Goal: Information Seeking & Learning: Learn about a topic

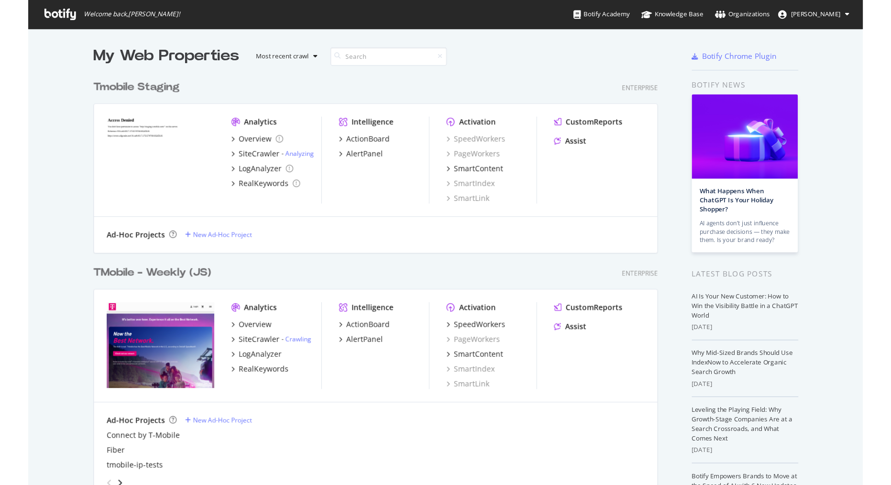
scroll to position [431, 739]
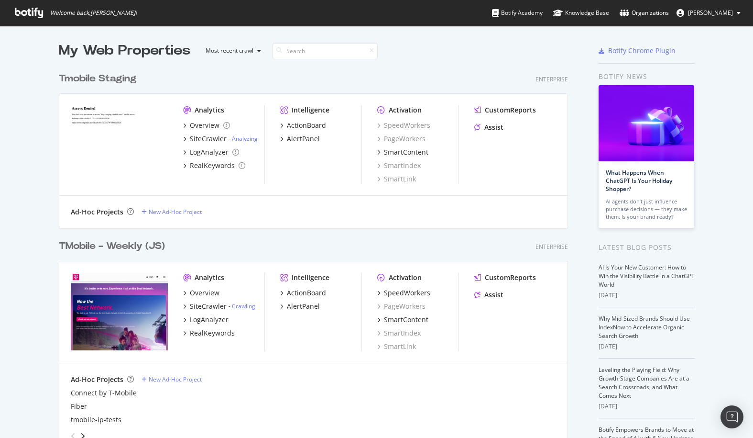
click at [116, 241] on div "TMobile - Weekly (JS)" at bounding box center [112, 246] width 106 height 14
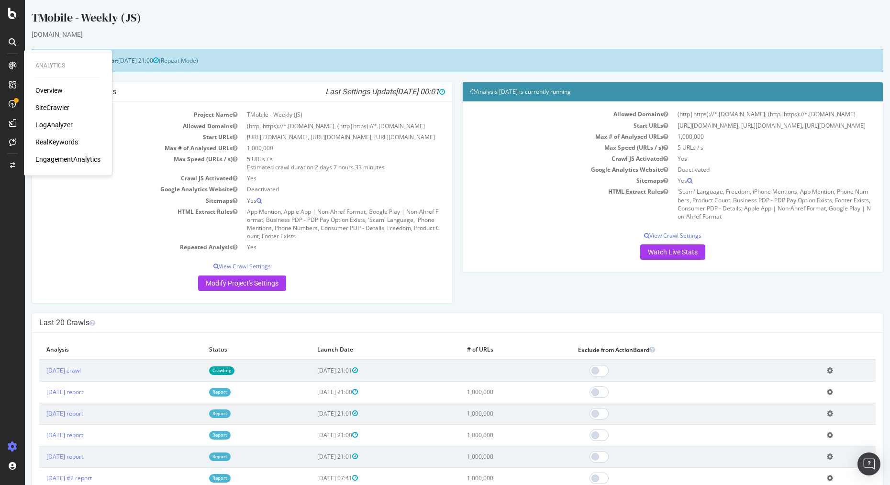
click at [69, 144] on div "RealKeywords" at bounding box center [56, 142] width 43 height 10
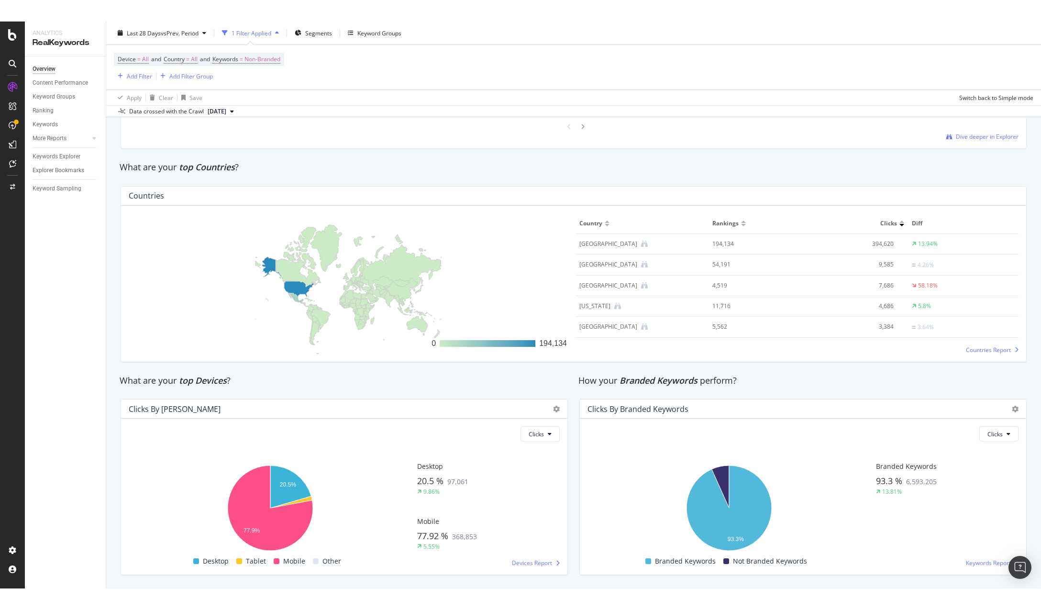
scroll to position [1373, 0]
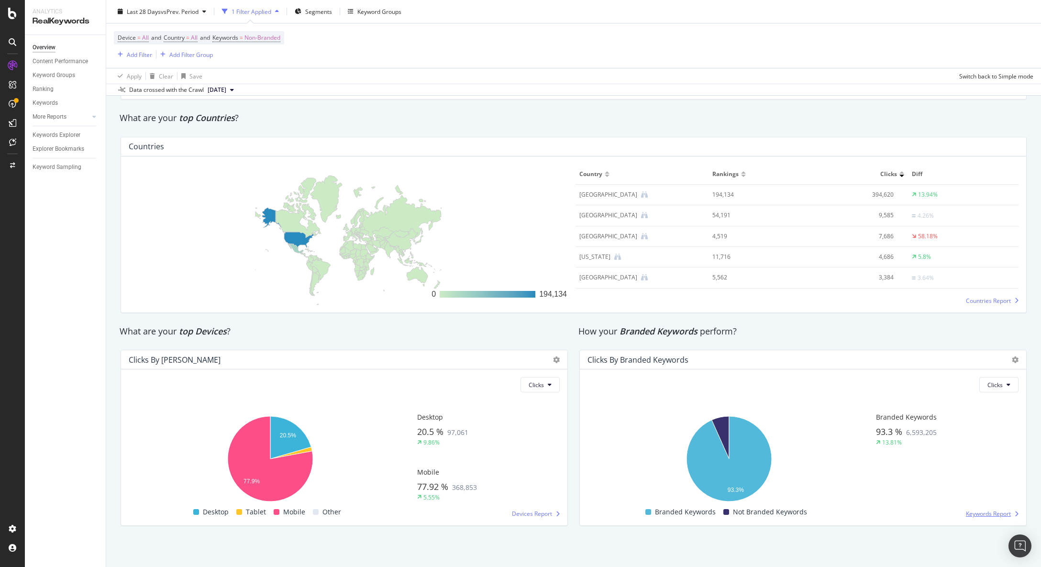
click at [753, 437] on span "Keywords Report" at bounding box center [988, 513] width 45 height 8
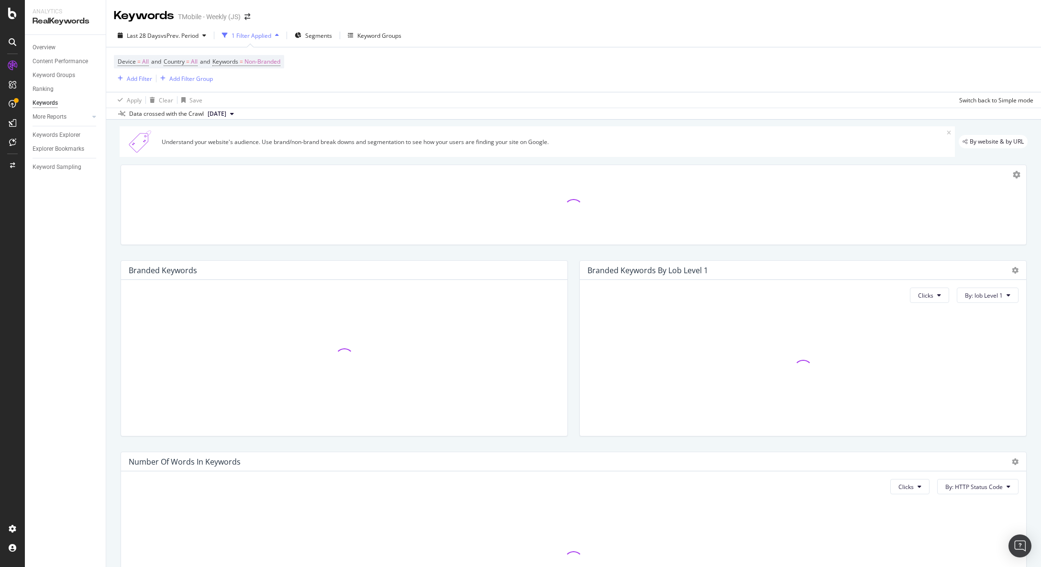
click at [568, 254] on div "Branded Keywords" at bounding box center [344, 348] width 459 height 191
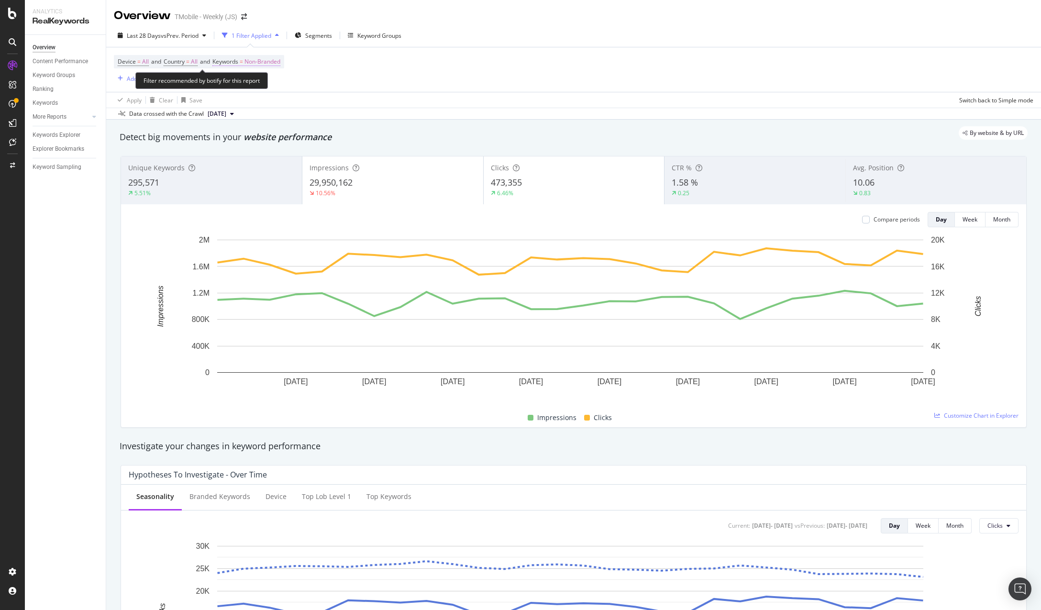
click at [269, 61] on span "Non-Branded" at bounding box center [262, 61] width 36 height 13
click at [266, 86] on div "button" at bounding box center [271, 84] width 11 height 6
click at [262, 115] on span "Branded" at bounding box center [283, 117] width 98 height 9
click at [254, 81] on div "Branded" at bounding box center [245, 84] width 38 height 14
click at [257, 155] on span "All" at bounding box center [283, 159] width 98 height 9
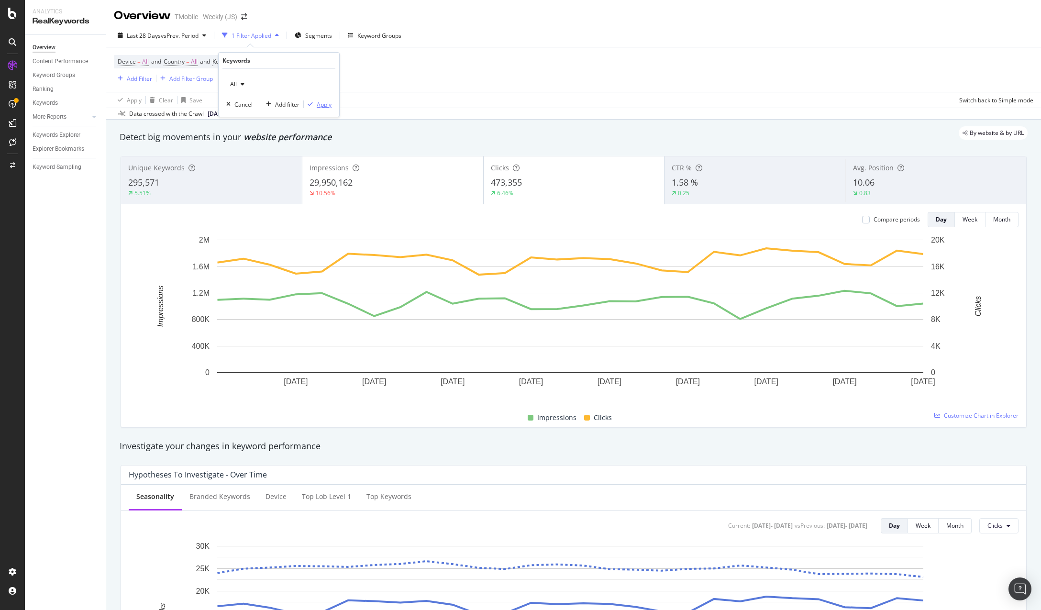
click at [322, 109] on div "Apply" at bounding box center [318, 104] width 28 height 9
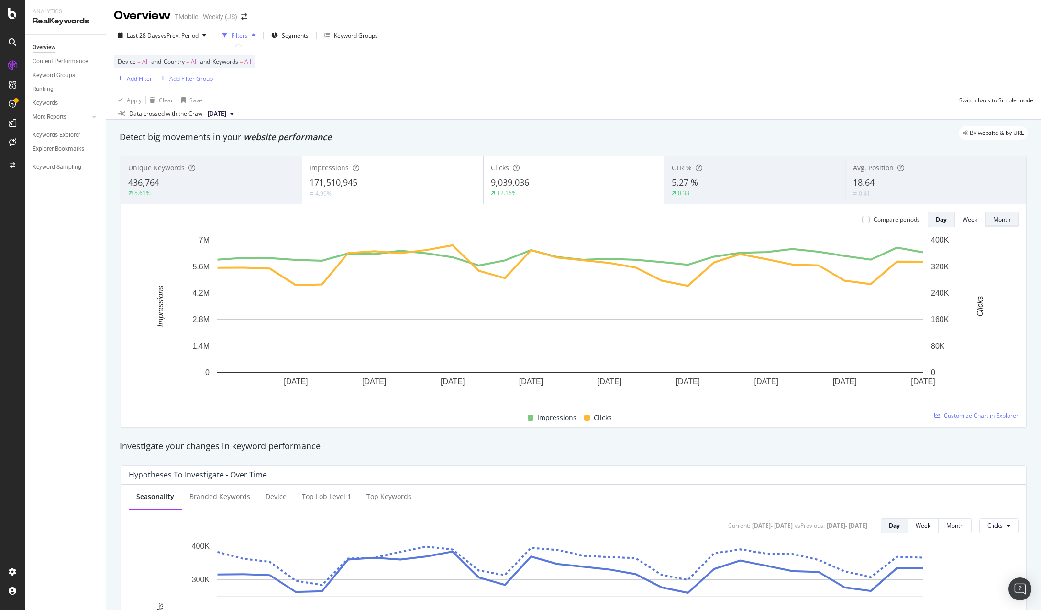
click at [753, 221] on div "Month" at bounding box center [1001, 219] width 17 height 8
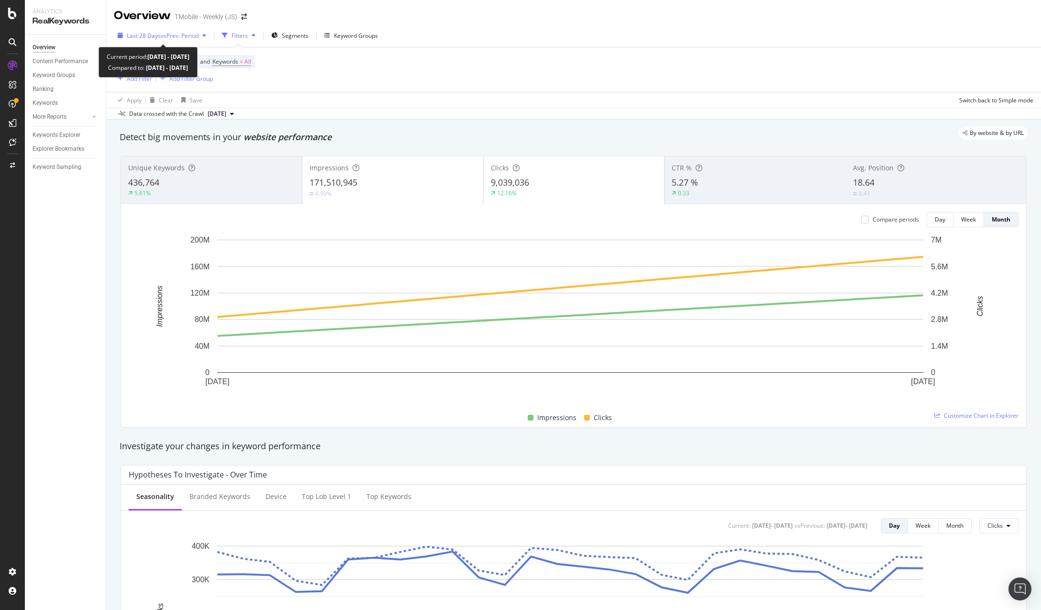
click at [169, 36] on span "vs Prev. Period" at bounding box center [180, 36] width 38 height 8
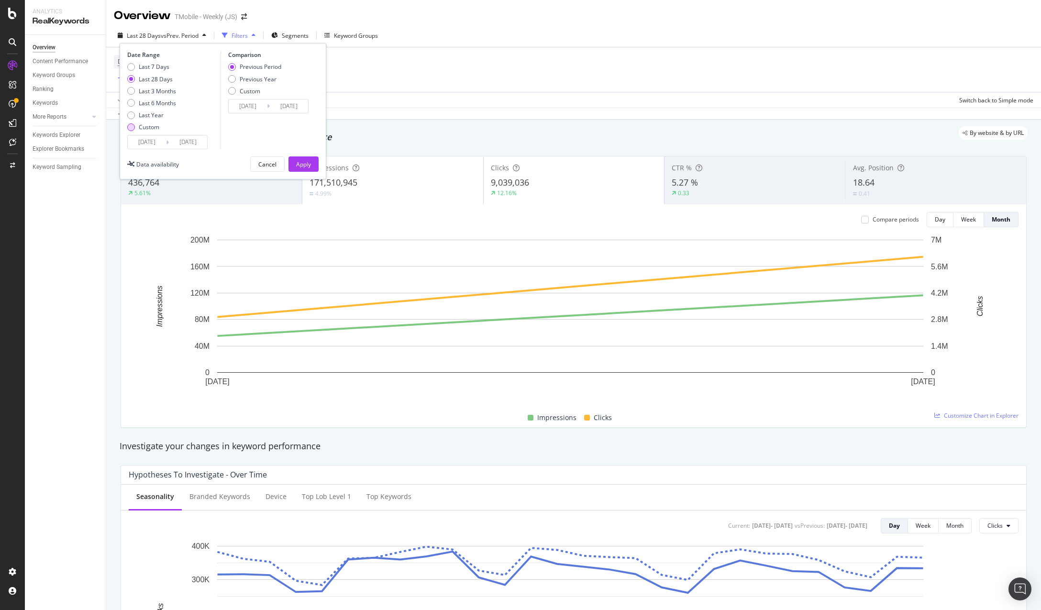
click at [132, 128] on div "Custom" at bounding box center [131, 127] width 8 height 8
click at [144, 144] on input "2025/07/23" at bounding box center [147, 141] width 38 height 13
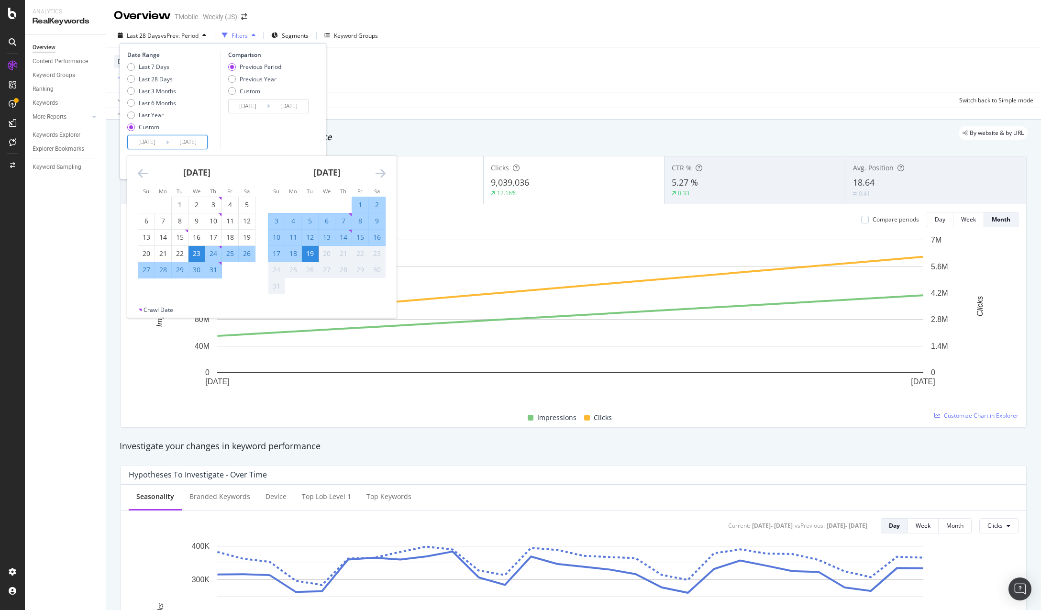
click at [142, 172] on icon "Move backward to switch to the previous month." at bounding box center [143, 172] width 10 height 11
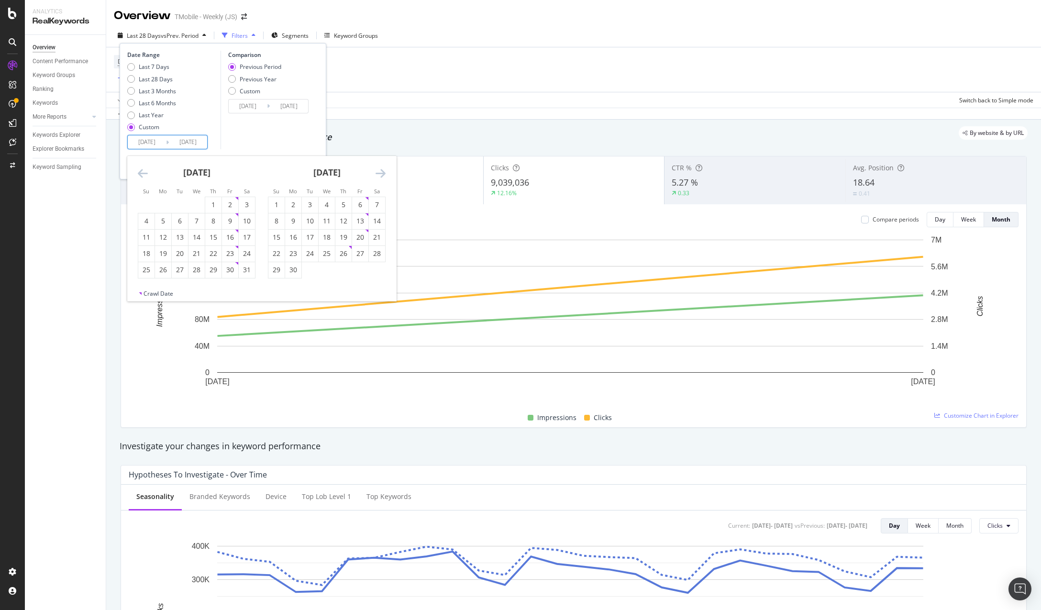
click at [142, 172] on icon "Move backward to switch to the previous month." at bounding box center [143, 172] width 10 height 11
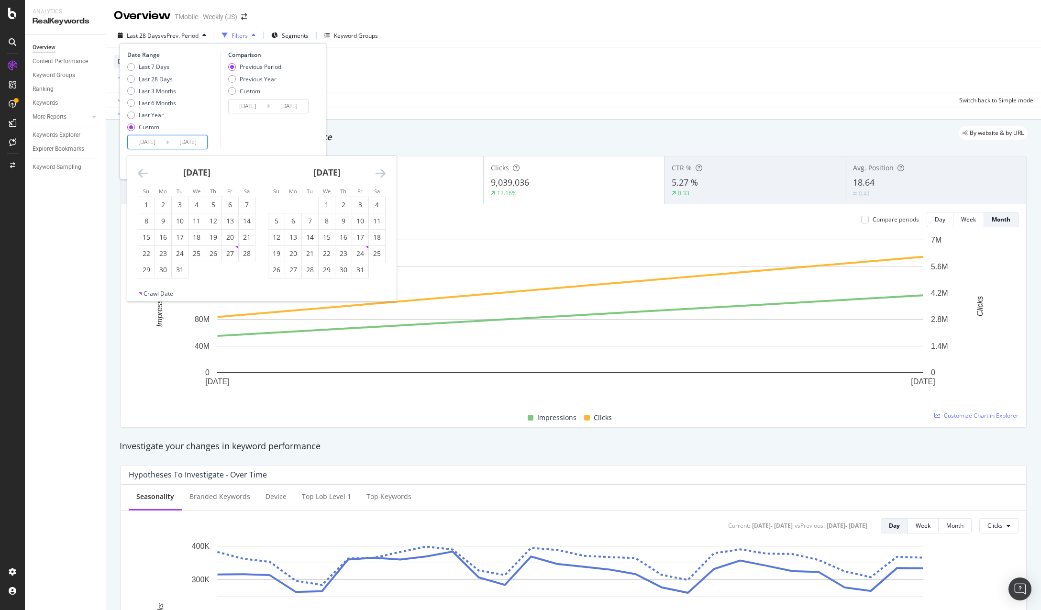
click at [142, 172] on icon "Move backward to switch to the previous month." at bounding box center [143, 172] width 10 height 11
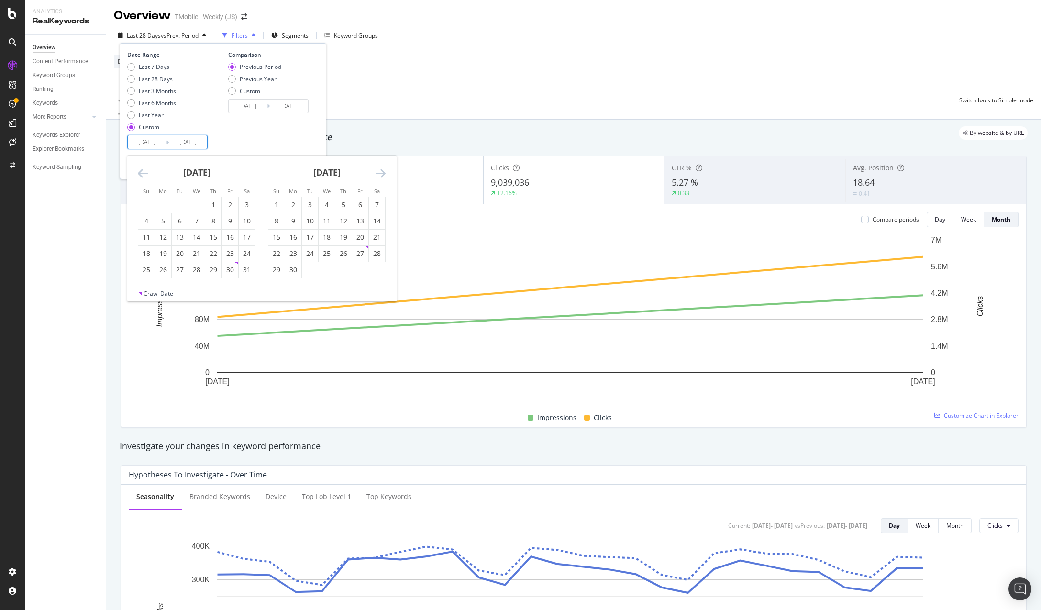
click at [142, 172] on icon "Move backward to switch to the previous month." at bounding box center [143, 172] width 10 height 11
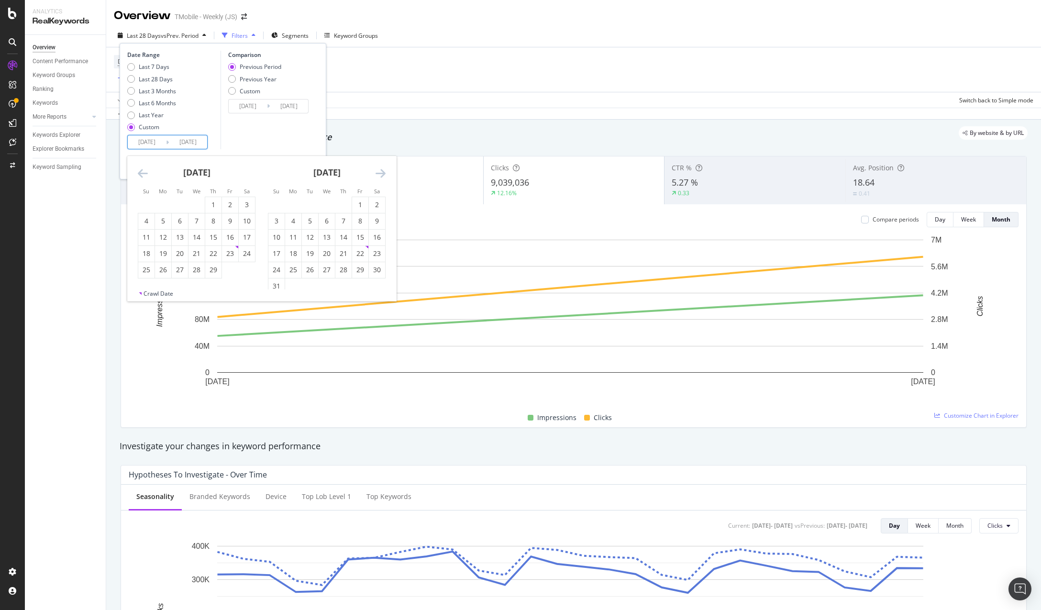
click at [142, 172] on icon "Move backward to switch to the previous month." at bounding box center [143, 172] width 10 height 11
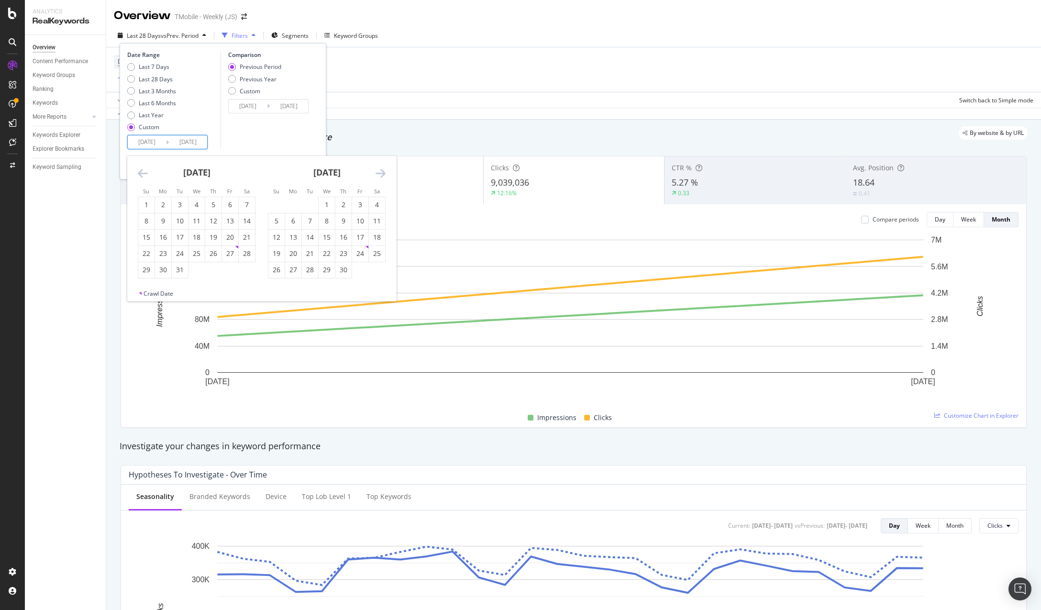
click at [142, 172] on icon "Move backward to switch to the previous month." at bounding box center [143, 172] width 10 height 11
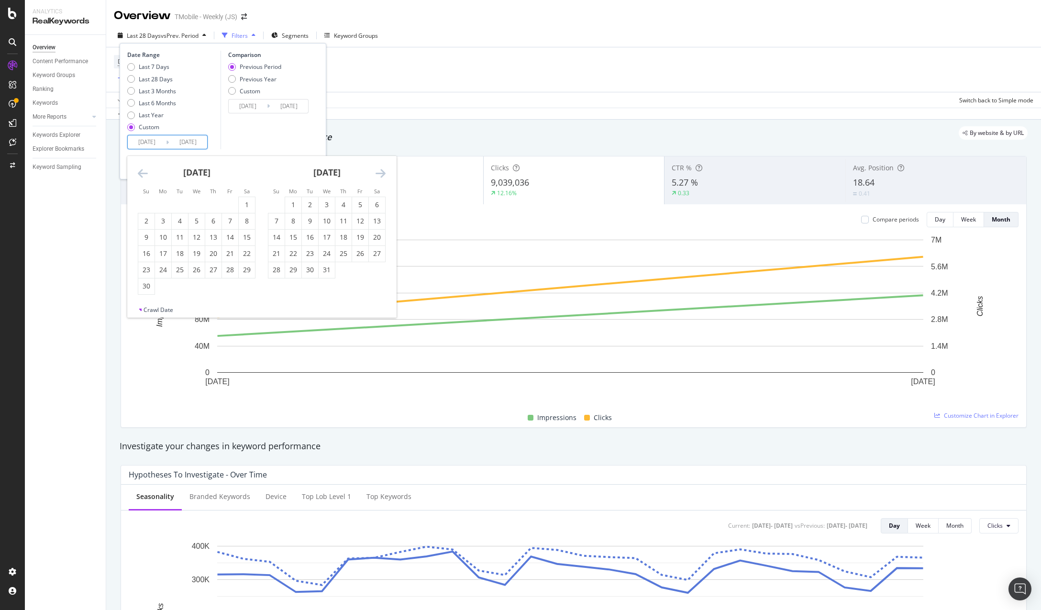
click at [142, 172] on icon "Move backward to switch to the previous month." at bounding box center [143, 172] width 10 height 11
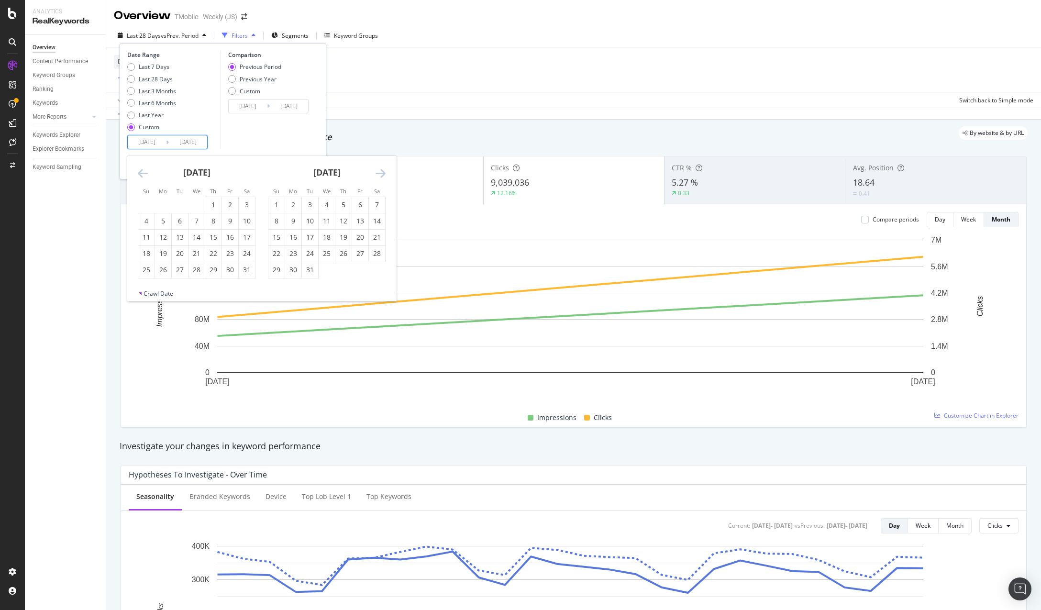
click at [142, 172] on icon "Move backward to switch to the previous month." at bounding box center [143, 172] width 10 height 11
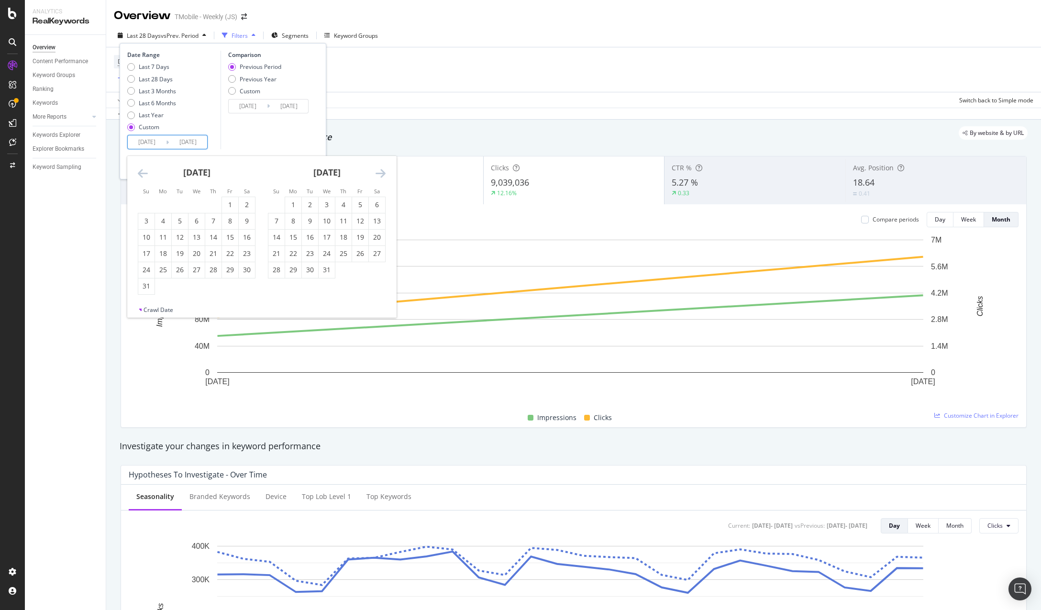
click at [142, 172] on icon "Move backward to switch to the previous month." at bounding box center [143, 172] width 10 height 11
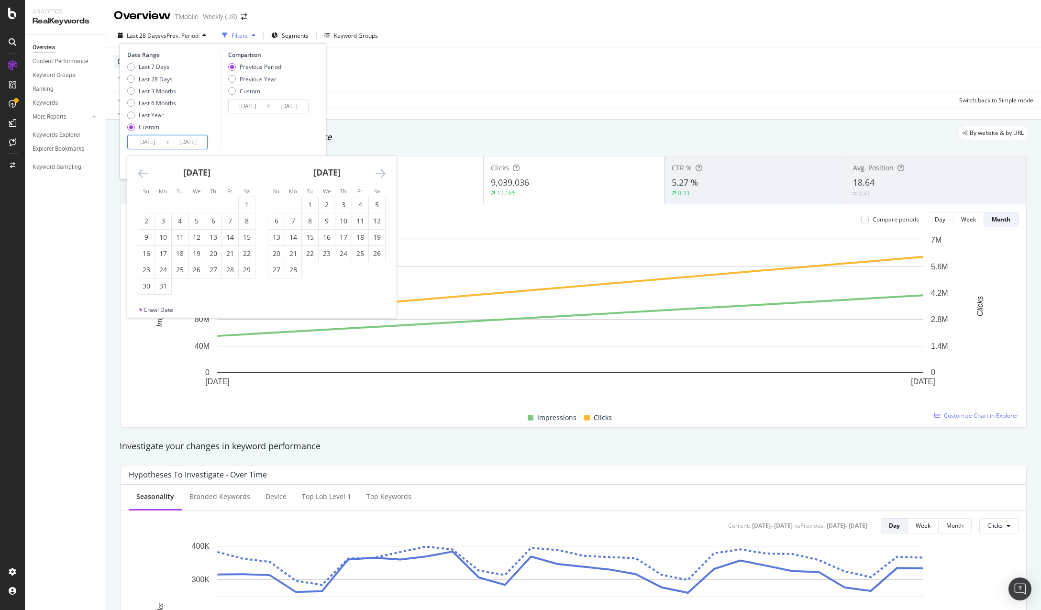
click at [142, 172] on icon "Move backward to switch to the previous month." at bounding box center [143, 172] width 10 height 11
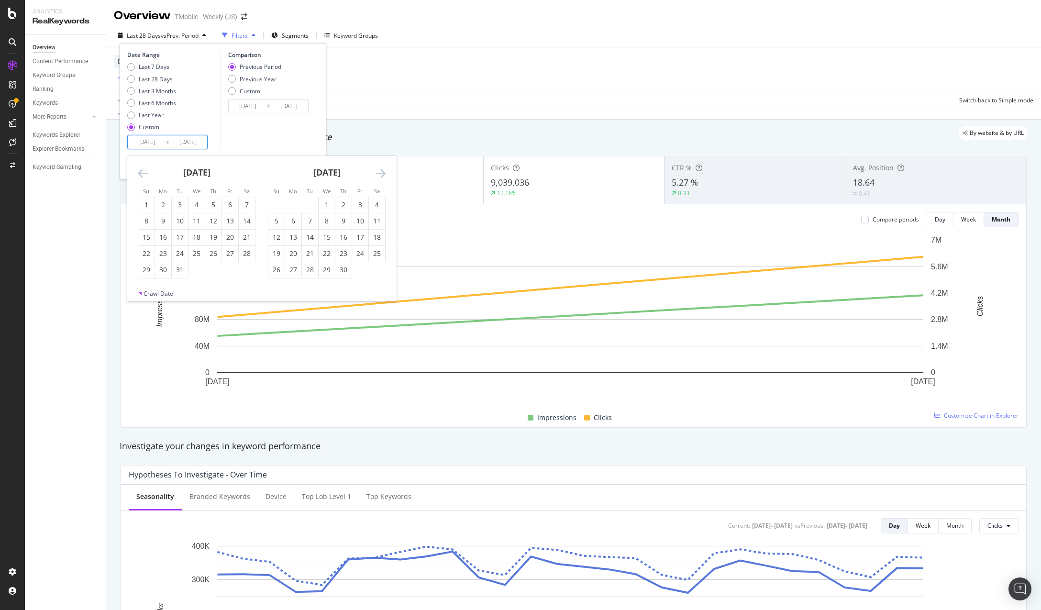
click at [142, 172] on icon "Move backward to switch to the previous month." at bounding box center [143, 172] width 10 height 11
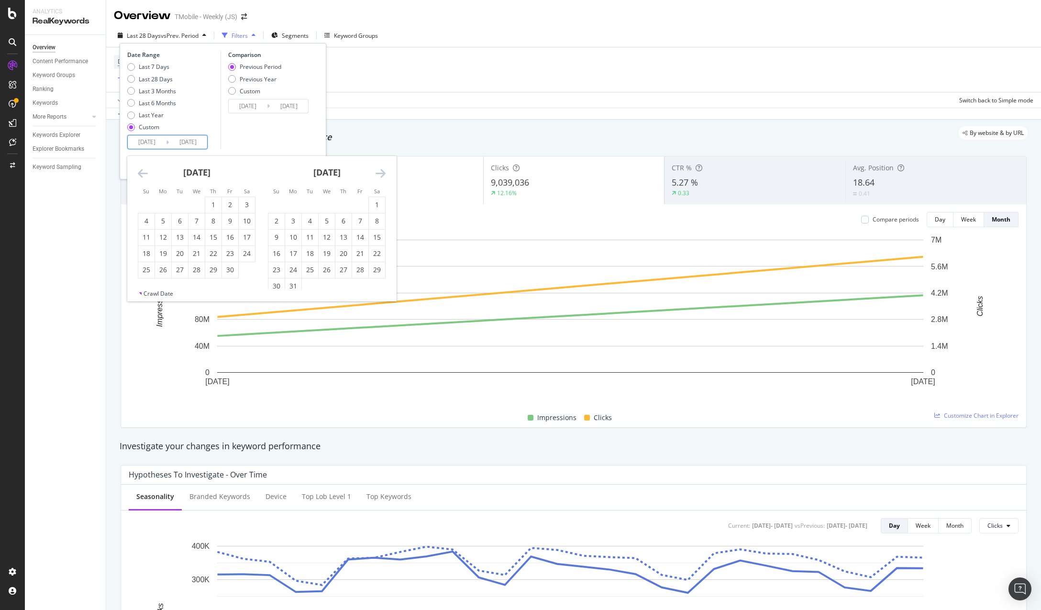
click at [142, 172] on icon "Move backward to switch to the previous month." at bounding box center [143, 172] width 10 height 11
click at [359, 205] on div "1" at bounding box center [360, 205] width 16 height 10
type input "[DATE]"
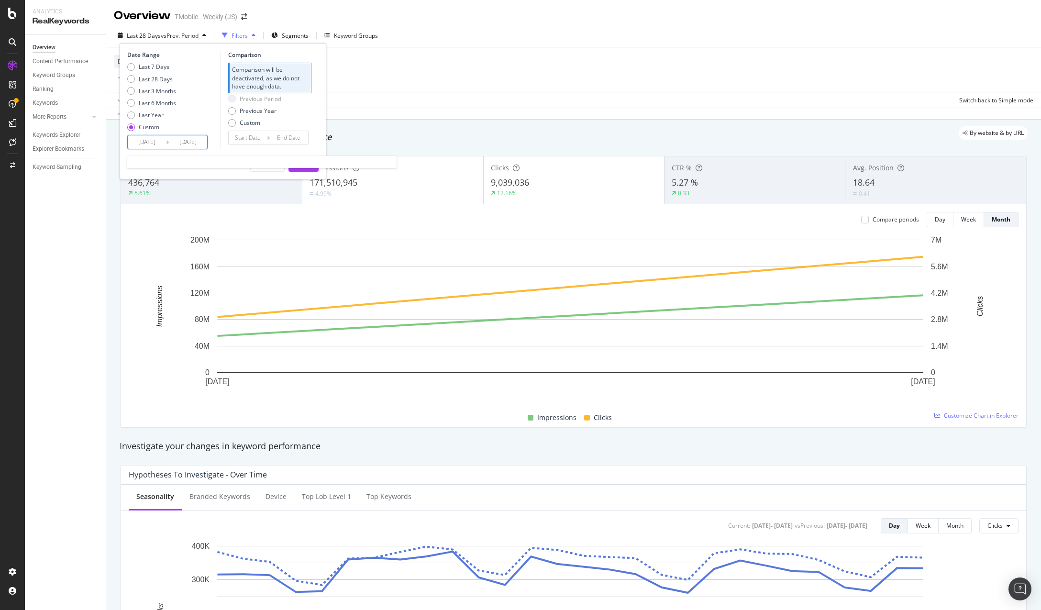
click at [196, 141] on input "2025/08/19" at bounding box center [188, 141] width 38 height 13
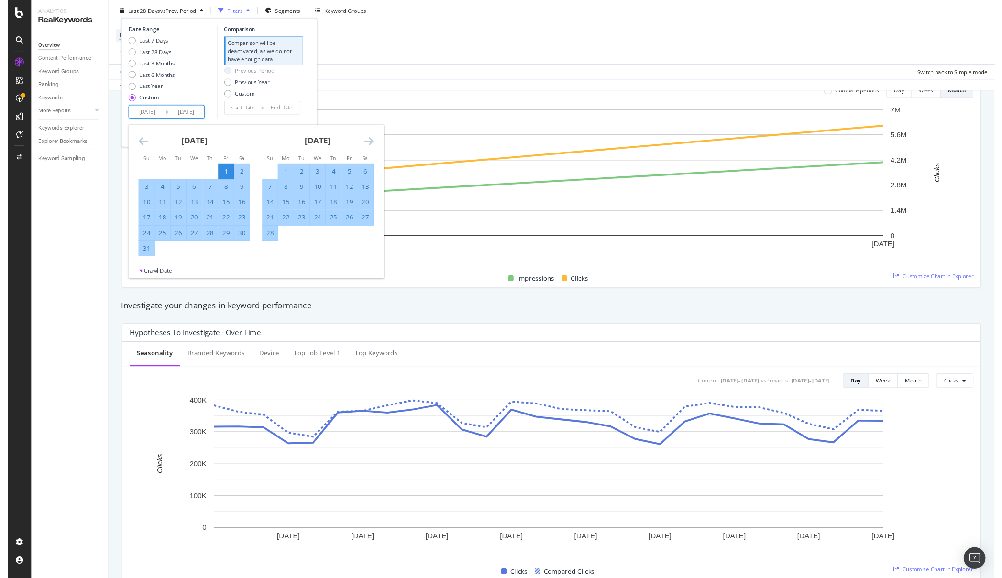
scroll to position [223, 0]
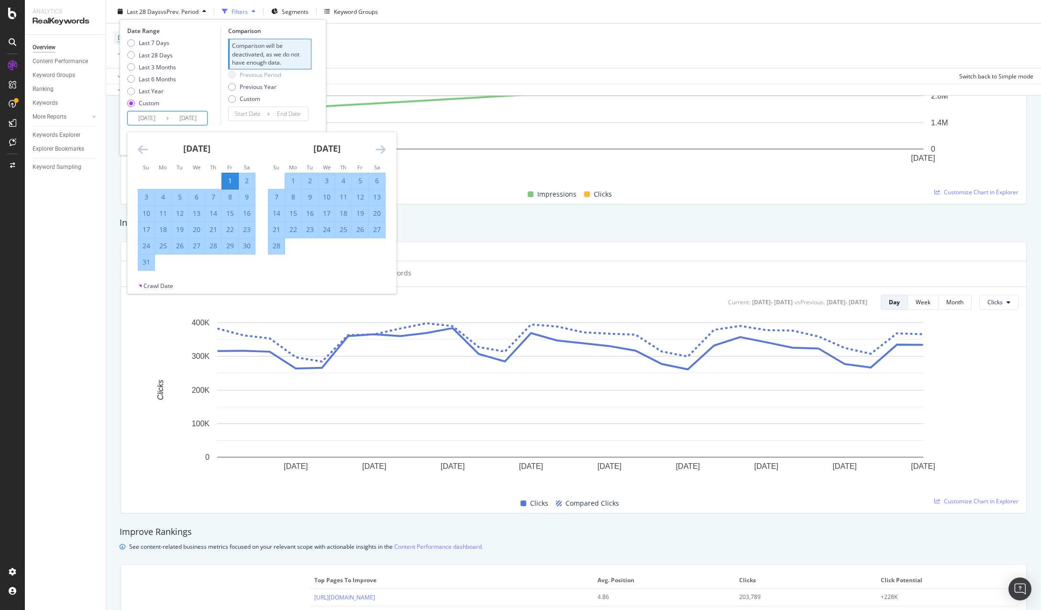
click at [181, 118] on input "2025/08/19" at bounding box center [188, 117] width 38 height 13
click at [194, 119] on input "2025/08/19" at bounding box center [188, 117] width 38 height 13
click at [193, 120] on input "2025/08/19" at bounding box center [188, 117] width 38 height 13
click at [192, 118] on input "2025/08/19" at bounding box center [188, 117] width 38 height 13
type input "2025/08/19"
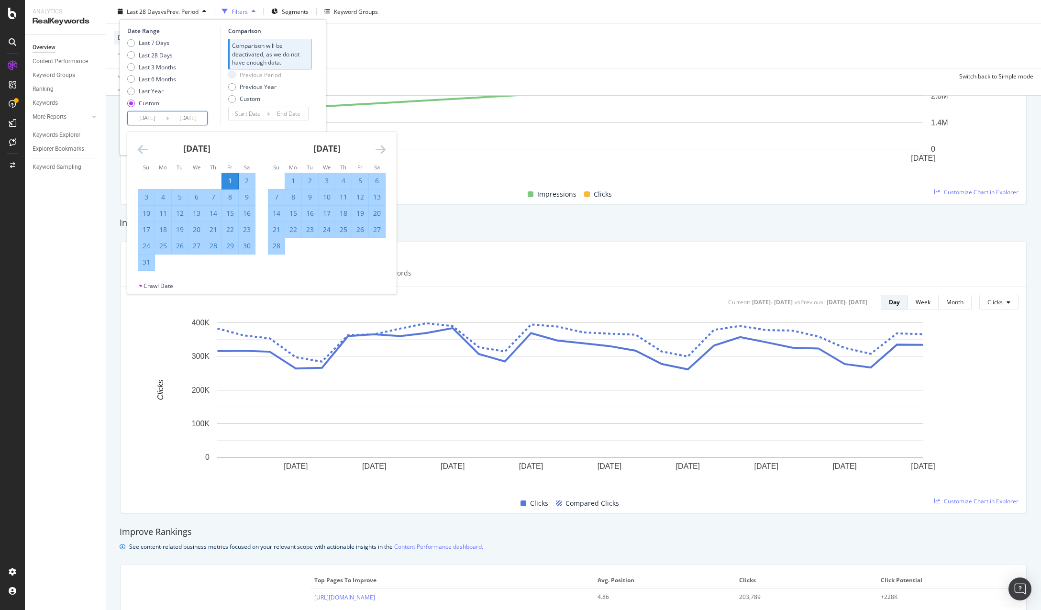
type input "[DATE]"
type input "2024/07/20"
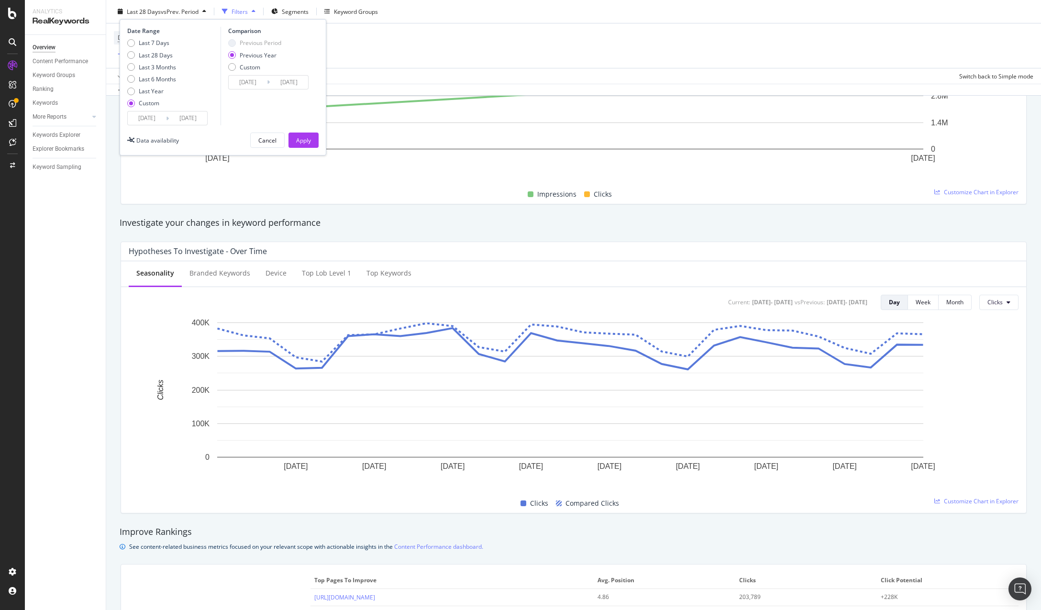
drag, startPoint x: 203, startPoint y: 118, endPoint x: 197, endPoint y: 118, distance: 5.7
click at [197, 118] on input "2025/07/19" at bounding box center [188, 117] width 38 height 13
type input "[DATE]"
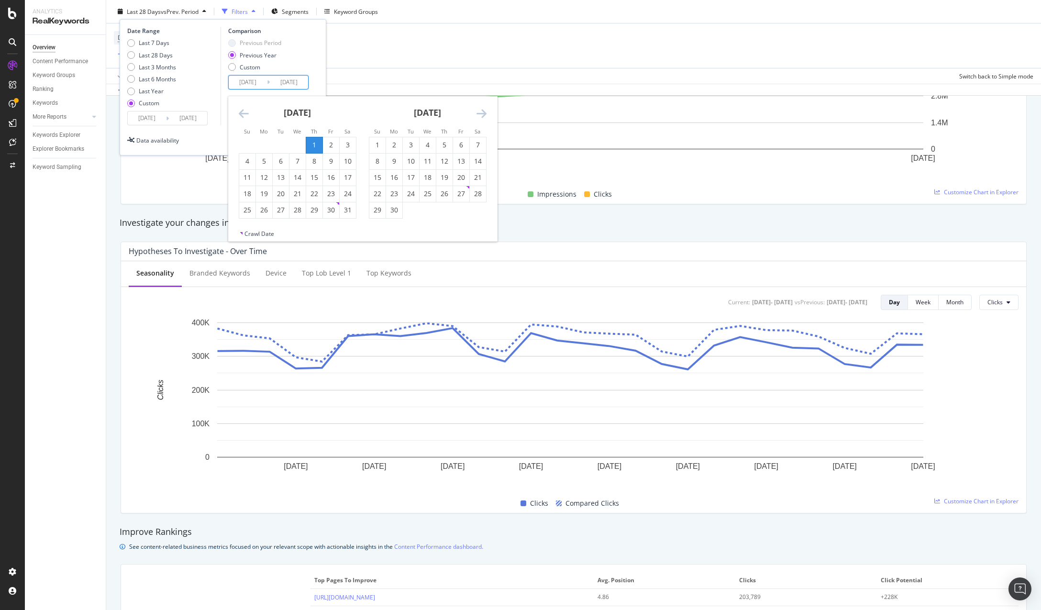
click at [312, 60] on div "Date Range Last 7 Days Last 28 Days Last 3 Months Last 6 Months Last Year Custo…" at bounding box center [222, 76] width 191 height 99
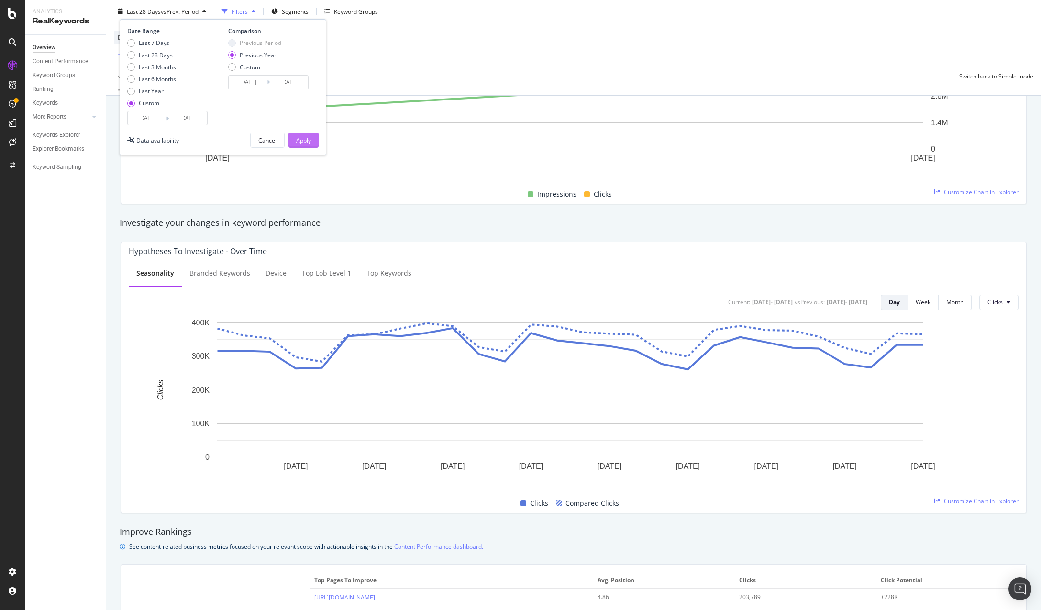
click at [295, 139] on button "Apply" at bounding box center [303, 140] width 30 height 15
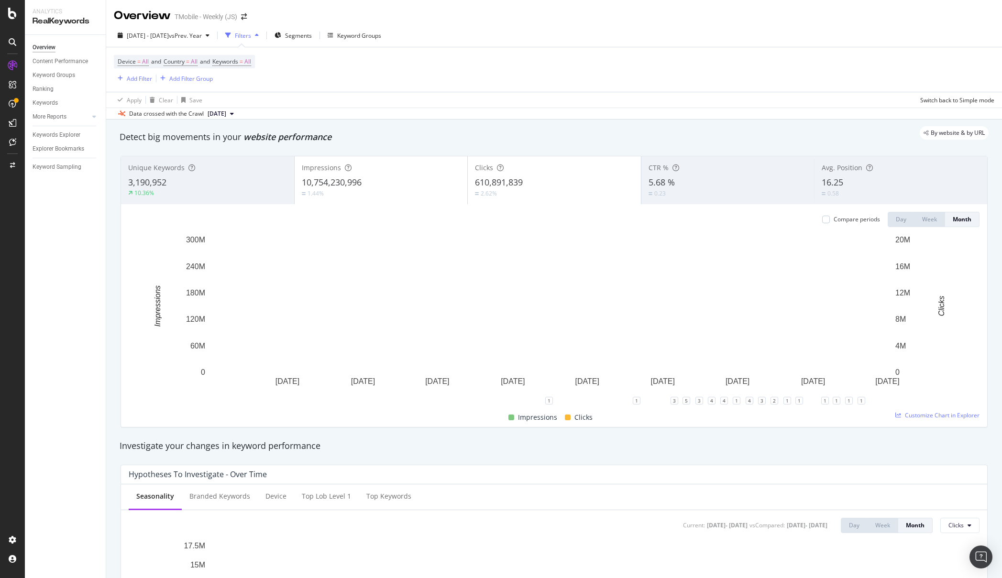
click at [402, 180] on div "10,754,230,996" at bounding box center [381, 183] width 159 height 12
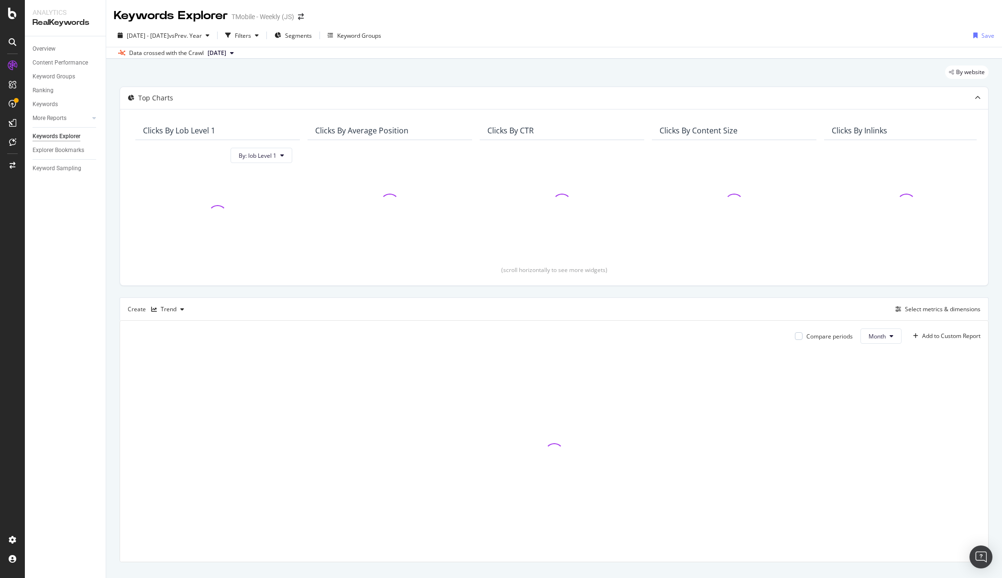
scroll to position [18, 0]
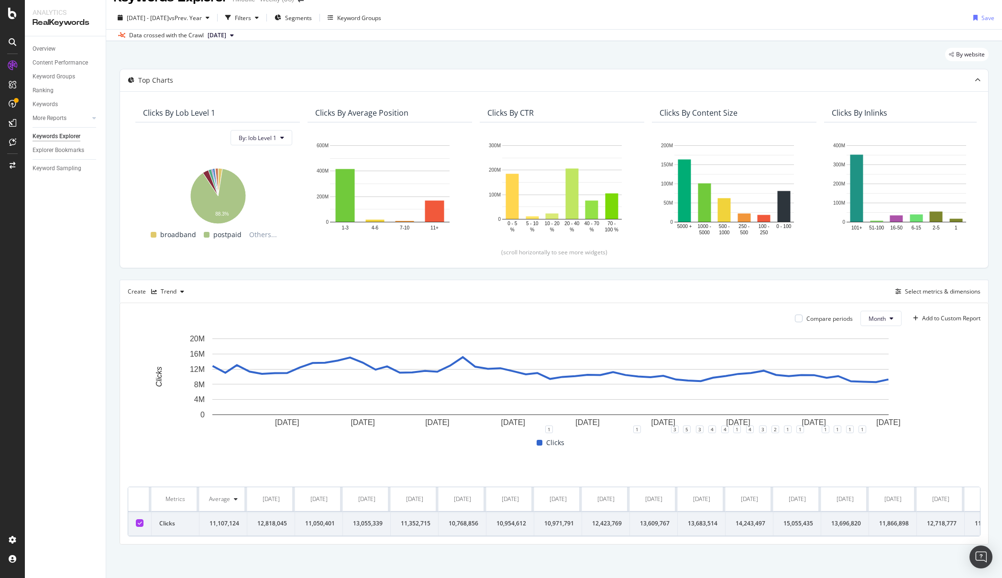
click at [113, 277] on div "By website Top Charts Clicks By lob Level 1 By: lob Level 1 Hold CTRL while cli…" at bounding box center [554, 309] width 896 height 537
drag, startPoint x: 960, startPoint y: 519, endPoint x: 952, endPoint y: 517, distance: 7.9
click at [952, 517] on td "12,718,777" at bounding box center [941, 524] width 48 height 24
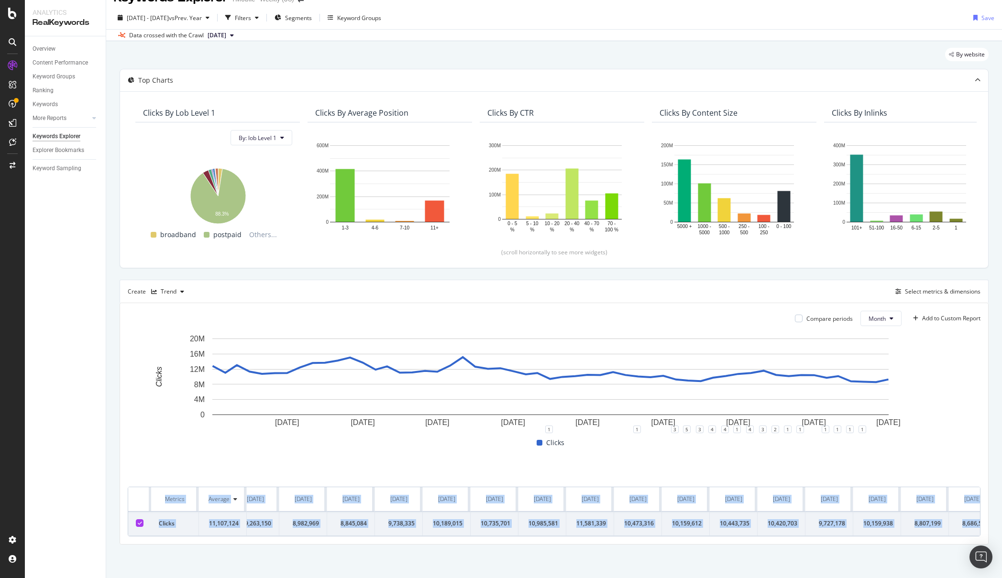
scroll to position [0, 1905]
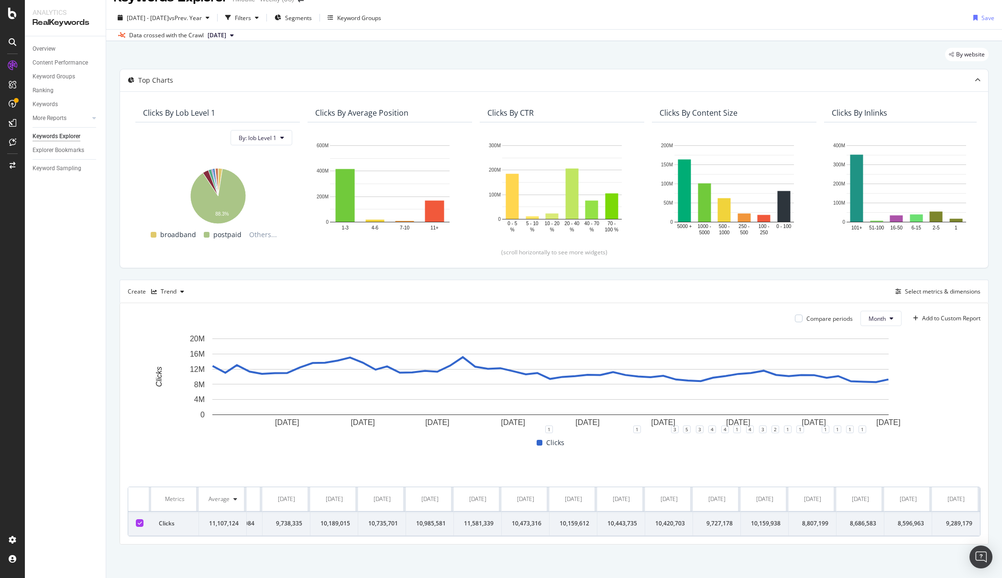
drag, startPoint x: 134, startPoint y: 488, endPoint x: 997, endPoint y: 517, distance: 863.4
click at [992, 523] on div "By website Top Charts Clicks By lob Level 1 By: lob Level 1 Hold CTRL while cli…" at bounding box center [554, 309] width 896 height 537
copy thead
click at [272, 274] on div "Top Charts Clicks By lob Level 1 By: lob Level 1 Hold CTRL while clicking to fi…" at bounding box center [554, 307] width 869 height 476
click at [169, 294] on div "Trend" at bounding box center [169, 292] width 16 height 6
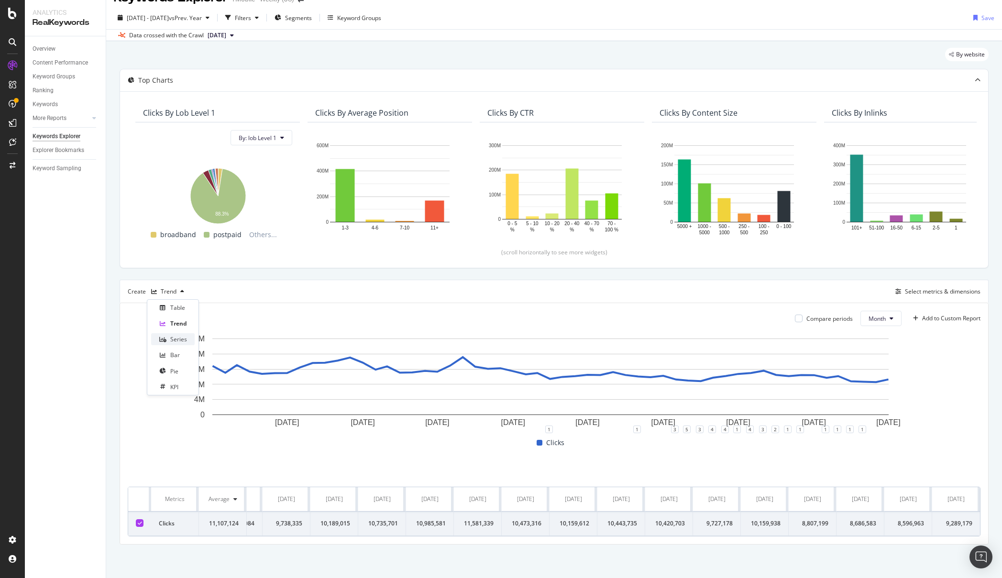
click at [179, 339] on div "Series" at bounding box center [178, 339] width 17 height 8
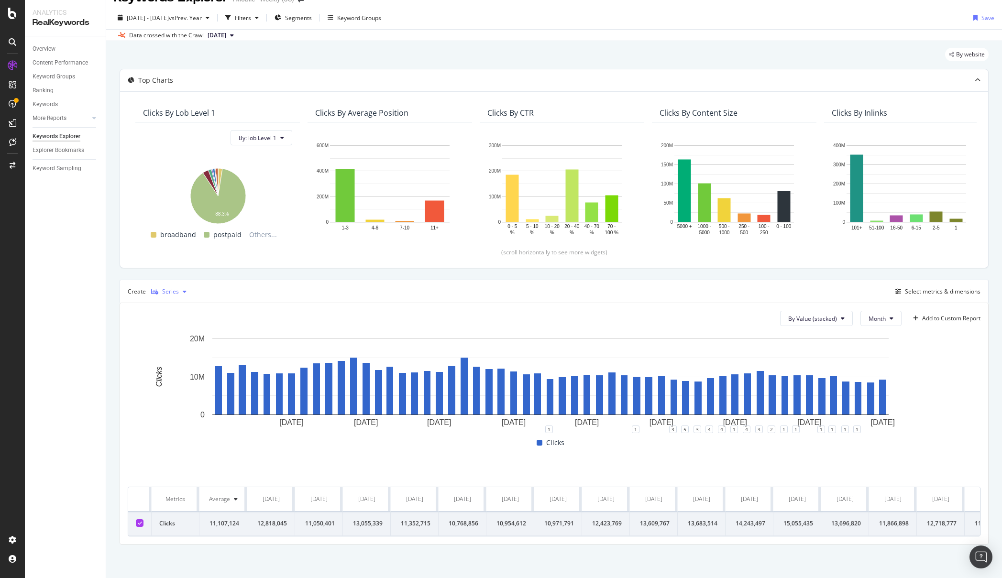
click at [180, 291] on div "button" at bounding box center [184, 292] width 11 height 6
click at [181, 319] on div "Trend" at bounding box center [173, 324] width 44 height 12
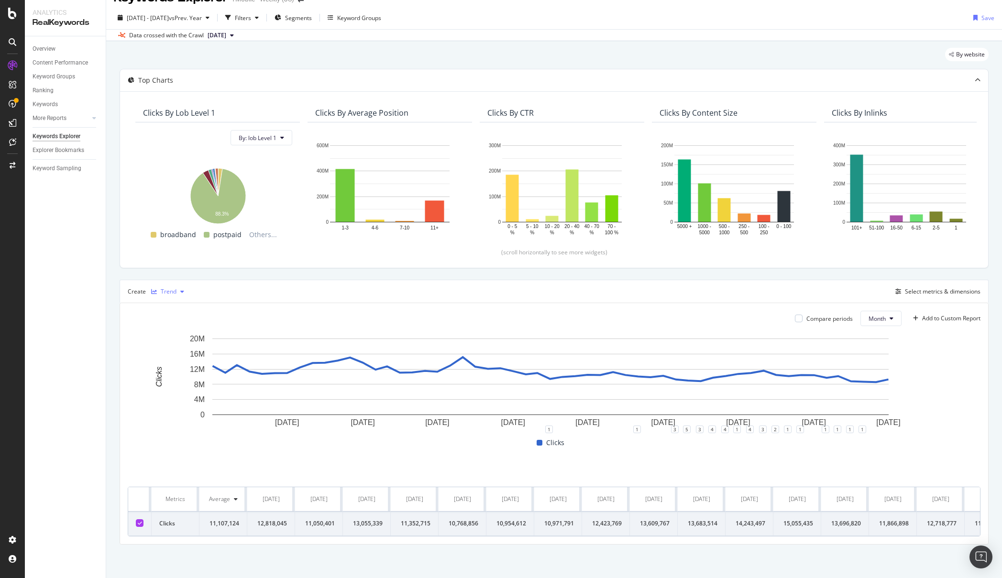
click at [179, 292] on div "button" at bounding box center [182, 292] width 11 height 6
click at [179, 306] on div "Table" at bounding box center [177, 308] width 15 height 8
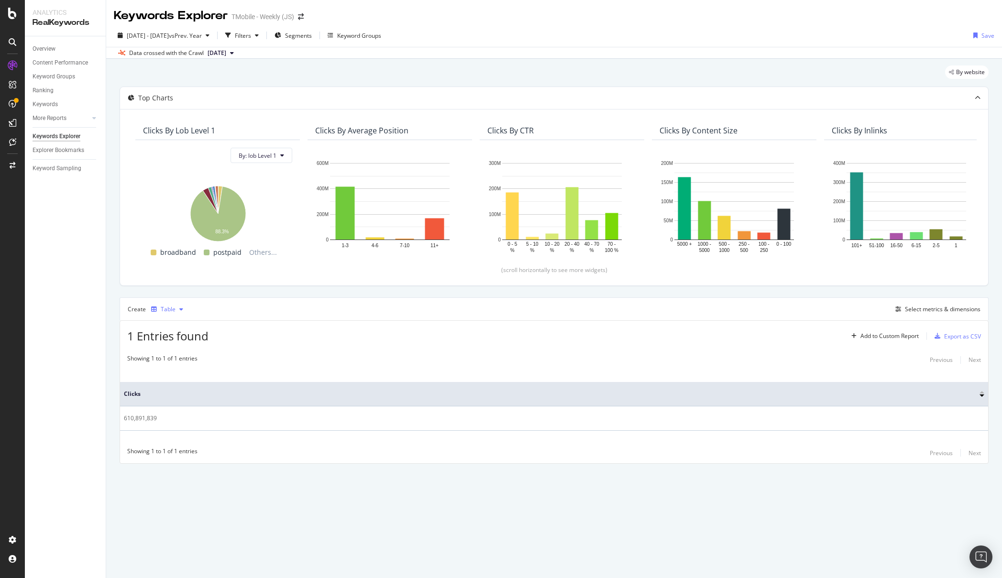
click at [173, 308] on div "Table" at bounding box center [168, 310] width 15 height 6
click at [924, 309] on div "Select metrics & dimensions" at bounding box center [943, 309] width 76 height 8
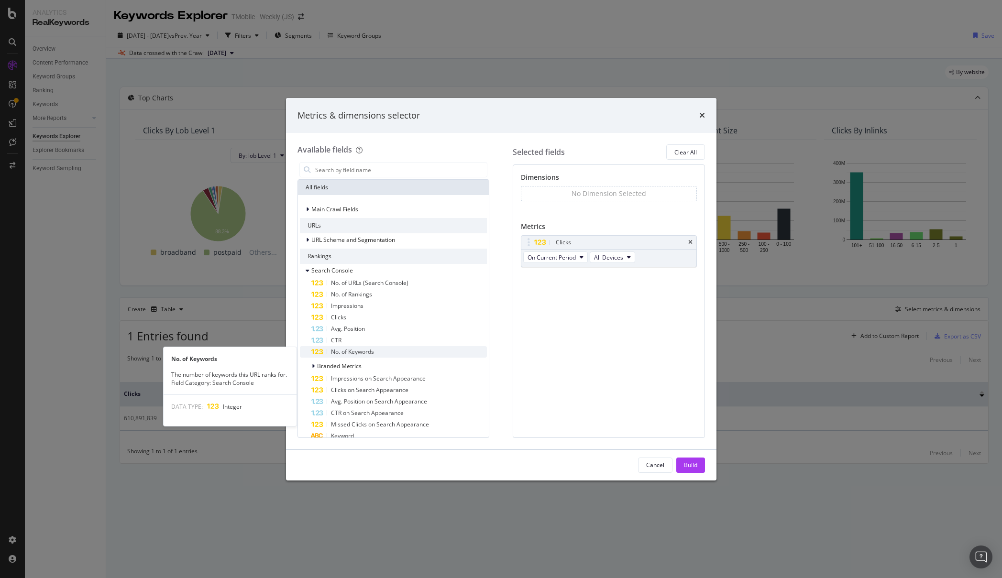
click at [351, 351] on span "No. of Keywords" at bounding box center [352, 352] width 43 height 8
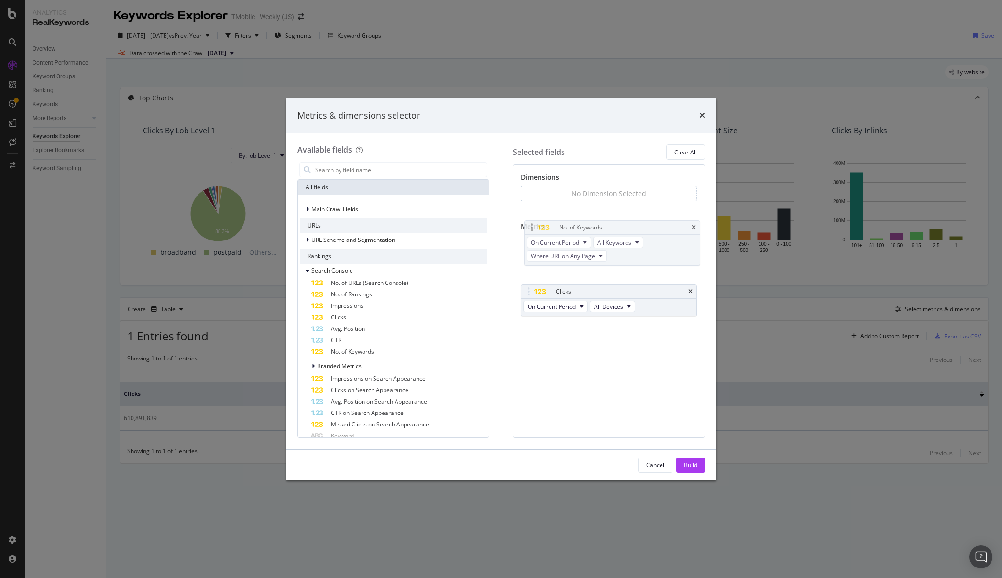
drag, startPoint x: 576, startPoint y: 277, endPoint x: 580, endPoint y: 226, distance: 50.8
click at [580, 226] on body "Analytics RealKeywords Overview Content Performance Keyword Groups Ranking Keyw…" at bounding box center [501, 289] width 1002 height 578
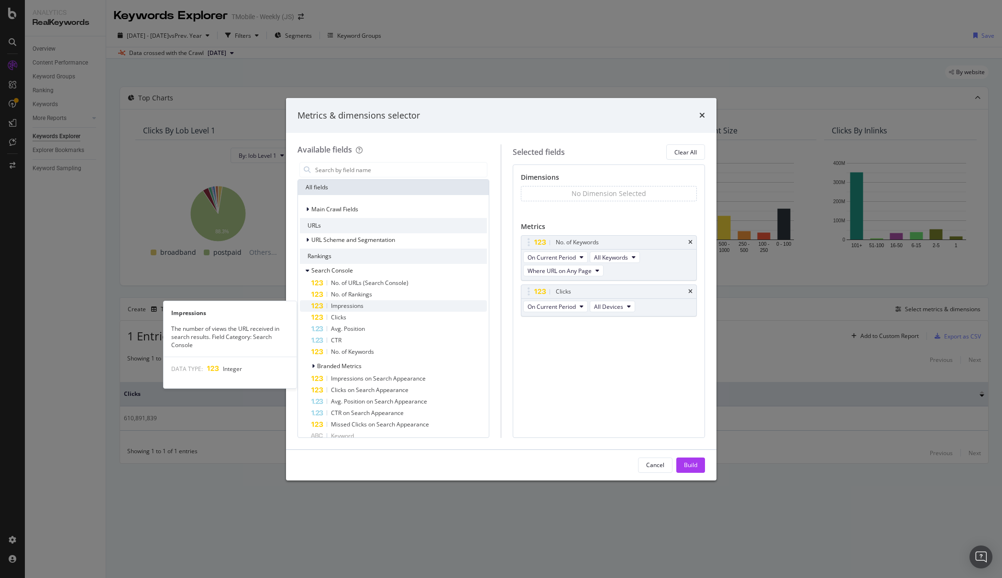
click at [348, 306] on span "Impressions" at bounding box center [347, 306] width 33 height 8
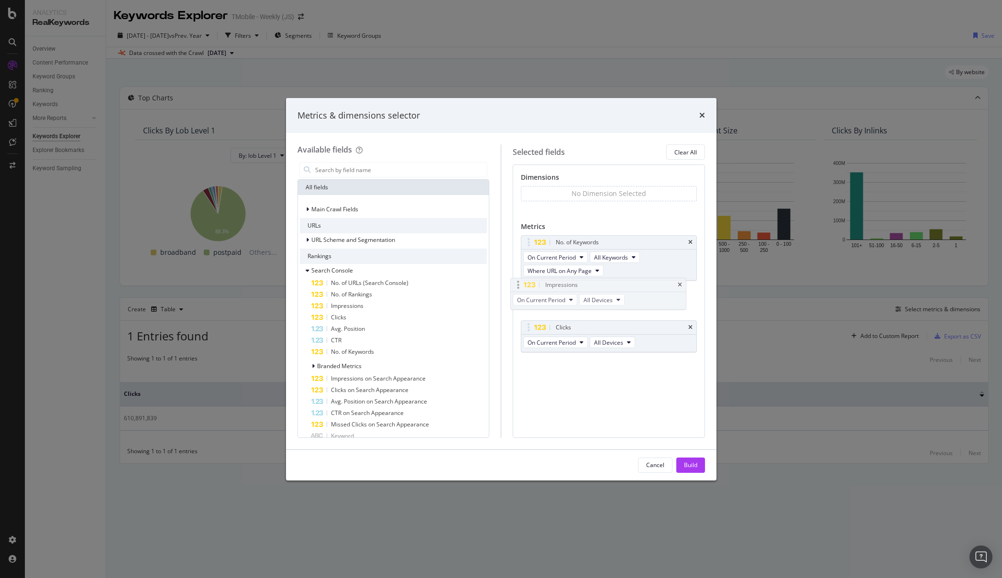
drag, startPoint x: 543, startPoint y: 327, endPoint x: 534, endPoint y: 285, distance: 43.1
click at [534, 285] on body "Analytics RealKeywords Overview Content Performance Keyword Groups Ranking Keyw…" at bounding box center [501, 289] width 1002 height 578
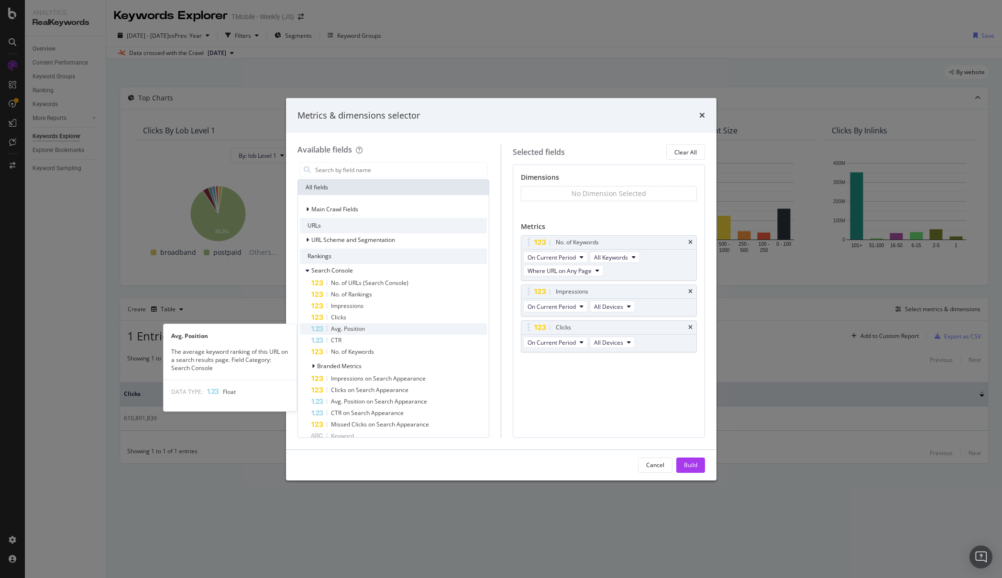
click at [351, 328] on span "Avg. Position" at bounding box center [348, 329] width 34 height 8
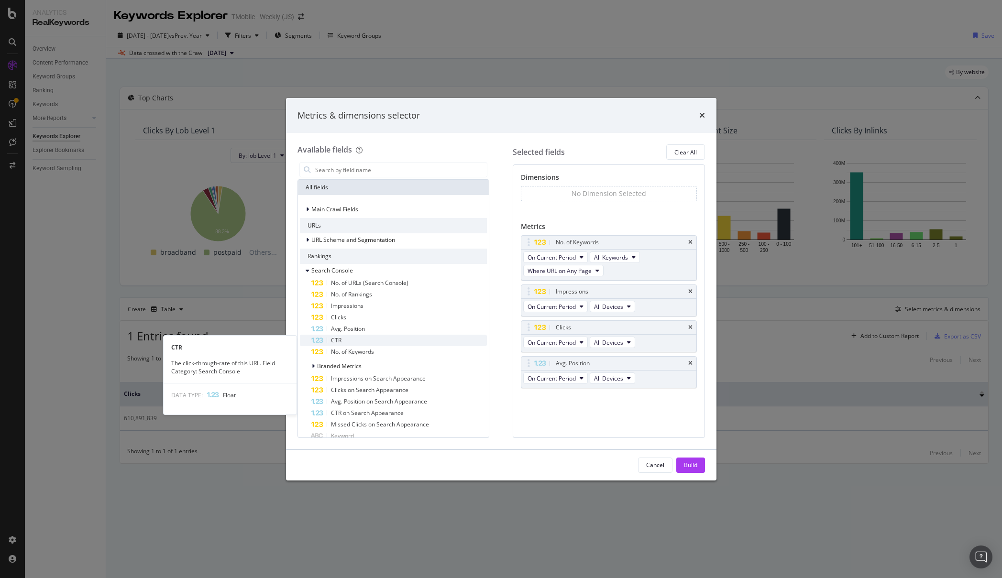
click at [347, 339] on div "CTR" at bounding box center [399, 340] width 176 height 11
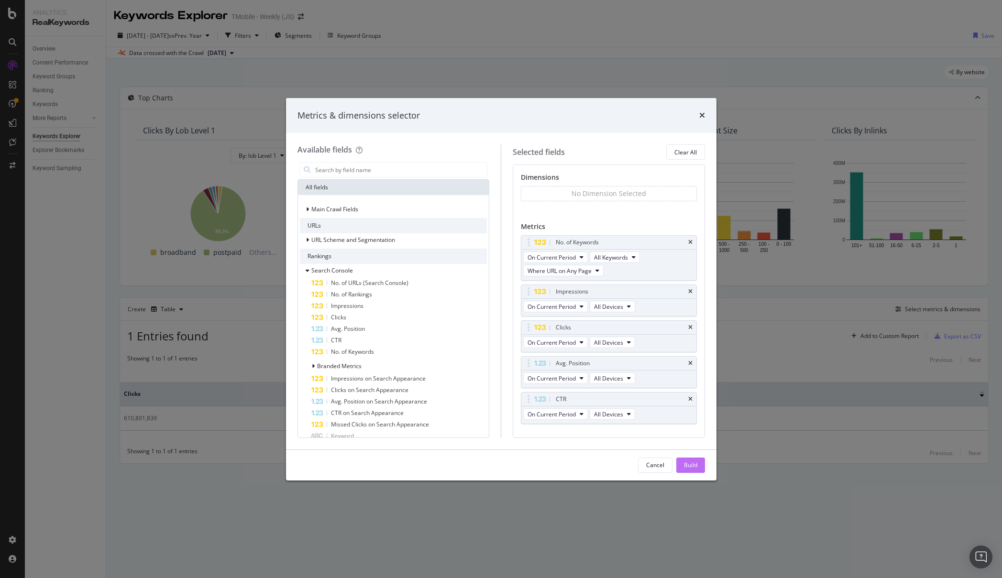
click at [694, 466] on div "Build" at bounding box center [690, 465] width 13 height 8
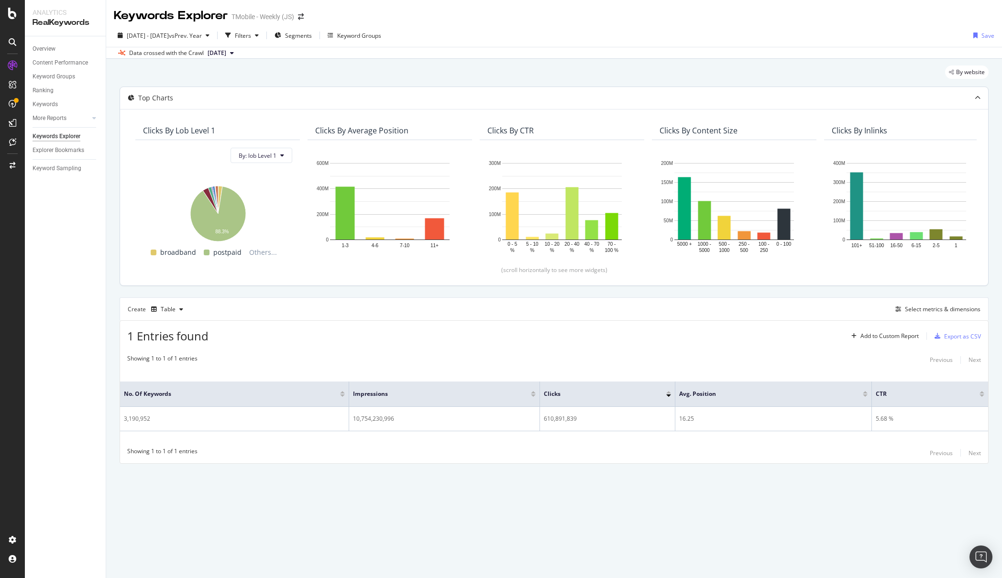
click at [465, 285] on div "Clicks By lob Level 1 By: lob Level 1 Hold CTRL while clicking to filter the re…" at bounding box center [554, 197] width 868 height 177
click at [921, 313] on div "Select metrics & dimensions" at bounding box center [943, 309] width 76 height 8
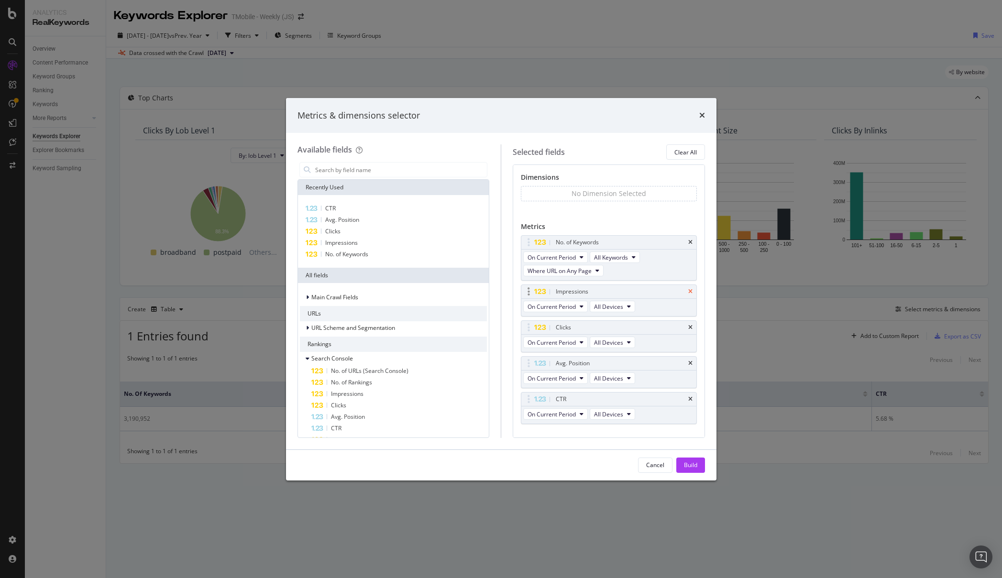
click at [688, 290] on icon "times" at bounding box center [690, 292] width 4 height 6
click at [682, 291] on div "Clicks" at bounding box center [620, 292] width 133 height 10
click at [689, 293] on icon "times" at bounding box center [690, 292] width 4 height 6
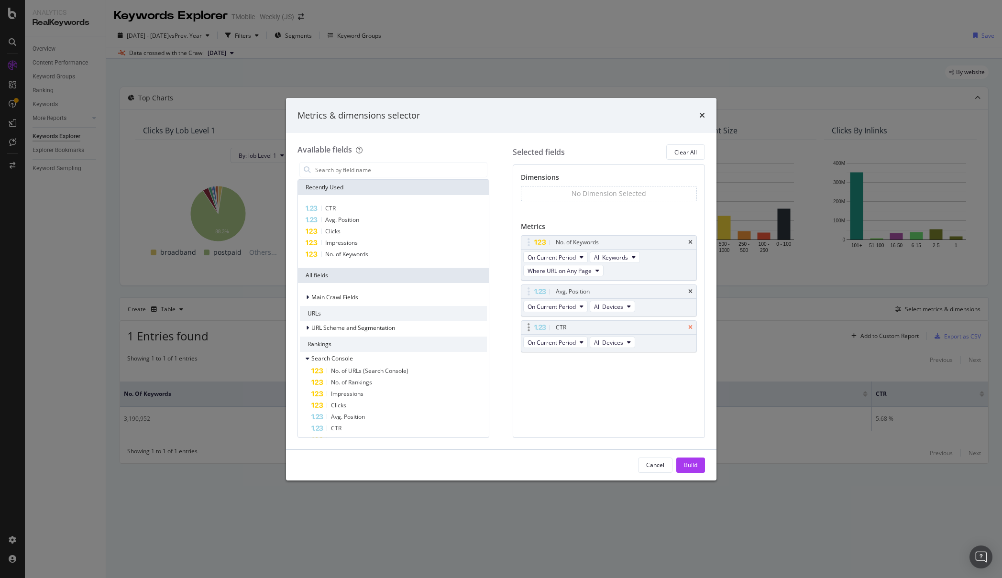
click at [690, 293] on icon "times" at bounding box center [690, 292] width 4 height 6
click at [690, 292] on icon "times" at bounding box center [690, 292] width 4 height 6
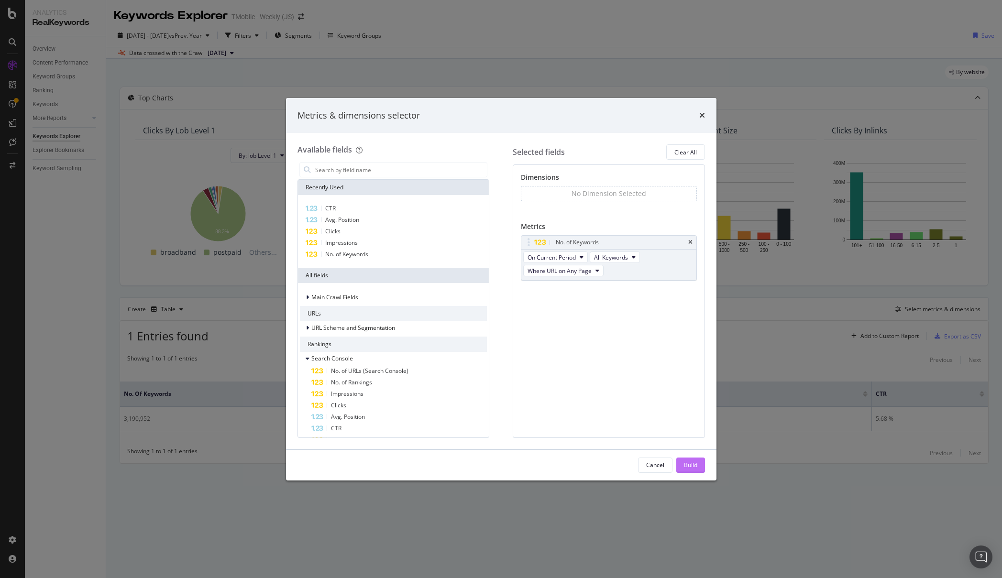
click at [705, 467] on div "Cancel Build" at bounding box center [501, 465] width 431 height 31
click at [700, 464] on button "Build" at bounding box center [690, 465] width 29 height 15
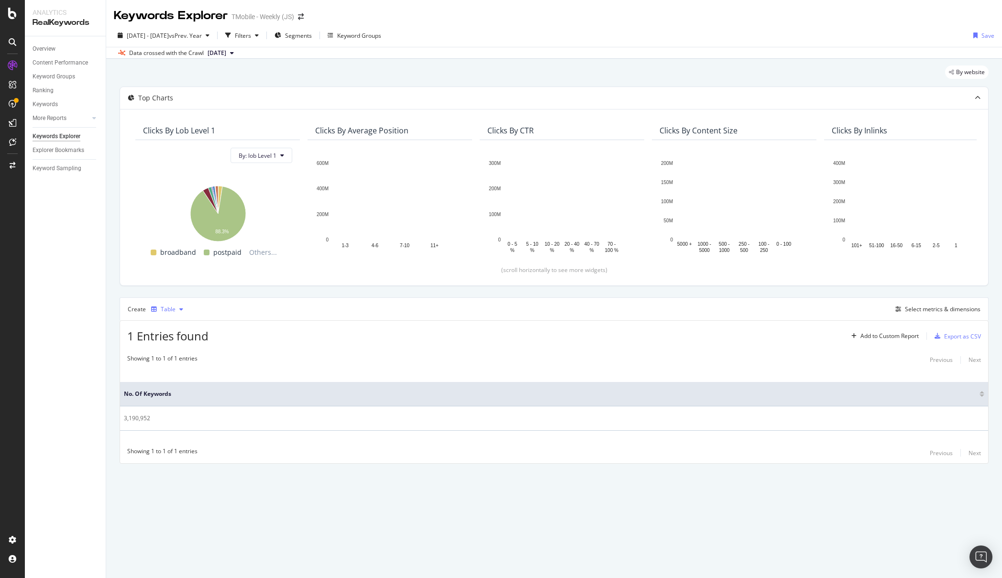
drag, startPoint x: 165, startPoint y: 301, endPoint x: 169, endPoint y: 309, distance: 9.2
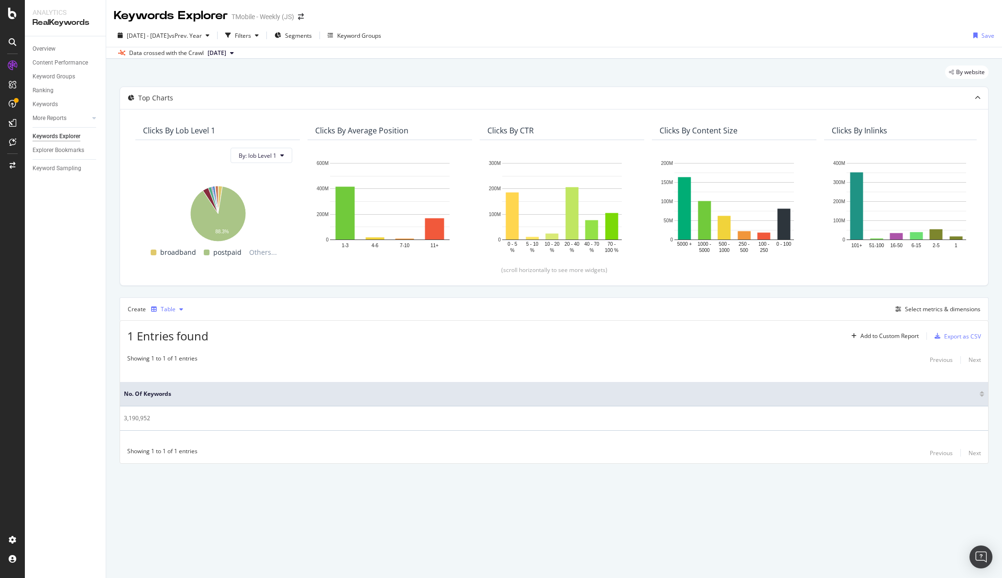
click at [165, 301] on div "Create Table Select metrics & dimensions" at bounding box center [554, 309] width 869 height 23
click at [169, 309] on div "Table" at bounding box center [168, 310] width 15 height 6
click at [176, 335] on div "Table Trend Series Bar Pie KPI" at bounding box center [173, 365] width 44 height 91
click at [177, 340] on div "Trend" at bounding box center [178, 341] width 16 height 8
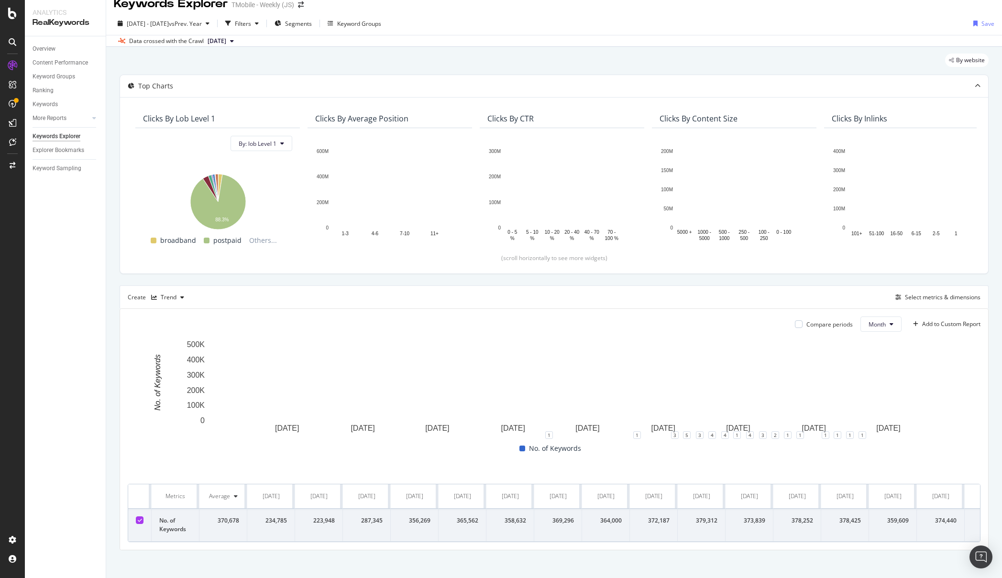
scroll to position [18, 0]
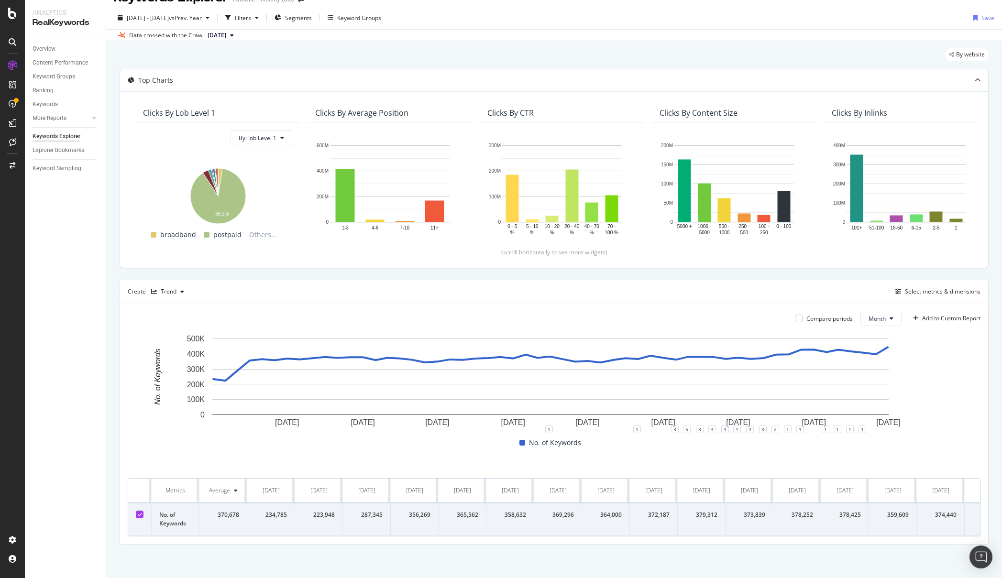
drag, startPoint x: 139, startPoint y: 483, endPoint x: 161, endPoint y: 502, distance: 29.5
click at [138, 486] on th at bounding box center [139, 491] width 23 height 24
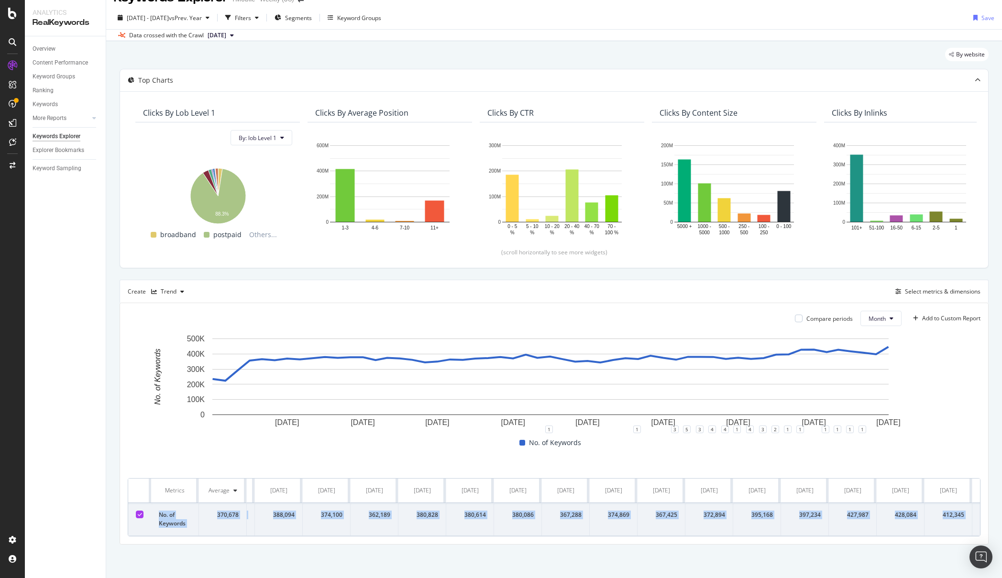
scroll to position [0, 1905]
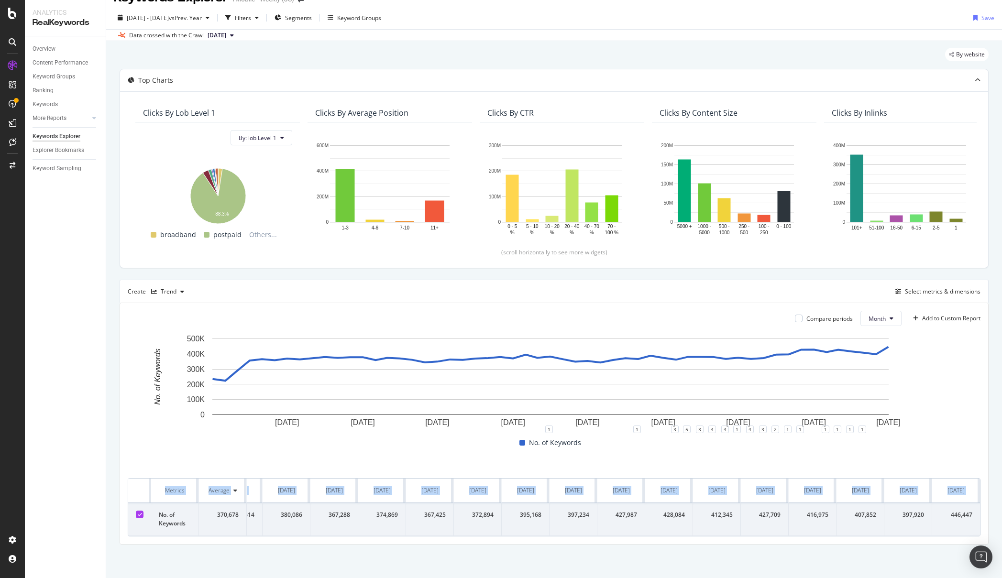
drag, startPoint x: 191, startPoint y: 508, endPoint x: 996, endPoint y: 511, distance: 805.1
click at [996, 511] on div "Keywords Explorer TMobile - Weekly (JS) 2021 Jan. 1st - 2025 Jul. 31st vs Prev.…" at bounding box center [554, 289] width 896 height 578
copy table "Metrics Average Jan. 2021 Feb. 2021 Mar. 2021 Apr. 2021 May. 2021 Jun. 2021 Jul…"
drag, startPoint x: 807, startPoint y: 272, endPoint x: 927, endPoint y: 278, distance: 120.7
click at [807, 272] on div "Top Charts Clicks By lob Level 1 By: lob Level 1 Hold CTRL while clicking to fi…" at bounding box center [554, 307] width 869 height 476
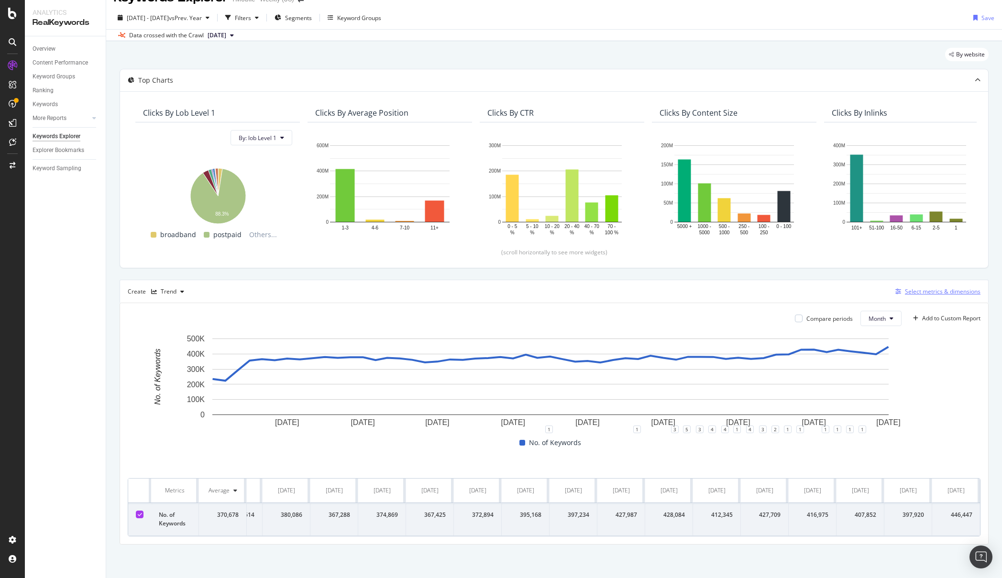
click at [925, 289] on div "Select metrics & dimensions" at bounding box center [943, 291] width 76 height 8
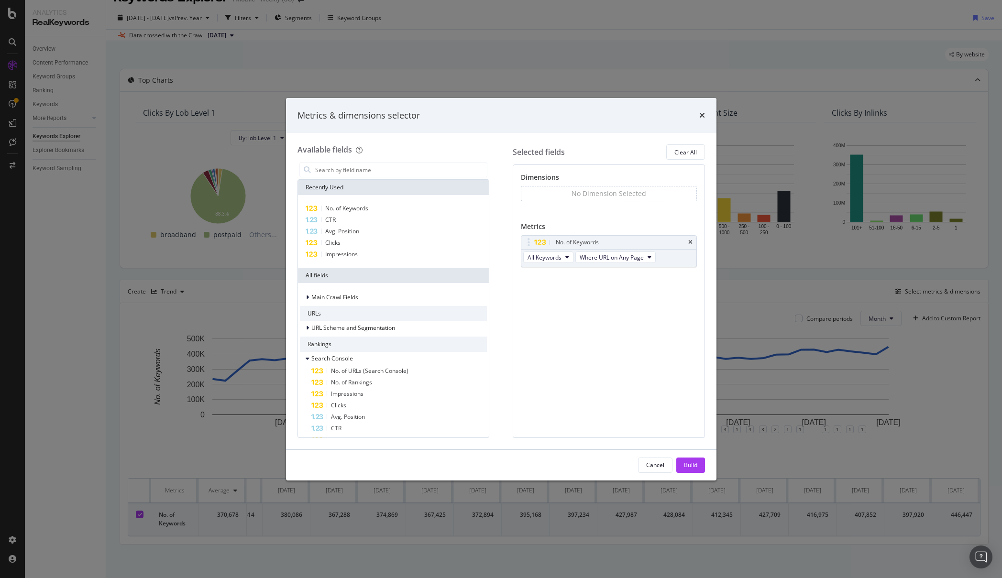
drag, startPoint x: 688, startPoint y: 242, endPoint x: 639, endPoint y: 255, distance: 51.5
click at [689, 242] on icon "times" at bounding box center [690, 243] width 4 height 6
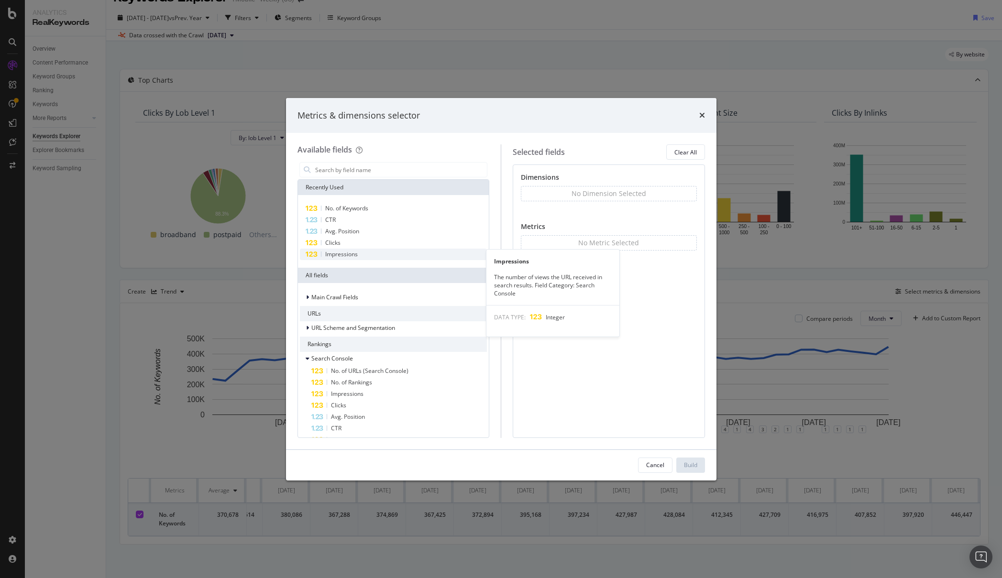
click at [349, 252] on span "Impressions" at bounding box center [341, 254] width 33 height 8
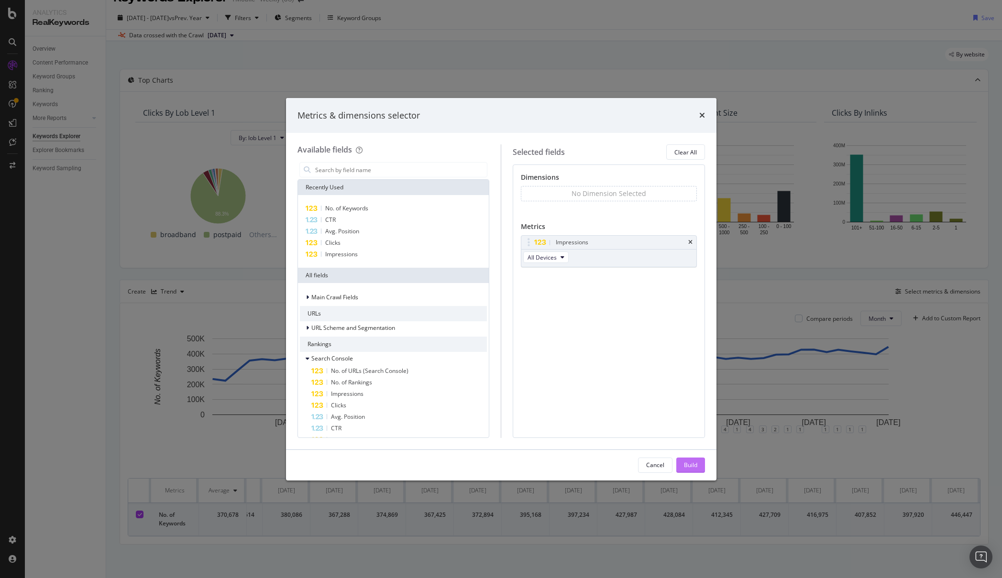
click at [685, 464] on div "Build" at bounding box center [690, 465] width 13 height 8
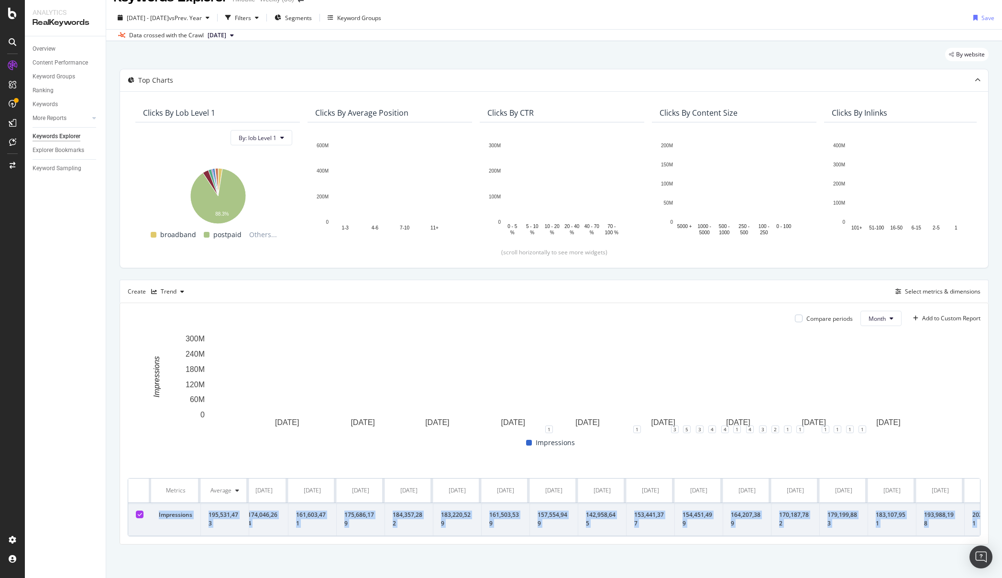
scroll to position [0, 1934]
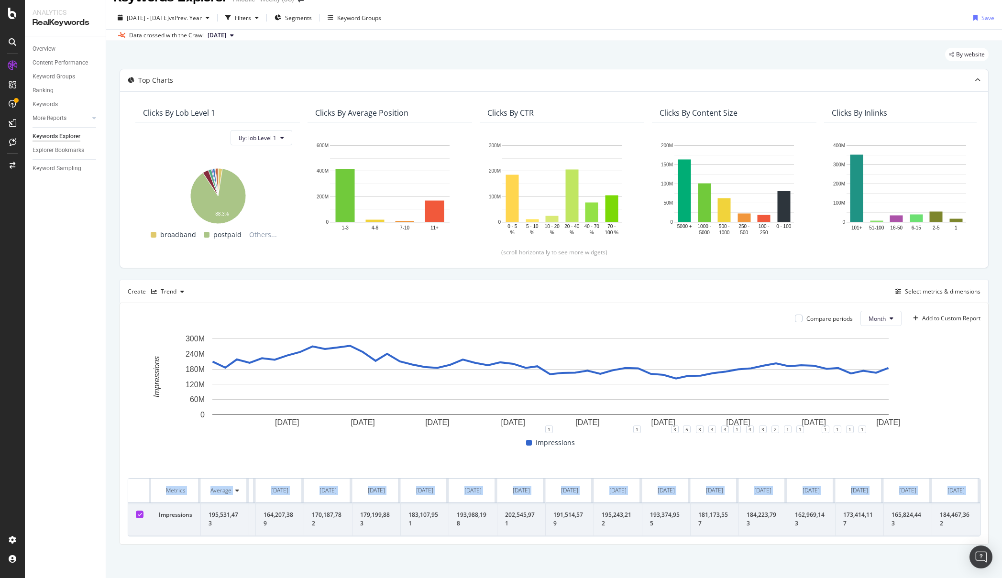
drag, startPoint x: 158, startPoint y: 508, endPoint x: 1033, endPoint y: 510, distance: 875.4
click at [1002, 510] on html "Analytics RealKeywords Overview Content Performance Keyword Groups Ranking Keyw…" at bounding box center [501, 289] width 1002 height 578
copy table "Metrics Average Jan. 2021 Feb. 2021 Mar. 2021 Apr. 2021 May. 2021 Jun. 2021 Jul…"
click at [536, 55] on div "By website" at bounding box center [554, 58] width 869 height 21
click at [940, 294] on div "Select metrics & dimensions" at bounding box center [943, 291] width 76 height 8
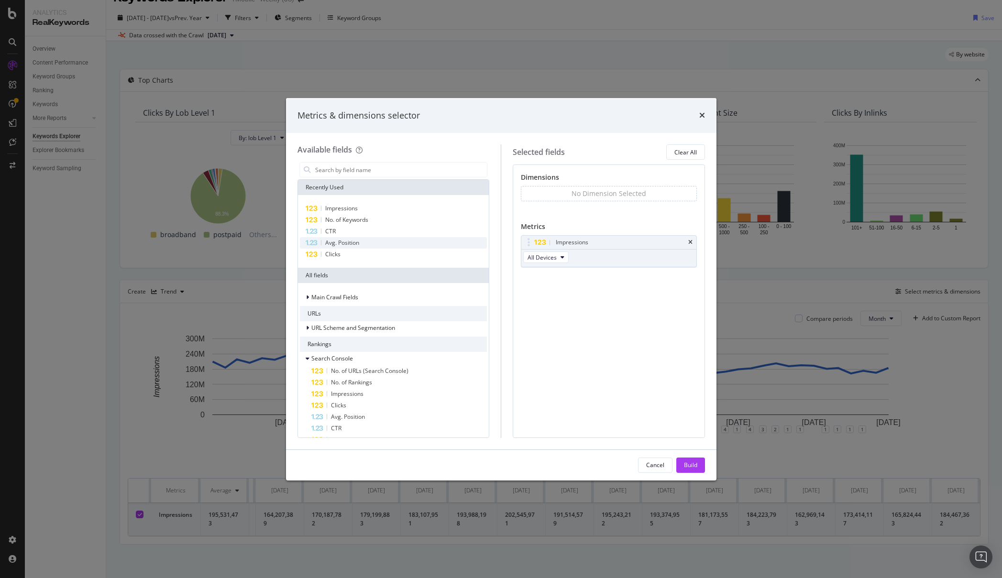
drag, startPoint x: 689, startPoint y: 243, endPoint x: 434, endPoint y: 248, distance: 255.5
click at [688, 243] on icon "times" at bounding box center [690, 243] width 4 height 6
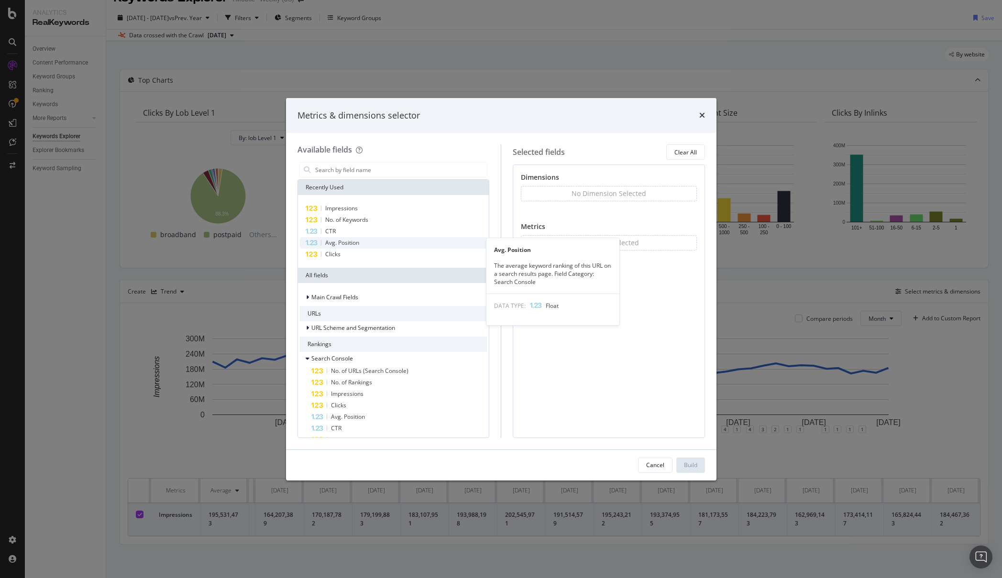
click at [361, 243] on div "Avg. Position" at bounding box center [394, 242] width 188 height 11
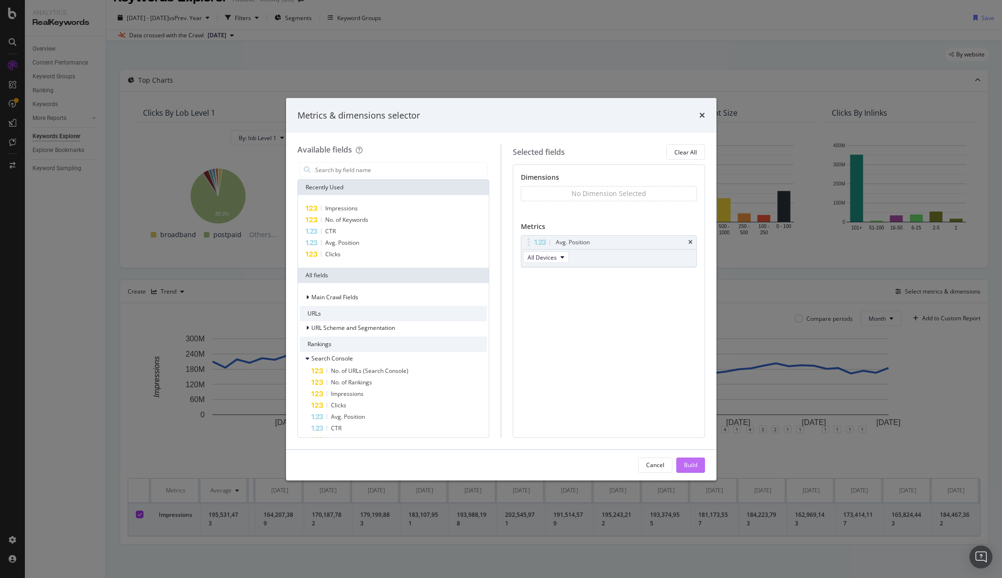
click at [693, 467] on div "Build" at bounding box center [690, 465] width 13 height 8
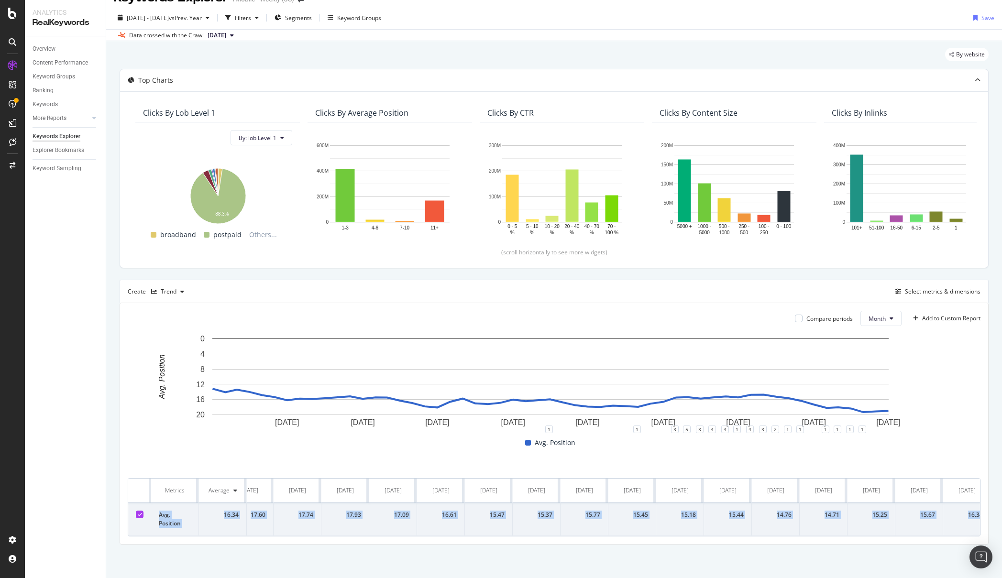
scroll to position [0, 1905]
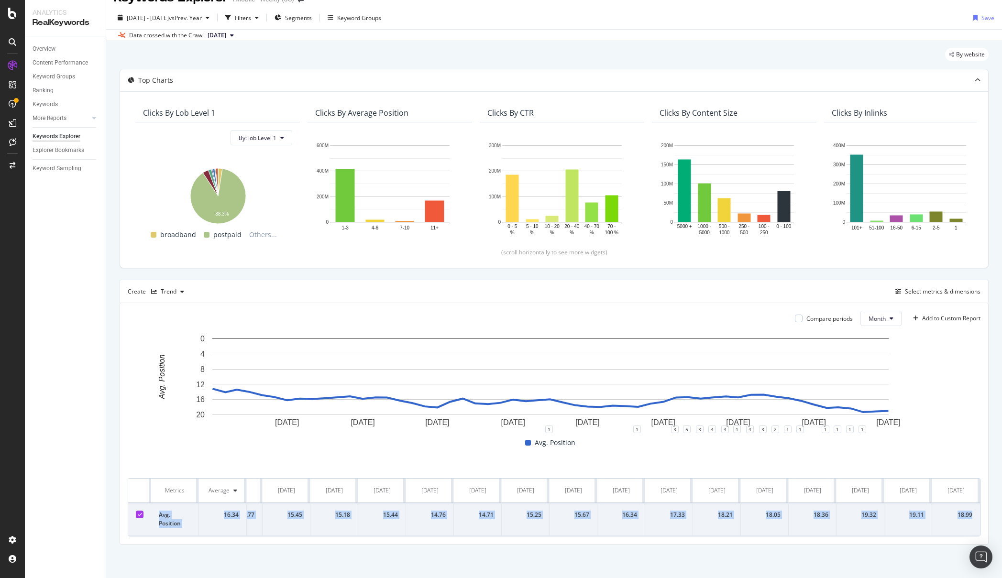
drag, startPoint x: 156, startPoint y: 506, endPoint x: 969, endPoint y: 508, distance: 812.7
copy tr "Avg. Position 16.34 13.17 14.08 13.41 14.01 14.84 15.36 16.20 15.75 15.86 15.66…"
click at [115, 114] on div "By website Top Charts Clicks By lob Level 1 By: lob Level 1 Hold CTRL while cli…" at bounding box center [554, 309] width 896 height 537
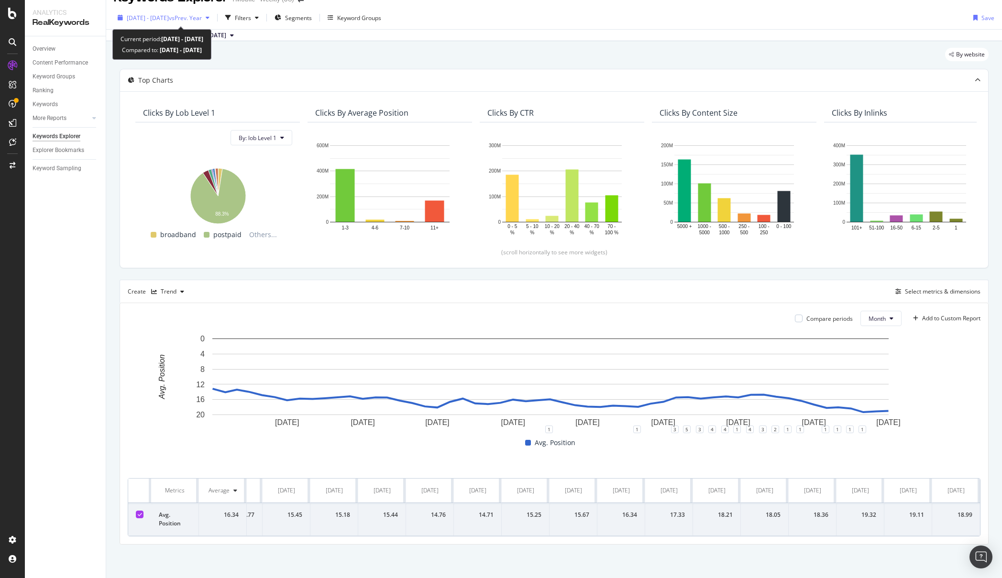
click at [169, 19] on span "[DATE] - [DATE]" at bounding box center [148, 18] width 42 height 8
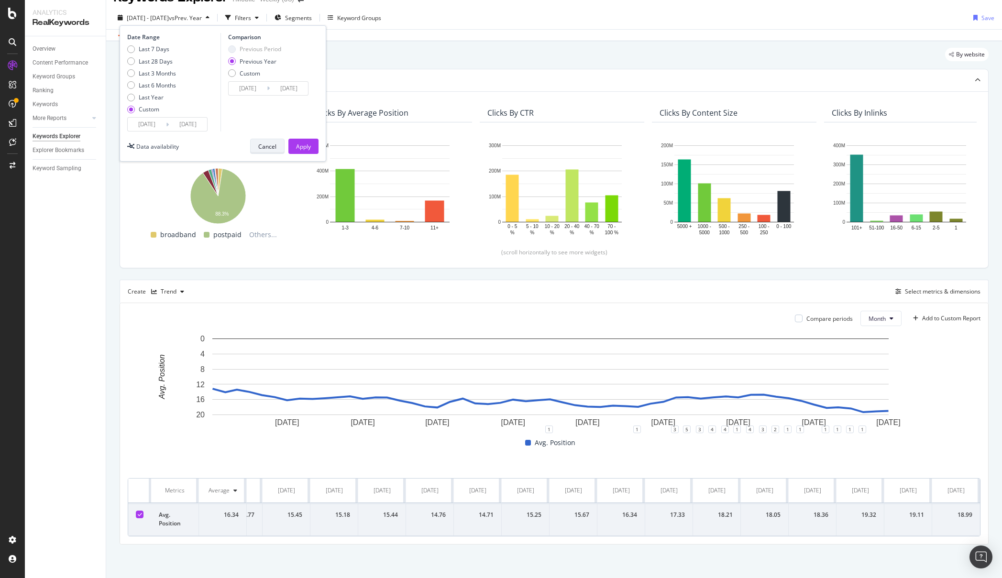
click at [265, 145] on div "Cancel" at bounding box center [267, 147] width 18 height 8
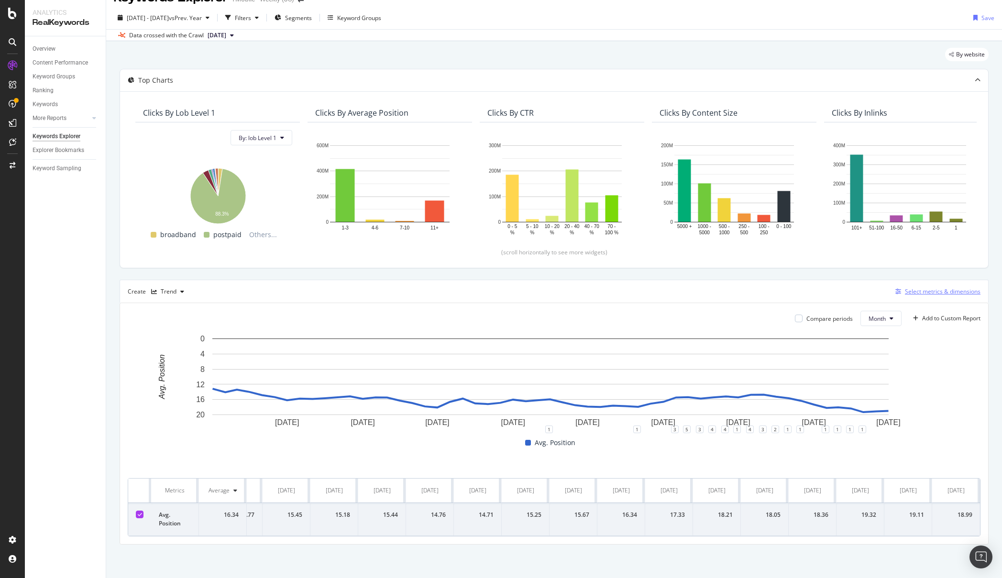
click at [915, 290] on div "Select metrics & dimensions" at bounding box center [943, 291] width 76 height 8
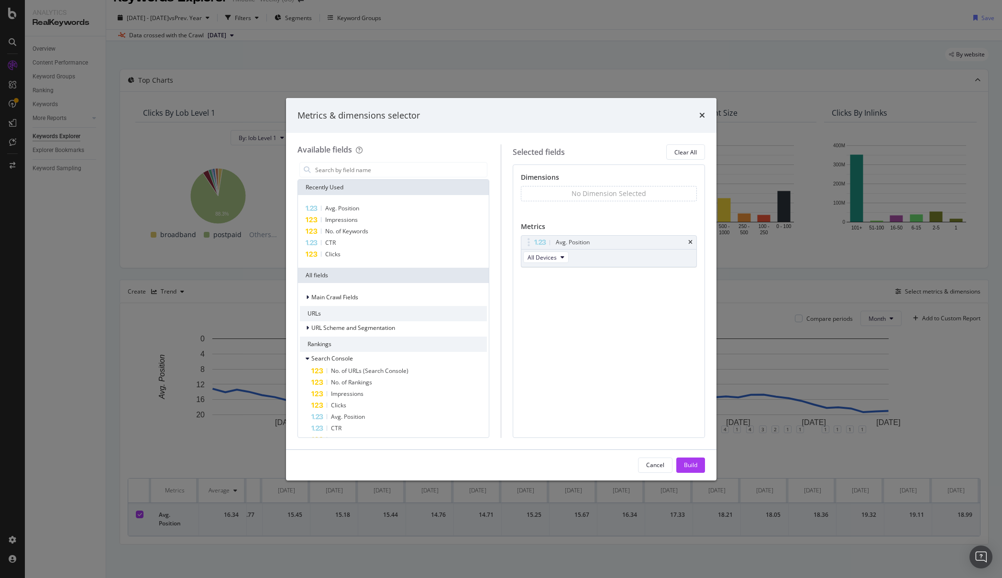
drag, startPoint x: 692, startPoint y: 243, endPoint x: 499, endPoint y: 288, distance: 198.6
click at [691, 243] on icon "times" at bounding box center [690, 243] width 4 height 6
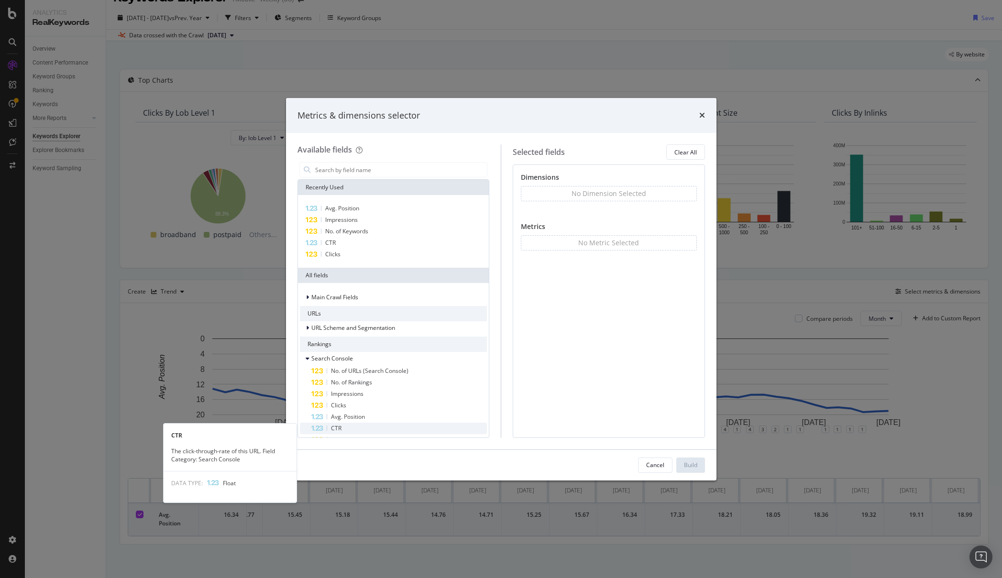
click at [335, 427] on span "CTR" at bounding box center [336, 428] width 11 height 8
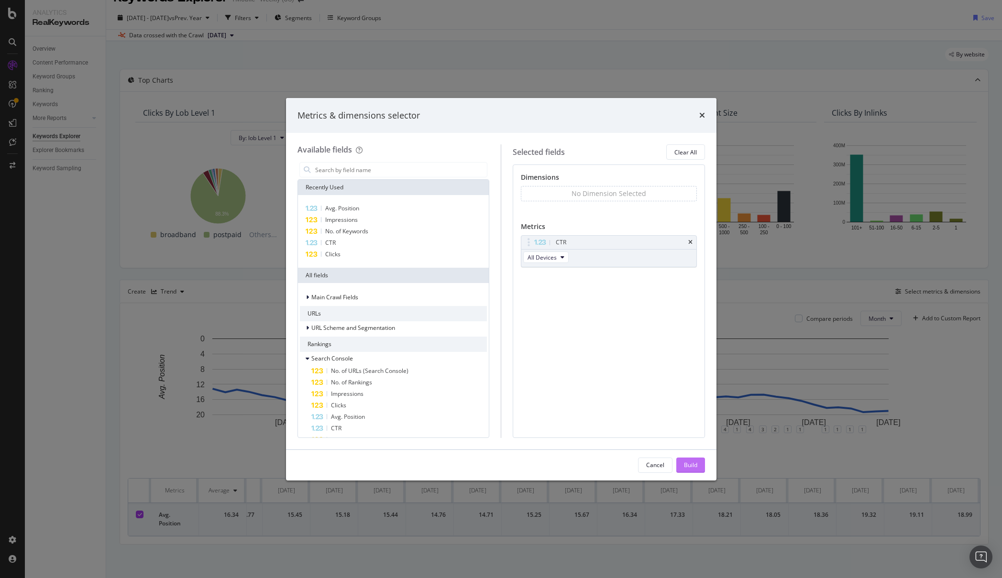
click at [696, 465] on div "Build" at bounding box center [690, 465] width 13 height 8
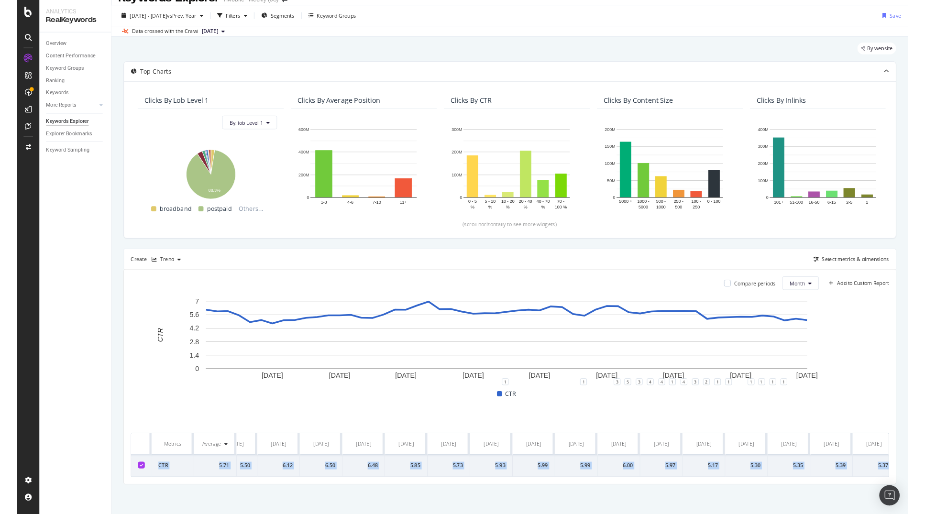
scroll to position [0, 1905]
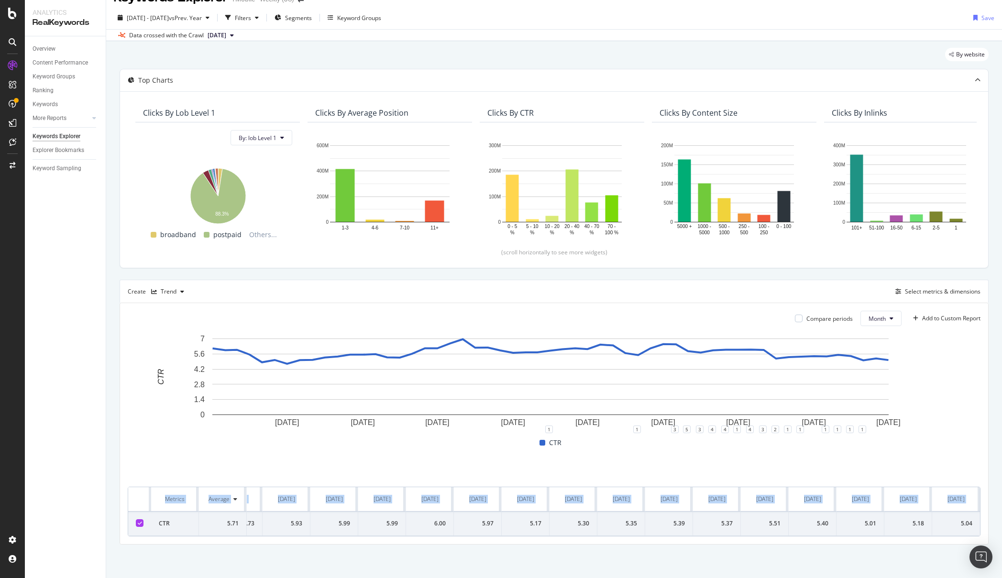
drag, startPoint x: 158, startPoint y: 514, endPoint x: 989, endPoint y: 516, distance: 830.9
click at [986, 518] on div "By website Top Charts Clicks By lob Level 1 By: lob Level 1 Hold CTRL while cli…" at bounding box center [554, 309] width 896 height 537
copy table "Metrics Average [DATE] [DATE] [DATE] [DATE] [DATE] [DATE] [DATE] [DATE] [DATE] …"
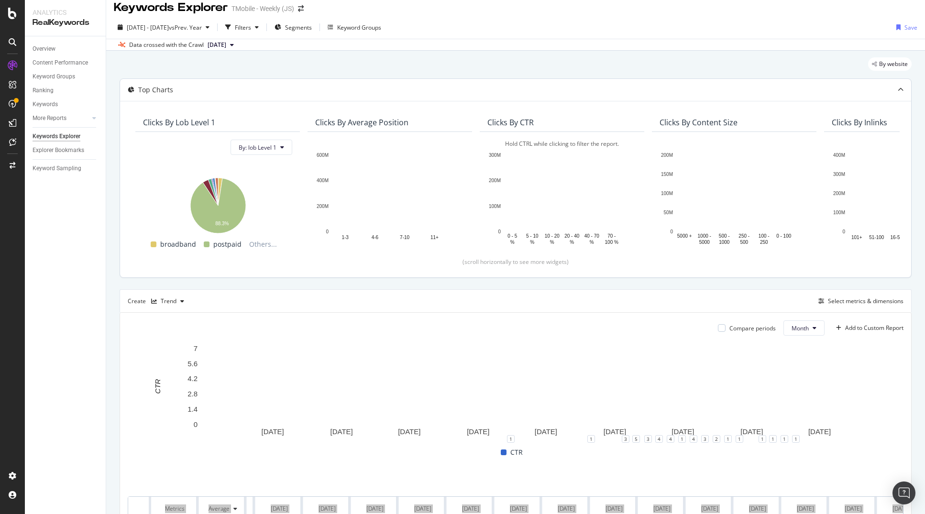
scroll to position [0, 0]
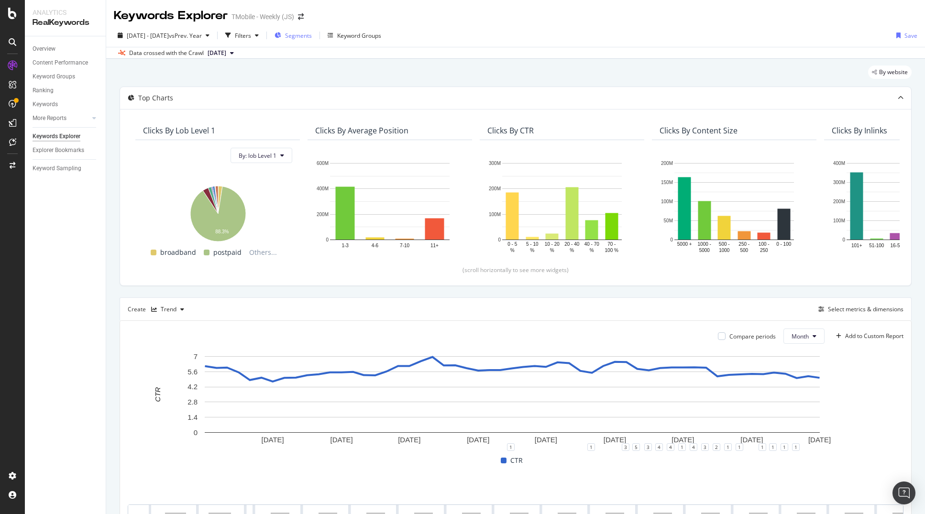
click at [312, 36] on span "Segments" at bounding box center [298, 36] width 27 height 8
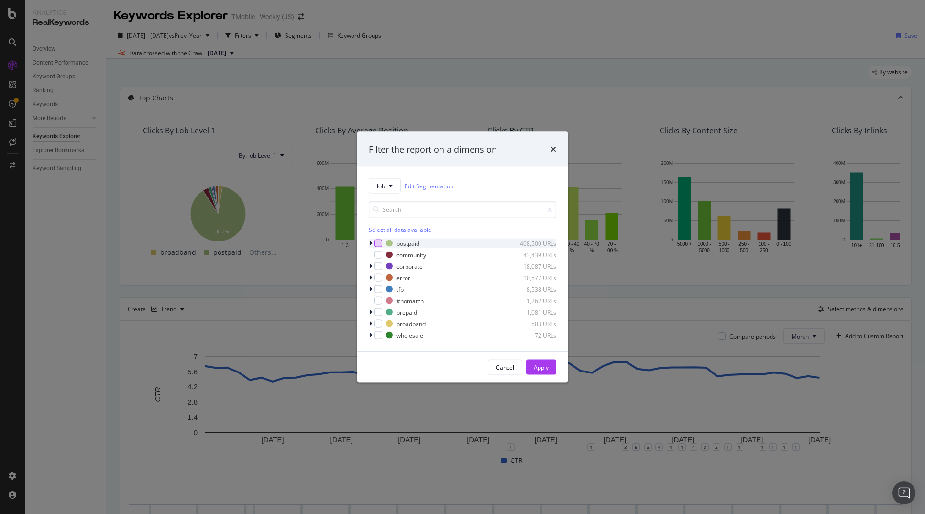
click at [380, 243] on div "modal" at bounding box center [379, 244] width 8 height 8
click at [540, 369] on div "Apply" at bounding box center [541, 367] width 15 height 8
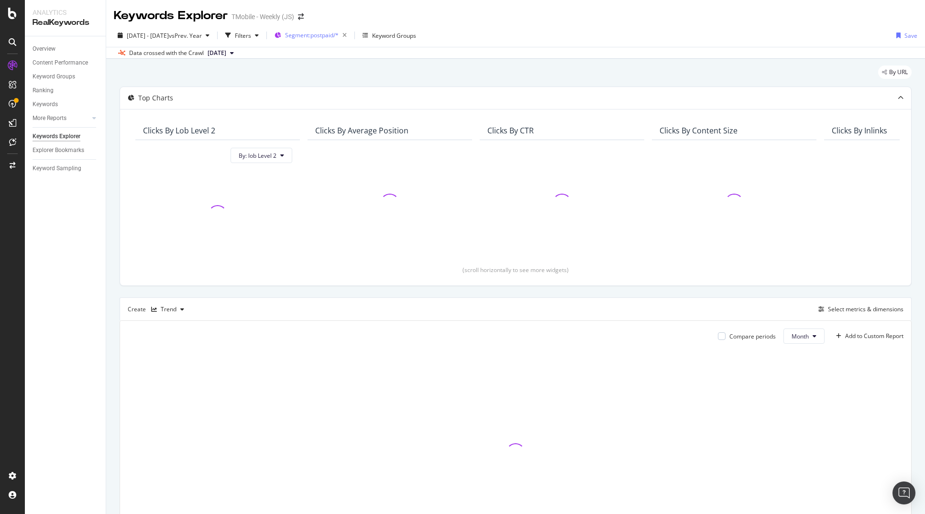
click at [337, 35] on span "Segment: postpaid/*" at bounding box center [312, 35] width 54 height 8
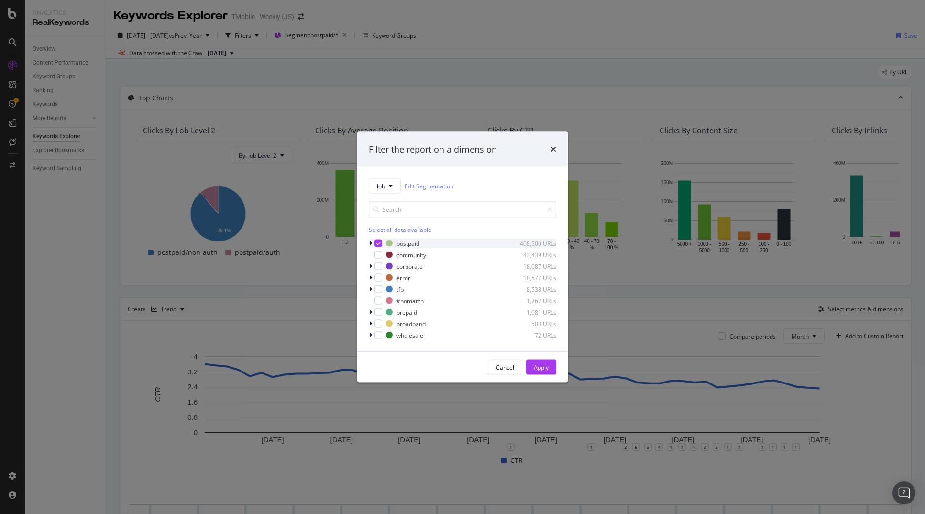
click at [369, 244] on div "modal" at bounding box center [372, 244] width 6 height 10
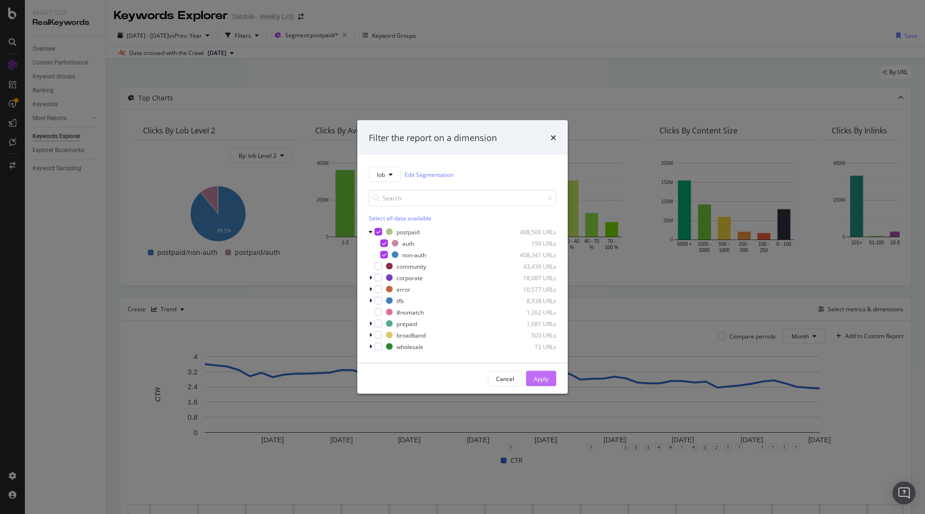
click at [543, 379] on div "Apply" at bounding box center [541, 379] width 15 height 8
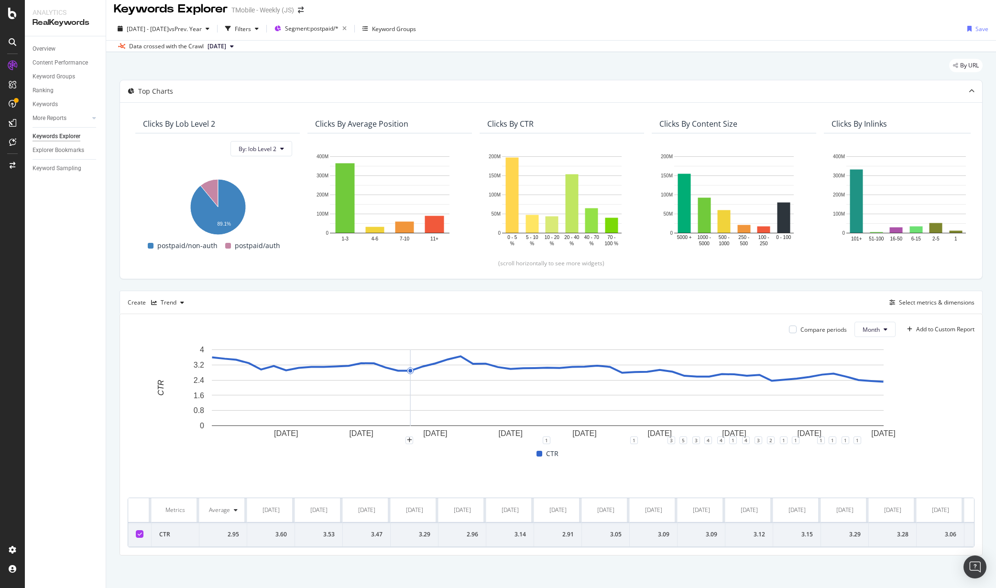
scroll to position [8, 0]
click at [904, 304] on div "Select metrics & dimensions" at bounding box center [937, 302] width 76 height 8
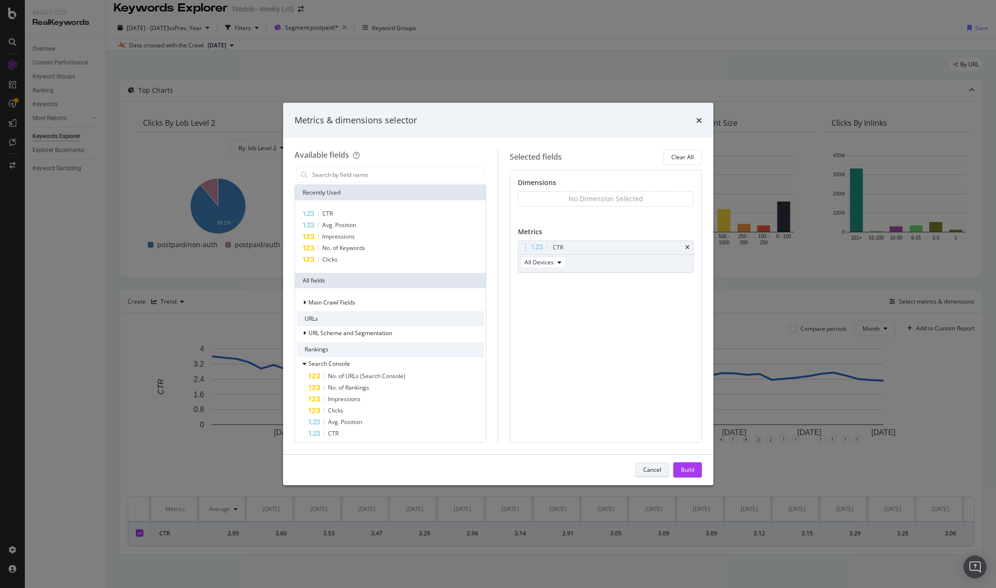
click at [654, 471] on div "Cancel" at bounding box center [652, 470] width 18 height 8
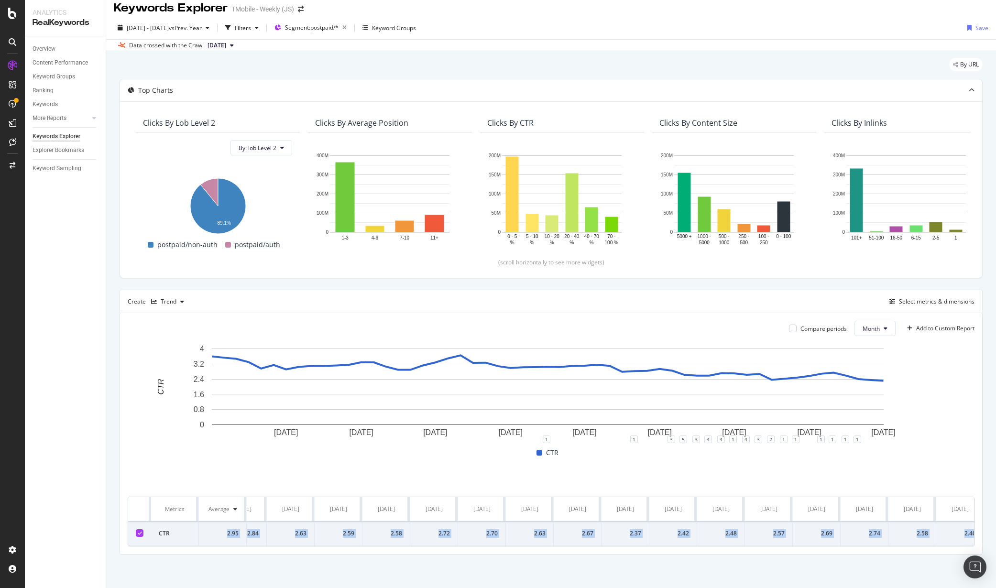
scroll to position [0, 1911]
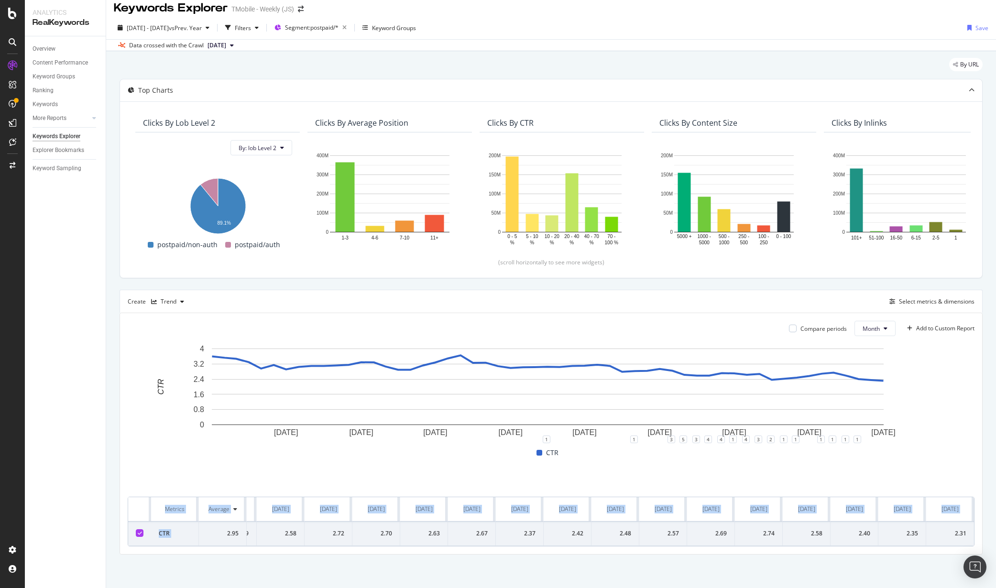
drag, startPoint x: 221, startPoint y: 527, endPoint x: 983, endPoint y: 527, distance: 761.6
click at [983, 527] on div "By URL Top Charts Clicks By lob Level 2 By: lob Level 2 Hold CTRL while clickin…" at bounding box center [551, 319] width 890 height 537
copy table "Metrics Average Jan. 2021 Feb. 2021 Mar. 2021 Apr. 2021 May. 2021 Jun. 2021 Jul…"
click at [338, 28] on span "Segment: postpaid/*" at bounding box center [312, 27] width 54 height 8
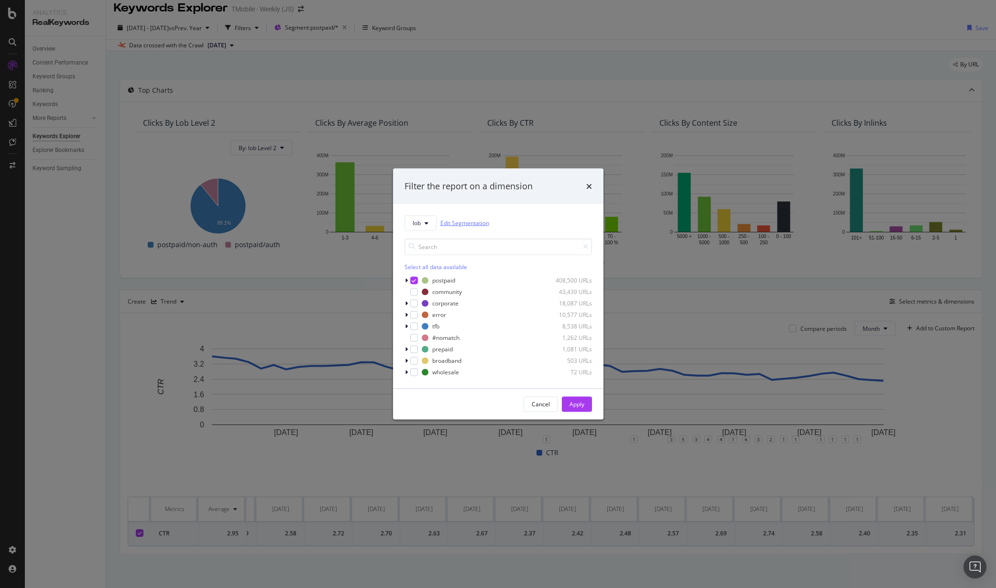
click at [456, 221] on link "Edit Segmentation" at bounding box center [465, 223] width 49 height 10
click at [576, 404] on div "Apply" at bounding box center [577, 404] width 15 height 8
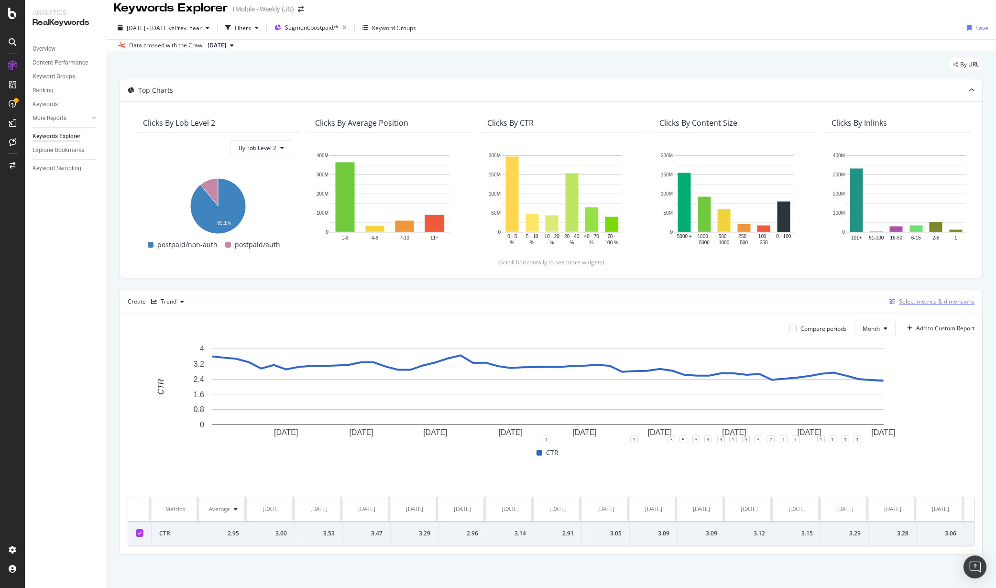
click at [927, 302] on div "Select metrics & dimensions" at bounding box center [937, 302] width 76 height 8
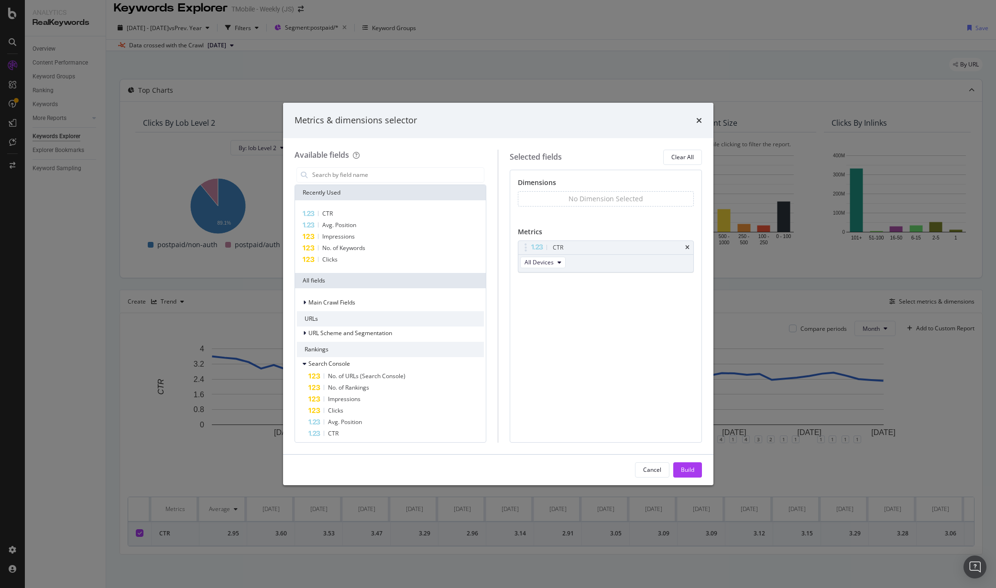
drag, startPoint x: 700, startPoint y: 117, endPoint x: 722, endPoint y: 184, distance: 69.9
click at [700, 117] on icon "times" at bounding box center [699, 121] width 6 height 8
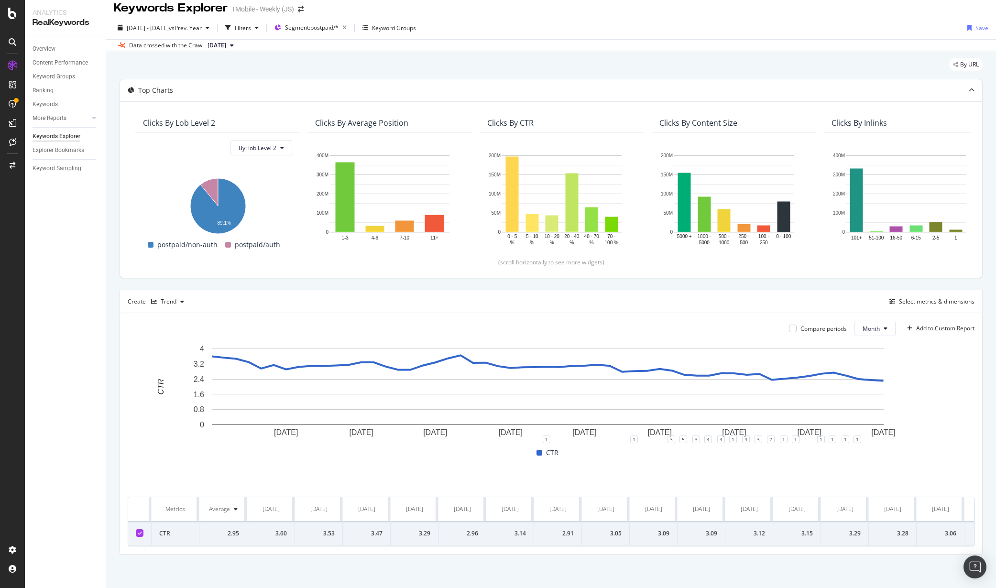
click at [979, 324] on div "By URL Top Charts Clicks By lob Level 2 By: lob Level 2 Hold CTRL while clickin…" at bounding box center [551, 319] width 890 height 537
click at [935, 300] on div "Select metrics & dimensions" at bounding box center [937, 302] width 76 height 8
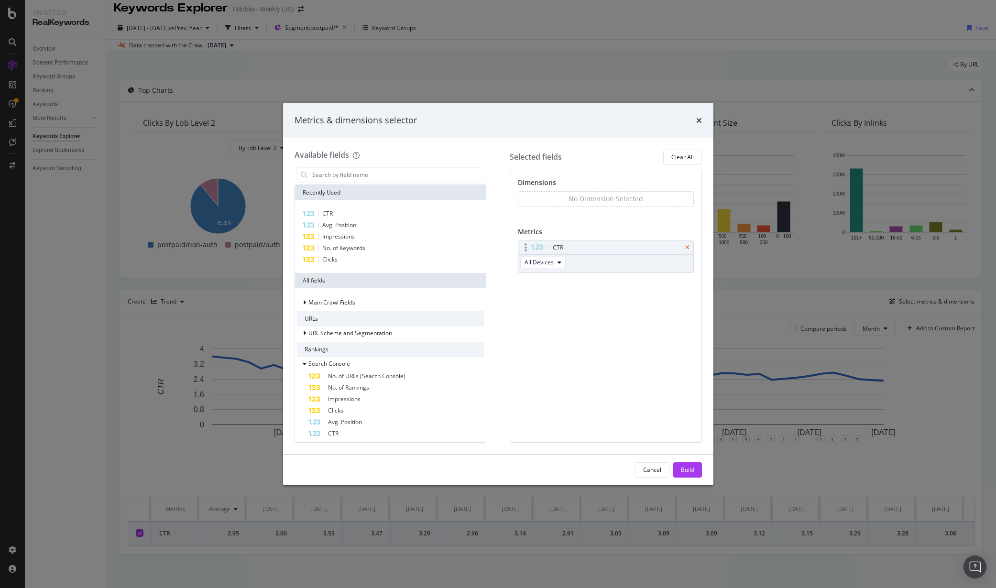
click at [685, 246] on icon "times" at bounding box center [687, 248] width 4 height 6
drag, startPoint x: 347, startPoint y: 248, endPoint x: 382, endPoint y: 259, distance: 36.2
click at [347, 248] on span "No. of Keywords" at bounding box center [343, 248] width 43 height 8
click at [682, 470] on div "Build" at bounding box center [687, 470] width 13 height 8
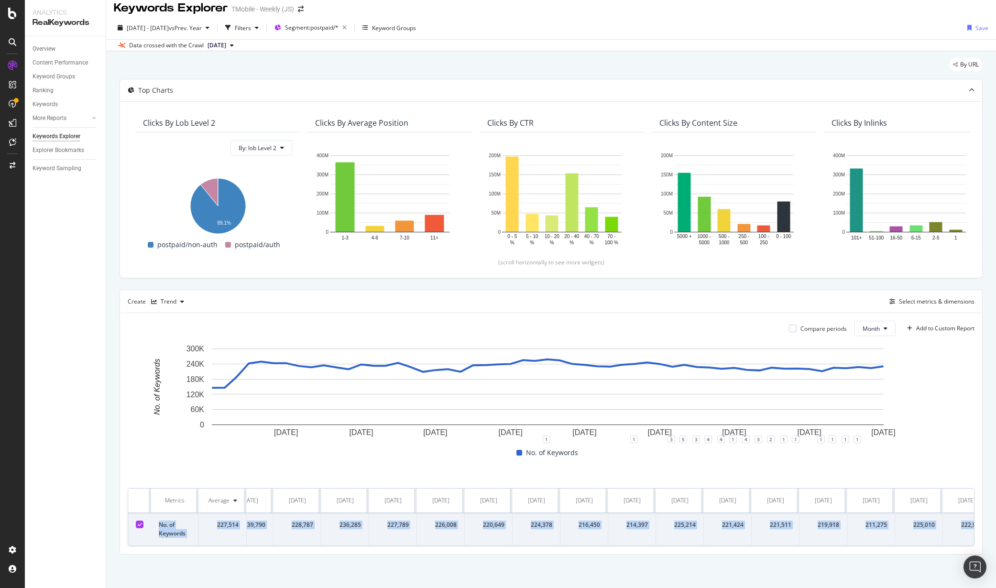
scroll to position [0, 1911]
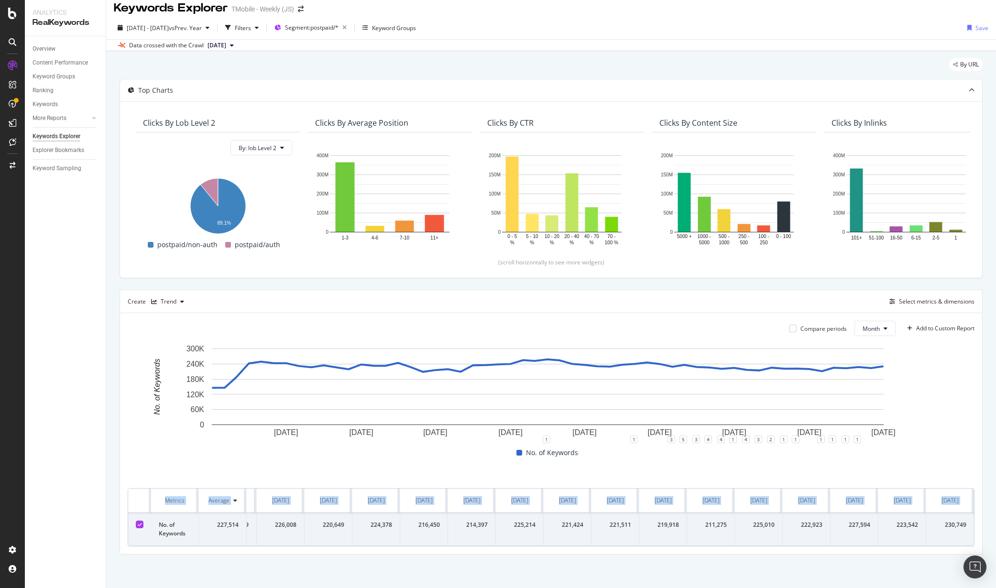
drag, startPoint x: 158, startPoint y: 520, endPoint x: 982, endPoint y: 508, distance: 823.3
click at [982, 508] on div "By URL Top Charts Clicks By lob Level 2 By: lob Level 2 Hold CTRL while clickin…" at bounding box center [551, 319] width 890 height 537
copy table "Metrics Average Jan. 2021 Feb. 2021 Mar. 2021 Apr. 2021 May. 2021 Jun. 2021 Jul…"
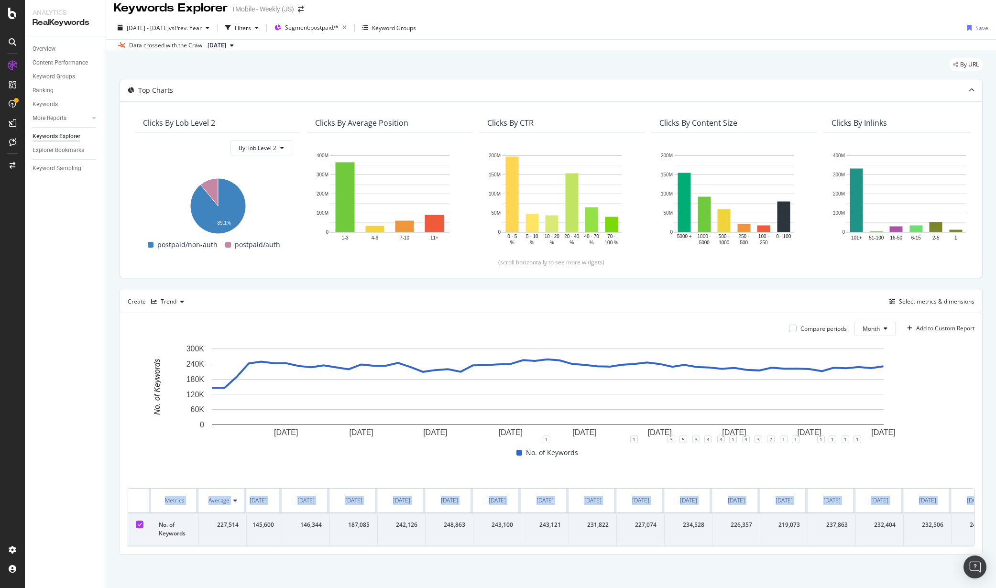
scroll to position [0, 0]
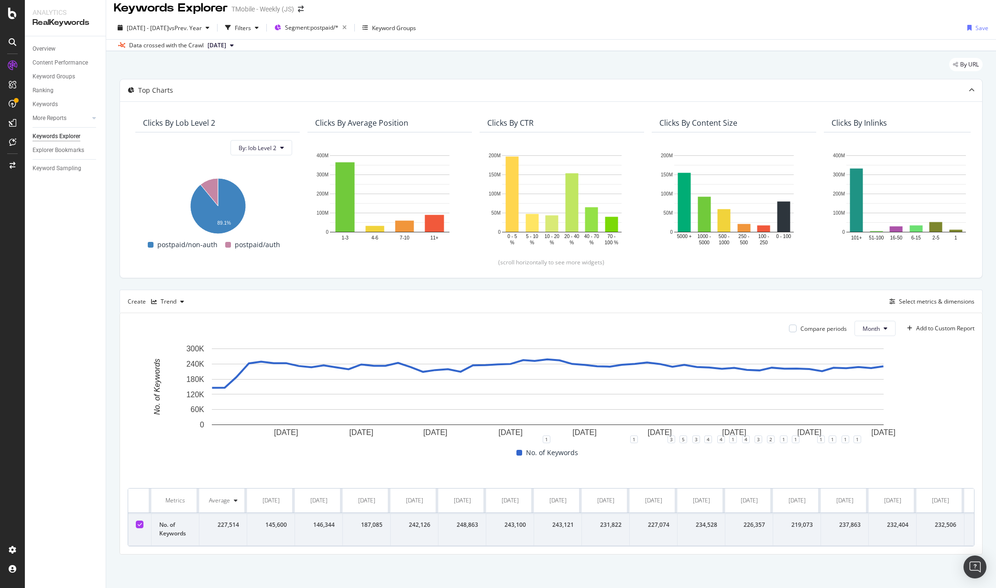
click at [76, 353] on div "Overview Content Performance Keyword Groups Ranking Keywords More Reports Count…" at bounding box center [65, 312] width 81 height 552
click at [937, 301] on div "Select metrics & dimensions" at bounding box center [937, 302] width 76 height 8
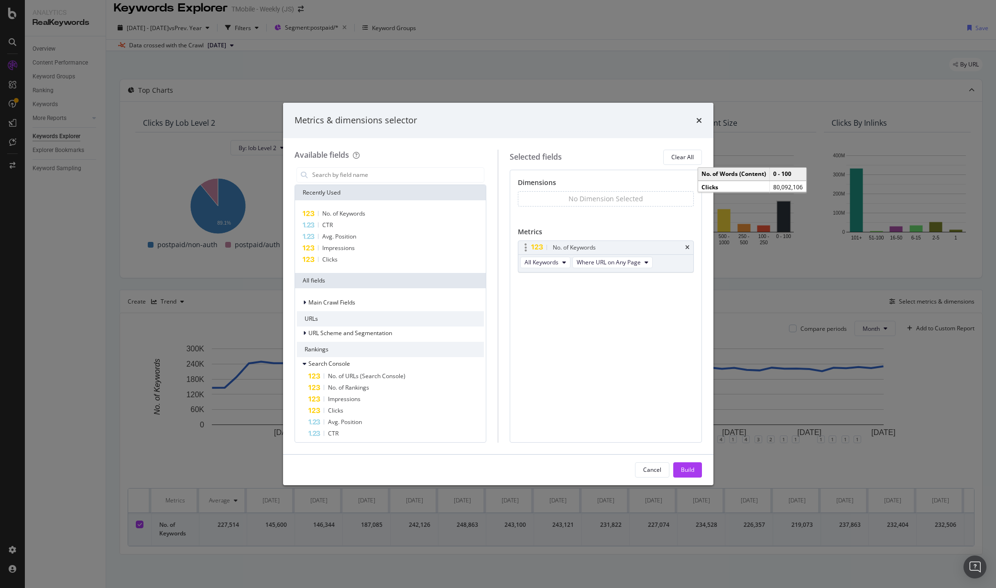
click at [684, 244] on div "No. of Keywords" at bounding box center [606, 247] width 175 height 13
click at [342, 259] on div "Clicks" at bounding box center [391, 259] width 188 height 11
click at [686, 246] on icon "times" at bounding box center [687, 248] width 4 height 6
click at [329, 250] on span "Impressions" at bounding box center [338, 248] width 33 height 8
click at [686, 467] on div "Build" at bounding box center [687, 470] width 13 height 8
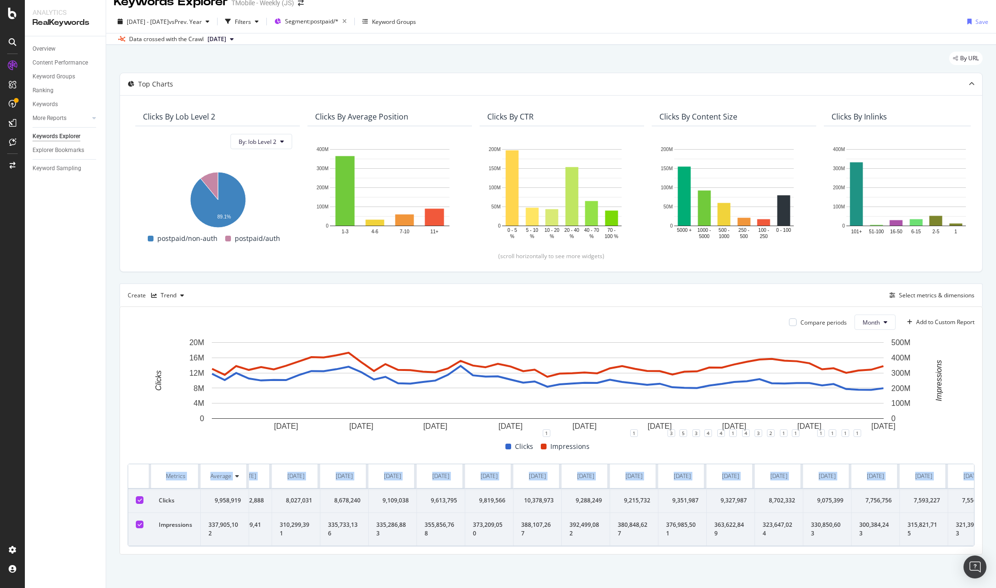
scroll to position [0, 1939]
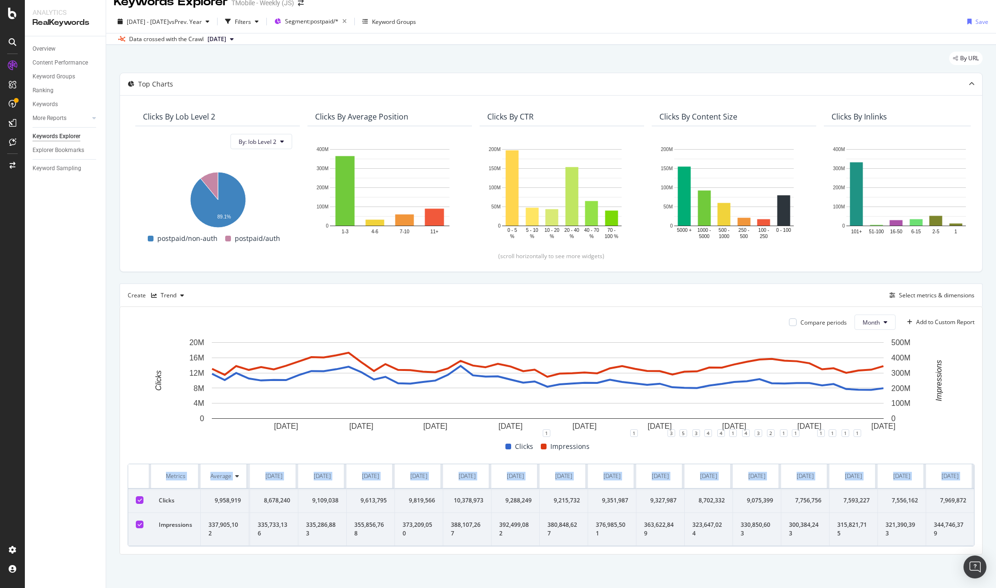
drag, startPoint x: 157, startPoint y: 493, endPoint x: 978, endPoint y: 526, distance: 821.6
click at [986, 532] on div "By URL Top Charts Clicks By lob Level 2 By: lob Level 2 Hold CTRL while clickin…" at bounding box center [551, 316] width 890 height 543
copy table "Metrics Average Jan. 2021 Feb. 2021 Mar. 2021 Apr. 2021 May. 2021 Jun. 2021 Jul…"
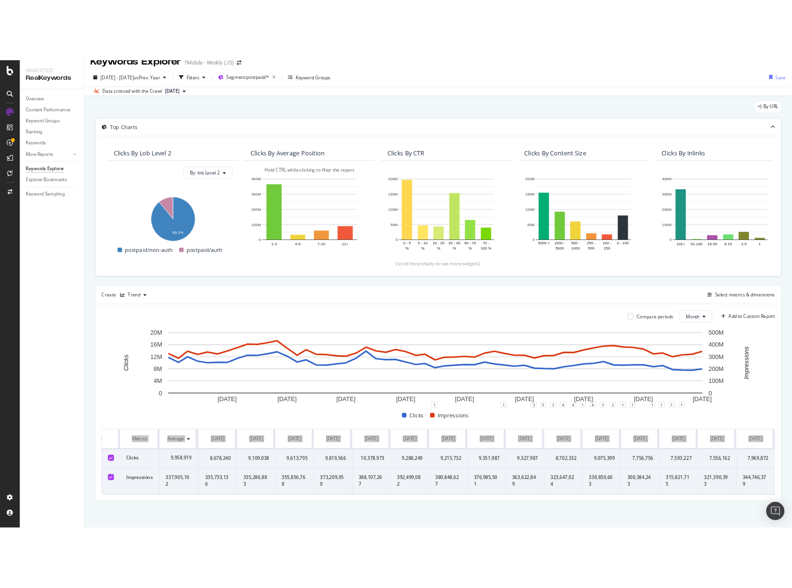
scroll to position [0, 0]
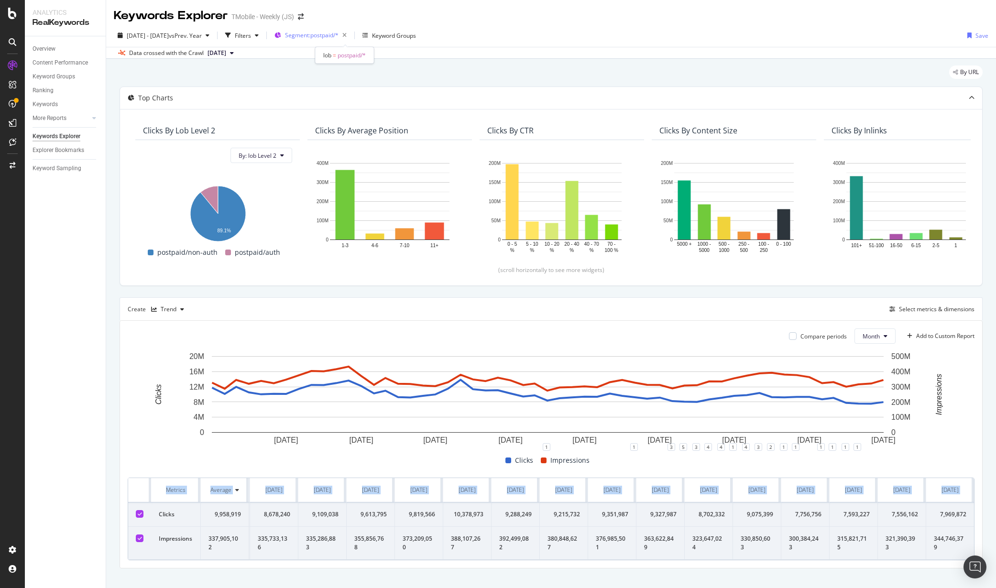
click at [339, 37] on span "Segment: postpaid/*" at bounding box center [312, 35] width 54 height 8
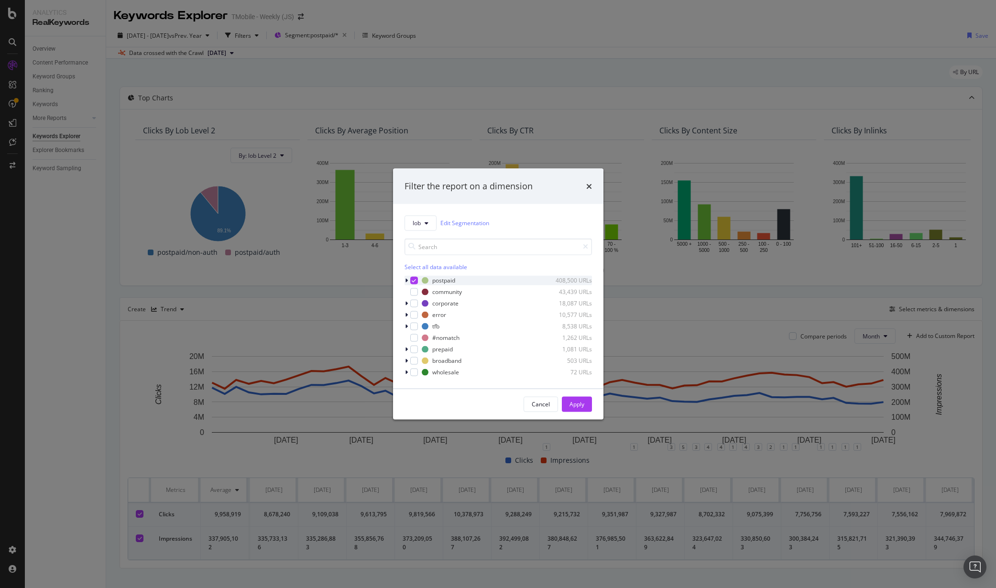
click at [407, 279] on icon "modal" at bounding box center [406, 280] width 3 height 6
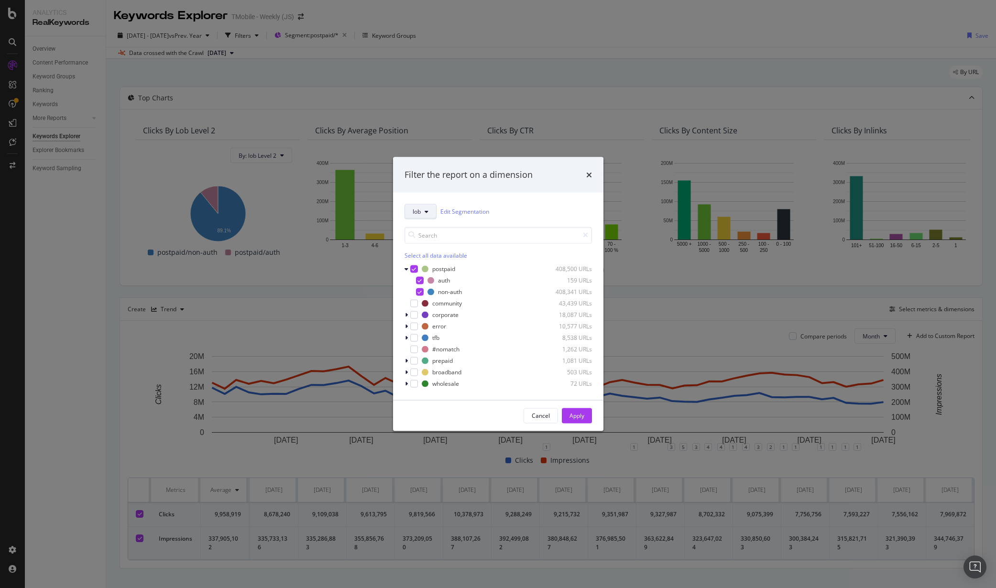
click at [423, 212] on button "lob" at bounding box center [421, 211] width 32 height 15
click at [426, 263] on span "pagetype" at bounding box center [444, 263] width 62 height 9
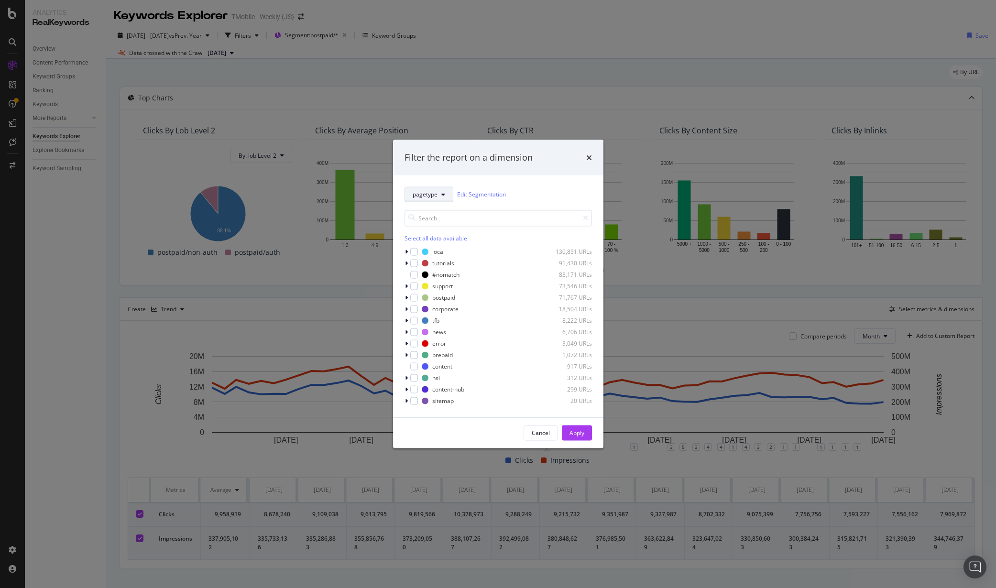
click at [440, 274] on div "#nomatch" at bounding box center [445, 275] width 27 height 8
click at [414, 252] on div "modal" at bounding box center [414, 252] width 8 height 8
click at [414, 252] on icon "modal" at bounding box center [414, 251] width 4 height 5
click at [545, 441] on div "Cancel Apply" at bounding box center [498, 433] width 210 height 31
click at [545, 433] on div "Cancel" at bounding box center [541, 433] width 18 height 8
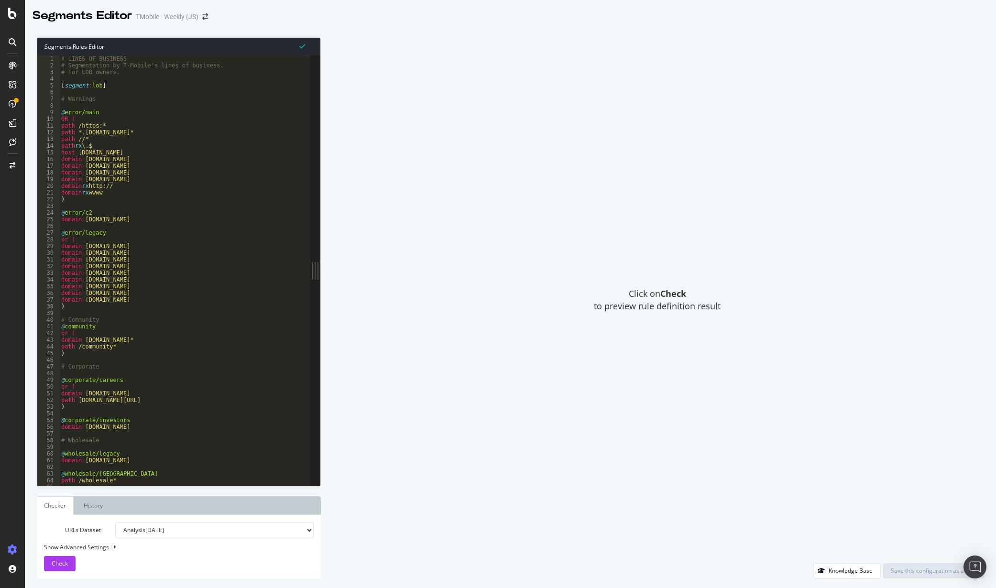
click at [488, 167] on div "Click on Check to preview rule definition result" at bounding box center [658, 300] width 654 height 526
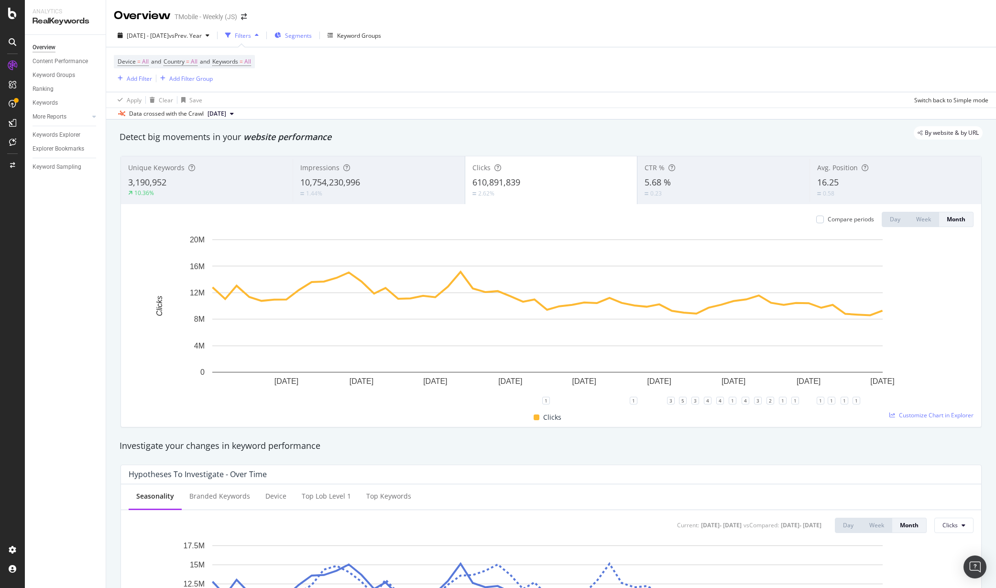
click at [312, 35] on span "Segments" at bounding box center [298, 36] width 27 height 8
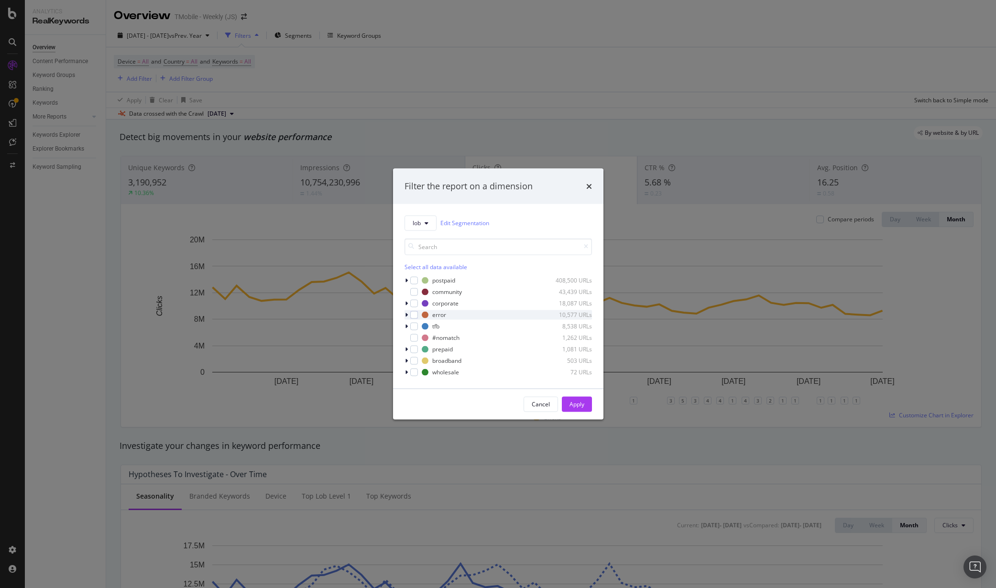
click at [407, 315] on icon "modal" at bounding box center [406, 315] width 3 height 6
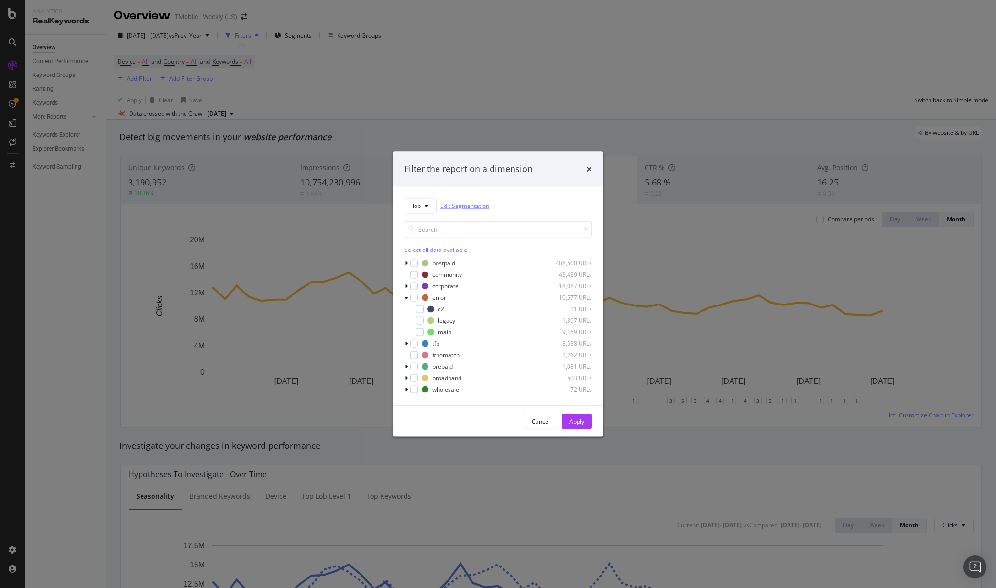
click at [466, 206] on link "Edit Segmentation" at bounding box center [465, 206] width 49 height 10
click at [416, 204] on span "lob" at bounding box center [417, 206] width 8 height 8
click at [430, 257] on span "pagetype" at bounding box center [444, 258] width 62 height 9
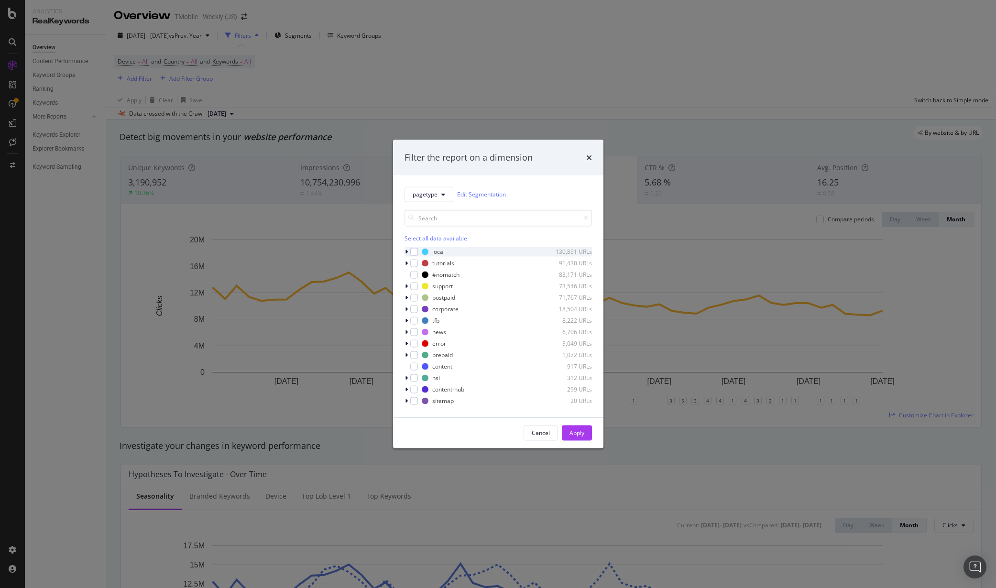
click at [407, 249] on icon "modal" at bounding box center [406, 252] width 3 height 6
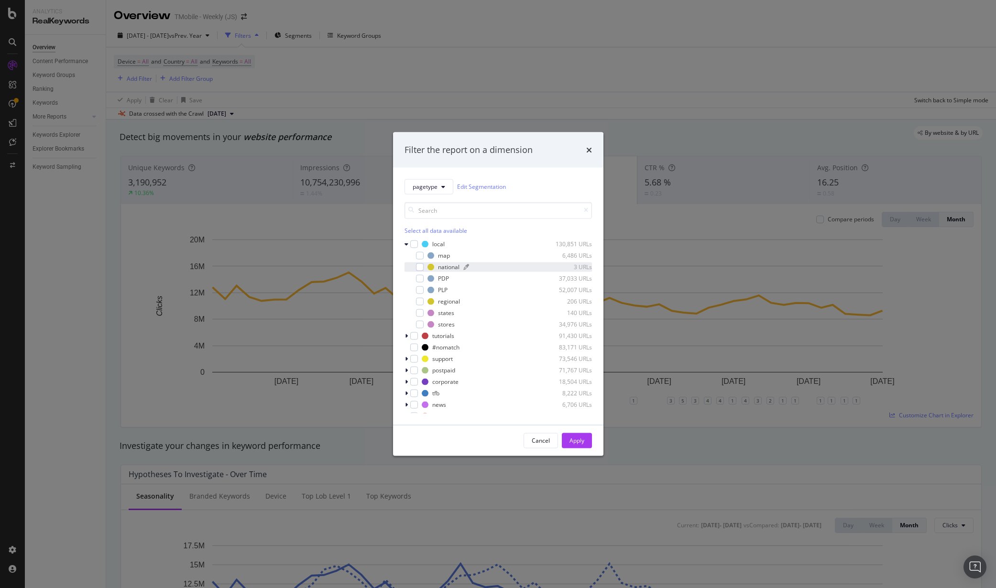
scroll to position [65, 0]
click at [500, 81] on div "Filter the report on a dimension pagetype Edit Segmentation Select all data ava…" at bounding box center [498, 294] width 996 height 588
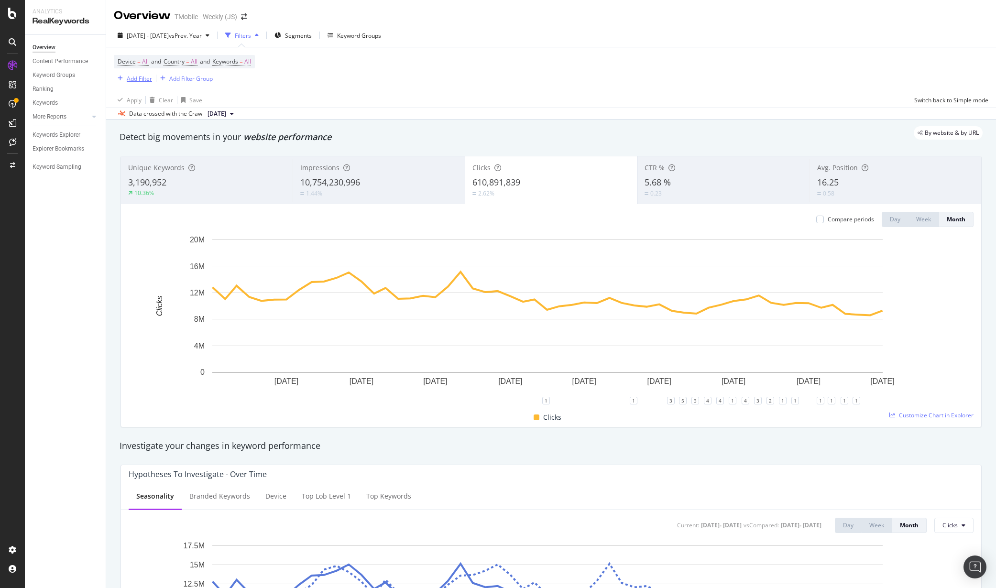
click at [125, 77] on div "button" at bounding box center [120, 79] width 13 height 6
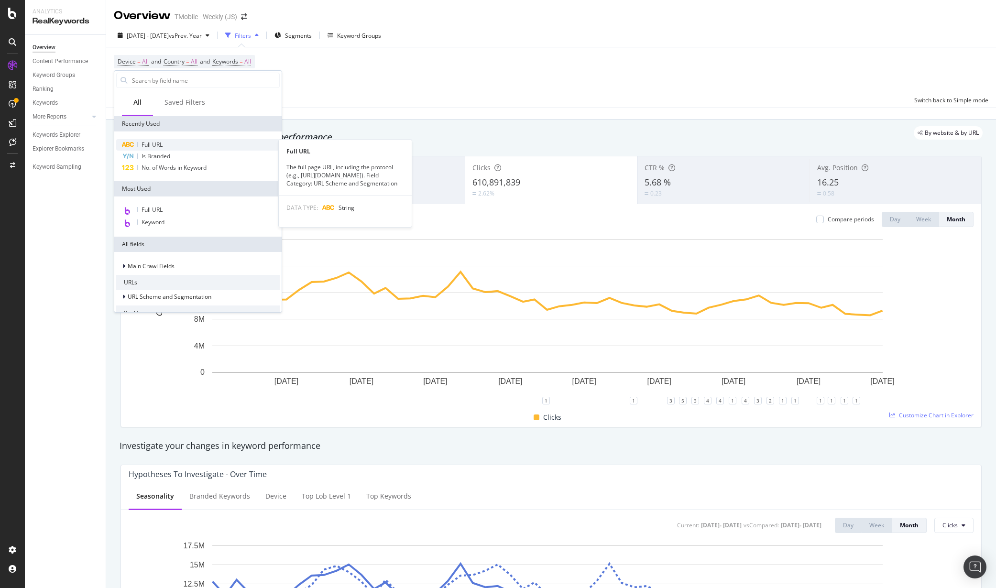
click at [157, 142] on span "Full URL" at bounding box center [152, 145] width 21 height 8
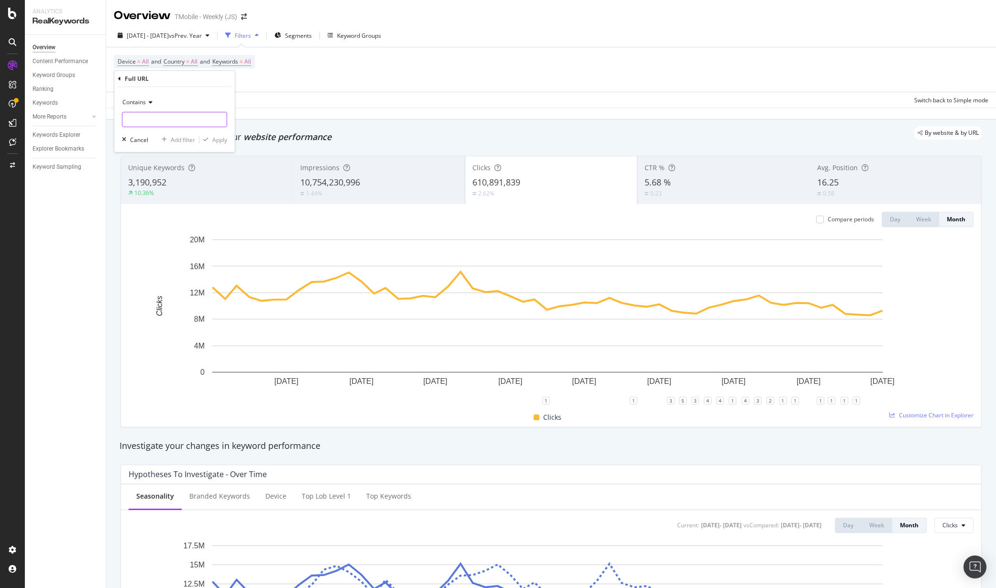
click at [167, 126] on input "text" at bounding box center [174, 119] width 104 height 15
type input "/store-locator"
click at [222, 139] on div "Apply" at bounding box center [219, 140] width 15 height 8
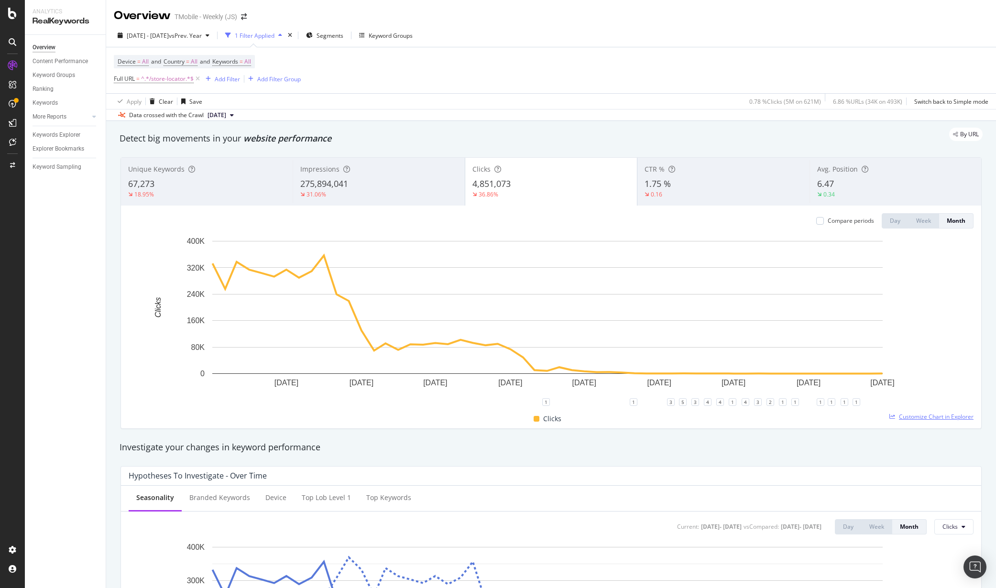
click at [939, 418] on span "Customize Chart in Explorer" at bounding box center [936, 417] width 75 height 8
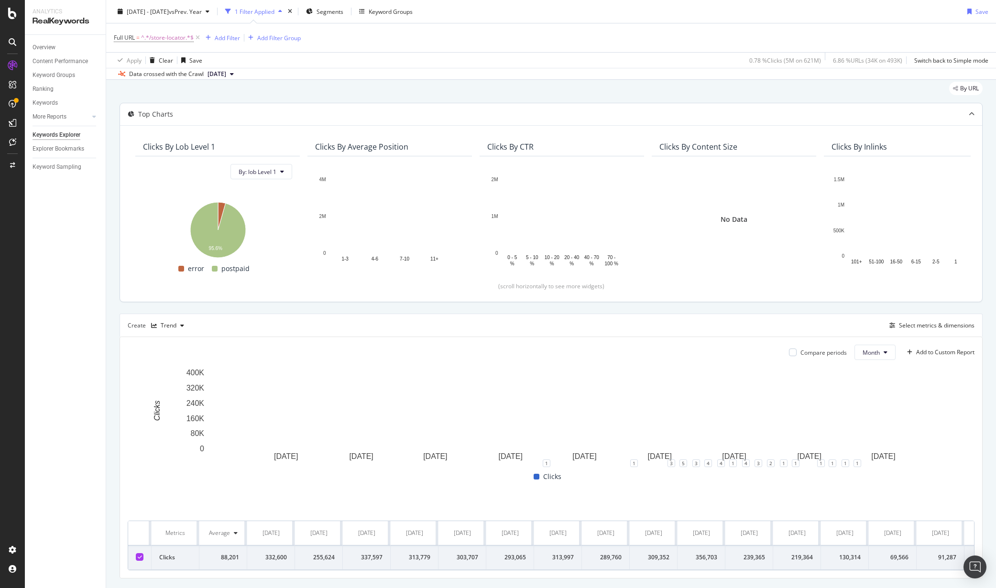
scroll to position [53, 0]
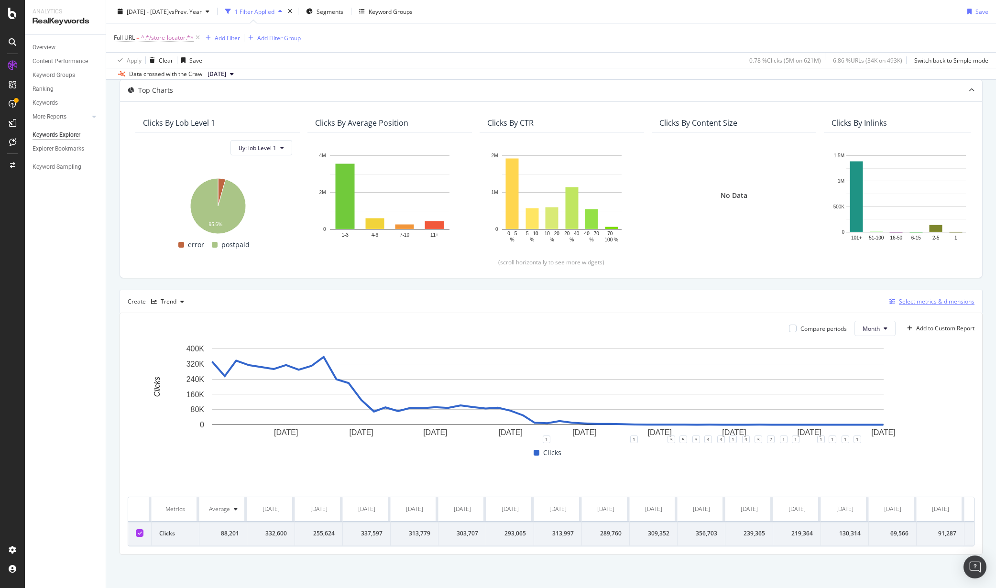
click at [904, 303] on div "Select metrics & dimensions" at bounding box center [937, 302] width 76 height 8
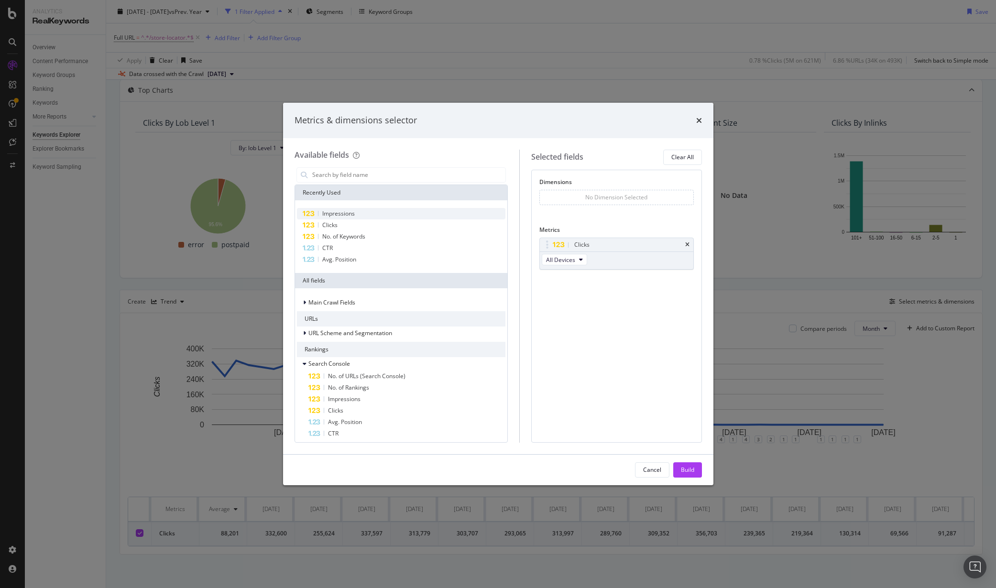
click at [344, 216] on span "Impressions" at bounding box center [338, 214] width 33 height 8
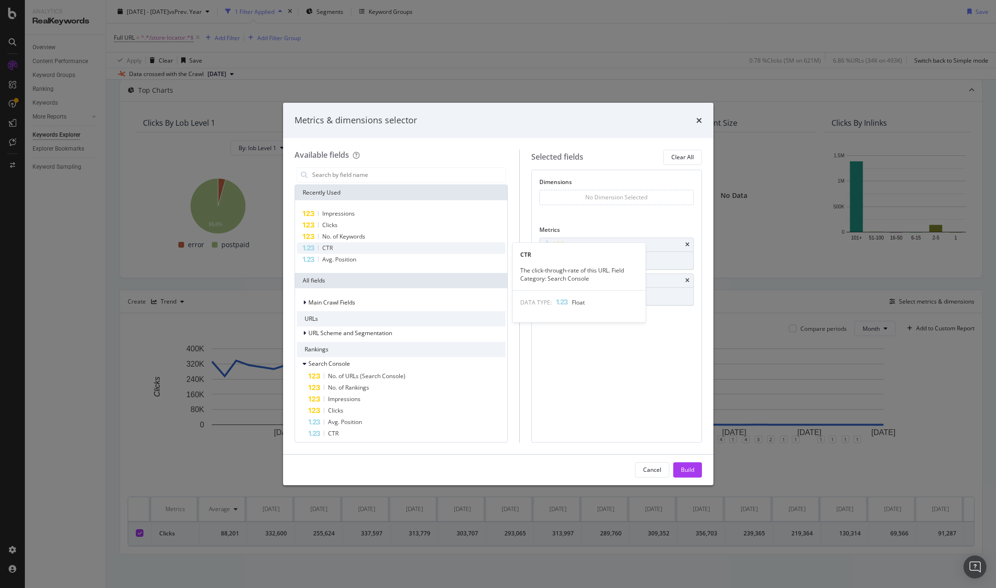
click at [336, 251] on div "CTR" at bounding box center [401, 248] width 209 height 11
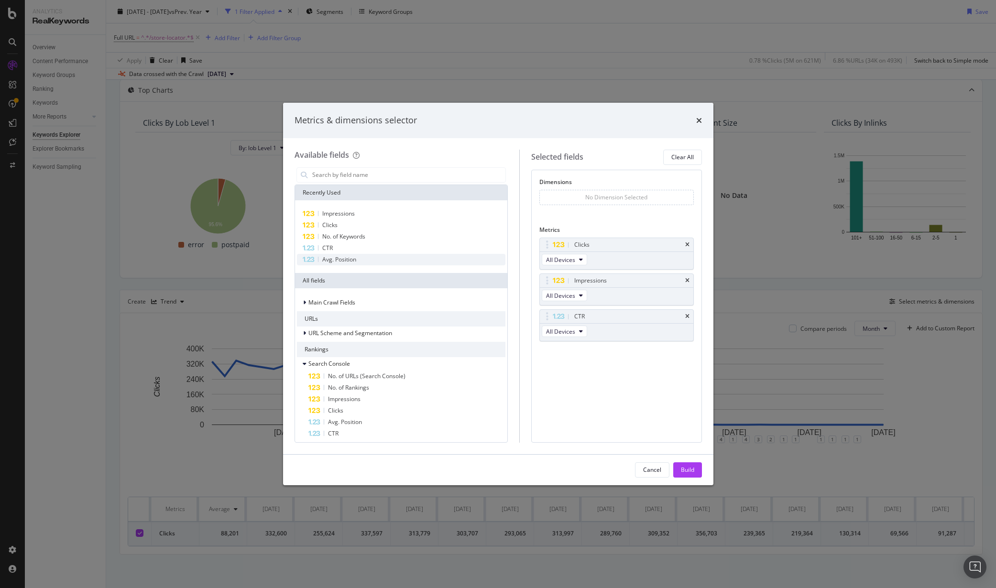
click at [338, 258] on span "Avg. Position" at bounding box center [339, 259] width 34 height 8
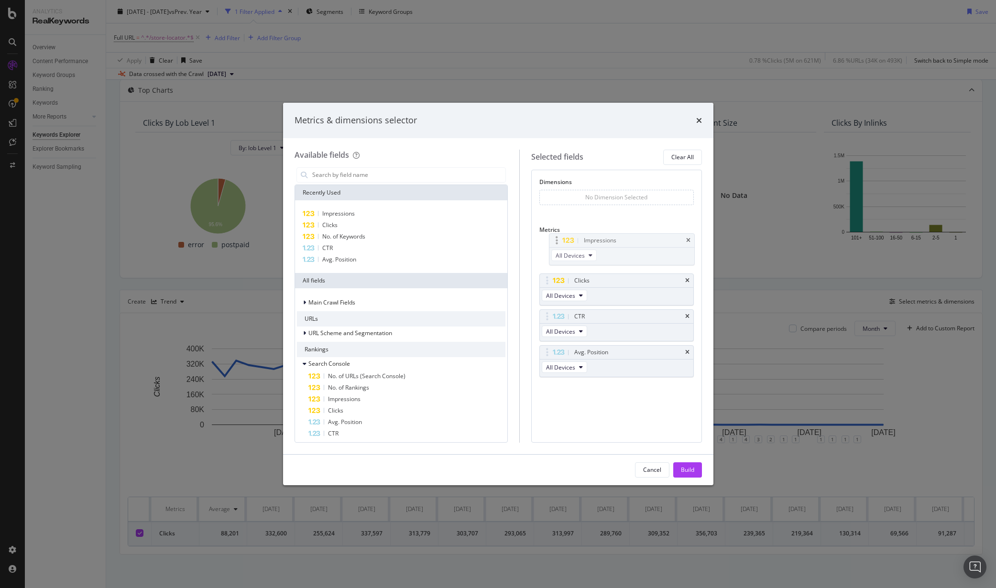
drag, startPoint x: 554, startPoint y: 282, endPoint x: 555, endPoint y: 242, distance: 40.2
click at [555, 242] on body "Analytics RealKeywords Overview Content Performance Keyword Groups Ranking Keyw…" at bounding box center [498, 294] width 996 height 588
click at [691, 472] on div "Build" at bounding box center [687, 470] width 13 height 8
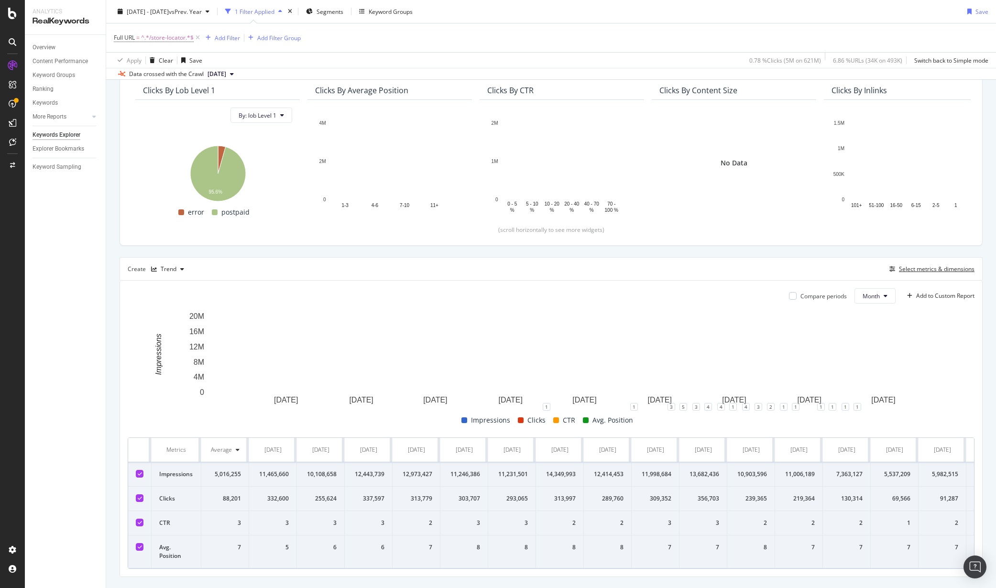
scroll to position [115, 0]
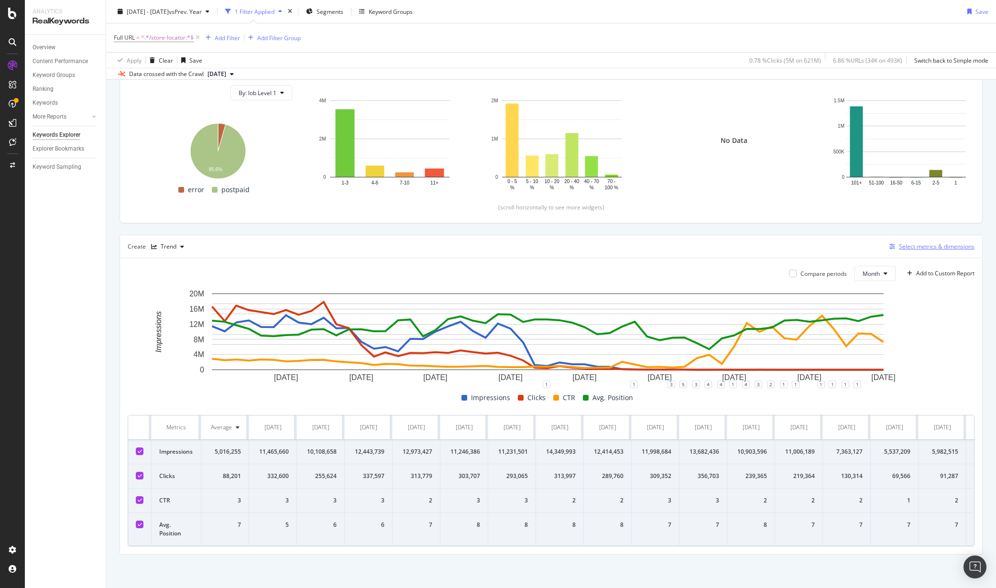
click at [938, 243] on div "Select metrics & dimensions" at bounding box center [937, 247] width 76 height 8
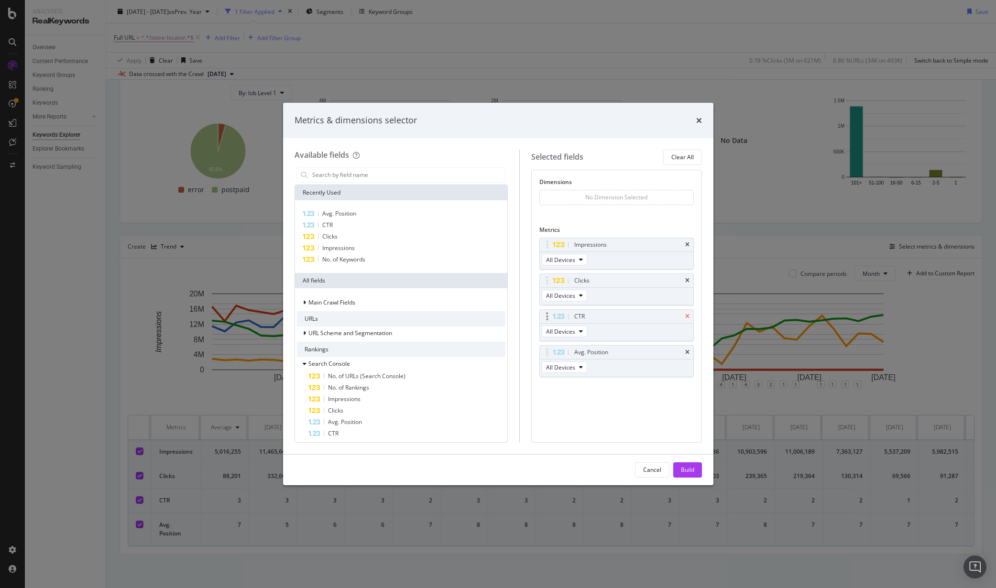
click at [685, 316] on div "CTR" at bounding box center [617, 316] width 154 height 13
click at [686, 317] on icon "times" at bounding box center [687, 317] width 4 height 6
click at [689, 317] on icon "times" at bounding box center [687, 317] width 4 height 6
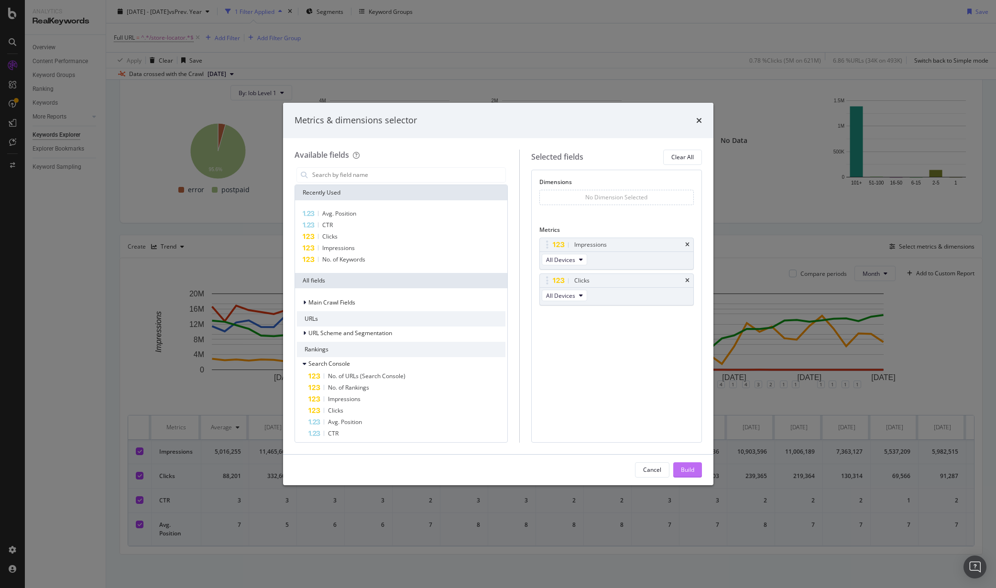
click at [689, 473] on div "Build" at bounding box center [687, 470] width 13 height 8
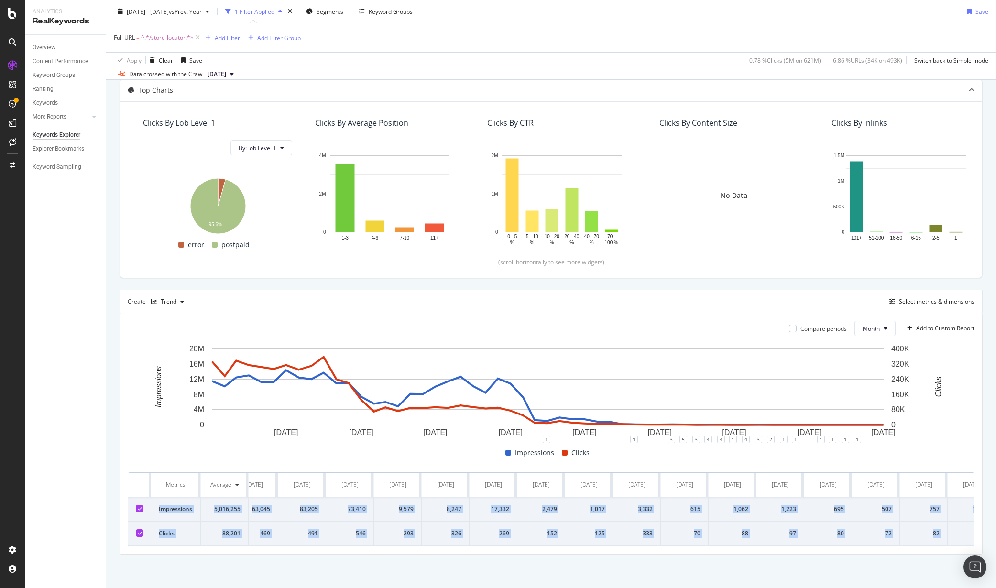
scroll to position [0, 1913]
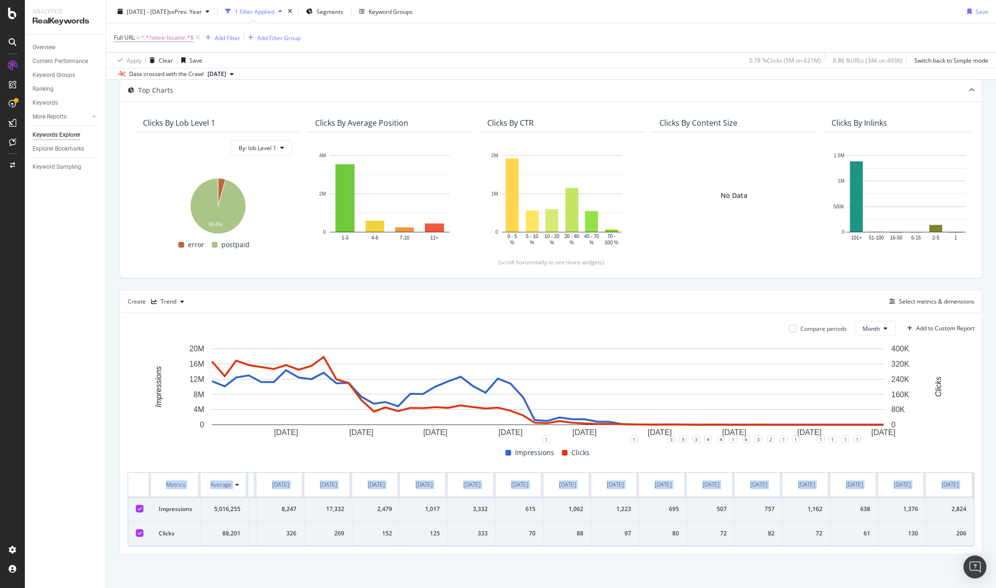
drag, startPoint x: 159, startPoint y: 502, endPoint x: 987, endPoint y: 534, distance: 828.6
click at [987, 534] on div "By URL Top Charts Clicks By lob Level 1 By: lob Level 1 Hold CTRL while clickin…" at bounding box center [551, 319] width 890 height 537
copy table "Metrics Average [DATE] [DATE] [DATE] [DATE] [DATE] [DATE] [DATE] [DATE] [DATE] …"
click at [931, 298] on div "Select metrics & dimensions" at bounding box center [937, 302] width 76 height 8
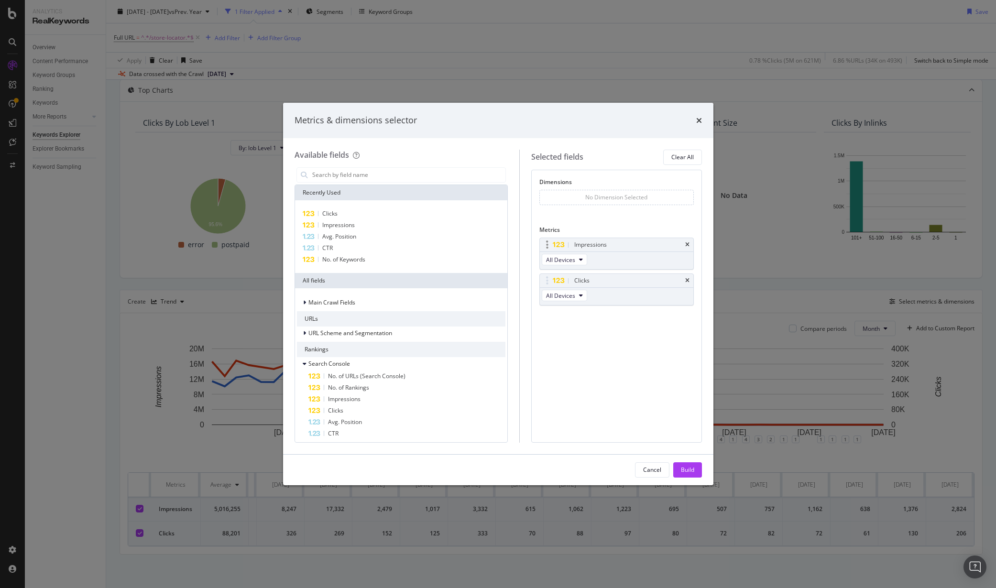
click at [685, 244] on div "Impressions" at bounding box center [617, 244] width 154 height 13
click at [686, 244] on icon "times" at bounding box center [687, 245] width 4 height 6
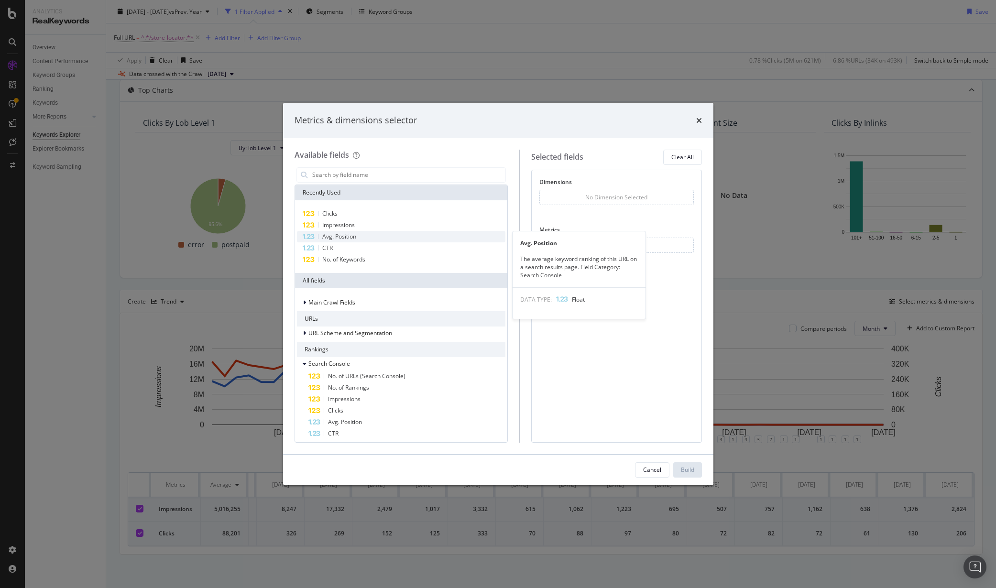
click at [351, 237] on span "Avg. Position" at bounding box center [339, 236] width 34 height 8
click at [348, 248] on div "CTR" at bounding box center [401, 248] width 209 height 11
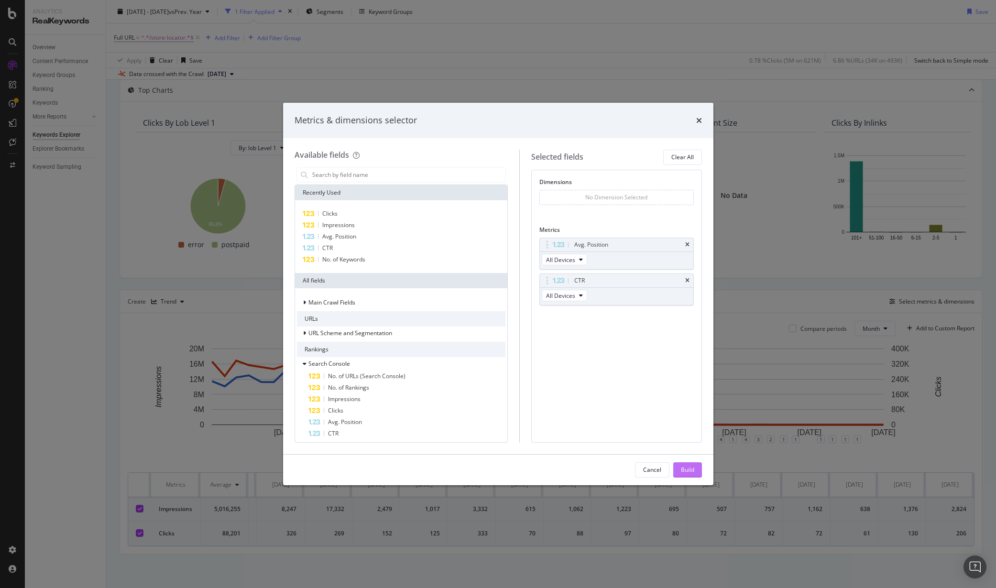
click at [691, 469] on div "Build" at bounding box center [687, 470] width 13 height 8
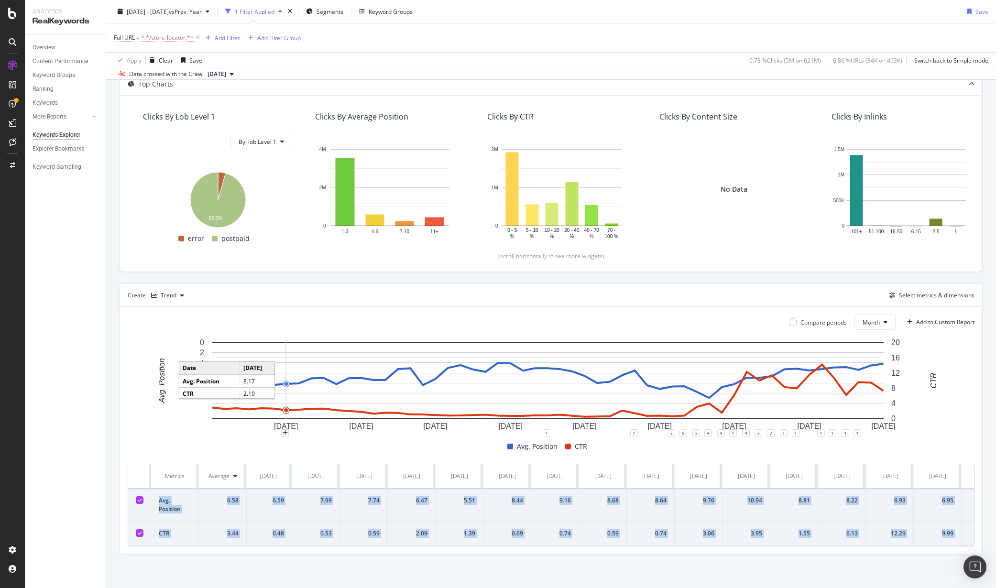
scroll to position [0, 1911]
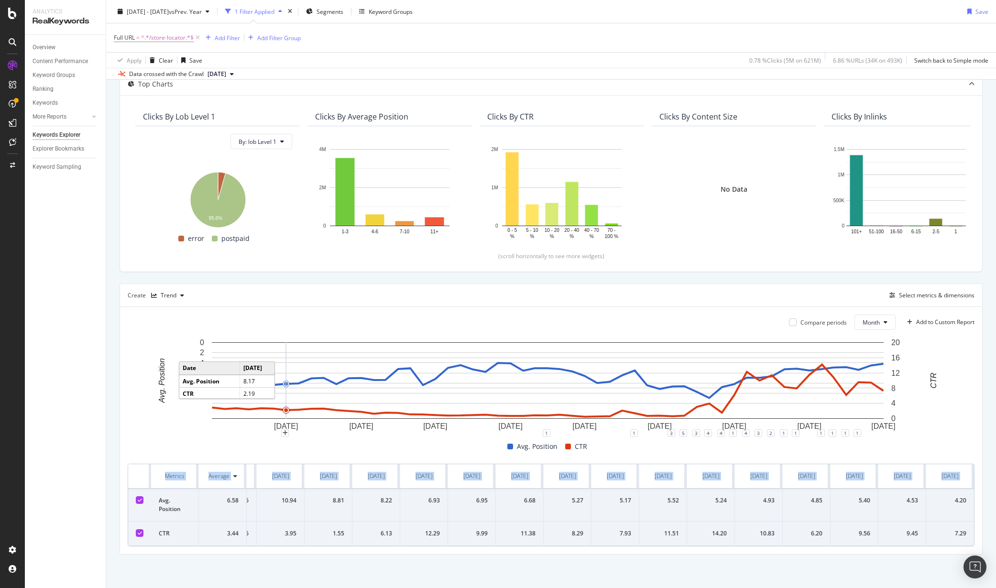
drag, startPoint x: 160, startPoint y: 493, endPoint x: 1000, endPoint y: 528, distance: 840.7
click at [996, 528] on html "Analytics RealKeywords Overview Content Performance Keyword Groups Ranking Keyw…" at bounding box center [498, 294] width 996 height 588
copy table "Metrics Average [DATE] [DATE] [DATE] [DATE] [DATE] [DATE] [DATE] [DATE] [DATE] …"
click at [940, 291] on div "Select metrics & dimensions" at bounding box center [937, 295] width 76 height 8
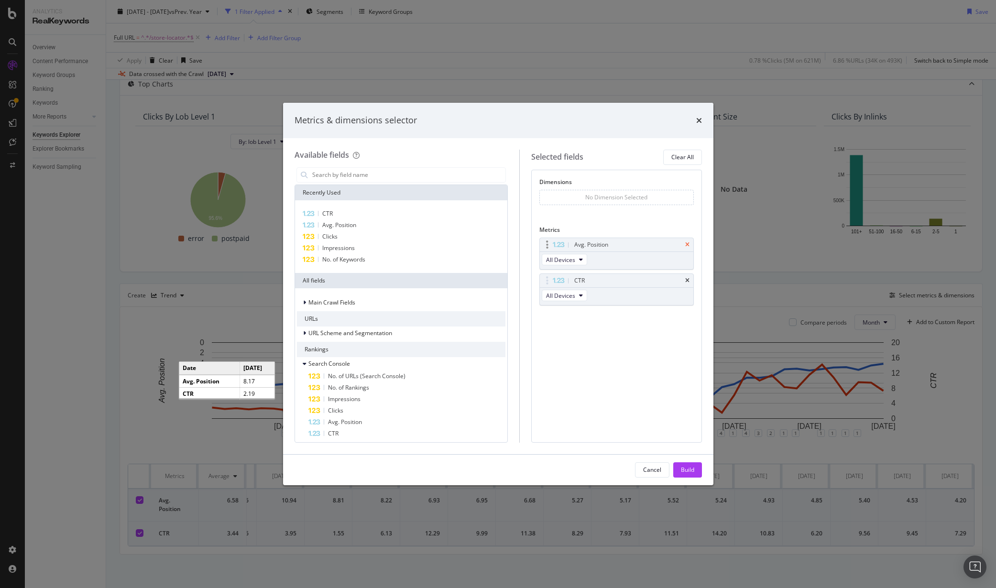
click at [685, 244] on icon "times" at bounding box center [687, 245] width 4 height 6
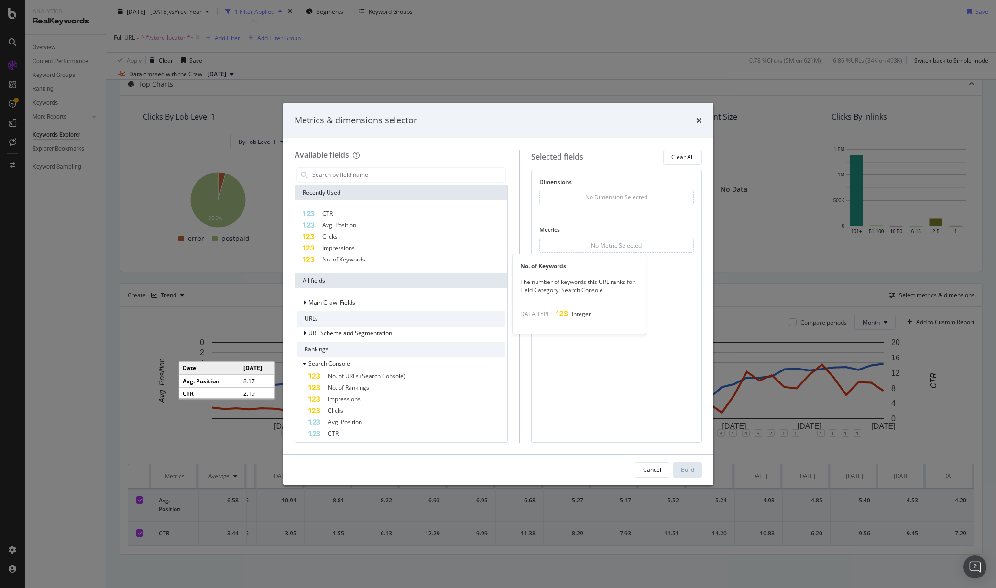
drag, startPoint x: 366, startPoint y: 258, endPoint x: 562, endPoint y: 383, distance: 231.8
click at [366, 258] on div "No. of Keywords" at bounding box center [401, 259] width 209 height 11
click at [683, 473] on div "Build" at bounding box center [687, 470] width 13 height 8
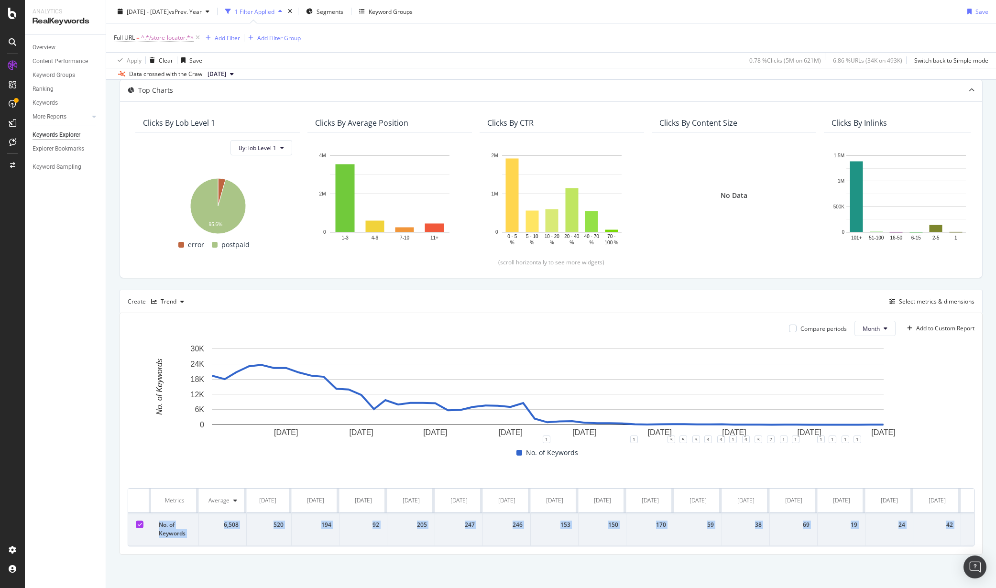
scroll to position [0, 1911]
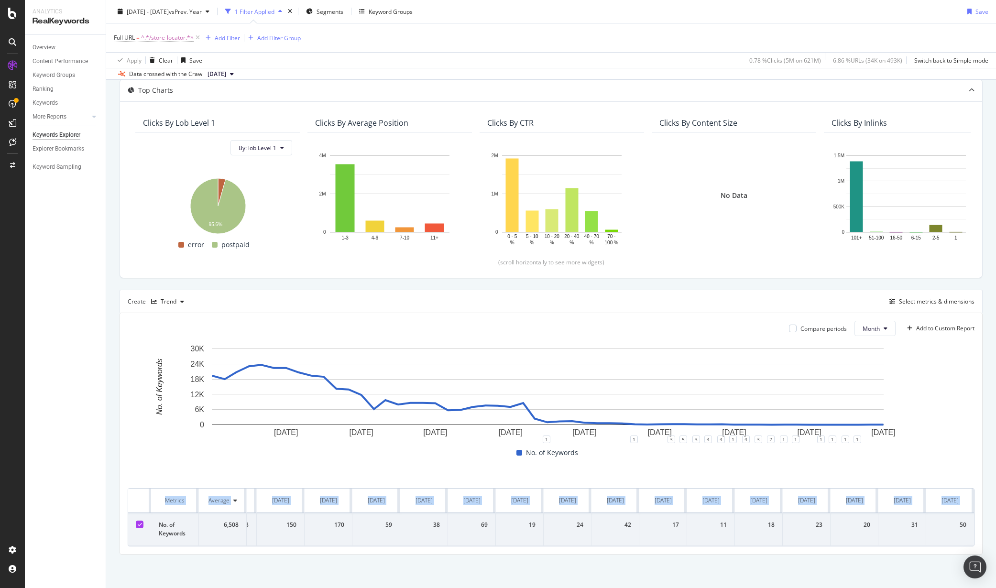
drag, startPoint x: 157, startPoint y: 516, endPoint x: 1009, endPoint y: 520, distance: 852.0
click at [996, 520] on html "Analytics RealKeywords Overview Content Performance Keyword Groups Ranking Keyw…" at bounding box center [498, 294] width 996 height 588
copy table "Metrics Average Jan. 2021 Feb. 2021 Mar. 2021 Apr. 2021 May. 2021 Jun. 2021 Jul…"
click at [196, 37] on icon at bounding box center [198, 38] width 8 height 10
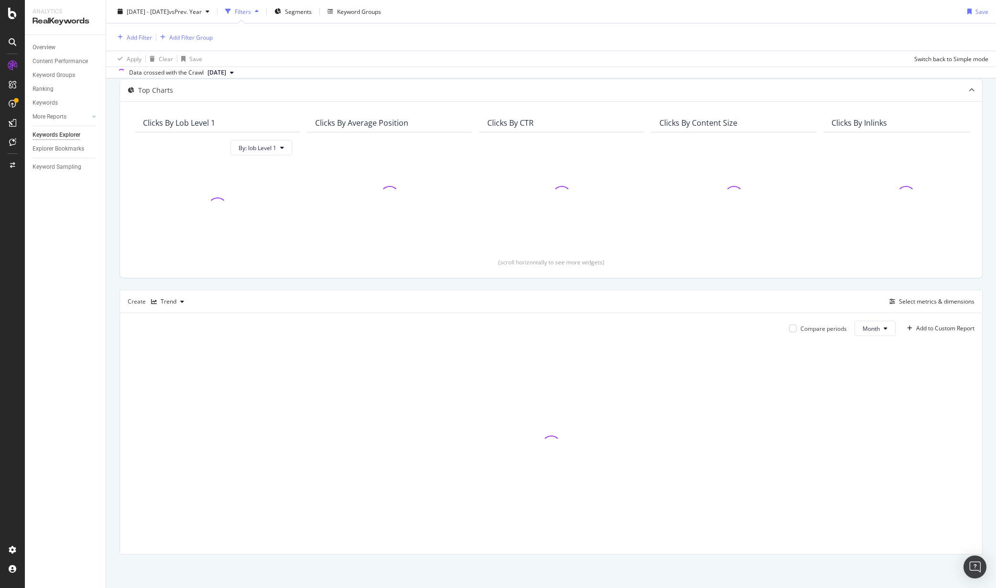
scroll to position [51, 0]
click at [312, 11] on span "Segments" at bounding box center [298, 11] width 27 height 8
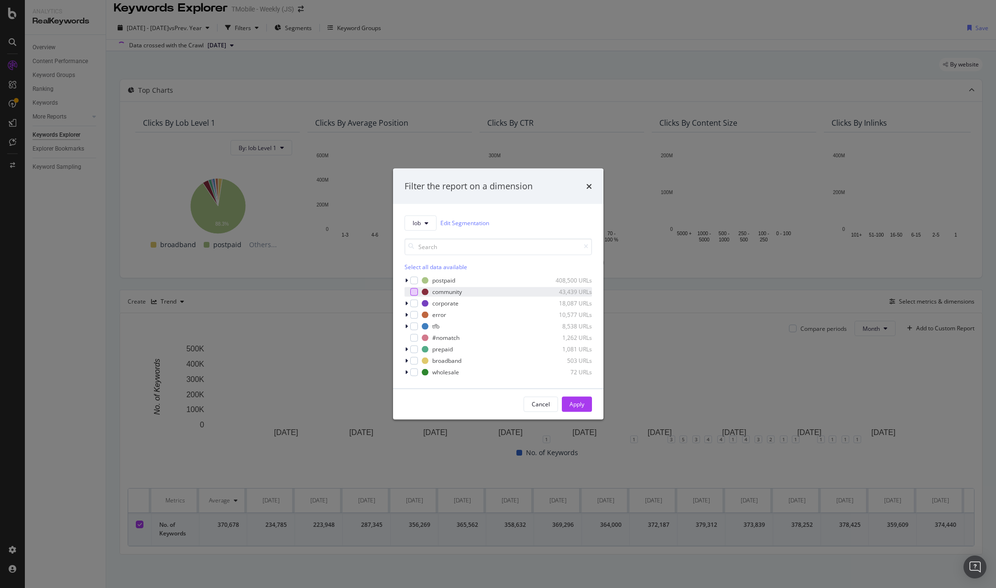
scroll to position [8, 0]
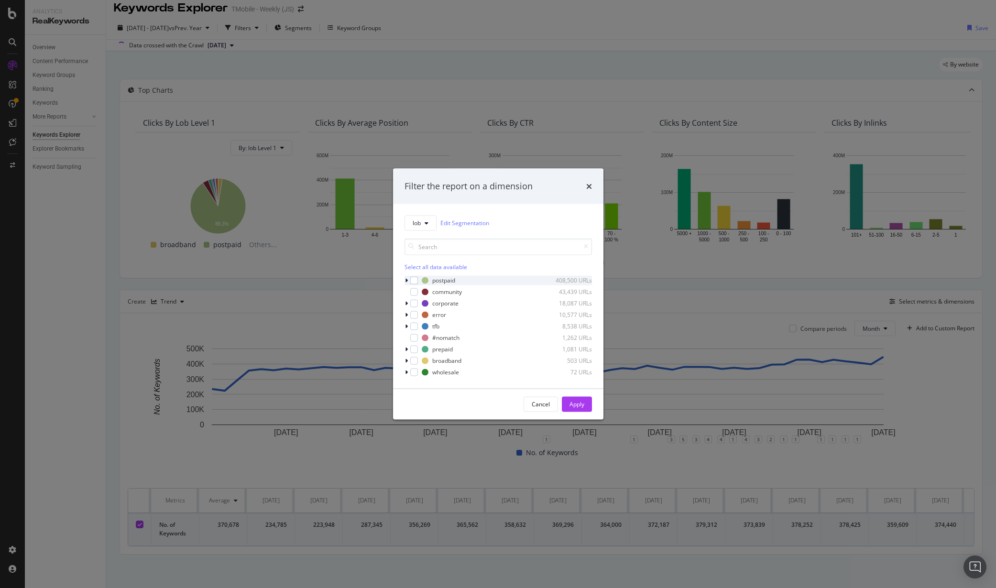
click at [406, 280] on icon "modal" at bounding box center [406, 280] width 3 height 6
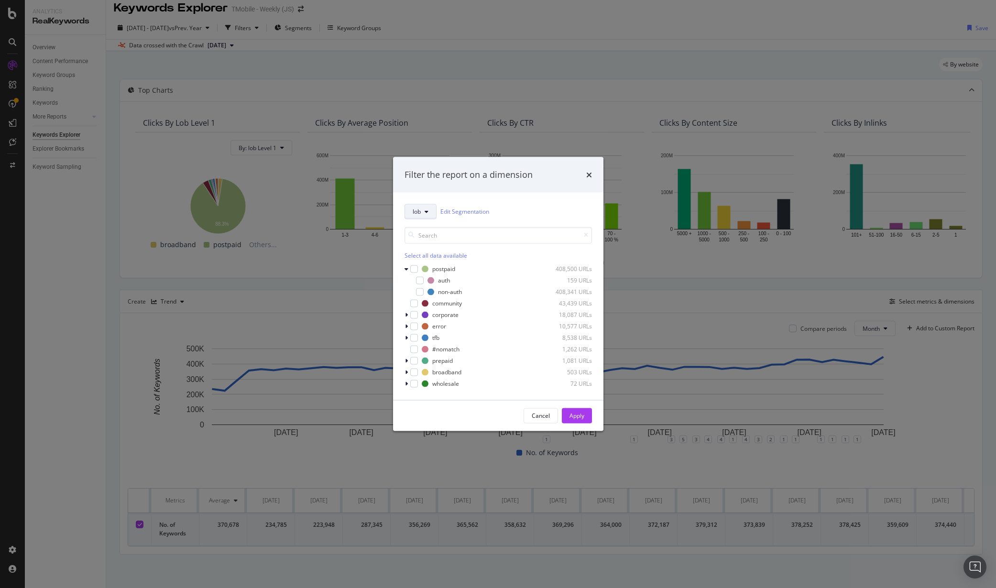
click at [421, 212] on span "lob" at bounding box center [417, 212] width 8 height 8
click at [433, 264] on span "pagetype" at bounding box center [444, 263] width 62 height 9
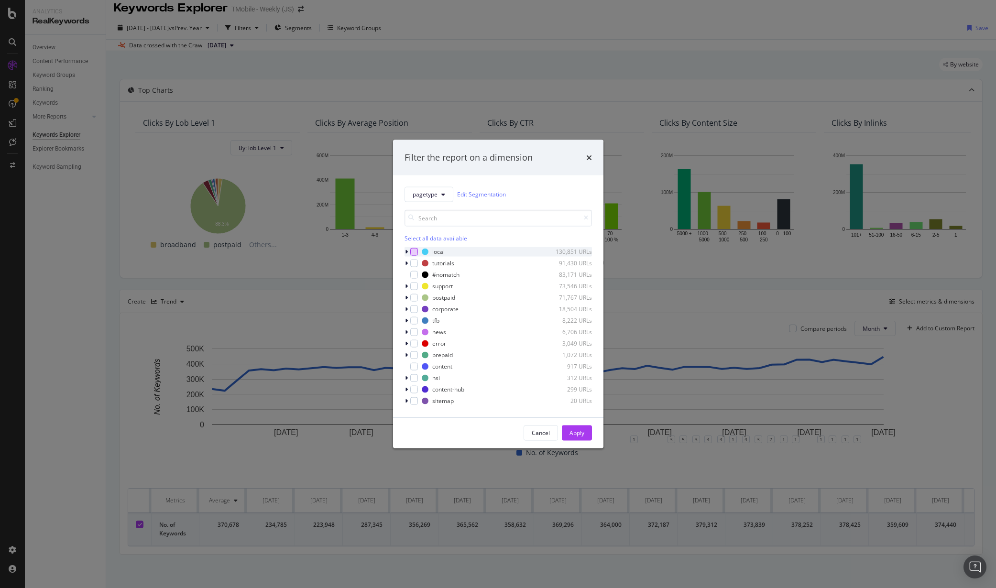
click at [412, 251] on div "modal" at bounding box center [414, 252] width 8 height 8
click at [408, 252] on icon "modal" at bounding box center [406, 252] width 3 height 6
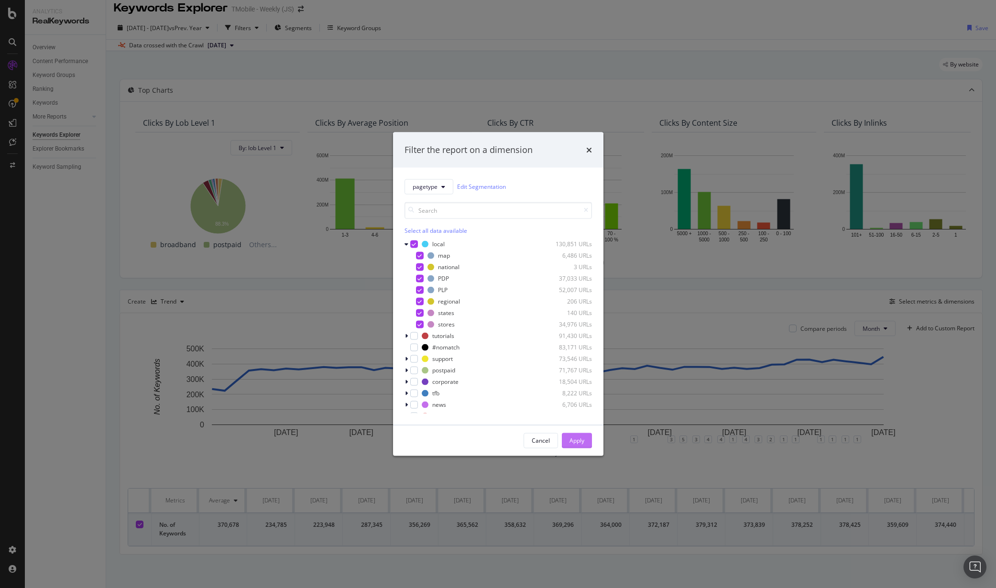
click at [583, 438] on div "Apply" at bounding box center [577, 441] width 15 height 8
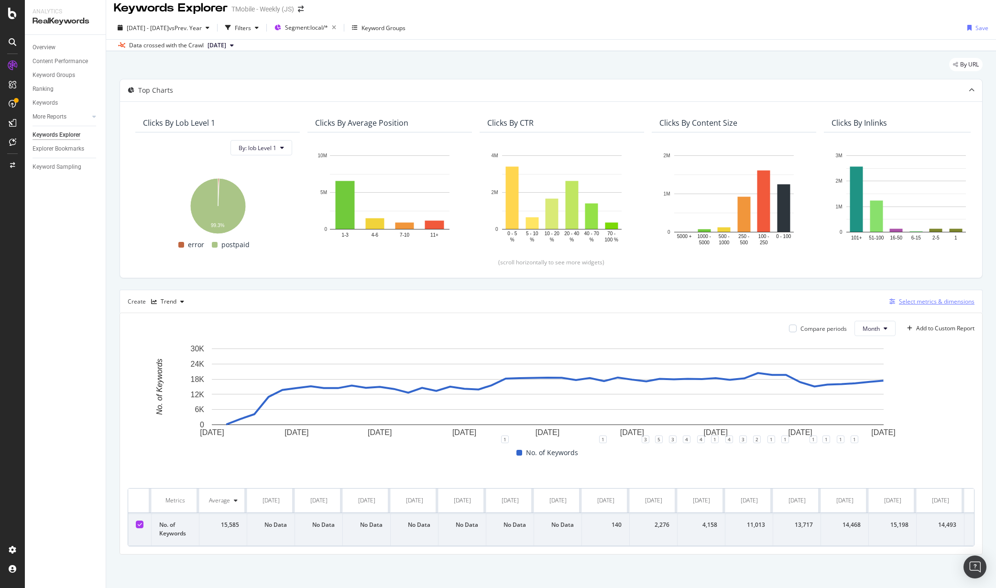
click at [919, 298] on div "Select metrics & dimensions" at bounding box center [937, 302] width 76 height 8
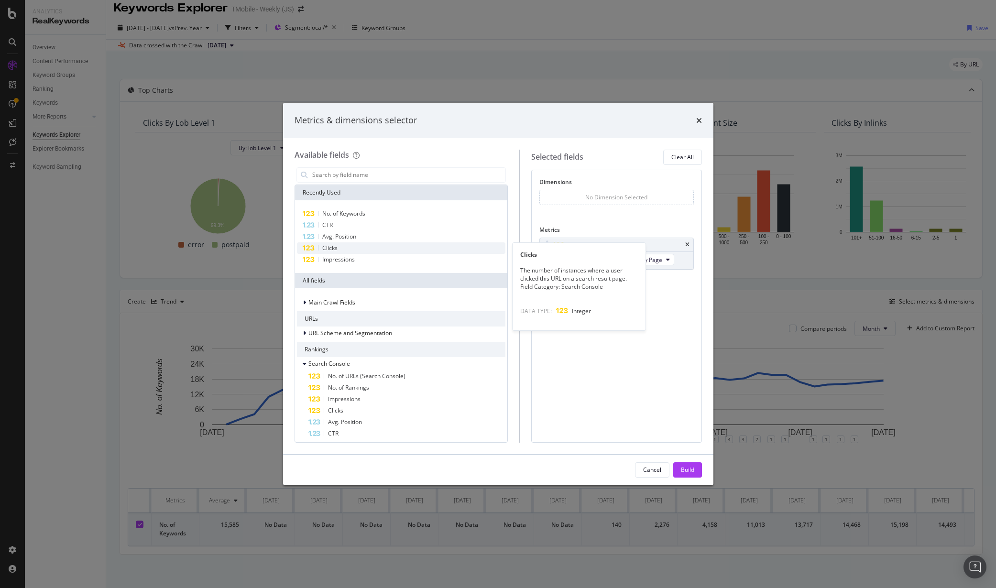
click at [339, 245] on div "Clicks" at bounding box center [401, 248] width 209 height 11
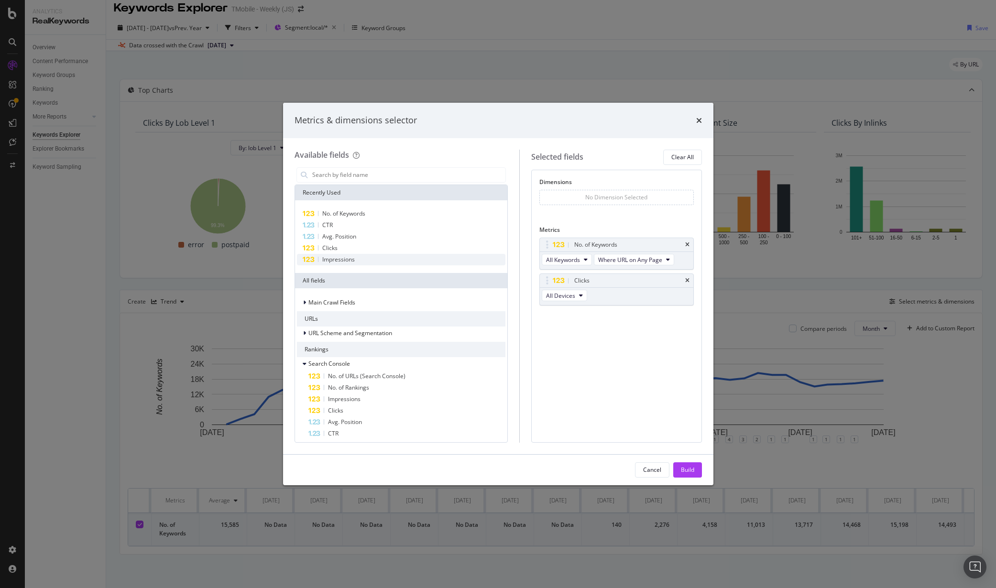
click at [343, 261] on span "Impressions" at bounding box center [338, 259] width 33 height 8
drag, startPoint x: 556, startPoint y: 316, endPoint x: 556, endPoint y: 307, distance: 9.1
click at [555, 280] on body "Analytics RealKeywords Overview Content Performance Keyword Groups Ranking Keyw…" at bounding box center [498, 294] width 996 height 588
click at [696, 471] on button "Build" at bounding box center [688, 470] width 29 height 15
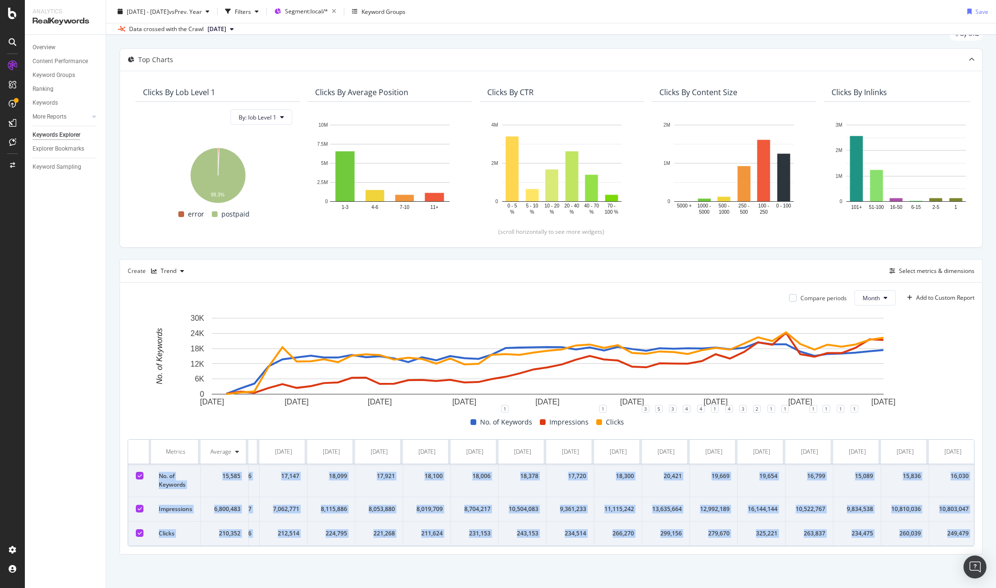
scroll to position [0, 1913]
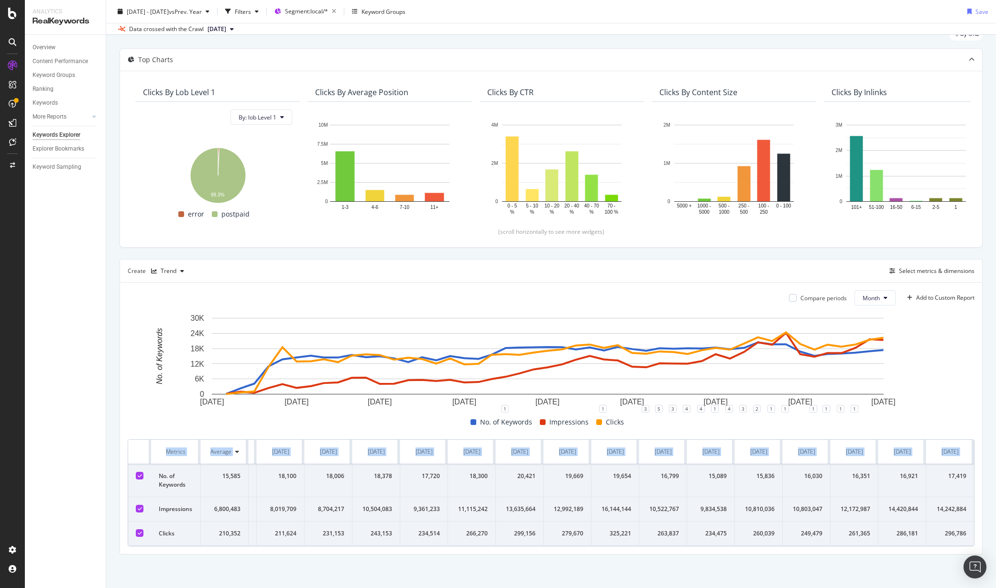
drag, startPoint x: 156, startPoint y: 467, endPoint x: 997, endPoint y: 531, distance: 843.4
click at [996, 531] on html "Analytics RealKeywords Overview Content Performance Keyword Groups Ranking Keyw…" at bounding box center [498, 294] width 996 height 588
copy table "Metrics Average Jan. 2021 Feb. 2021 Mar. 2021 Apr. 2021 May. 2021 Jun. 2021 Jul…"
click at [650, 49] on div "Top Charts" at bounding box center [551, 60] width 862 height 22
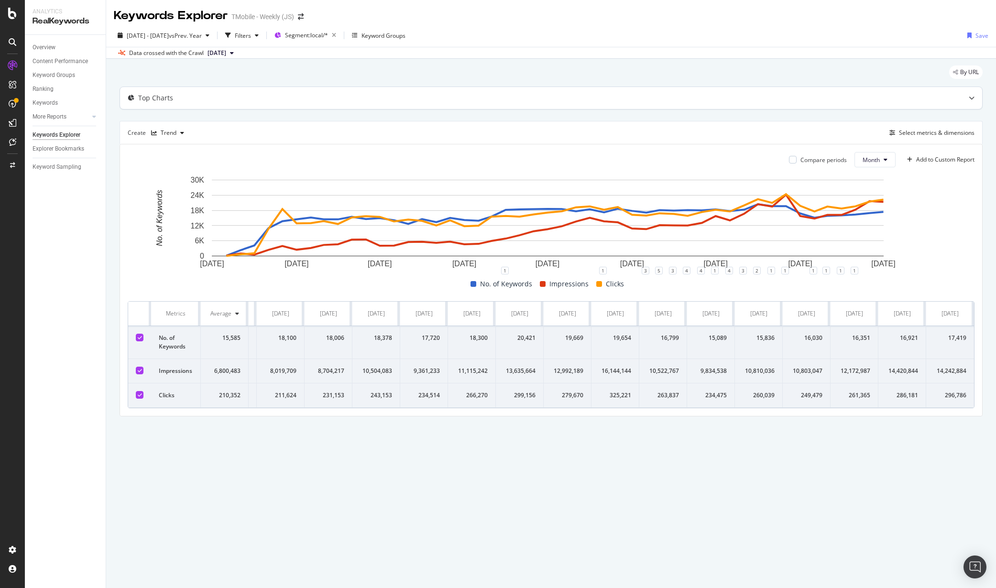
click at [974, 98] on icon at bounding box center [972, 98] width 6 height 6
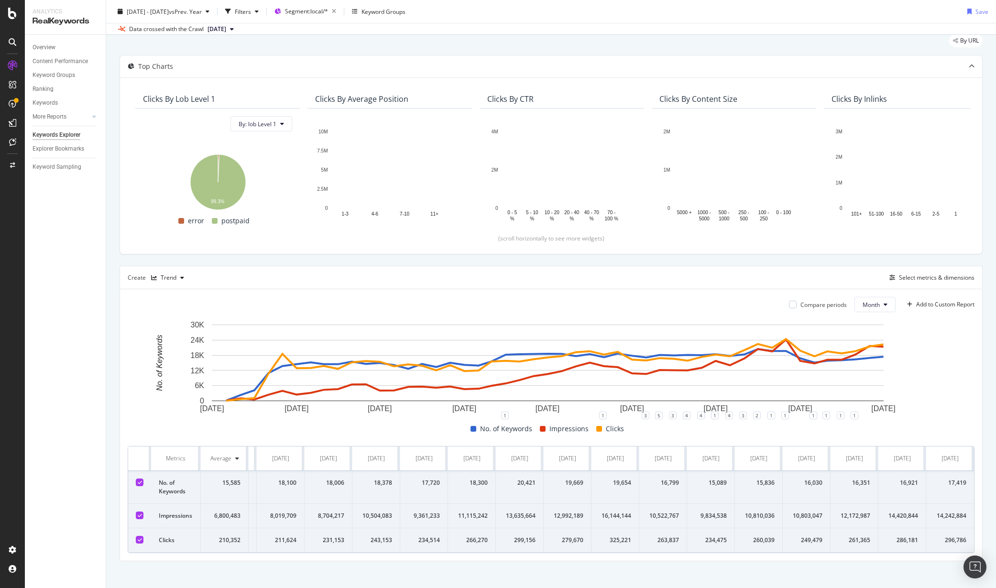
scroll to position [45, 0]
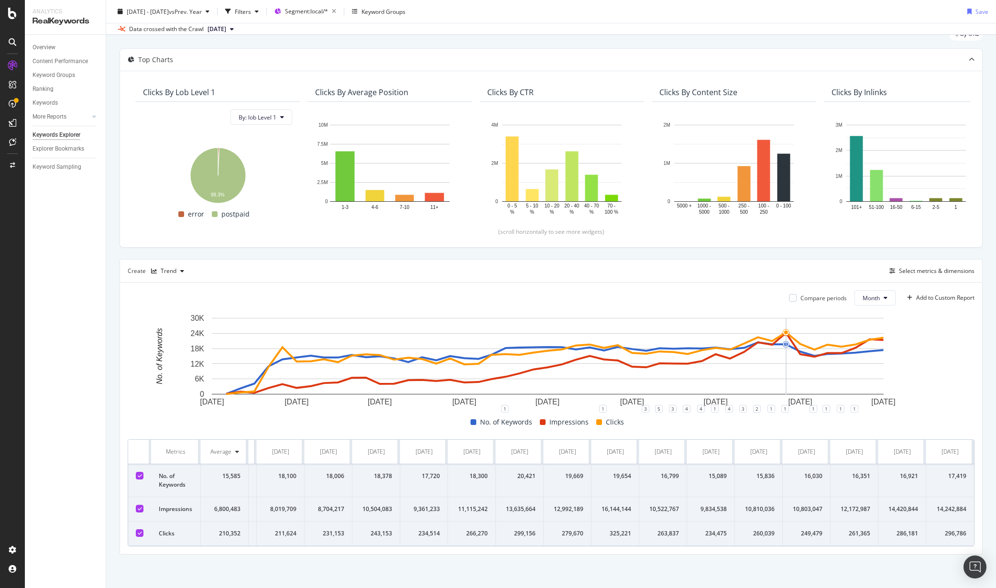
click at [615, 246] on div "Top Charts Clicks By lob Level 1 By: lob Level 1 Hold CTRL while clicking to fi…" at bounding box center [551, 301] width 863 height 507
click at [534, 29] on div "Data crossed with the Crawl 2025 Jul. 25th" at bounding box center [551, 28] width 890 height 11
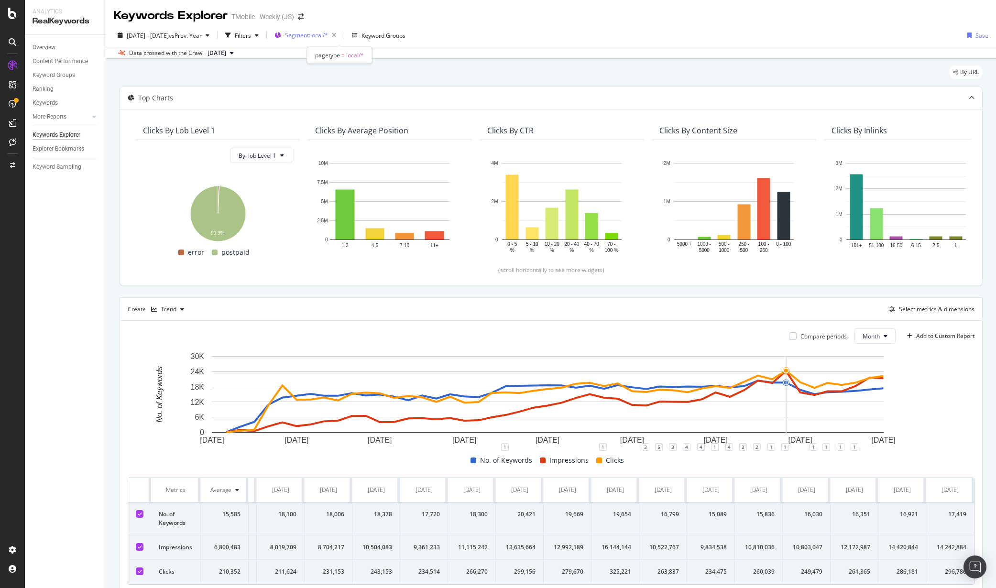
click at [328, 33] on span "Segment: local/*" at bounding box center [306, 35] width 43 height 8
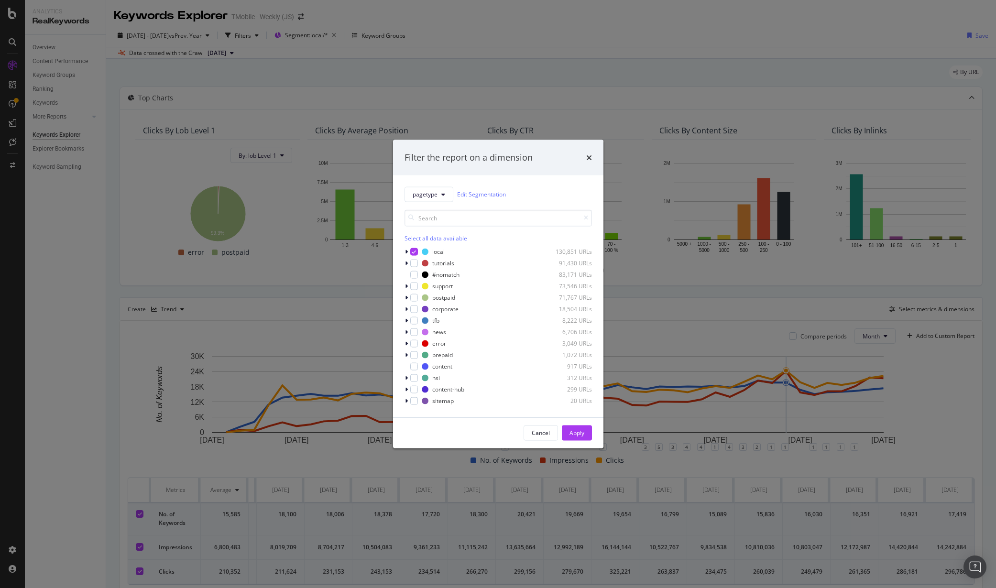
click at [369, 34] on div "Filter the report on a dimension pagetype Edit Segmentation Select all data ava…" at bounding box center [498, 294] width 996 height 588
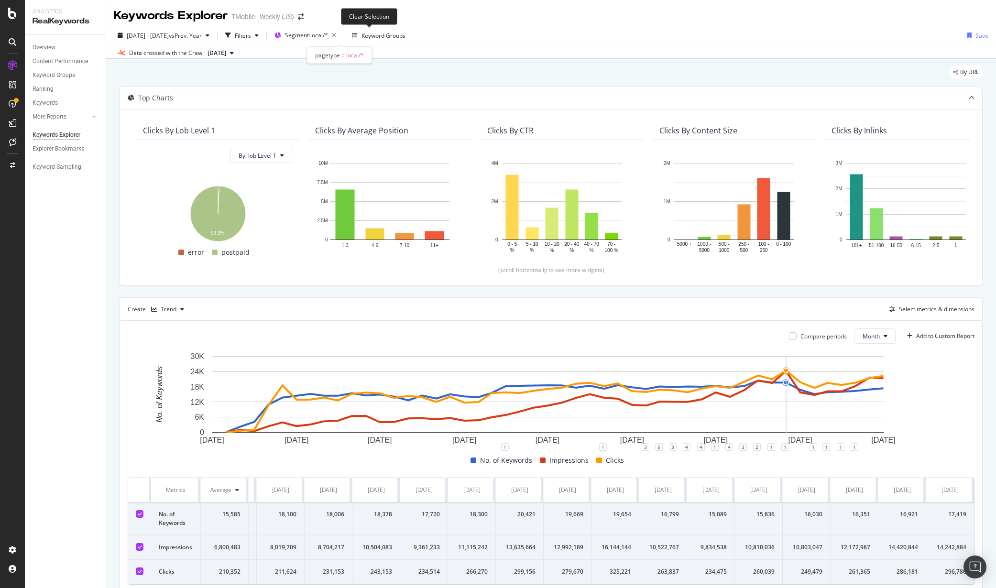
click at [340, 34] on icon "button" at bounding box center [334, 35] width 12 height 13
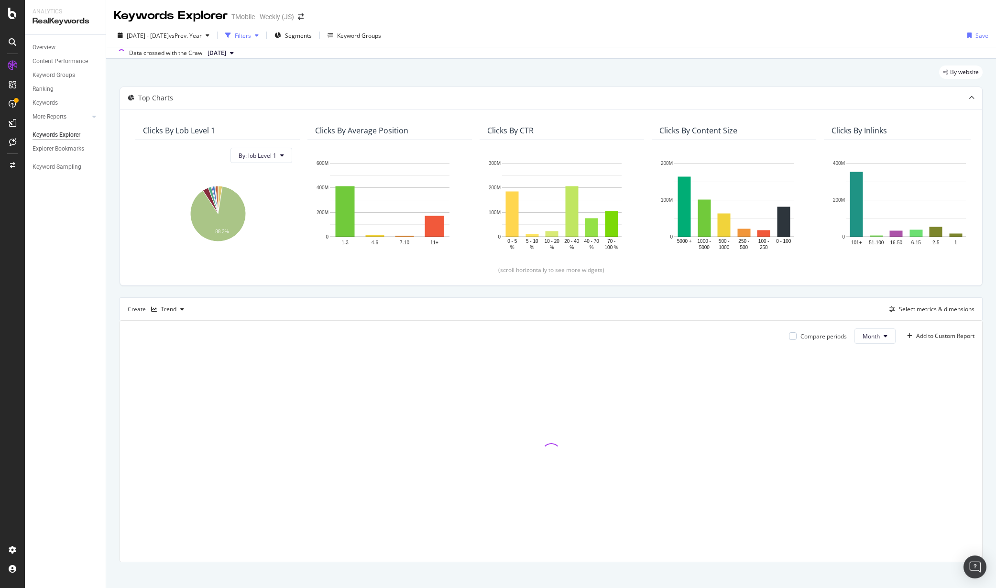
click at [251, 34] on div "Filters" at bounding box center [243, 36] width 16 height 8
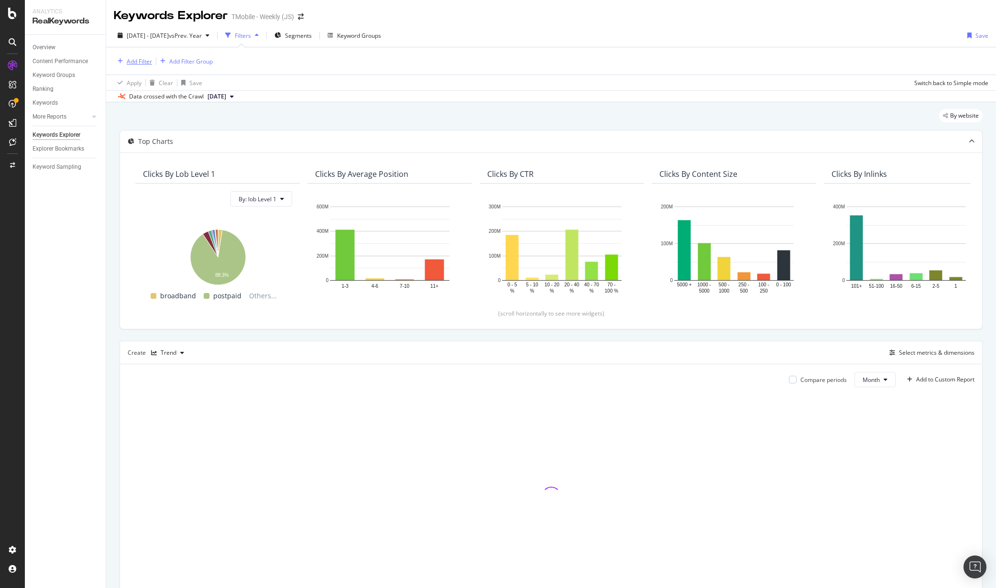
click at [138, 64] on div "Add Filter" at bounding box center [139, 61] width 25 height 8
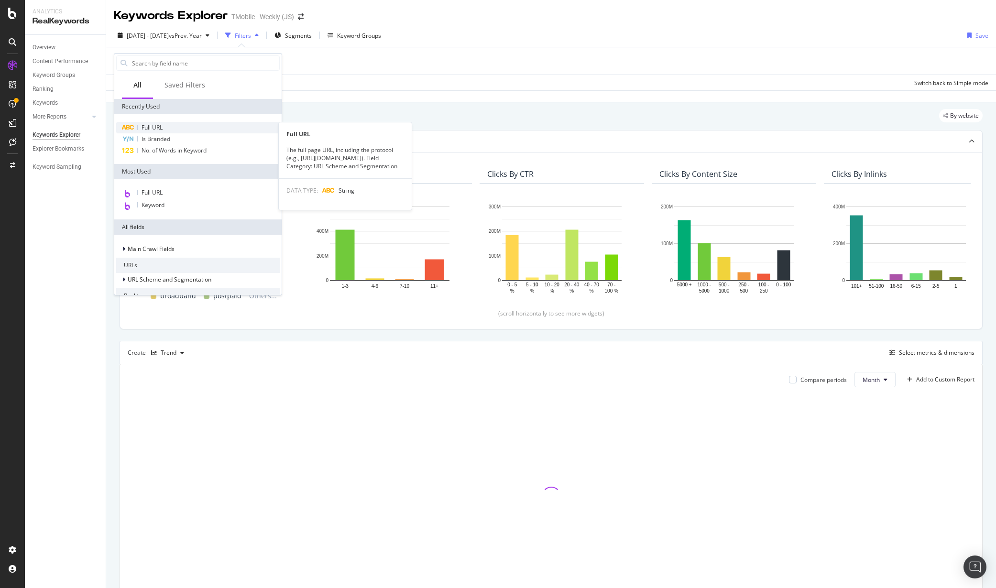
click at [160, 126] on span "Full URL" at bounding box center [152, 127] width 21 height 8
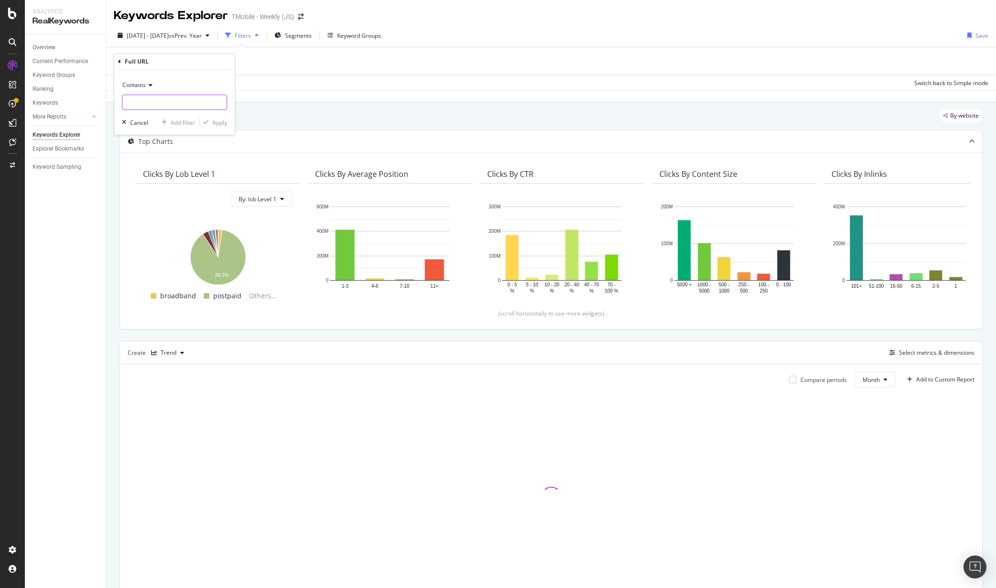
click at [160, 102] on input "text" at bounding box center [174, 102] width 104 height 15
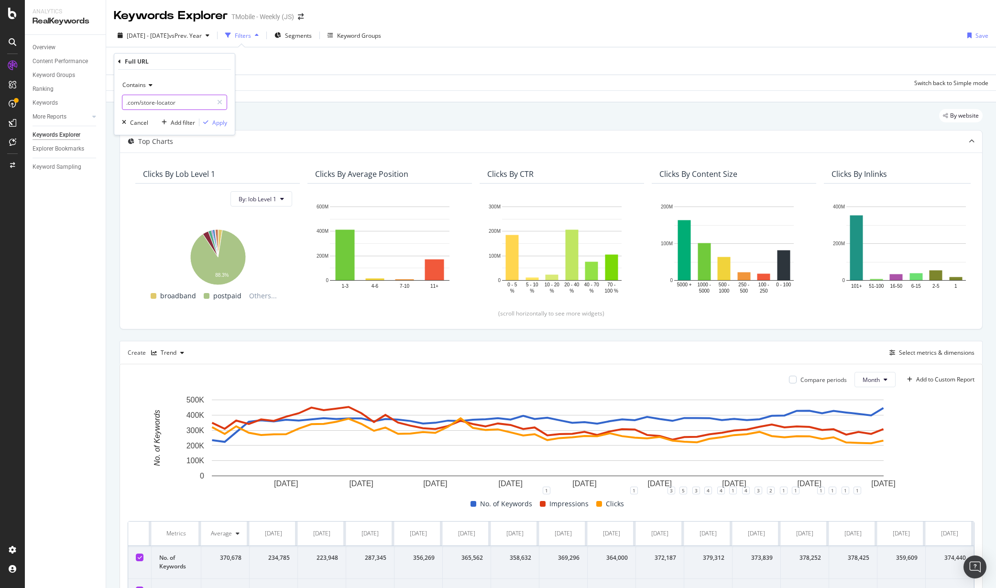
click at [170, 100] on input ".com/store-locator" at bounding box center [167, 102] width 90 height 15
type input ".com/store-locator"
click at [223, 124] on div "Apply" at bounding box center [219, 123] width 15 height 8
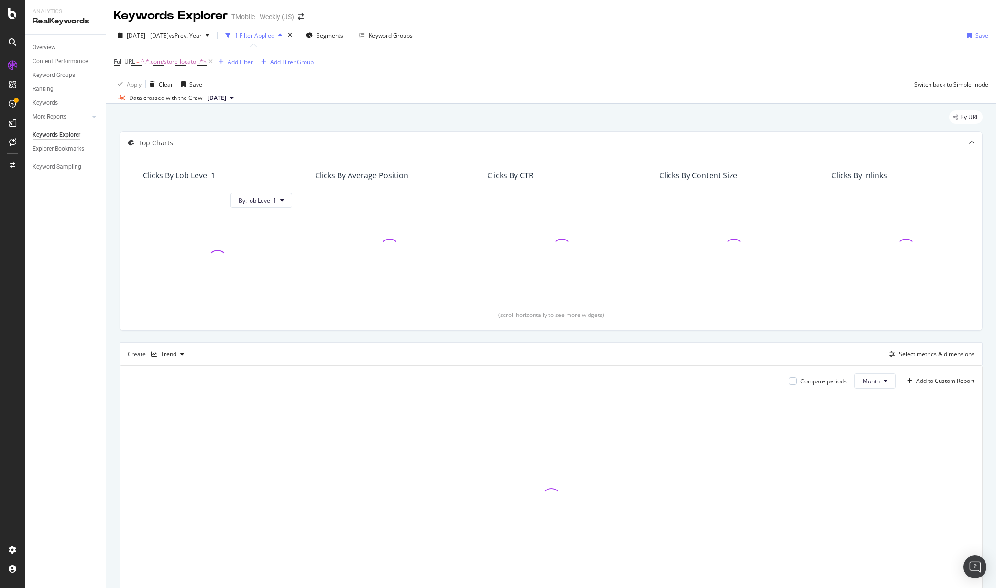
click at [243, 62] on div "Add Filter" at bounding box center [240, 62] width 25 height 8
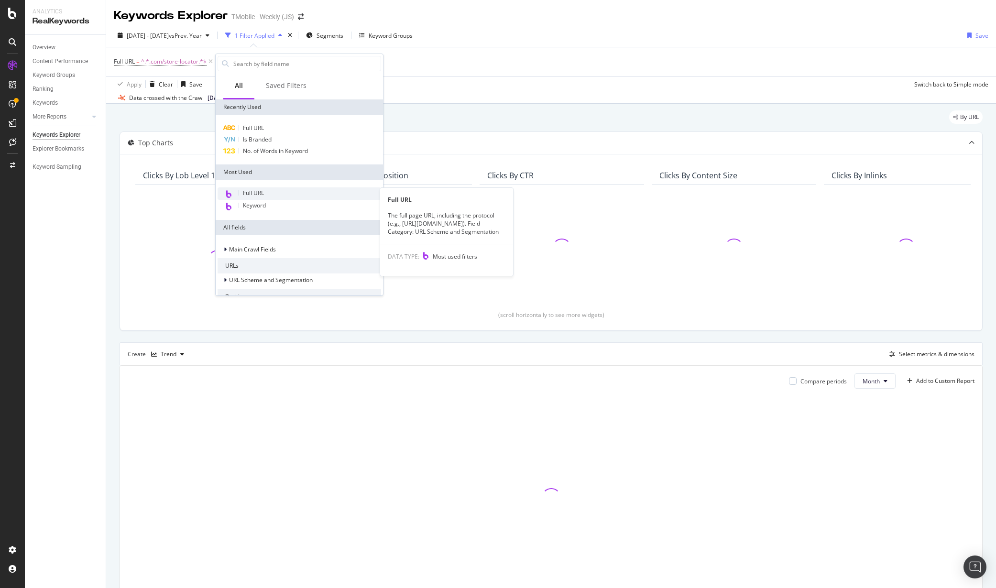
click at [255, 192] on span "Full URL" at bounding box center [253, 193] width 21 height 8
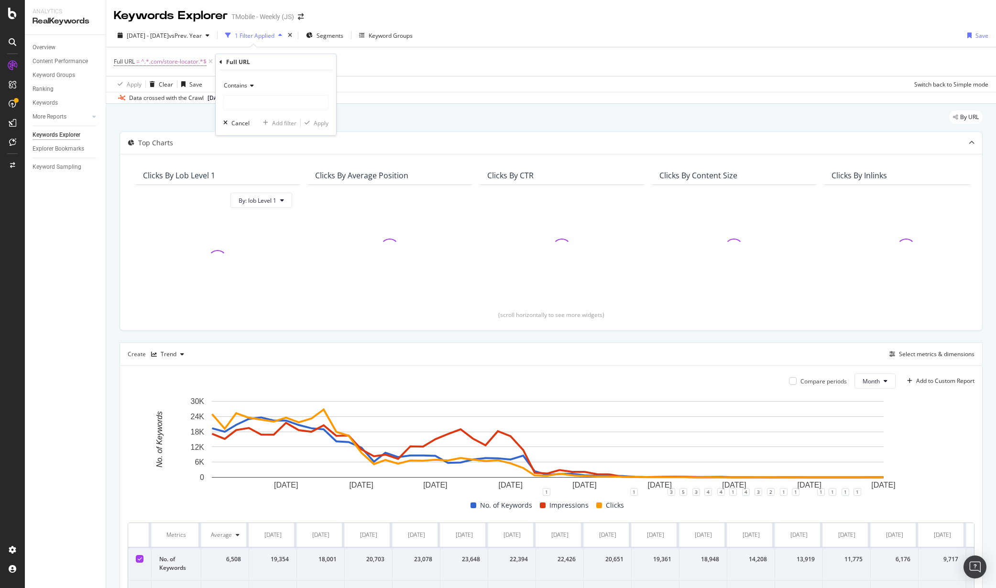
click at [218, 60] on div "Full URL Contains Cancel Add filter Apply" at bounding box center [276, 94] width 121 height 81
click at [220, 61] on icon at bounding box center [221, 62] width 3 height 6
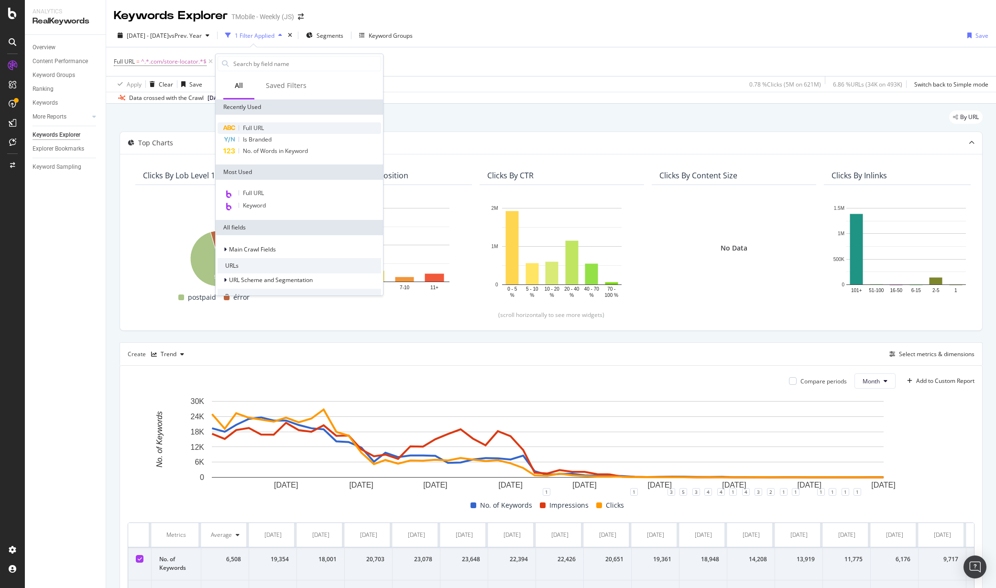
click at [253, 125] on span "Full URL" at bounding box center [253, 128] width 21 height 8
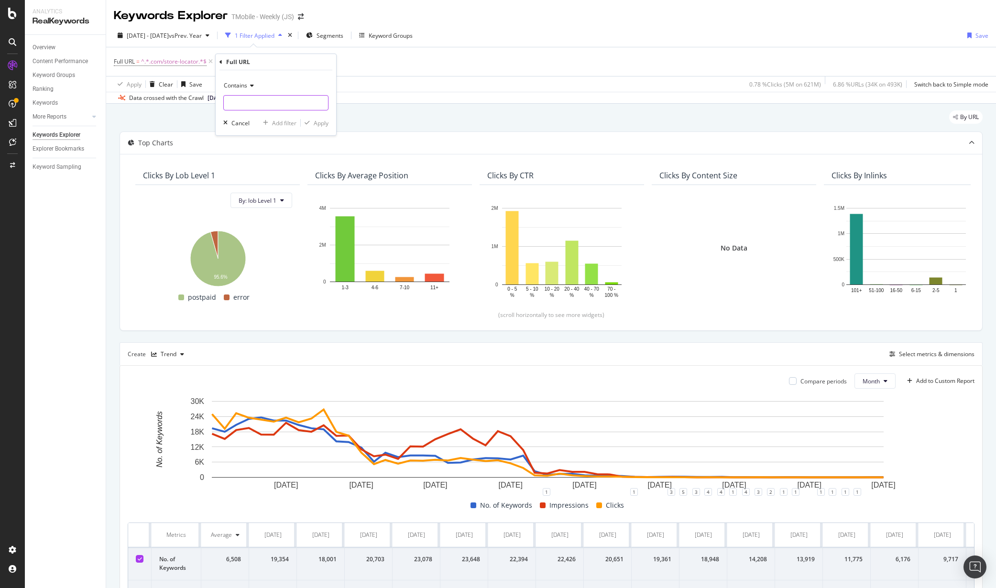
click at [240, 104] on input "text" at bounding box center [276, 102] width 104 height 15
paste input ".com/store-locator"
drag, startPoint x: 257, startPoint y: 103, endPoint x: 347, endPoint y: 109, distance: 90.6
click at [347, 109] on body "Analytics RealKeywords Overview Content Performance Keyword Groups Ranking Keyw…" at bounding box center [498, 294] width 996 height 588
type input ".com/stores"
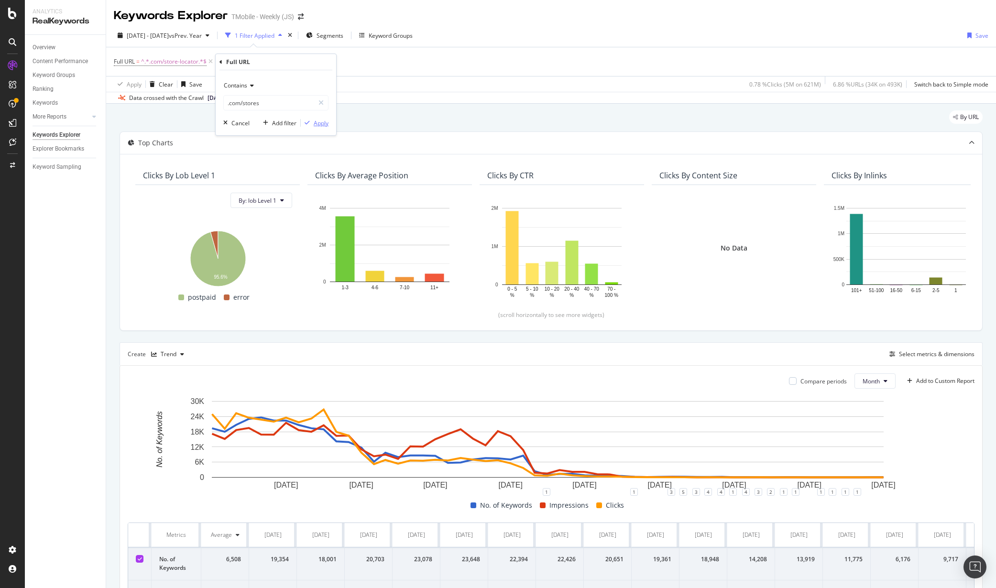
click at [318, 123] on div "Apply" at bounding box center [321, 123] width 15 height 8
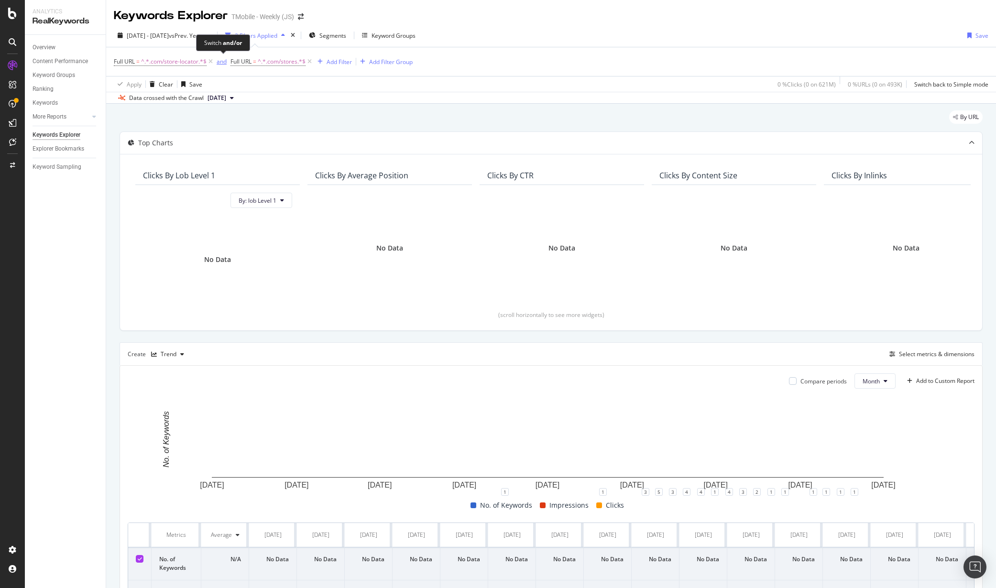
click at [222, 62] on div "and" at bounding box center [222, 61] width 10 height 8
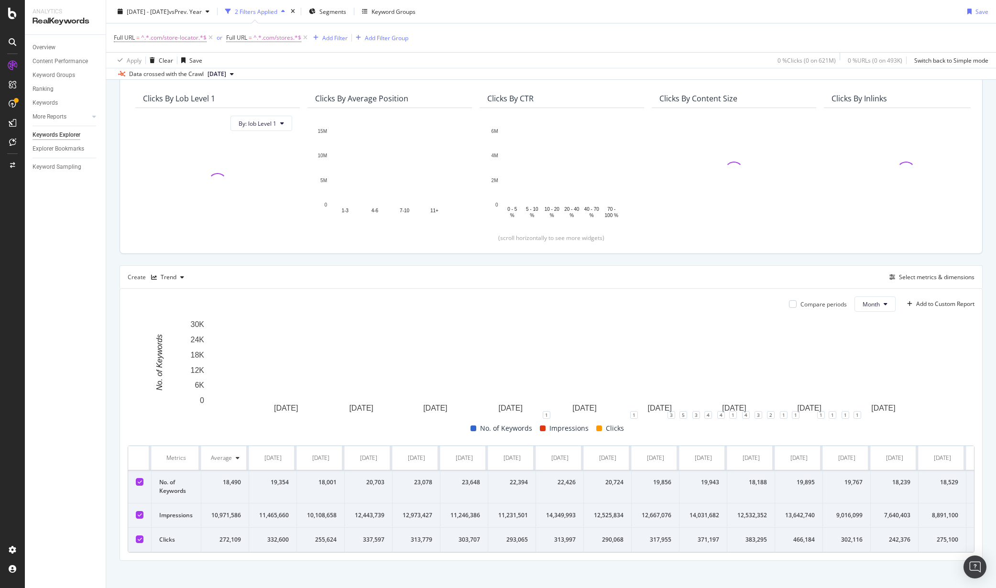
scroll to position [90, 0]
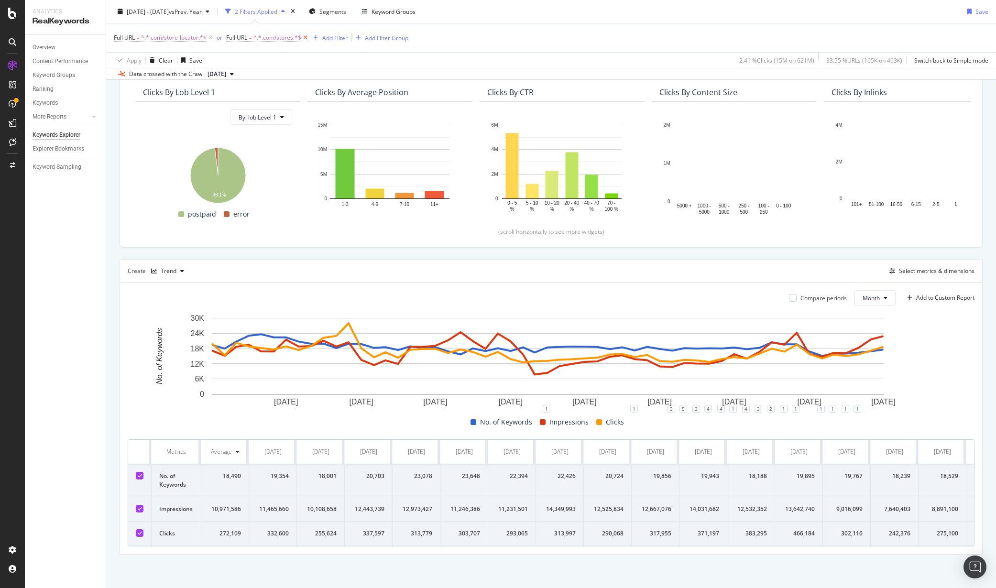
click at [305, 38] on icon at bounding box center [305, 38] width 8 height 10
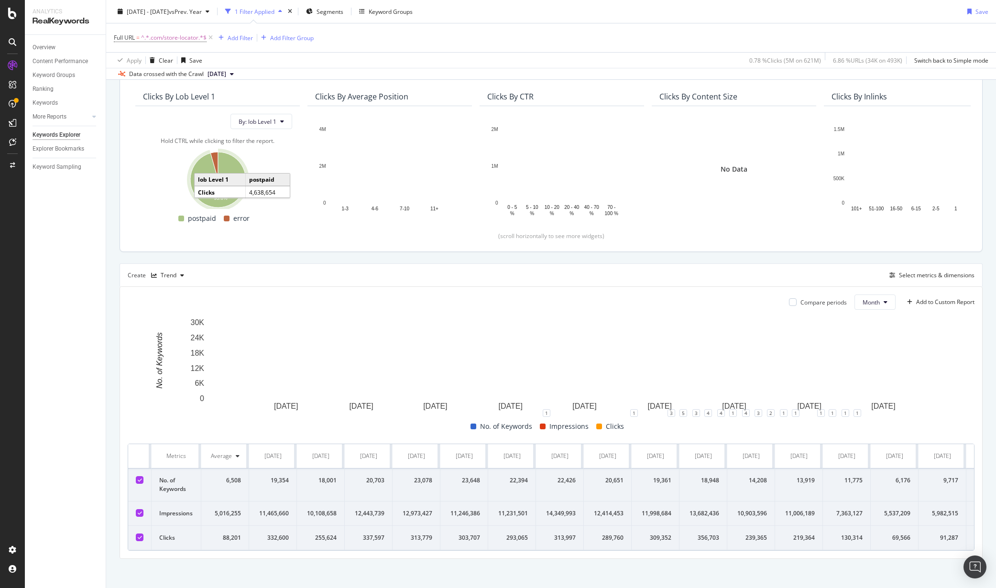
scroll to position [90, 0]
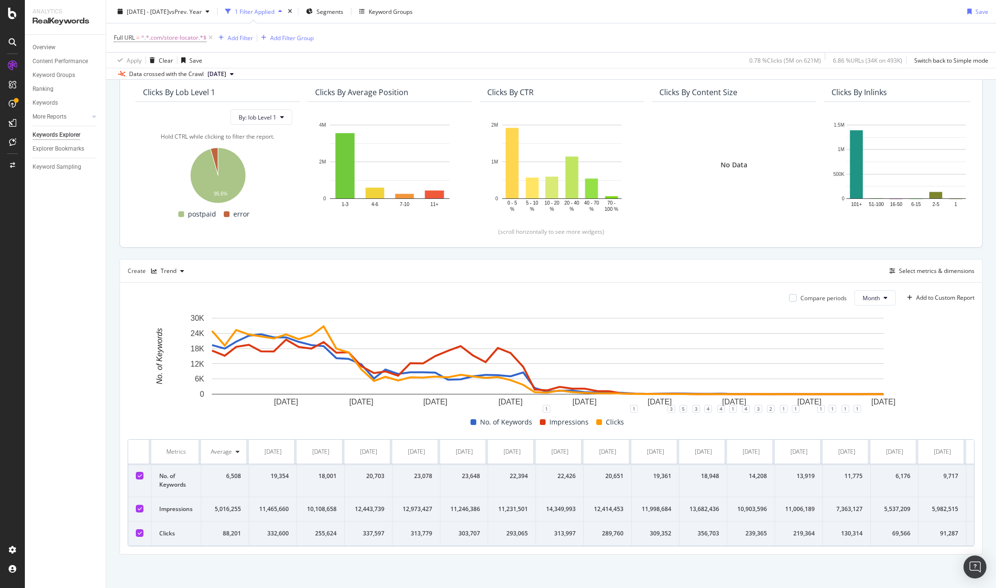
click at [484, 42] on div "Full URL = ^.*.com/store-locator.*$ Add Filter Add Filter Group" at bounding box center [551, 37] width 875 height 29
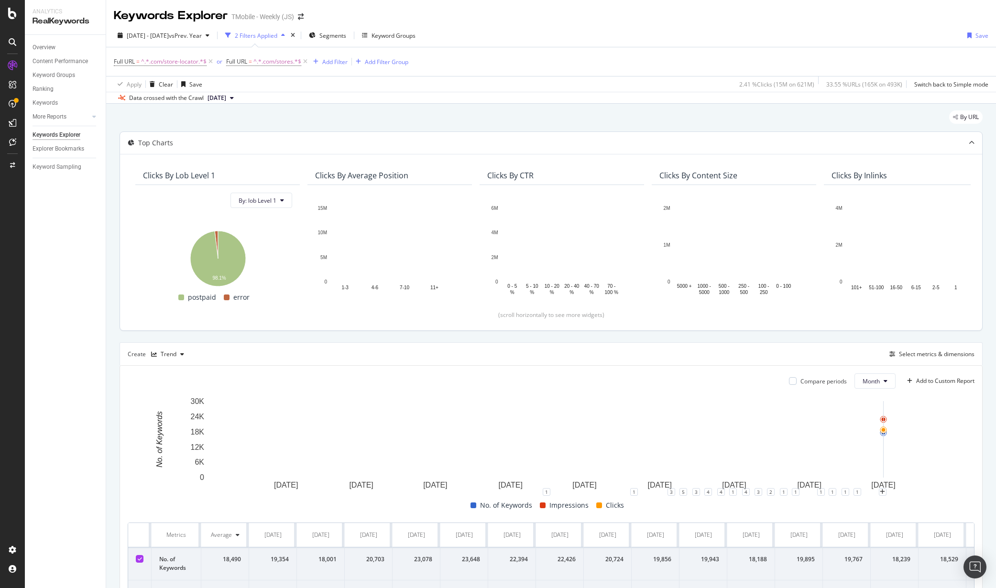
scroll to position [90, 0]
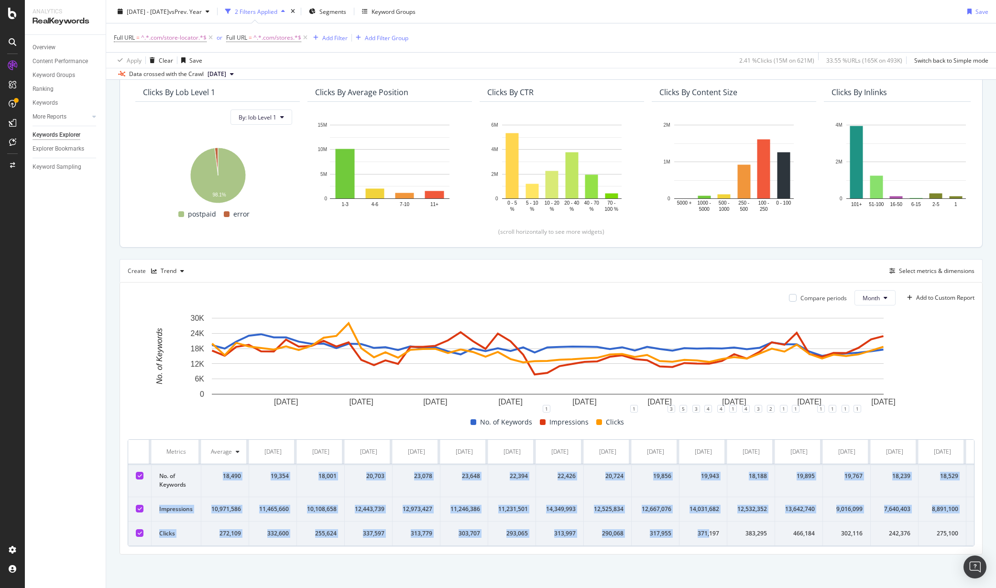
drag, startPoint x: 214, startPoint y: 469, endPoint x: 690, endPoint y: 529, distance: 479.7
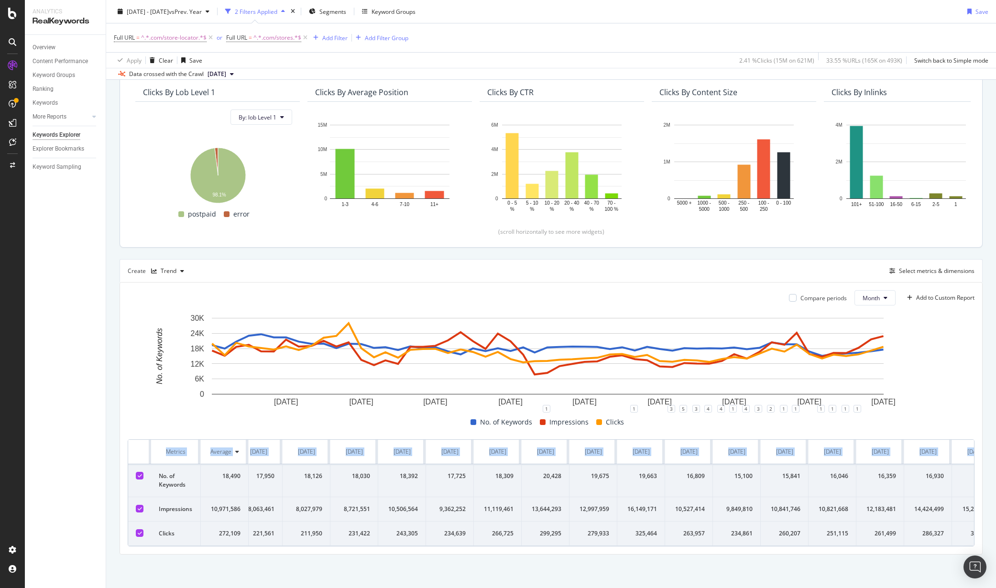
scroll to position [0, 1913]
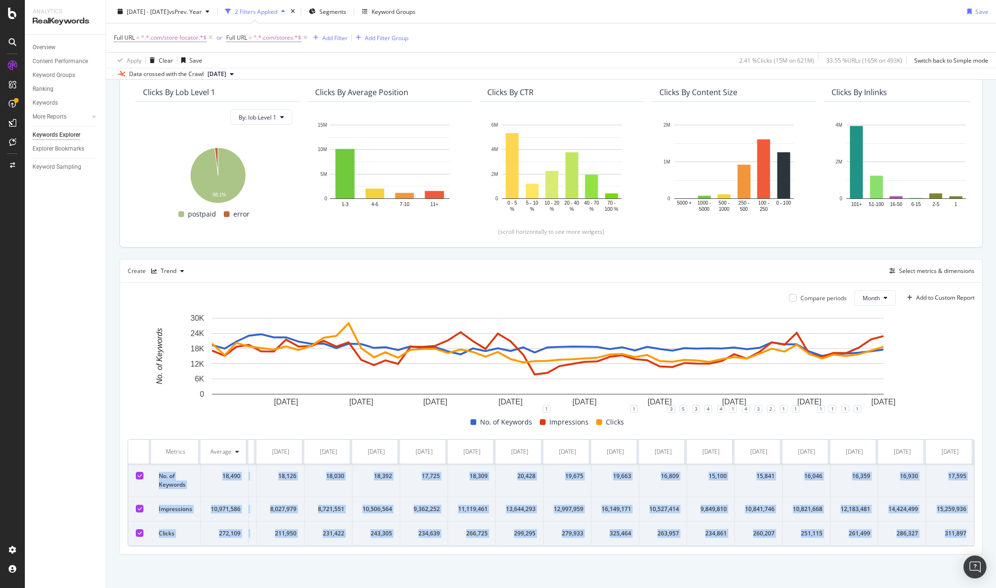
drag, startPoint x: 159, startPoint y: 469, endPoint x: 964, endPoint y: 528, distance: 806.7
copy tbody "No. of Keywords 18,490 19,354 18,001 20,703 23,078 23,648 22,394 22,426 20,724 …"
click at [72, 298] on div "Overview Content Performance Keyword Groups Ranking Keywords More Reports Count…" at bounding box center [65, 311] width 81 height 553
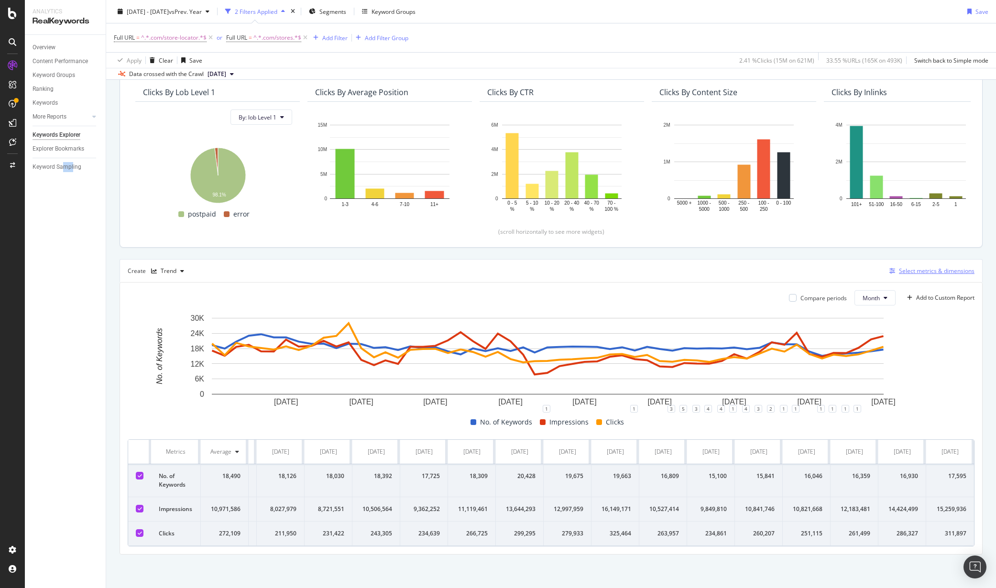
click at [951, 267] on div "Select metrics & dimensions" at bounding box center [937, 271] width 76 height 8
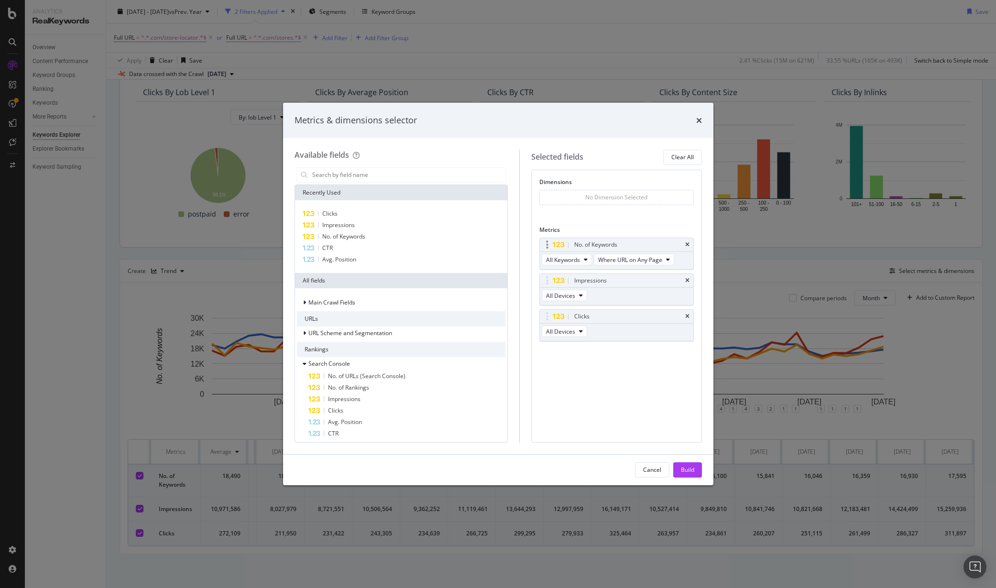
click at [684, 243] on div "No. of Keywords" at bounding box center [617, 244] width 154 height 13
click at [686, 244] on icon "times" at bounding box center [687, 245] width 4 height 6
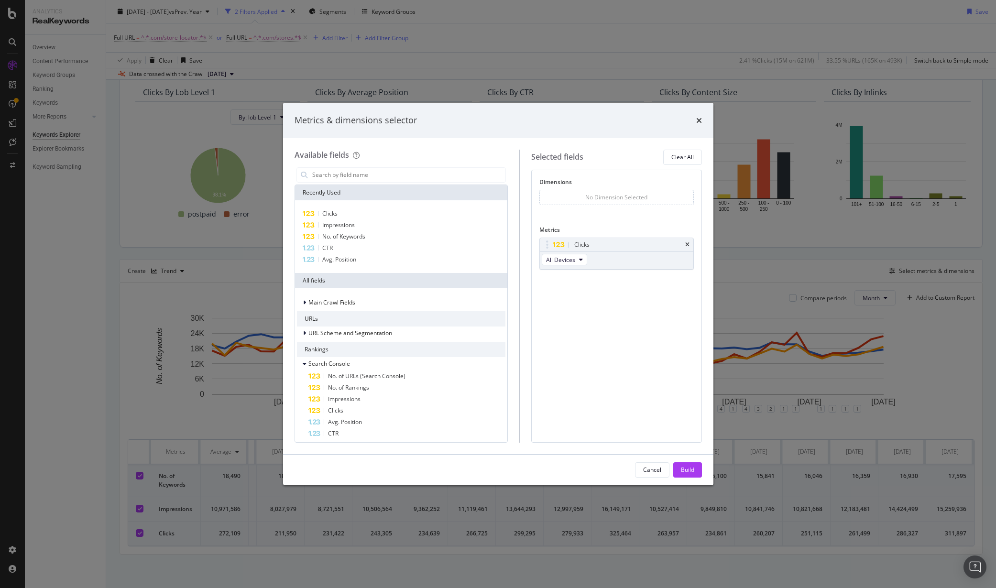
click at [686, 244] on icon "times" at bounding box center [687, 245] width 4 height 6
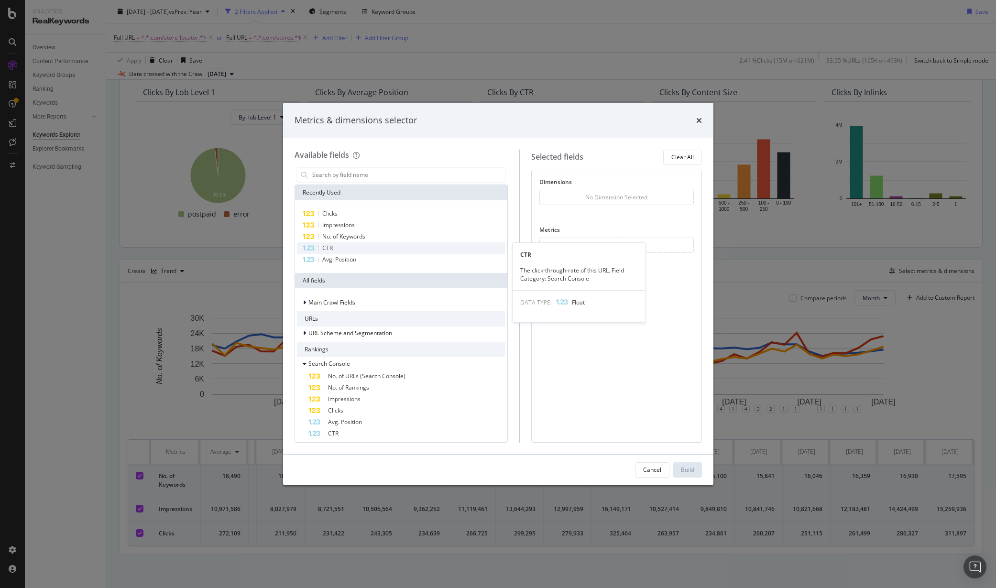
click at [334, 249] on div "CTR" at bounding box center [401, 248] width 209 height 11
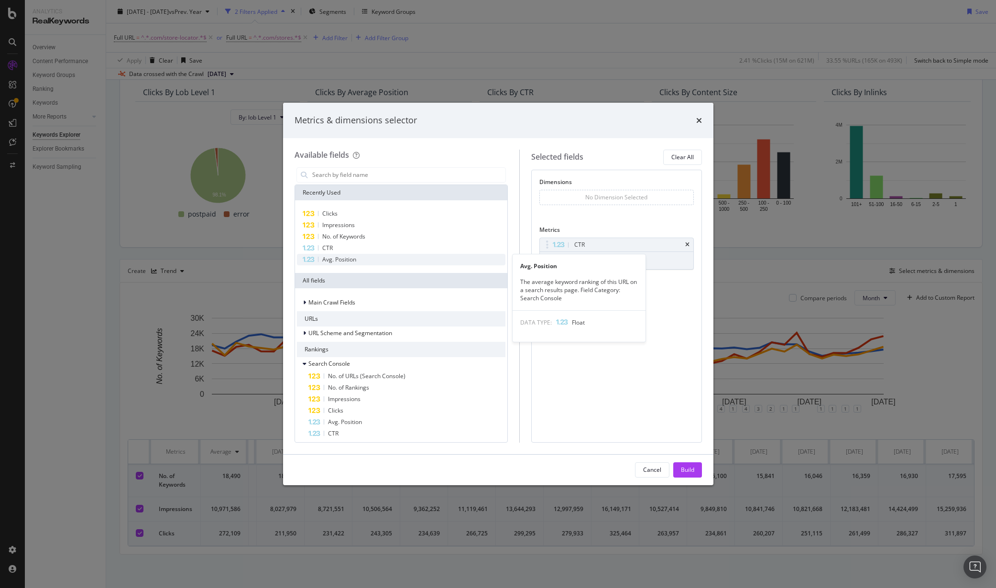
click at [336, 258] on span "Avg. Position" at bounding box center [339, 259] width 34 height 8
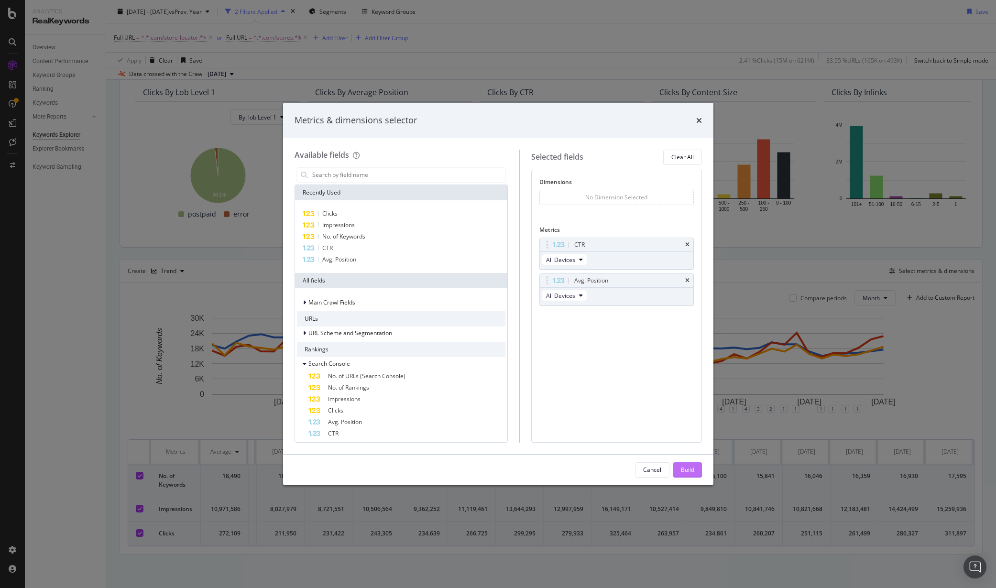
click at [695, 470] on button "Build" at bounding box center [688, 470] width 29 height 15
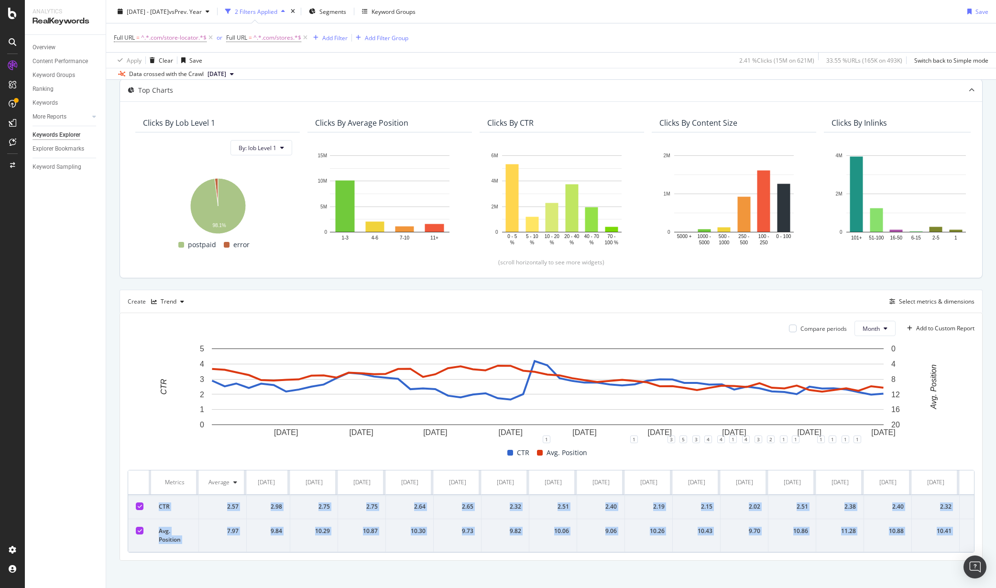
scroll to position [0, 1911]
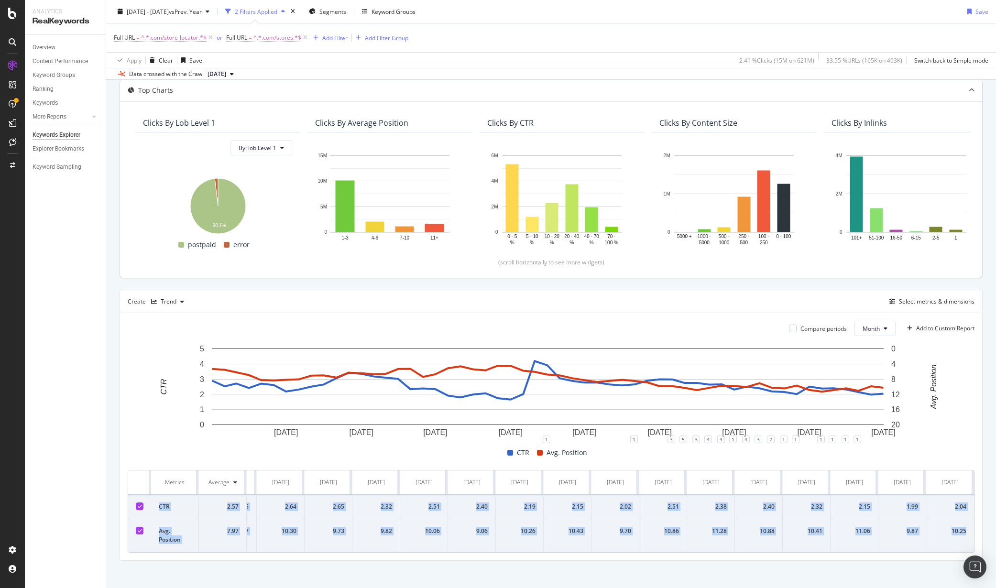
drag, startPoint x: 159, startPoint y: 508, endPoint x: 995, endPoint y: 500, distance: 835.7
copy tbody "CTR 2.57 2.90 2.53 2.71 2.42 2.70 2.61 2.19 2.32 2.51 2.65 3.06 3.42 3.35 3.17 …"
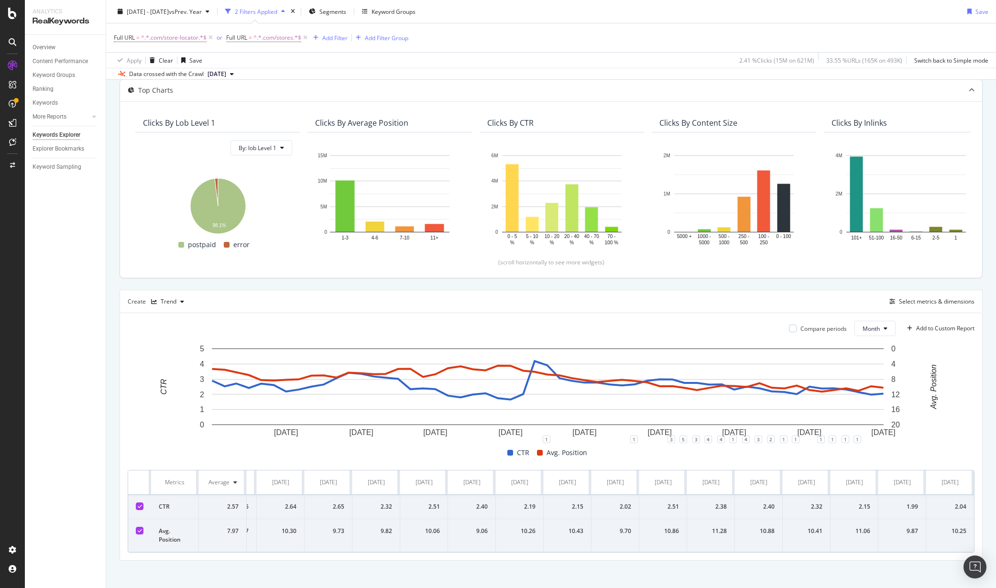
click at [655, 279] on div "Top Charts Clicks By lob Level 1 By: lob Level 1 Hold CTRL while clicking to fi…" at bounding box center [551, 320] width 863 height 482
click at [951, 300] on div "Select metrics & dimensions" at bounding box center [937, 302] width 76 height 8
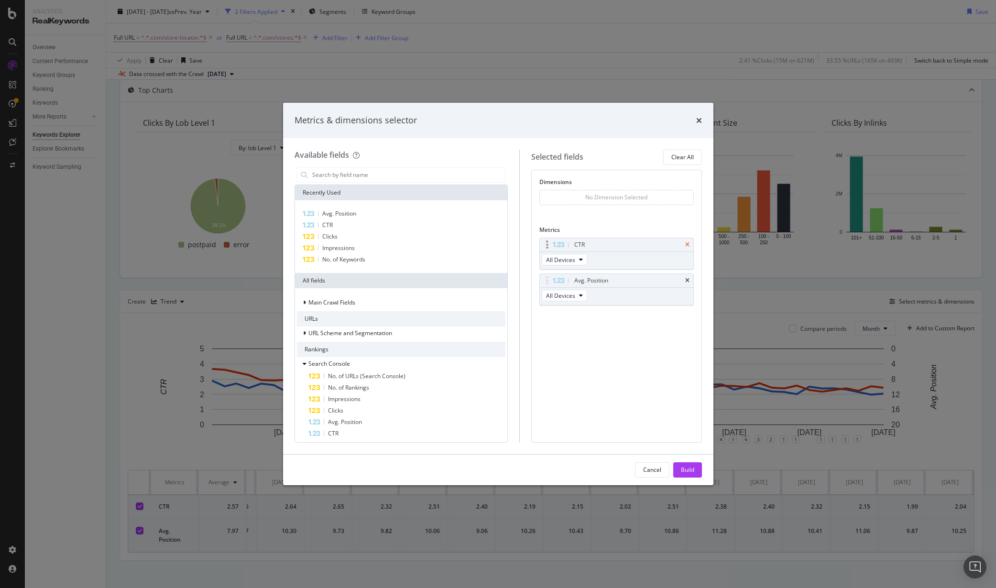
click at [686, 243] on icon "times" at bounding box center [687, 245] width 4 height 6
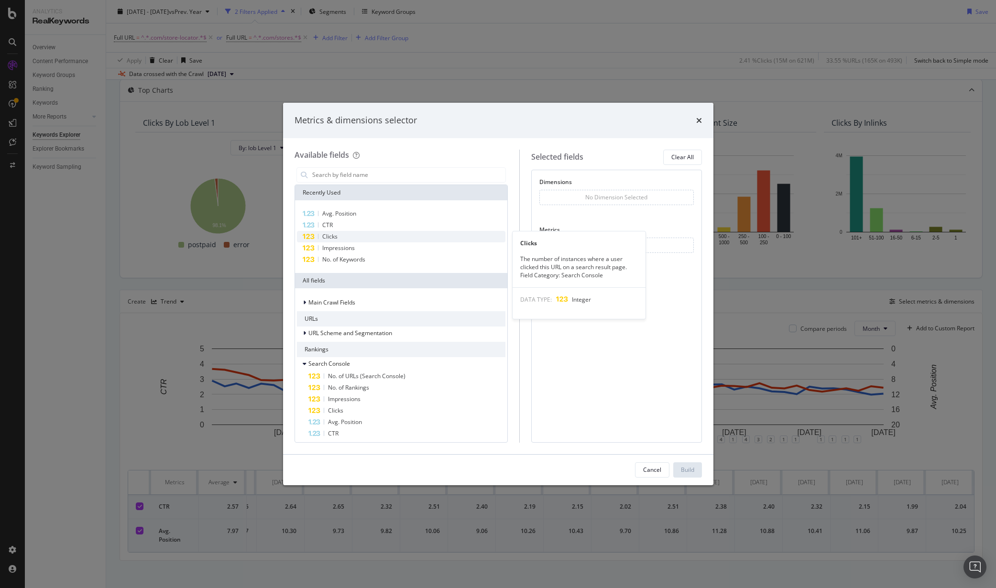
click at [332, 239] on span "Clicks" at bounding box center [329, 236] width 15 height 8
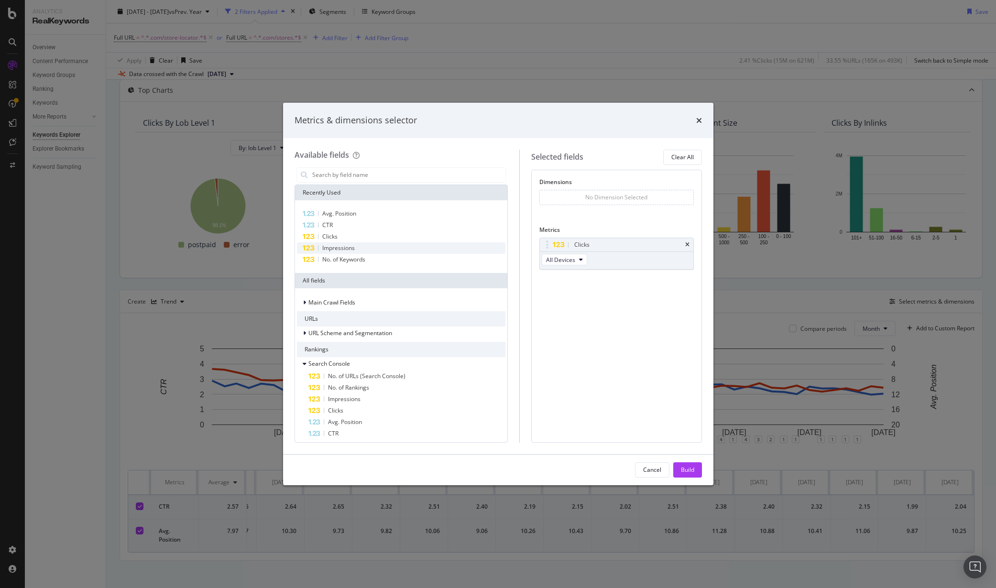
click at [351, 246] on span "Impressions" at bounding box center [338, 248] width 33 height 8
drag, startPoint x: 556, startPoint y: 282, endPoint x: 553, endPoint y: 244, distance: 37.9
click at [553, 244] on body "Analytics RealKeywords Overview Content Performance Keyword Groups Ranking Keyw…" at bounding box center [498, 294] width 996 height 588
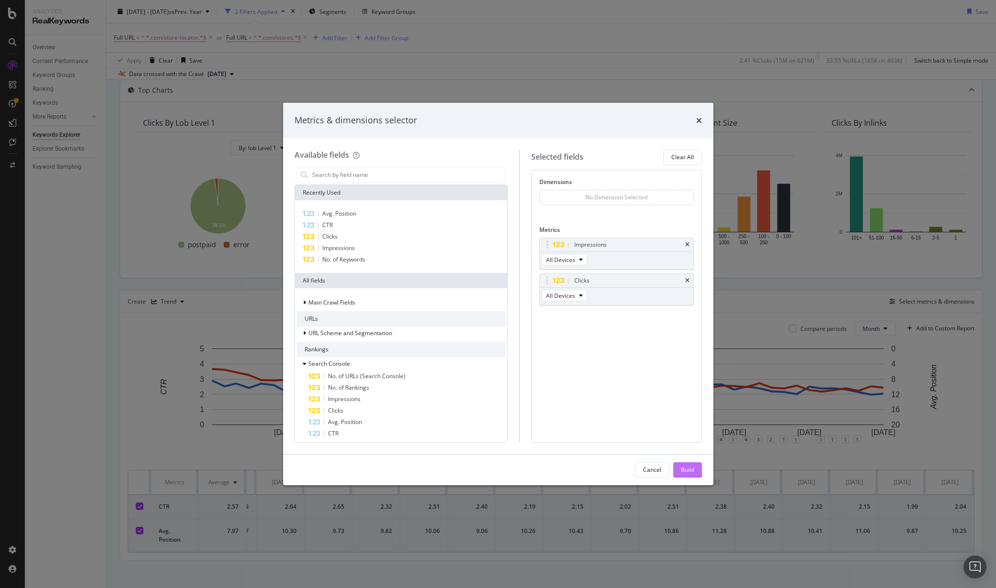
click at [691, 471] on div "Build" at bounding box center [687, 470] width 13 height 8
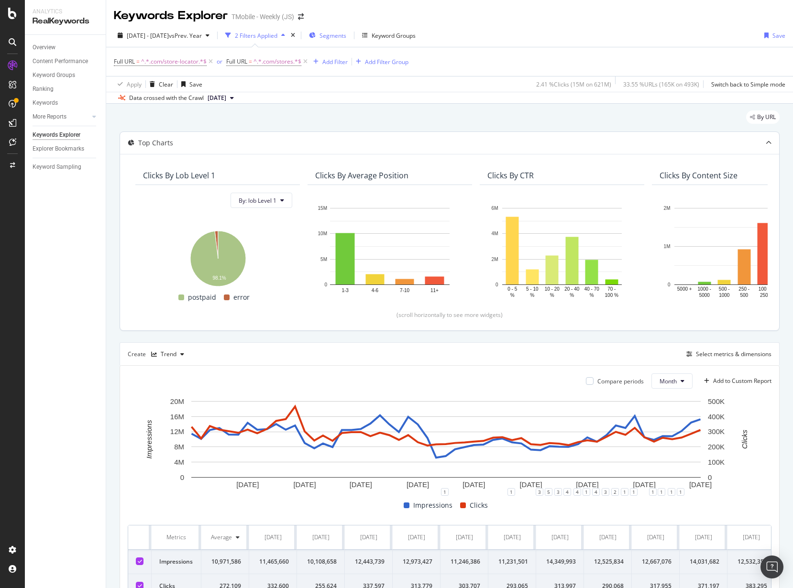
click at [346, 33] on span "Segments" at bounding box center [333, 36] width 27 height 8
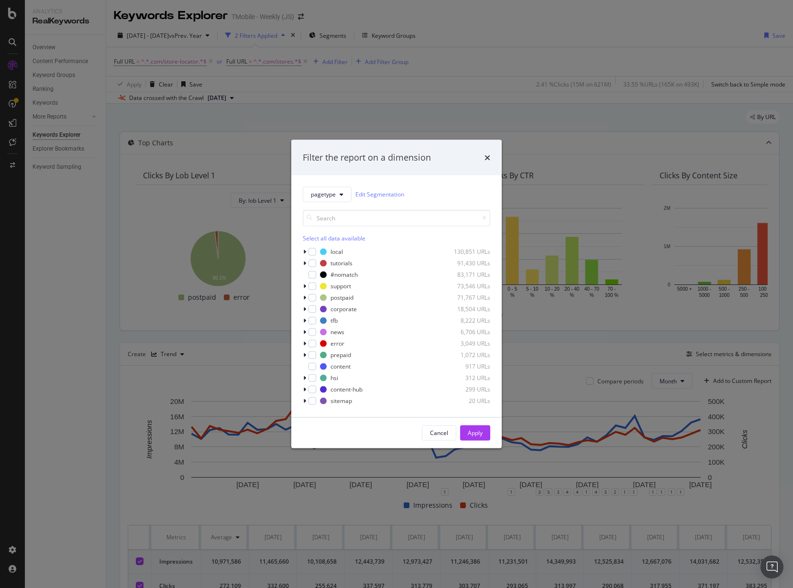
click at [510, 26] on div "Filter the report on a dimension pagetype Edit Segmentation Select all data ava…" at bounding box center [396, 294] width 793 height 588
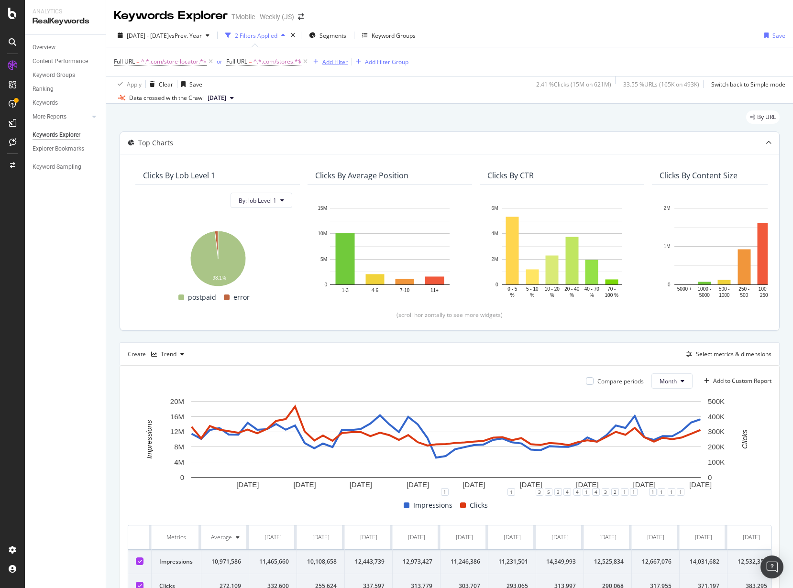
click at [338, 61] on div "Add Filter" at bounding box center [334, 62] width 25 height 8
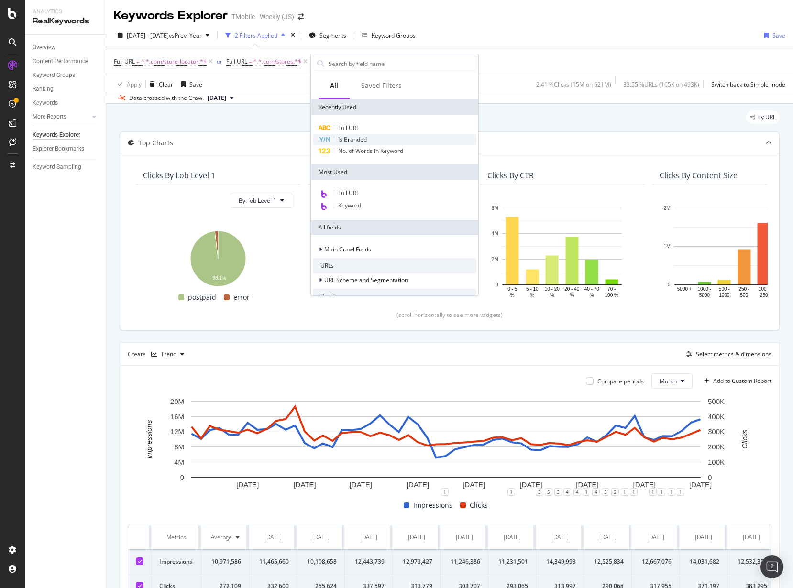
click at [363, 139] on span "Is Branded" at bounding box center [352, 139] width 29 height 8
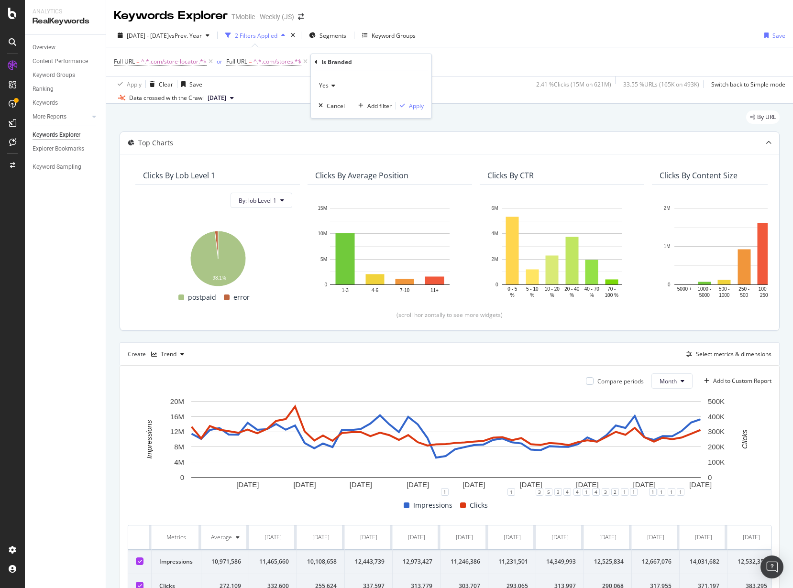
click at [332, 88] on icon at bounding box center [332, 86] width 7 height 6
click at [333, 117] on div "No" at bounding box center [372, 117] width 102 height 12
click at [417, 108] on div "Apply" at bounding box center [416, 106] width 15 height 8
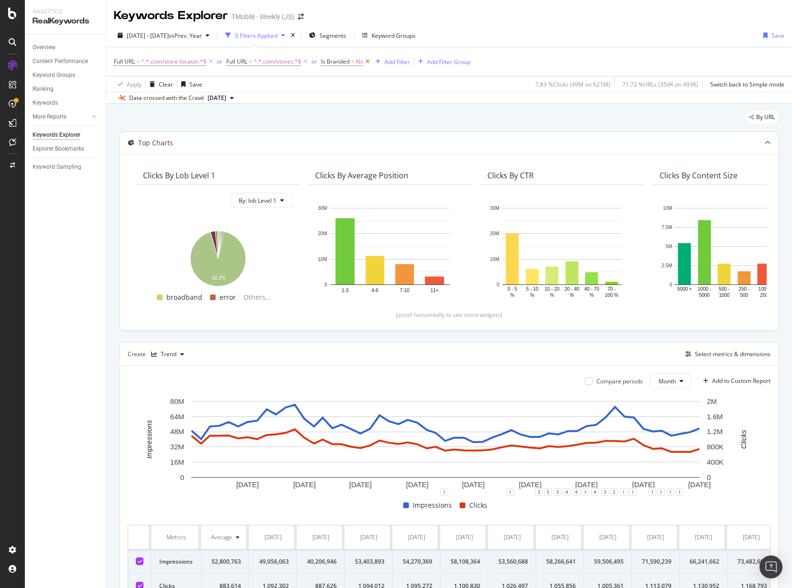
click at [369, 61] on icon at bounding box center [368, 62] width 8 height 10
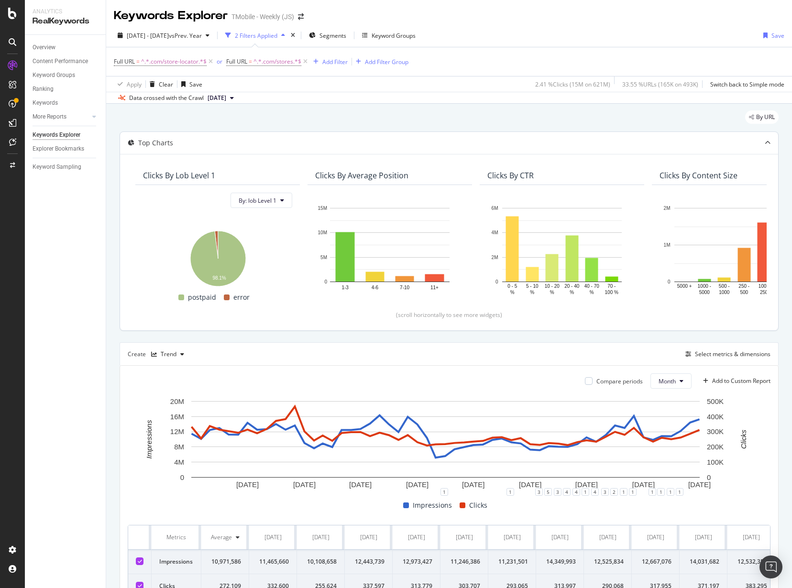
click at [773, 338] on div "By URL Top Charts Clicks By lob Level 1 By: lob Level 1 Hold CTRL while clickin…" at bounding box center [449, 372] width 686 height 537
click at [210, 62] on icon at bounding box center [211, 62] width 8 height 10
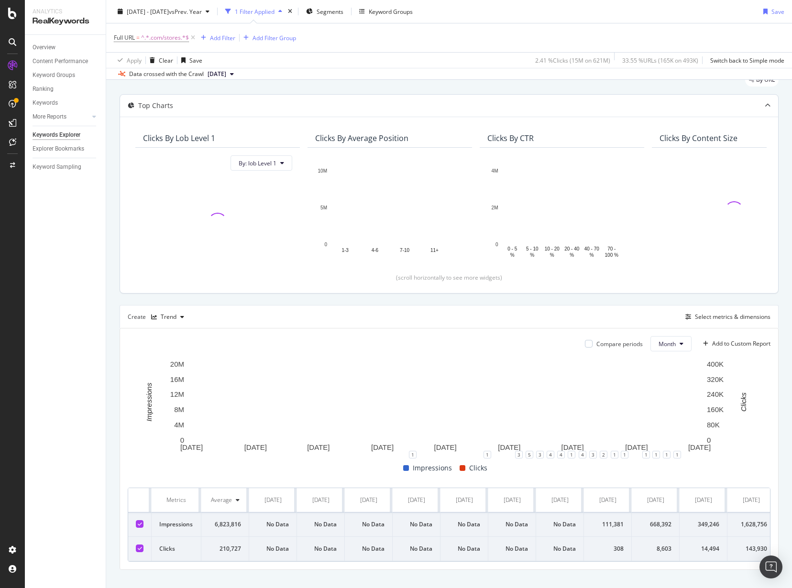
scroll to position [57, 0]
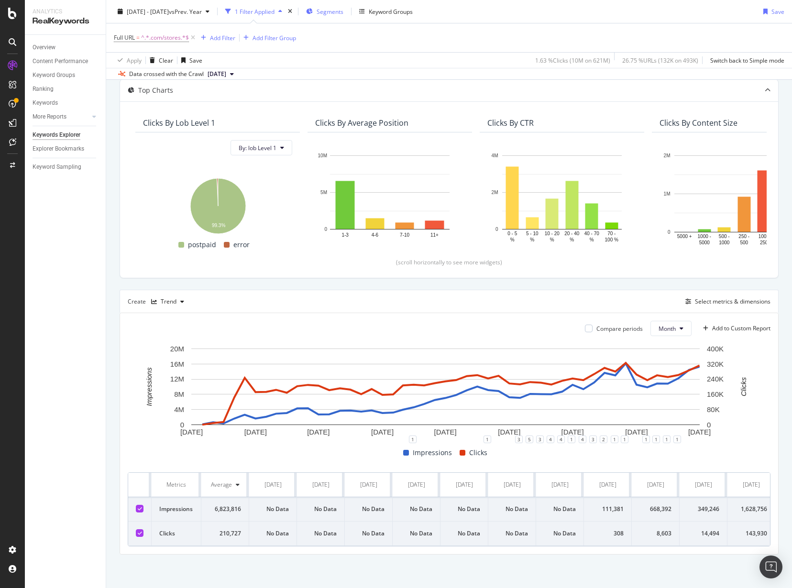
click at [343, 8] on span "Segments" at bounding box center [330, 11] width 27 height 8
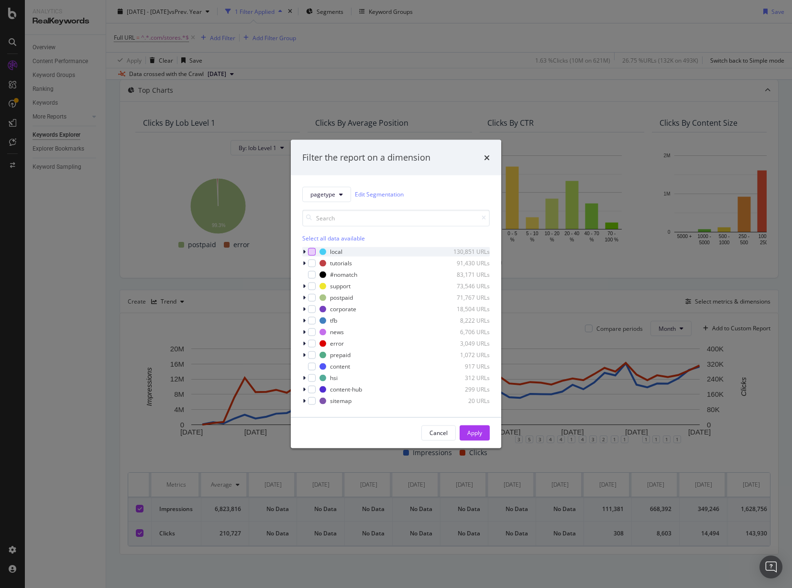
click at [310, 252] on div "modal" at bounding box center [312, 252] width 8 height 8
click at [478, 431] on div "Apply" at bounding box center [474, 433] width 15 height 8
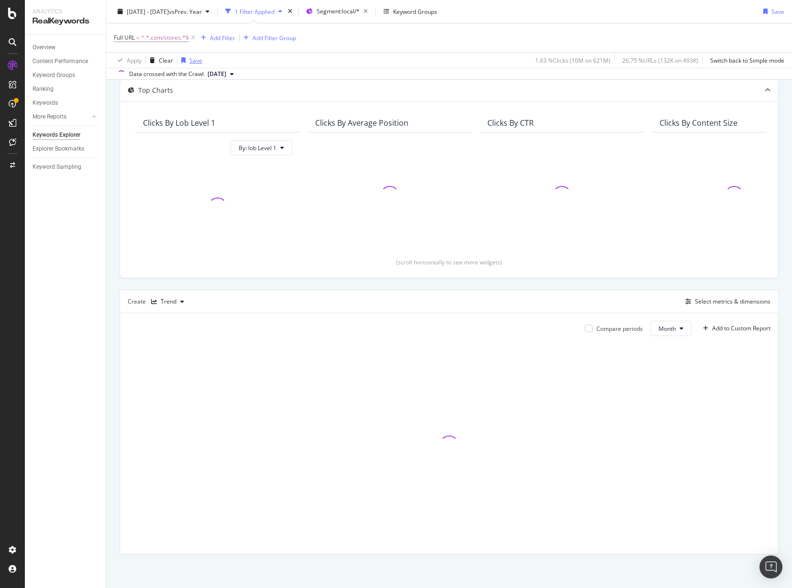
scroll to position [53, 0]
click at [194, 37] on icon at bounding box center [193, 38] width 8 height 10
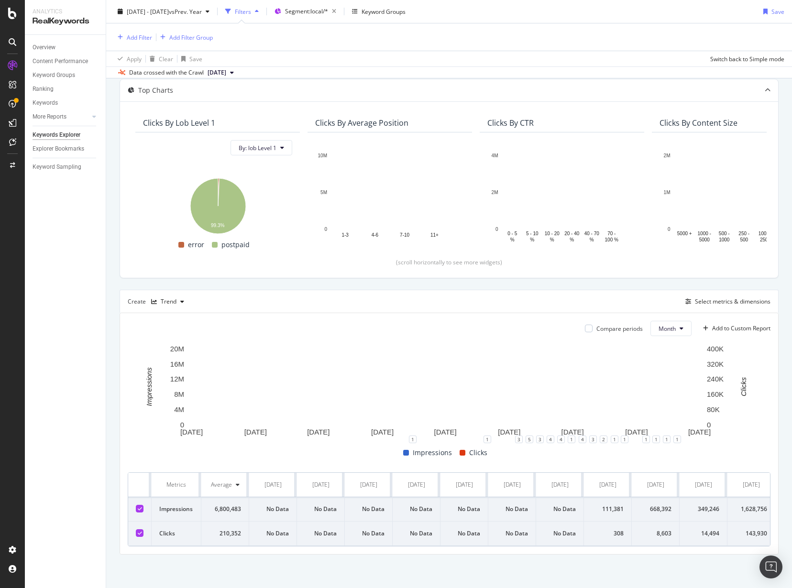
scroll to position [56, 0]
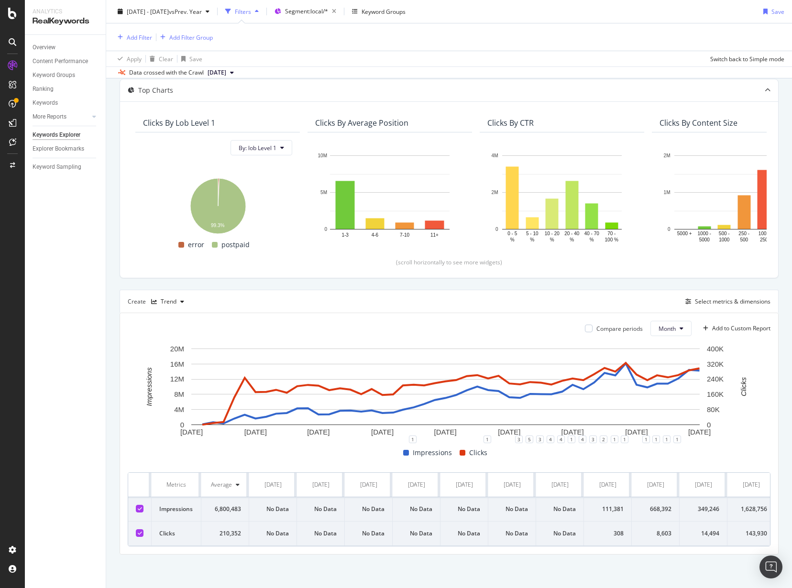
click at [252, 539] on td "No Data" at bounding box center [273, 534] width 48 height 24
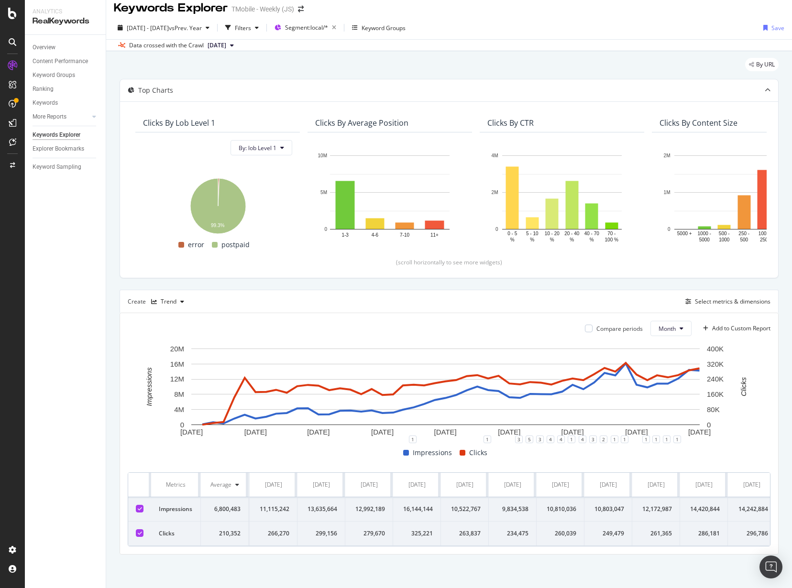
scroll to position [0, 2117]
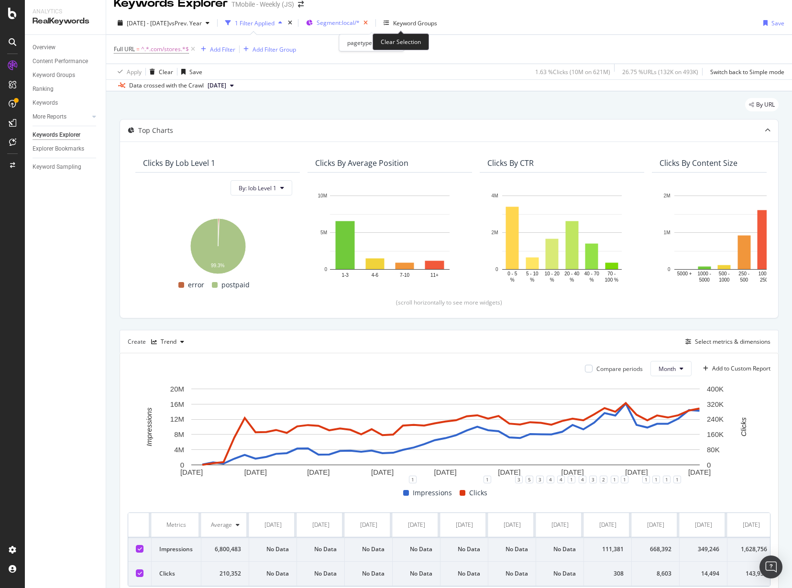
click at [372, 22] on icon "button" at bounding box center [366, 22] width 12 height 13
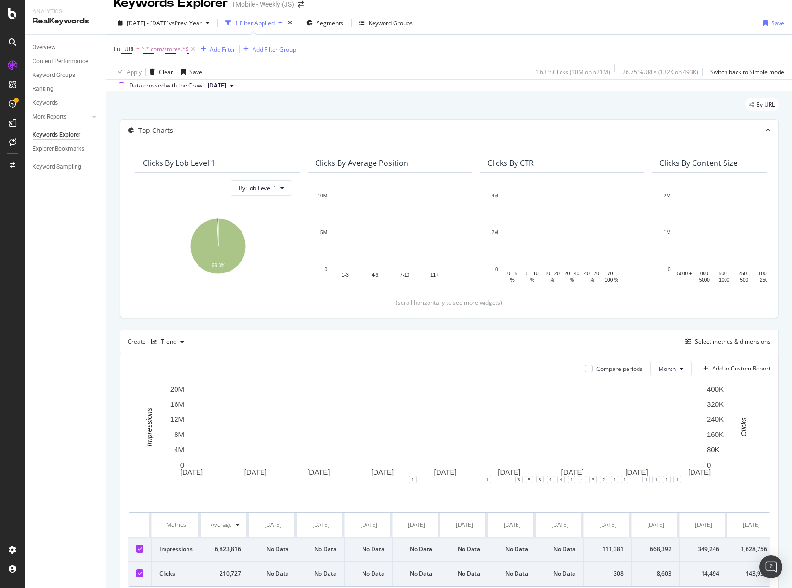
scroll to position [53, 0]
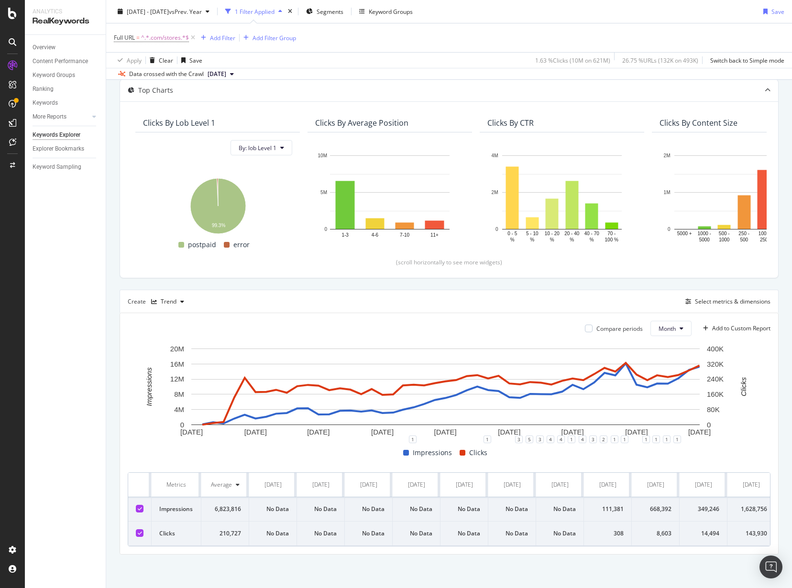
click at [744, 547] on div "Metrics Average Jan. 2021 Feb. 2021 Mar. 2021 Apr. 2021 May. 2021 Jun. 2021 Jul…" at bounding box center [449, 510] width 643 height 74
click at [744, 300] on div "Select metrics & dimensions" at bounding box center [733, 302] width 76 height 8
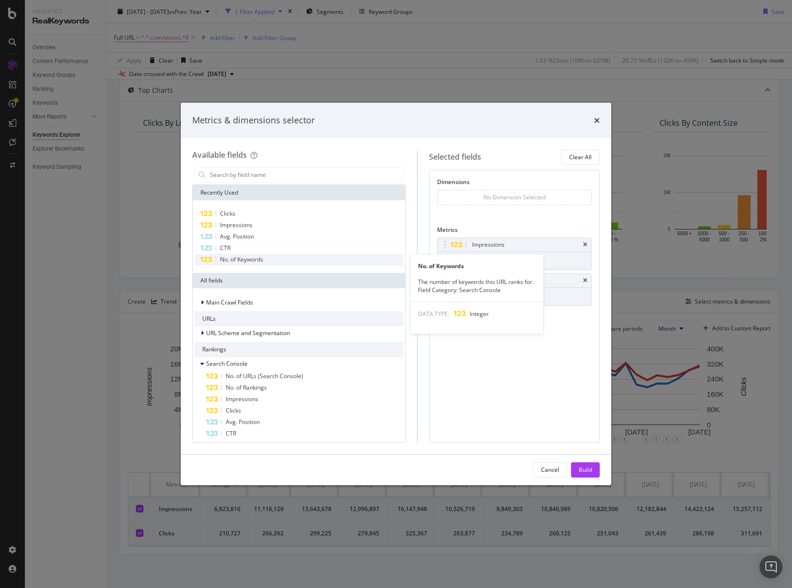
click at [238, 260] on span "No. of Keywords" at bounding box center [241, 259] width 43 height 8
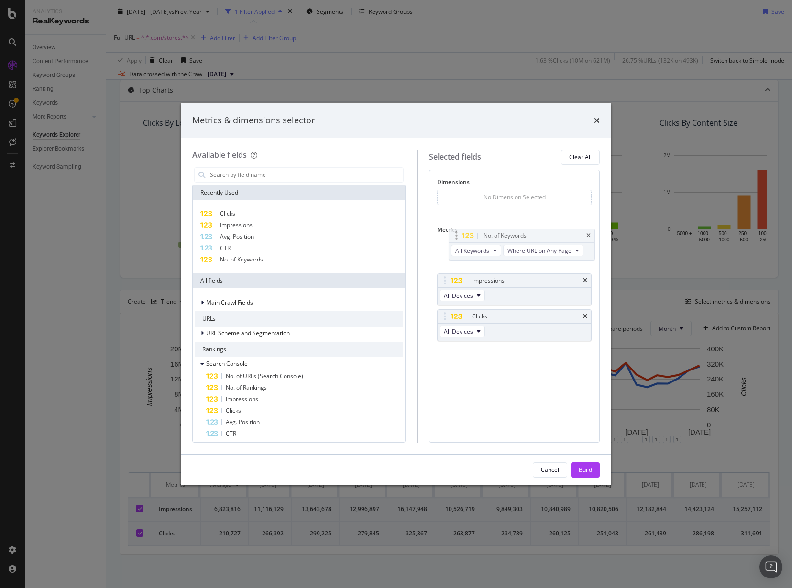
drag, startPoint x: 450, startPoint y: 317, endPoint x: 453, endPoint y: 236, distance: 80.9
click at [453, 236] on body "Analytics RealKeywords Overview Content Performance Keyword Groups Ranking Keyw…" at bounding box center [396, 294] width 792 height 588
click at [588, 469] on div "Build" at bounding box center [585, 470] width 13 height 8
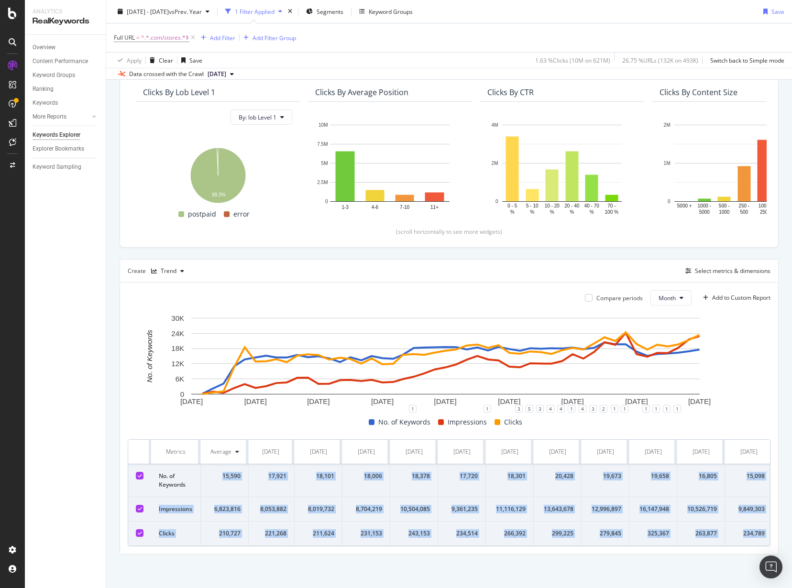
scroll to position [0, 2117]
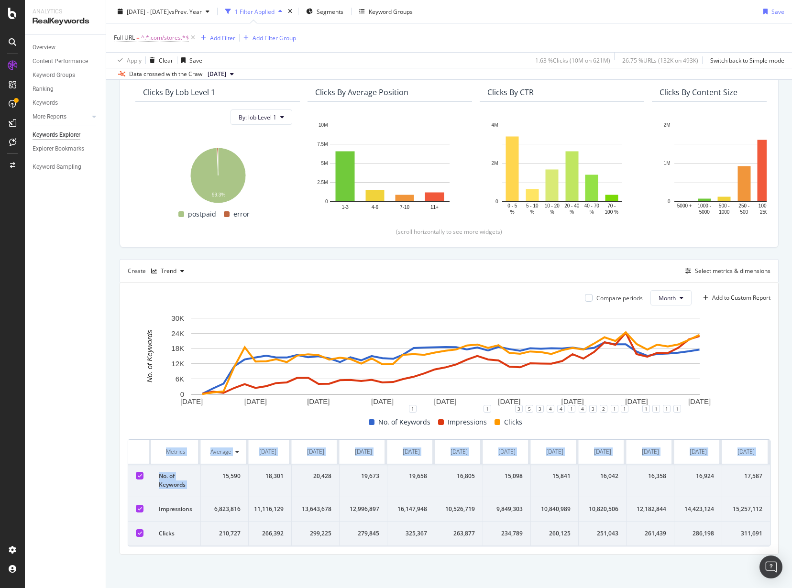
drag, startPoint x: 215, startPoint y: 466, endPoint x: 741, endPoint y: 526, distance: 528.6
click at [768, 530] on div "Compare periods Month Add to Custom Report 1 Jul. 2021 1 Jan. 2022 1 Jul. 2022 …" at bounding box center [449, 419] width 658 height 272
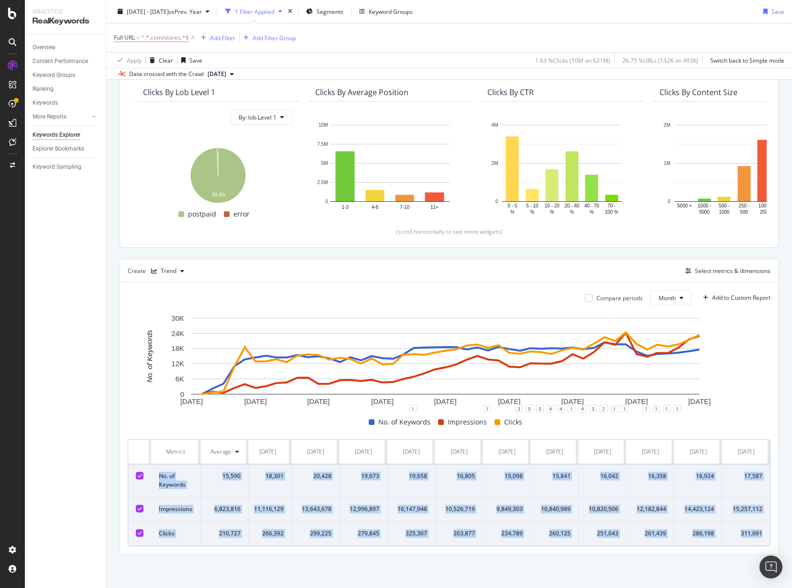
drag, startPoint x: 157, startPoint y: 470, endPoint x: 789, endPoint y: 512, distance: 632.8
copy tbody "No. of Keywords 15,590 No Data No Data No Data No Data No Data No Data No Data …"
click at [742, 267] on div "Select metrics & dimensions" at bounding box center [733, 271] width 76 height 8
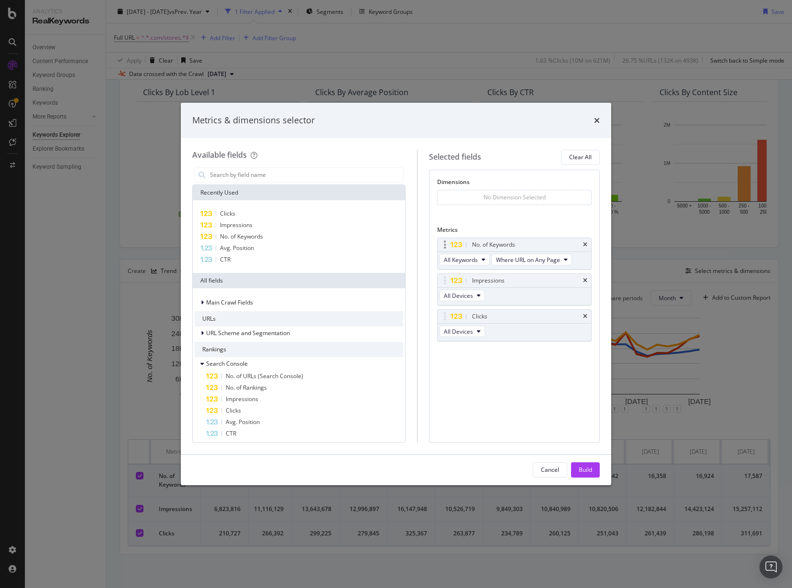
click at [587, 243] on div "No. of Keywords" at bounding box center [515, 244] width 154 height 13
click at [586, 243] on icon "times" at bounding box center [585, 245] width 4 height 6
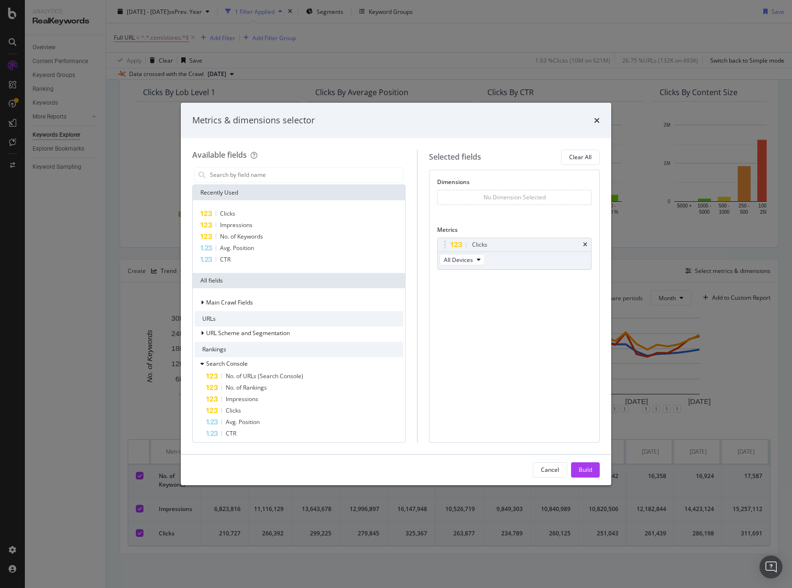
click at [586, 243] on icon "times" at bounding box center [585, 245] width 4 height 6
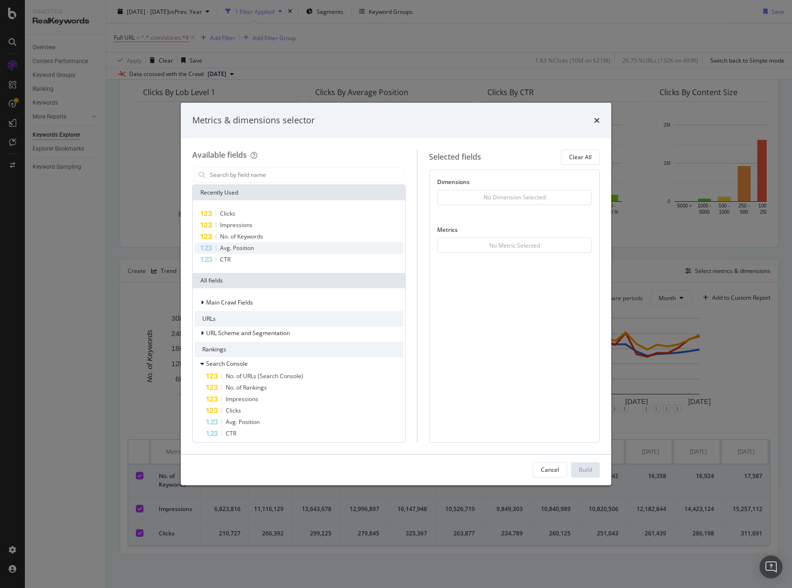
drag, startPoint x: 222, startPoint y: 259, endPoint x: 230, endPoint y: 249, distance: 12.9
click at [222, 258] on span "CTR" at bounding box center [225, 259] width 11 height 8
click at [230, 248] on span "Avg. Position" at bounding box center [237, 248] width 34 height 8
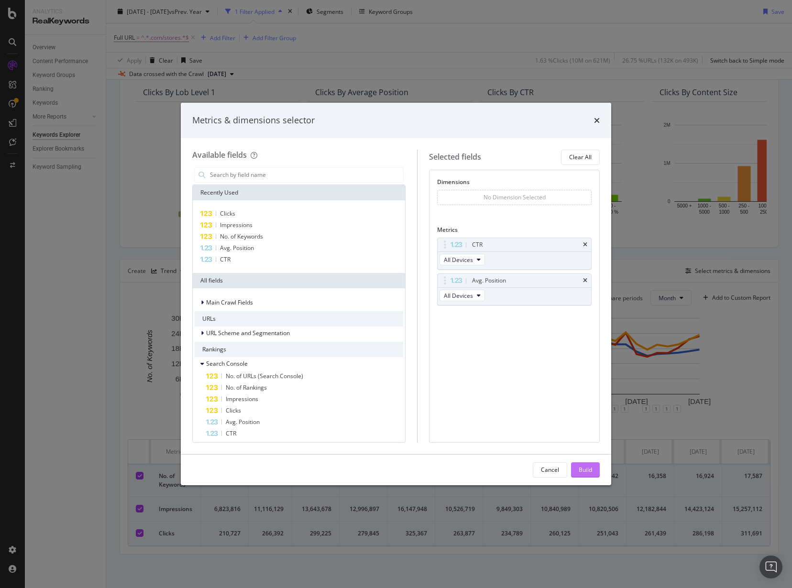
click at [586, 469] on div "Build" at bounding box center [585, 470] width 13 height 8
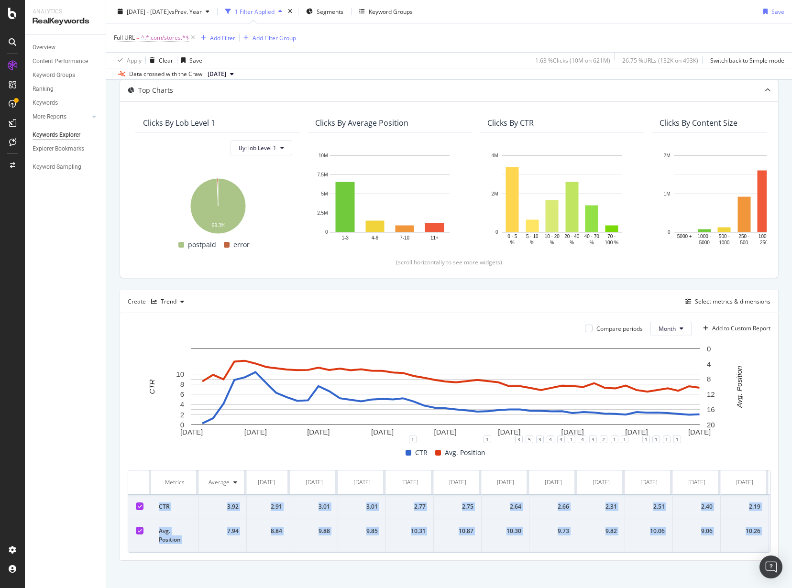
scroll to position [0, 2115]
drag, startPoint x: 157, startPoint y: 506, endPoint x: 758, endPoint y: 538, distance: 601.2
copy tbody "CTR 3.92 No Data No Data No Data No Data No Data No Data No Data 0.28 1.29 4.15…"
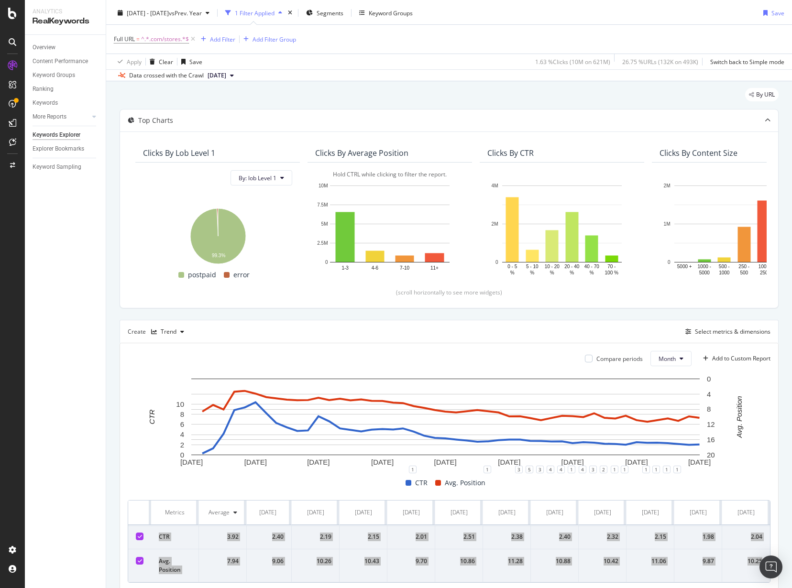
scroll to position [0, 0]
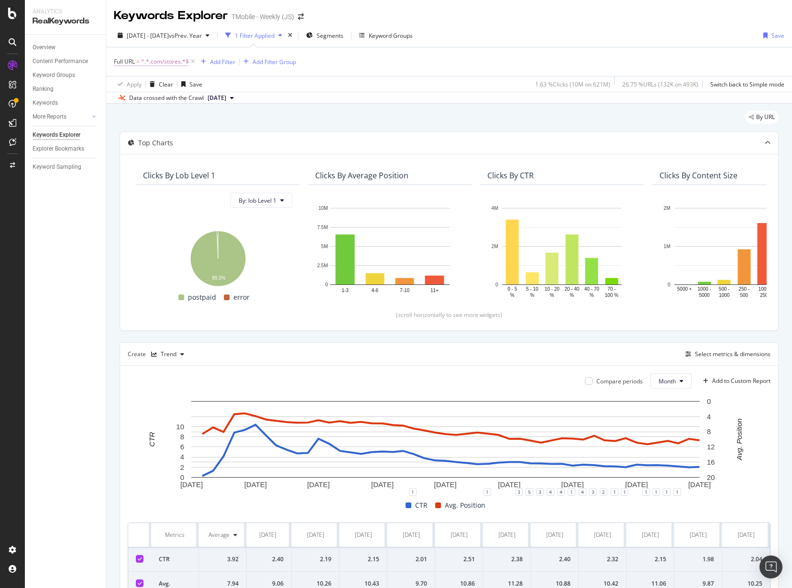
click at [165, 62] on span "^.*.com/stores.*$" at bounding box center [165, 61] width 48 height 13
click at [158, 100] on input ".com/stores" at bounding box center [167, 101] width 90 height 15
click at [140, 88] on span "Contains" at bounding box center [133, 84] width 23 height 8
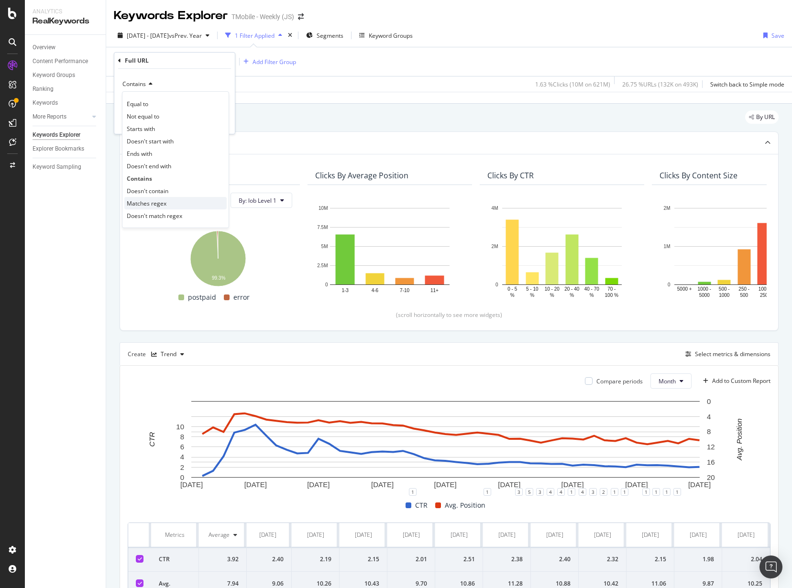
click at [168, 201] on div "Matches regex" at bounding box center [175, 203] width 102 height 12
click at [168, 102] on input ".com/stores" at bounding box center [167, 101] width 90 height 15
paste input "^https?:\/\/www\.t-mobile\.com\/cell-phone\/(samsung-galaxy-(a(03s|1[23-5](-5g)…"
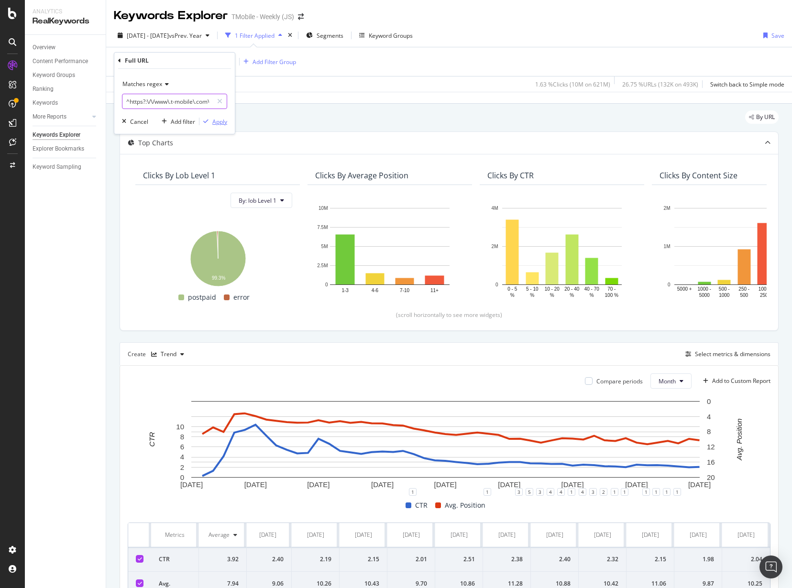
scroll to position [0, 887]
type input "^https?:\/\/www\.t-mobile\.com\/cell-phone\/(samsung-galaxy-(a(03s|1[23-5](-5g)…"
click at [220, 122] on div "Apply" at bounding box center [219, 122] width 15 height 8
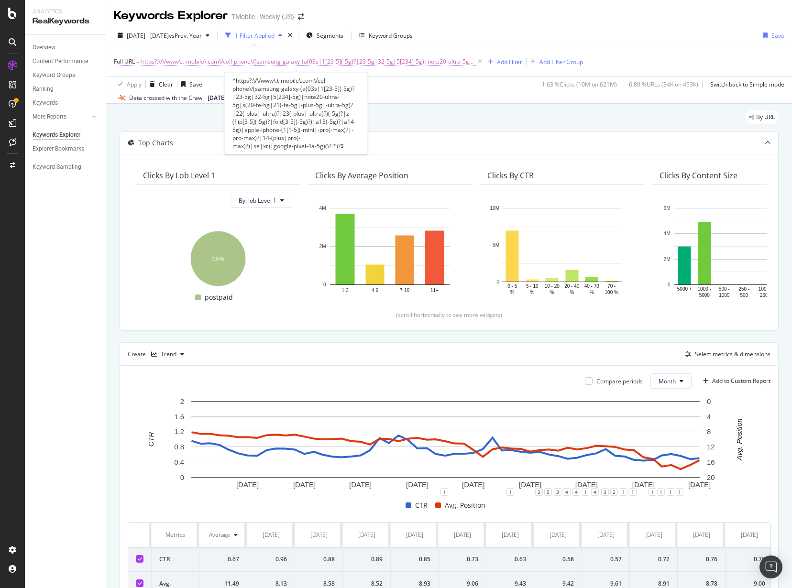
click at [152, 59] on span "https?:\/\/www\.t-mobile\.com\/cell-phone\/(samsung-galaxy-(a(03s|1[23-5](-5g)?…" at bounding box center [308, 61] width 335 height 13
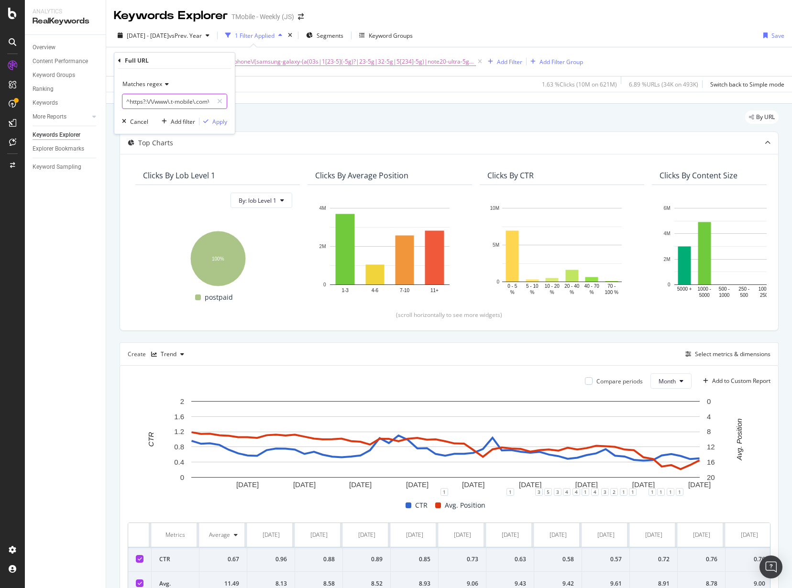
click at [166, 103] on input "^https?:\/\/www\.t-mobile\.com\/cell-phone\/(samsung-galaxy-(a(03s|1[23-5](-5g)…" at bounding box center [167, 101] width 90 height 15
click at [722, 116] on div "By URL" at bounding box center [449, 121] width 659 height 21
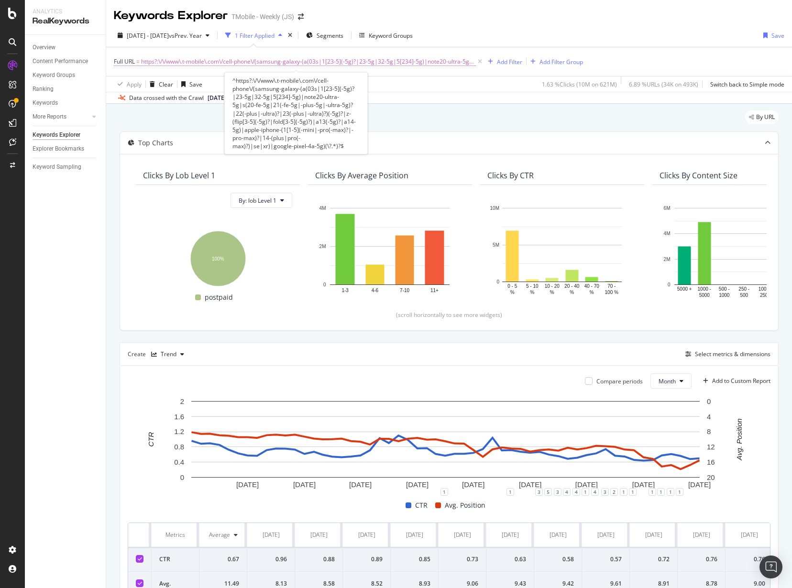
click at [314, 62] on span "https?:\/\/www\.t-mobile\.com\/cell-phone\/(samsung-galaxy-(a(03s|1[23-5](-5g)?…" at bounding box center [308, 61] width 335 height 13
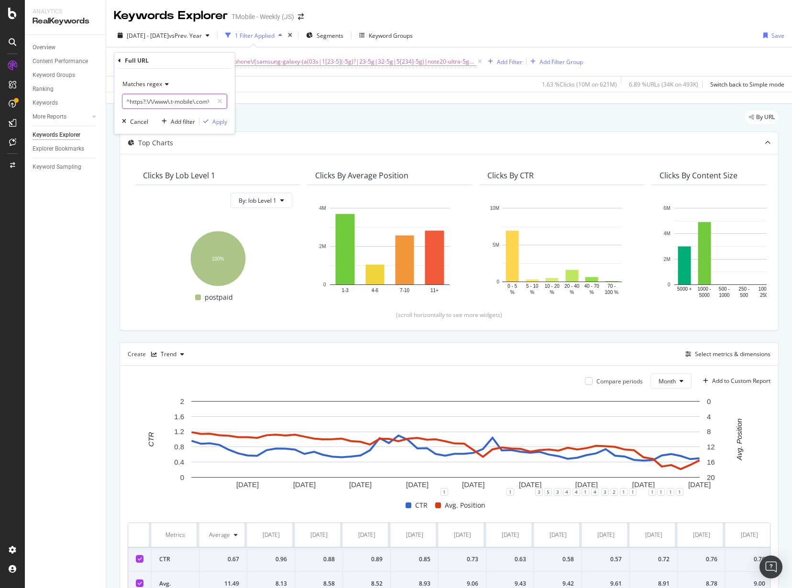
click at [175, 100] on input "^https?:\/\/www\.t-mobile\.com\/cell-phone\/(samsung-galaxy-(a(03s|1[23-5](-5g)…" at bounding box center [167, 101] width 90 height 15
paste input "(www|es)"
drag, startPoint x: 153, startPoint y: 101, endPoint x: 77, endPoint y: 104, distance: 76.6
click at [44, 104] on body "Analytics RealKeywords Overview Content Performance Keyword Groups Ranking Keyw…" at bounding box center [396, 294] width 792 height 588
click at [153, 104] on input "^https?:\/\/(www|es)\.t-mobile\.com\/cell-phone\/(samsung-galaxy-(a(03s|1[23-5]…" at bounding box center [167, 101] width 90 height 15
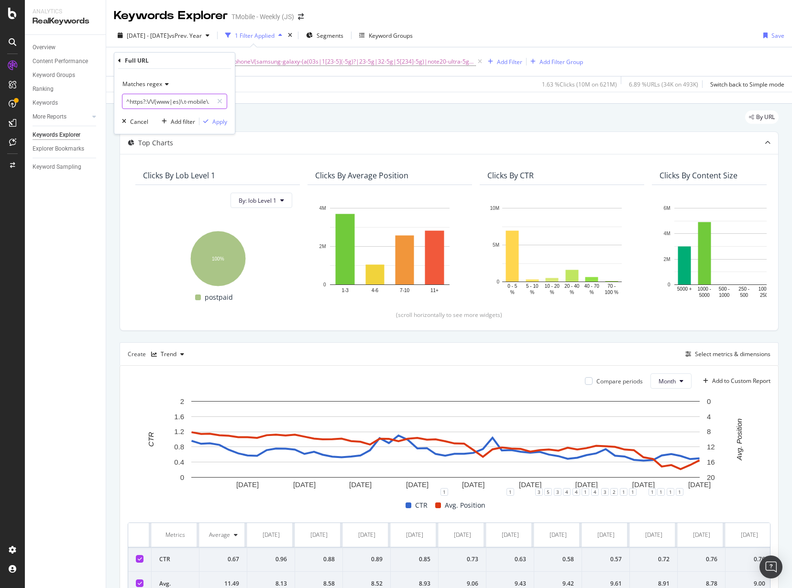
drag, startPoint x: 127, startPoint y: 99, endPoint x: 184, endPoint y: 102, distance: 57.0
click at [184, 102] on input "^https?:\/\/(www|es)\.t-mobile\.com\/cell-phone\/(samsung-galaxy-(a(03s|1[23-5]…" at bounding box center [167, 101] width 90 height 15
type input ".t-mobile\.com\/cell-phone\/(samsung-galaxy-(a(03s|1[23-5](-5g)?|23-5g|32-5g|5[…"
click at [217, 121] on div "Apply" at bounding box center [219, 122] width 15 height 8
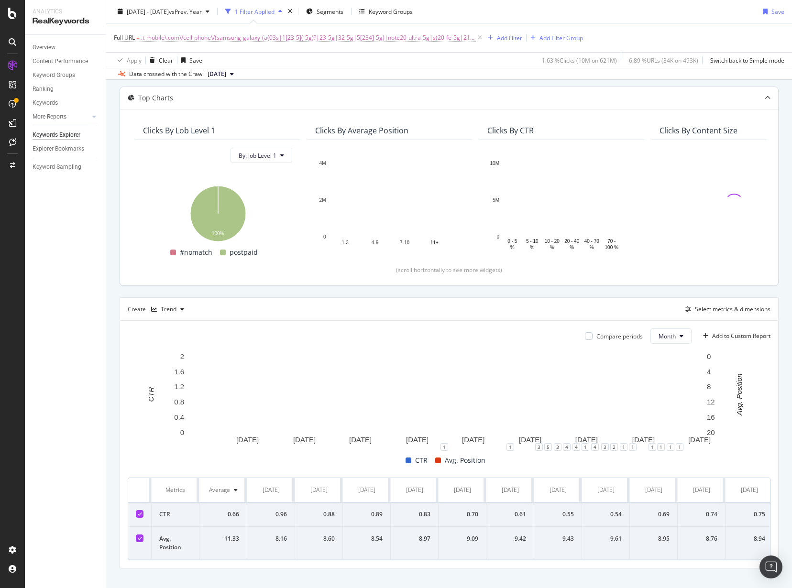
scroll to position [66, 0]
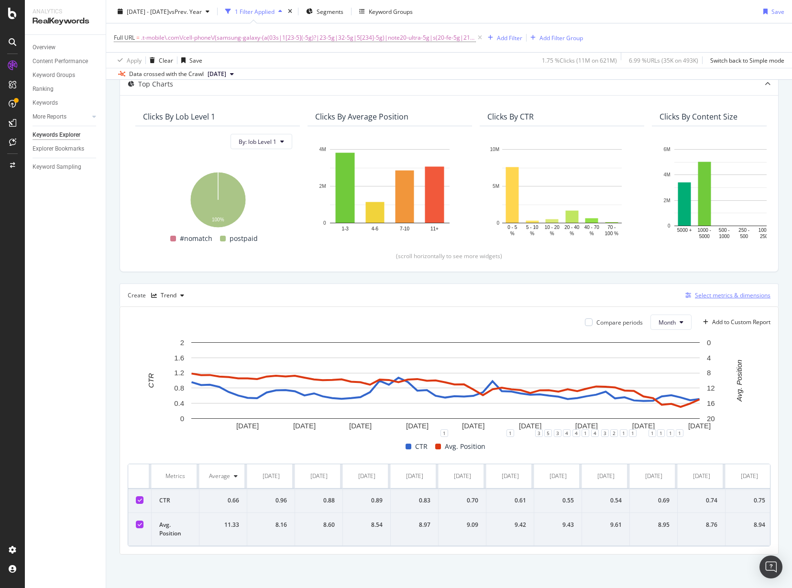
click at [732, 292] on div "Select metrics & dimensions" at bounding box center [733, 295] width 76 height 8
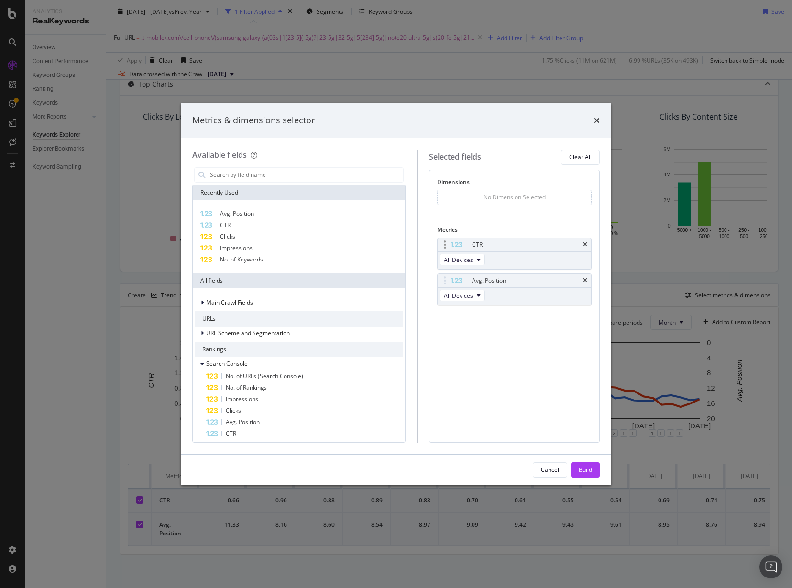
click at [581, 245] on div "CTR" at bounding box center [515, 244] width 154 height 13
click at [583, 244] on icon "times" at bounding box center [585, 245] width 4 height 6
click at [585, 244] on icon "times" at bounding box center [585, 245] width 4 height 6
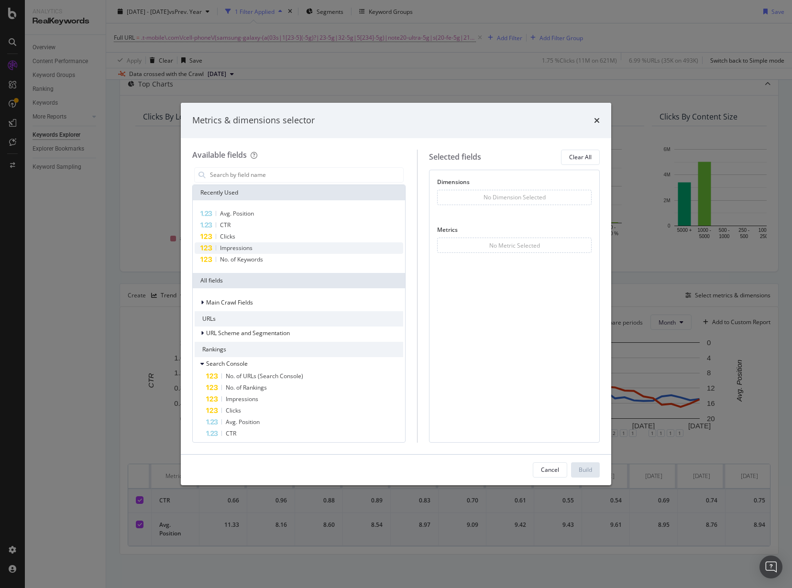
drag, startPoint x: 239, startPoint y: 260, endPoint x: 237, endPoint y: 245, distance: 14.5
click at [238, 258] on span "No. of Keywords" at bounding box center [241, 259] width 43 height 8
click at [237, 245] on span "Impressions" at bounding box center [236, 248] width 33 height 8
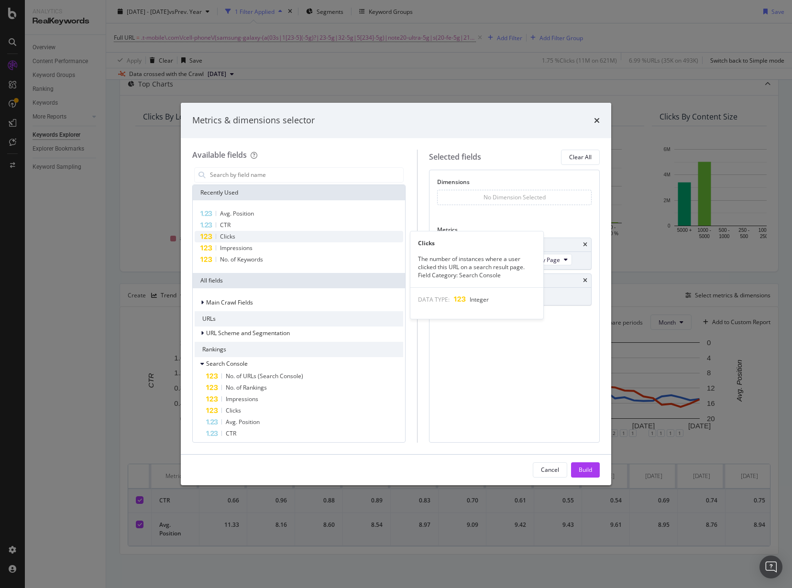
click at [233, 238] on span "Clicks" at bounding box center [227, 236] width 15 height 8
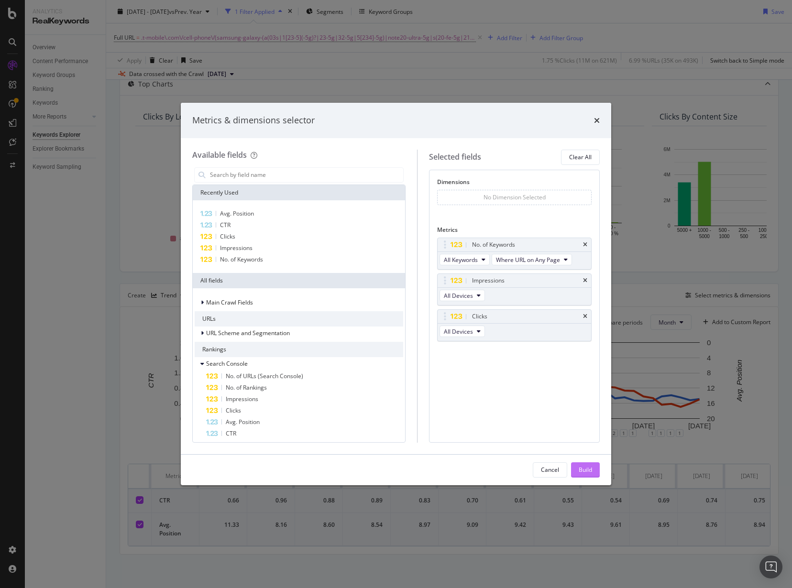
click at [593, 469] on button "Build" at bounding box center [585, 470] width 29 height 15
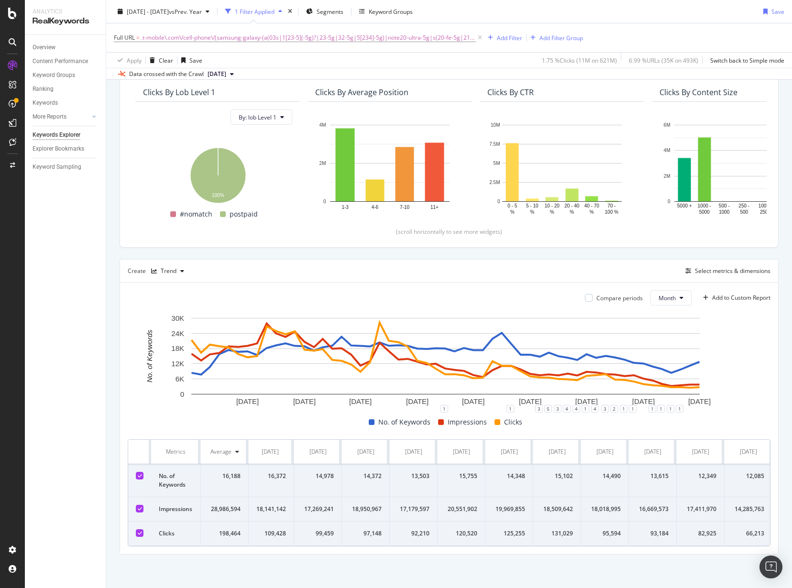
scroll to position [0, 2117]
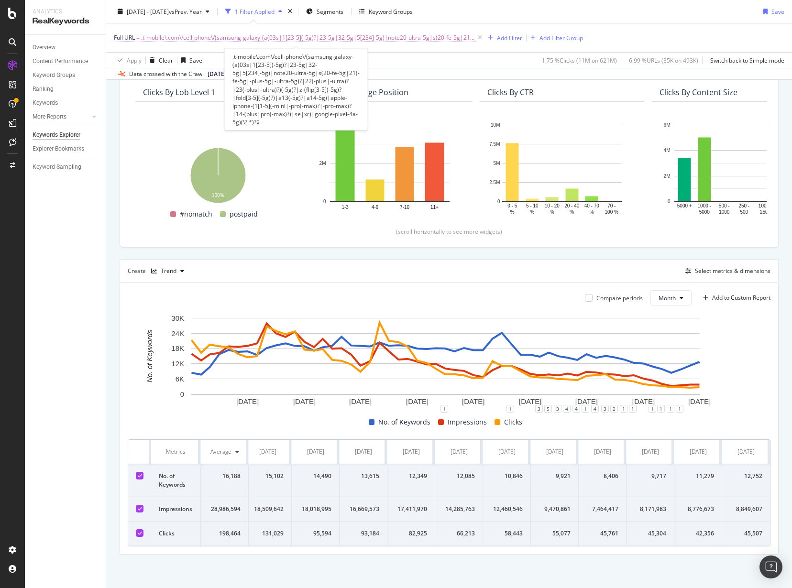
click at [254, 34] on span ".t-mobile\.com\/cell-phone\/(samsung-galaxy-(a(03s|1[23-5](-5g)?|23-5g|32-5g|5[…" at bounding box center [308, 37] width 335 height 13
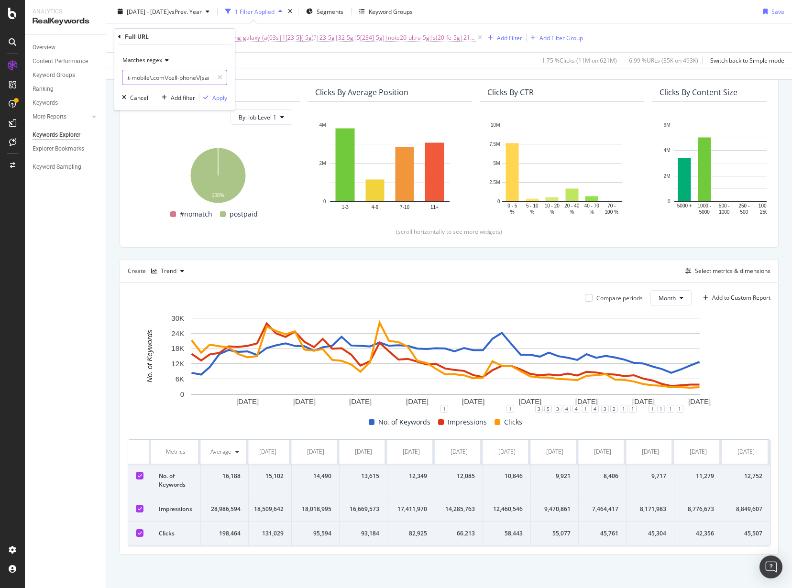
click at [178, 83] on input ".t-mobile\.com\/cell-phone\/(samsung-galaxy-(a(03s|1[23-5](-5g)?|23-5g|32-5g|5[…" at bounding box center [167, 77] width 90 height 15
paste input "^(?:https?:\/\/)?(?:www|es)\.t-mobile\.com\/cell-phone\/(?:samsung-galaxy-(?:a(…"
click at [136, 76] on input "^(?:https?:\/\/)?(?:www|es)\.t-mobile\.com\/cell-phone\/(?:samsung-galaxy-(?:a(…" at bounding box center [167, 77] width 90 height 15
drag, startPoint x: 141, startPoint y: 77, endPoint x: 65, endPoint y: 80, distance: 76.1
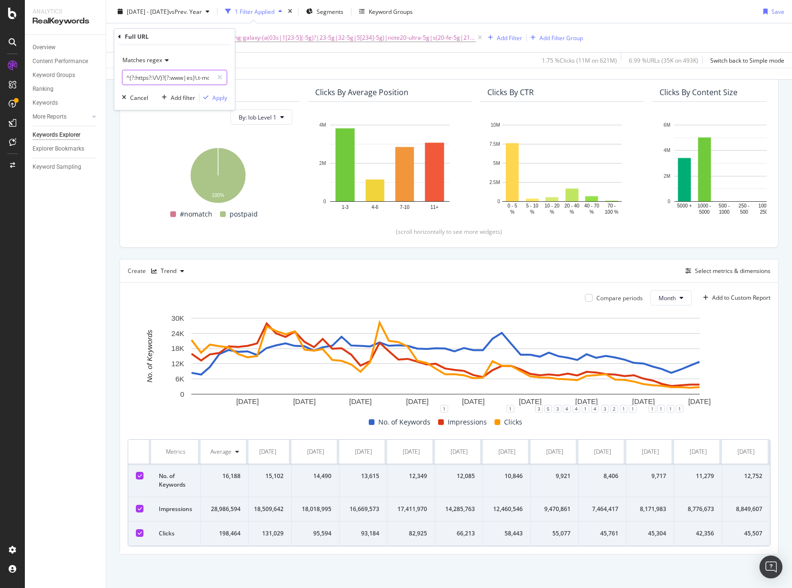
click at [65, 80] on body "Analytics RealKeywords Overview Content Performance Keyword Groups Ranking Keyw…" at bounding box center [396, 294] width 792 height 588
click at [141, 79] on input "^(?:https?:\/\/)?(?:www|es)\.t-mobile\.com\/cell-phone\/(?:samsung-galaxy-(?:a(…" at bounding box center [167, 77] width 90 height 15
type input "^(?:https?:\/\/)?(?:www|es)\.t-mobile\.com\/cell-phone\/(?:samsung-galaxy-(?:a(…"
click at [222, 98] on div "Apply" at bounding box center [219, 98] width 15 height 8
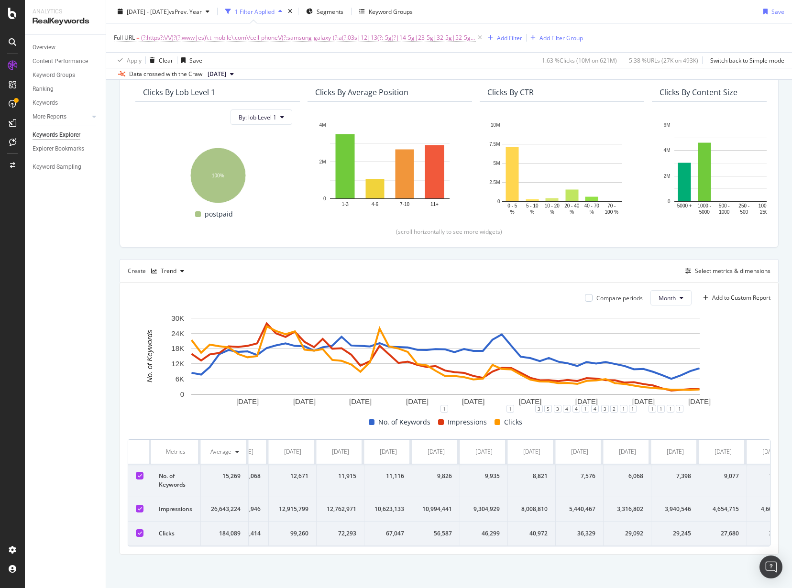
scroll to position [0, 2117]
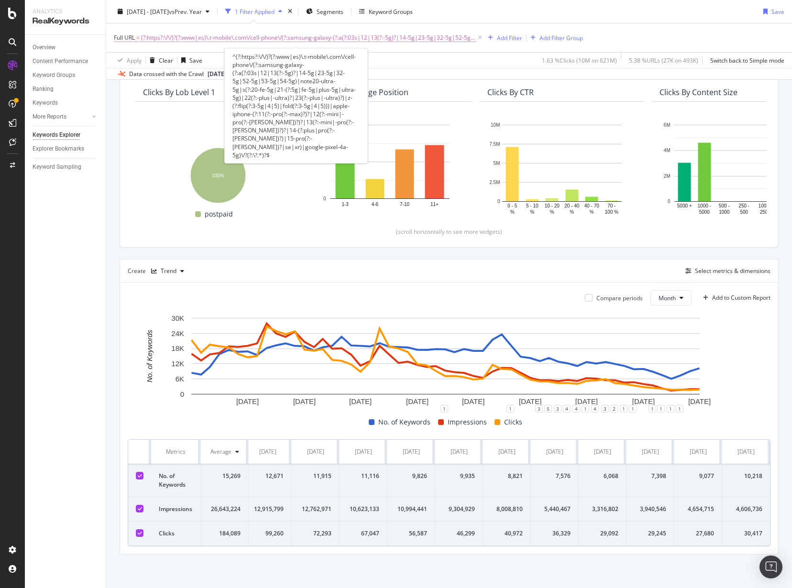
click at [187, 39] on span "(?:https?:\/\/)?(?:www|es)\.t-mobile\.com\/cell-phone\/(?:samsung-galaxy-(?:a(?…" at bounding box center [308, 37] width 335 height 13
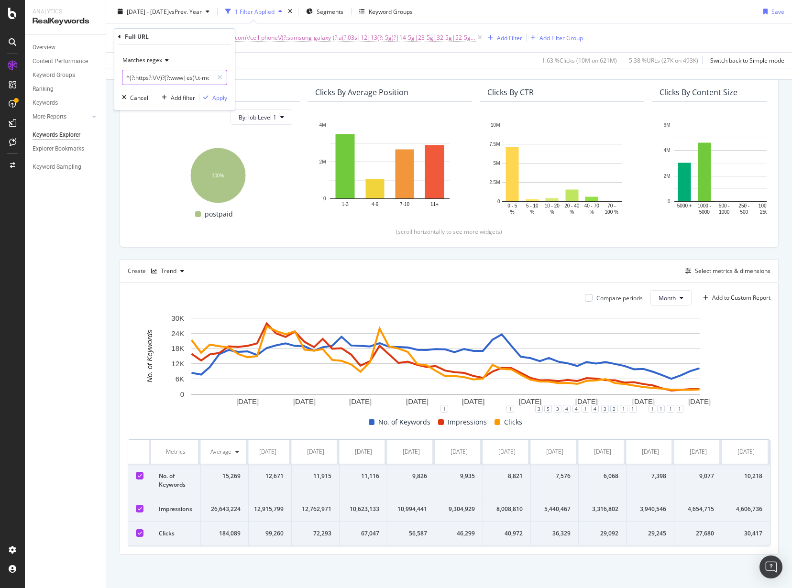
click at [165, 77] on input "^(?:https?:\/\/)?(?:www|es)\.t-mobile\.com\/cell-phone\/(?:samsung-galaxy-(?:a(…" at bounding box center [167, 77] width 90 height 15
click at [177, 77] on input "^(?:https?:\/\/)?(?:www|es)\.t-mobile\.com\/cell-phone\/(?:samsung-galaxy-(?:a(…" at bounding box center [167, 77] width 90 height 15
drag, startPoint x: 198, startPoint y: 78, endPoint x: 106, endPoint y: 74, distance: 91.9
click at [106, 74] on body "Analytics RealKeywords Overview Content Performance Keyword Groups Ranking Keyw…" at bounding box center [396, 294] width 792 height 588
click at [191, 75] on input "^(?:https?:\/\/)?(?:www|es)\.t-mobile\.com\/cell-phone\/(?:samsung-galaxy-(?:a(…" at bounding box center [167, 77] width 90 height 15
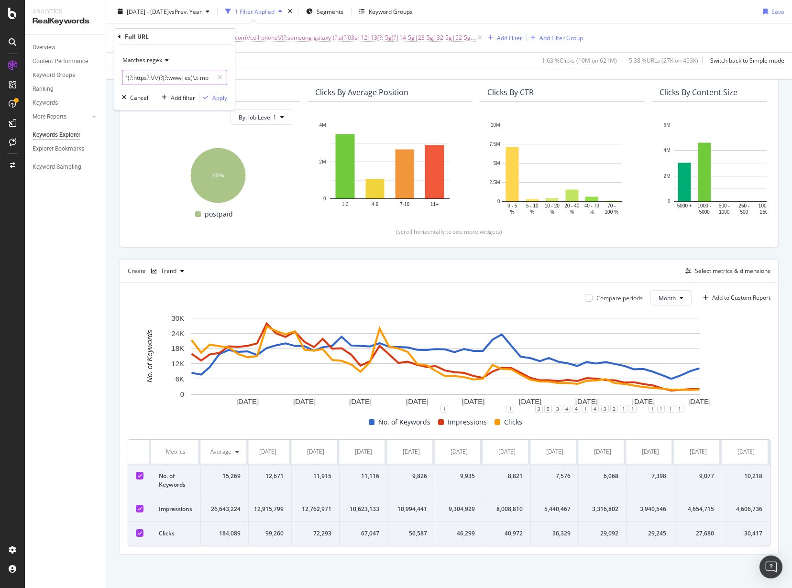
scroll to position [0, 0]
drag, startPoint x: 205, startPoint y: 76, endPoint x: 127, endPoint y: 75, distance: 77.5
click at [127, 75] on input "^(?:https?:\/\/)?(?:www|es)\.t-mobile\.com\/cell-phone\/(?:samsung-galaxy-(?:a(…" at bounding box center [167, 77] width 90 height 15
drag, startPoint x: 148, startPoint y: 77, endPoint x: 120, endPoint y: 76, distance: 27.8
click at [120, 77] on div "Matches regex mobile\.com\/cell-phone\/(?:samsung-galaxy-(?:a(?:03s|12|13(?:-5g…" at bounding box center [174, 77] width 121 height 65
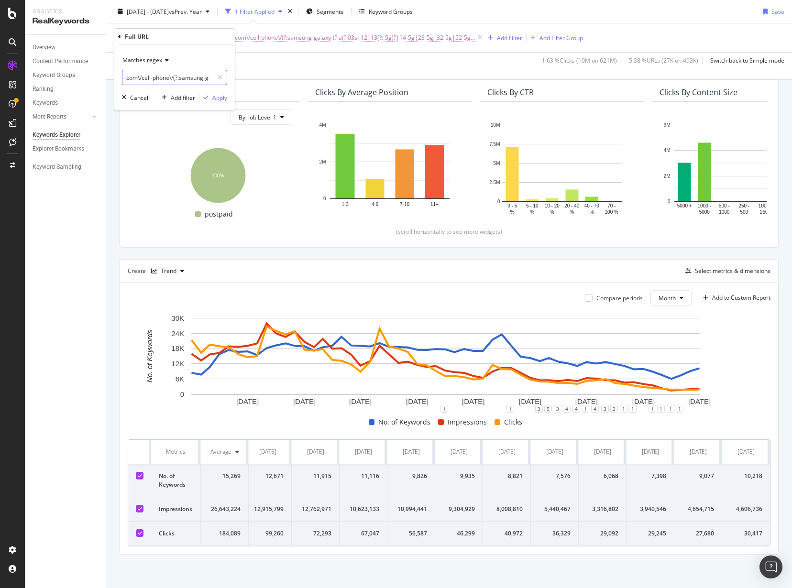
type input "com\/cell-phone\/(?:samsung-galaxy-(?:a(?:03s|12|13(?:-5g)?|14-5g|23-5g|32-5g|5…"
click at [228, 99] on div "Matches regex com\/cell-phone\/(?:samsung-galaxy-(?:a(?:03s|12|13(?:-5g)?|14-5g…" at bounding box center [174, 77] width 121 height 65
click at [223, 99] on div "Apply" at bounding box center [219, 98] width 15 height 8
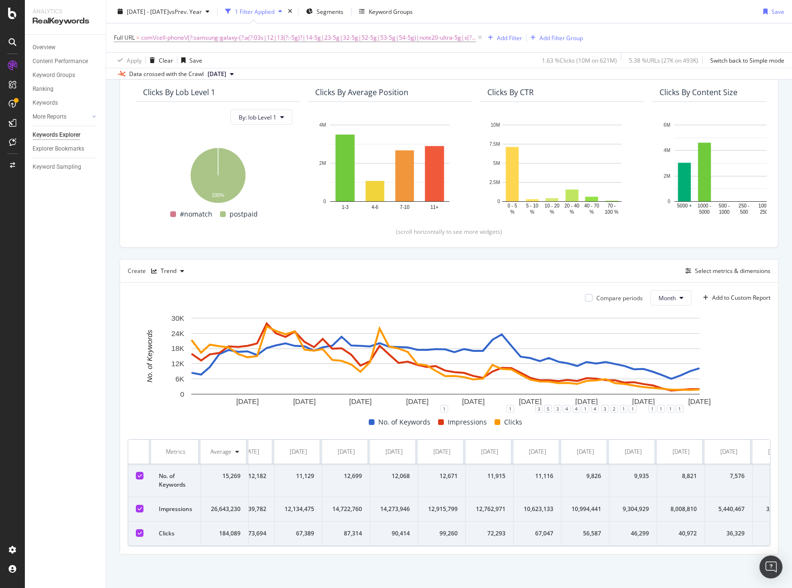
scroll to position [0, 2117]
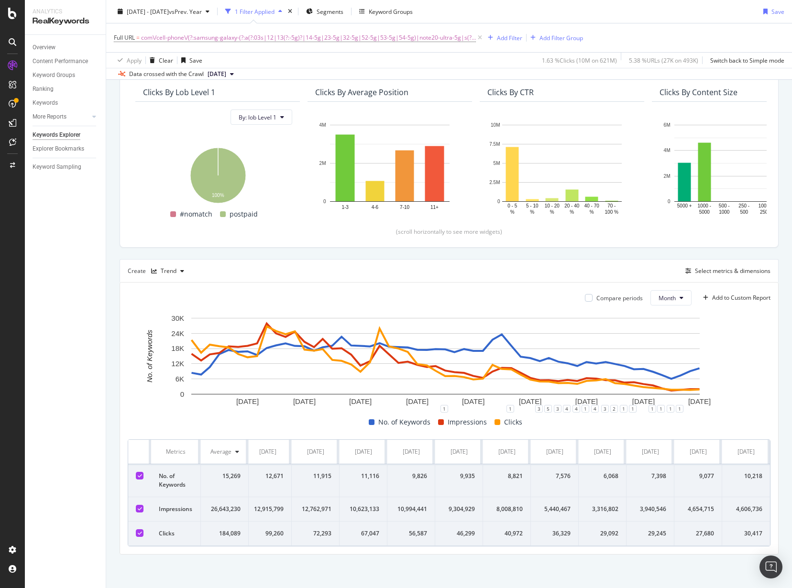
click at [745, 40] on div "Full URL = com\/cell-phone\/(?:samsung-galaxy-(?:a(?:03s|12|13(?:-5g)?|14-5g|23…" at bounding box center [449, 37] width 671 height 29
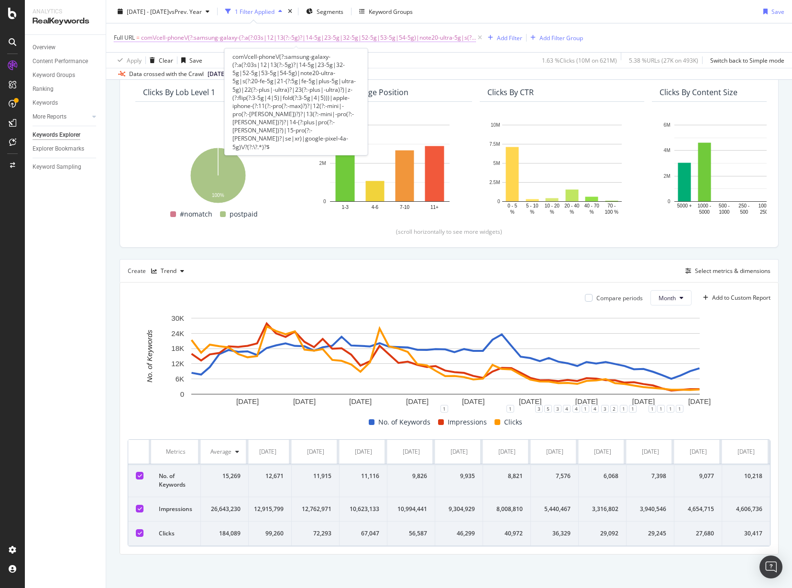
click at [200, 38] on span "com\/cell-phone\/(?:samsung-galaxy-(?:a(?:03s|12|13(?:-5g)?|14-5g|23-5g|32-5g|5…" at bounding box center [308, 37] width 335 height 13
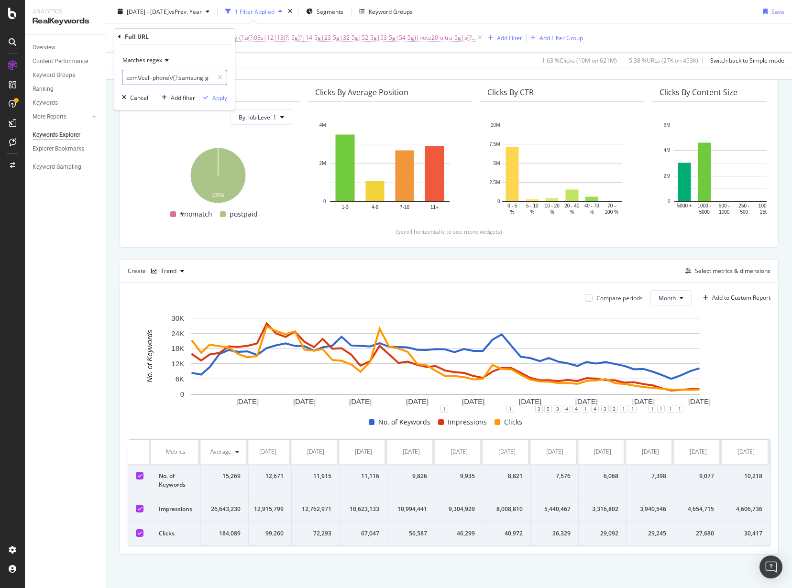
click at [163, 77] on input "com\/cell-phone\/(?:samsung-galaxy-(?:a(?:03s|12|13(?:-5g)?|14-5g|23-5g|32-5g|5…" at bounding box center [167, 77] width 90 height 15
paste input "^(?:https?:\/\/)?(?:www|es)\.t-mobile\.com\/cell-phone\/apple-iphone-(?:11(?:-p…"
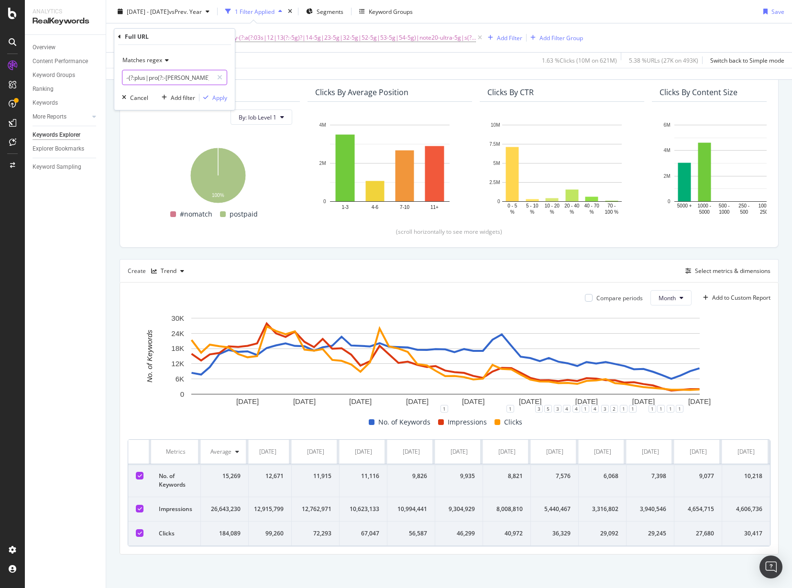
click at [151, 79] on input "^(?:https?:\/\/)?(?:www|es)\.t-mobile\.com\/cell-phone\/apple-iphone-(?:11(?:-p…" at bounding box center [167, 77] width 90 height 15
click at [211, 78] on input "^(?:https?:\/\/)?(?:www|es)\.t-mobile\.com\/cell-phone\/apple-iphone-(?:11(?:-p…" at bounding box center [167, 77] width 90 height 15
drag, startPoint x: 180, startPoint y: 77, endPoint x: 227, endPoint y: 79, distance: 46.5
click at [227, 79] on div "^(?:https?:\/\/)?(?:www|es)\.t-mobile\.com\/cell-phone\/apple-iphone-(?:11(?:-p…" at bounding box center [174, 77] width 105 height 15
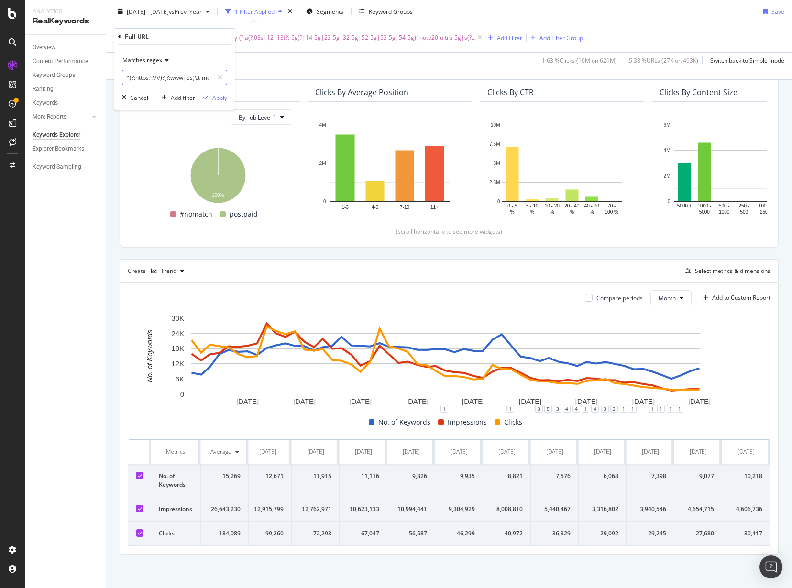
drag, startPoint x: 212, startPoint y: 77, endPoint x: 111, endPoint y: 72, distance: 101.1
click at [85, 72] on body "Analytics RealKeywords Overview Content Performance Keyword Groups Ranking Keyw…" at bounding box center [396, 294] width 792 height 588
click at [138, 75] on input "^(?:https?:\/\/)?(?:www|es)\.t-mobile\.com\/cell-phone\/apple-iphone-(?:11(?:-p…" at bounding box center [167, 77] width 90 height 15
drag, startPoint x: 198, startPoint y: 78, endPoint x: 124, endPoint y: 76, distance: 73.7
click at [124, 76] on input "^(?:https?:\/\/)?(?:www|es)\.t-mobile\.com\/cell-phone\/apple-iphone-(?:11(?:-p…" at bounding box center [167, 77] width 90 height 15
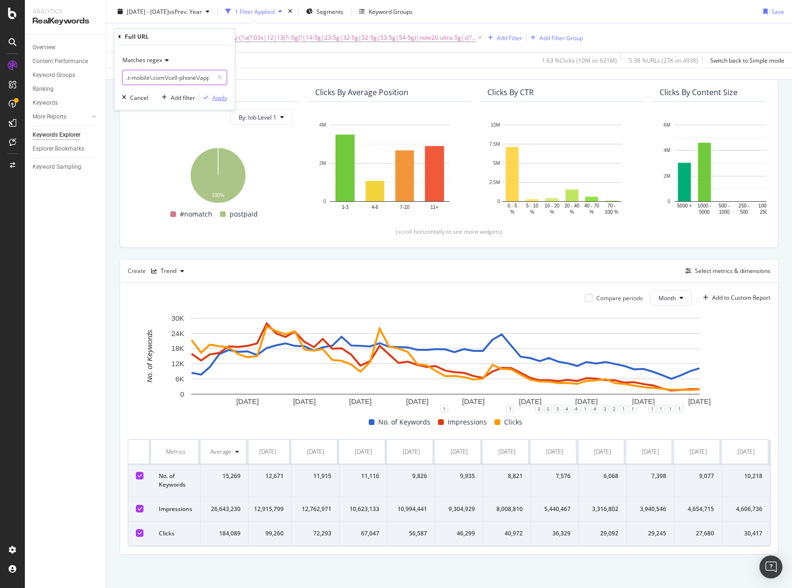
type input ".t-mobile\.com\/cell-phone\/apple-iphone-(?:11(?:-pro(?:-max)?)?|12(?:-mini|-pr…"
click at [215, 96] on div "Apply" at bounding box center [219, 98] width 15 height 8
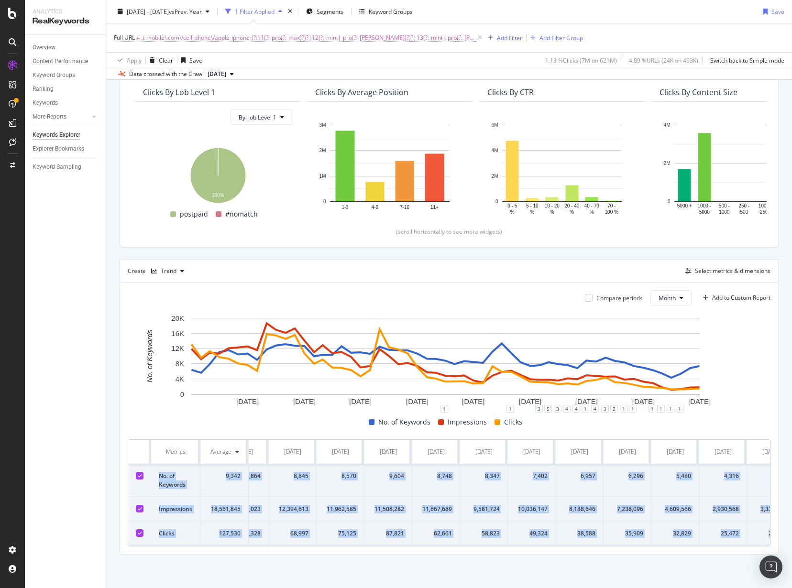
scroll to position [0, 2117]
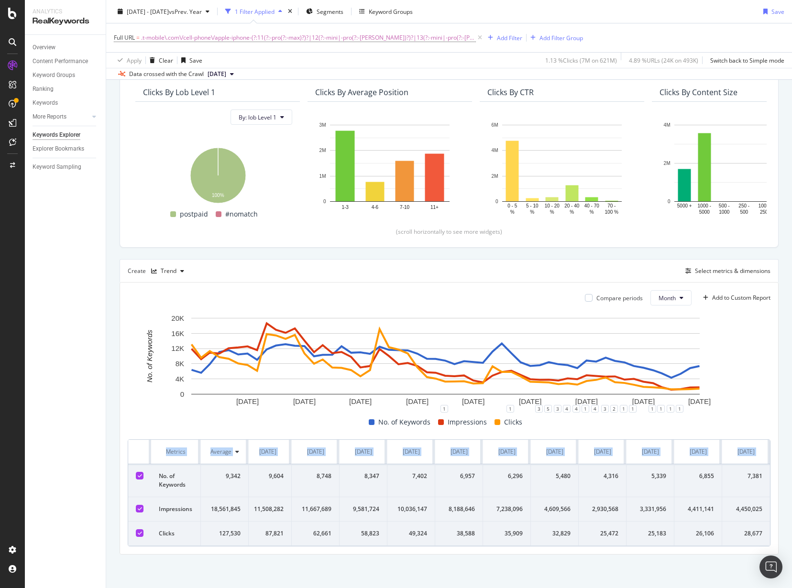
drag, startPoint x: 155, startPoint y: 468, endPoint x: 776, endPoint y: 530, distance: 624.0
click at [776, 530] on div "By URL Top Charts Clicks By lob Level 1 By: lob Level 1 Hold CTRL while clickin…" at bounding box center [449, 305] width 686 height 568
copy table "Metrics Average Jan. 2021 Feb. 2021 Mar. 2021 Apr. 2021 May. 2021 Jun. 2021 Jul…"
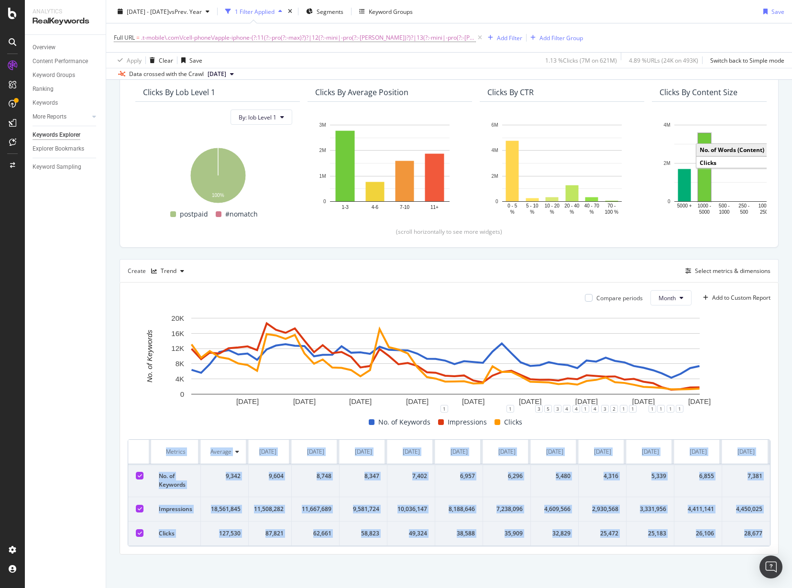
drag, startPoint x: 156, startPoint y: 445, endPoint x: 790, endPoint y: 405, distance: 635.5
copy table "Metrics Average Jan. 2021 Feb. 2021 Mar. 2021 Apr. 2021 May. 2021 Jun. 2021 Jul…"
click at [379, 37] on span ".t-mobile\.com\/cell-phone\/apple-iphone-(?:11(?:-pro(?:-max)?)?|12(?:-mini|-pr…" at bounding box center [308, 37] width 335 height 13
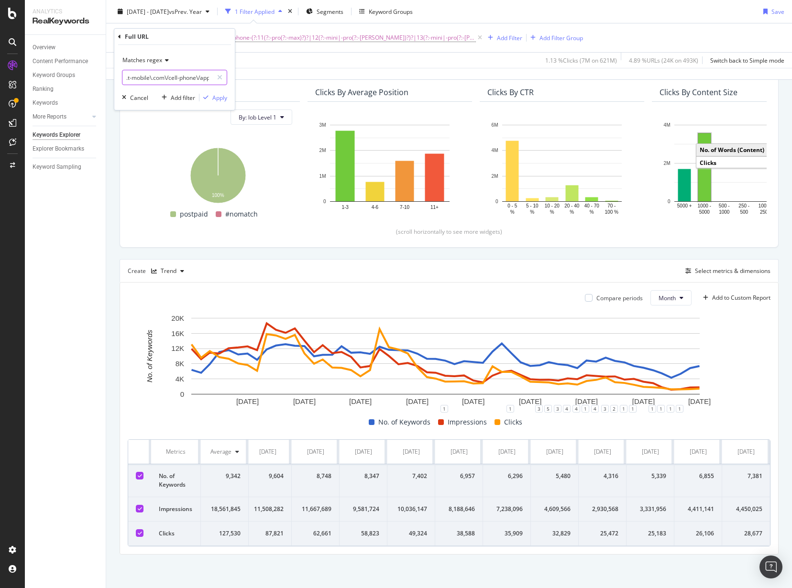
click at [183, 76] on input ".t-mobile\.com\/cell-phone\/apple-iphone-(?:11(?:-pro(?:-max)?)?|12(?:-mini|-pr…" at bounding box center [167, 77] width 90 height 15
drag, startPoint x: 165, startPoint y: 78, endPoint x: 223, endPoint y: 78, distance: 58.4
click at [223, 78] on div ".t-mobile\.com\/cell-phone\/apple-iphone-(?:11(?:-pro(?:-max)?)?|12(?:-mini|-pr…" at bounding box center [174, 77] width 105 height 15
click at [176, 81] on input ".t-mobile\.com\/cell-phone\/apple-iphone-(?:11(?:-pro(?:-max)?)?|12(?:-mini|-pr…" at bounding box center [167, 77] width 90 height 15
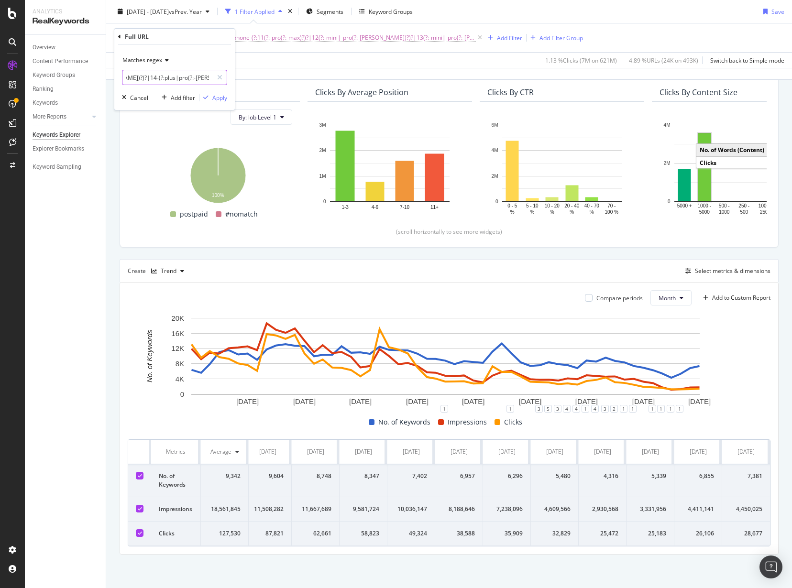
click at [190, 77] on input ".t-mobile\.com\/cell-phone\/apple-iphone-(?:11(?:-pro(?:-max)?)?|12(?:-mini|-pr…" at bounding box center [167, 77] width 90 height 15
click at [188, 73] on input ".t-mobile\.com\/cell-phone\/apple-iphone-(?:11(?:-pro(?:-max)?)?|12(?:-mini|-pr…" at bounding box center [167, 77] width 90 height 15
type input ".t-mobile\.com\/cell-phone\/apple-iphone-(?:11(?:-pro(?:-max)?)?|12(?:-mini|-pr…"
click at [222, 98] on div "Apply" at bounding box center [219, 98] width 15 height 8
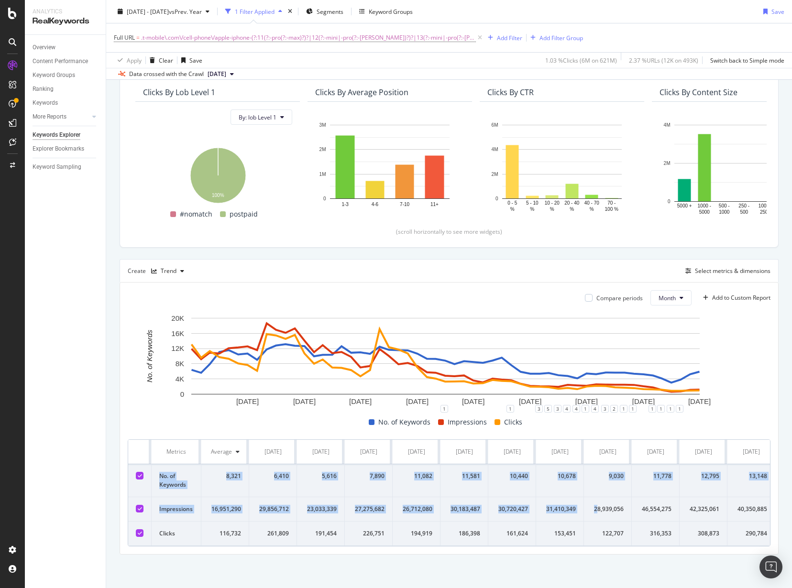
drag, startPoint x: 158, startPoint y: 464, endPoint x: 598, endPoint y: 497, distance: 440.8
drag, startPoint x: 158, startPoint y: 448, endPoint x: 159, endPoint y: 442, distance: 6.7
click at [158, 448] on th "Metrics" at bounding box center [177, 452] width 50 height 24
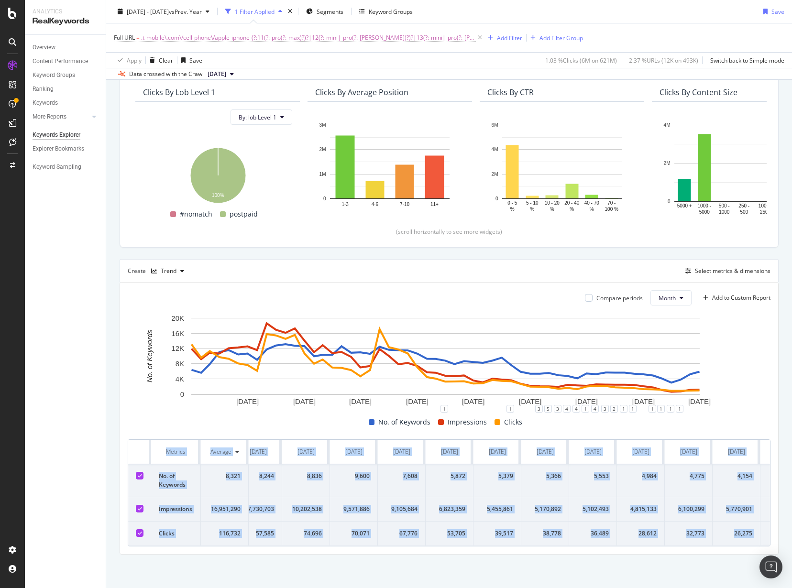
scroll to position [0, 2117]
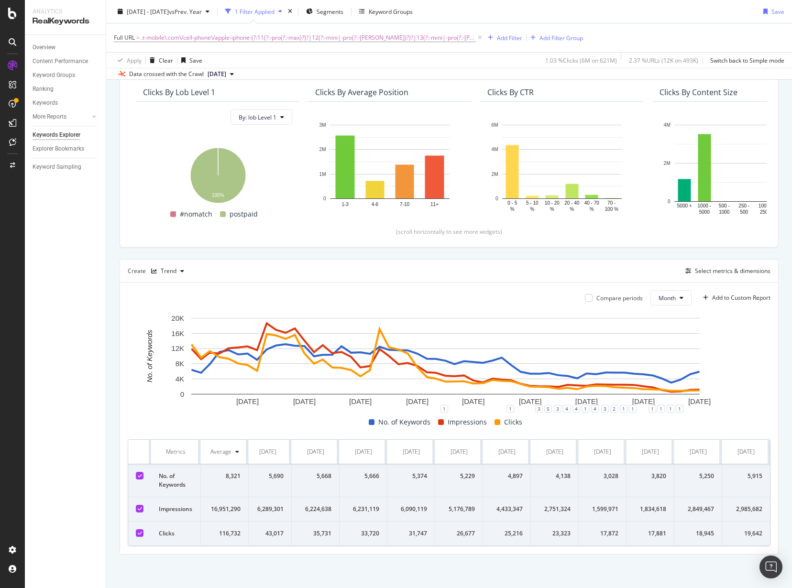
drag, startPoint x: 159, startPoint y: 442, endPoint x: 806, endPoint y: 526, distance: 652.7
click at [792, 526] on html "Analytics RealKeywords Overview Content Performance Keyword Groups Ranking Keyw…" at bounding box center [396, 294] width 792 height 588
click at [302, 39] on span ".t-mobile\.com\/cell-phone\/apple-iphone-(?:11(?:-pro(?:-max)?)?|12(?:-mini|-pr…" at bounding box center [308, 37] width 335 height 13
click at [189, 77] on input ".t-mobile\.com\/cell-phone\/apple-iphone-(?:11(?:-pro(?:-max)?)?|12(?:-mini|-pr…" at bounding box center [167, 77] width 90 height 15
click at [180, 77] on input ".t-mobile\.com\/cell-phone\/apple-iphone-(?:11(?:-pro(?:-max)?)?|12(?:-mini|-pr…" at bounding box center [167, 77] width 90 height 15
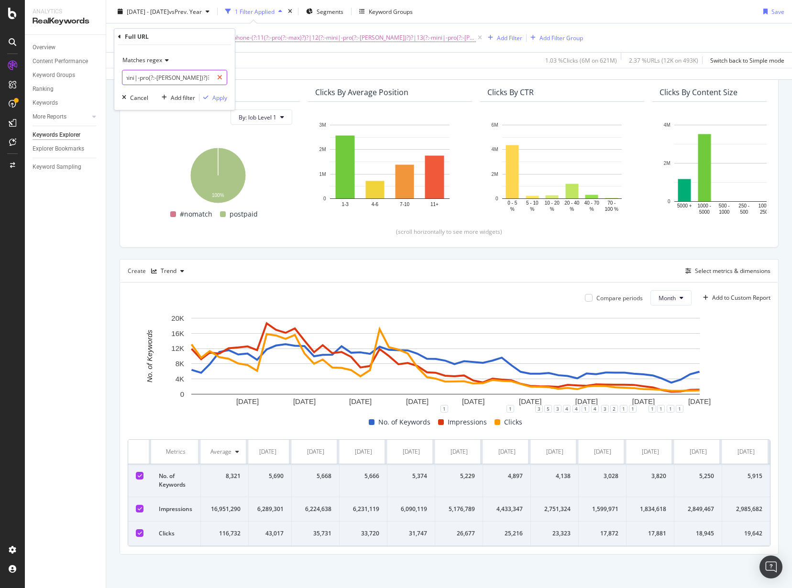
scroll to position [0, 312]
drag, startPoint x: 179, startPoint y: 76, endPoint x: 215, endPoint y: 76, distance: 35.9
click at [215, 76] on div ".t-mobile\.com\/cell-phone\/apple-iphone-(?:11(?:-pro(?:-max)?)?|12(?:-mini|-pr…" at bounding box center [174, 77] width 105 height 15
click at [199, 78] on input ".t-mobile\.com\/cell-phone\/apple-iphone-(?:11(?:-pro(?:-max)?)?|12(?:-mini|-pr…" at bounding box center [167, 77] width 90 height 15
click at [188, 76] on input ".t-mobile\.com\/cell-phone\/apple-iphone-(?:11(?:-pro(?:-max)?)?|12(?:-mini|-pr…" at bounding box center [167, 77] width 90 height 15
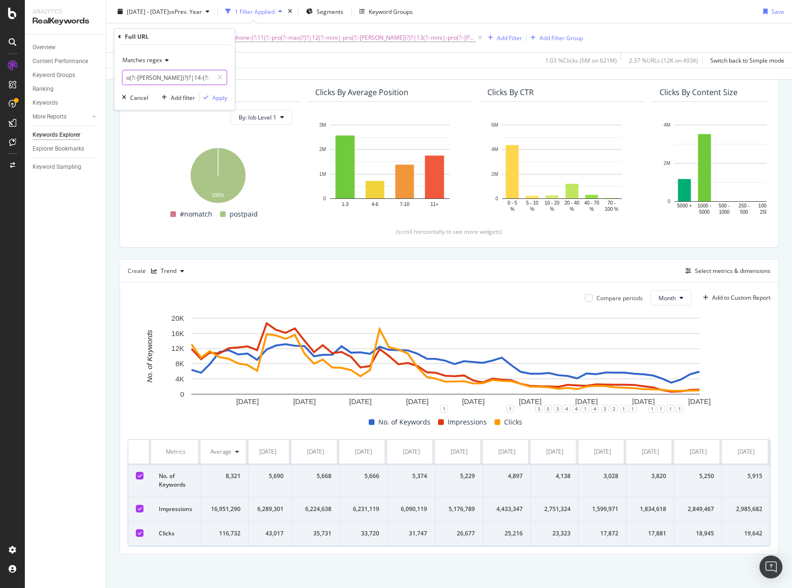
click at [190, 78] on input ".t-mobile\.com\/cell-phone\/apple-iphone-(?:11(?:-pro(?:-max)?)?|12(?:-mini|-pr…" at bounding box center [167, 77] width 90 height 15
type input ".t-mobile\.com\/cell-phone\/apple-iphone-(?:11(?:-pro(?:-max)?)?|12(?:-mini|-pr…"
drag, startPoint x: 219, startPoint y: 98, endPoint x: 214, endPoint y: 93, distance: 6.8
click at [219, 98] on div "Apply" at bounding box center [219, 98] width 15 height 8
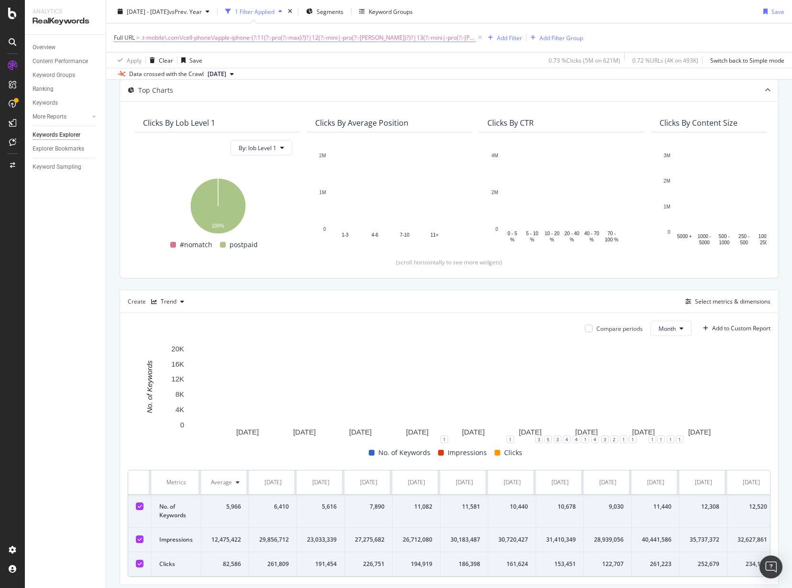
scroll to position [90, 0]
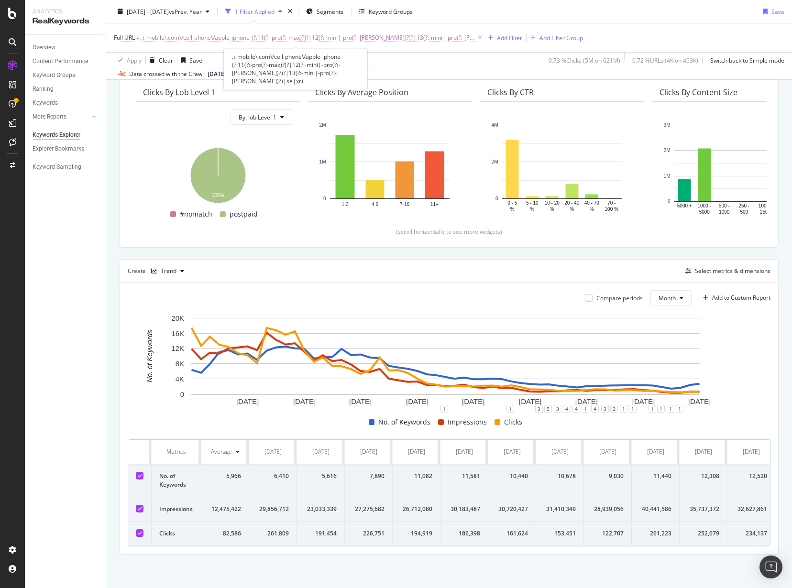
click at [205, 34] on span ".t-mobile\.com\/cell-phone\/apple-iphone-(?:11(?:-pro(?:-max)?)?|12(?:-mini|-pr…" at bounding box center [308, 37] width 335 height 13
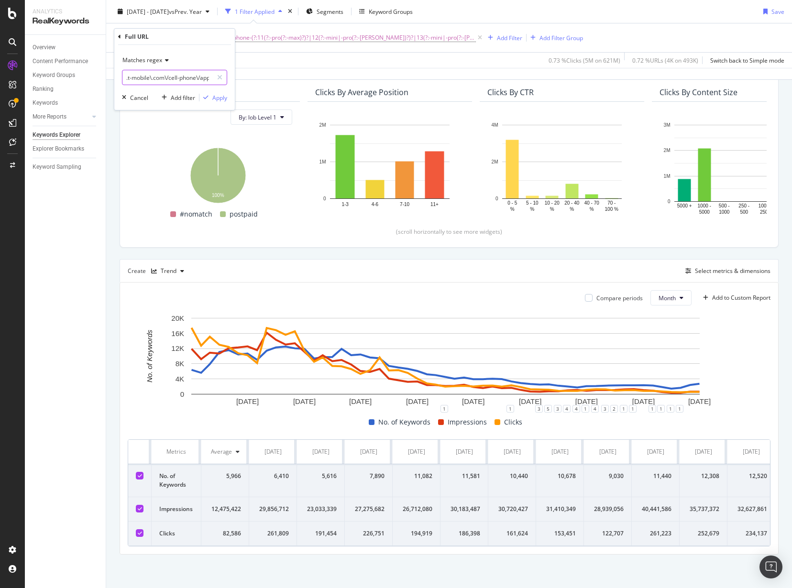
click at [154, 75] on input ".t-mobile\.com\/cell-phone\/apple-iphone-(?:11(?:-pro(?:-max)?)?|12(?:-mini|-pr…" at bounding box center [167, 77] width 90 height 15
paste input "^(?:https?:\/\/)?(?:www|es)\.t-mobile\.com\/cell-phone\/apple-iphone-(?:11(?:-p…"
click at [150, 77] on input "^(?:https?:\/\/)?(?:www|es)\.t-mobile\.com\/cell-phone\/apple-iphone-(?:11(?:-p…" at bounding box center [167, 77] width 90 height 15
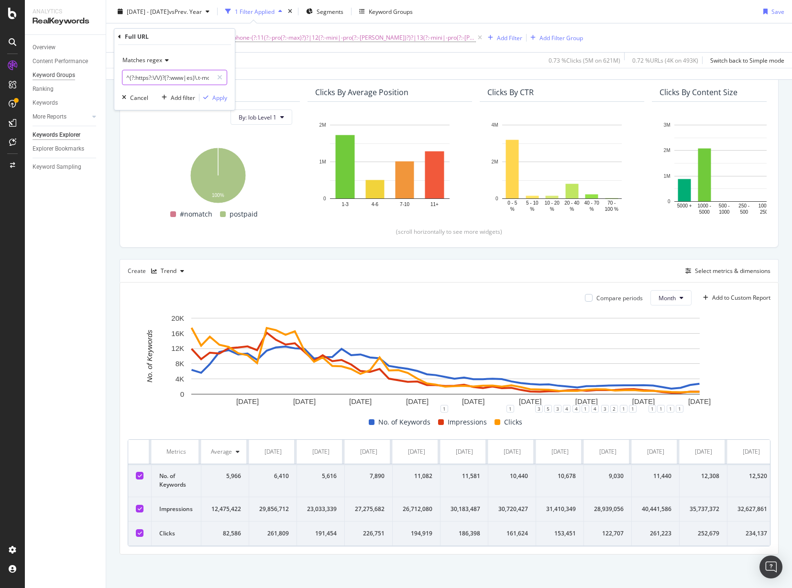
drag, startPoint x: 186, startPoint y: 78, endPoint x: 50, endPoint y: 77, distance: 135.9
click at [50, 77] on body "Analytics RealKeywords Overview Content Performance Keyword Groups Ranking Keyw…" at bounding box center [396, 294] width 792 height 588
click at [153, 75] on input "^(?:https?:\/\/)?(?:www|es)\.t-mobile\.com\/cell-phone\/apple-iphone-(?:11(?:-p…" at bounding box center [167, 77] width 90 height 15
drag, startPoint x: 198, startPoint y: 77, endPoint x: 130, endPoint y: 76, distance: 67.9
click at [130, 76] on input "^(?:https?:\/\/)?(?:www|es)\.t-mobile\.com\/cell-phone\/apple-iphone-(?:11(?:-p…" at bounding box center [167, 77] width 90 height 15
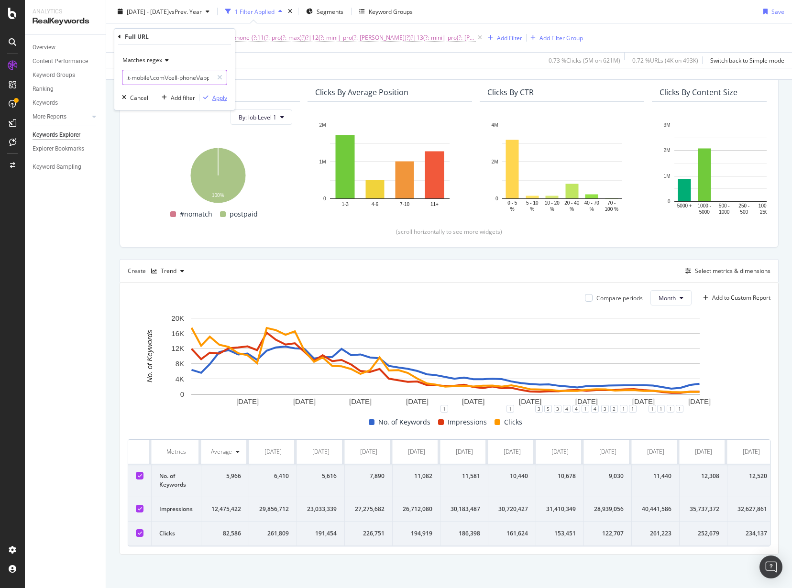
type input ".t-mobile\.com\/cell-phone\/apple-iphone-(?:11(?:-pro(?:-max)?)?|12(?:-mini|-pr…"
click at [221, 98] on div "Apply" at bounding box center [219, 98] width 15 height 8
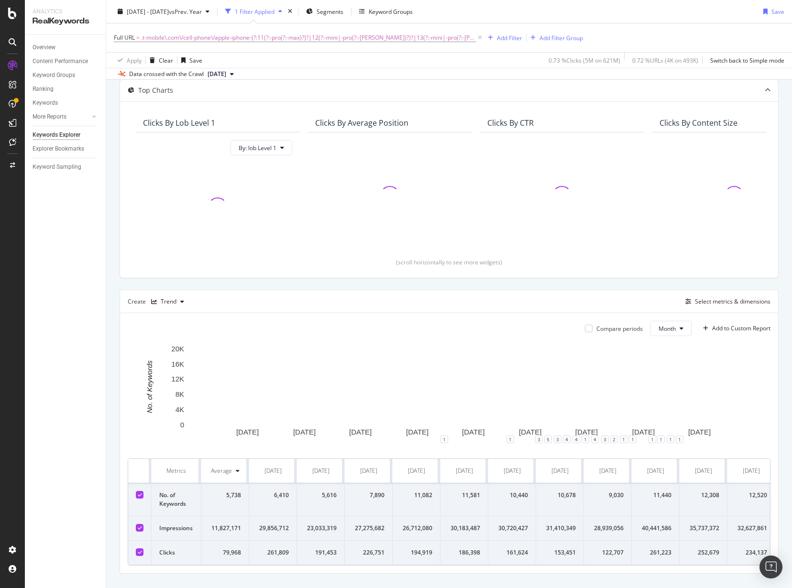
scroll to position [90, 0]
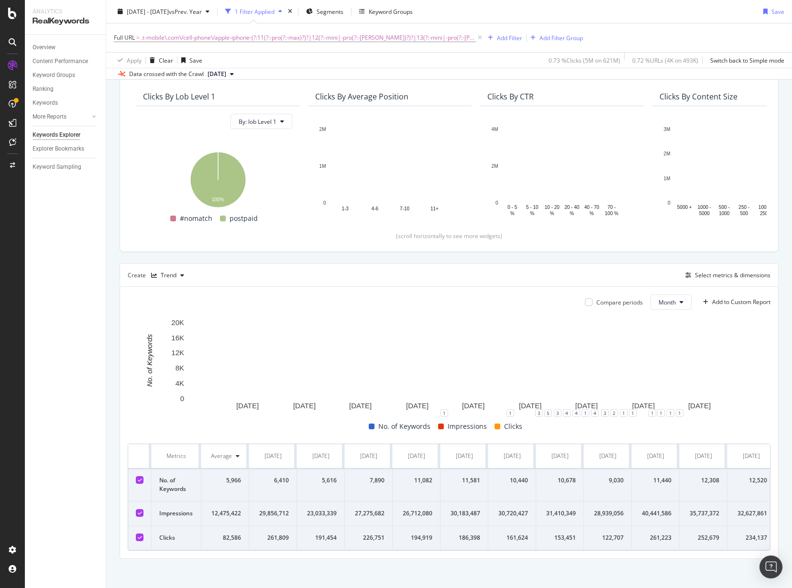
scroll to position [90, 0]
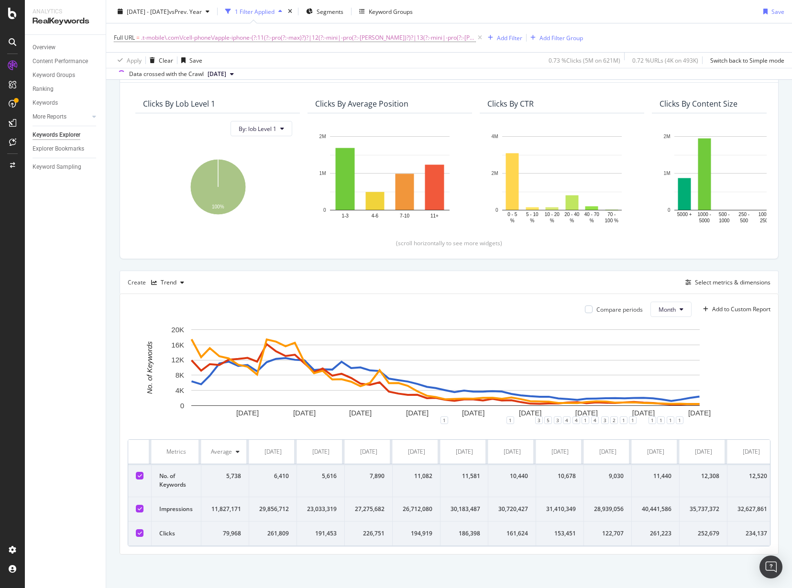
scroll to position [79, 0]
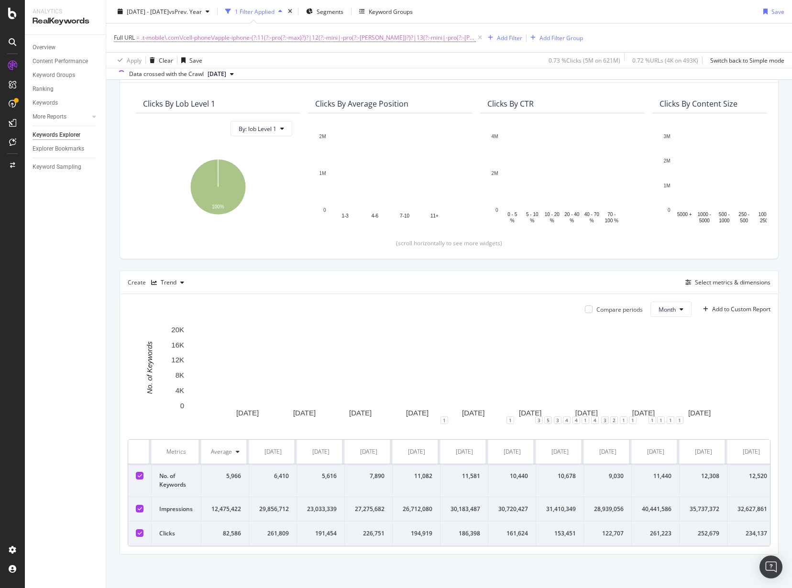
scroll to position [79, 0]
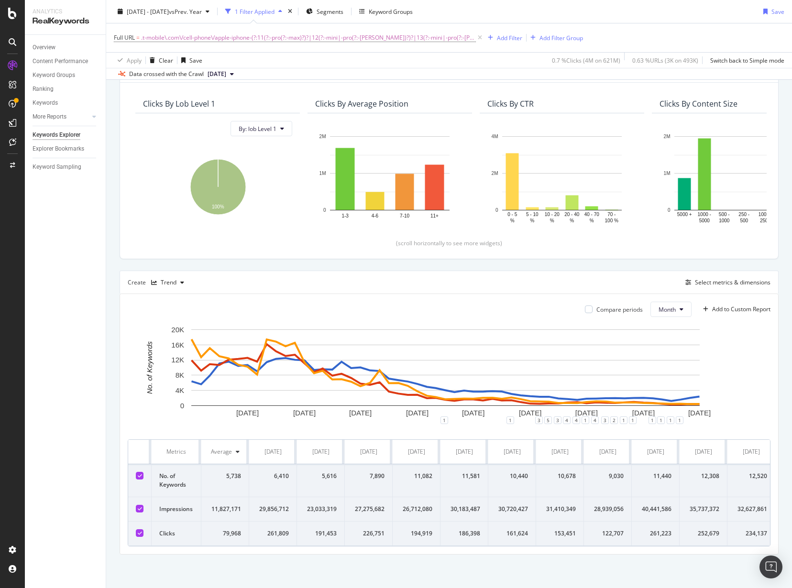
scroll to position [90, 0]
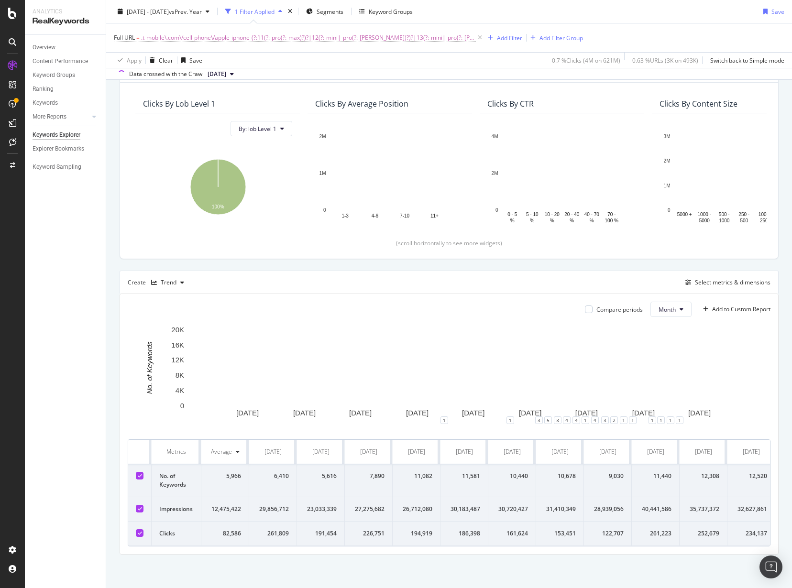
scroll to position [79, 0]
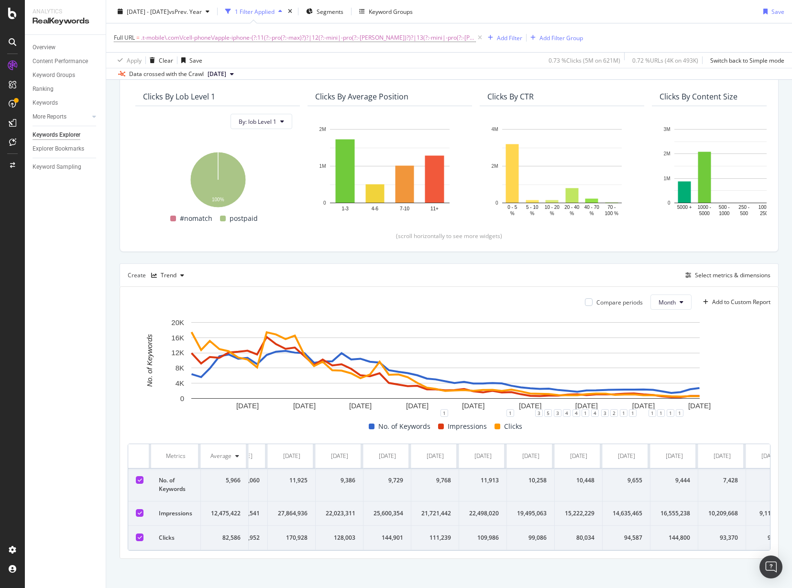
click at [739, 544] on td "93,370" at bounding box center [722, 538] width 48 height 24
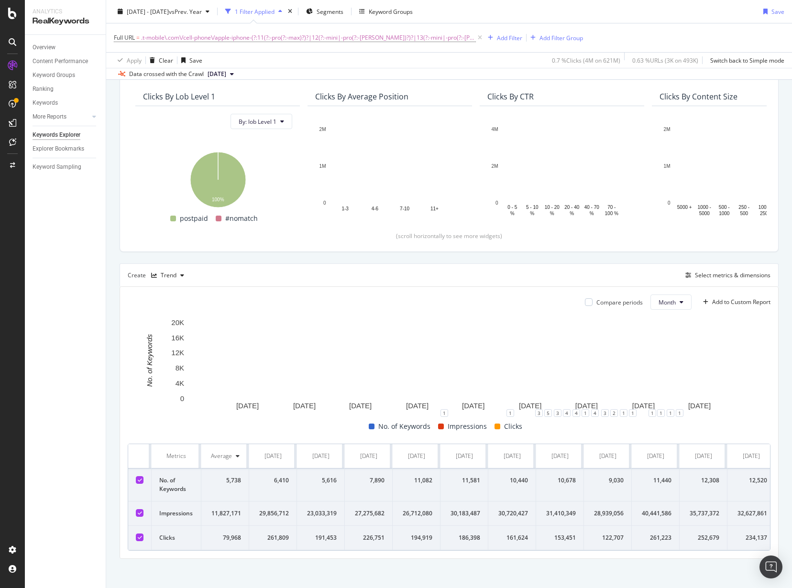
drag, startPoint x: 221, startPoint y: 544, endPoint x: 463, endPoint y: 545, distance: 242.1
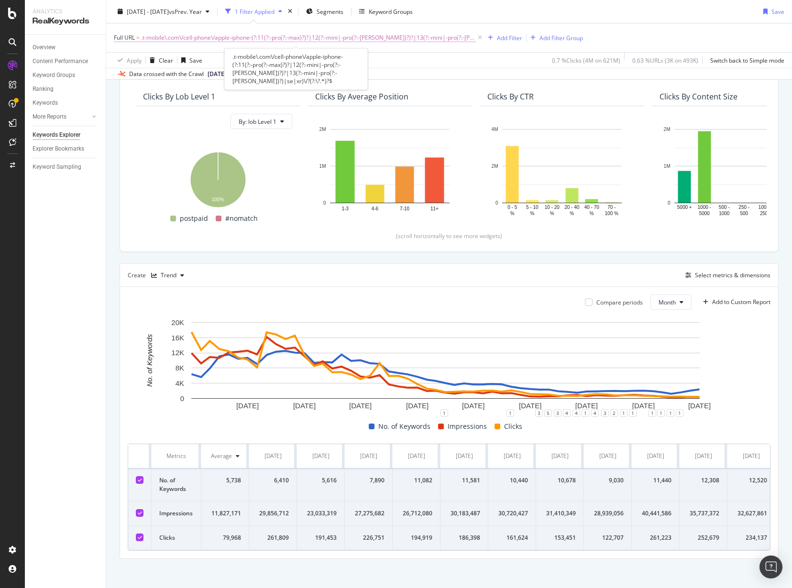
click at [308, 39] on span ".t-mobile\.com\/cell-phone\/apple-iphone-(?:11(?:-pro(?:-max)?)?|12(?:-mini|-pr…" at bounding box center [308, 37] width 335 height 13
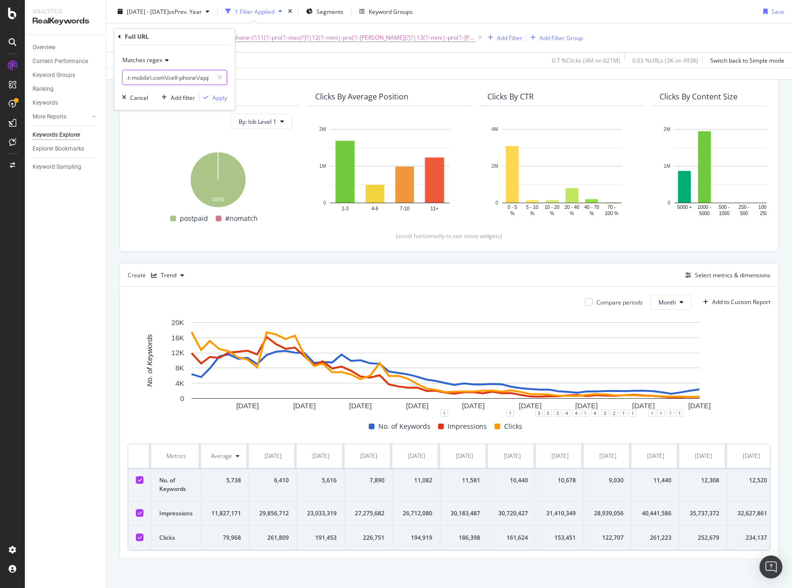
click at [190, 80] on input ".t-mobile\.com\/cell-phone\/apple-iphone-(?:11(?:-pro(?:-max)?)?|12(?:-mini|-pr…" at bounding box center [167, 77] width 90 height 15
drag, startPoint x: 186, startPoint y: 78, endPoint x: 166, endPoint y: 75, distance: 19.3
click at [166, 75] on input ".t-mobile\.com\/cell-phone\/apple-iphone-(?:11(?:-pro(?:-max)?)?|12(?:-mini|-pr…" at bounding box center [167, 77] width 90 height 15
click at [140, 97] on div "Cancel" at bounding box center [139, 98] width 18 height 8
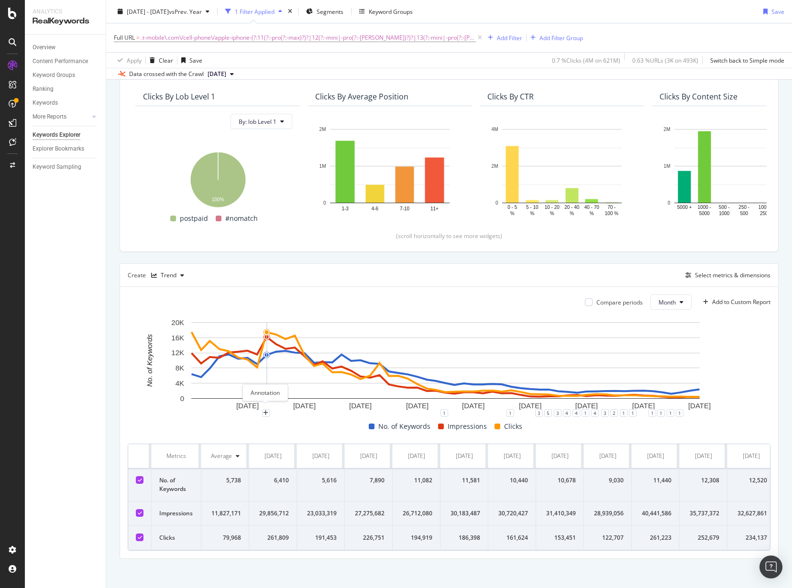
scroll to position [90, 0]
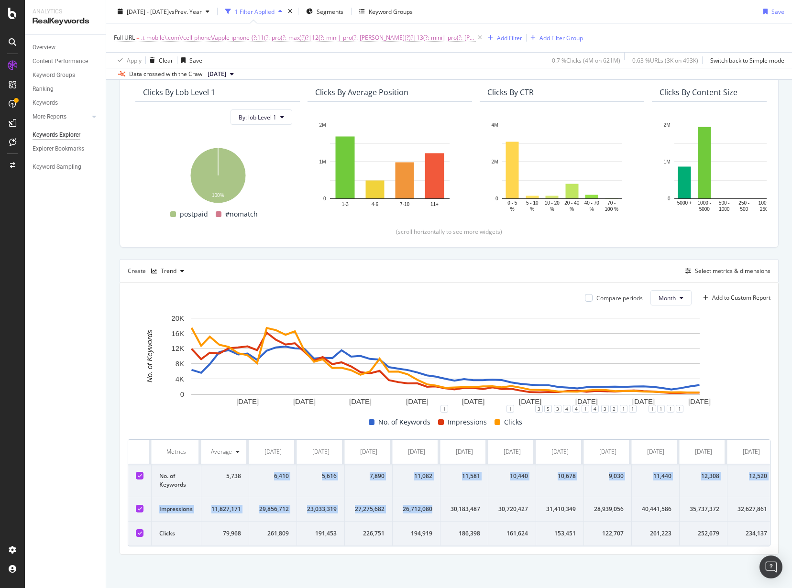
drag, startPoint x: 274, startPoint y: 464, endPoint x: 432, endPoint y: 499, distance: 162.2
drag, startPoint x: 162, startPoint y: 470, endPoint x: 505, endPoint y: 500, distance: 343.9
click at [166, 473] on td "No. of Keywords" at bounding box center [177, 480] width 50 height 33
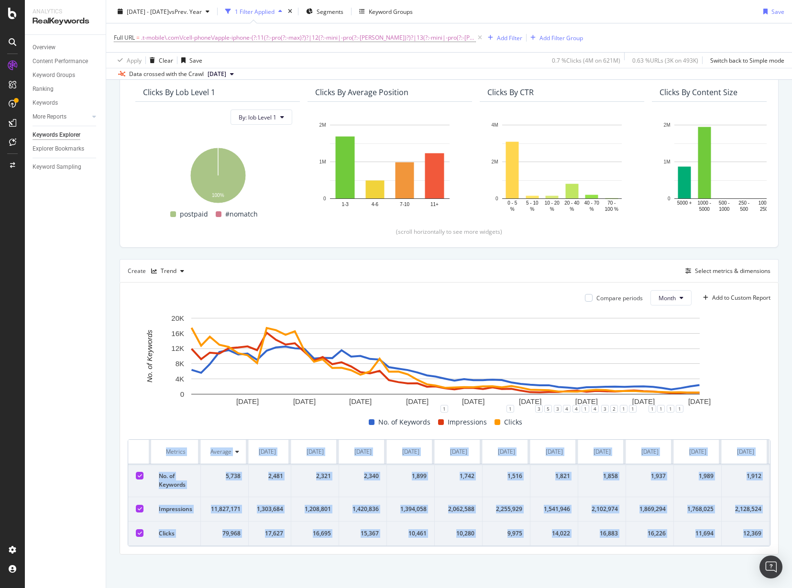
scroll to position [0, 2117]
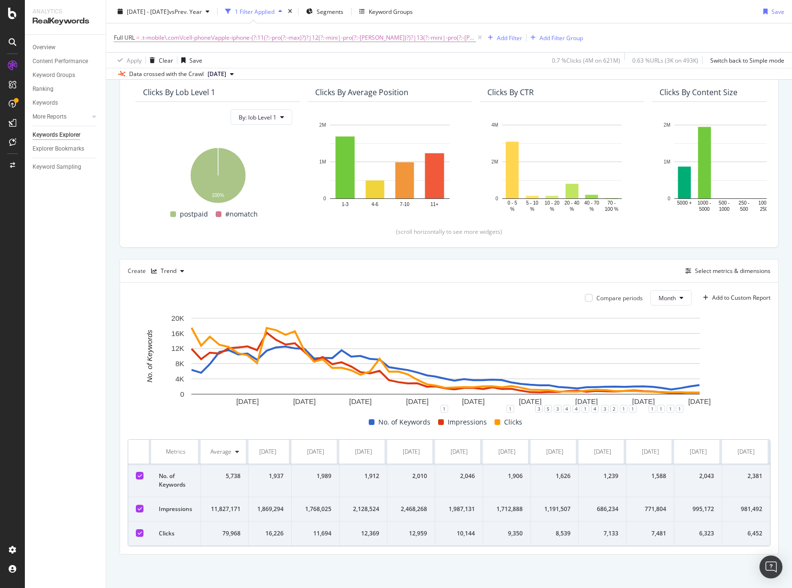
drag, startPoint x: 160, startPoint y: 442, endPoint x: 792, endPoint y: 507, distance: 634.7
click at [772, 529] on div "By URL Top Charts Clicks By lob Level 1 By: lob Level 1 Hold CTRL while clickin…" at bounding box center [449, 305] width 686 height 568
click at [148, 440] on th at bounding box center [139, 452] width 23 height 24
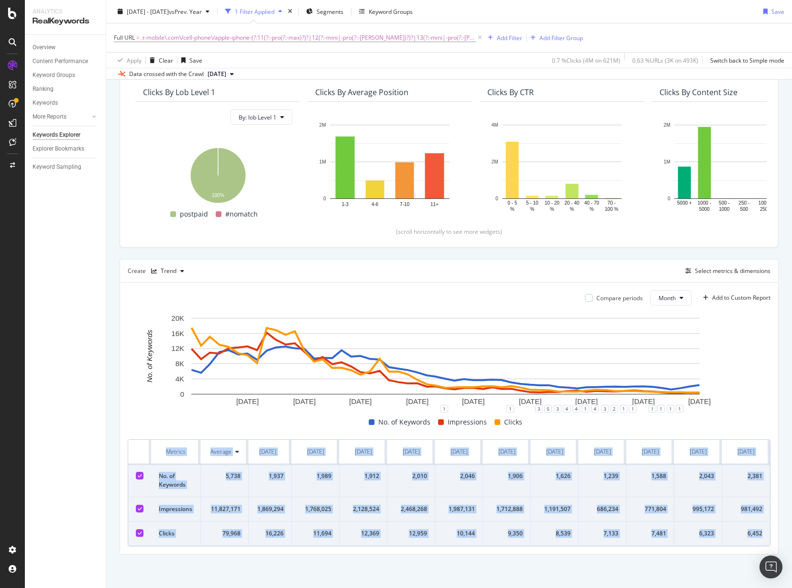
drag, startPoint x: 160, startPoint y: 443, endPoint x: 791, endPoint y: 521, distance: 635.3
click at [764, 531] on div "Compare periods Month Add to Custom Report 1 Jul. 2021 1 Jan. 2022 1 Jul. 2022 …" at bounding box center [449, 419] width 658 height 272
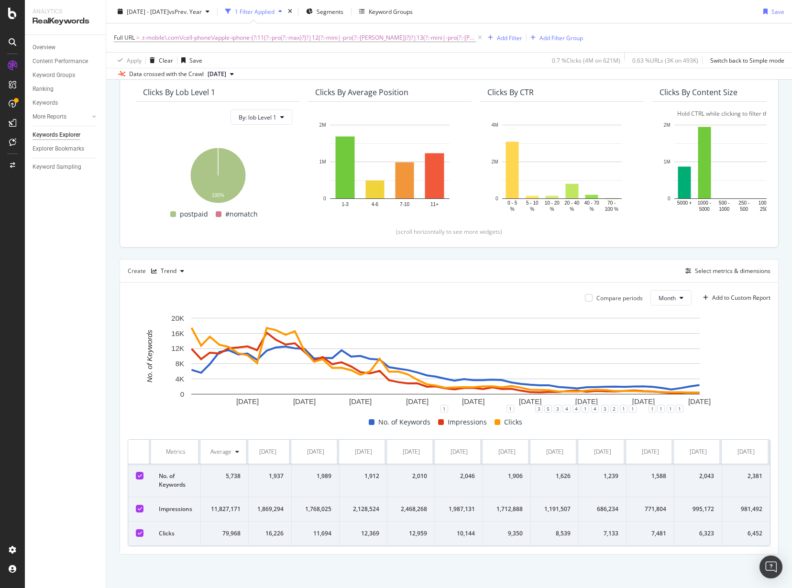
click at [752, 125] on rect "A chart." at bounding box center [734, 162] width 120 height 74
click at [261, 36] on span ".t-mobile\.com\/cell-phone\/apple-iphone-(?:11(?:-pro(?:-max)?)?|12(?:-mini|-pr…" at bounding box center [308, 37] width 335 height 13
click at [174, 76] on input ".t-mobile\.com\/cell-phone\/apple-iphone-(?:11(?:-pro(?:-max)?)?|12(?:-mini|-pr…" at bounding box center [167, 77] width 90 height 15
paste input "^(?:https?:\/\/)?(?:www|es)\.t-mobile\.com\/cell-phone\/apple-iphone-(?:11(?:-p…"
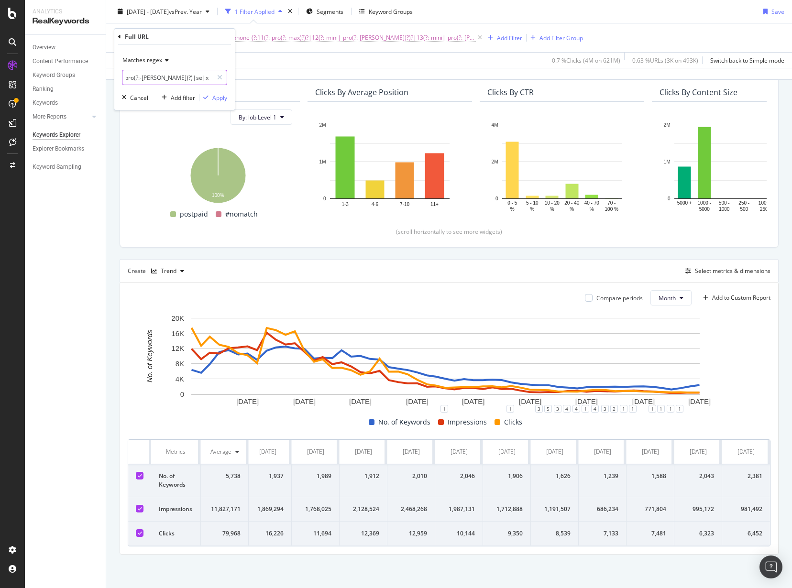
click at [147, 78] on input "^(?:https?:\/\/)?(?:www|es)\.t-mobile\.com\/cell-phone\/apple-iphone-(?:11(?:-p…" at bounding box center [167, 77] width 90 height 15
click at [210, 77] on input "^(?:https?:\/\/)?(?:www|es)\.t-mobile\.com\/cell-phone\/apple-iphone-(?:11(?:-p…" at bounding box center [167, 77] width 90 height 15
drag, startPoint x: 211, startPoint y: 77, endPoint x: 188, endPoint y: 79, distance: 22.6
click at [188, 79] on input "^(?:https?:\/\/)?(?:www|es)\.t-mobile\.com\/cell-phone\/apple-iphone-(?:11(?:-p…" at bounding box center [167, 77] width 90 height 15
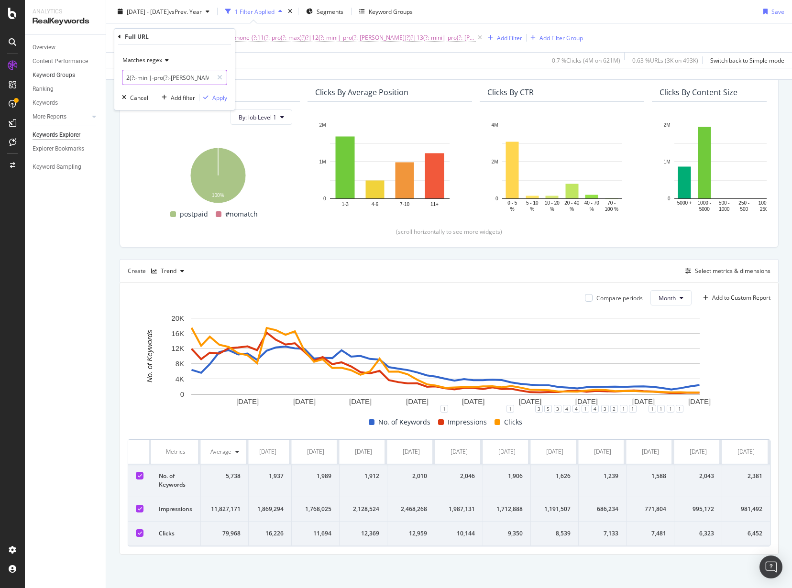
scroll to position [0, 0]
drag, startPoint x: 162, startPoint y: 77, endPoint x: 105, endPoint y: 77, distance: 56.9
click at [105, 77] on body "Analytics RealKeywords Overview Content Performance Keyword Groups Ranking Keyw…" at bounding box center [396, 294] width 792 height 588
click at [142, 81] on input "^(?:https?:\/\/)?(?:www|es)\.t-mobile\.com\/cell-phone\/apple-iphone-(?:11(?:-p…" at bounding box center [167, 77] width 90 height 15
drag, startPoint x: 198, startPoint y: 78, endPoint x: 103, endPoint y: 75, distance: 94.3
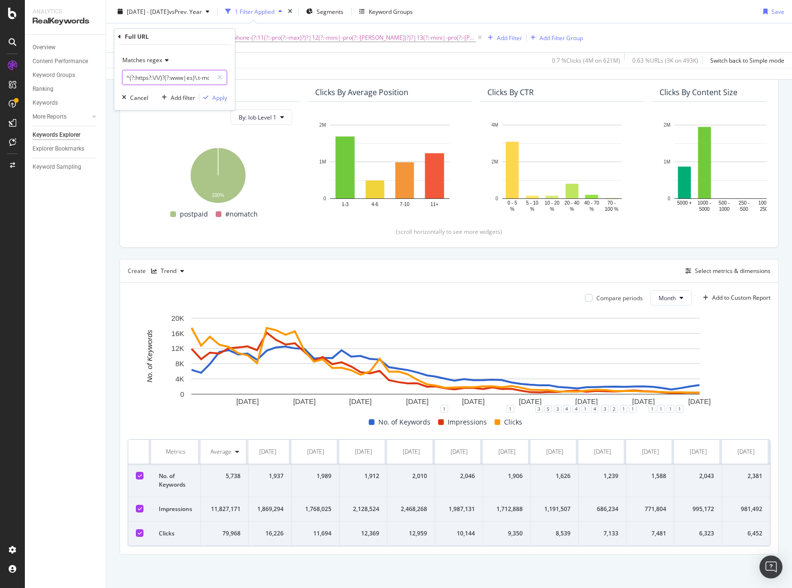
click at [103, 75] on body "Analytics RealKeywords Overview Content Performance Keyword Groups Ranking Keyw…" at bounding box center [396, 294] width 792 height 588
click at [188, 76] on input "^(?:https?:\/\/)?(?:www|es)\le\.com\/cell-phone\/apple-iphone-(?:11(?:-pro(?:-m…" at bounding box center [167, 77] width 90 height 15
drag, startPoint x: 195, startPoint y: 77, endPoint x: 119, endPoint y: 76, distance: 76.1
click at [119, 76] on div "Matches regex ^(?:https?:\/\/)?(?:www|es)\le\.com\/cell-phone\/apple-iphone-(?:…" at bounding box center [174, 77] width 121 height 65
click at [202, 82] on input "^(?:https?:\/\/)?(?:www|es)\.t-mobile\.com\/cell-phone\/apple-iphone-(?:11(?:-p…" at bounding box center [167, 77] width 90 height 15
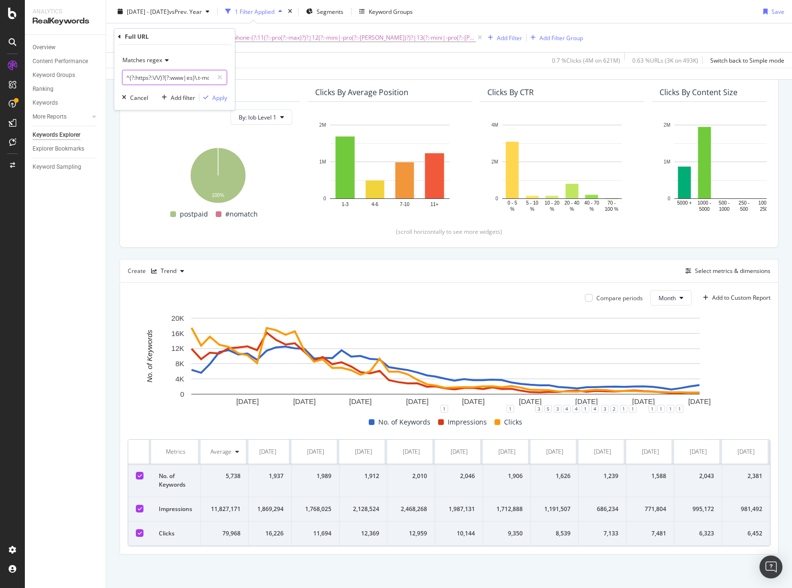
click at [198, 79] on input "^(?:https?:\/\/)?(?:www|es)\.t-mobile\.com\/cell-phone\/apple-iphone-(?:11(?:-p…" at bounding box center [167, 77] width 90 height 15
type input ".t-mobile\.com\/cell-phone\/apple-iphone-(?:11(?:-pro(?:-max)?)?|12(?:-mini|-pr…"
click at [219, 97] on div "Apply" at bounding box center [219, 98] width 15 height 8
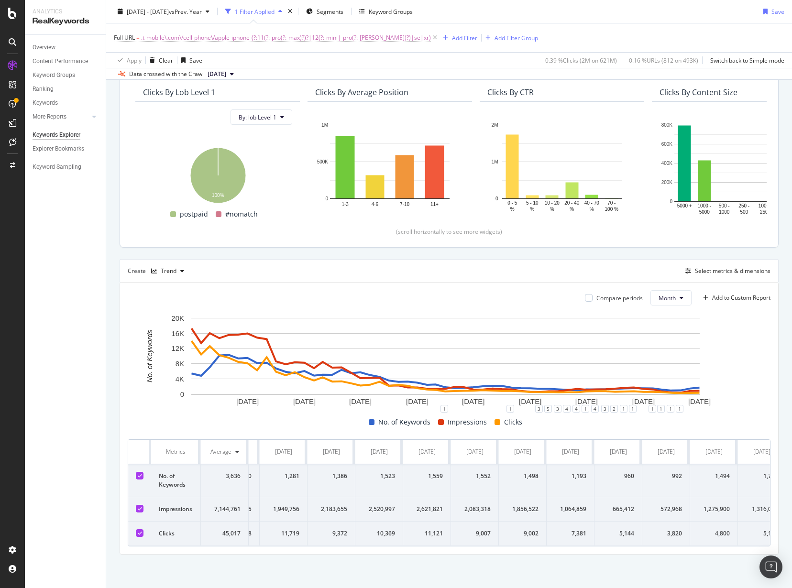
scroll to position [0, 2117]
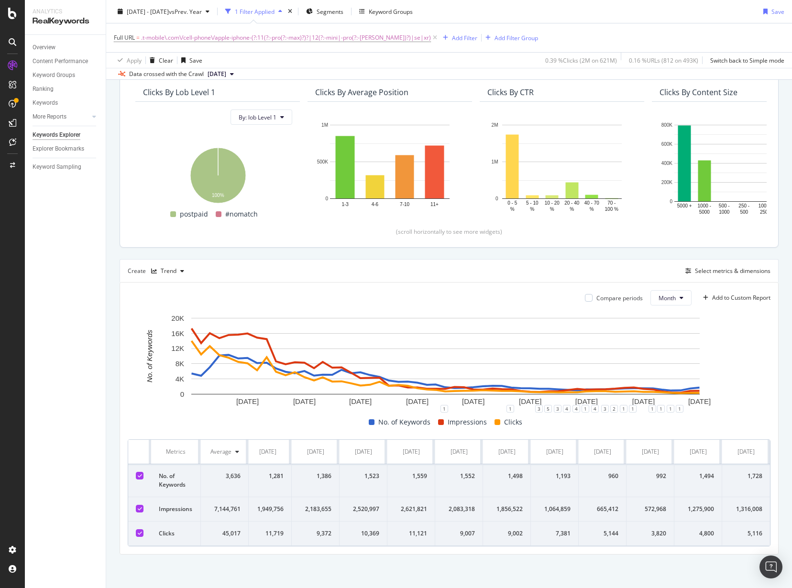
drag, startPoint x: 165, startPoint y: 444, endPoint x: 746, endPoint y: 513, distance: 585.2
click at [792, 527] on html "Analytics RealKeywords Overview Content Performance Keyword Groups Ranking Keyw…" at bounding box center [396, 294] width 792 height 588
drag, startPoint x: 649, startPoint y: 244, endPoint x: 634, endPoint y: 232, distance: 19.4
click at [649, 244] on div "Top Charts Clicks By lob Level 1 By: lob Level 1 Hold CTRL while clicking to fi…" at bounding box center [449, 301] width 659 height 507
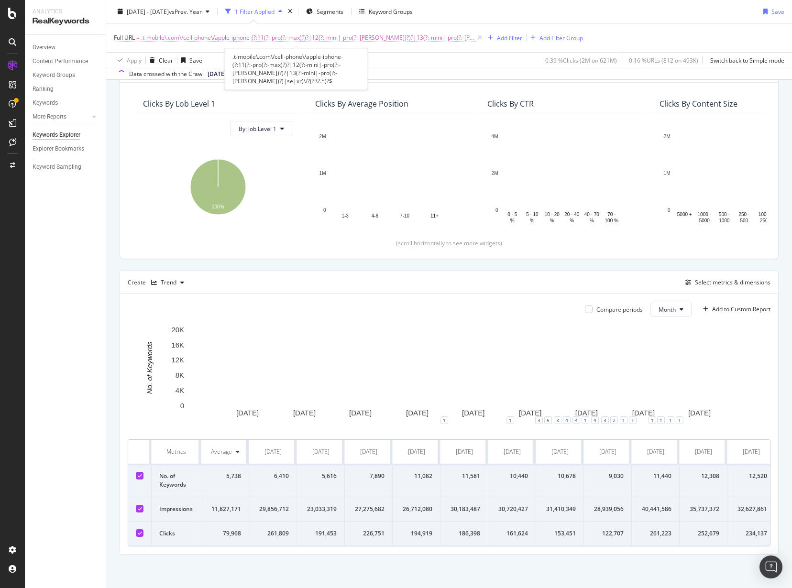
scroll to position [79, 0]
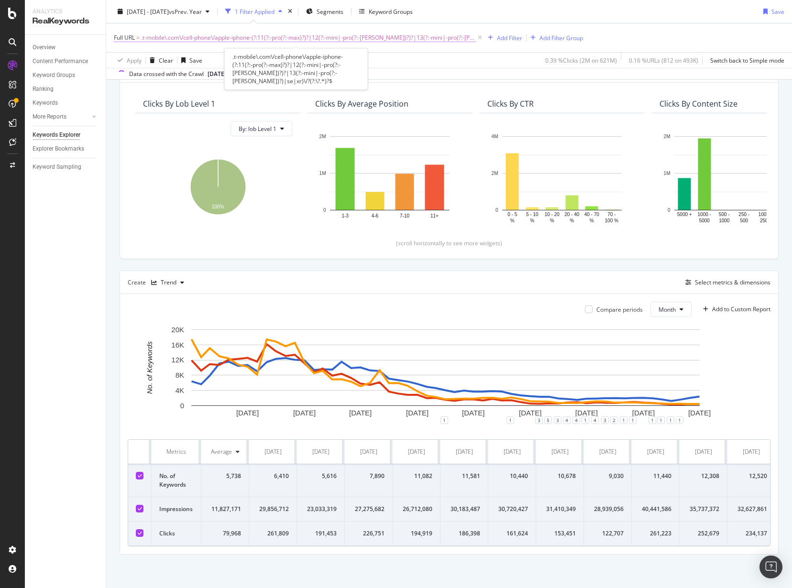
click at [321, 39] on span ".t-mobile\.com\/cell-phone\/apple-iphone-(?:11(?:-pro(?:-max)?)?|12(?:-mini|-pr…" at bounding box center [308, 37] width 335 height 13
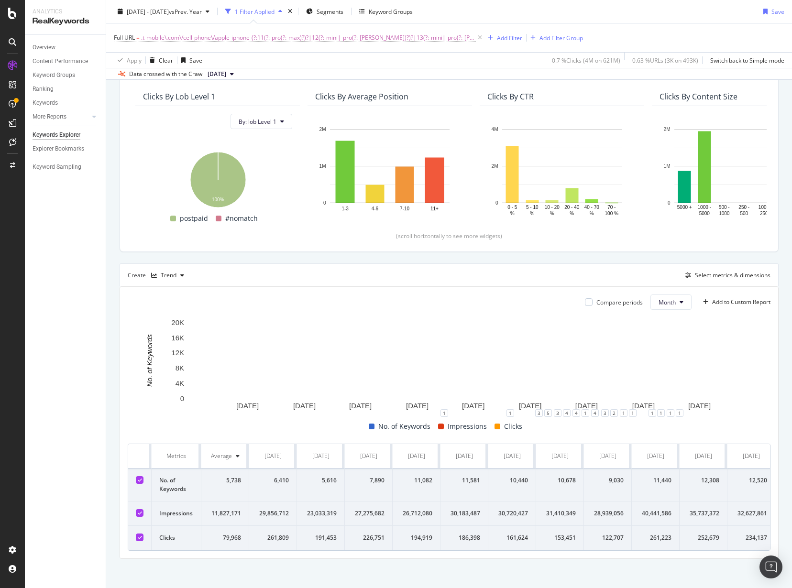
scroll to position [90, 0]
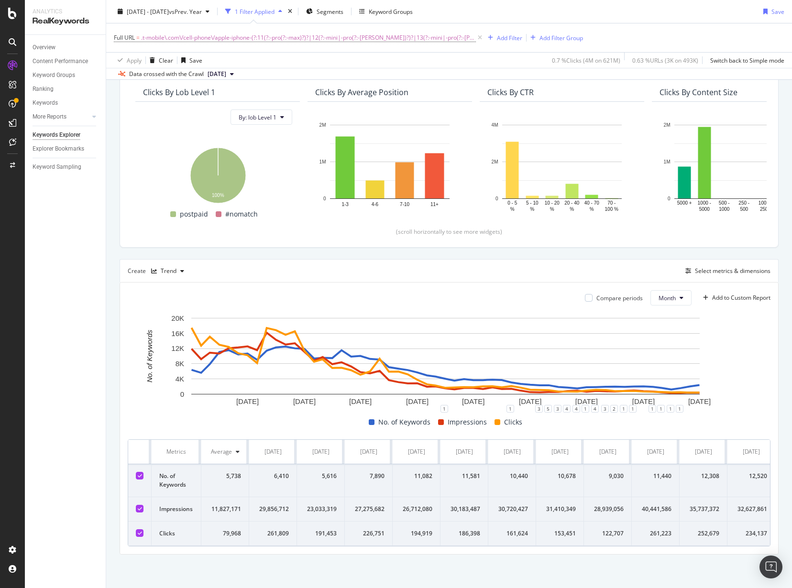
click at [181, 78] on div "Data crossed with the Crawl" at bounding box center [166, 74] width 75 height 9
click at [184, 38] on span ".t-mobile\.com\/cell-phone\/apple-iphone-(?:11(?:-pro(?:-max)?)?|12(?:-mini|-pr…" at bounding box center [308, 37] width 335 height 13
click at [183, 74] on input ".t-mobile\.com\/cell-phone\/apple-iphone-(?:11(?:-pro(?:-max)?)?|12(?:-mini|-pr…" at bounding box center [167, 77] width 90 height 15
click at [179, 77] on input ".t-mobile\.com\/cell-phone\/apple-iphone-(?:11(?:-pro(?:-max)?)?|12(?:-mini|-pr…" at bounding box center [167, 77] width 90 height 15
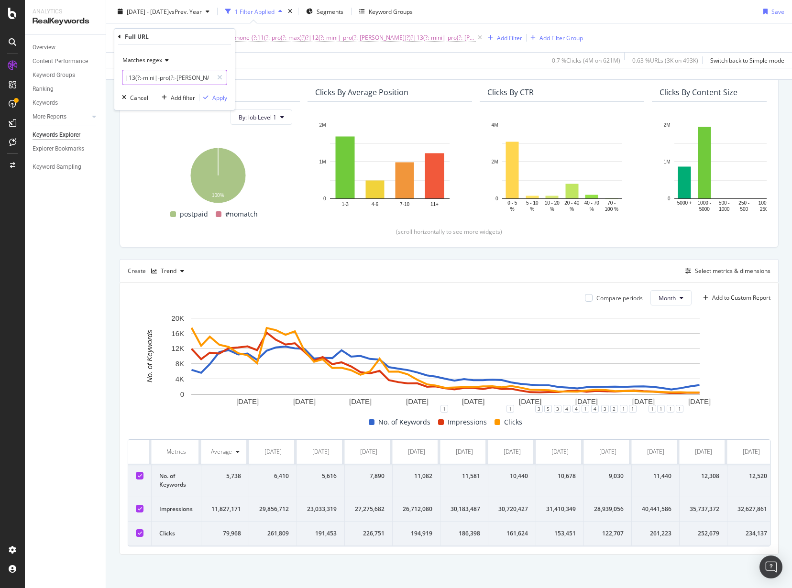
drag, startPoint x: 177, startPoint y: 77, endPoint x: 235, endPoint y: 78, distance: 57.9
click at [235, 78] on div "Full URL Matches regex .t-mobile\.com\/cell-phone\/apple-iphone-(?:11(?:-pro(?:…" at bounding box center [175, 69] width 122 height 82
click at [206, 78] on input ".t-mobile\.com\/cell-phone\/apple-iphone-(?:11(?:-pro(?:-max)?)?|12(?:-mini|-pr…" at bounding box center [167, 77] width 90 height 15
click at [209, 78] on input ".t-mobile\.com\/cell-phone\/apple-iphone-(?:11(?:-pro(?:-max)?)?|12(?:-mini|-pr…" at bounding box center [167, 77] width 90 height 15
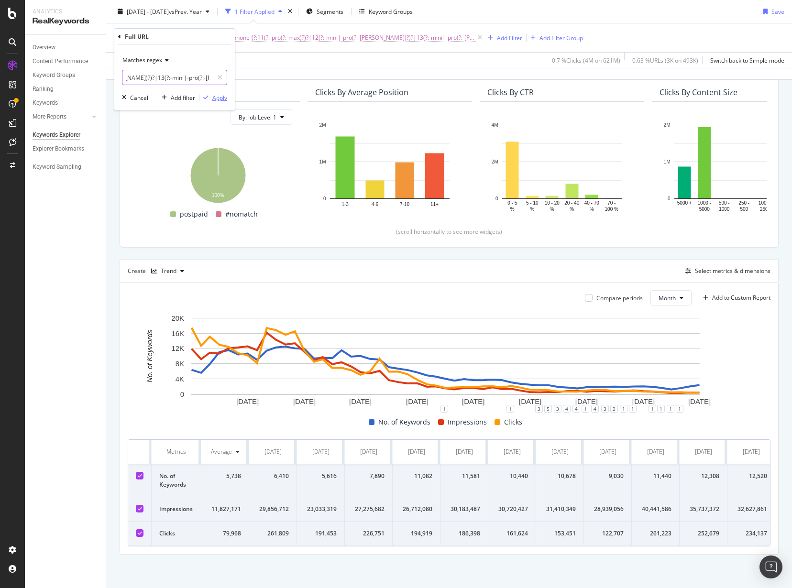
type input ".t-mobile\.com\/cell-phone\/apple-iphone-(?:11(?:-pro(?:-max)?)?|12(?:-mini|-pr…"
click at [218, 97] on div "Apply" at bounding box center [219, 98] width 15 height 8
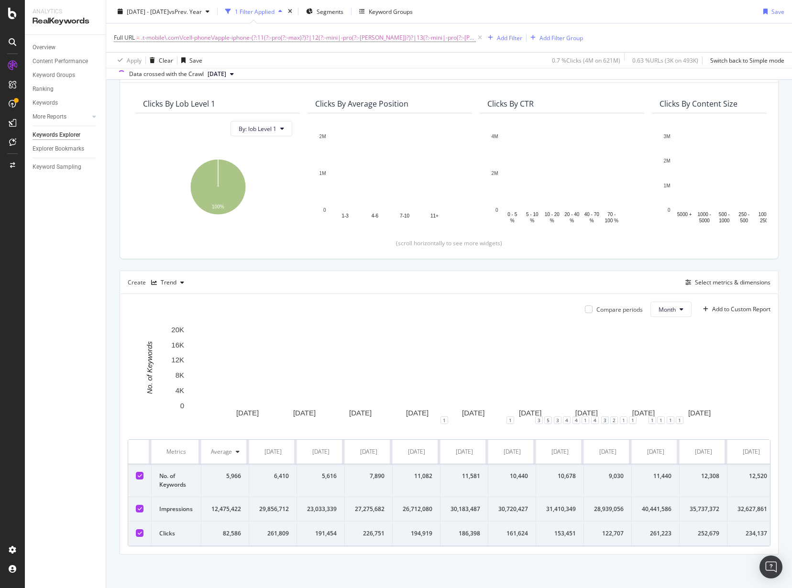
scroll to position [79, 0]
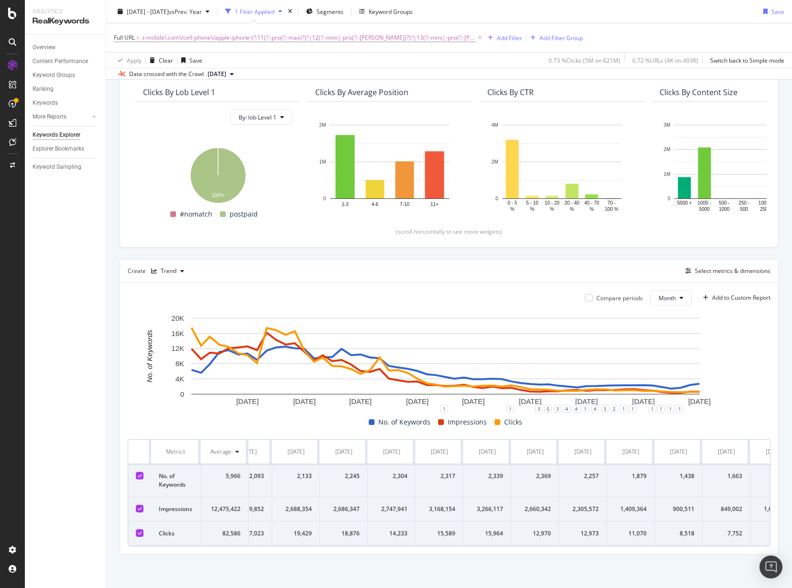
scroll to position [0, 2117]
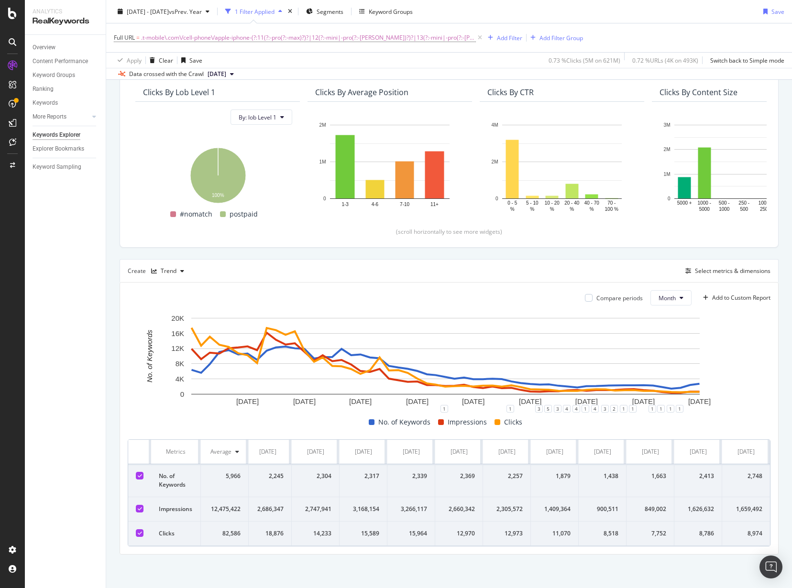
click at [792, 531] on html "Analytics RealKeywords Overview Content Performance Keyword Groups Ranking Keyw…" at bounding box center [396, 294] width 792 height 588
drag, startPoint x: 736, startPoint y: 30, endPoint x: 727, endPoint y: 30, distance: 9.1
click at [736, 30] on div "Full URL = .t-mobile\.com\/cell-phone\/apple-iphone-(?:11(?:-pro(?:-max)?)?|12(…" at bounding box center [449, 37] width 671 height 29
click at [396, 39] on span ".t-mobile\.com\/cell-phone\/apple-iphone-(?:11(?:-pro(?:-max)?)?|12(?:-mini|-pr…" at bounding box center [308, 37] width 335 height 13
click at [195, 79] on input ".t-mobile\.com\/cell-phone\/apple-iphone-(?:11(?:-pro(?:-max)?)?|12(?:-mini|-pr…" at bounding box center [167, 77] width 90 height 15
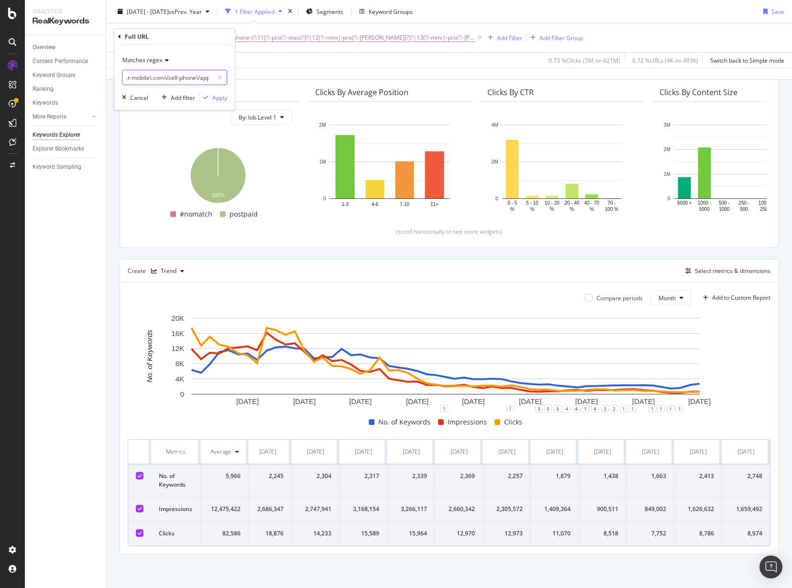
paste input "^(?:https?:\/\/)?(?:www|es)\.t-mobile\.com\/cell-phone\/apple-iphone-(?:11(?:-p…"
drag, startPoint x: 181, startPoint y: 77, endPoint x: 221, endPoint y: 77, distance: 39.2
click at [221, 77] on div "^(?:https?:\/\/)?(?:www|es)\.t-mobile\.com\/cell-phone\/apple-iphone-(?:11(?:-p…" at bounding box center [174, 77] width 105 height 15
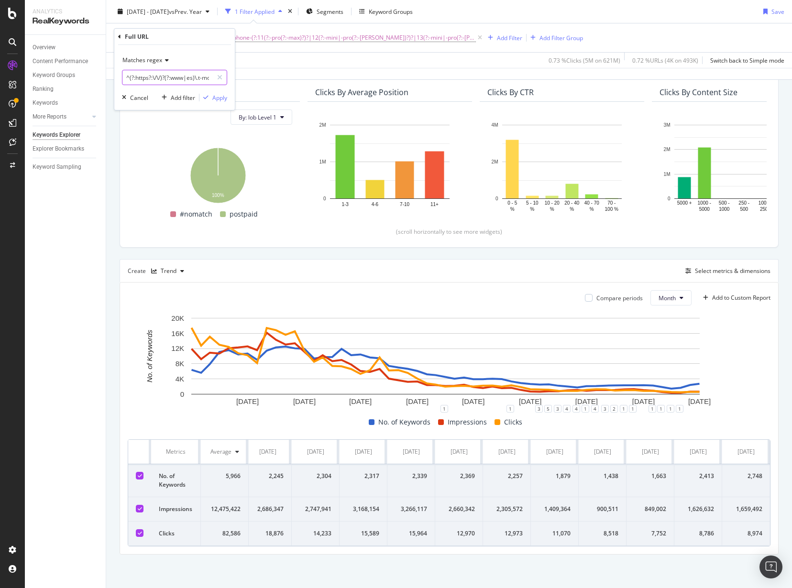
drag, startPoint x: 202, startPoint y: 77, endPoint x: 161, endPoint y: 78, distance: 41.2
click at [87, 76] on body "Analytics RealKeywords Overview Content Performance Keyword Groups Ranking Keyw…" at bounding box center [396, 294] width 792 height 588
click at [163, 78] on input "^(?:https?:\/\/)?(?:www|es)\.t-mobile\.com\/cell-phone\/apple-iphone-(?:11(?:-p…" at bounding box center [167, 77] width 90 height 15
click at [189, 77] on input "^(?:https?:\/\/)?(?:www|es)\.t-mobile\.com\/cell-phone\/apple-iphone-(?:11(?:-p…" at bounding box center [167, 77] width 90 height 15
click at [195, 78] on input "^(?:https?:\/\/)?(?:www|es)\.t-mobile\.com\/cell-phone\/apple-iphone-(?:11(?:-p…" at bounding box center [167, 77] width 90 height 15
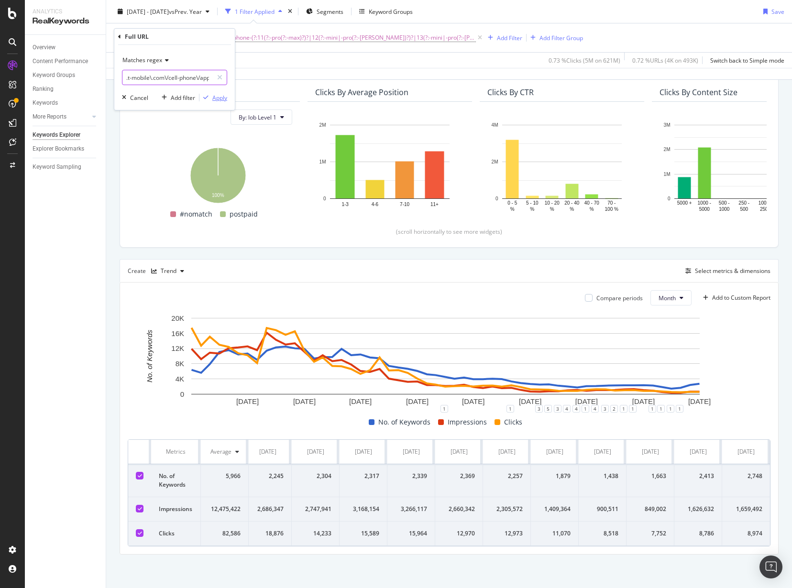
type input ".t-mobile\.com\/cell-phone\/apple-iphone-(?:11(?:-pro(?:-max)?)?|12(?:-mini|-pr…"
click at [219, 99] on div "Apply" at bounding box center [219, 98] width 15 height 8
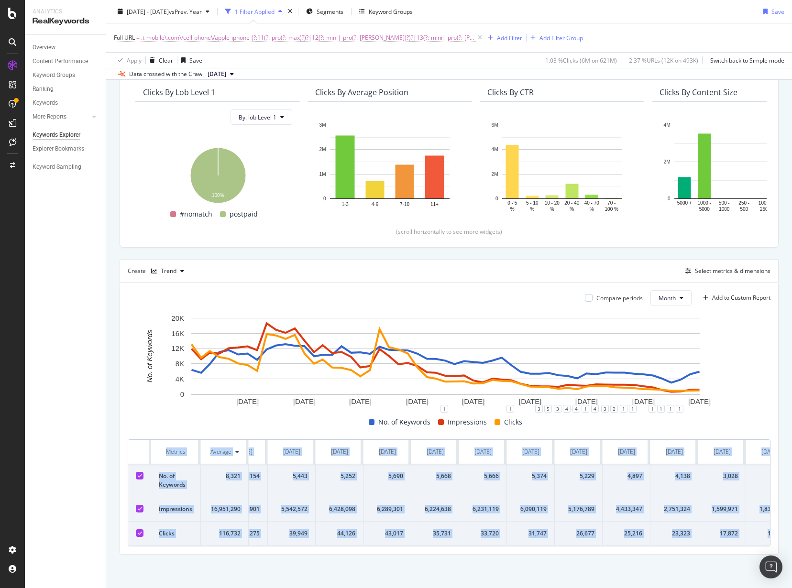
scroll to position [0, 2117]
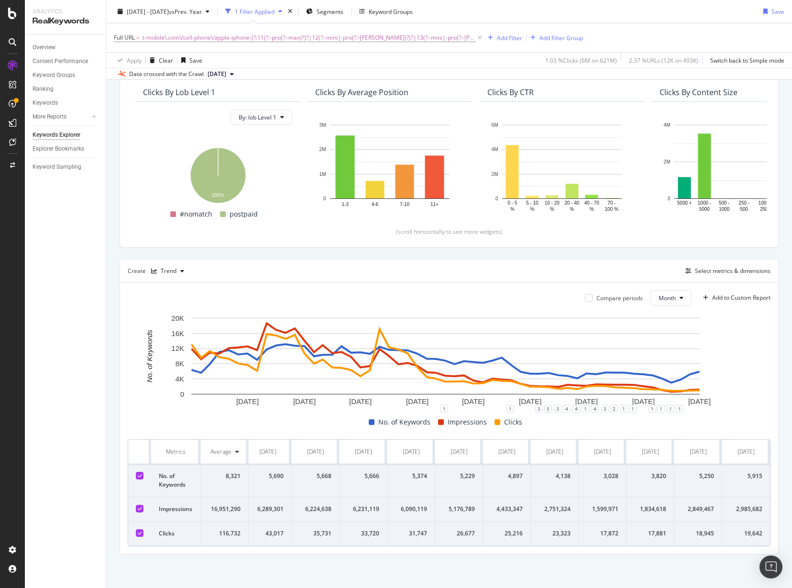
drag, startPoint x: 209, startPoint y: 454, endPoint x: 785, endPoint y: 531, distance: 580.6
click at [785, 531] on div "By URL Top Charts Clicks By lob Level 1 By: lob Level 1 Hold CTRL while clickin…" at bounding box center [449, 305] width 686 height 568
click at [359, 36] on span ".t-mobile\.com\/cell-phone\/apple-iphone-(?:11(?:-pro(?:-max)?)?|12(?:-mini|-pr…" at bounding box center [308, 37] width 335 height 13
click at [166, 76] on input ".t-mobile\.com\/cell-phone\/apple-iphone-(?:11(?:-pro(?:-max)?)?|12(?:-mini|-pr…" at bounding box center [167, 77] width 90 height 15
click at [168, 79] on input ".t-mobile\.com\/cell-phone\/apple-iphone-(?:11(?:-pro(?:-max)?)?|12(?:-mini|-pr…" at bounding box center [167, 77] width 90 height 15
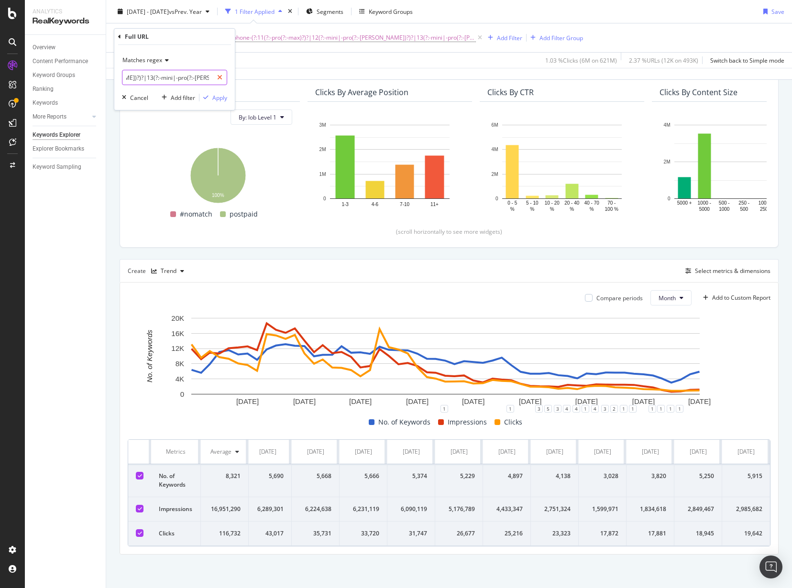
scroll to position [0, 312]
drag, startPoint x: 183, startPoint y: 78, endPoint x: 194, endPoint y: 81, distance: 11.4
click at [216, 77] on div ".t-mobile\.com\/cell-phone\/apple-iphone-(?:11(?:-pro(?:-max)?)?|12(?:-mini|-pr…" at bounding box center [174, 77] width 105 height 15
click at [191, 81] on input ".t-mobile\.com\/cell-phone\/apple-iphone-(?:11(?:-pro(?:-max)?)?|12(?:-mini|-pr…" at bounding box center [167, 77] width 90 height 15
click at [190, 76] on input ".t-mobile\.com\/cell-phone\/apple-iphone-(?:11(?:-pro(?:-max)?)?|12(?:-mini|-pr…" at bounding box center [167, 77] width 90 height 15
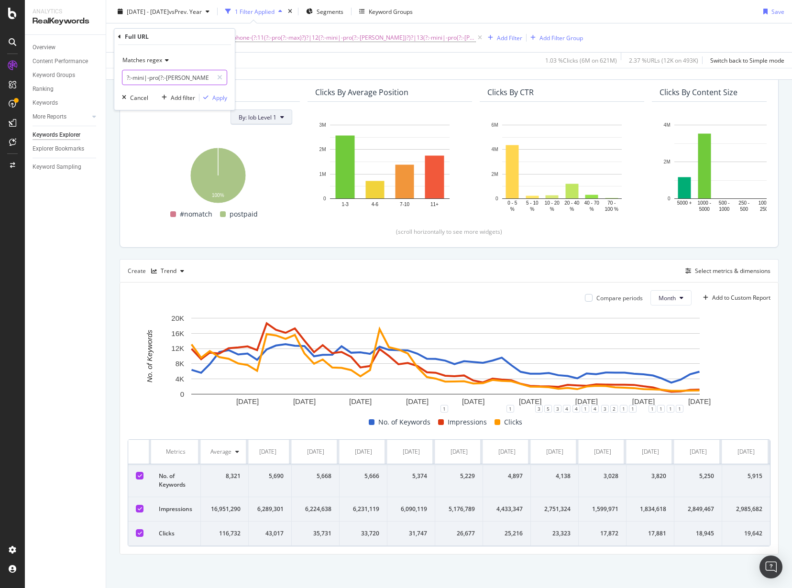
scroll to position [0, 176]
type input ".t-mobile\.com\/cell-phone\/apple-iphone-(?:11(?:-pro(?:-max)?)?|12(?:-mini|-pr…"
click at [223, 99] on div "Apply" at bounding box center [219, 98] width 15 height 8
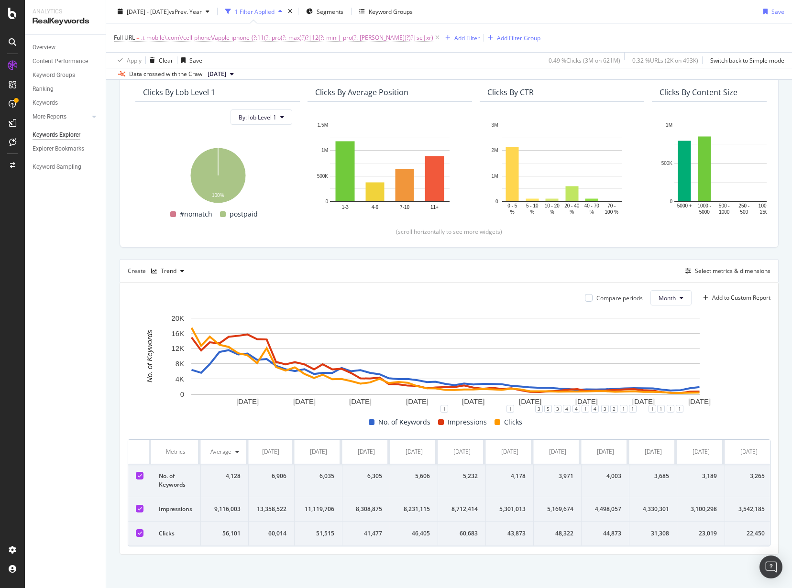
scroll to position [0, 770]
click at [657, 530] on div "31,308" at bounding box center [651, 534] width 32 height 9
copy div "31,308"
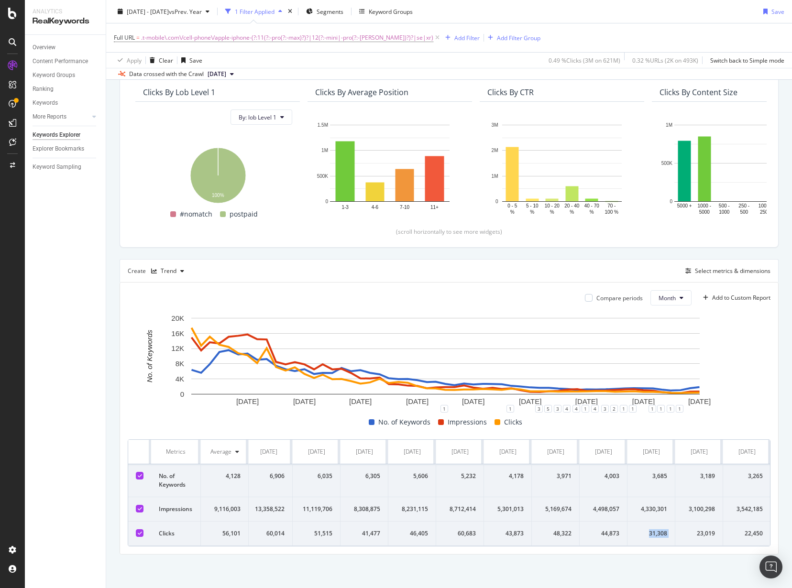
click at [659, 505] on div "4,330,301" at bounding box center [651, 509] width 32 height 9
copy div "4,330,301"
click at [653, 472] on div "3,685" at bounding box center [651, 476] width 32 height 9
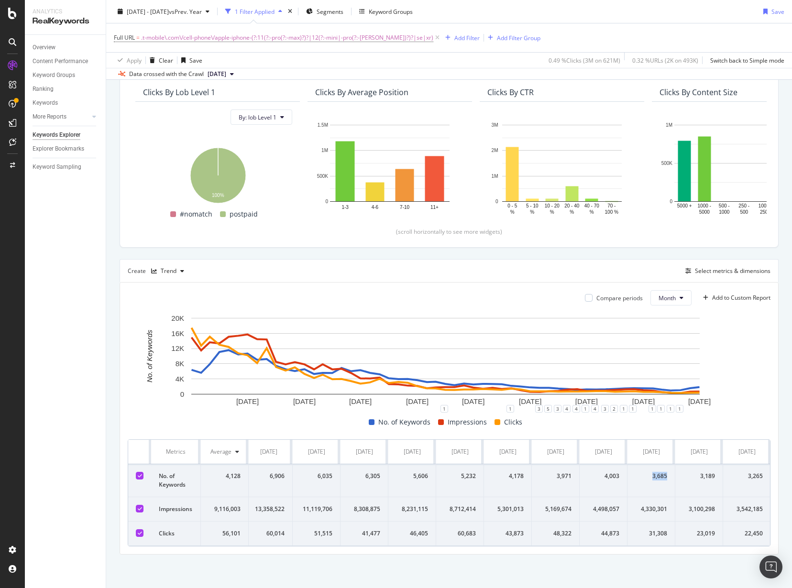
click at [653, 472] on div "3,685" at bounding box center [651, 476] width 32 height 9
copy div "3,685"
click at [655, 506] on div "4,330,301" at bounding box center [651, 509] width 32 height 9
click at [655, 505] on div "4,330,301" at bounding box center [651, 509] width 32 height 9
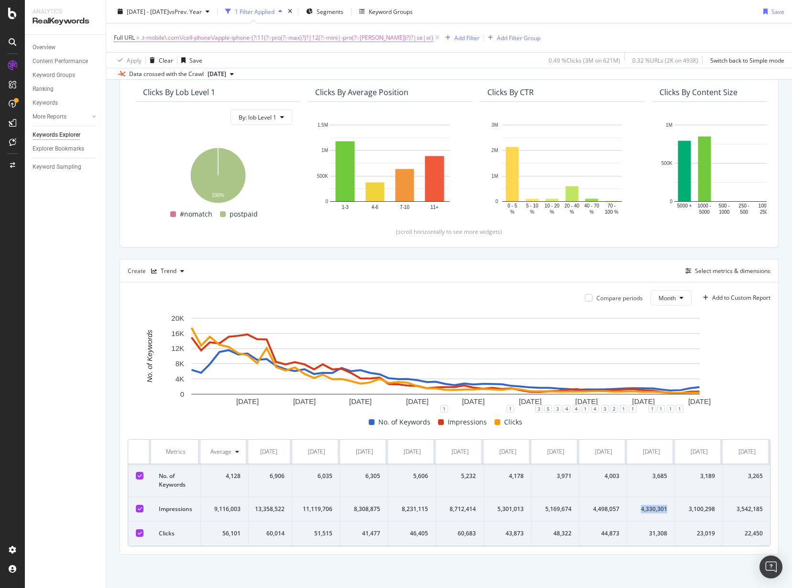
click at [655, 505] on div "4,330,301" at bounding box center [651, 509] width 32 height 9
click at [658, 505] on div "4,330,301" at bounding box center [651, 509] width 32 height 9
copy div "4,330,301"
click at [663, 472] on div "3,685" at bounding box center [651, 476] width 32 height 9
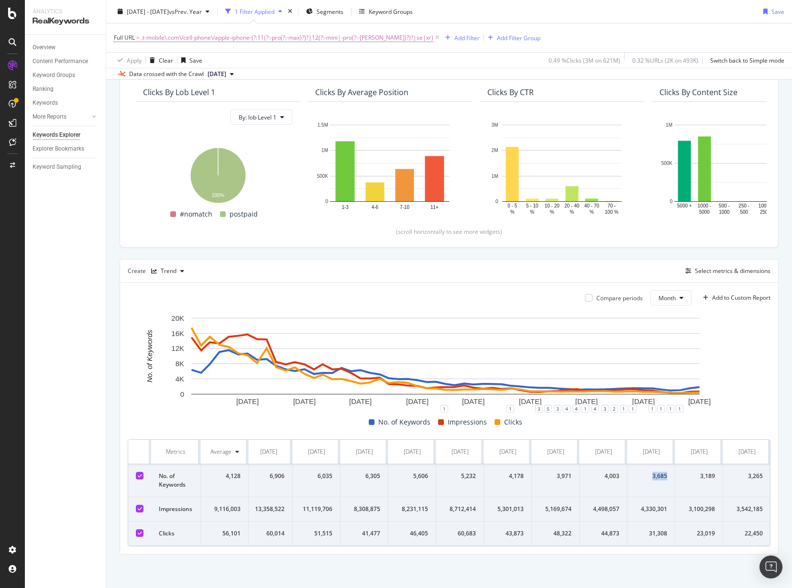
click at [663, 472] on div "3,685" at bounding box center [651, 476] width 32 height 9
copy div "3,685"
click at [782, 168] on div "By URL Top Charts Clicks By lob Level 1 By: lob Level 1 Hold CTRL while clickin…" at bounding box center [449, 305] width 686 height 568
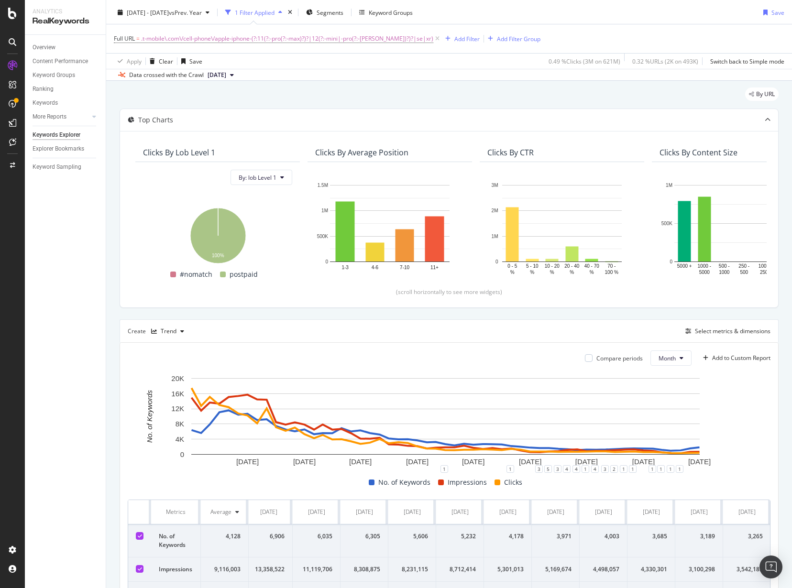
scroll to position [0, 0]
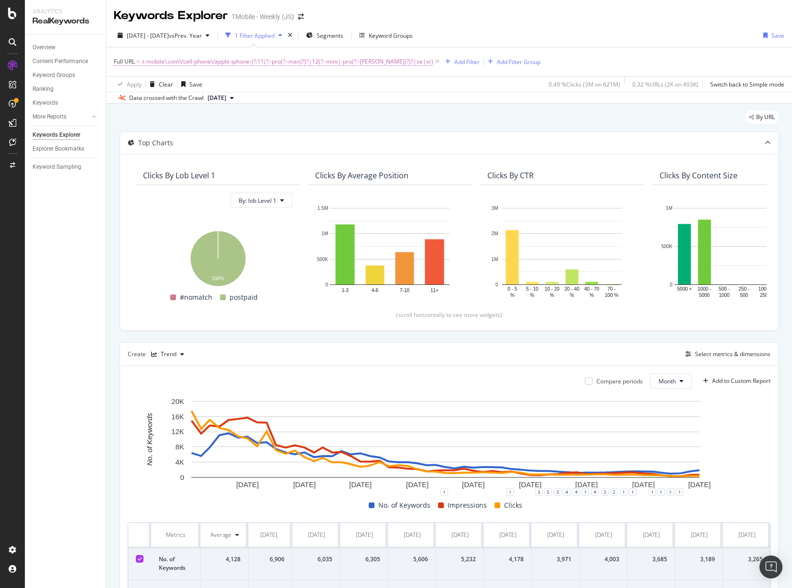
click at [289, 58] on span ".t-mobile\.com\/cell-phone\/apple-iphone-(?:11(?:-pro(?:-max)?)?|12(?:-mini|-pr…" at bounding box center [287, 61] width 292 height 13
click at [189, 95] on input ".t-mobile\.com\/cell-phone\/apple-iphone-(?:11(?:-pro(?:-max)?)?|12(?:-mini|-pr…" at bounding box center [167, 101] width 90 height 15
paste input "^(?:https?:\/\/)?(?:www|es)\.t-mobile\.com\/cell-phone\/samsung-galaxy-(?:a(?:0…"
type input "^(?:https?:\/\/)?(?:www|es)\.t-mobile\.com\/cell-phone\/samsung-galaxy-(?:a(?:0…"
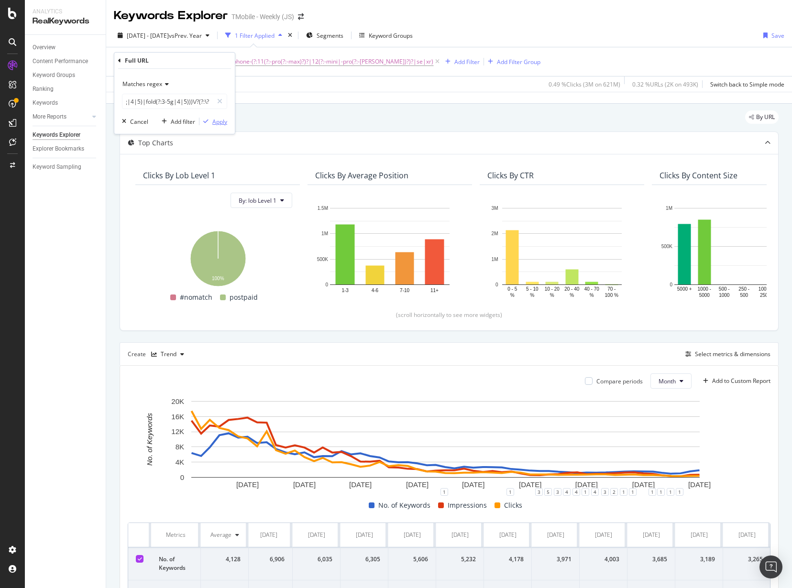
click at [219, 122] on div "Apply" at bounding box center [219, 122] width 15 height 8
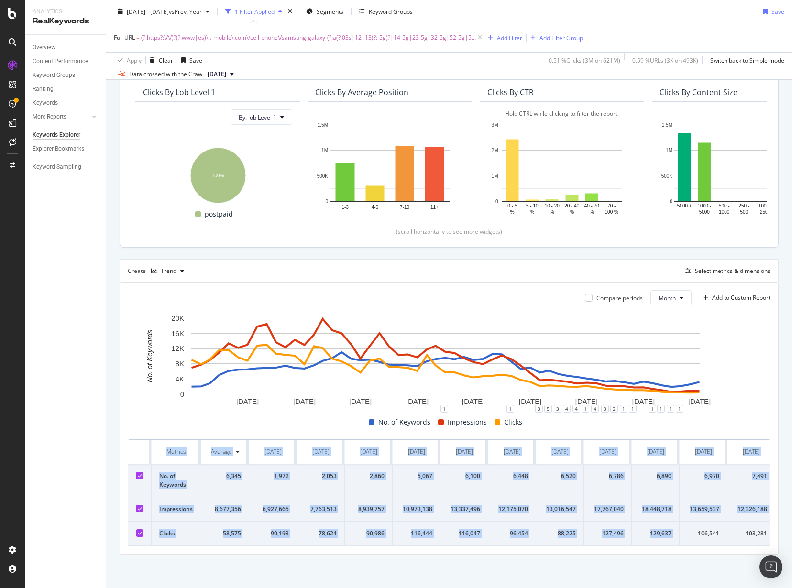
drag, startPoint x: 156, startPoint y: 443, endPoint x: 499, endPoint y: 159, distance: 445.4
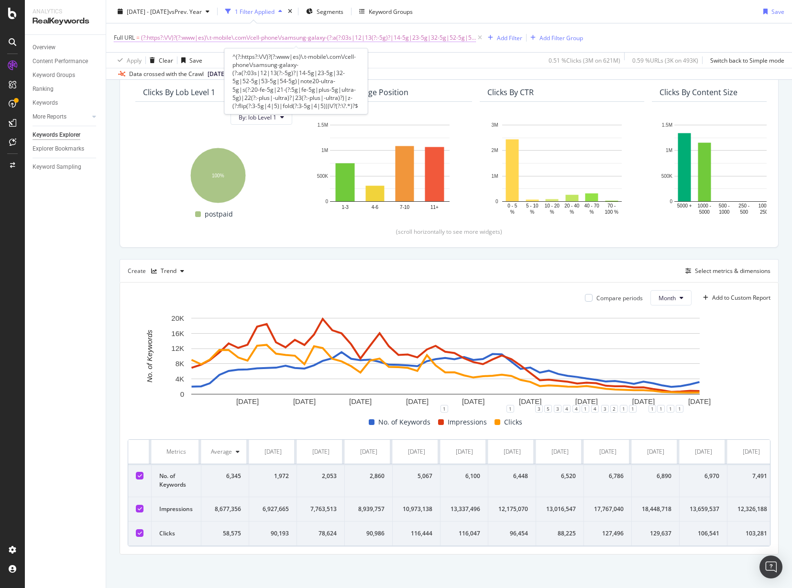
click at [402, 38] on span "(?:https?:\/\/)?(?:www|es)\.t-mobile\.com\/cell-phone\/samsung-galaxy-(?:a(?:03…" at bounding box center [308, 37] width 335 height 13
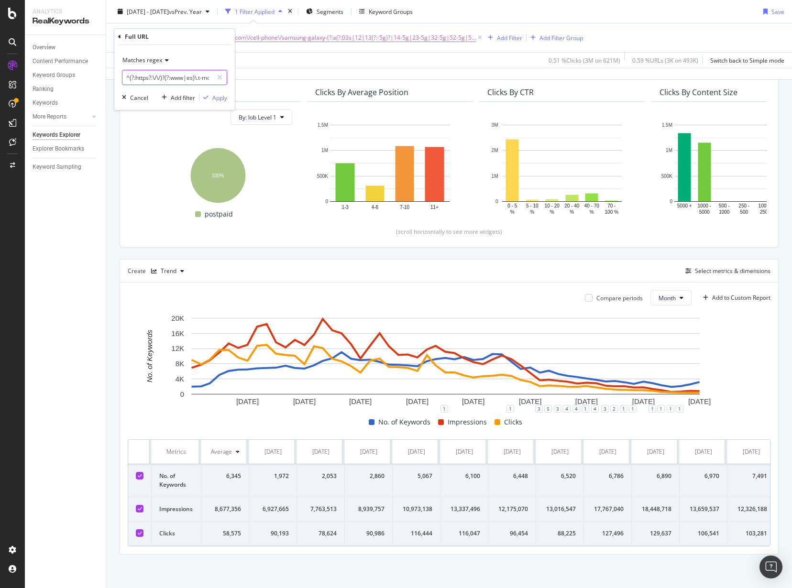
click at [153, 72] on input "^(?:https?:\/\/)?(?:www|es)\.t-mobile\.com\/cell-phone\/samsung-galaxy-(?:a(?:0…" at bounding box center [167, 77] width 90 height 15
click at [169, 77] on input "^(?:https?:\/\/)?(?:www|es)\.t-mobile\.com\/cell-phone\/samsung-galaxy-(?:a(?:0…" at bounding box center [167, 77] width 90 height 15
drag, startPoint x: 197, startPoint y: 77, endPoint x: 137, endPoint y: 75, distance: 60.3
click at [137, 75] on input "^(?:https?:\/\/)?(?:www|es)\.t-mobile\.com\/cell-phone\/samsung-galaxy-(?:a(?:0…" at bounding box center [167, 77] width 90 height 15
click at [189, 74] on input ".t-mobile\.com\/cell-phone\/samsung-galaxy-(?:a(?:03s|12|13(?:-5g)?|14-5g|23-5g…" at bounding box center [167, 77] width 90 height 15
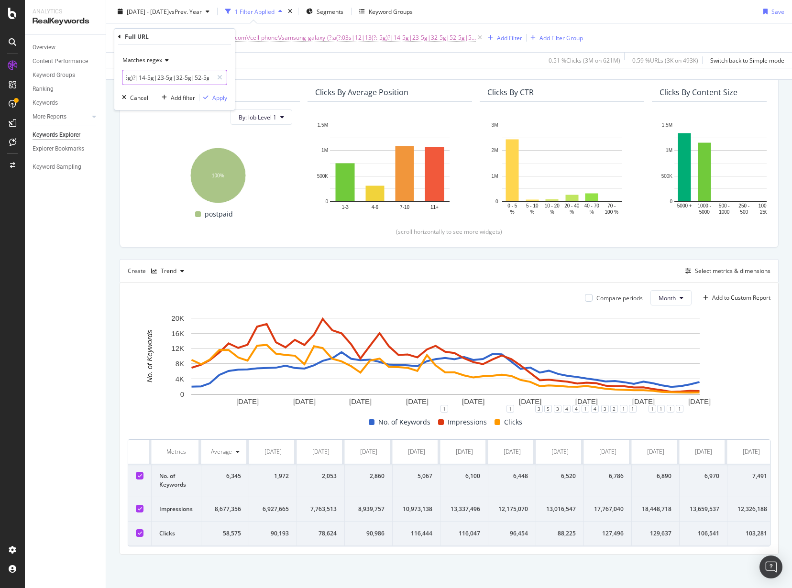
scroll to position [0, 608]
drag, startPoint x: 189, startPoint y: 77, endPoint x: 237, endPoint y: 78, distance: 47.9
click at [237, 78] on body "Analytics RealKeywords Overview Content Performance Keyword Groups Ranking Keyw…" at bounding box center [396, 294] width 792 height 588
click at [208, 79] on input ".t-mobile\.com\/cell-phone\/samsung-galaxy-(?:a(?:03s|12|13(?:-5g)?|14-5g|23-5g…" at bounding box center [167, 77] width 90 height 15
click at [209, 77] on input ".t-mobile\.com\/cell-phone\/samsung-galaxy-(?:a(?:03s|12|13(?:-5g)?|14-5g|23-5g…" at bounding box center [167, 77] width 90 height 15
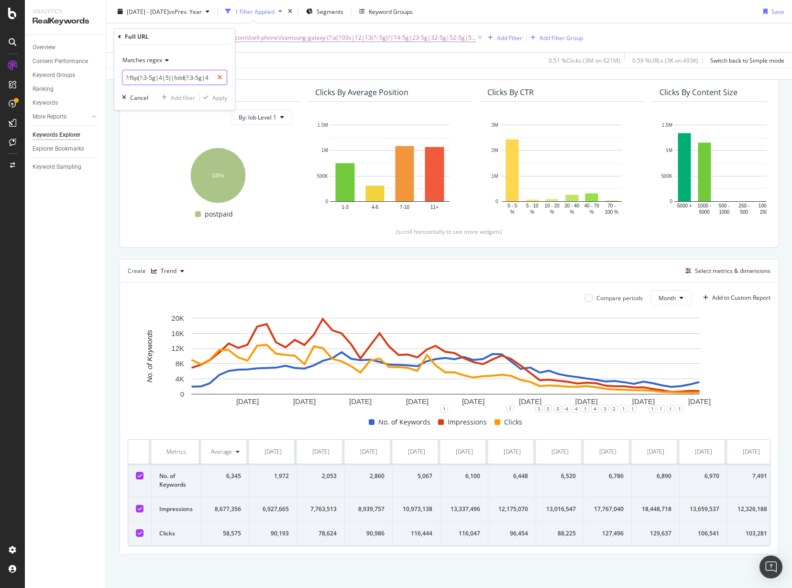
scroll to position [0, 578]
type input ".t-mobile\.com\/cell-phone\/samsung-galaxy-(?:a(?:03s|12|13(?:-5g)?|14-5g|23-5g…"
click at [219, 96] on div "Apply" at bounding box center [219, 98] width 15 height 8
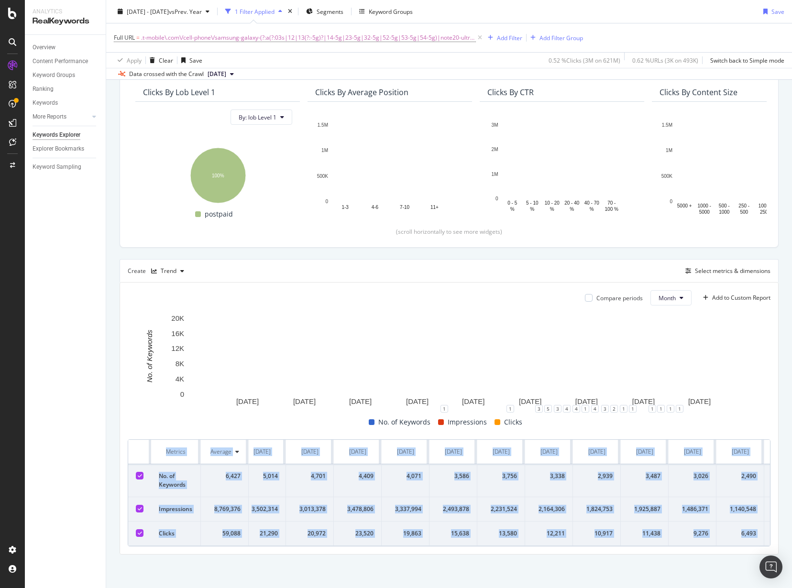
scroll to position [0, 2117]
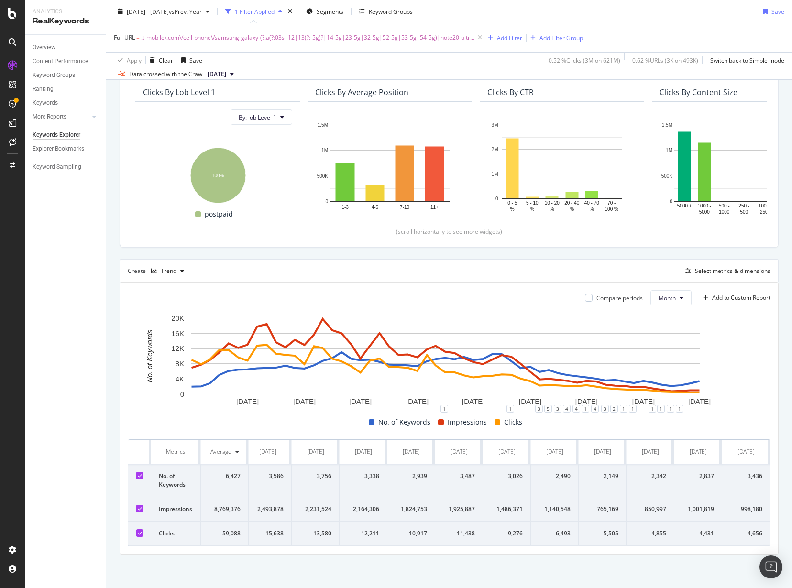
drag, startPoint x: 137, startPoint y: 442, endPoint x: 785, endPoint y: 526, distance: 654.0
click at [785, 526] on div "Keywords Explorer TMobile - Weekly (JS) 2021 Jan. 1st - 2025 Jul. 31st vs Prev.…" at bounding box center [449, 294] width 686 height 588
copy thead
click at [670, 13] on div "2021 Jan. 1st - 2025 Jul. 31st vs Prev. Year 1 Filter Applied Segments Keyword …" at bounding box center [449, 13] width 686 height 19
click at [339, 39] on span ".t-mobile\.com\/cell-phone\/samsung-galaxy-(?:a(?:03s|12|13(?:-5g)?|14-5g|23-5g…" at bounding box center [308, 37] width 335 height 13
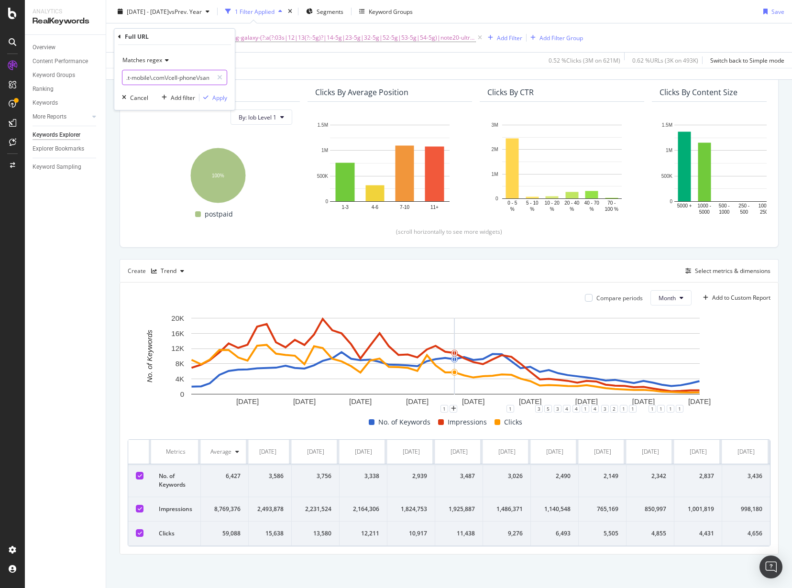
click at [160, 83] on input ".t-mobile\.com\/cell-phone\/samsung-galaxy-(?:a(?:03s|12|13(?:-5g)?|14-5g|23-5g…" at bounding box center [167, 77] width 90 height 15
paste input "^(?:https?:\/\/)?(?:www|es)\.t-mobile\.com\/cell-phone\/samsung-galaxy-(?:a(?:0…"
click at [171, 77] on input "^(?:https?:\/\/)?(?:www|es)\.t-mobile\.com\/cell-phone\/samsung-galaxy-(?:a(?:0…" at bounding box center [167, 77] width 90 height 15
drag, startPoint x: 184, startPoint y: 76, endPoint x: 210, endPoint y: 77, distance: 26.3
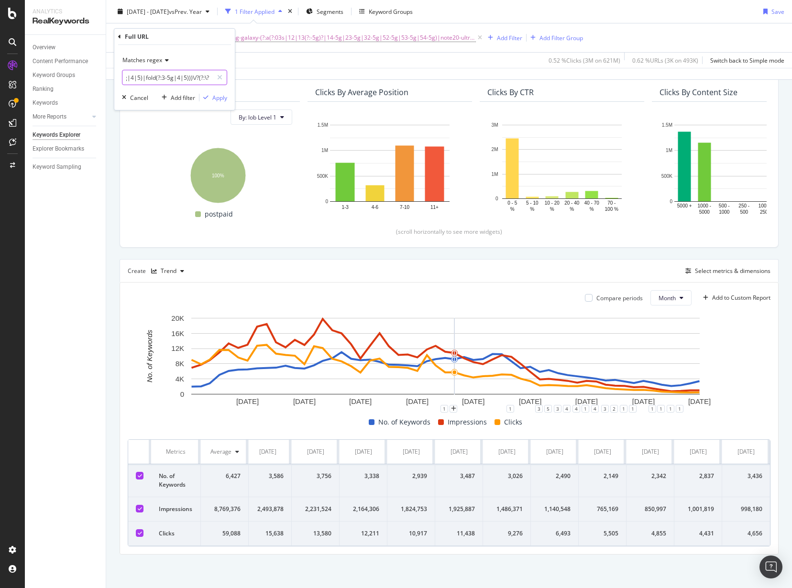
click at [210, 77] on input "^(?:https?:\/\/)?(?:www|es)\.t-mobile\.com\/cell-phone\/samsung-galaxy-(?:a(?:0…" at bounding box center [167, 77] width 90 height 15
drag, startPoint x: 203, startPoint y: 78, endPoint x: 146, endPoint y: 80, distance: 57.0
click at [146, 80] on input "^(?:https?:\/\/)?(?:www|es)\.t-mobile\.com\/cell-phone\/samsung-galaxy-(?:a(?:0…" at bounding box center [167, 77] width 90 height 15
click at [157, 80] on input "^(?:https?:\/\/)?(?:www|es)\.t-mobile\.com\/cell-phone\/samsung-galaxy-(?:a(?:0…" at bounding box center [167, 77] width 90 height 15
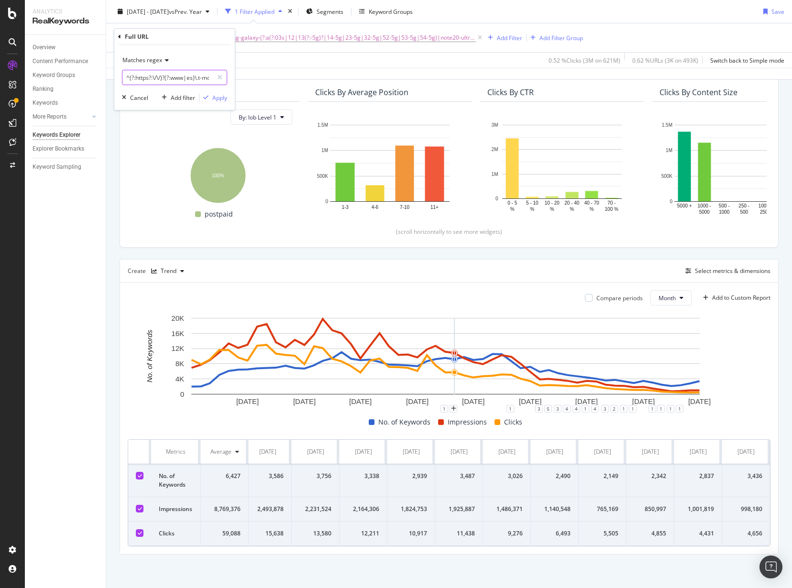
click at [171, 79] on input "^(?:https?:\/\/)?(?:www|es)\.t-mobile\.com\/cell-phone\/samsung-galaxy-(?:a(?:0…" at bounding box center [167, 77] width 90 height 15
drag, startPoint x: 198, startPoint y: 79, endPoint x: 135, endPoint y: 77, distance: 63.2
click at [135, 77] on input "^(?:https?:\/\/)?(?:www|es)\.t-mobile\.com\/cell-phone\/samsung-galaxy-(?:a(?:0…" at bounding box center [167, 77] width 90 height 15
type input ".t-mobile\.com\/cell-phone\/samsung-galaxy-(?:a(?:03s|12|13(?:-5g)?|14-5g|23-5g…"
click at [222, 96] on div "Apply" at bounding box center [219, 98] width 15 height 8
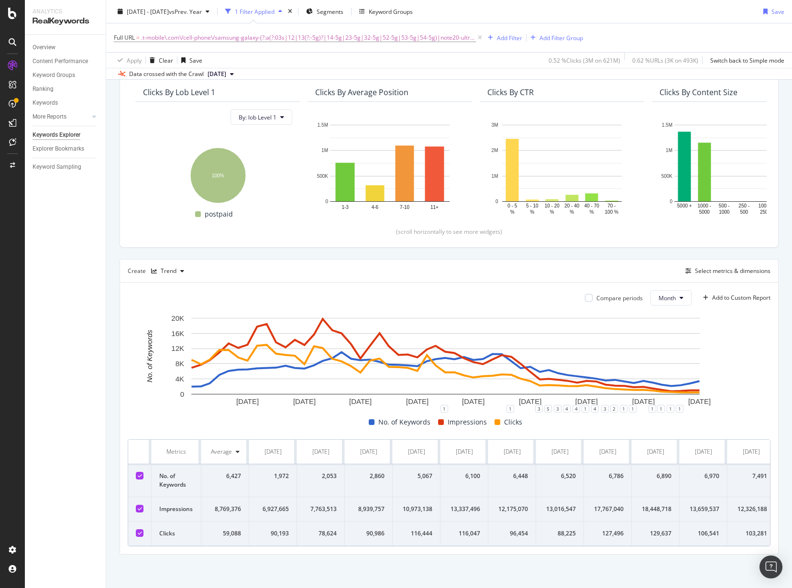
drag, startPoint x: 566, startPoint y: 10, endPoint x: 338, endPoint y: 24, distance: 228.2
click at [565, 10] on div "2021 Jan. 1st - 2025 Jul. 31st vs Prev. Year 1 Filter Applied Segments Keyword …" at bounding box center [449, 13] width 686 height 19
click at [232, 37] on span ".t-mobile\.com\/cell-phone\/samsung-galaxy-(?:a(?:03s|12|13(?:-5g)?|14-5g|23-5g…" at bounding box center [308, 37] width 335 height 13
click at [142, 75] on input ".t-mobile\.com\/cell-phone\/samsung-galaxy-(?:a(?:03s|12|13(?:-5g)?|14-5g|23-5g…" at bounding box center [167, 77] width 90 height 15
paste input "^(?:https?:\/\/)?(?:www|es)\.t-mobile\.com\/cell-phone\/samsung-galaxy-(?:a(?:0…"
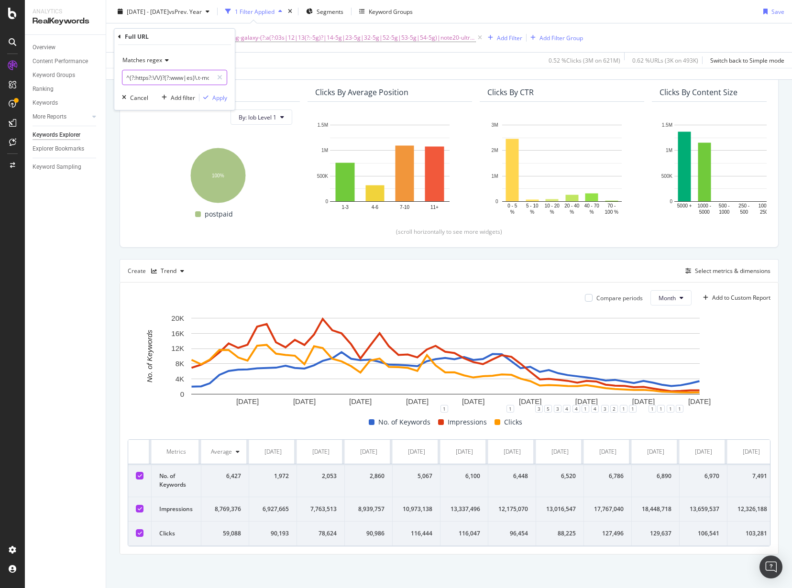
scroll to position [0, 679]
click at [169, 77] on input "^(?:https?:\/\/)?(?:www|es)\.t-mobile\.com\/cell-phone\/samsung-galaxy-(?:a(?:0…" at bounding box center [167, 77] width 90 height 15
drag, startPoint x: 181, startPoint y: 78, endPoint x: 211, endPoint y: 77, distance: 30.2
click at [211, 77] on input "^(?:https?:\/\/)?(?:www|es)\.t-mobile\.com\/cell-phone\/samsung-galaxy-(?:a(?:0…" at bounding box center [167, 77] width 90 height 15
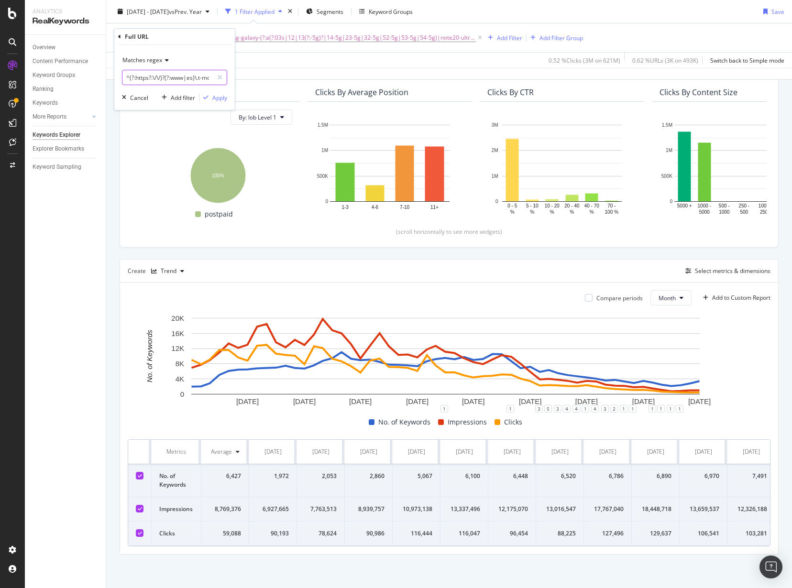
drag, startPoint x: 142, startPoint y: 78, endPoint x: 145, endPoint y: 82, distance: 5.1
click at [79, 79] on body "Analytics RealKeywords Overview Content Performance Keyword Groups Ranking Keyw…" at bounding box center [396, 294] width 792 height 588
click at [168, 82] on input "^(?:https?:\/\/)?(?:www|es)\.t-mobile\.com\/cell-phone\/samsung-galaxy-(?:a(?:0…" at bounding box center [167, 77] width 90 height 15
click at [179, 78] on input "^(?:https?:\/\/)?(?:www|es)\.t-mobile\.com\/cell-phone\/samsung-galaxy-(?:a(?:0…" at bounding box center [167, 77] width 90 height 15
click at [199, 78] on input "^(?:https?:\/\/)?(?:www|es)\.t-mobile\.com\/cell-phone\/samsung-galaxy-(?:a(?:0…" at bounding box center [167, 77] width 90 height 15
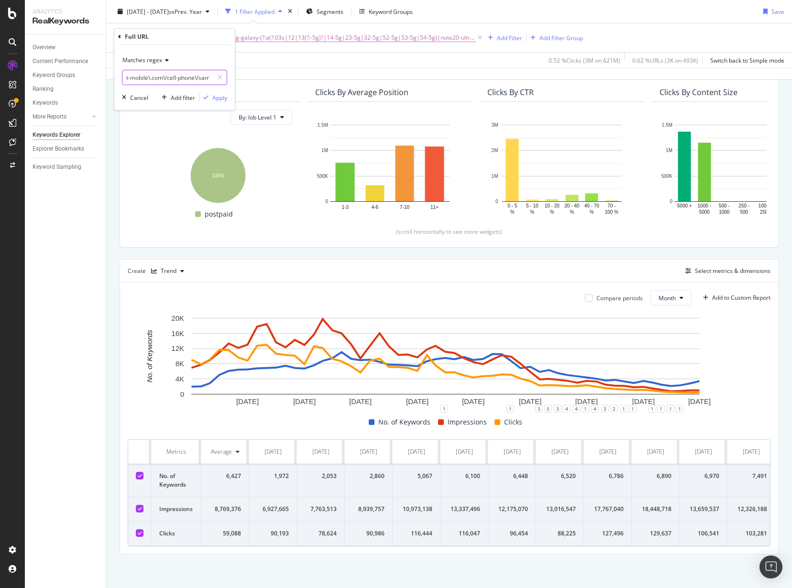
type input ".t-mobile\.com\/cell-phone\/samsung-galaxy-(?:a(?:03s|12|13(?:-5g)?|14-5g|23-5g…"
click at [223, 96] on div "Apply" at bounding box center [219, 98] width 15 height 8
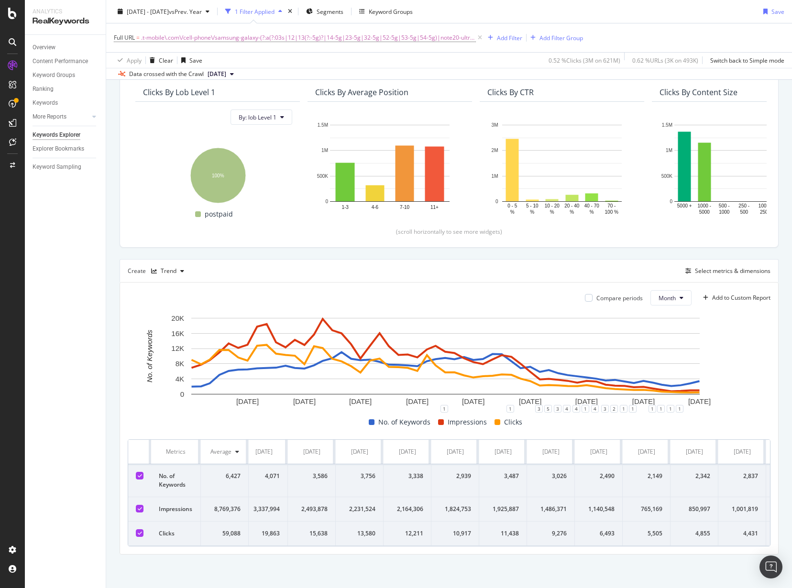
scroll to position [0, 2117]
click at [647, 11] on div "2021 Jan. 1st - 2025 Jul. 31st vs Prev. Year 1 Filter Applied Segments Keyword …" at bounding box center [449, 13] width 686 height 19
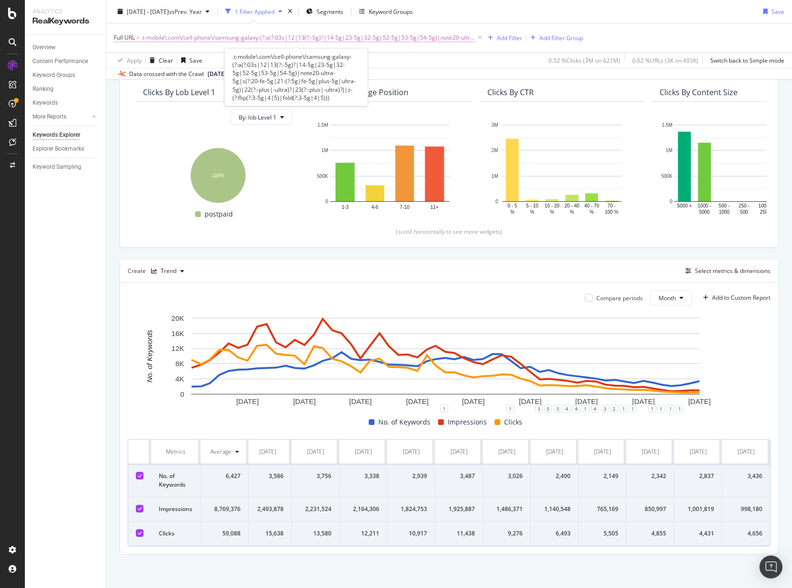
click at [387, 38] on span ".t-mobile\.com\/cell-phone\/samsung-galaxy-(?:a(?:03s|12|13(?:-5g)?|14-5g|23-5g…" at bounding box center [308, 37] width 335 height 13
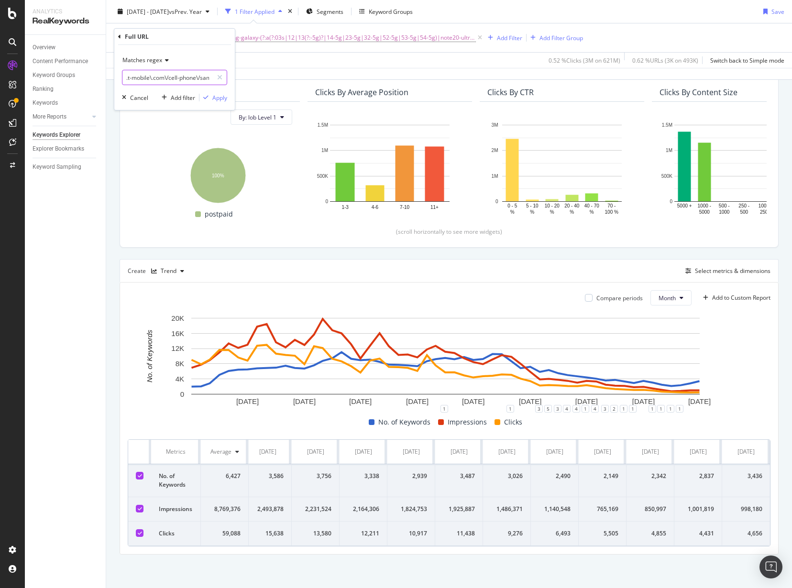
click at [167, 78] on input ".t-mobile\.com\/cell-phone\/samsung-galaxy-(?:a(?:03s|12|13(?:-5g)?|14-5g|23-5g…" at bounding box center [167, 77] width 90 height 15
paste input "^(?:https?:\/\/)?(?:www|es)\.t-mobile\.com\/cell-phone\/samsung-galaxy-(?:a(?:0…"
click at [185, 78] on input "^(?:https?:\/\/)?(?:www|es)\.t-mobile\.com\/cell-phone\/samsung-galaxy-(?:a(?:0…" at bounding box center [167, 77] width 90 height 15
drag, startPoint x: 184, startPoint y: 78, endPoint x: 220, endPoint y: 75, distance: 36.5
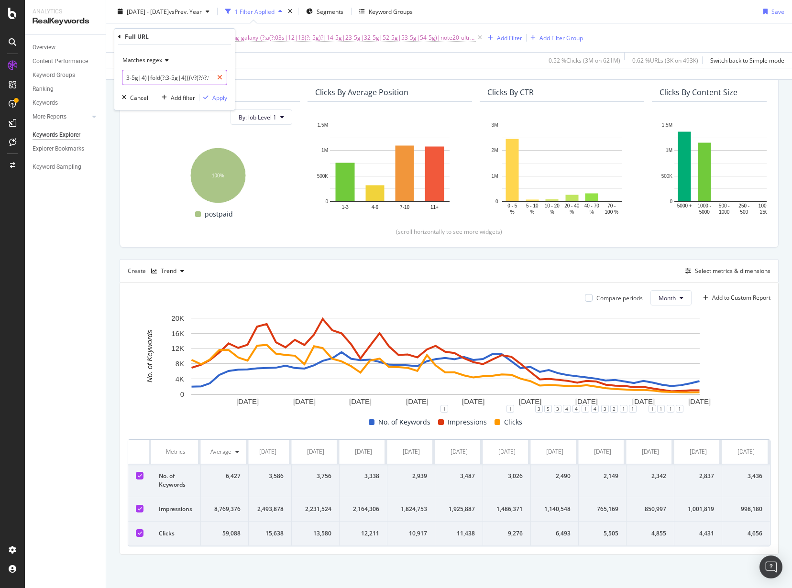
click at [220, 75] on div "^(?:https?:\/\/)?(?:www|es)\.t-mobile\.com\/cell-phone\/samsung-galaxy-(?:a(?:0…" at bounding box center [174, 77] width 105 height 15
drag, startPoint x: 191, startPoint y: 77, endPoint x: 103, endPoint y: 79, distance: 87.6
click at [98, 79] on body "Analytics RealKeywords Overview Content Performance Keyword Groups Ranking Keyw…" at bounding box center [396, 294] width 792 height 588
click at [155, 83] on input "^(?:https?:\/\/)?(?:www|es)\.t-mobile\.com\/cell-phone\/samsung-galaxy-(?:a(?:0…" at bounding box center [167, 77] width 90 height 15
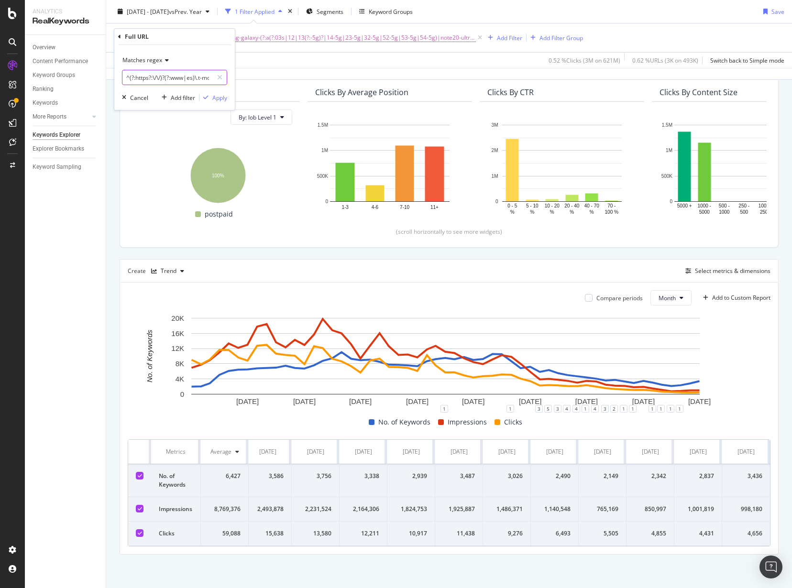
drag, startPoint x: 197, startPoint y: 76, endPoint x: 144, endPoint y: 78, distance: 53.6
click at [144, 78] on input "^(?:https?:\/\/)?(?:www|es)\.t-mobile\.com\/cell-phone\/samsung-galaxy-(?:a(?:0…" at bounding box center [167, 77] width 90 height 15
type input ".t-mobile\.com\/cell-phone\/samsung-galaxy-(?:a(?:03s|12|13(?:-5g)?|23-5g|32-5g…"
click at [218, 96] on div "Apply" at bounding box center [219, 98] width 15 height 8
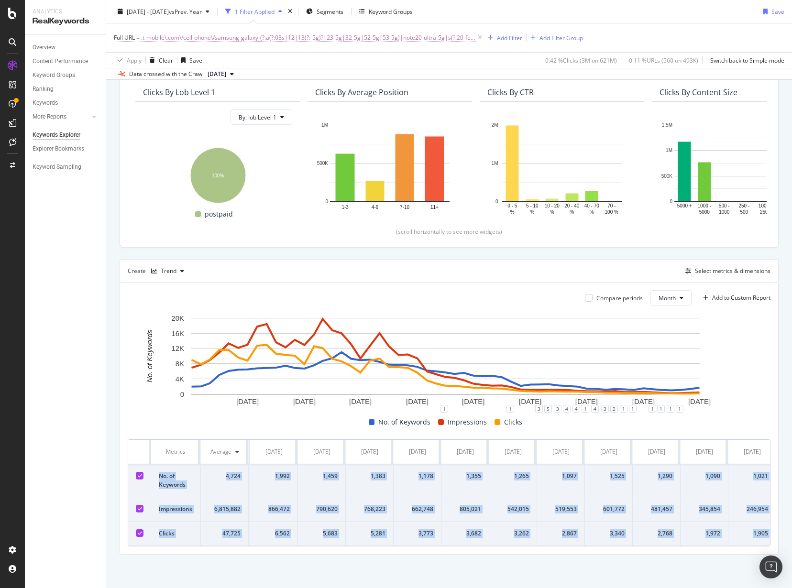
scroll to position [0, 2117]
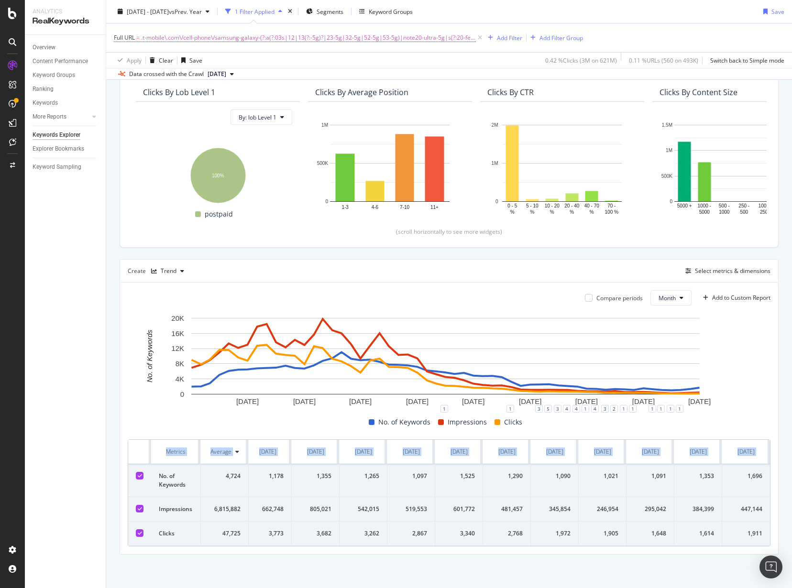
drag, startPoint x: 155, startPoint y: 466, endPoint x: 793, endPoint y: 530, distance: 641.3
click at [792, 530] on html "Analytics RealKeywords Overview Content Performance Keyword Groups Ranking Keyw…" at bounding box center [396, 294] width 792 height 588
copy table "Metrics Average Jan. 2021 Feb. 2021 Mar. 2021 Apr. 2021 May. 2021 Jun. 2021 Jul…"
click at [492, 17] on div "2021 Jan. 1st - 2025 Jul. 31st vs Prev. Year 1 Filter Applied Segments Keyword …" at bounding box center [449, 13] width 686 height 19
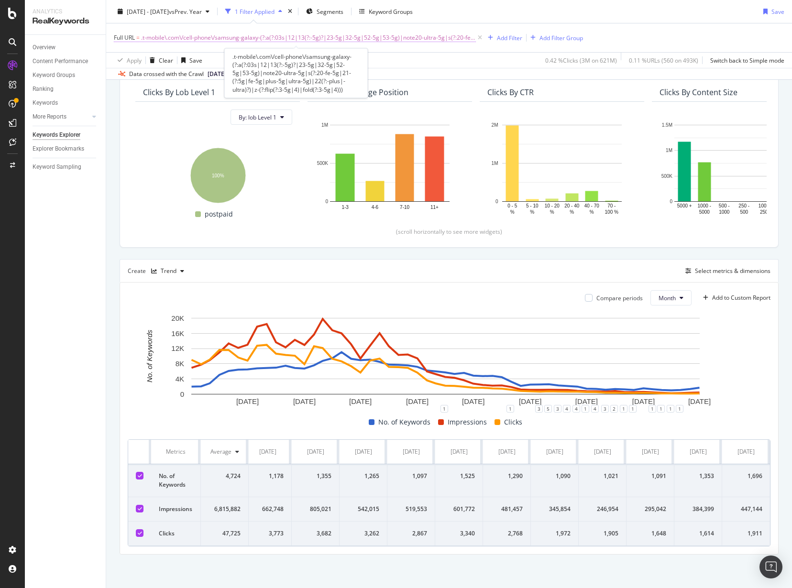
click at [390, 38] on span ".t-mobile\.com\/cell-phone\/samsung-galaxy-(?:a(?:03s|12|13(?:-5g)?|23-5g|32-5g…" at bounding box center [308, 37] width 335 height 13
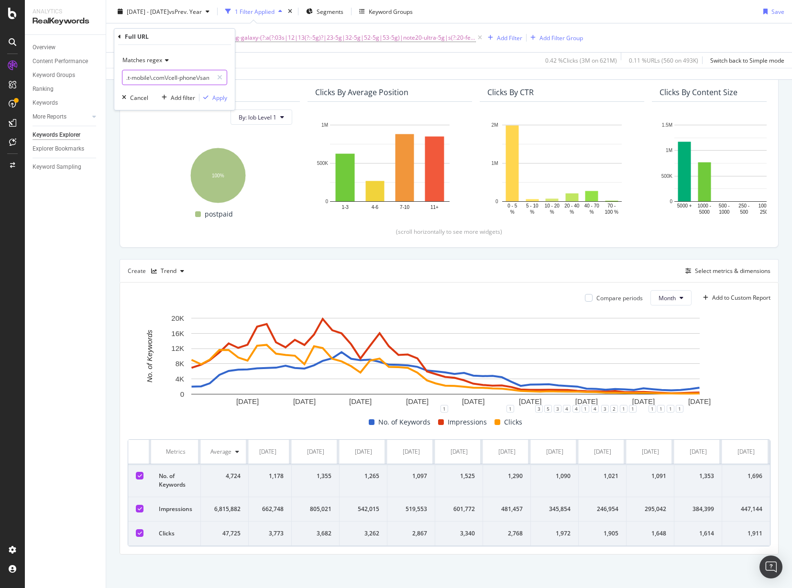
click at [165, 77] on input ".t-mobile\.com\/cell-phone\/samsung-galaxy-(?:a(?:03s|12|13(?:-5g)?|23-5g|32-5g…" at bounding box center [167, 77] width 90 height 15
paste input "^(?:https?:\/\/)?(?:www|es)\.t-mobile\.com\/cell-phone\/samsung-galaxy-(?:a(?:0…"
drag, startPoint x: 184, startPoint y: 77, endPoint x: 225, endPoint y: 77, distance: 40.7
click at [225, 77] on div "^(?:https?:\/\/)?(?:www|es)\.t-mobile\.com\/cell-phone\/samsung-galaxy-(?:a(?:0…" at bounding box center [174, 77] width 105 height 15
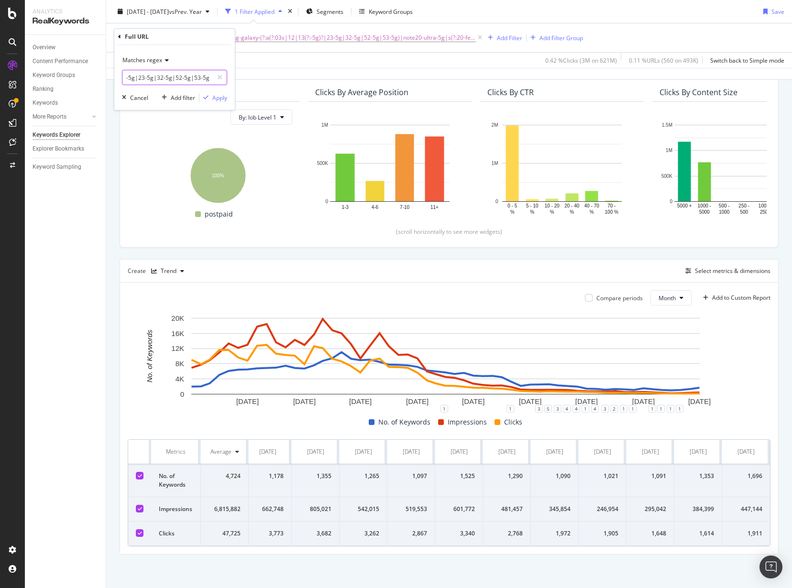
scroll to position [0, 0]
drag, startPoint x: 197, startPoint y: 76, endPoint x: 122, endPoint y: 78, distance: 75.1
click at [82, 80] on body "Analytics RealKeywords Overview Content Performance Keyword Groups Ranking Keyw…" at bounding box center [396, 294] width 792 height 588
click at [166, 78] on input "^(?:https?:\/\/)?(?:www|es)\.t-mobile\.com\/cell-phone\/samsung-galaxy-(?:a(?:0…" at bounding box center [167, 77] width 90 height 15
click at [185, 78] on input "^(?:https?:\/\/)?(?:www|es)\.t-mobile\.com\/cell-phone\/samsung-galaxy-(?:a(?:0…" at bounding box center [167, 77] width 90 height 15
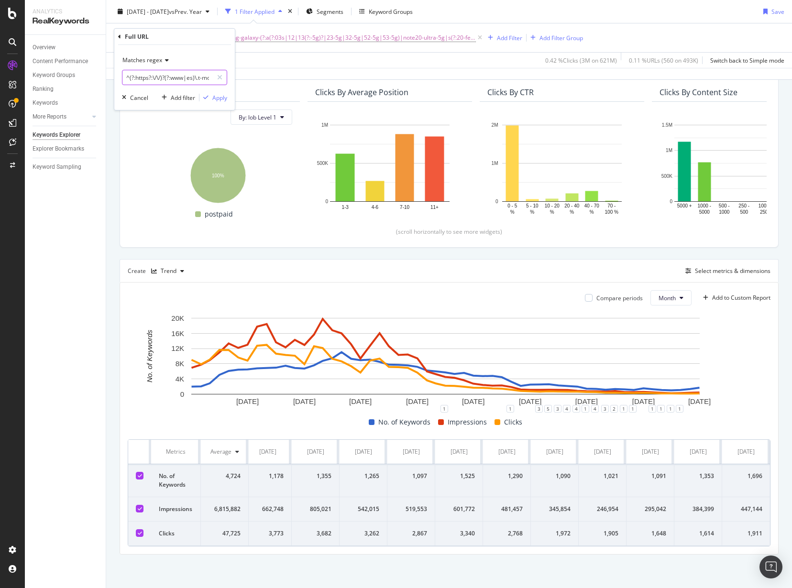
drag, startPoint x: 199, startPoint y: 80, endPoint x: 119, endPoint y: 79, distance: 79.9
click at [119, 79] on div "Matches regex ^(?:https?:\/\/)?(?:www|es)\.t-mobile\.com\/cell-phone\/samsung-g…" at bounding box center [174, 77] width 121 height 65
type input ".t-mobile\.com\/cell-phone\/samsung-galaxy-(?:a(?:03s|12|13(?:-5g)?|14-5g|23-5g…"
click at [218, 99] on div "Apply" at bounding box center [219, 98] width 15 height 8
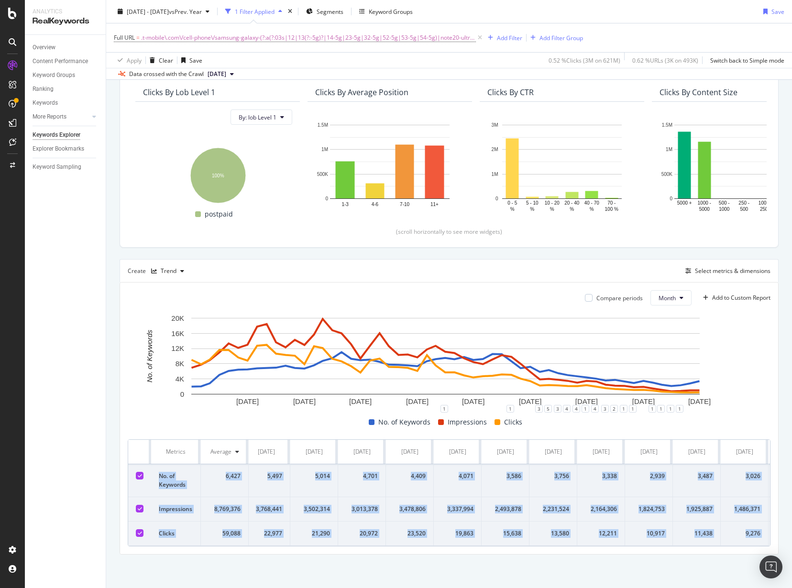
scroll to position [0, 2117]
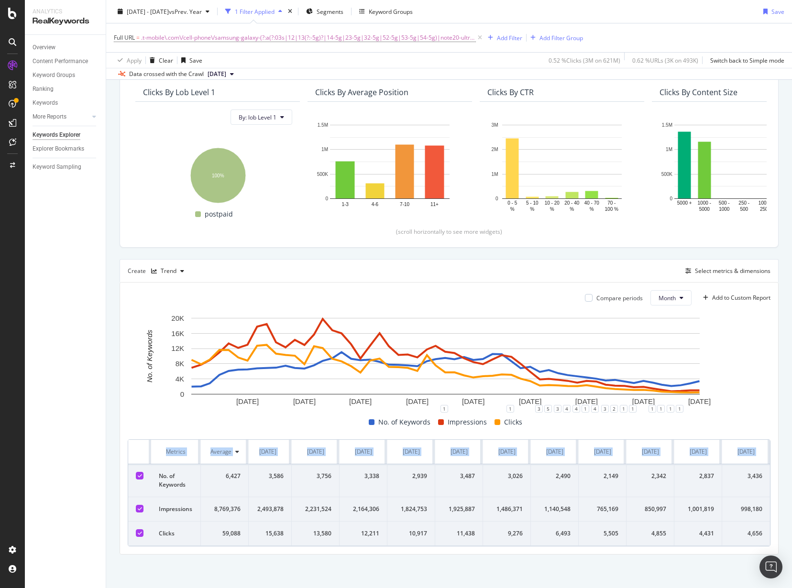
drag, startPoint x: 159, startPoint y: 468, endPoint x: 774, endPoint y: 531, distance: 618.4
click at [774, 531] on div "By URL Top Charts Clicks By lob Level 1 By: lob Level 1 Hold CTRL while clickin…" at bounding box center [449, 305] width 686 height 568
copy table "Metrics Average Jan. 2021 Feb. 2021 Mar. 2021 Apr. 2021 May. 2021 Jun. 2021 Jul…"
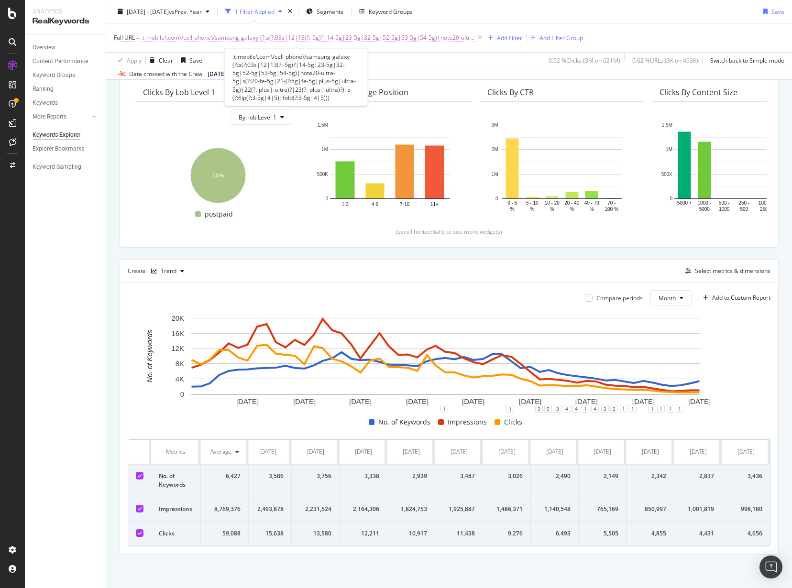
click at [290, 35] on span ".t-mobile\.com\/cell-phone\/samsung-galaxy-(?:a(?:03s|12|13(?:-5g)?|14-5g|23-5g…" at bounding box center [308, 37] width 335 height 13
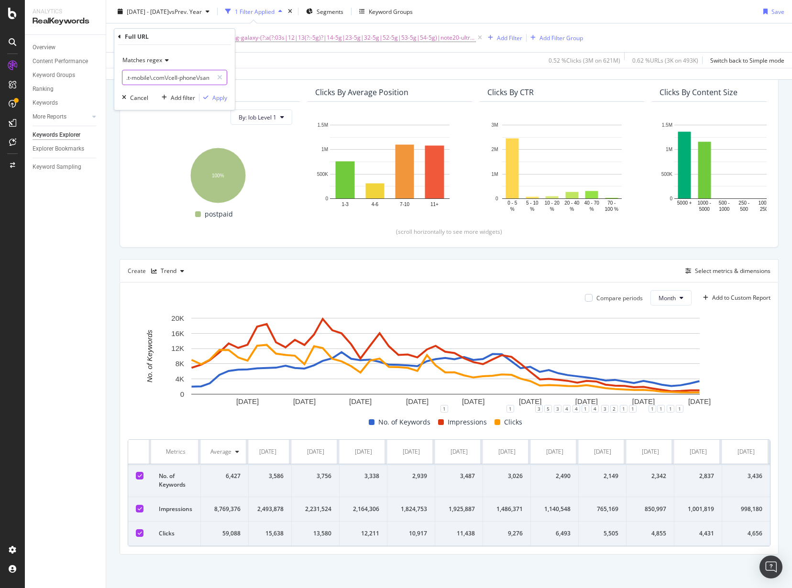
click at [153, 76] on input ".t-mobile\.com\/cell-phone\/samsung-galaxy-(?:a(?:03s|12|13(?:-5g)?|14-5g|23-5g…" at bounding box center [167, 77] width 90 height 15
paste input "^(?:https?:\/\/)?(?:www|es)\.t-mobile\.com\/cell-phone\/samsung-galaxy-(?:a(?:0…"
drag, startPoint x: 181, startPoint y: 77, endPoint x: 228, endPoint y: 77, distance: 47.4
click at [228, 77] on div "Matches regex ^(?:https?:\/\/)?(?:www|es)\.t-mobile\.com\/cell-phone\/samsung-g…" at bounding box center [174, 77] width 121 height 65
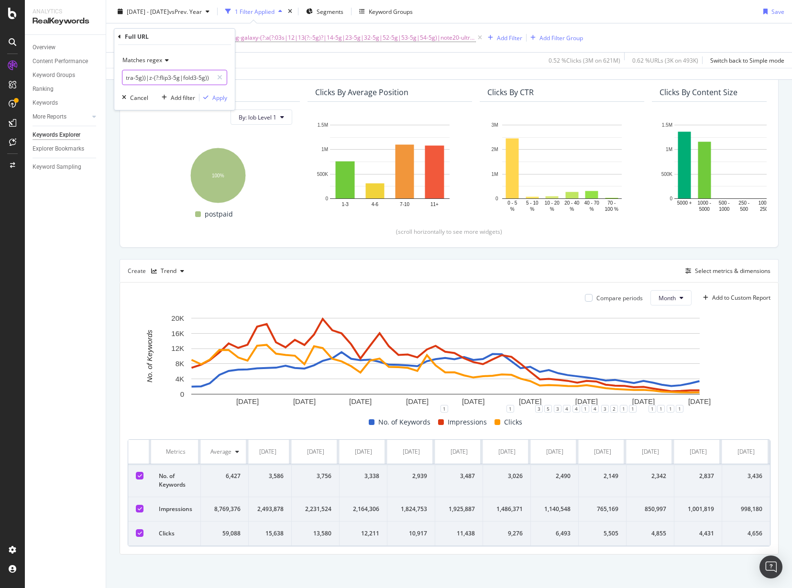
scroll to position [0, 410]
click at [179, 79] on input "^(?:https?:\/\/)?(?:www|es)\.t-mobile\.com\/cell-phone\/samsung-galaxy-(?:a(?:0…" at bounding box center [167, 77] width 90 height 15
drag, startPoint x: 184, startPoint y: 77, endPoint x: 112, endPoint y: 78, distance: 71.8
click at [111, 78] on body "Analytics RealKeywords Overview Content Performance Keyword Groups Ranking Keyw…" at bounding box center [396, 294] width 792 height 588
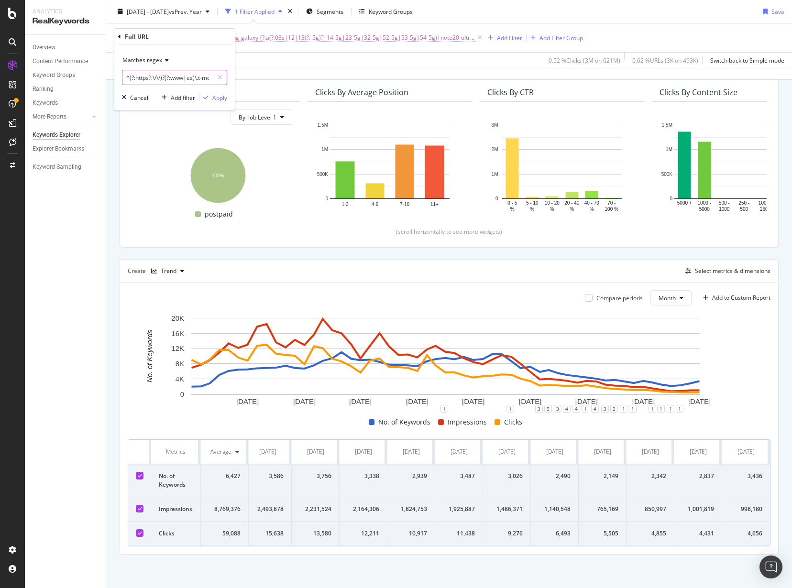
click at [170, 79] on input "^(?:https?:\/\/)?(?:www|es)\.t-mobile\.com\/cell-phone\/samsung-galaxy-(?:a(?:0…" at bounding box center [167, 77] width 90 height 15
click at [197, 77] on input "^(?:https?:\/\/)?(?:www|es)\.t-mobile\.com\/cell-phone\/samsung-galaxy-(?:a(?:0…" at bounding box center [167, 77] width 90 height 15
type input ".t-mobile\.com\/cell-phone\/samsung-galaxy-(?:a(?:03s|12|13-5g|32-5g|52-5g)|not…"
click at [219, 99] on div "Apply" at bounding box center [219, 98] width 15 height 8
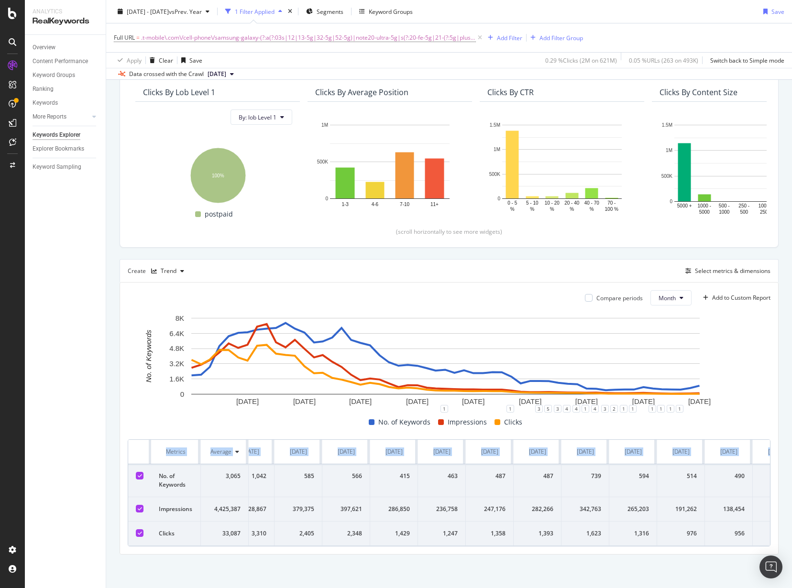
scroll to position [0, 2117]
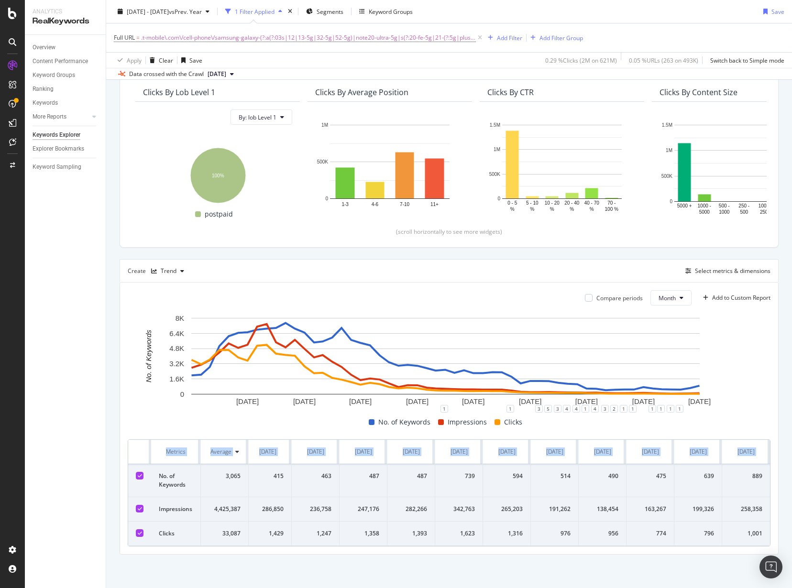
drag, startPoint x: 160, startPoint y: 469, endPoint x: 822, endPoint y: 536, distance: 665.4
click at [792, 536] on html "Analytics RealKeywords Overview Content Performance Keyword Groups Ranking Keyw…" at bounding box center [396, 294] width 792 height 588
copy table "Metrics Average Jan. 2021 Feb. 2021 Mar. 2021 Apr. 2021 May. 2021 Jun. 2021 Jul…"
drag, startPoint x: 495, startPoint y: 11, endPoint x: 477, endPoint y: 10, distance: 18.2
click at [495, 11] on div "2021 Jan. 1st - 2025 Jul. 31st vs Prev. Year 1 Filter Applied Segments Keyword …" at bounding box center [449, 13] width 686 height 19
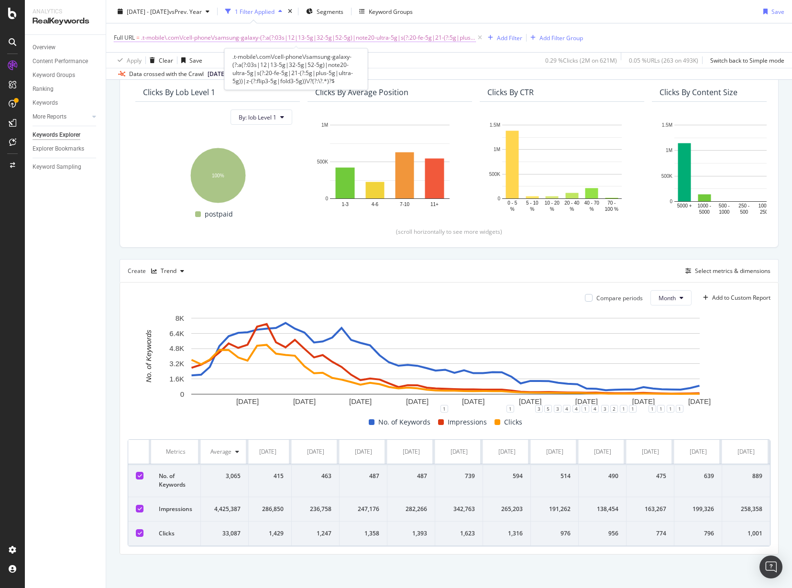
click at [291, 40] on span ".t-mobile\.com\/cell-phone\/samsung-galaxy-(?:a(?:03s|12|13-5g|32-5g|52-5g)|not…" at bounding box center [308, 37] width 335 height 13
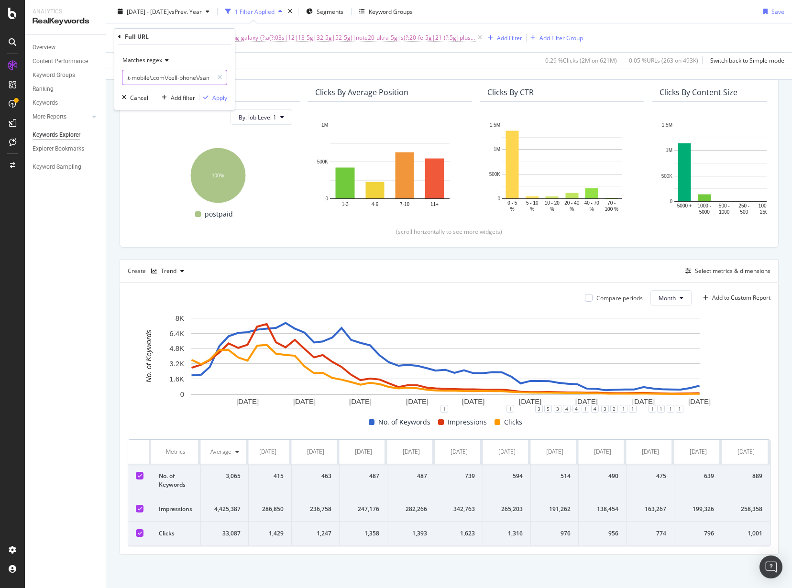
click at [168, 76] on input ".t-mobile\.com\/cell-phone\/samsung-galaxy-(?:a(?:03s|12|13-5g|32-5g|52-5g)|not…" at bounding box center [167, 77] width 90 height 15
paste input "^(?:https?:\/\/)?(?:www|es)\.t-mobile\.com\/cell-phone\/samsung-galaxy-(?:a12|n…"
click at [155, 77] on input "^(?:https?:\/\/)?(?:www|es)\.t-mobile\.com\/cell-phone\/samsung-galaxy-(?:a12|n…" at bounding box center [167, 77] width 90 height 15
drag, startPoint x: 183, startPoint y: 77, endPoint x: 212, endPoint y: 79, distance: 28.7
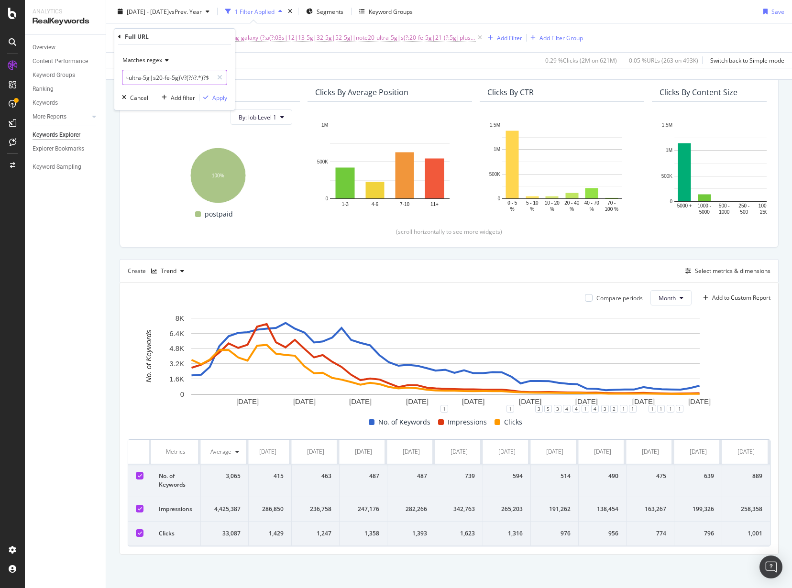
click at [212, 79] on input "^(?:https?:\/\/)?(?:www|es)\.t-mobile\.com\/cell-phone\/samsung-galaxy-(?:a12|n…" at bounding box center [167, 77] width 90 height 15
drag, startPoint x: 206, startPoint y: 77, endPoint x: 104, endPoint y: 78, distance: 101.9
click at [104, 78] on body "Analytics RealKeywords Overview Content Performance Keyword Groups Ranking Keyw…" at bounding box center [396, 294] width 792 height 588
click at [155, 78] on input "^(?:https?:\/\/)?(?:www|es)\.t-mobile\.com\/cell-phone\/samsung-galaxy-(?:a12|n…" at bounding box center [167, 77] width 90 height 15
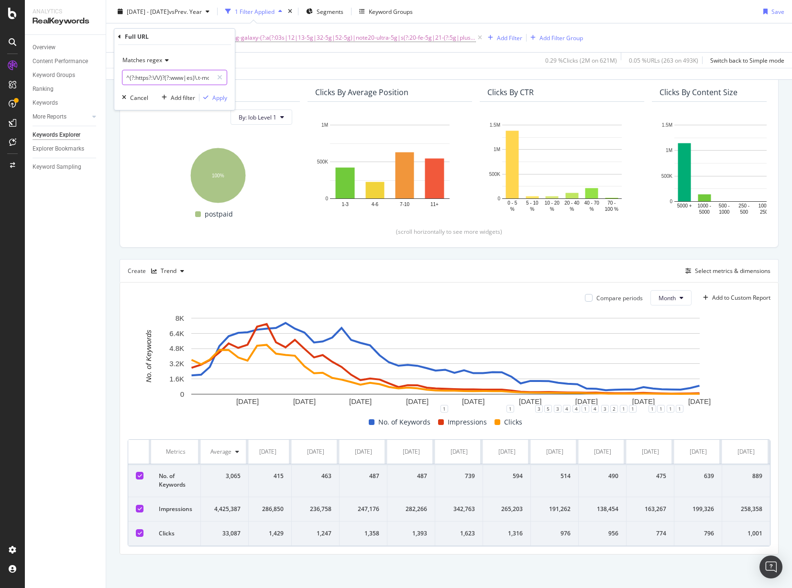
click at [166, 77] on input "^(?:https?:\/\/)?(?:www|es)\.t-mobile\.com\/cell-phone\/samsung-galaxy-(?:a12|n…" at bounding box center [167, 77] width 90 height 15
click at [198, 79] on input "^(?:https?:\/\/)?(?:www|es)\.t-mobile\.com\/cell-phone\/samsung-galaxy-(?:a12|n…" at bounding box center [167, 77] width 90 height 15
type input ".t-mobile\.com\/cell-phone\/samsung-galaxy-(?:a12|note20-ultra-5g|s20-fe-5g)"
click at [217, 95] on div "Apply" at bounding box center [219, 98] width 15 height 8
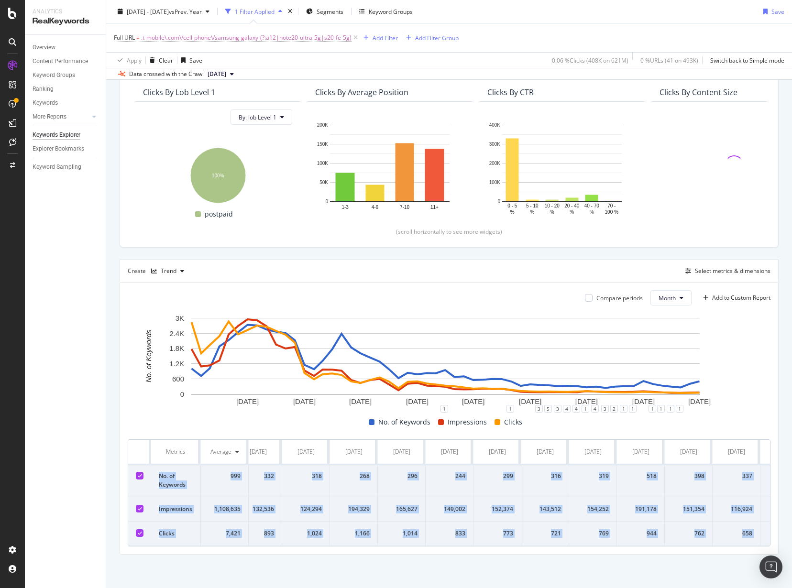
scroll to position [0, 2117]
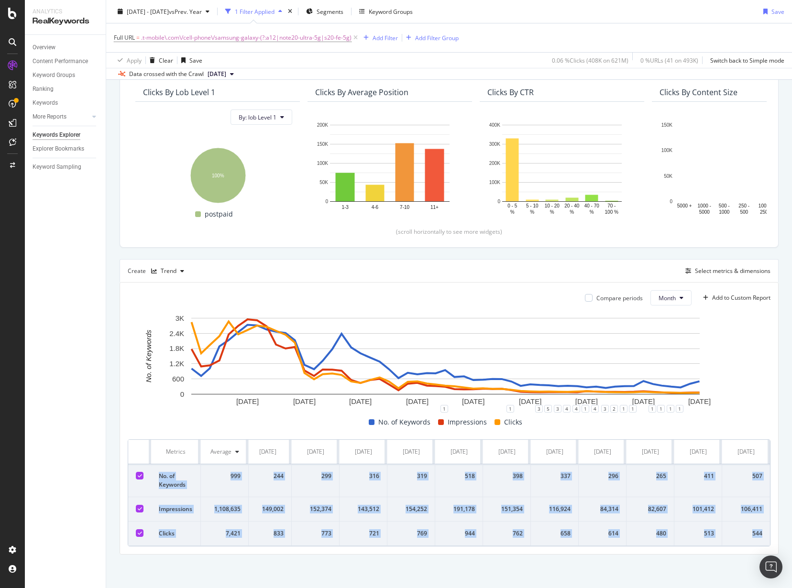
drag, startPoint x: 159, startPoint y: 467, endPoint x: 760, endPoint y: 530, distance: 604.6
copy tbody "No. of Keywords 999 1,009 718 1,019 1,884 2,133 2,450 2,735 2,715 2,548 2,468 2…"
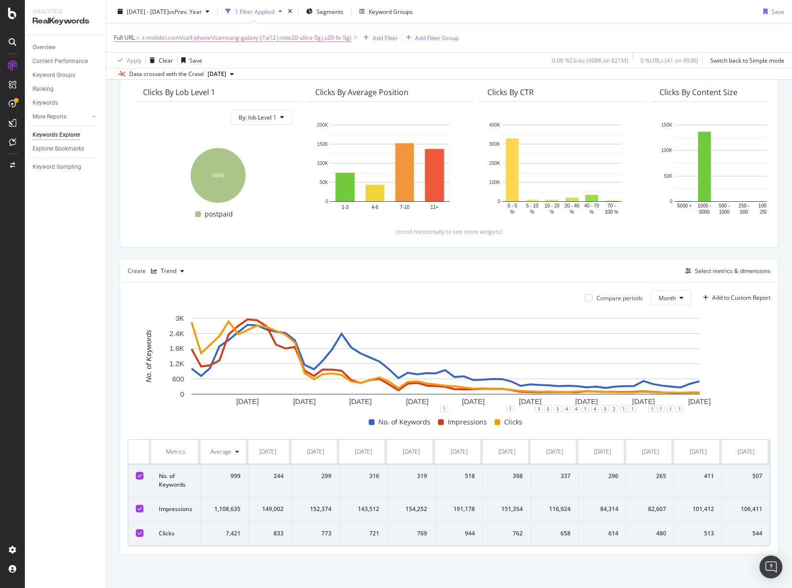
click at [464, 553] on div "Compare periods Month Add to Custom Report 1 Jul. 2021 1 Jan. 2022 1 Jul. 2022 …" at bounding box center [449, 419] width 658 height 272
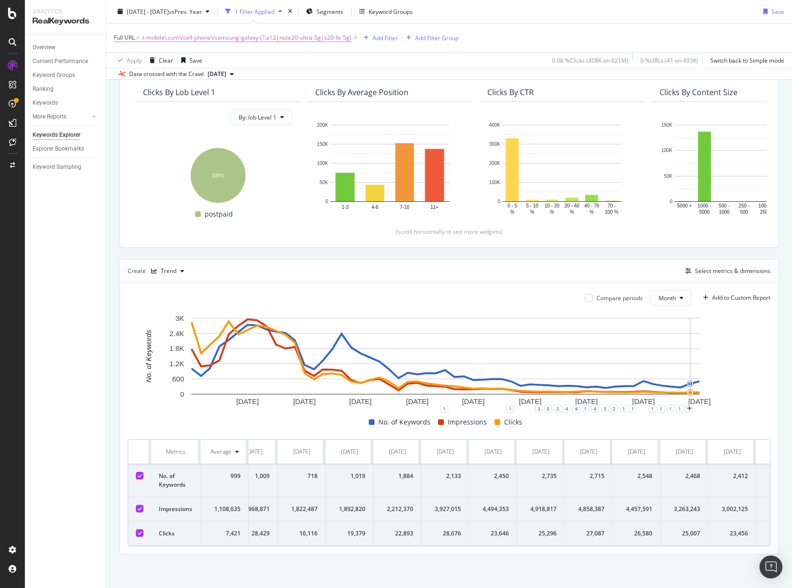
scroll to position [0, 0]
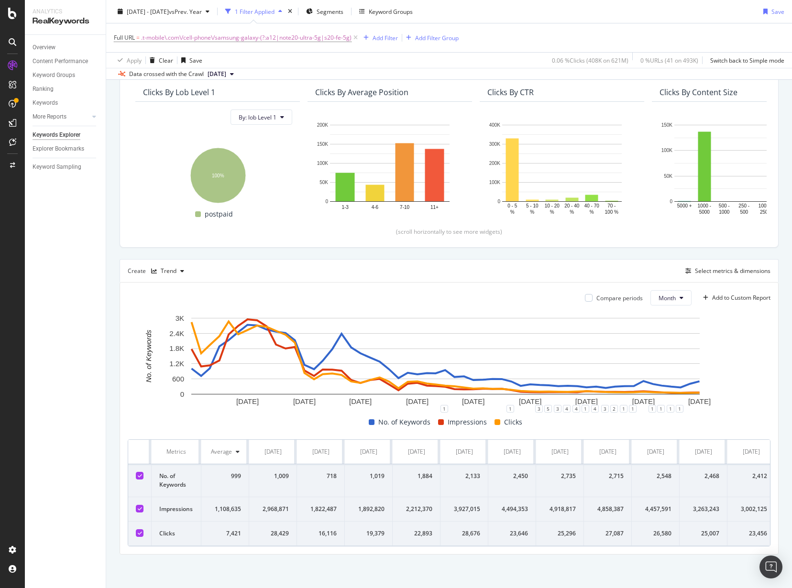
click at [632, 245] on div "Top Charts Clicks By lob Level 1 By: lob Level 1 Hold CTRL while clicking to fi…" at bounding box center [449, 301] width 659 height 507
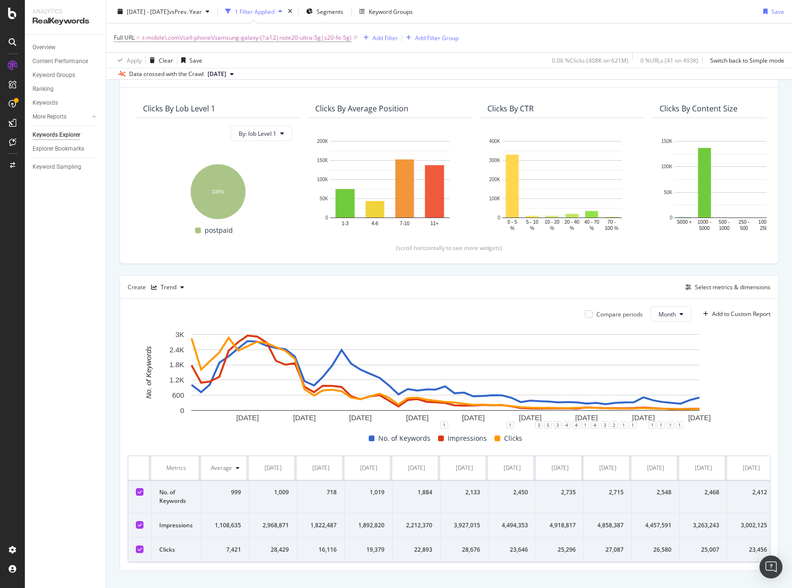
scroll to position [90, 0]
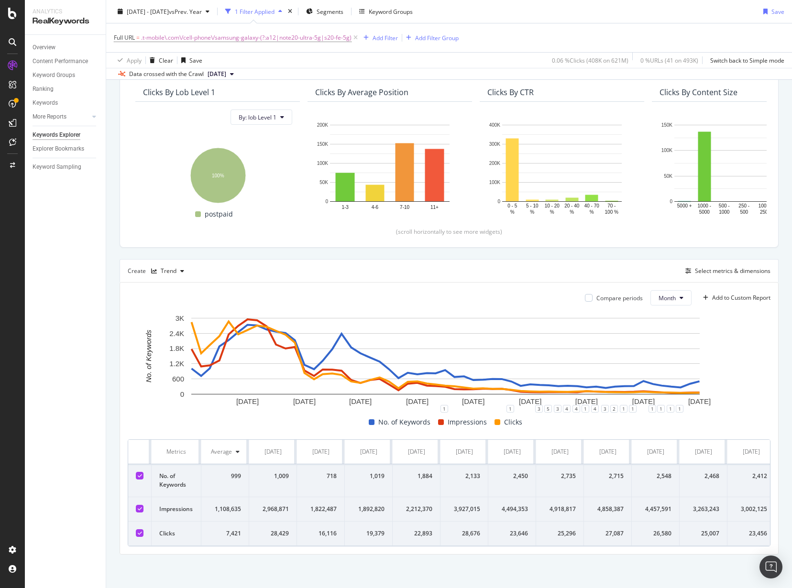
click at [49, 247] on div "Overview Content Performance Keyword Groups Ranking Keywords More Reports Count…" at bounding box center [65, 311] width 81 height 553
drag, startPoint x: 355, startPoint y: 35, endPoint x: 347, endPoint y: 64, distance: 30.3
click at [355, 35] on icon at bounding box center [356, 38] width 8 height 10
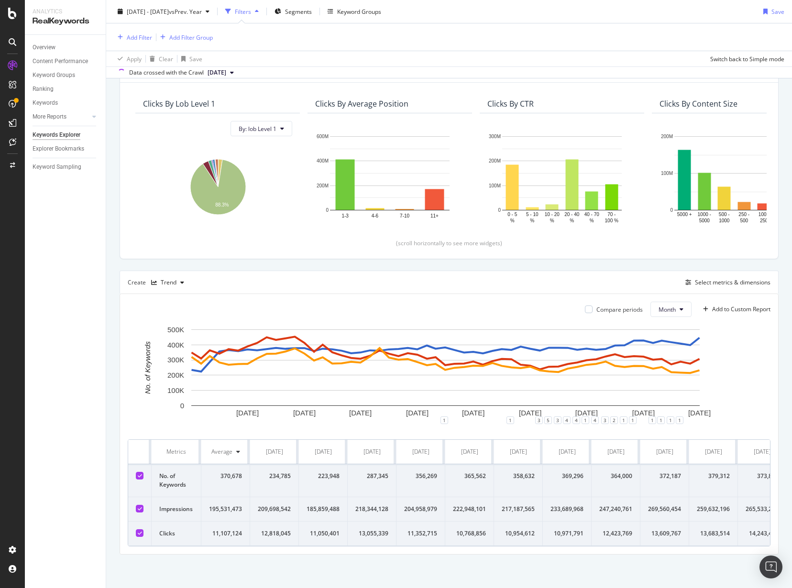
scroll to position [77, 0]
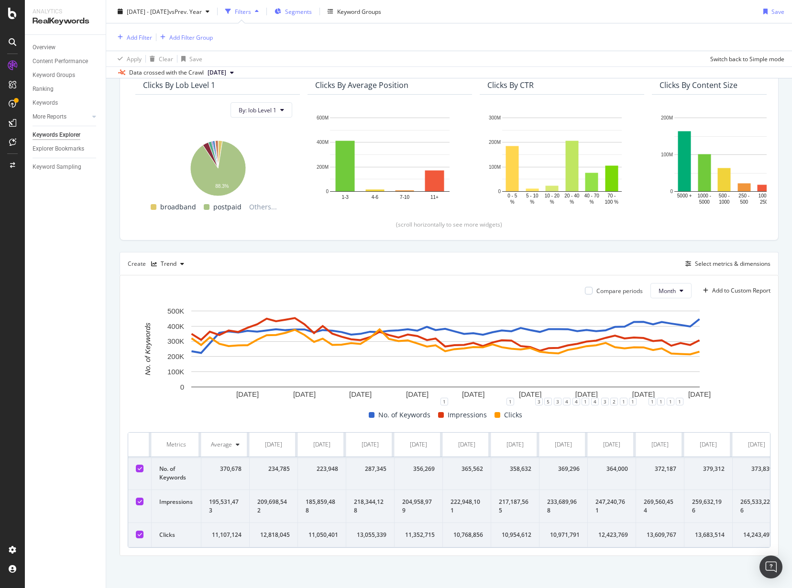
click at [312, 11] on span "Segments" at bounding box center [298, 11] width 27 height 8
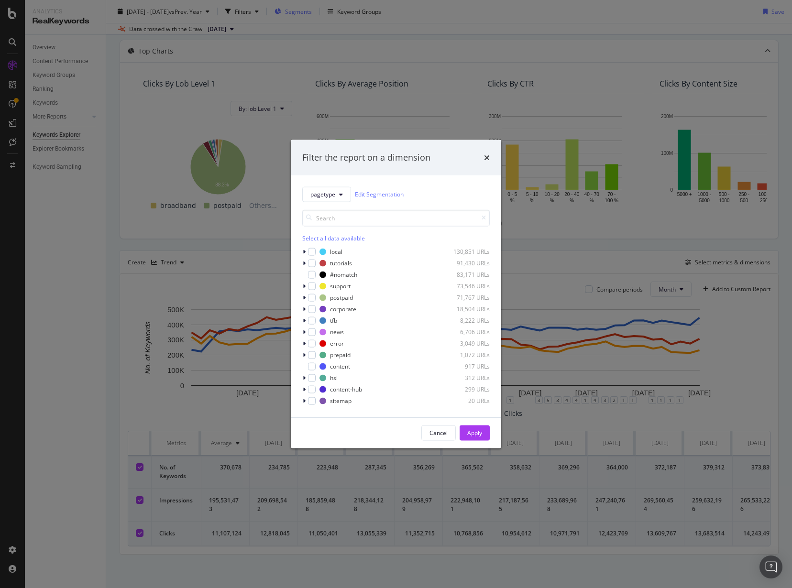
scroll to position [45, 0]
click at [343, 197] on button "pagetype" at bounding box center [326, 194] width 49 height 15
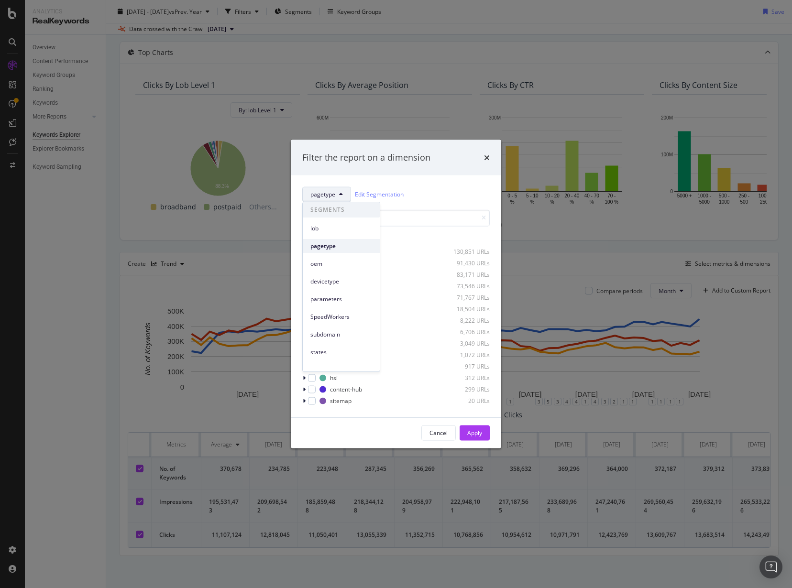
click at [352, 250] on span "pagetype" at bounding box center [341, 246] width 62 height 9
click at [305, 390] on icon "modal" at bounding box center [304, 390] width 3 height 6
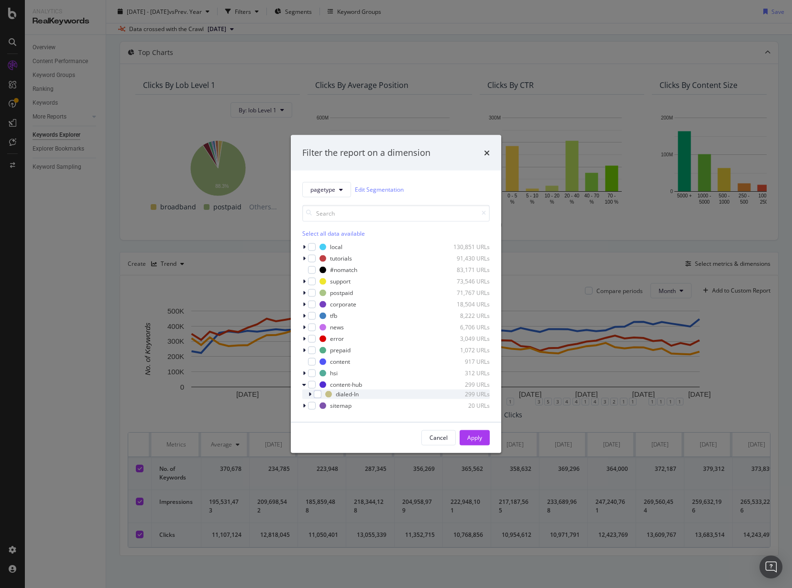
click at [309, 392] on icon "modal" at bounding box center [310, 394] width 3 height 6
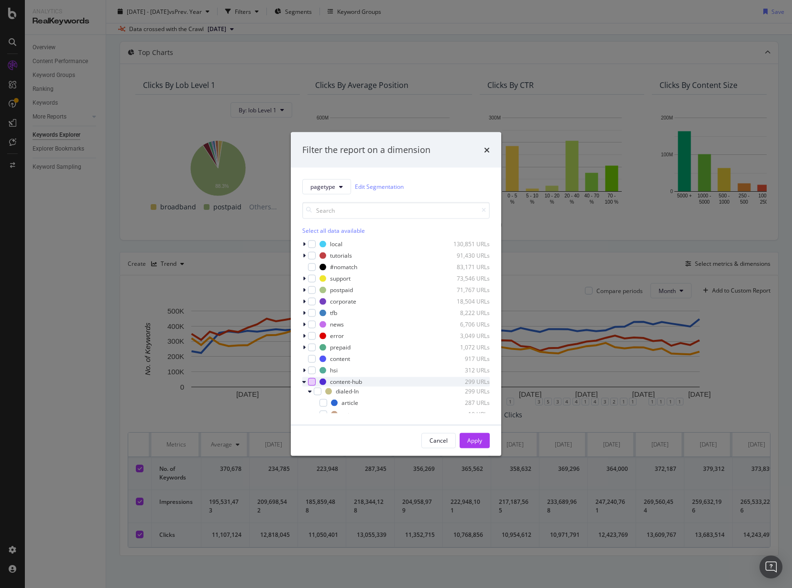
click at [312, 381] on div "modal" at bounding box center [312, 382] width 8 height 8
click at [479, 440] on div "Apply" at bounding box center [474, 441] width 15 height 8
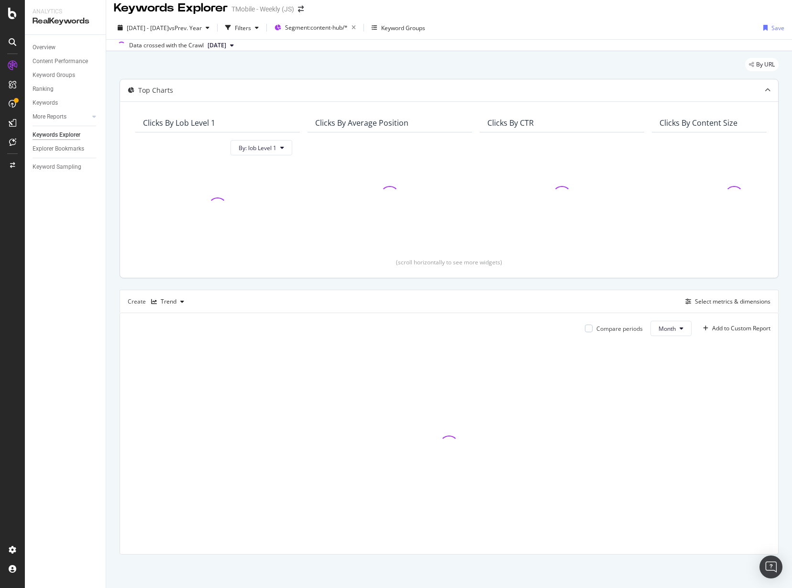
scroll to position [8, 0]
click at [360, 27] on icon "button" at bounding box center [354, 27] width 12 height 13
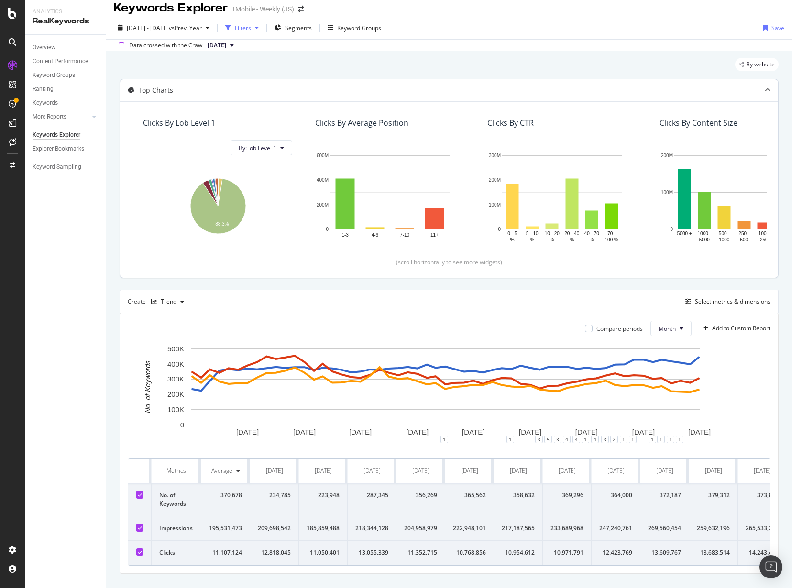
click at [251, 29] on div "Filters" at bounding box center [243, 28] width 16 height 8
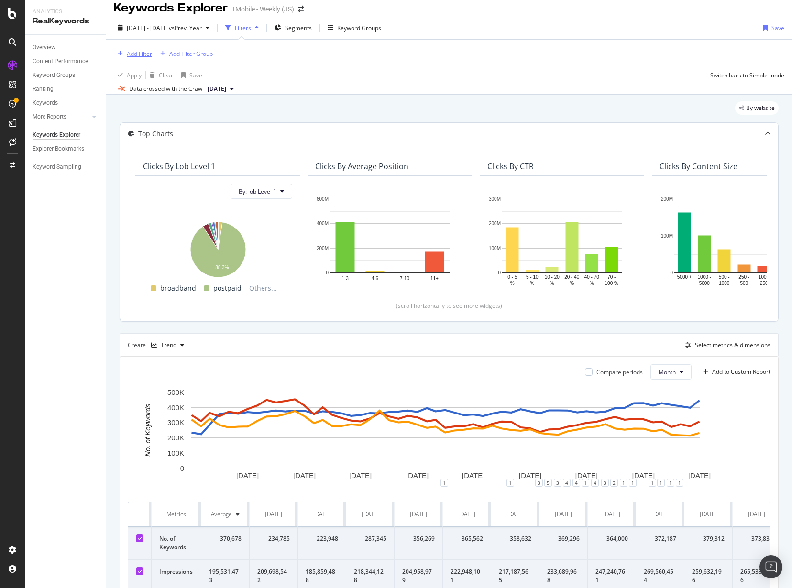
click at [131, 57] on div "Add Filter" at bounding box center [139, 54] width 25 height 8
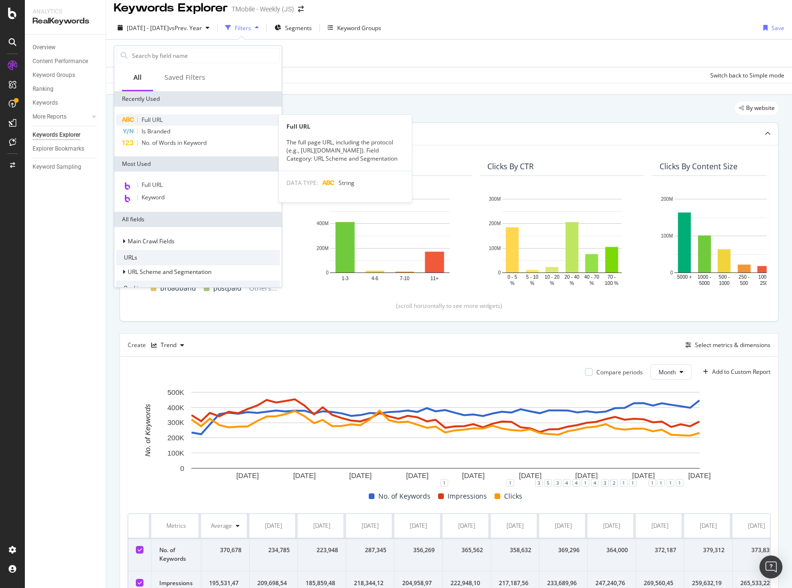
click at [156, 119] on span "Full URL" at bounding box center [152, 120] width 21 height 8
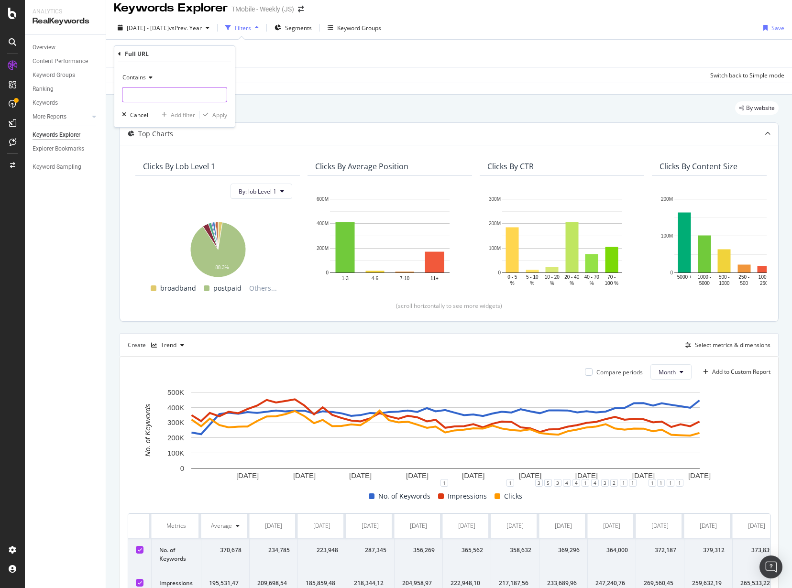
click at [166, 95] on input "text" at bounding box center [174, 94] width 104 height 15
type input "/"
type input ".com/dialed-in"
click at [213, 113] on div "Apply" at bounding box center [219, 115] width 15 height 8
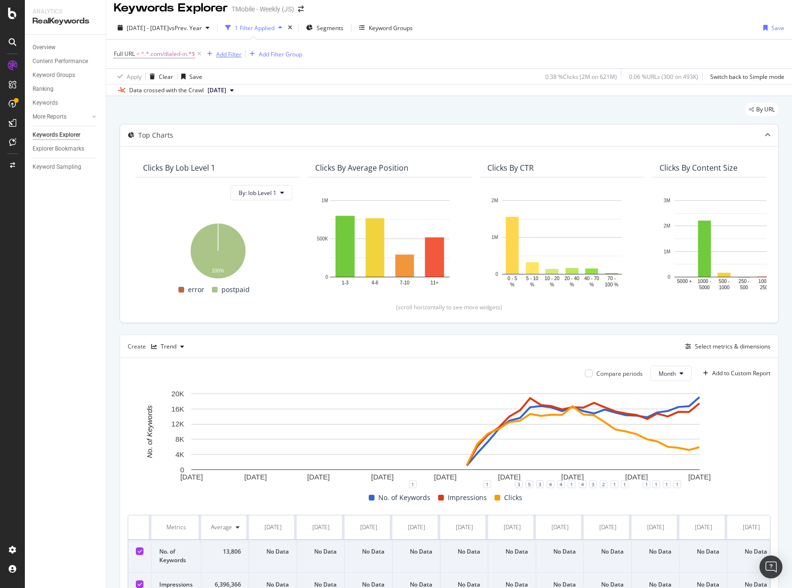
click at [228, 55] on div "Add Filter" at bounding box center [228, 54] width 25 height 8
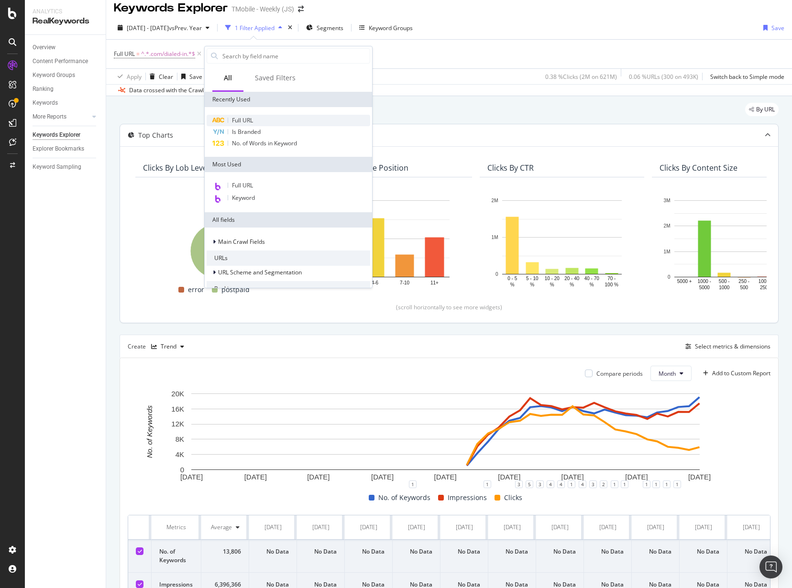
click at [249, 118] on span "Full URL" at bounding box center [242, 120] width 21 height 8
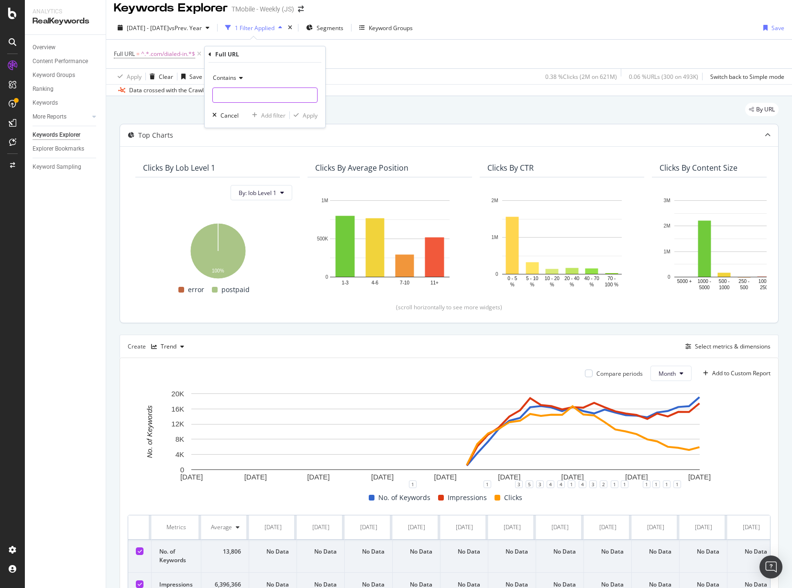
click at [238, 94] on input "text" at bounding box center [265, 95] width 104 height 15
paste input ".com/home-internet/the-signal"
type input ".com/home-internet/the-signal"
click at [309, 116] on div "Apply" at bounding box center [310, 115] width 15 height 8
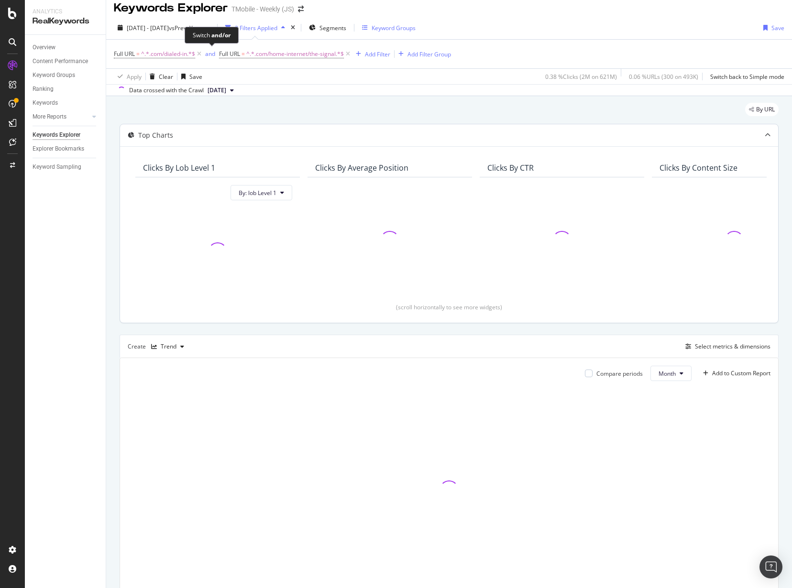
click at [210, 55] on div "and" at bounding box center [210, 54] width 10 height 8
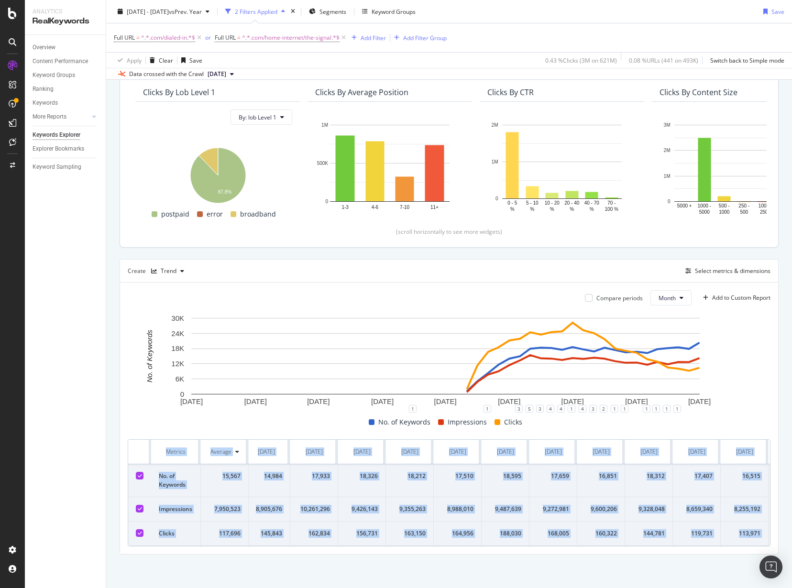
scroll to position [0, 2117]
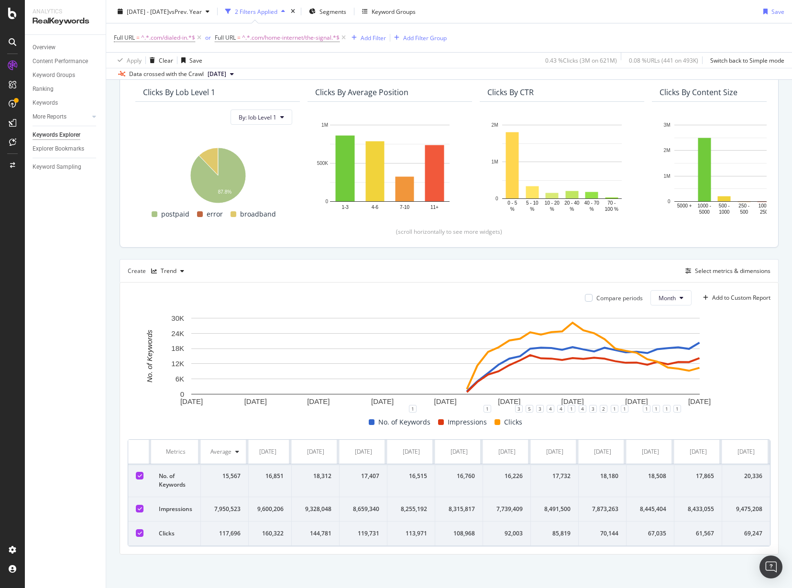
drag, startPoint x: 160, startPoint y: 443, endPoint x: 780, endPoint y: 533, distance: 626.5
click at [780, 533] on div "By URL Top Charts Clicks By lob Level 1 By: lob Level 1 Hold CTRL while clickin…" at bounding box center [449, 305] width 686 height 568
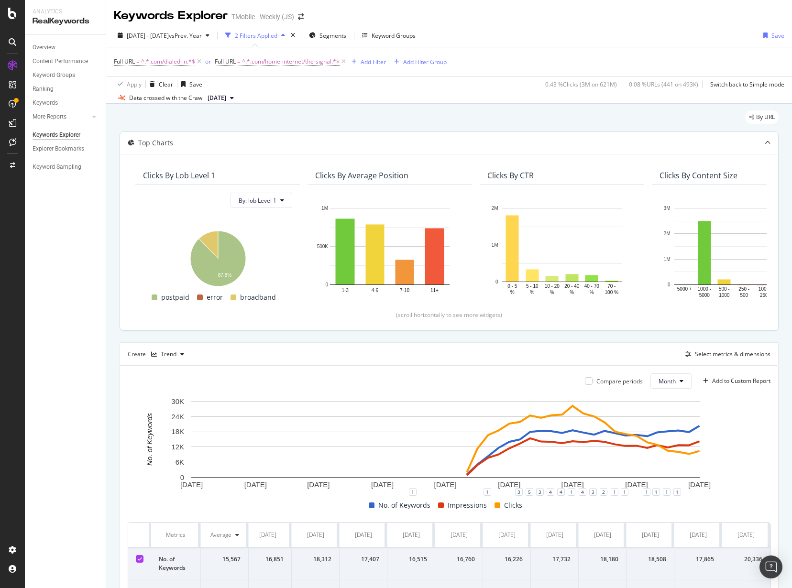
scroll to position [90, 0]
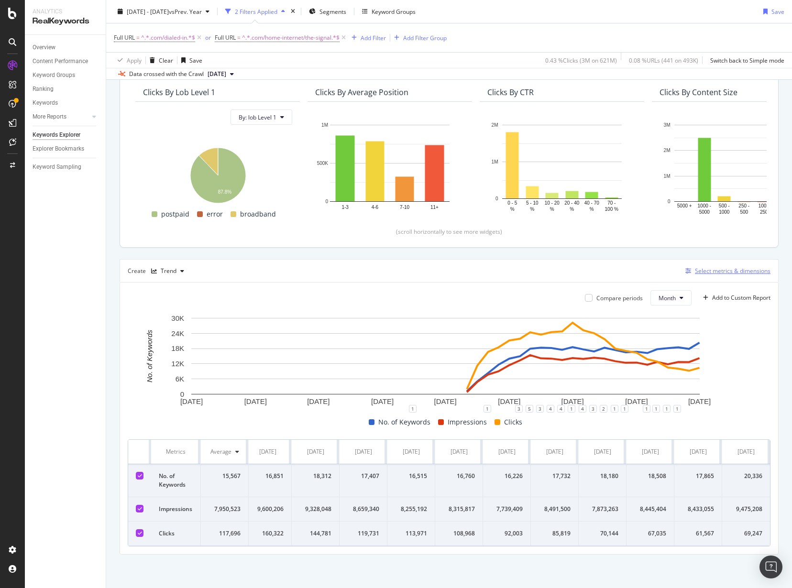
click at [725, 267] on div "Select metrics & dimensions" at bounding box center [733, 271] width 76 height 8
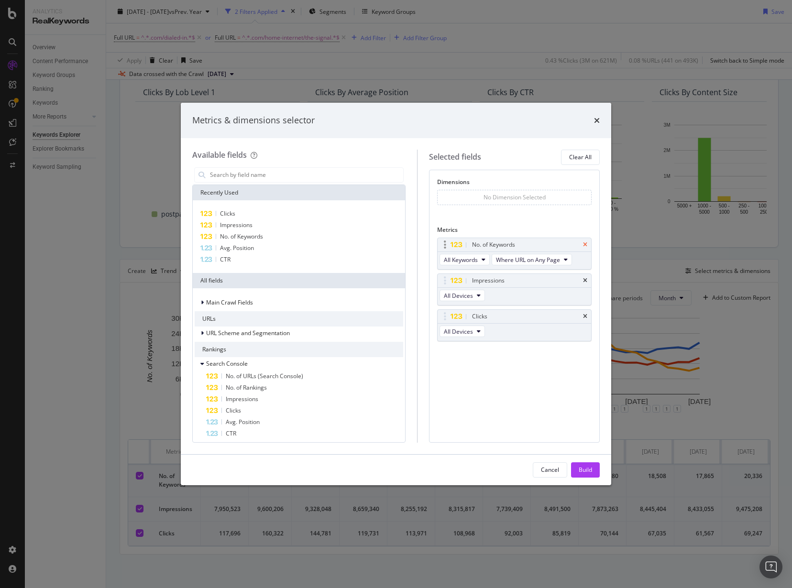
click at [587, 245] on div "No. of Keywords" at bounding box center [515, 244] width 154 height 13
click at [586, 245] on icon "times" at bounding box center [585, 245] width 4 height 6
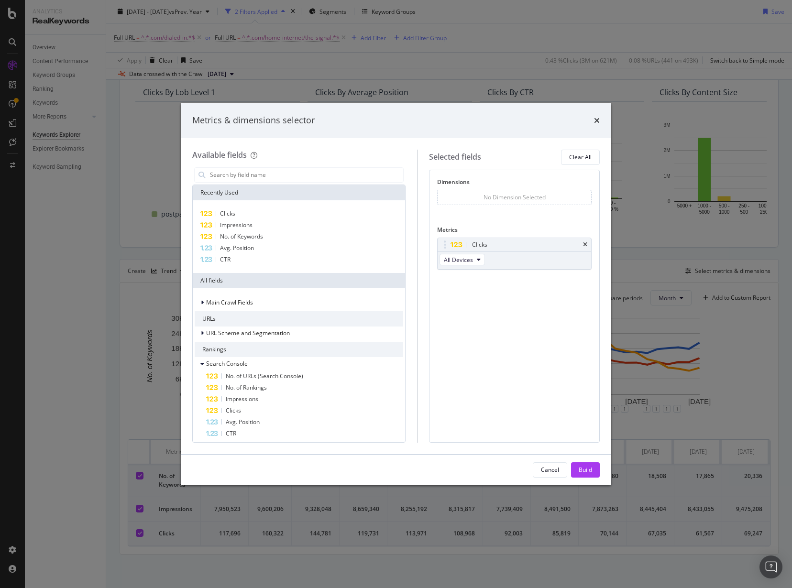
click at [586, 245] on icon "times" at bounding box center [585, 245] width 4 height 6
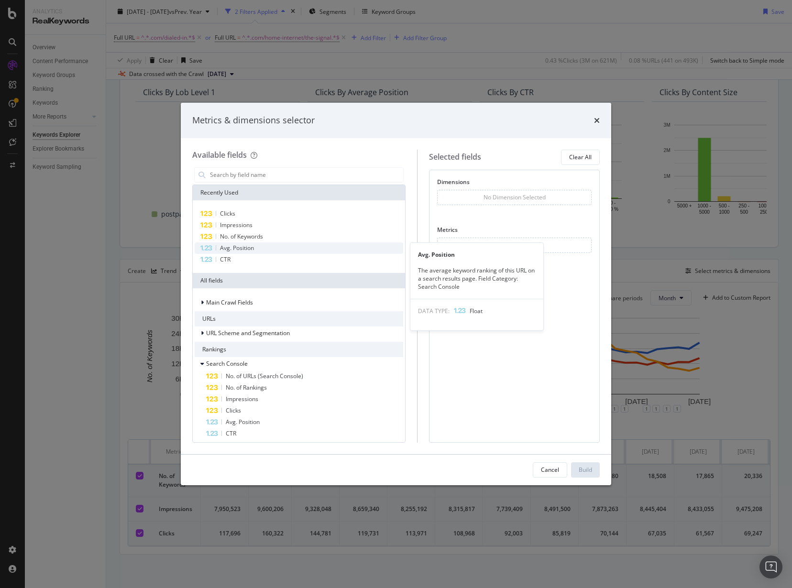
click at [231, 247] on span "Avg. Position" at bounding box center [237, 248] width 34 height 8
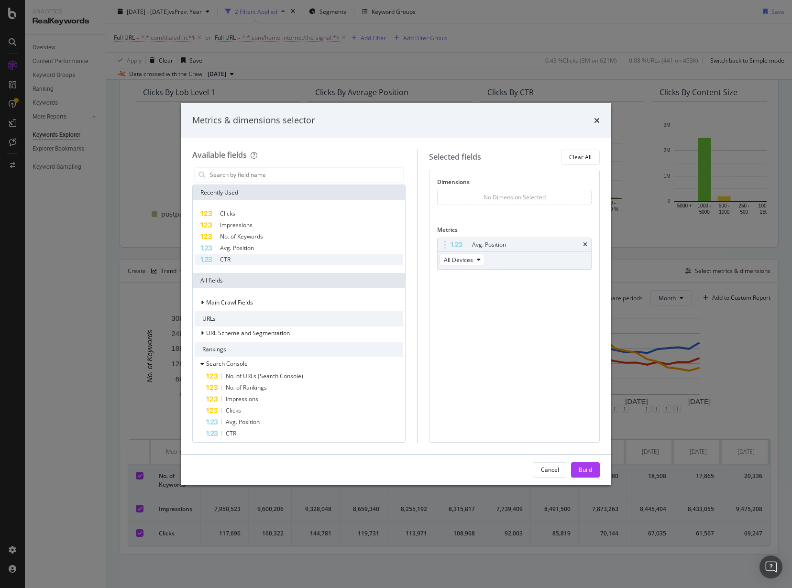
click at [222, 260] on span "CTR" at bounding box center [225, 259] width 11 height 8
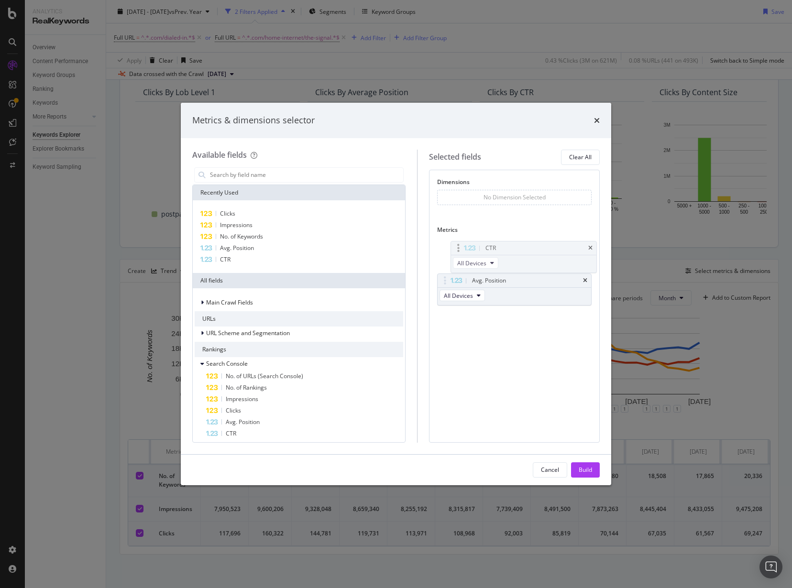
drag, startPoint x: 449, startPoint y: 281, endPoint x: 454, endPoint y: 249, distance: 33.0
click at [454, 249] on body "Analytics RealKeywords Overview Content Performance Keyword Groups Ranking Keyw…" at bounding box center [396, 294] width 792 height 588
click at [583, 469] on div "Build" at bounding box center [585, 470] width 13 height 8
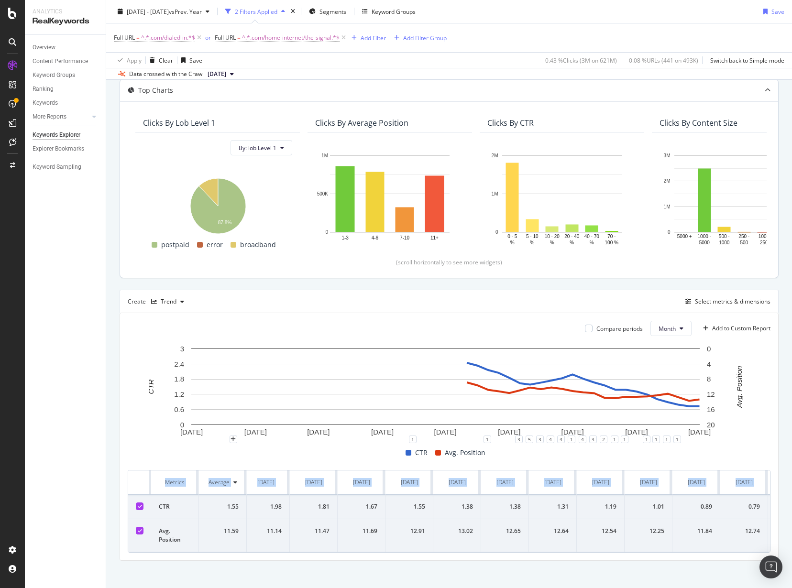
scroll to position [0, 2115]
drag, startPoint x: 159, startPoint y: 505, endPoint x: 792, endPoint y: 526, distance: 633.2
click at [787, 530] on div "Keywords Explorer TMobile - Weekly (JS) 2021 Jan. 1st - 2025 Jul. 31st vs Prev.…" at bounding box center [449, 294] width 686 height 588
click at [343, 37] on icon at bounding box center [344, 38] width 8 height 10
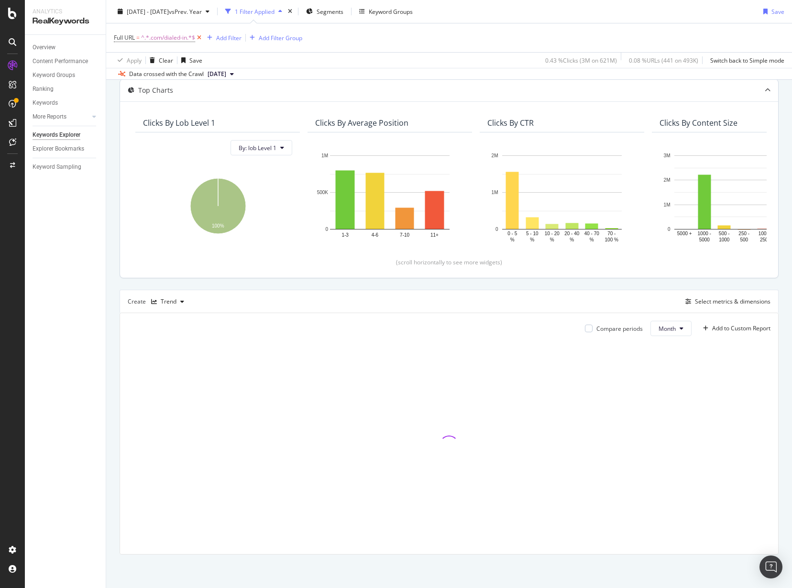
click at [199, 37] on icon at bounding box center [199, 38] width 8 height 10
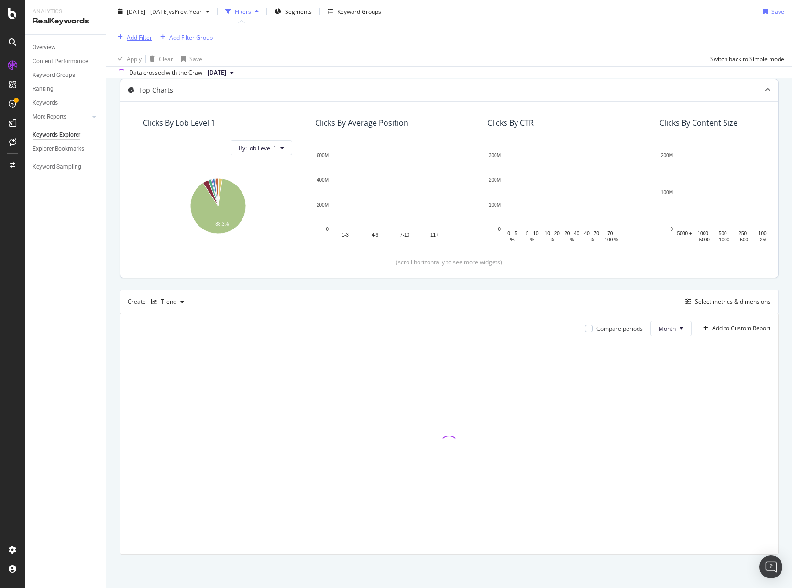
scroll to position [51, 0]
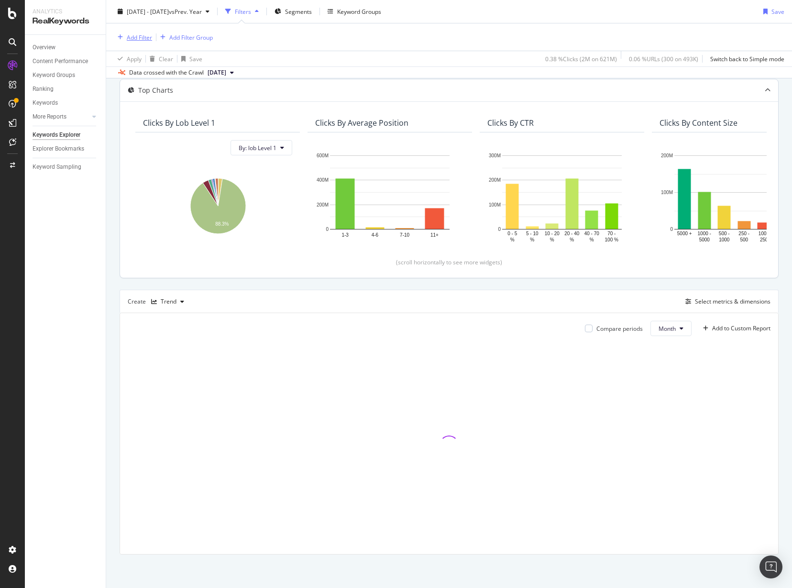
click at [143, 34] on div "Add Filter" at bounding box center [139, 37] width 25 height 8
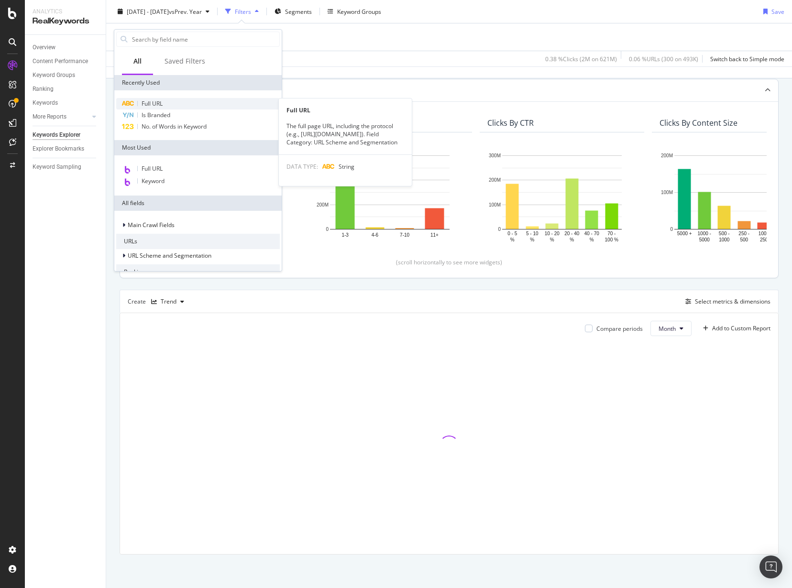
drag, startPoint x: 171, startPoint y: 79, endPoint x: 173, endPoint y: 104, distance: 24.5
click at [173, 104] on div "Full URL" at bounding box center [198, 103] width 164 height 11
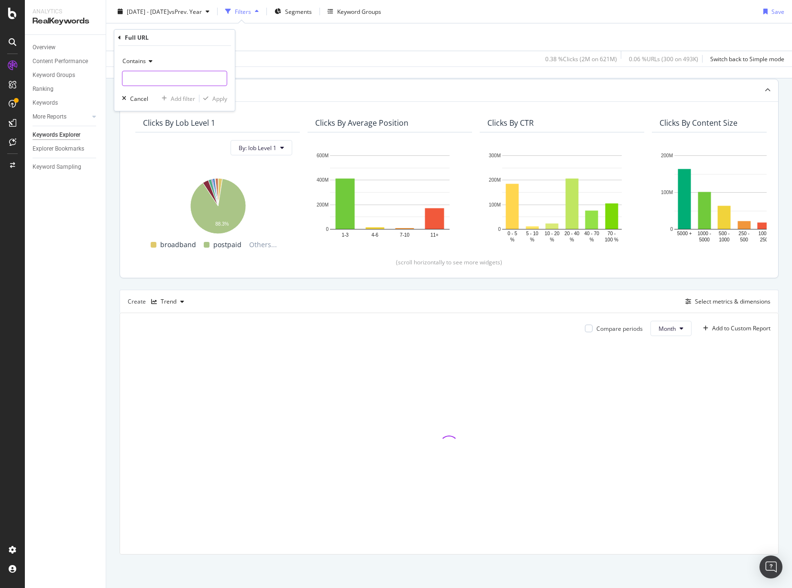
click at [151, 77] on input "text" at bounding box center [174, 78] width 104 height 15
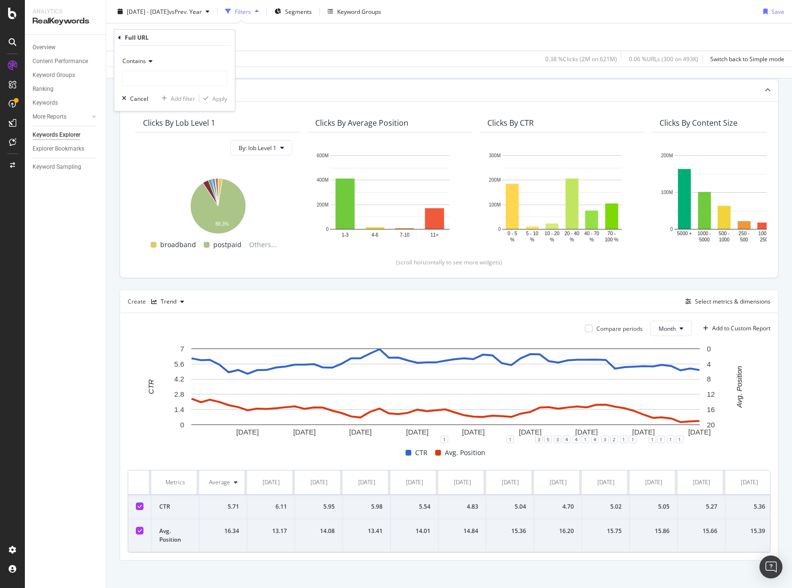
click at [144, 61] on span "Contains" at bounding box center [133, 61] width 23 height 8
click at [142, 84] on span "Equal to" at bounding box center [138, 81] width 22 height 8
click at [142, 80] on input "text" at bounding box center [174, 78] width 104 height 15
click at [143, 73] on input "www.t-mobile.com" at bounding box center [167, 78] width 90 height 15
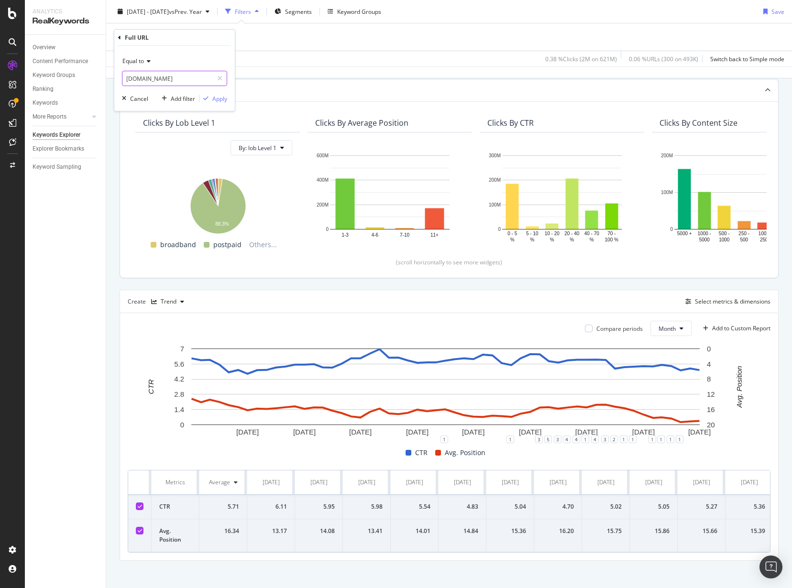
click at [143, 73] on input "www.t-mobile.com" at bounding box center [167, 78] width 90 height 15
type input "www.t-mobile.com"
click at [219, 100] on div "Apply" at bounding box center [219, 99] width 15 height 8
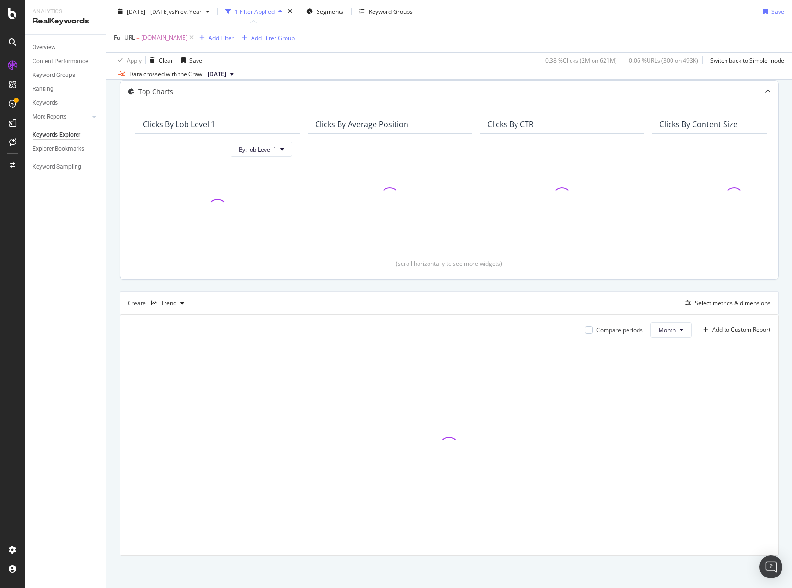
scroll to position [53, 0]
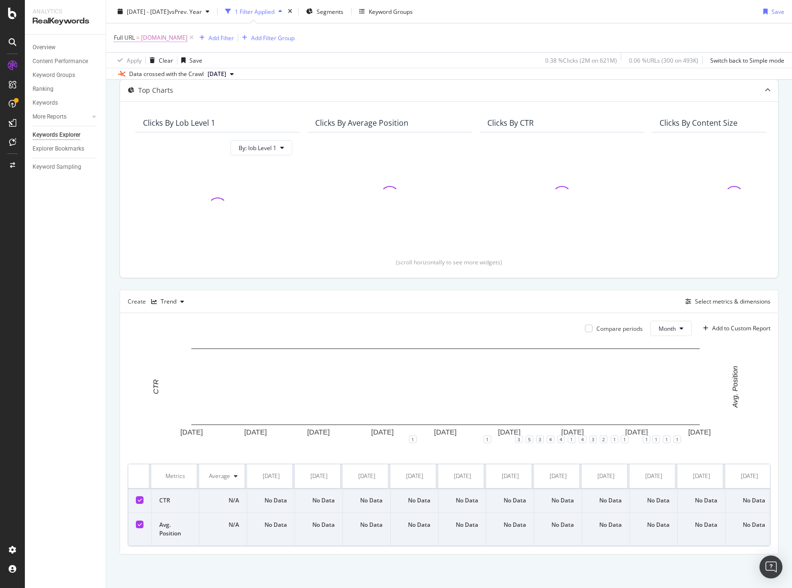
click at [153, 36] on span "www.t-mobile.com" at bounding box center [164, 37] width 46 height 13
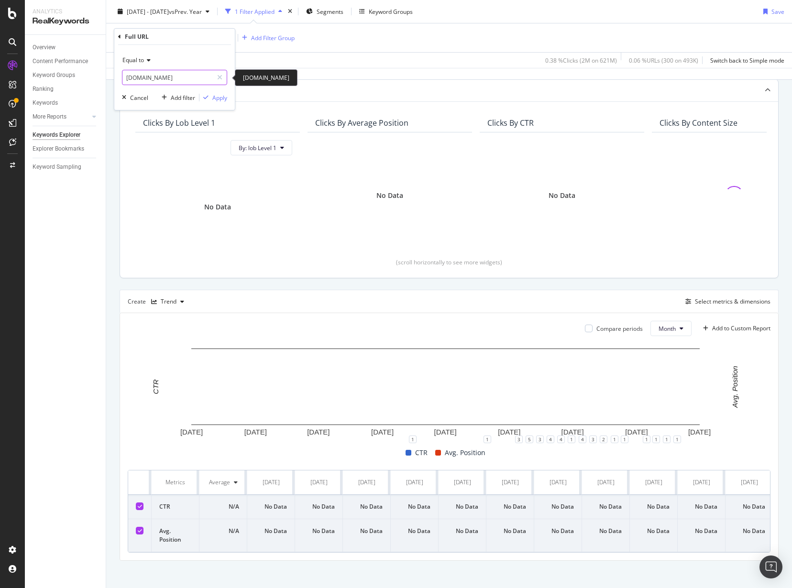
click at [127, 73] on input "www.t-mobile.com" at bounding box center [167, 77] width 90 height 15
click at [203, 80] on input "https://www.t-mobile.com" at bounding box center [167, 77] width 90 height 15
type input "https://www.t-mobile.com"
click at [214, 94] on div "Apply" at bounding box center [219, 98] width 15 height 8
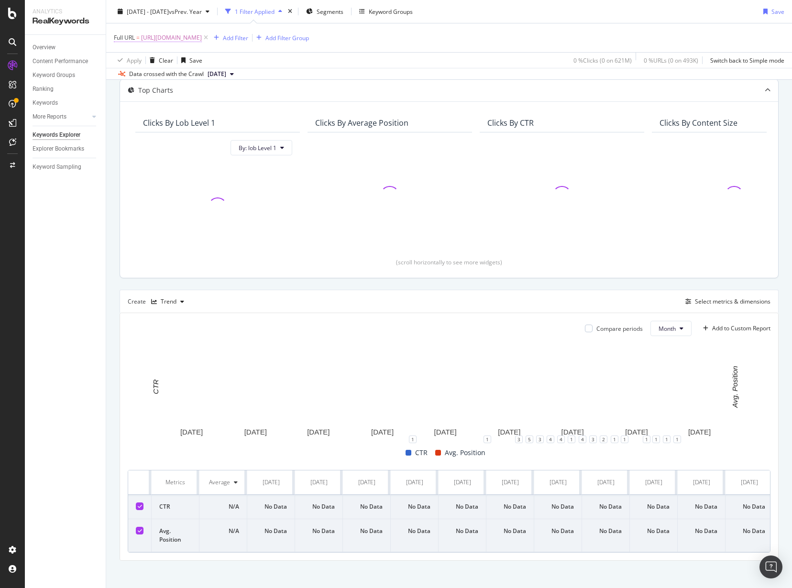
click at [175, 36] on span "https://www.t-mobile.com" at bounding box center [171, 37] width 61 height 13
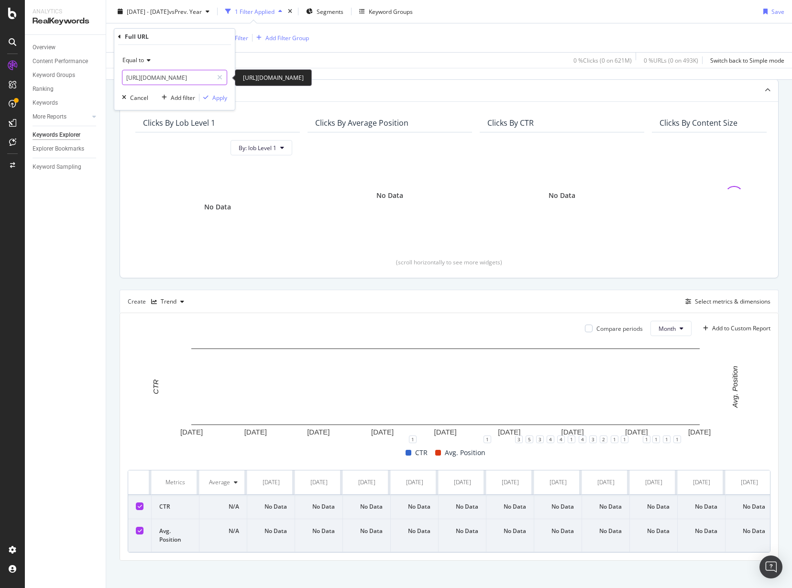
click at [197, 75] on input "https://www.t-mobile.com" at bounding box center [167, 77] width 90 height 15
click at [198, 77] on input "https://www.t-mobile.com" at bounding box center [167, 77] width 90 height 15
type input "[URL][DOMAIN_NAME]"
click at [223, 97] on div "Apply" at bounding box center [219, 98] width 15 height 8
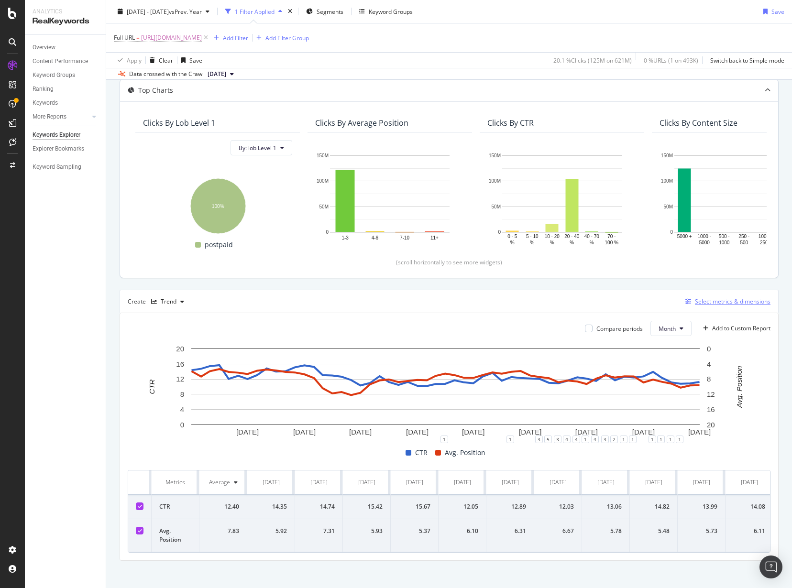
click at [733, 300] on div "Select metrics & dimensions" at bounding box center [733, 302] width 76 height 8
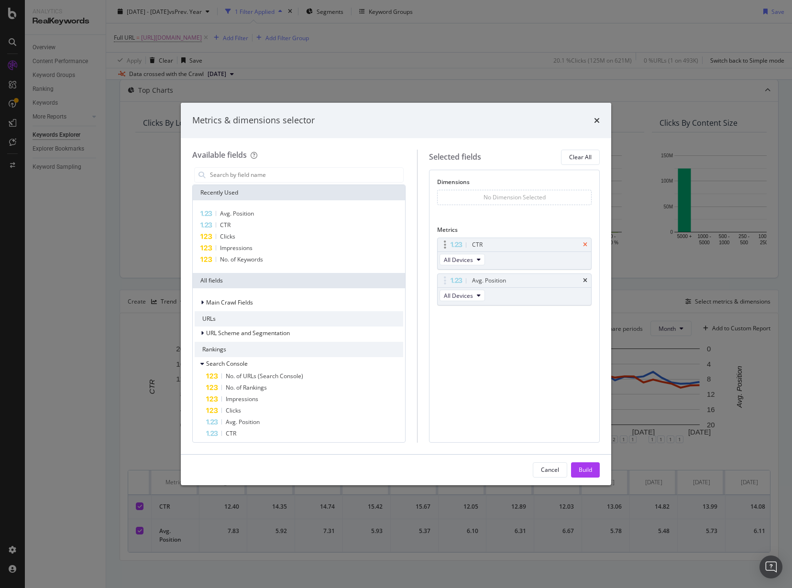
click at [587, 243] on div "CTR" at bounding box center [515, 244] width 154 height 13
click at [585, 245] on icon "times" at bounding box center [585, 245] width 4 height 6
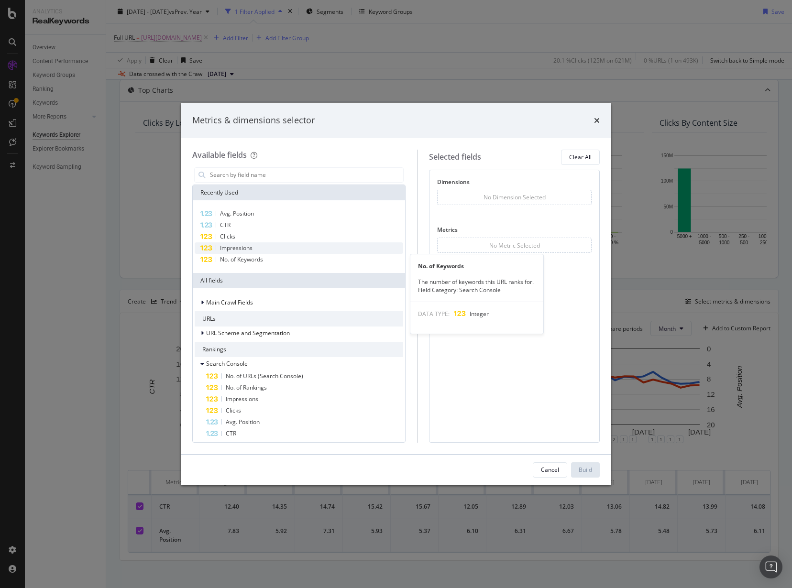
drag, startPoint x: 255, startPoint y: 258, endPoint x: 251, endPoint y: 247, distance: 11.2
click at [254, 256] on span "No. of Keywords" at bounding box center [241, 259] width 43 height 8
click at [251, 247] on span "Impressions" at bounding box center [236, 248] width 33 height 8
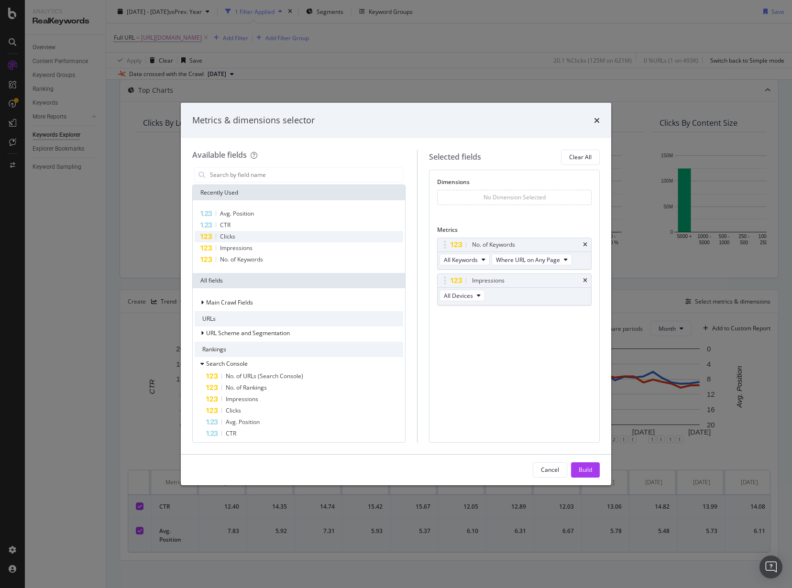
click at [248, 238] on div "Clicks" at bounding box center [299, 236] width 209 height 11
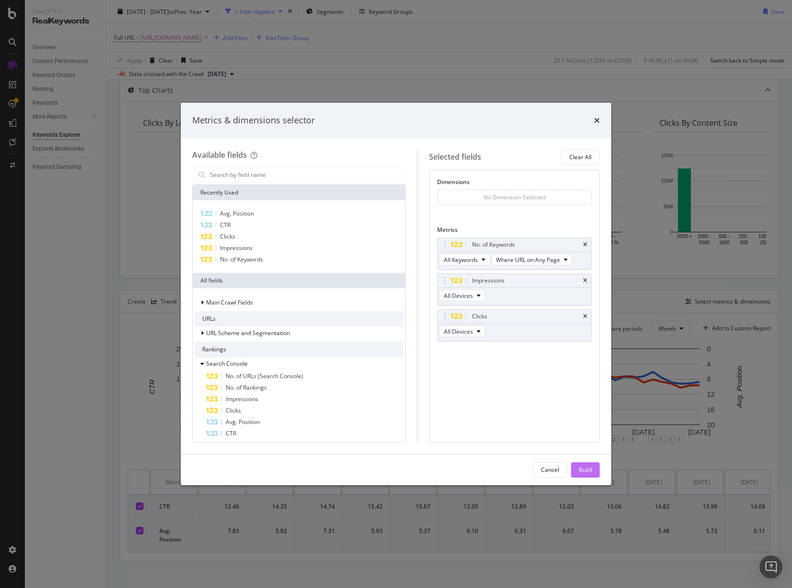
click at [583, 469] on div "Build" at bounding box center [585, 470] width 13 height 8
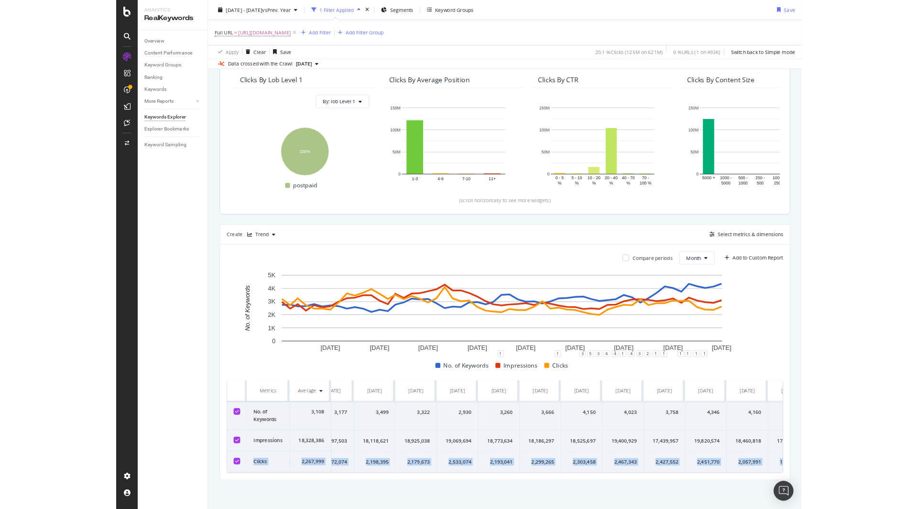
scroll to position [0, 2117]
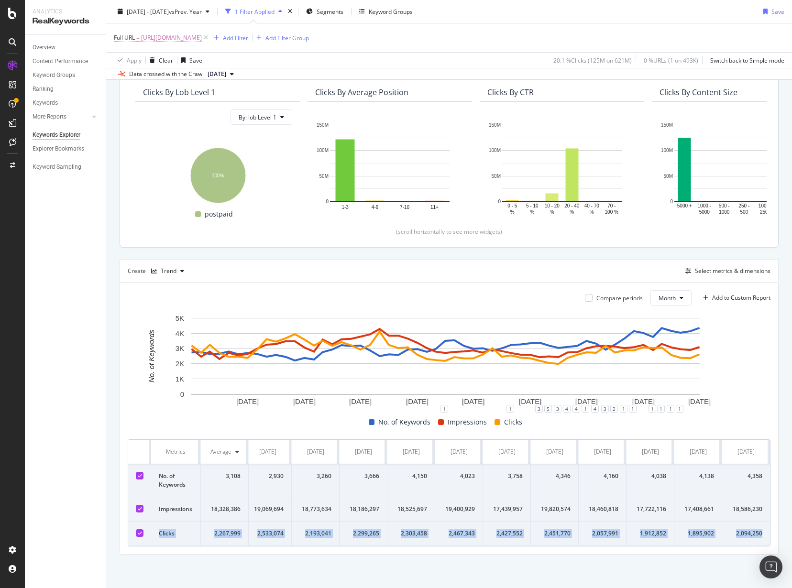
drag, startPoint x: 159, startPoint y: 525, endPoint x: 755, endPoint y: 529, distance: 596.0
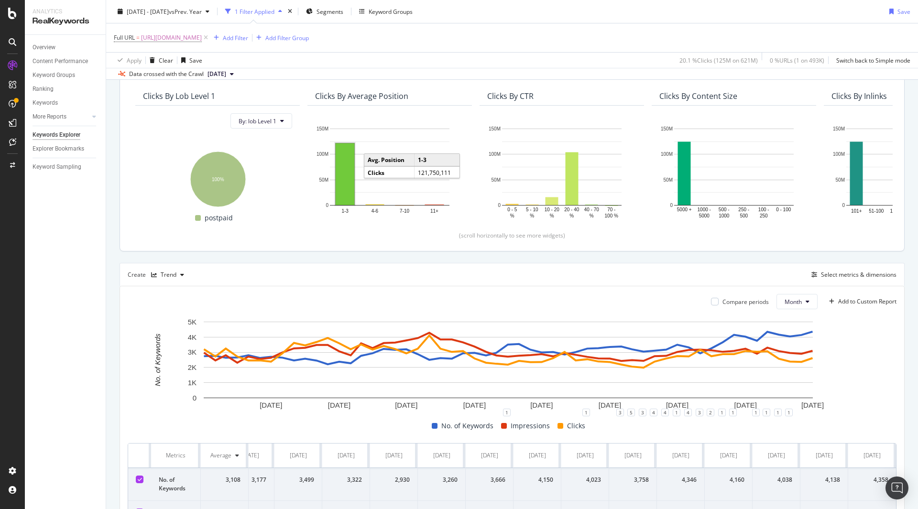
scroll to position [58, 0]
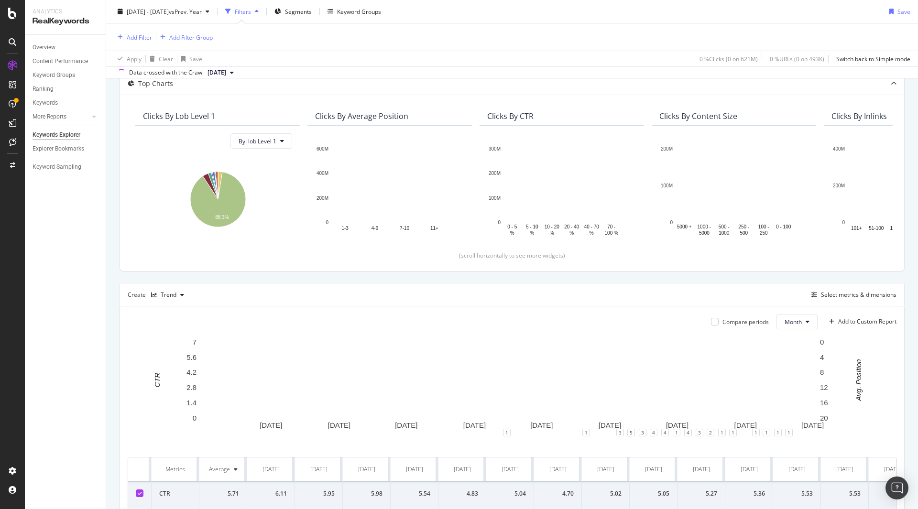
scroll to position [56, 0]
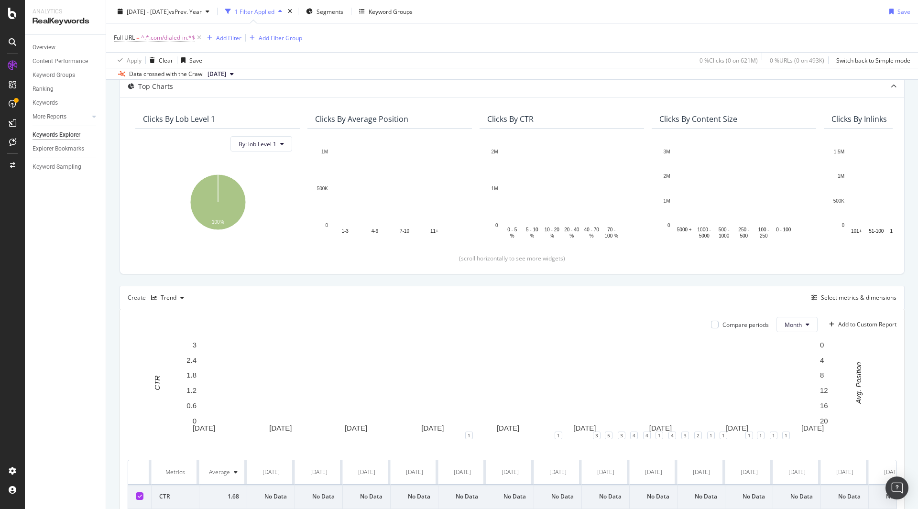
scroll to position [58, 0]
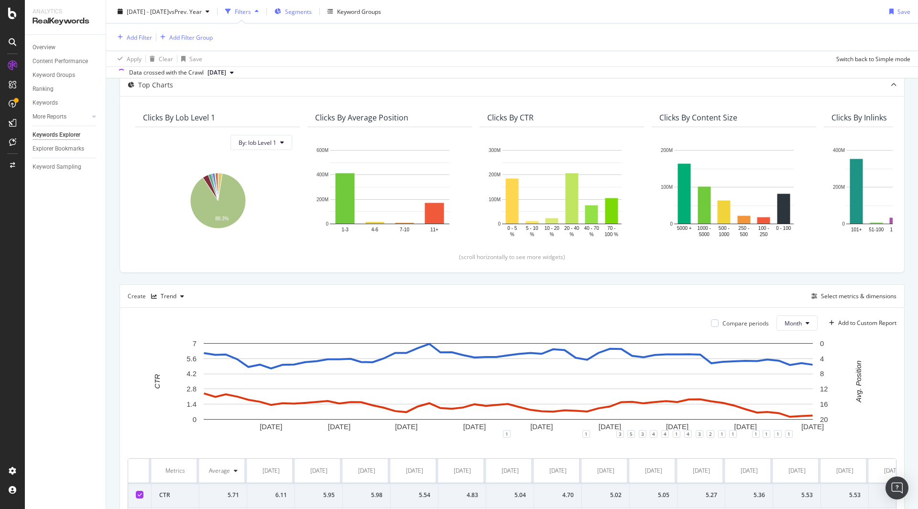
click at [312, 16] on div "Segments" at bounding box center [293, 11] width 37 height 14
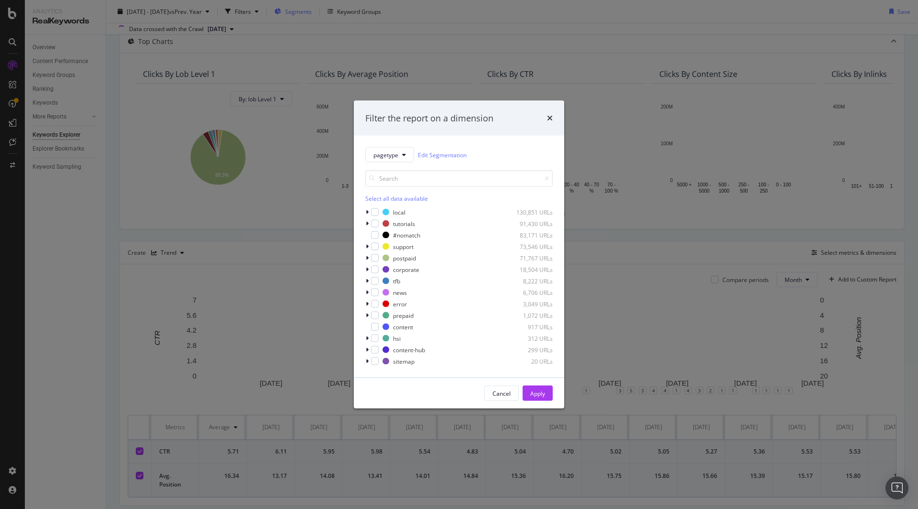
scroll to position [13, 0]
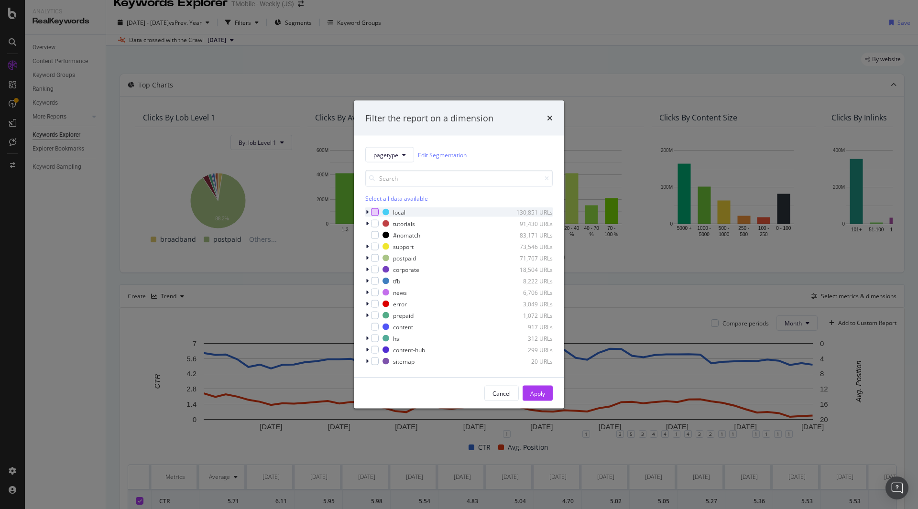
click at [377, 214] on div "modal" at bounding box center [375, 213] width 8 height 8
click at [543, 394] on div "Apply" at bounding box center [538, 393] width 15 height 8
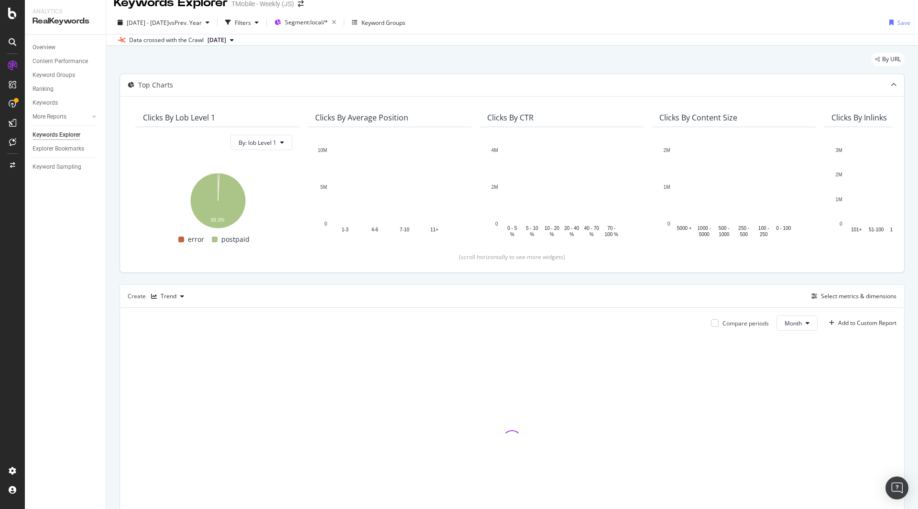
scroll to position [87, 0]
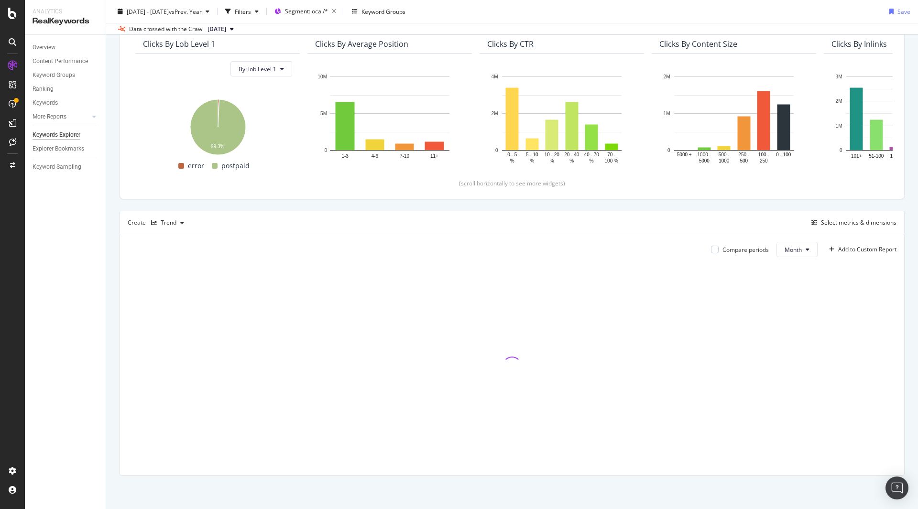
click at [557, 206] on div "Top Charts Clicks By lob Level 1 By: lob Level 1 Hold CTRL while clicking to fi…" at bounding box center [512, 238] width 785 height 476
click at [792, 204] on div "By URL Top Charts Clicks By lob Level 1 By: lob Level 1 Hold CTRL while clickin…" at bounding box center [512, 240] width 812 height 537
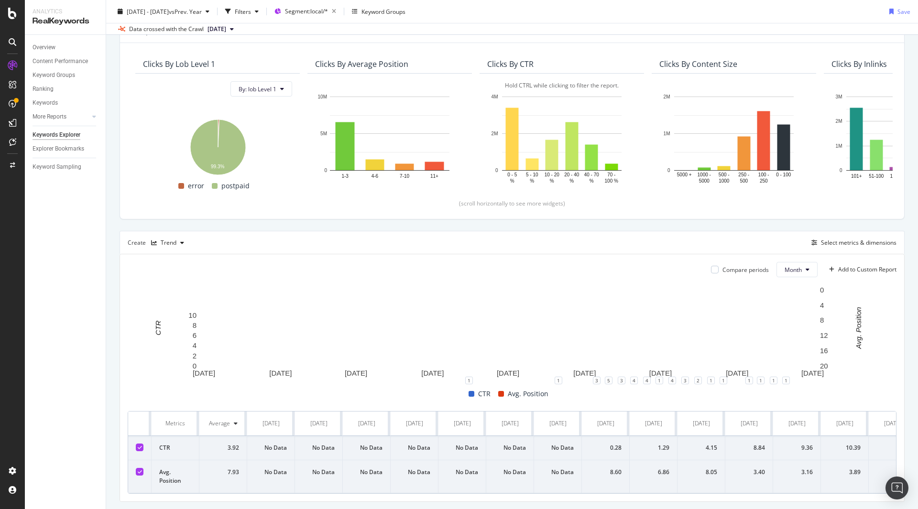
scroll to position [100, 0]
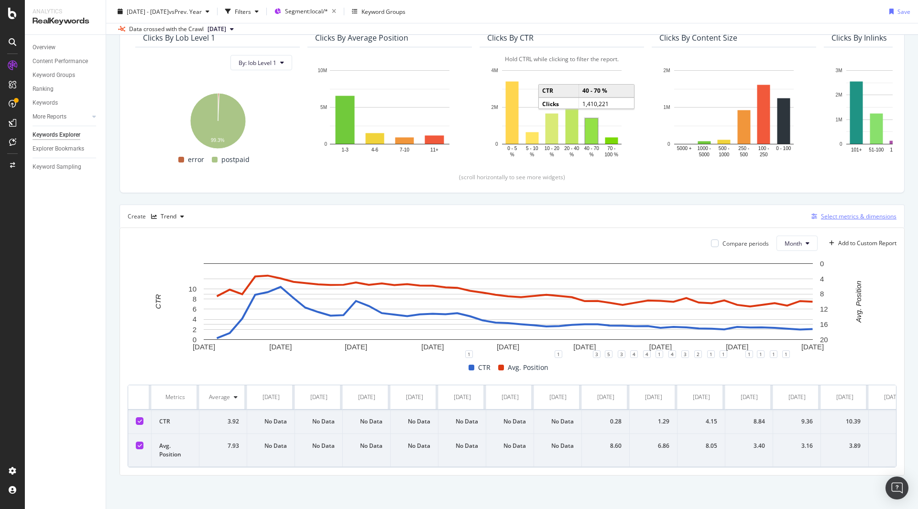
click at [792, 212] on div "Select metrics & dimensions" at bounding box center [859, 216] width 76 height 8
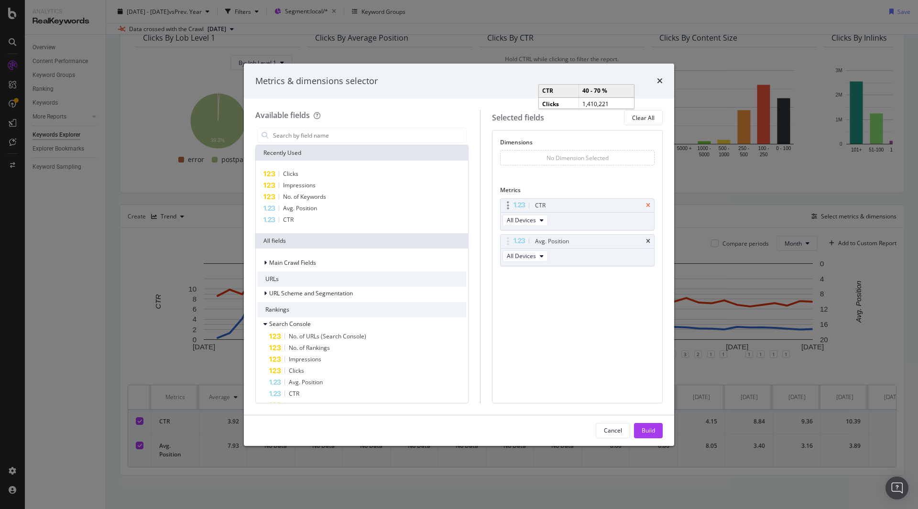
click at [650, 204] on icon "times" at bounding box center [648, 206] width 4 height 6
click at [649, 204] on icon "times" at bounding box center [648, 206] width 4 height 6
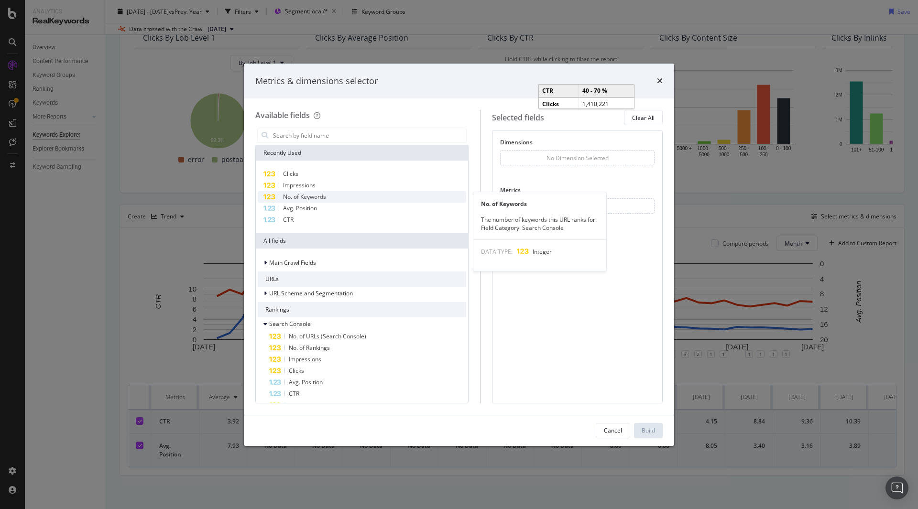
click at [302, 195] on span "No. of Keywords" at bounding box center [304, 197] width 43 height 8
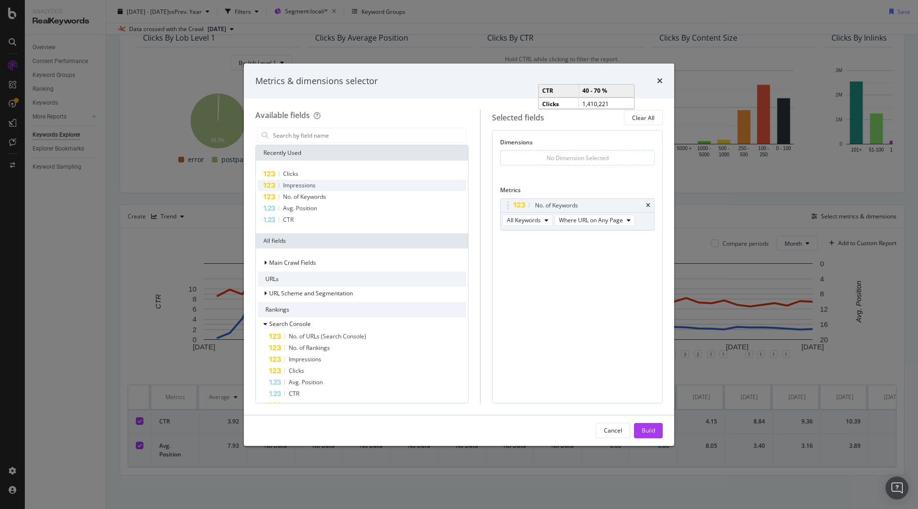
click at [300, 185] on span "Impressions" at bounding box center [299, 185] width 33 height 8
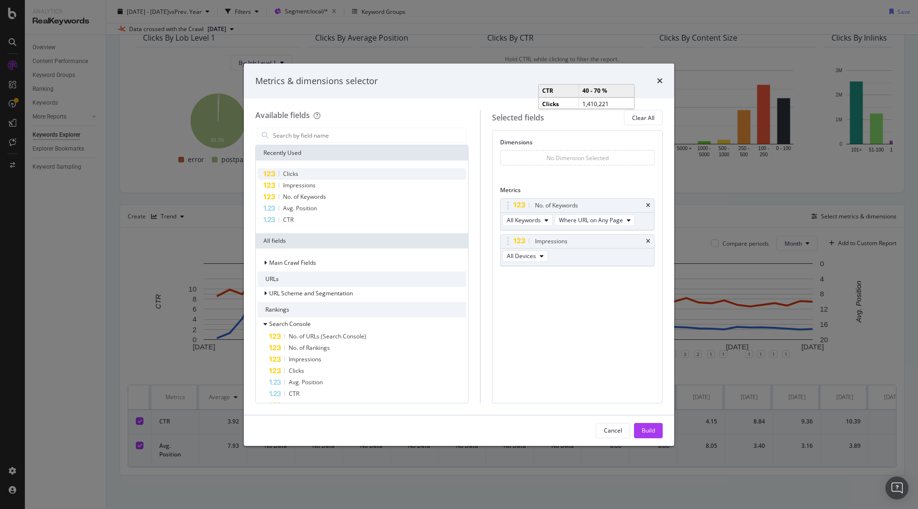
click at [299, 175] on div "Clicks" at bounding box center [362, 173] width 209 height 11
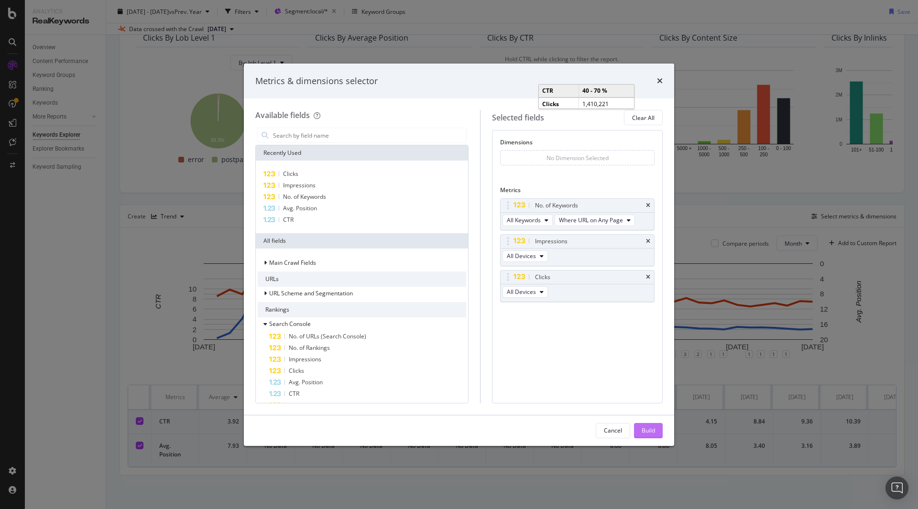
click at [652, 429] on div "Build" at bounding box center [648, 431] width 13 height 8
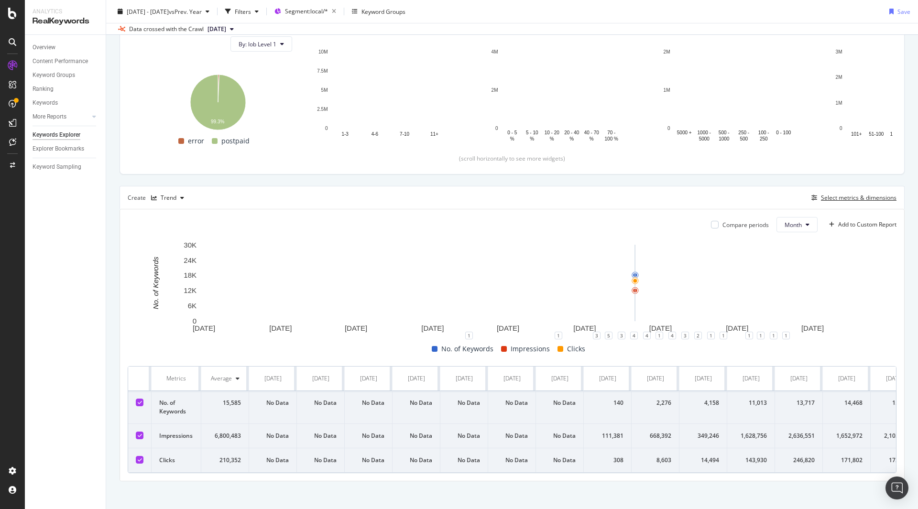
scroll to position [124, 0]
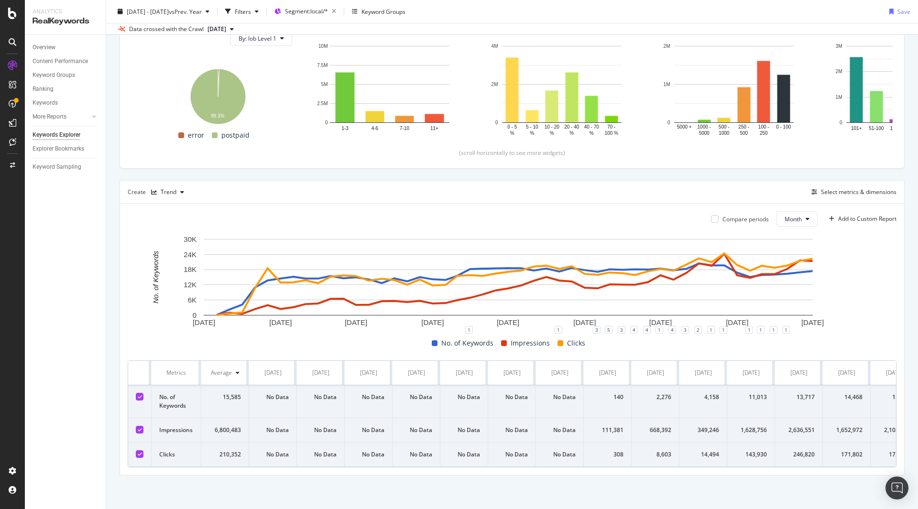
drag, startPoint x: 141, startPoint y: 389, endPoint x: 140, endPoint y: 402, distance: 13.5
click at [141, 395] on icon at bounding box center [140, 397] width 4 height 5
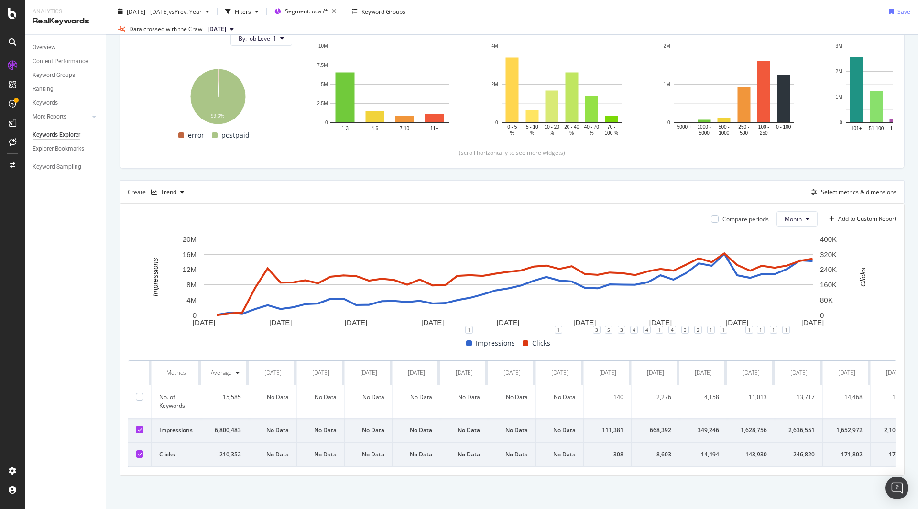
click at [142, 426] on div at bounding box center [140, 430] width 8 height 8
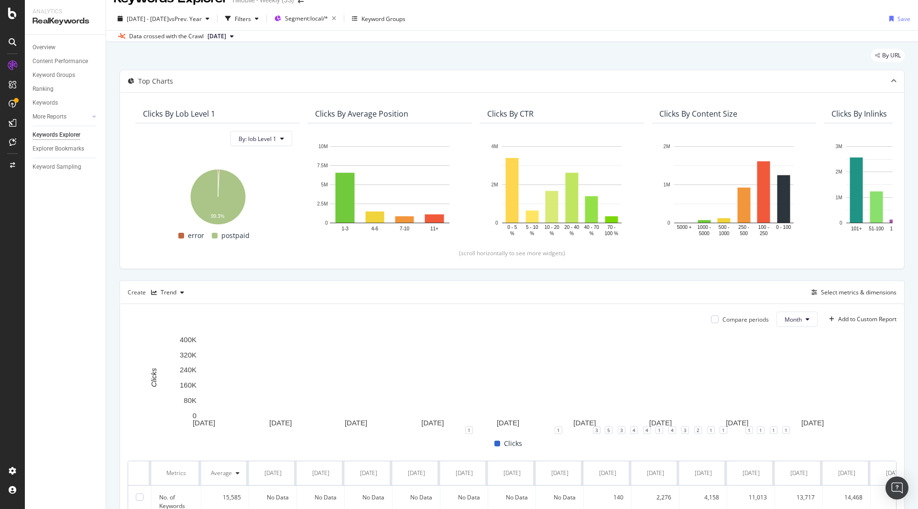
scroll to position [0, 0]
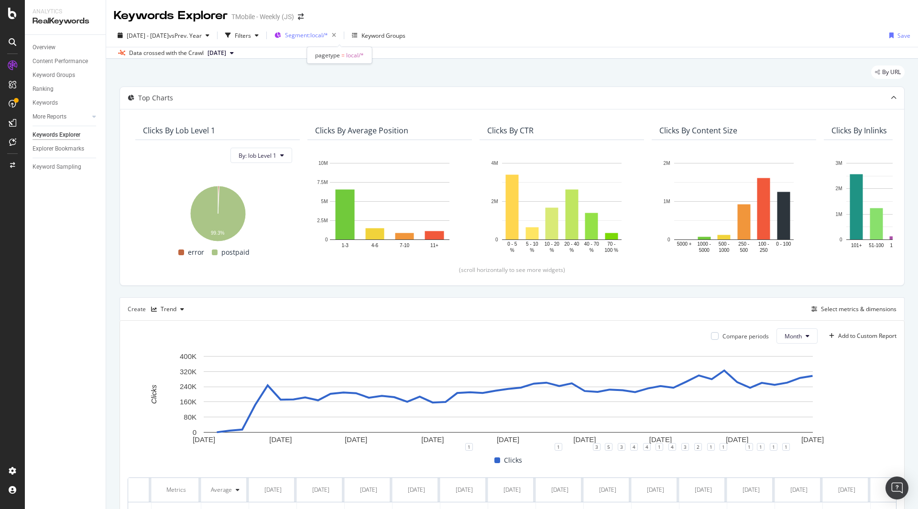
click at [328, 35] on span "Segment: local/*" at bounding box center [306, 35] width 43 height 8
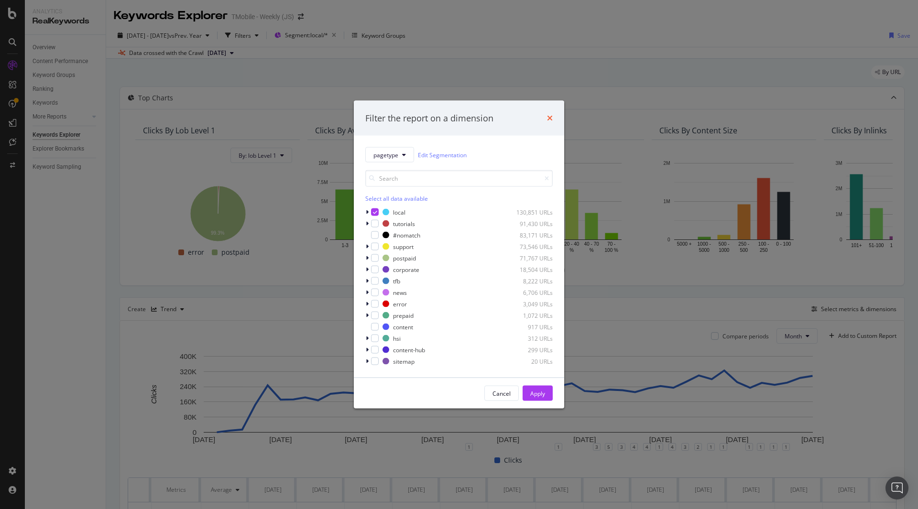
click at [549, 120] on icon "times" at bounding box center [550, 118] width 6 height 8
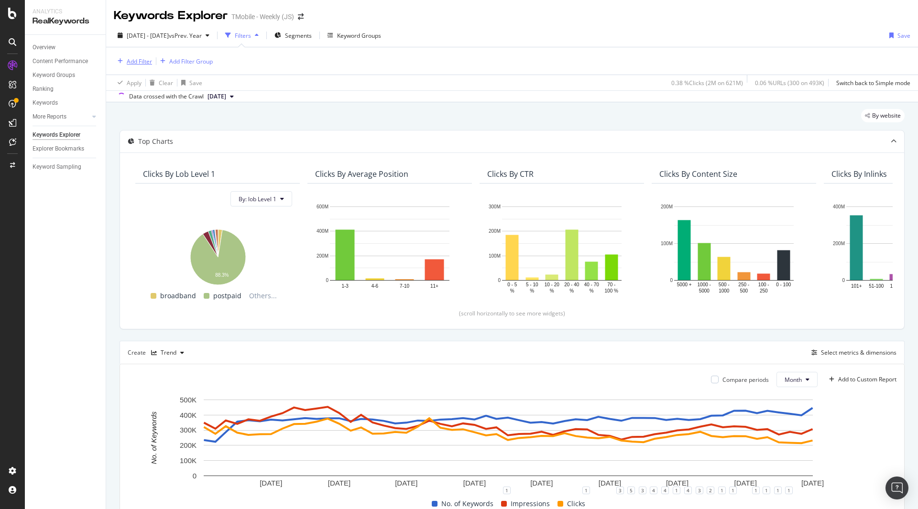
click at [139, 62] on div "Add Filter" at bounding box center [139, 61] width 25 height 8
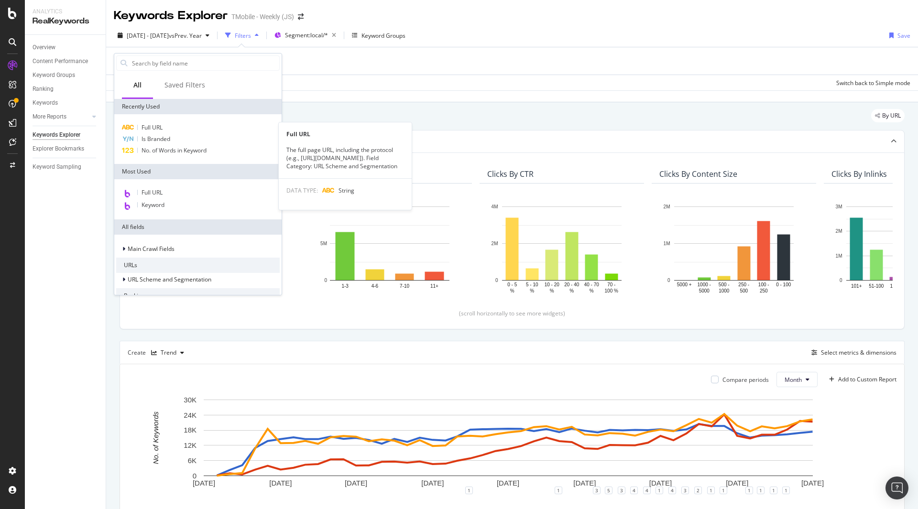
click at [203, 128] on div "Full URL" at bounding box center [198, 127] width 164 height 11
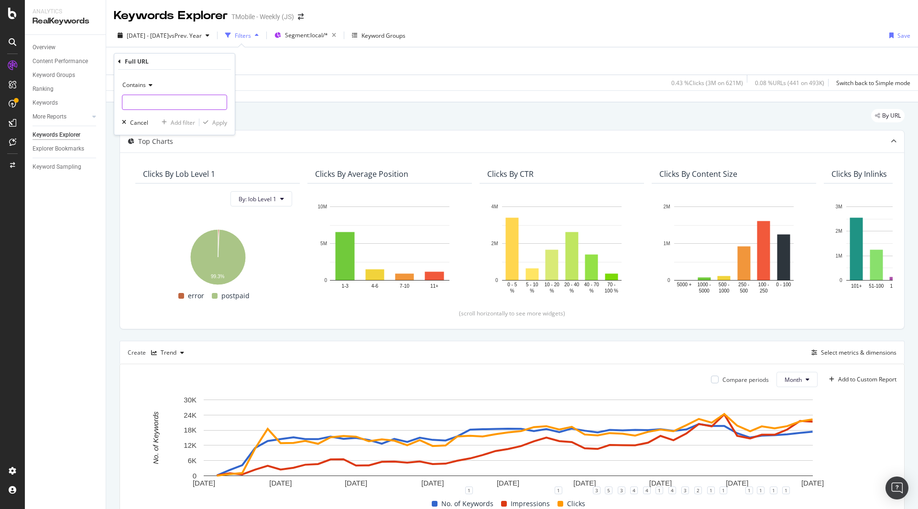
click at [167, 103] on input "text" at bounding box center [174, 102] width 104 height 15
type input ".com/store-locator"
click at [223, 124] on div "Apply" at bounding box center [219, 123] width 15 height 8
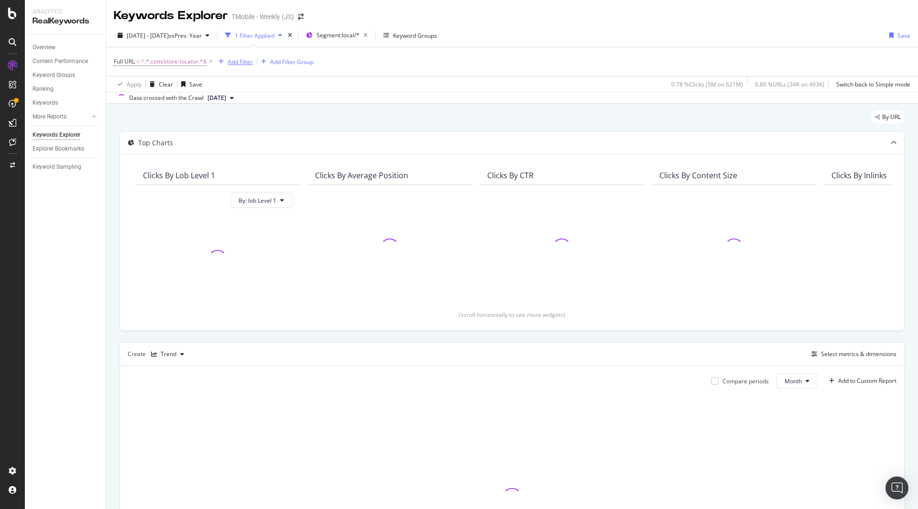
click at [241, 65] on div "Add Filter" at bounding box center [240, 62] width 25 height 8
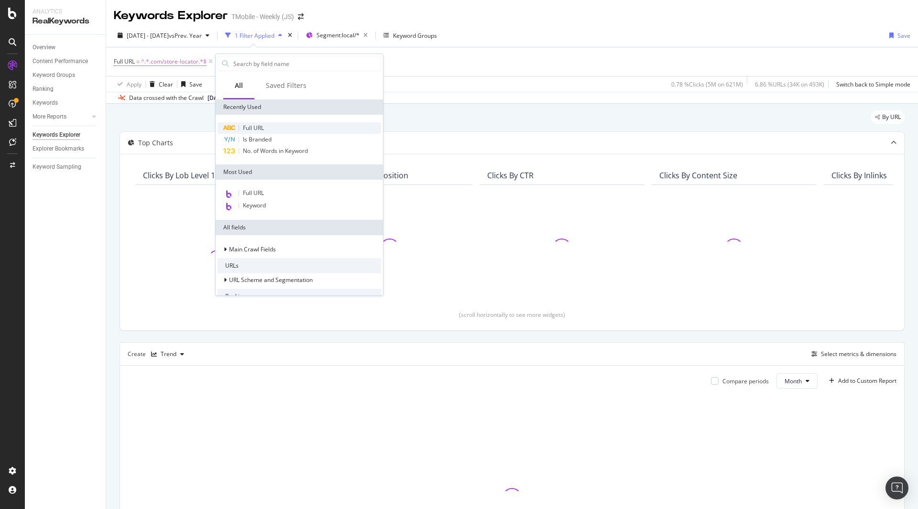
click at [261, 130] on span "Full URL" at bounding box center [253, 128] width 21 height 8
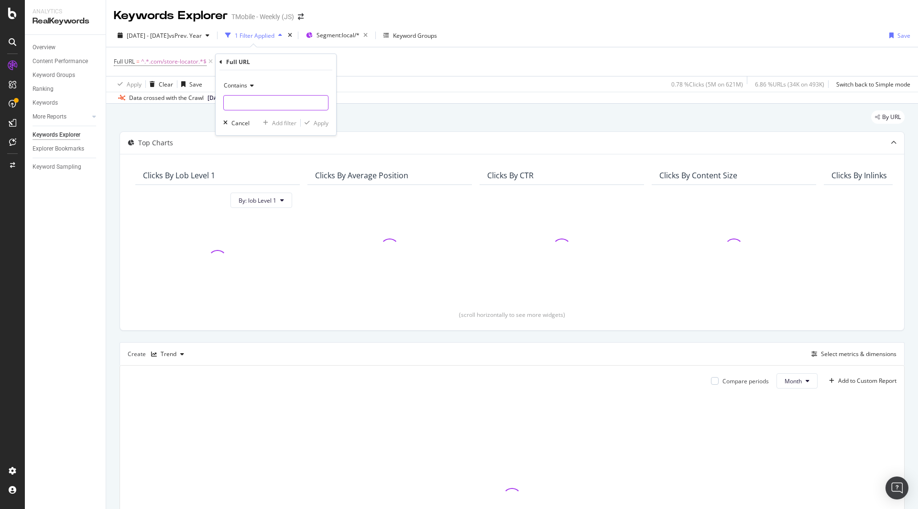
click at [250, 107] on input "text" at bounding box center [276, 102] width 104 height 15
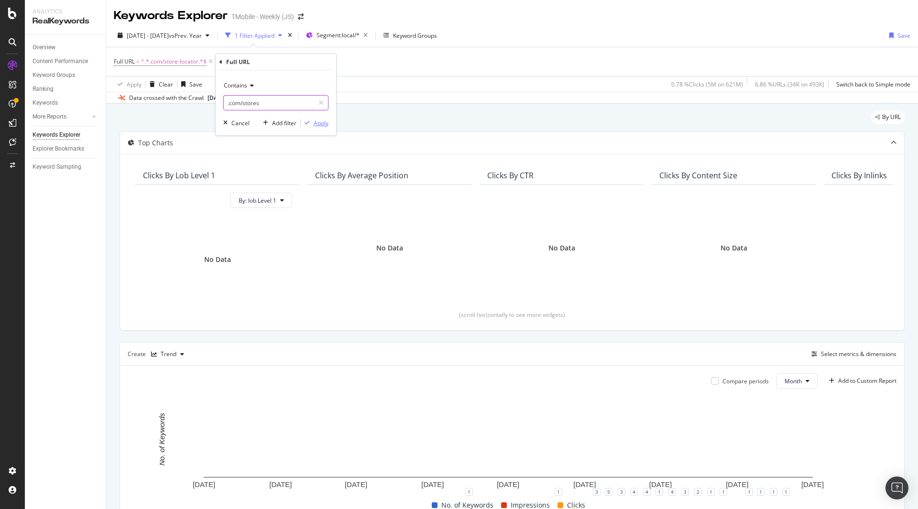
type input ".com/stores"
drag, startPoint x: 325, startPoint y: 123, endPoint x: 375, endPoint y: 66, distance: 75.3
click at [325, 123] on div "Apply" at bounding box center [321, 123] width 15 height 8
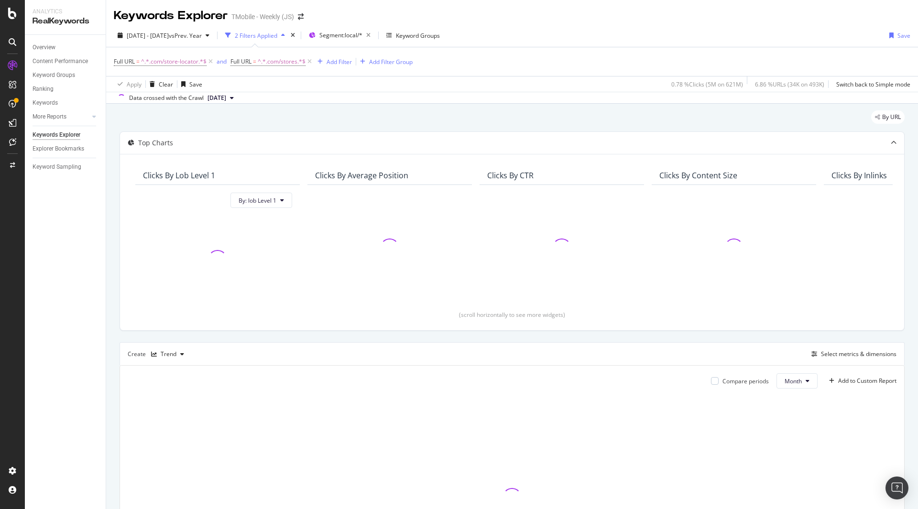
click at [375, 36] on icon "button" at bounding box center [369, 35] width 12 height 13
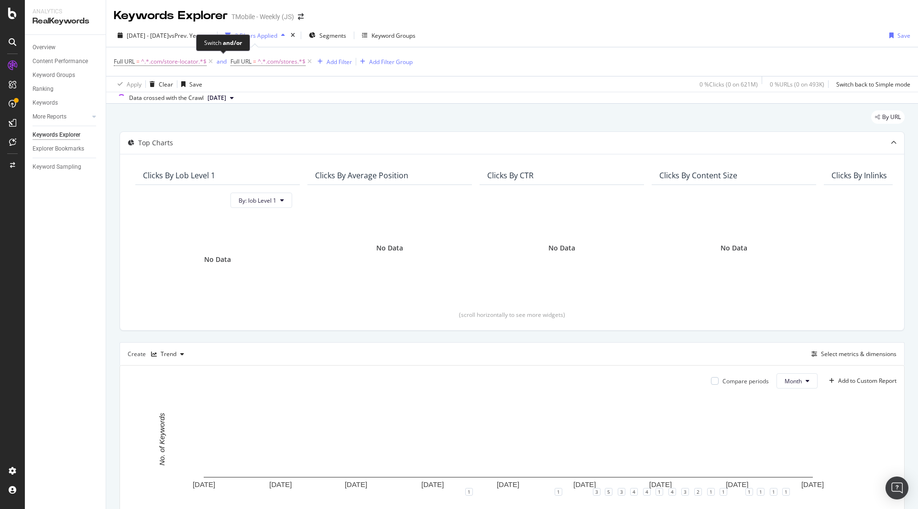
drag, startPoint x: 225, startPoint y: 61, endPoint x: 576, endPoint y: 53, distance: 351.2
click at [224, 61] on div "and" at bounding box center [222, 61] width 10 height 8
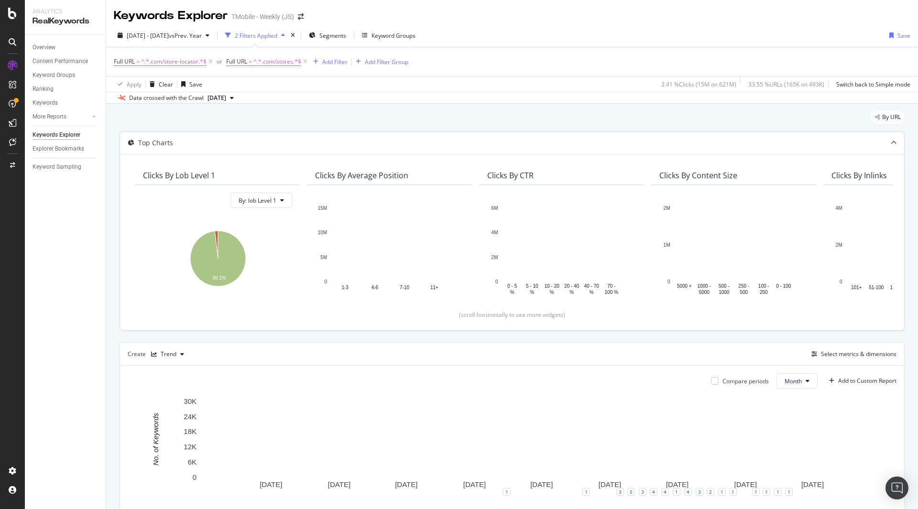
scroll to position [111, 0]
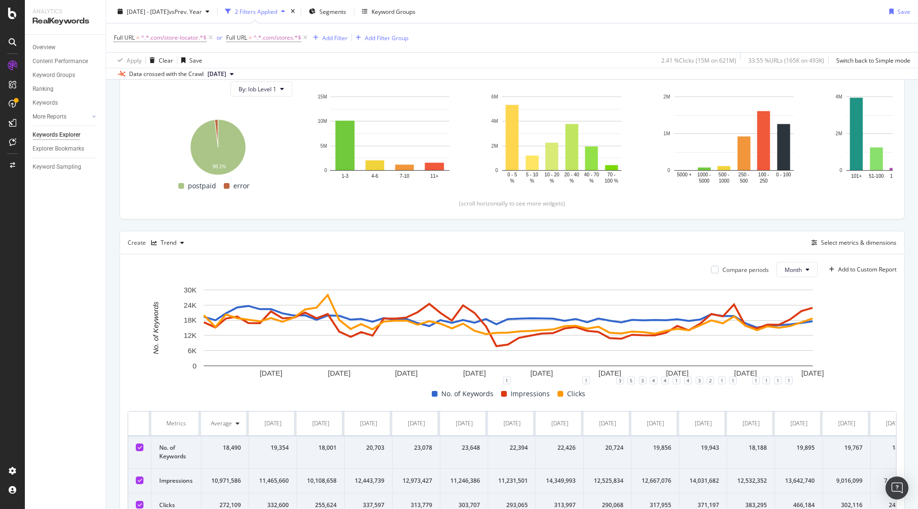
click at [138, 447] on icon at bounding box center [140, 447] width 4 height 5
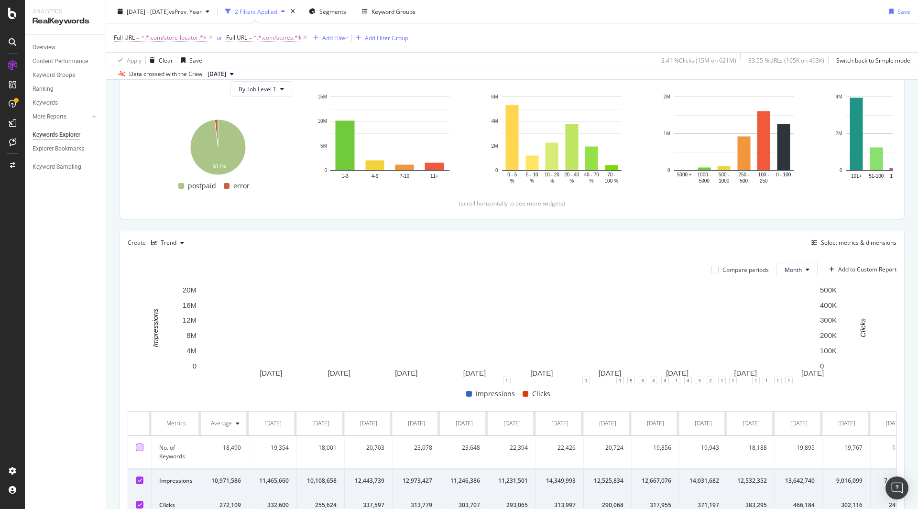
click at [140, 480] on icon at bounding box center [140, 480] width 4 height 5
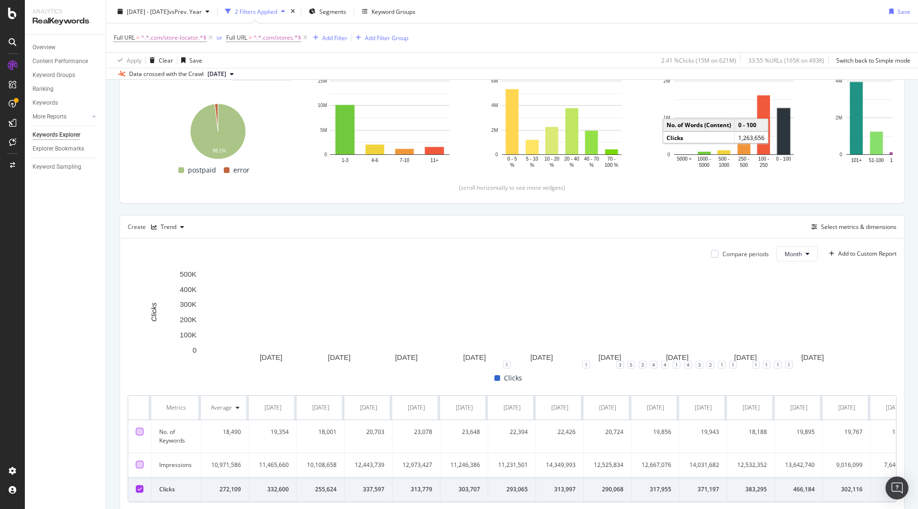
scroll to position [0, 0]
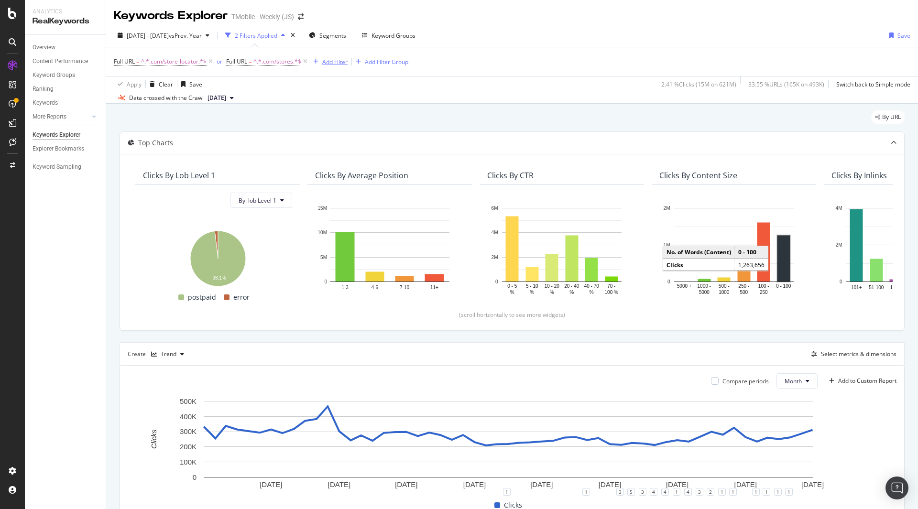
click at [305, 60] on icon at bounding box center [305, 62] width 8 height 10
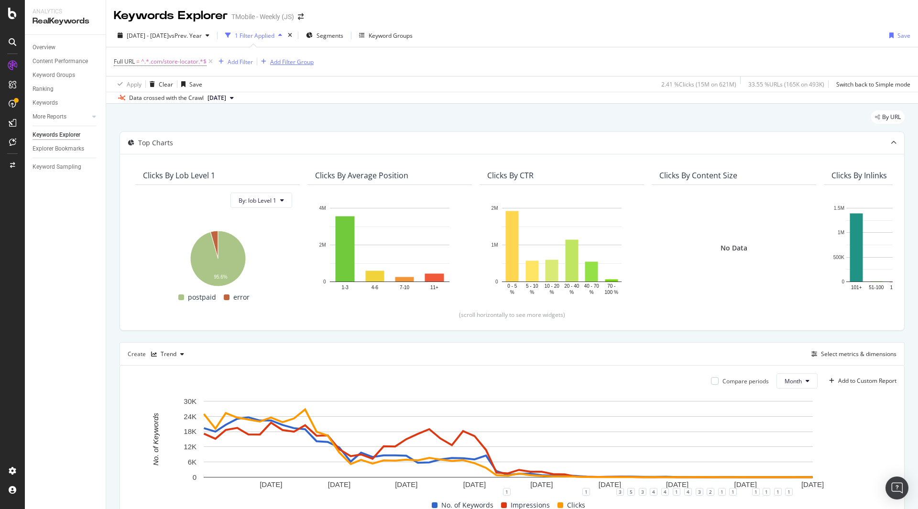
click at [212, 60] on icon at bounding box center [211, 62] width 8 height 10
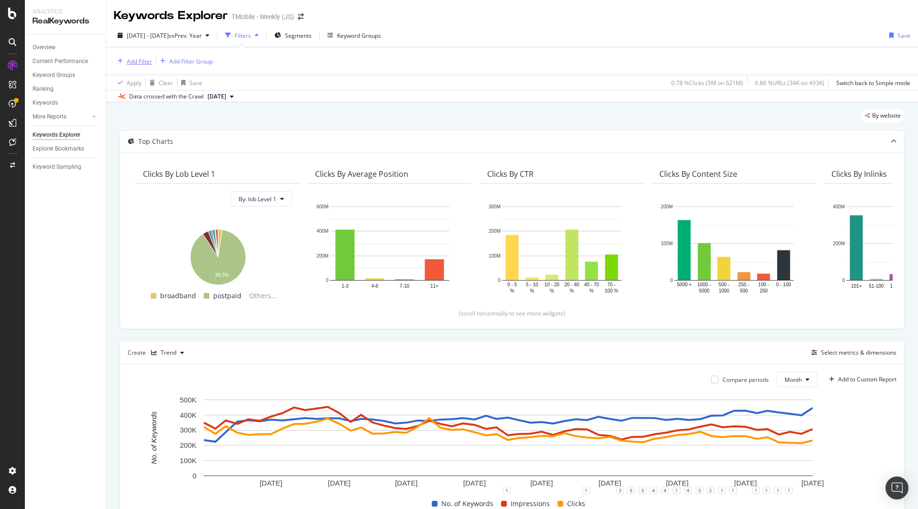
click at [142, 65] on div "Add Filter" at bounding box center [139, 61] width 25 height 8
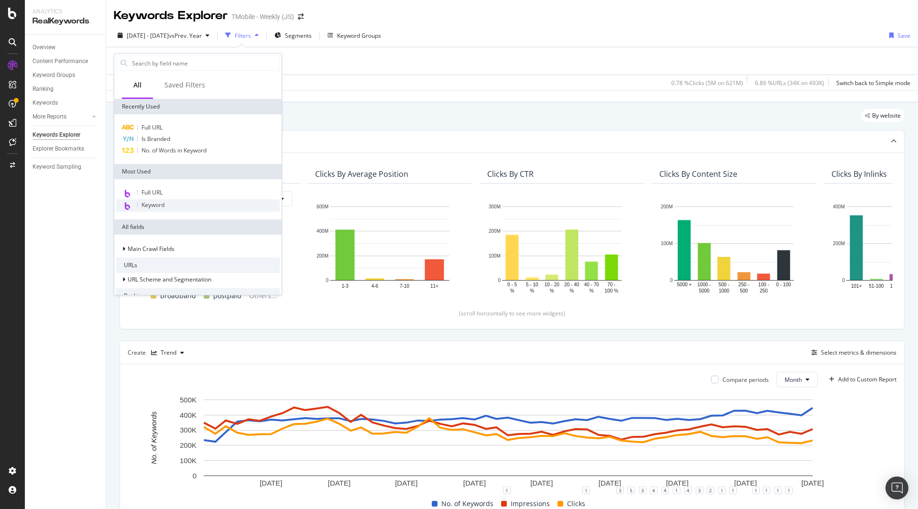
click at [155, 204] on span "Keyword" at bounding box center [153, 205] width 23 height 8
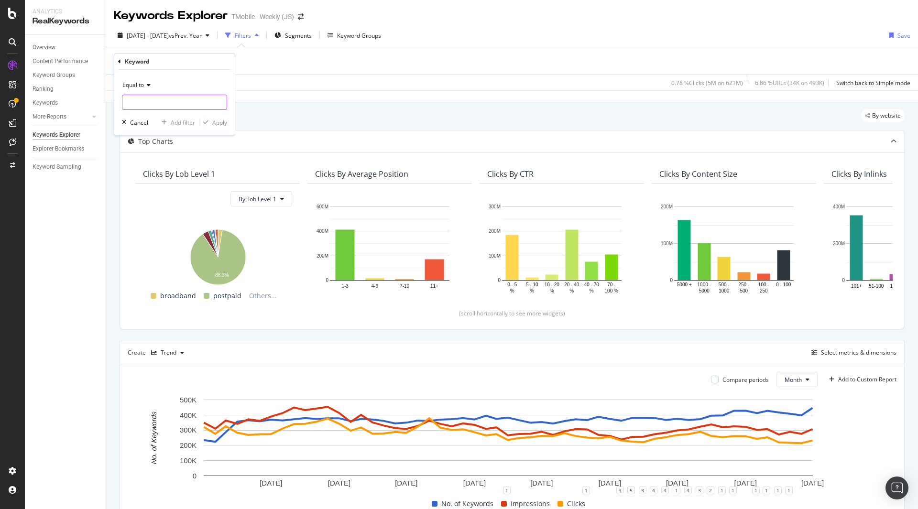
drag, startPoint x: 158, startPoint y: 104, endPoint x: 145, endPoint y: 90, distance: 18.6
click at [157, 104] on input "text" at bounding box center [174, 102] width 104 height 15
click at [143, 88] on span "Equal to" at bounding box center [133, 85] width 22 height 8
click at [151, 177] on div "Contains" at bounding box center [175, 179] width 102 height 12
click at [155, 102] on input "text" at bounding box center [174, 102] width 104 height 15
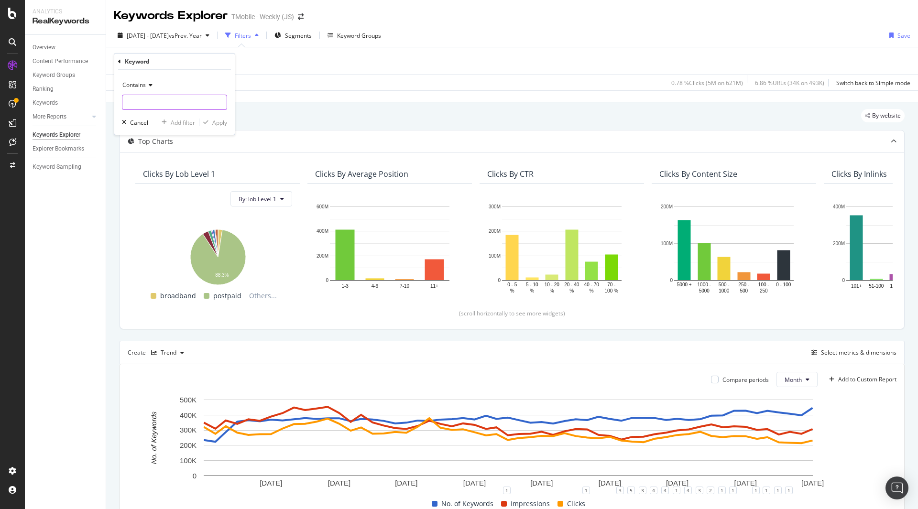
type input "m"
type input "near me"
click at [208, 126] on div "Apply" at bounding box center [213, 122] width 28 height 9
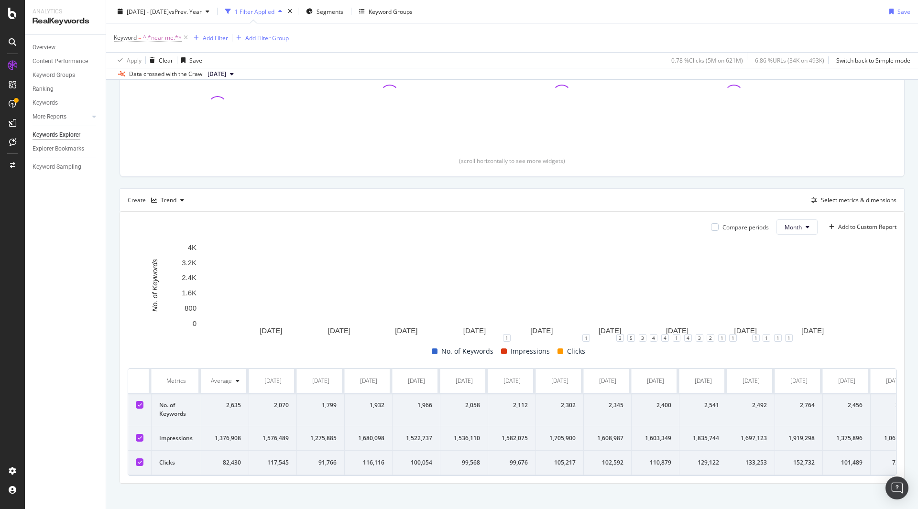
scroll to position [169, 0]
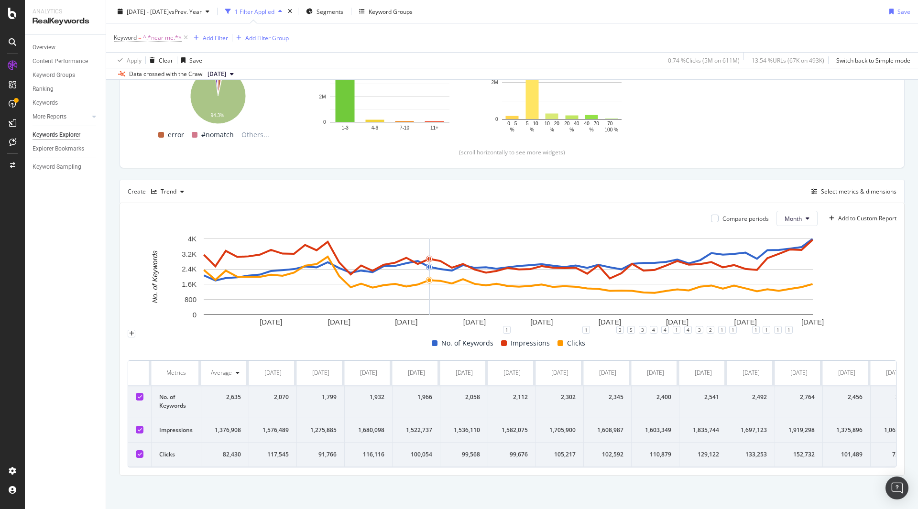
click at [141, 395] on icon at bounding box center [140, 397] width 4 height 5
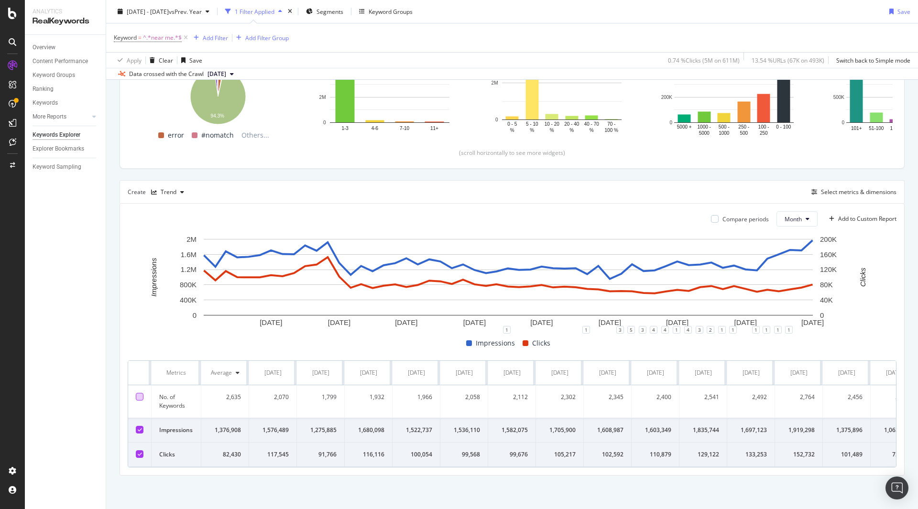
click at [140, 428] on icon at bounding box center [140, 430] width 4 height 5
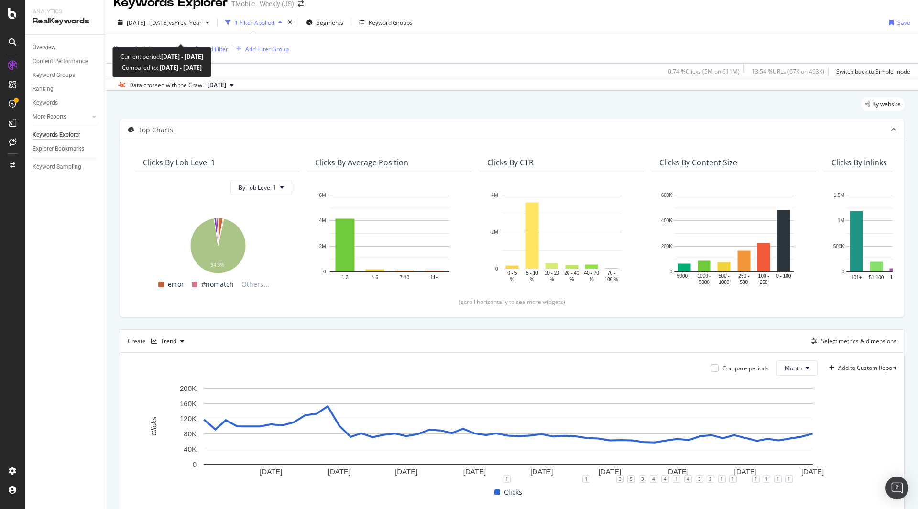
scroll to position [0, 0]
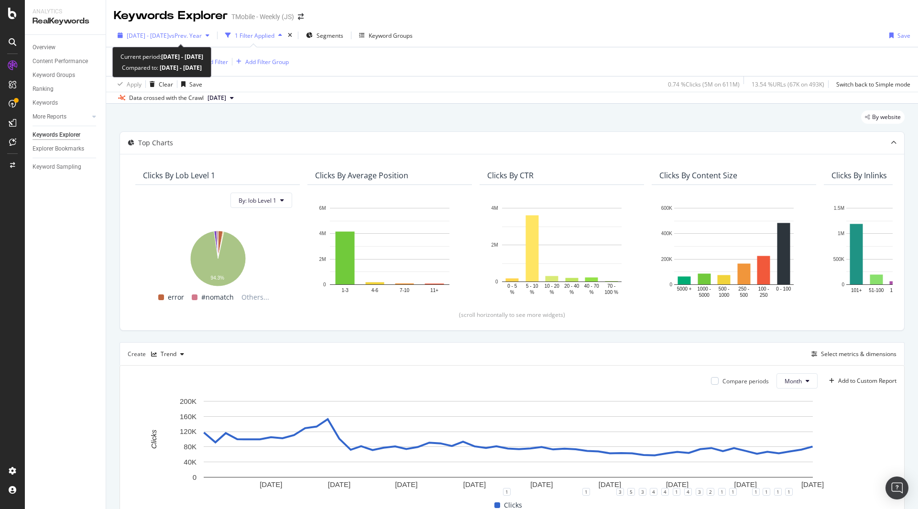
click at [152, 37] on span "[DATE] - [DATE]" at bounding box center [148, 36] width 42 height 8
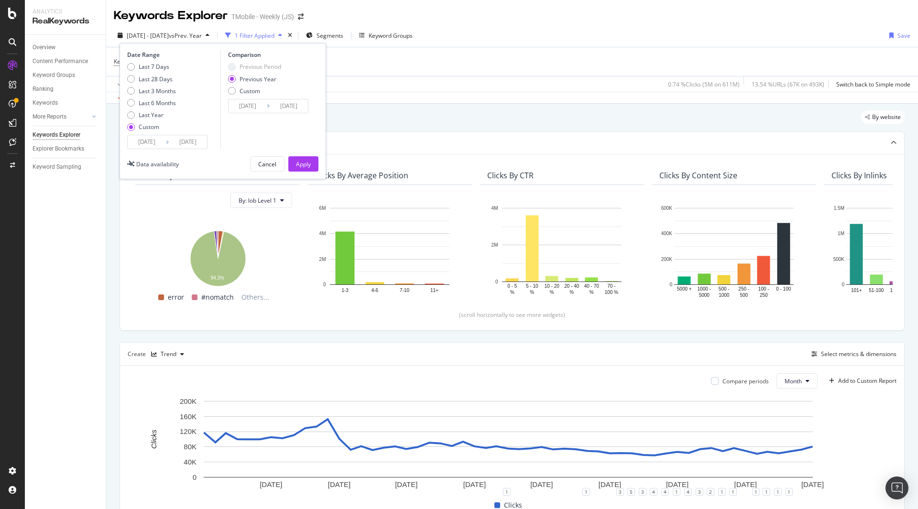
click at [147, 139] on input "2021/01/01" at bounding box center [147, 141] width 38 height 13
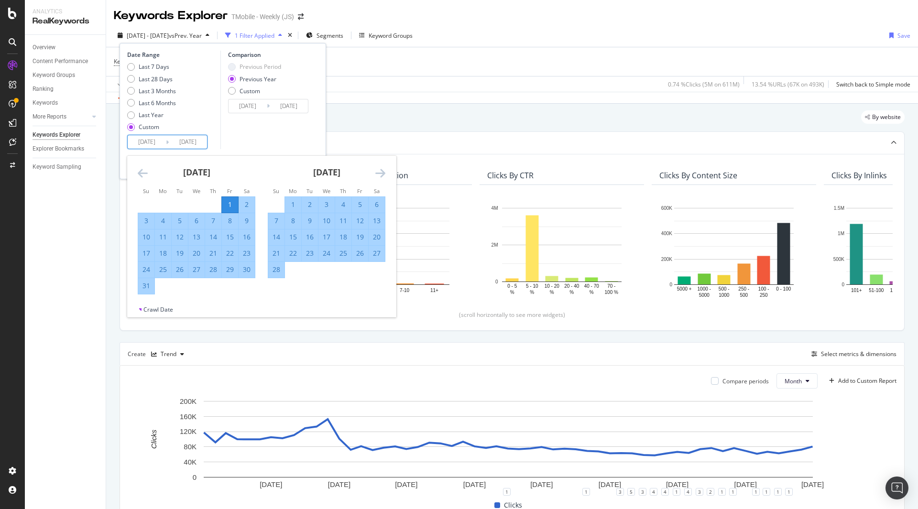
click at [144, 142] on input "2021/01/01" at bounding box center [147, 141] width 38 height 13
type input "2021/01/01"
type input "2021/01/02"
click at [151, 142] on input "2022/01/01" at bounding box center [147, 141] width 38 height 13
type input "2022/01/01"
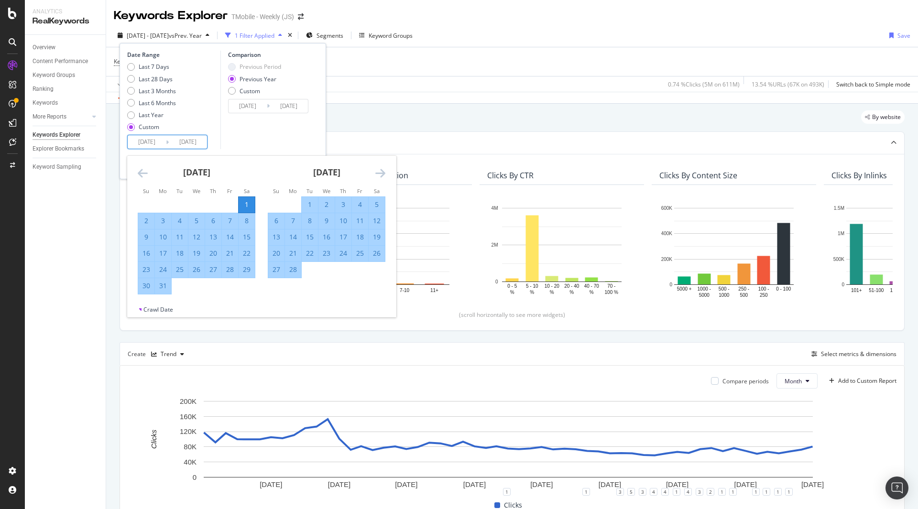
type input "2021/04/02"
type input "2022/04/01"
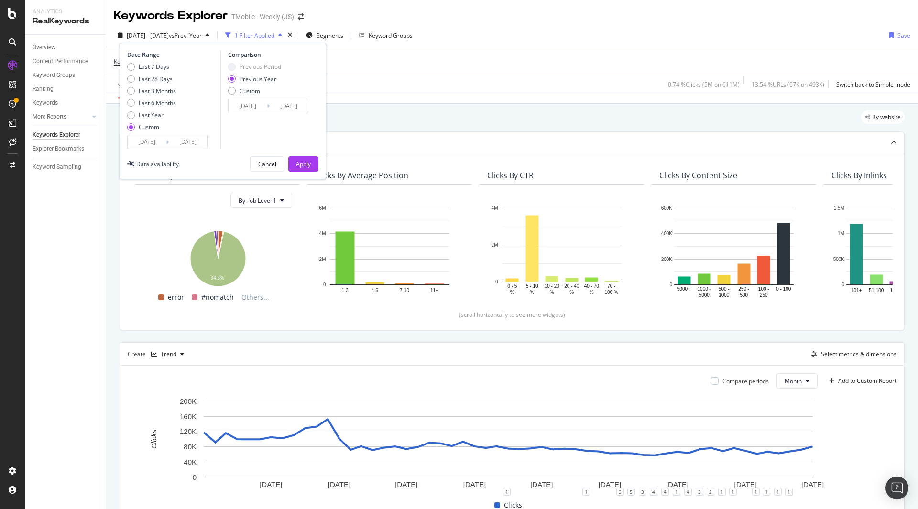
click at [314, 126] on div "Date Range Last 7 Days Last 28 Days Last 3 Months Last 6 Months Last Year Custo…" at bounding box center [222, 100] width 191 height 99
click at [313, 159] on button "Apply" at bounding box center [303, 163] width 30 height 15
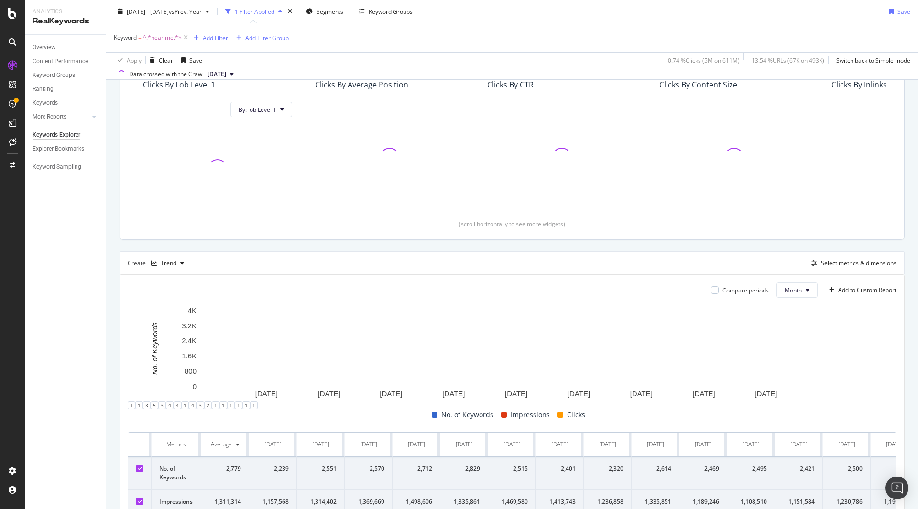
scroll to position [111, 0]
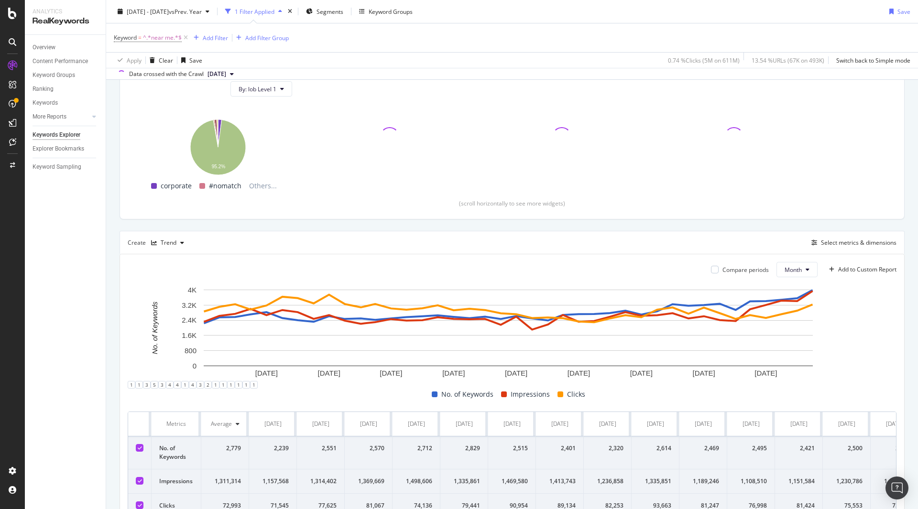
click at [140, 447] on icon at bounding box center [140, 448] width 4 height 5
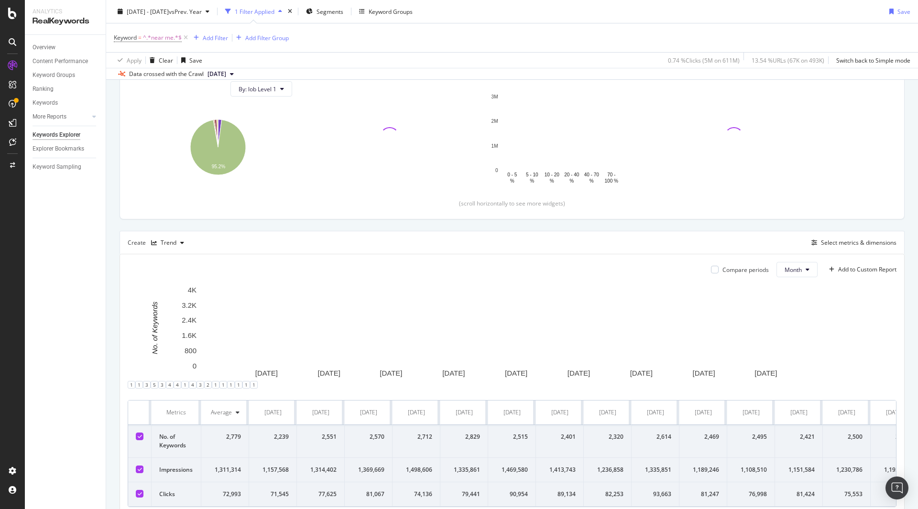
click at [142, 479] on td at bounding box center [139, 470] width 23 height 24
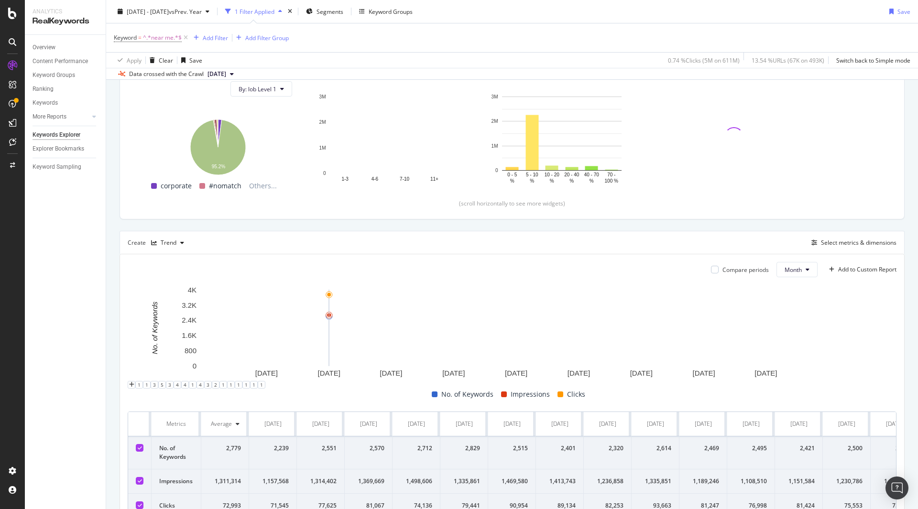
scroll to position [169, 0]
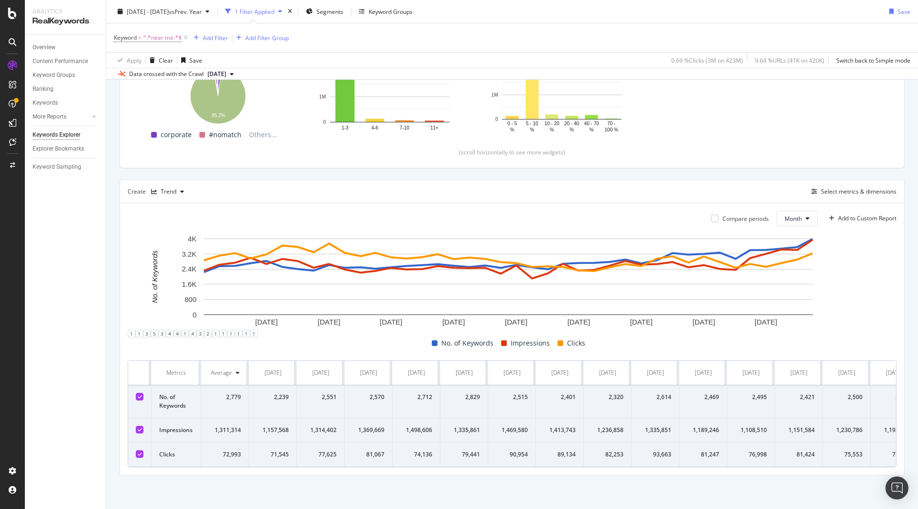
click at [140, 395] on icon at bounding box center [140, 397] width 4 height 5
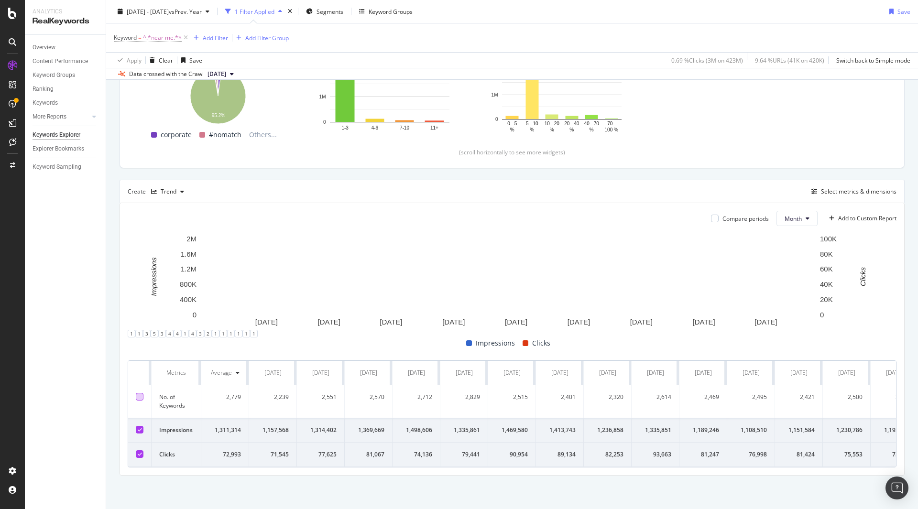
click at [140, 428] on icon at bounding box center [140, 430] width 4 height 5
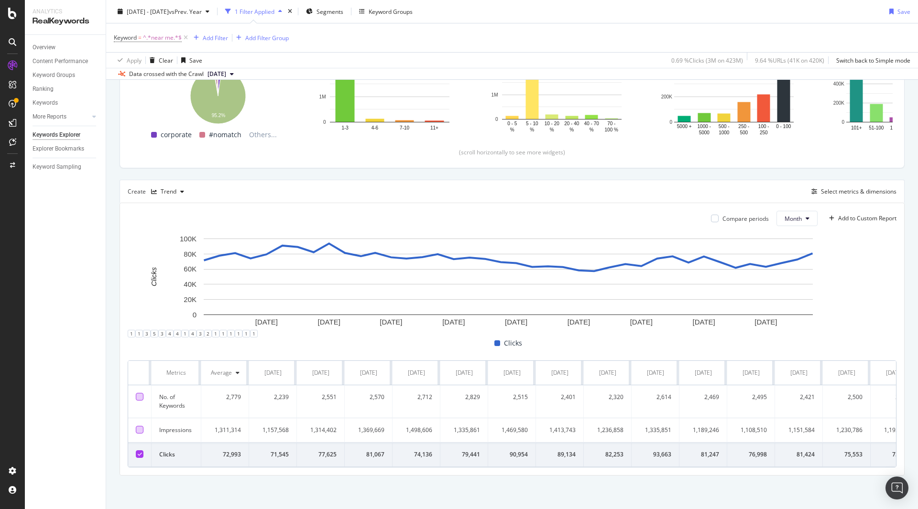
click at [506, 167] on div "Top Charts Clicks By lob Level 1 By: lob Level 1 Hold CTRL while clicking to fi…" at bounding box center [512, 222] width 785 height 507
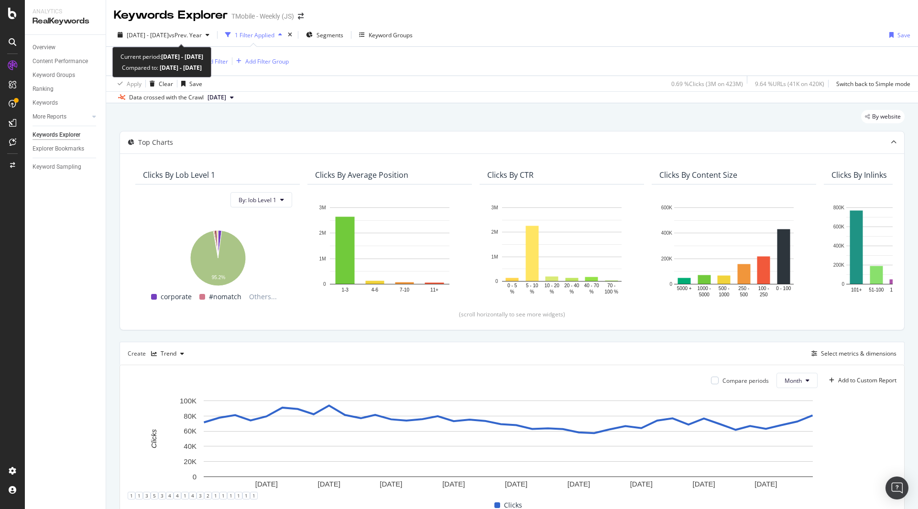
scroll to position [0, 0]
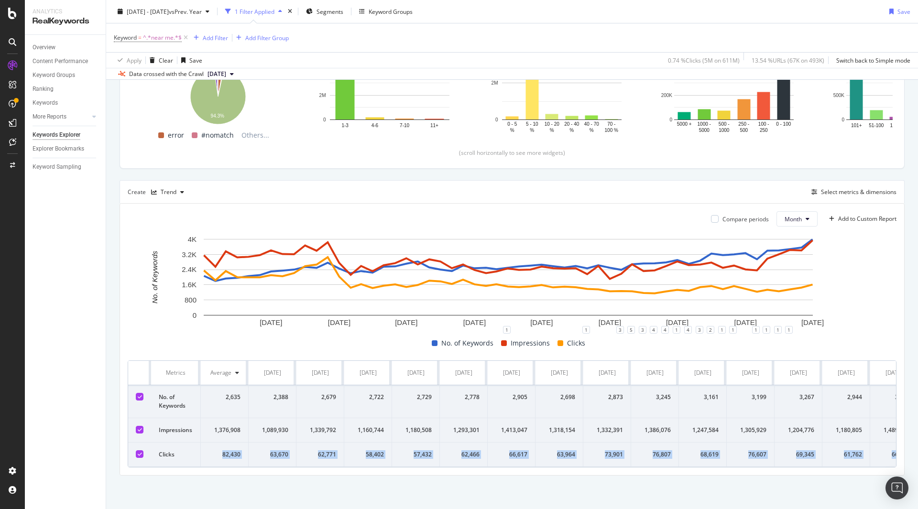
scroll to position [0, 1991]
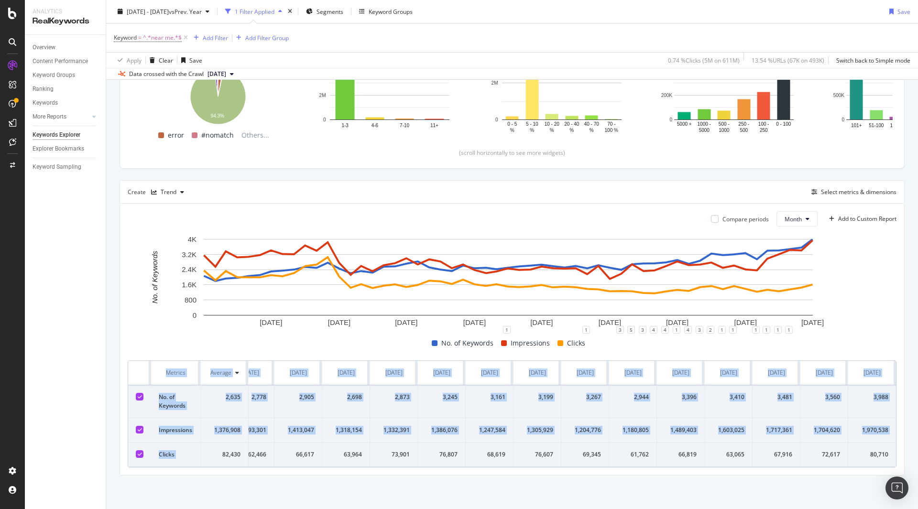
drag, startPoint x: 218, startPoint y: 447, endPoint x: 900, endPoint y: 449, distance: 682.1
click at [792, 449] on div "By website Top Charts Clicks By lob Level 1 By: lob Level 1 Hold CTRL while cli…" at bounding box center [512, 226] width 812 height 568
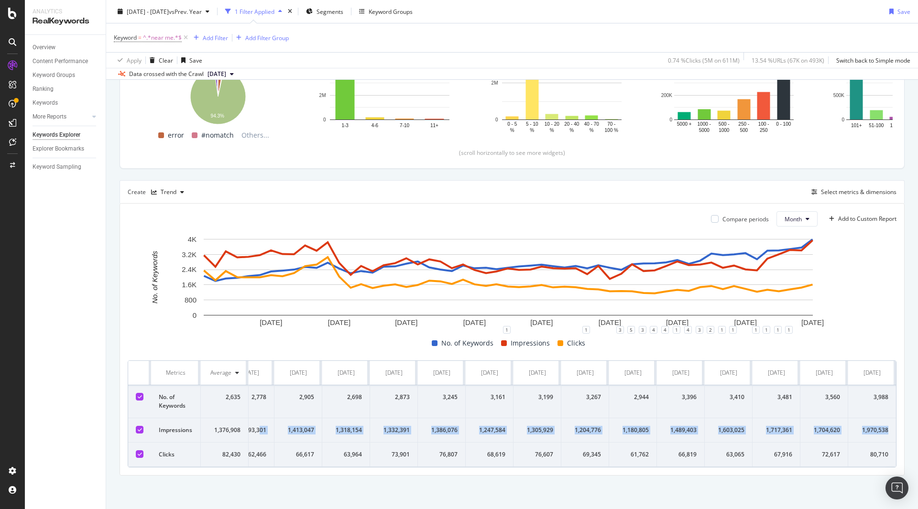
drag, startPoint x: 884, startPoint y: 421, endPoint x: 442, endPoint y: 437, distance: 441.3
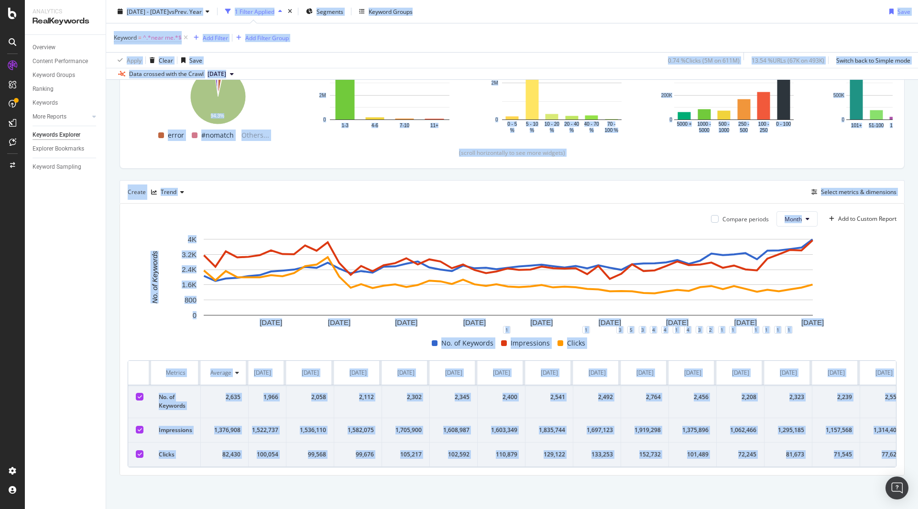
scroll to position [0, 0]
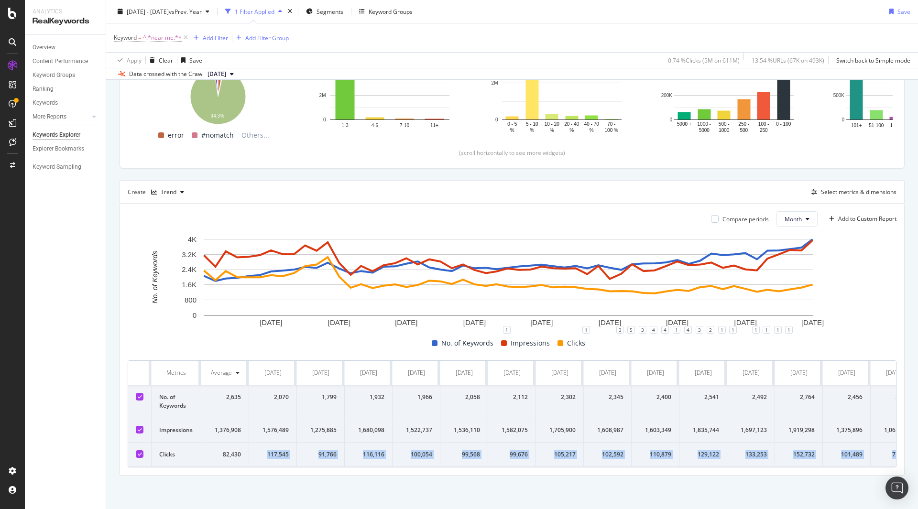
drag, startPoint x: 885, startPoint y: 448, endPoint x: 266, endPoint y: 450, distance: 619.5
click at [360, 39] on div "Keyword = ^.*near me.*$ Add Filter Add Filter Group" at bounding box center [512, 37] width 797 height 29
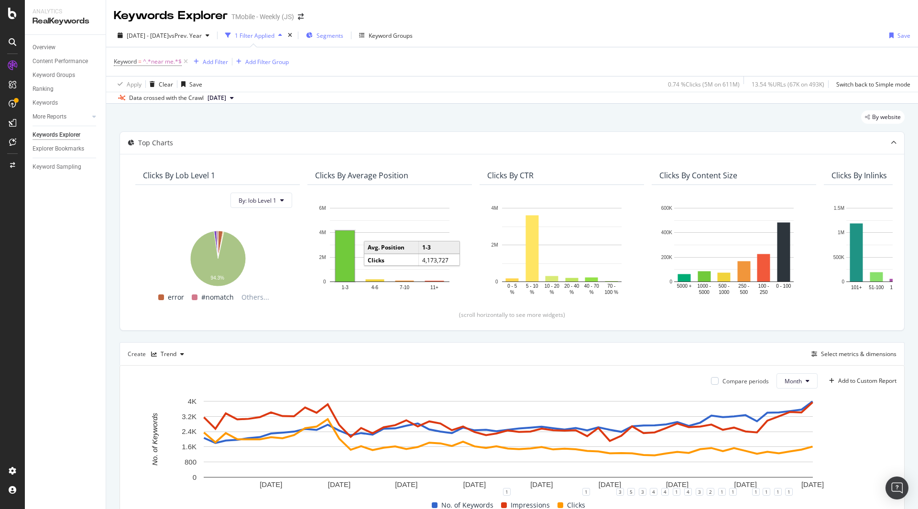
click at [343, 34] on span "Segments" at bounding box center [330, 36] width 27 height 8
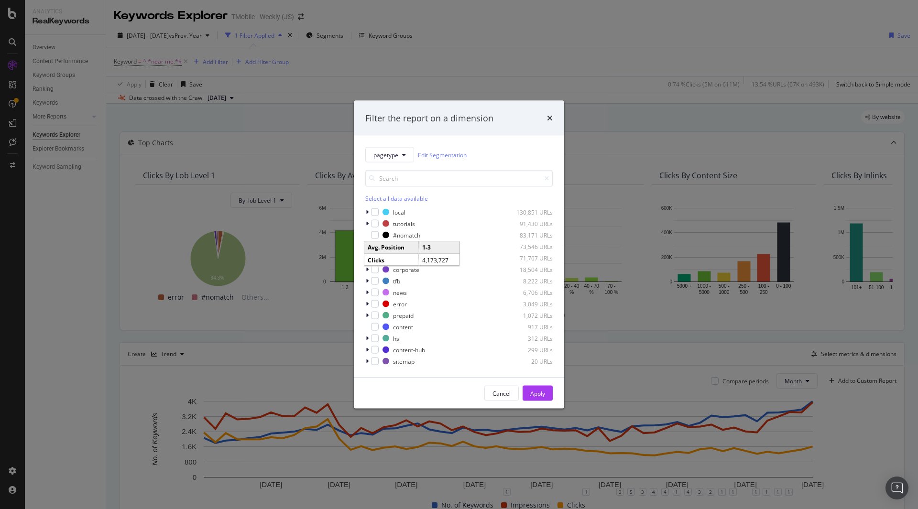
click at [353, 34] on div "Filter the report on a dimension pagetype Edit Segmentation Select all data ava…" at bounding box center [459, 254] width 918 height 509
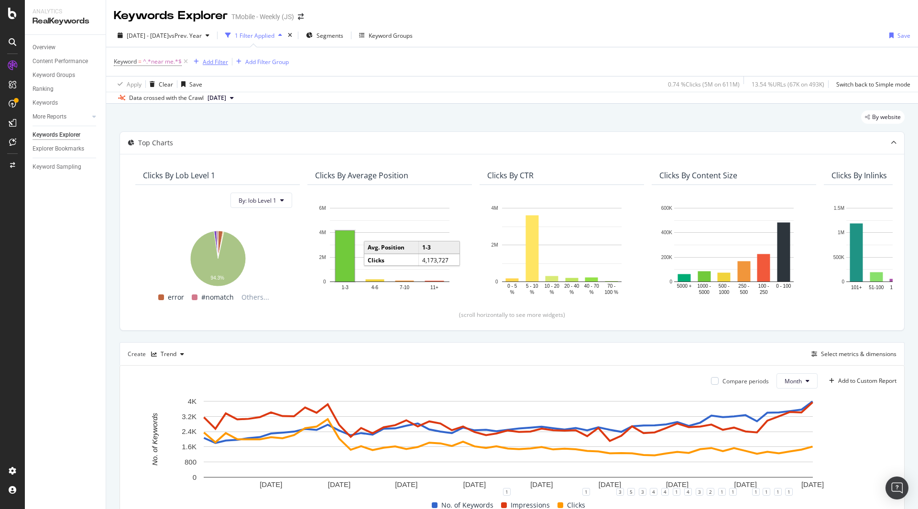
click at [190, 61] on div "button" at bounding box center [196, 62] width 13 height 6
click at [185, 62] on icon at bounding box center [186, 62] width 8 height 10
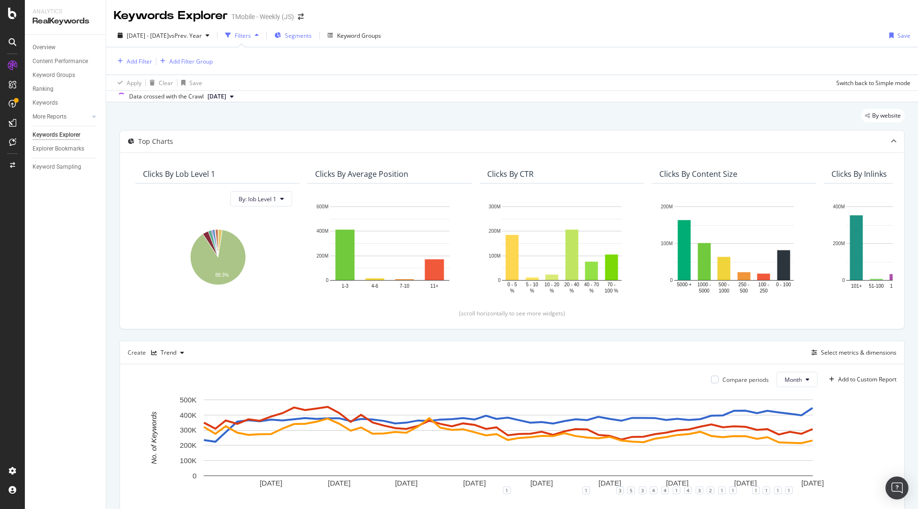
click at [312, 35] on span "Segments" at bounding box center [298, 36] width 27 height 8
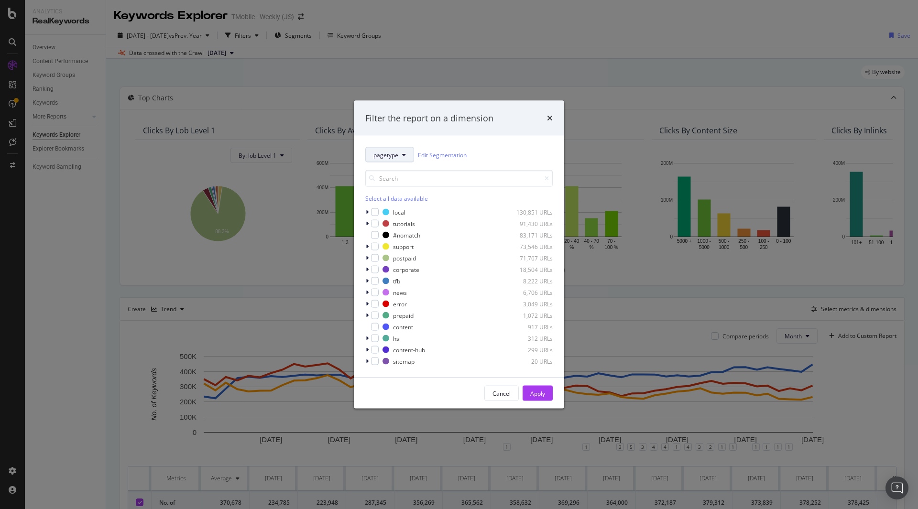
click at [403, 154] on icon "modal" at bounding box center [404, 155] width 4 height 6
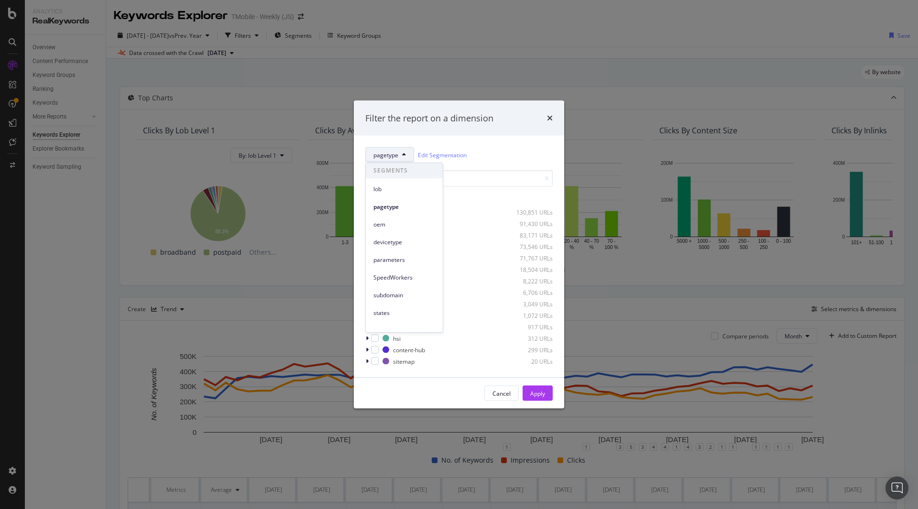
click at [406, 156] on button "pagetype" at bounding box center [389, 154] width 49 height 15
click at [396, 155] on span "pagetype" at bounding box center [386, 155] width 25 height 8
drag, startPoint x: 397, startPoint y: 189, endPoint x: 403, endPoint y: 194, distance: 7.8
click at [397, 189] on span "lob" at bounding box center [405, 189] width 62 height 9
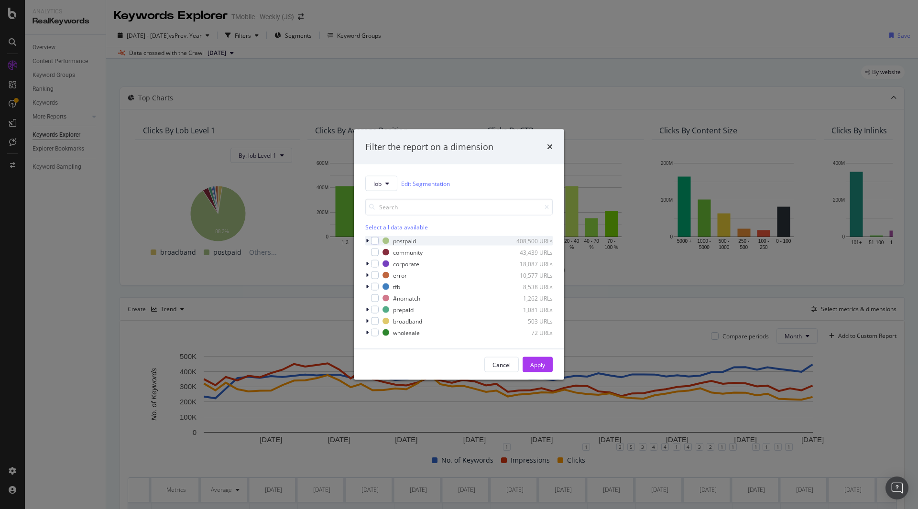
click at [371, 241] on div "modal" at bounding box center [368, 241] width 6 height 10
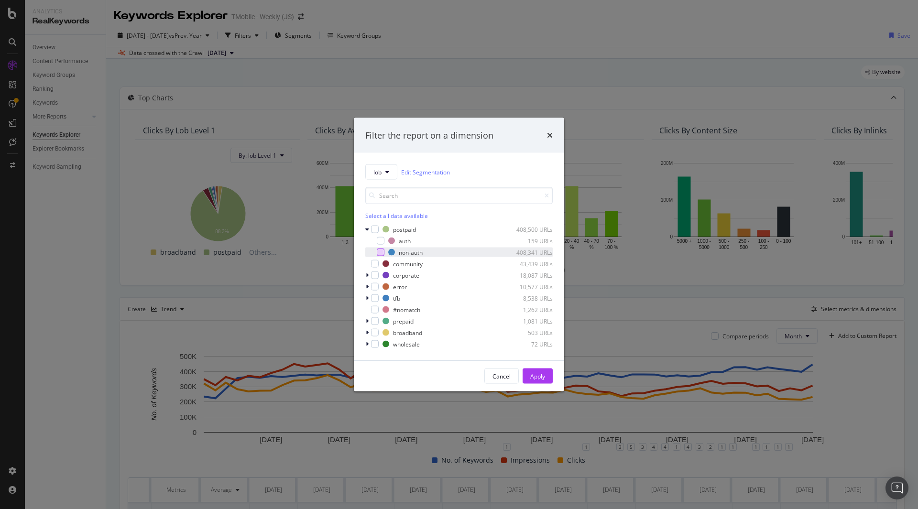
click at [383, 252] on div "modal" at bounding box center [381, 253] width 8 height 8
click at [541, 376] on div "Apply" at bounding box center [538, 376] width 15 height 8
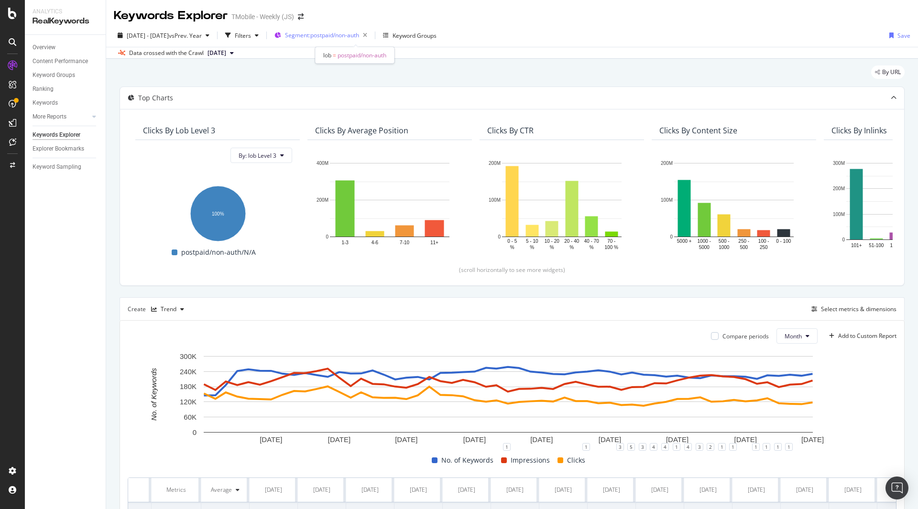
click at [347, 38] on span "Segment: postpaid/non-auth" at bounding box center [322, 35] width 74 height 8
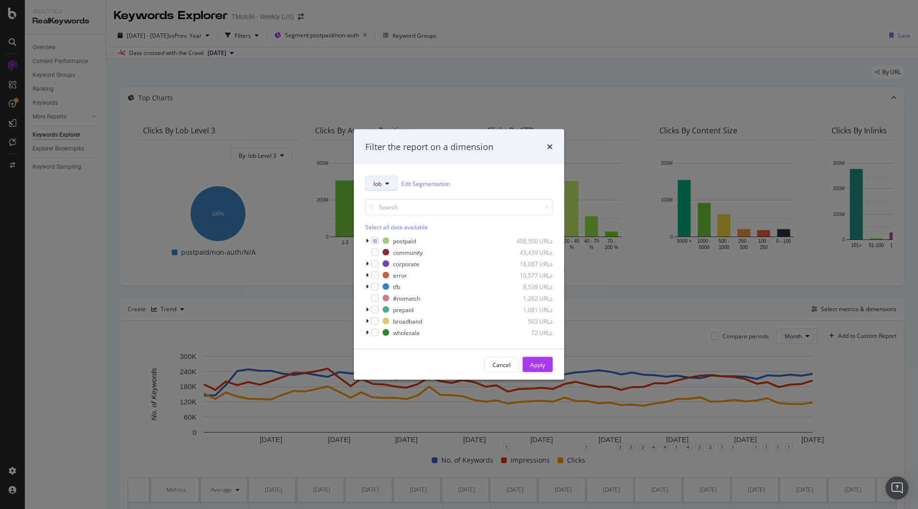
click at [388, 185] on icon "modal" at bounding box center [388, 184] width 4 height 6
click at [396, 236] on span "pagetype" at bounding box center [405, 236] width 62 height 9
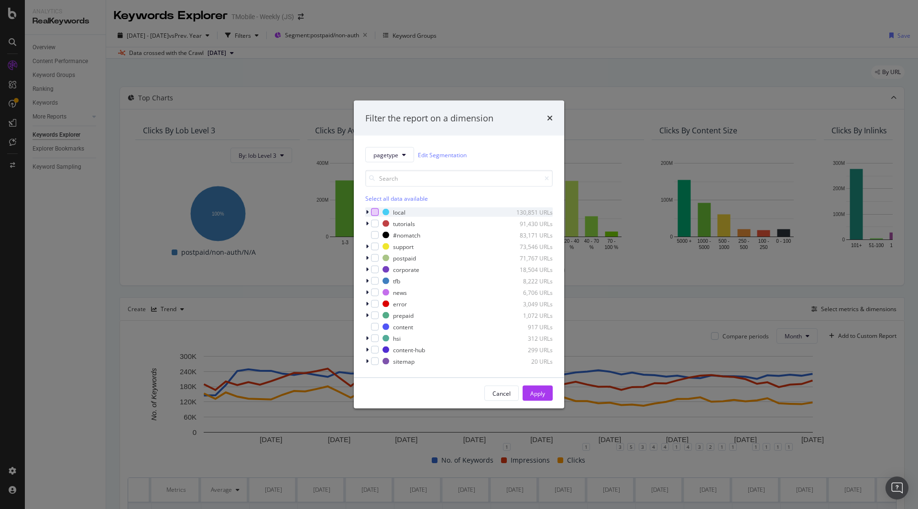
click at [376, 211] on div "modal" at bounding box center [375, 213] width 8 height 8
click at [367, 259] on icon "modal" at bounding box center [367, 258] width 3 height 6
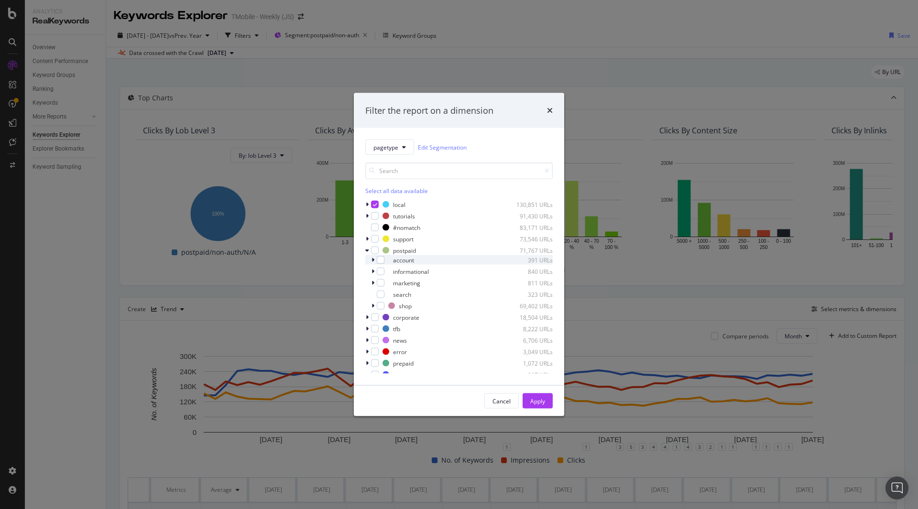
click at [375, 261] on div "modal" at bounding box center [374, 260] width 6 height 10
click at [374, 260] on icon "modal" at bounding box center [373, 260] width 4 height 6
click at [373, 270] on icon "modal" at bounding box center [373, 272] width 3 height 6
click at [373, 270] on icon "modal" at bounding box center [373, 272] width 4 height 6
click at [380, 272] on div "modal" at bounding box center [381, 272] width 8 height 8
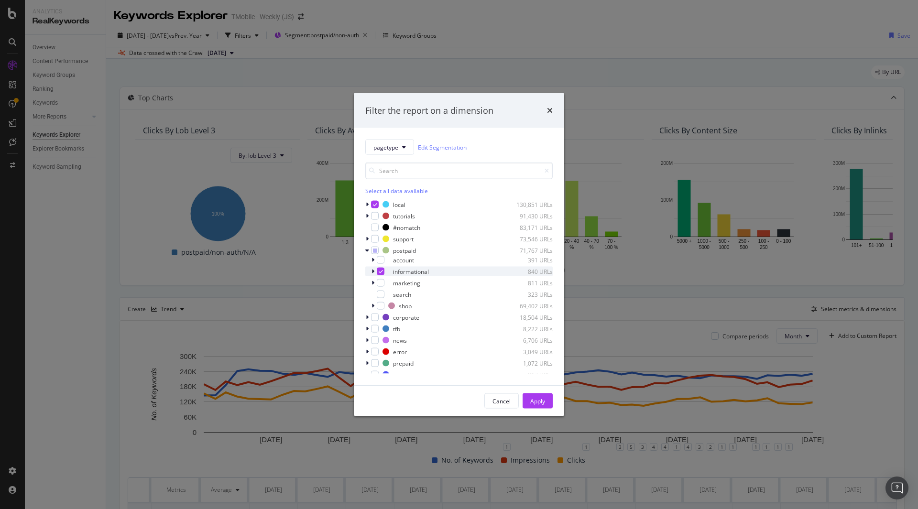
click at [374, 272] on icon "modal" at bounding box center [373, 272] width 3 height 6
click at [386, 351] on icon "modal" at bounding box center [387, 352] width 4 height 5
click at [387, 340] on icon "modal" at bounding box center [387, 340] width 4 height 5
click at [387, 329] on icon "modal" at bounding box center [387, 329] width 4 height 5
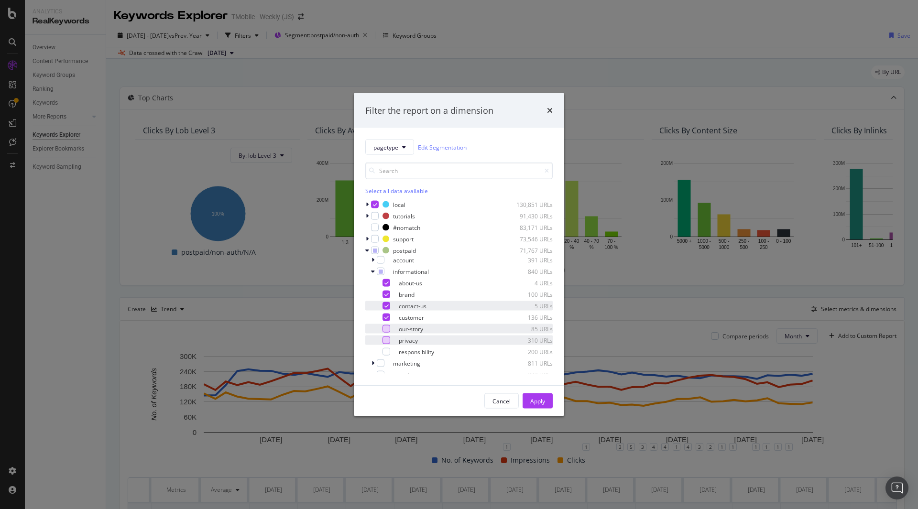
click at [387, 305] on icon "modal" at bounding box center [387, 306] width 4 height 5
click at [387, 294] on icon "modal" at bounding box center [387, 294] width 4 height 5
click at [387, 283] on icon "modal" at bounding box center [387, 283] width 4 height 5
click at [379, 272] on icon "modal" at bounding box center [381, 271] width 4 height 5
click at [380, 272] on icon "modal" at bounding box center [381, 271] width 4 height 5
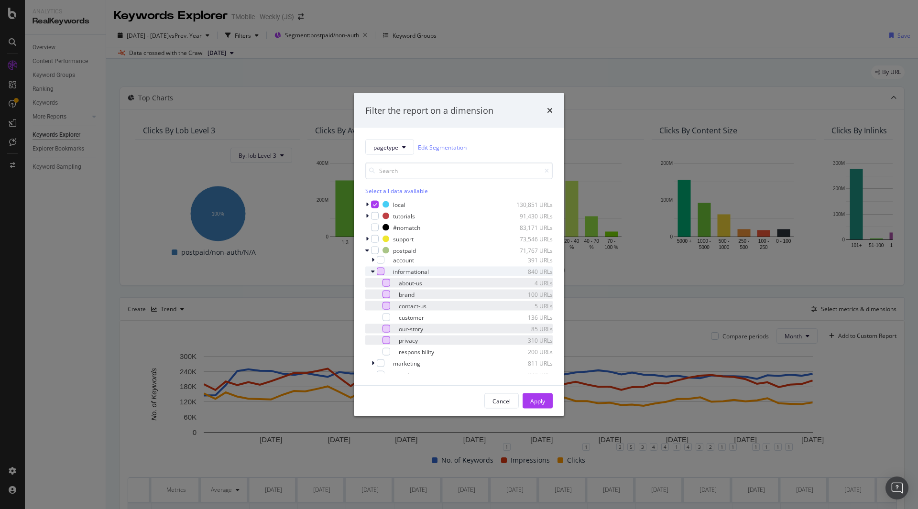
click at [372, 273] on icon "modal" at bounding box center [373, 272] width 4 height 6
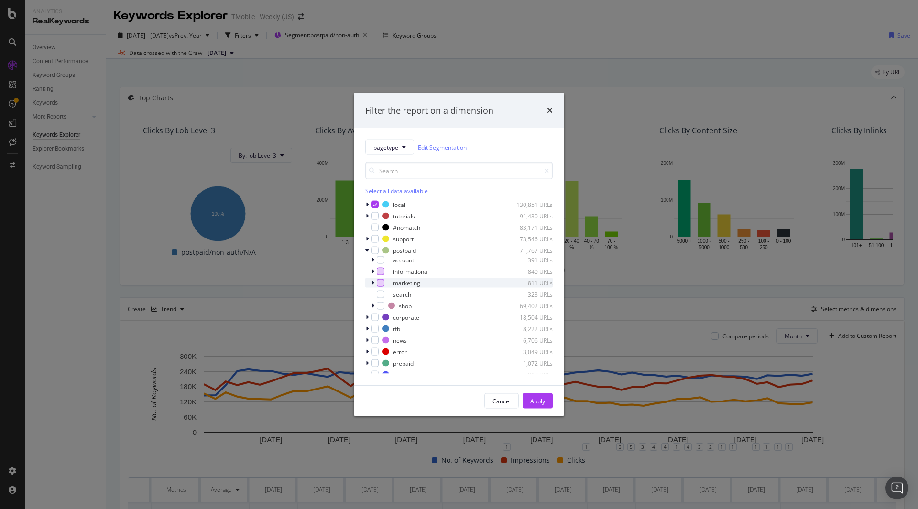
click at [380, 283] on div "modal" at bounding box center [381, 283] width 8 height 8
click at [374, 284] on icon "modal" at bounding box center [373, 283] width 3 height 6
click at [374, 281] on icon "modal" at bounding box center [373, 283] width 4 height 6
click at [374, 306] on icon "modal" at bounding box center [373, 306] width 3 height 6
click at [374, 306] on icon "modal" at bounding box center [373, 306] width 4 height 6
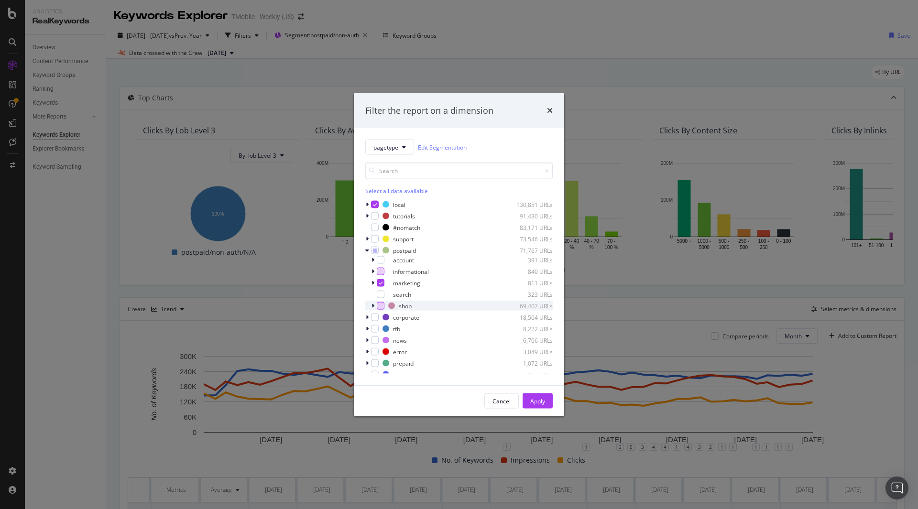
click at [380, 306] on div "modal" at bounding box center [381, 306] width 8 height 8
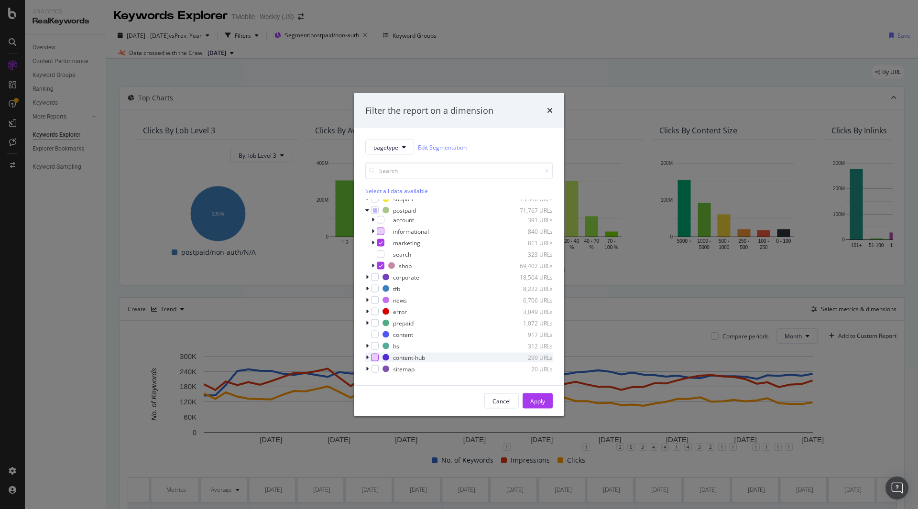
click at [375, 357] on div "modal" at bounding box center [375, 358] width 8 height 8
click at [539, 401] on div "Apply" at bounding box center [538, 401] width 15 height 8
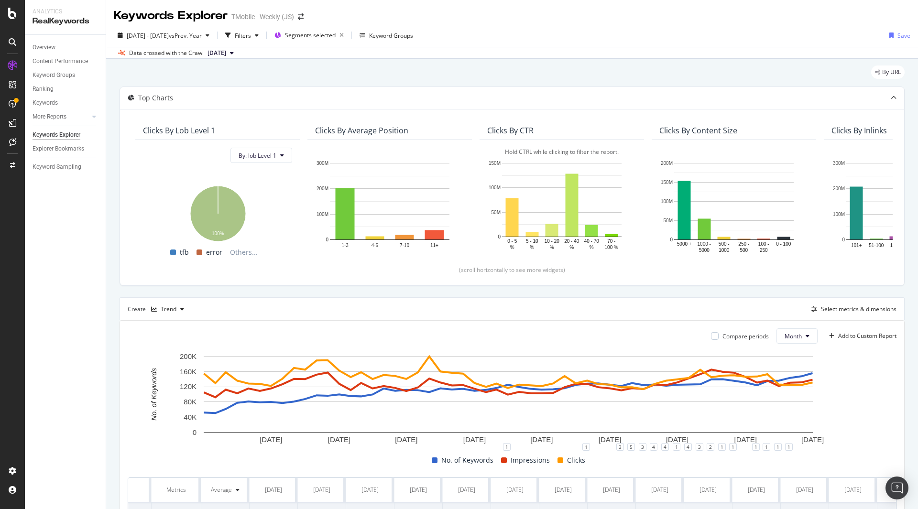
scroll to position [111, 0]
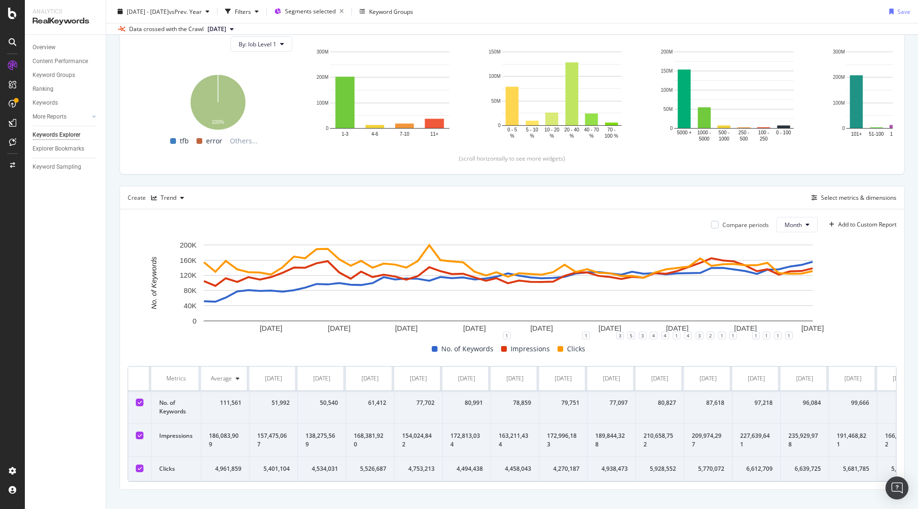
click at [138, 403] on icon at bounding box center [140, 402] width 4 height 5
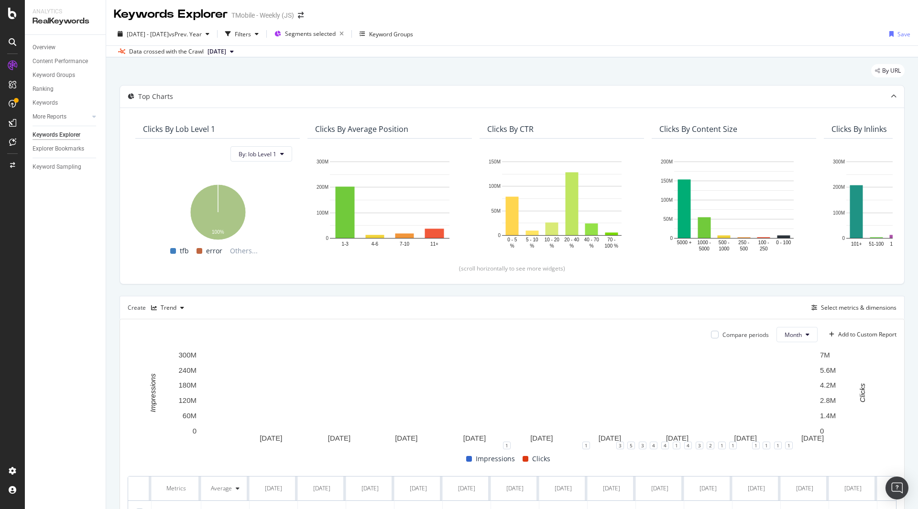
scroll to position [0, 0]
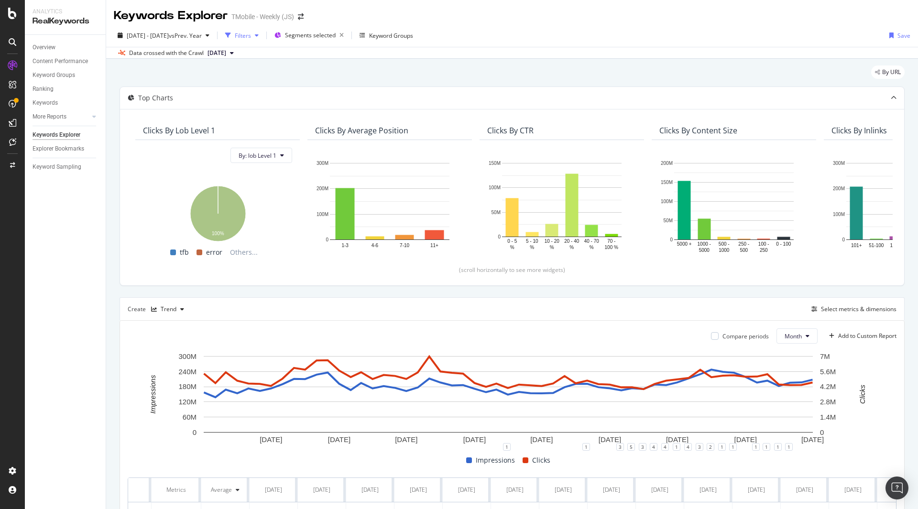
click at [251, 34] on div "Filters" at bounding box center [243, 36] width 16 height 8
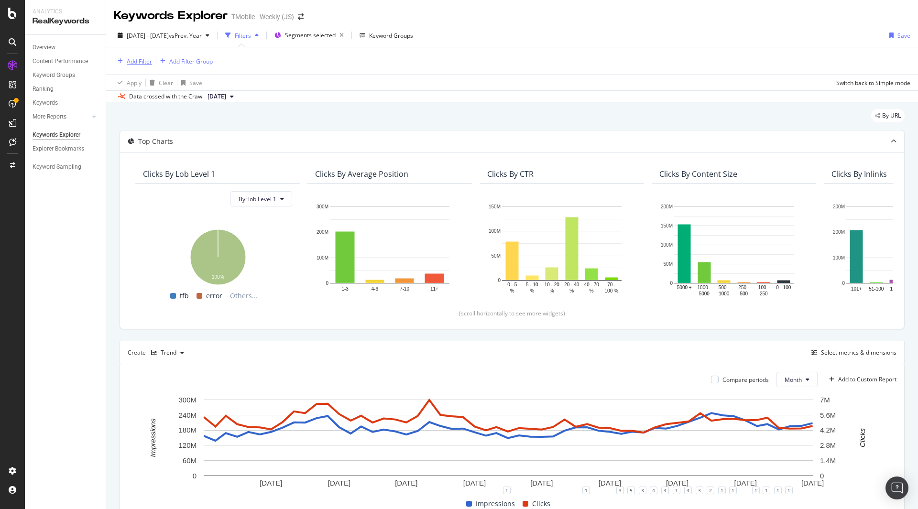
click at [144, 61] on div "Add Filter" at bounding box center [139, 61] width 25 height 8
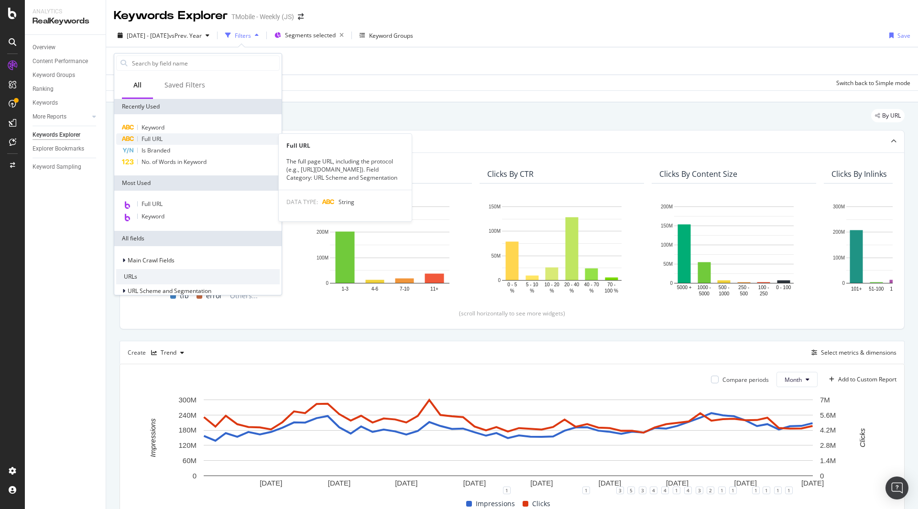
click at [156, 139] on span "Full URL" at bounding box center [152, 139] width 21 height 8
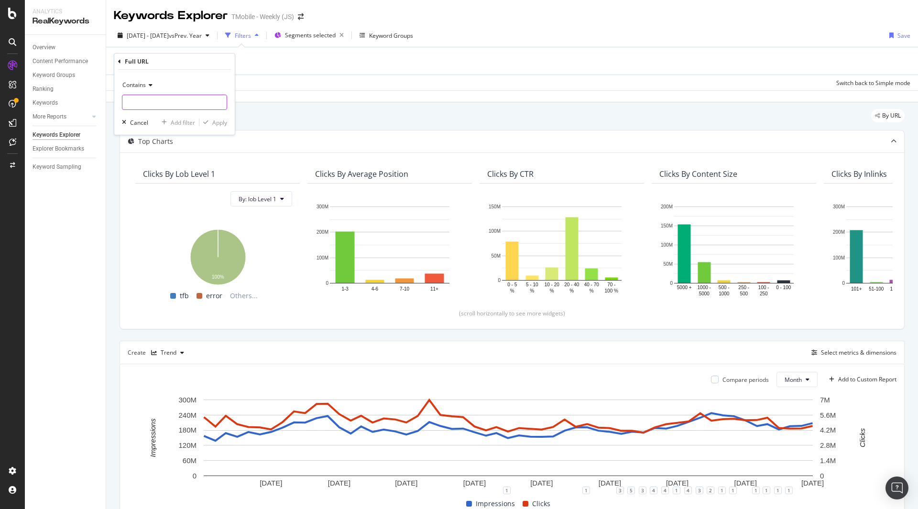
click at [187, 101] on input "text" at bounding box center [174, 102] width 104 height 15
type input "[URL][DOMAIN_NAME]"
click at [127, 86] on span "Contains" at bounding box center [133, 85] width 23 height 8
click at [165, 190] on span "Doesn't contain" at bounding box center [148, 192] width 42 height 8
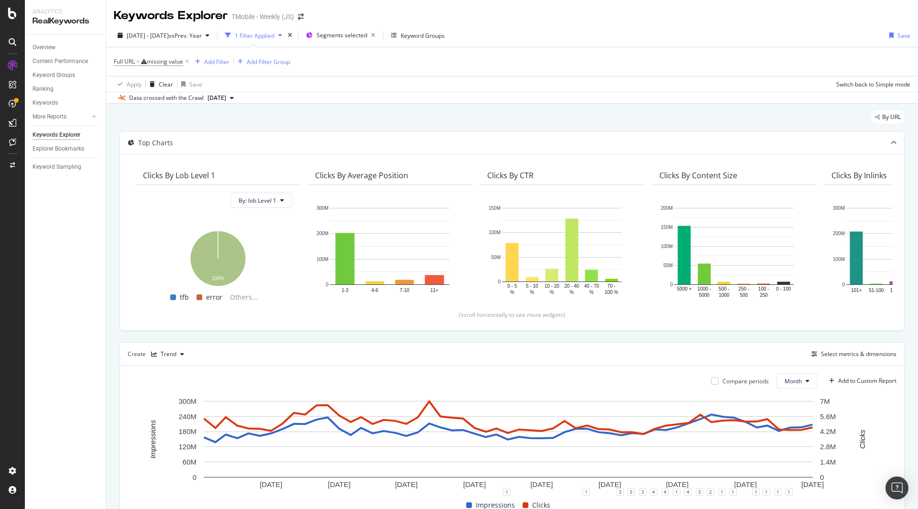
click at [312, 66] on div "Full URL = missing value Add Filter Add Filter Group" at bounding box center [512, 61] width 797 height 29
drag, startPoint x: 186, startPoint y: 63, endPoint x: 538, endPoint y: 183, distance: 372.4
click at [187, 63] on icon at bounding box center [187, 62] width 8 height 10
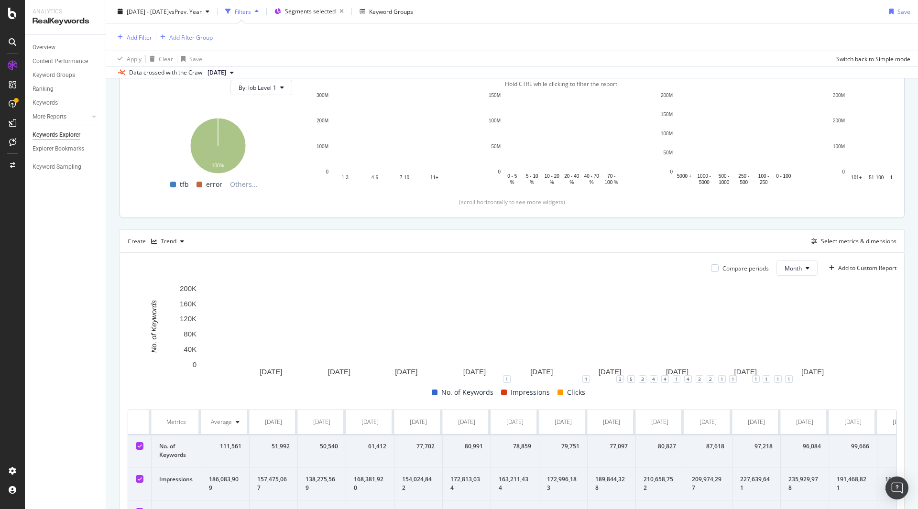
scroll to position [177, 0]
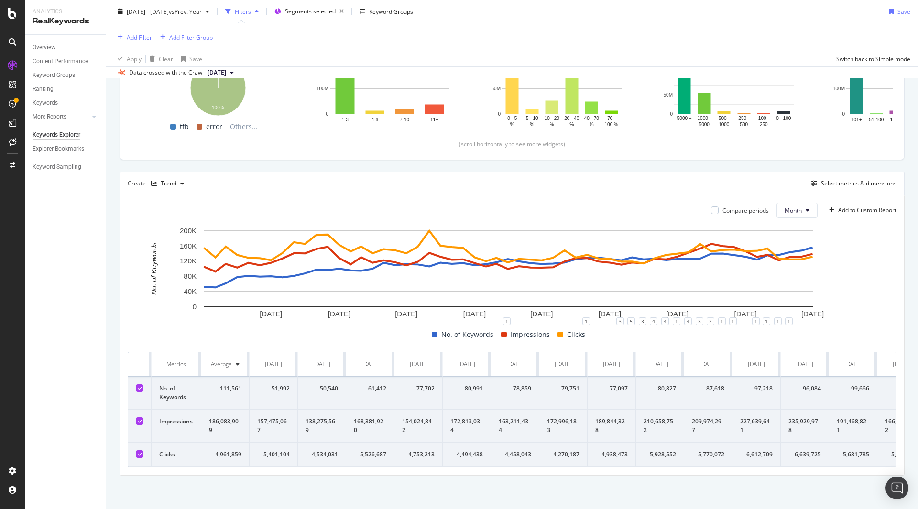
click at [138, 386] on icon at bounding box center [140, 388] width 4 height 5
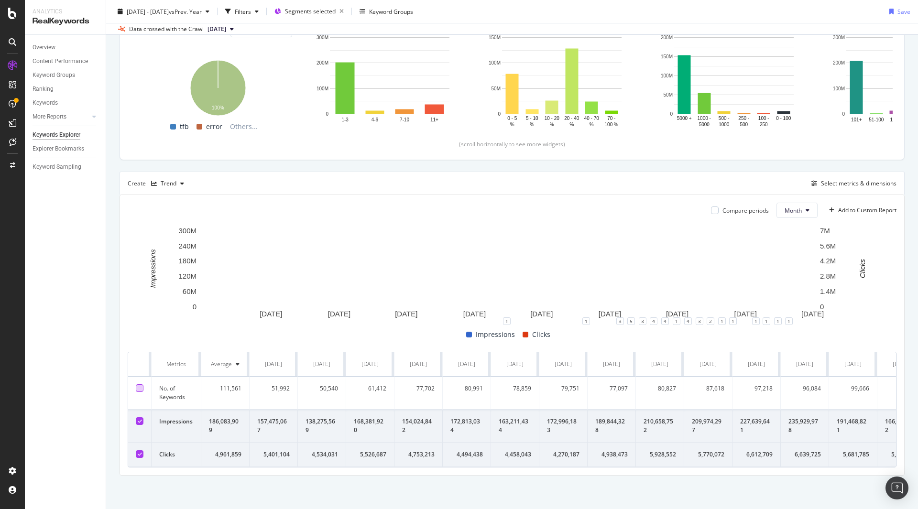
scroll to position [133, 0]
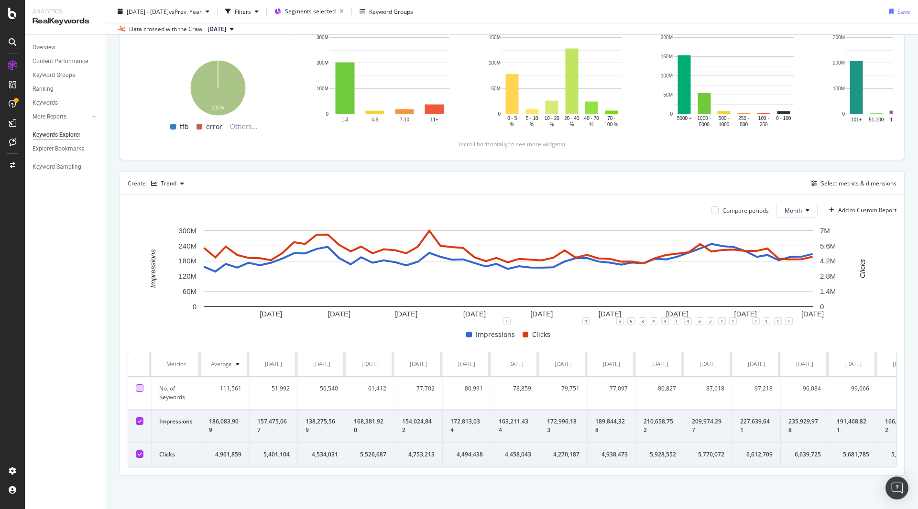
click at [138, 419] on icon at bounding box center [140, 421] width 4 height 5
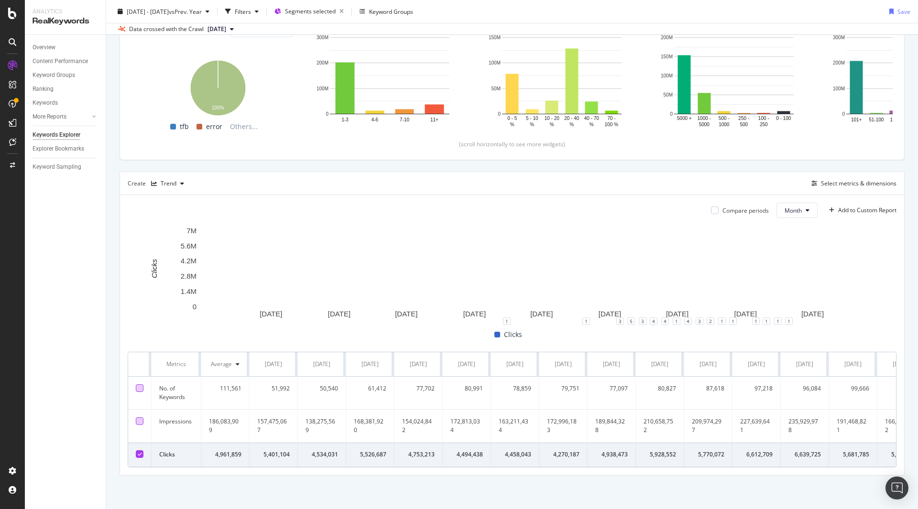
scroll to position [124, 0]
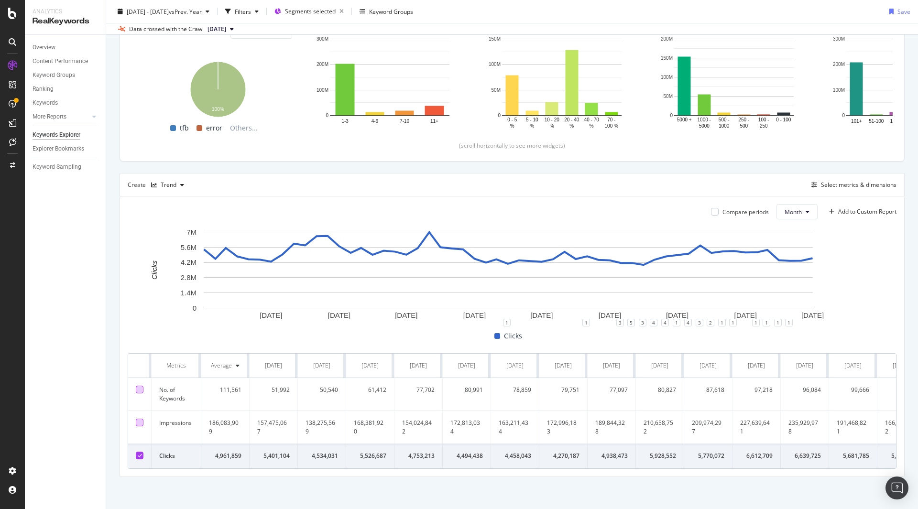
click at [139, 415] on td at bounding box center [139, 427] width 23 height 33
click at [140, 421] on div at bounding box center [140, 423] width 8 height 8
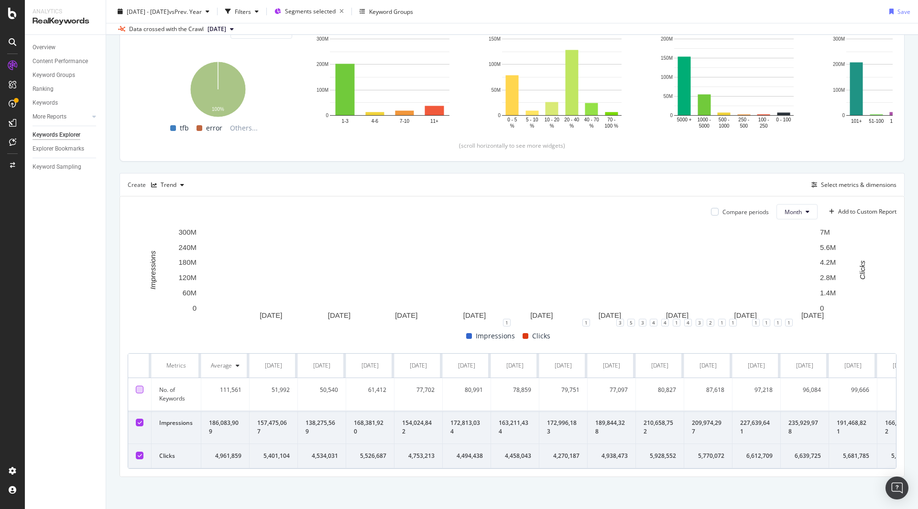
scroll to position [133, 0]
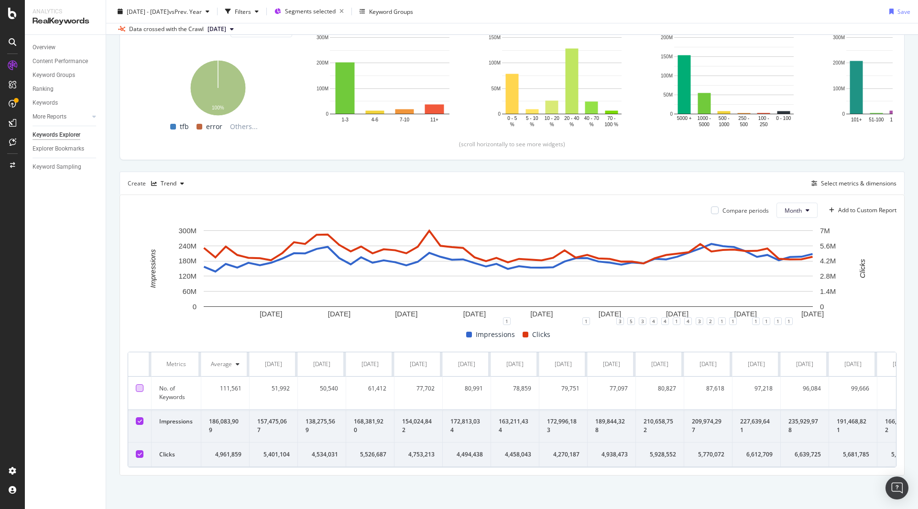
click at [137, 385] on div at bounding box center [140, 389] width 8 height 8
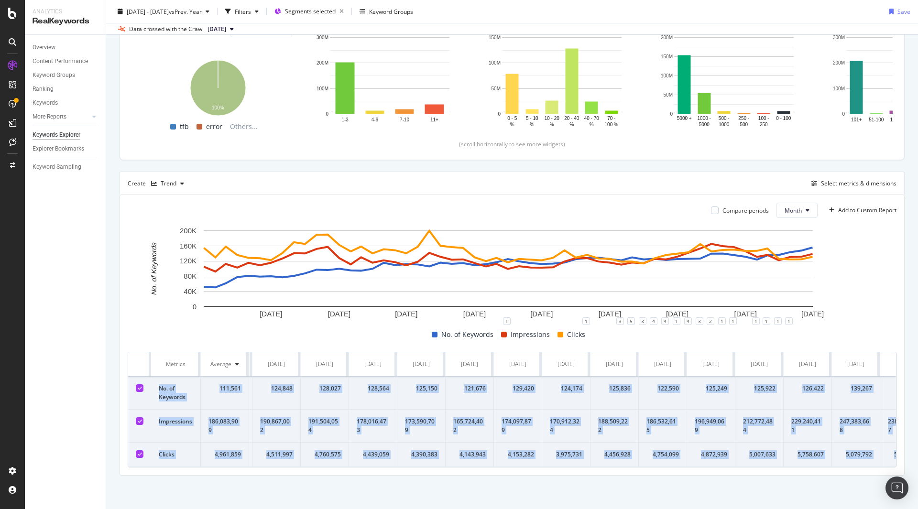
scroll to position [0, 2017]
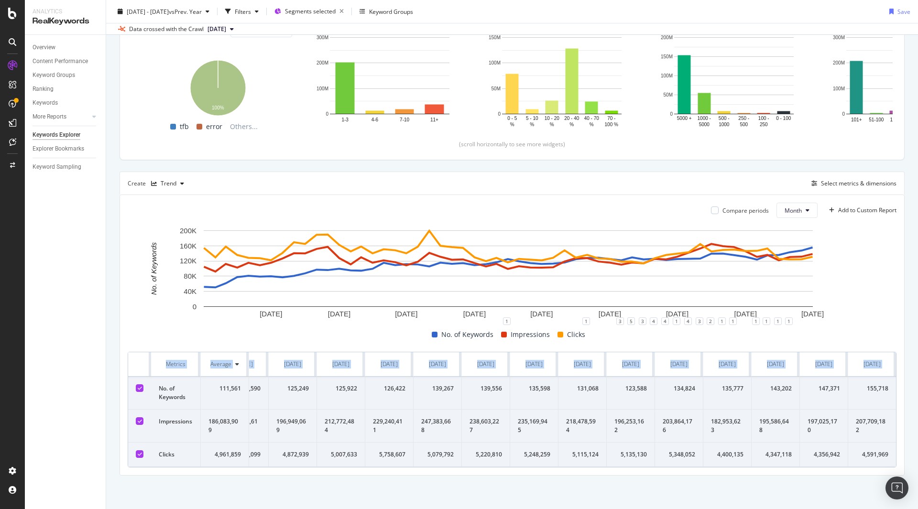
drag, startPoint x: 158, startPoint y: 383, endPoint x: 912, endPoint y: 456, distance: 757.0
click at [792, 456] on div "Keywords Explorer TMobile - Weekly (JS) 2021 Jan. 1st - 2025 Jul. 31st vs Prev.…" at bounding box center [512, 254] width 812 height 509
